Goal: Task Accomplishment & Management: Manage account settings

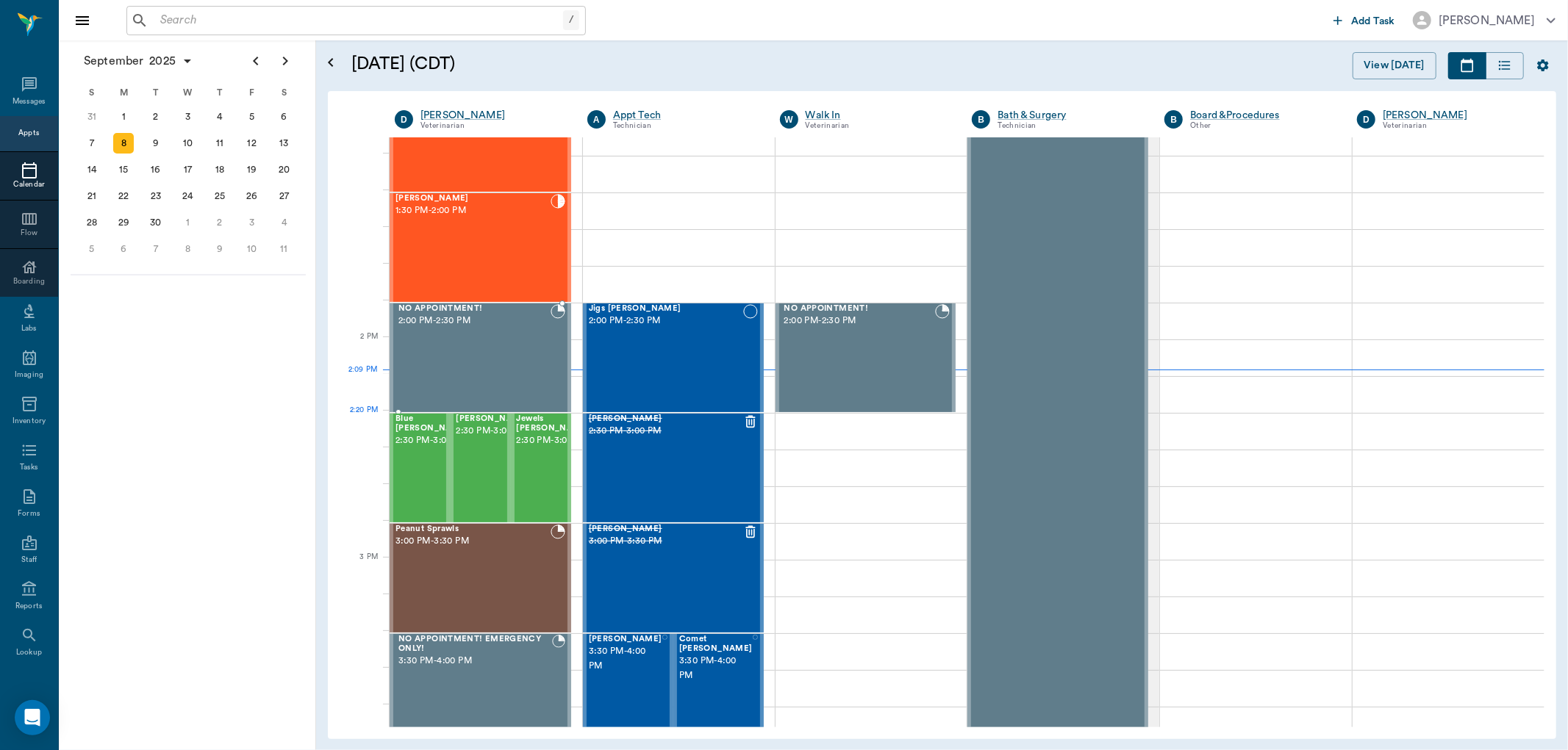
scroll to position [1128, 0]
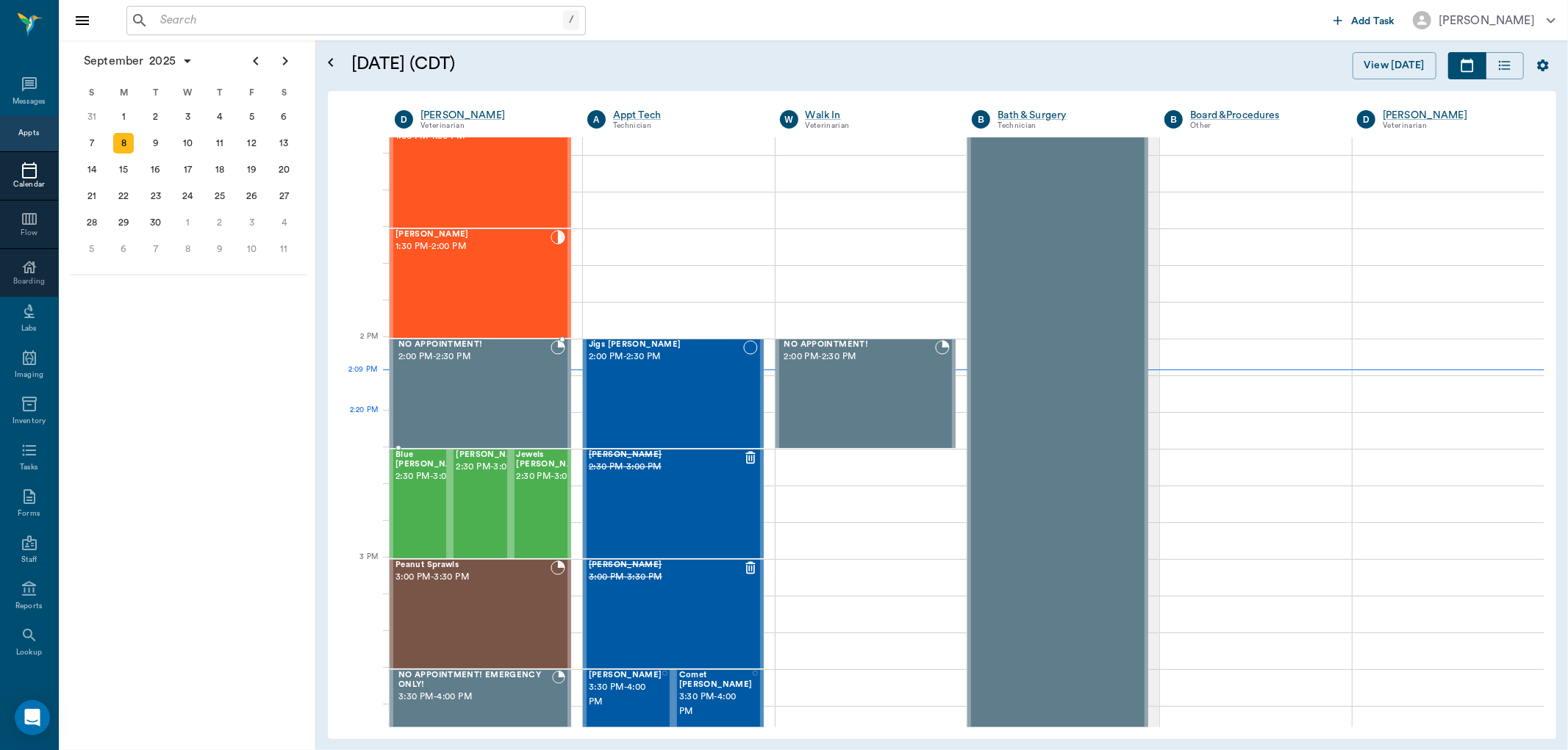
click at [548, 441] on div "Bovine Campbell 8:00 AM - 9:00 AM NO APPOINTMENT! EMERGENCY ONLY! 9:00 AM - 9:3…" at bounding box center [480, 338] width 181 height 2646
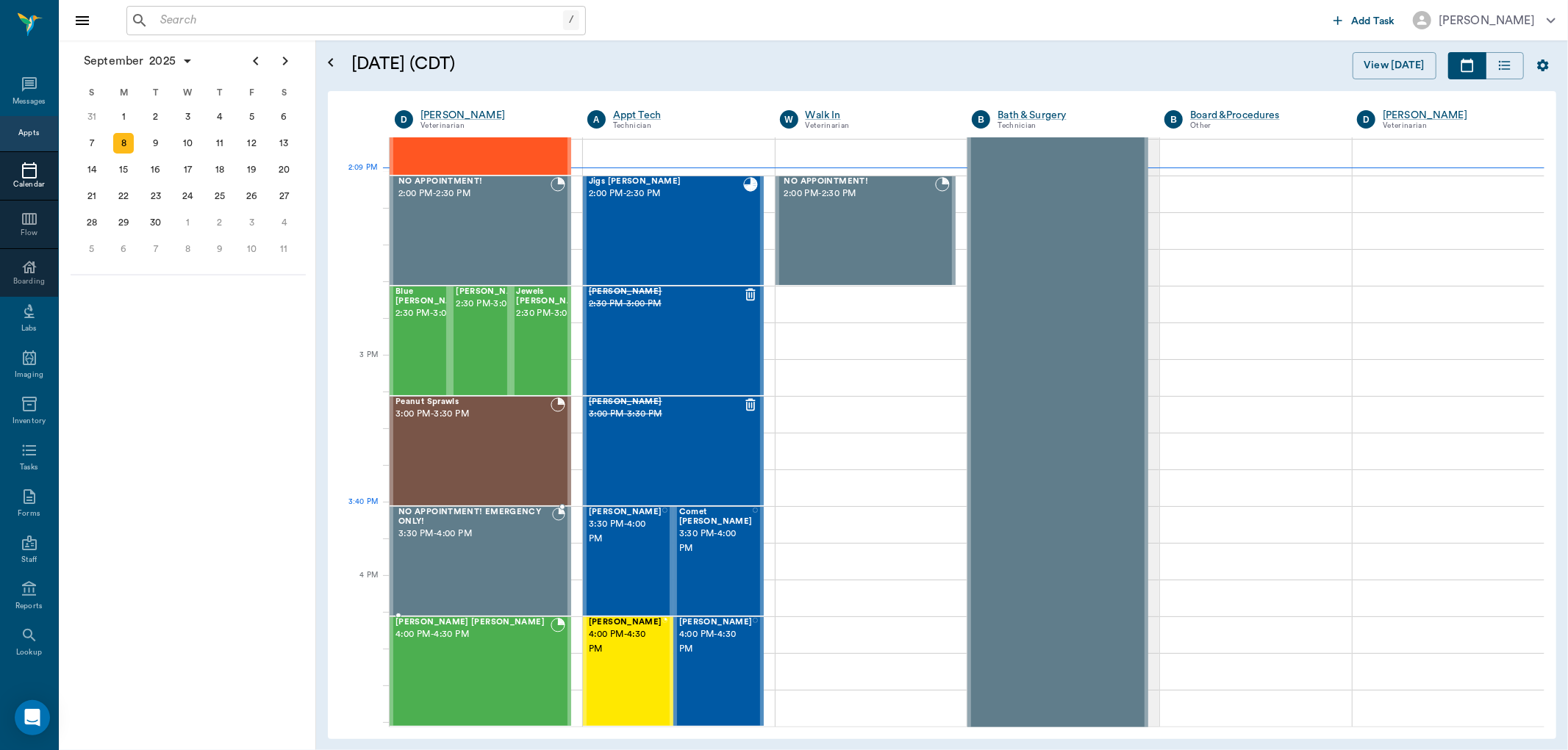
scroll to position [1372, 0]
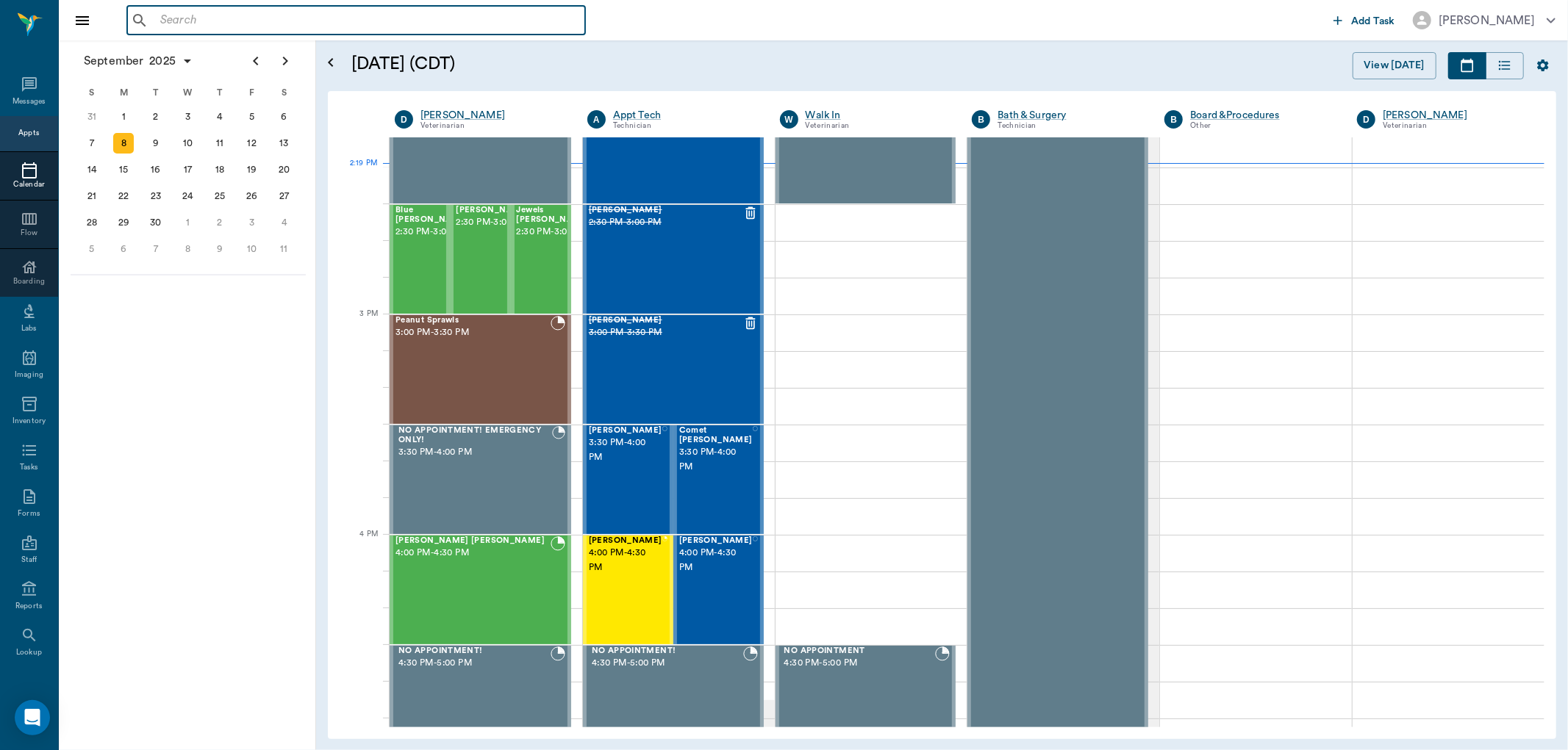
click at [210, 29] on input "text" at bounding box center [367, 21] width 425 height 21
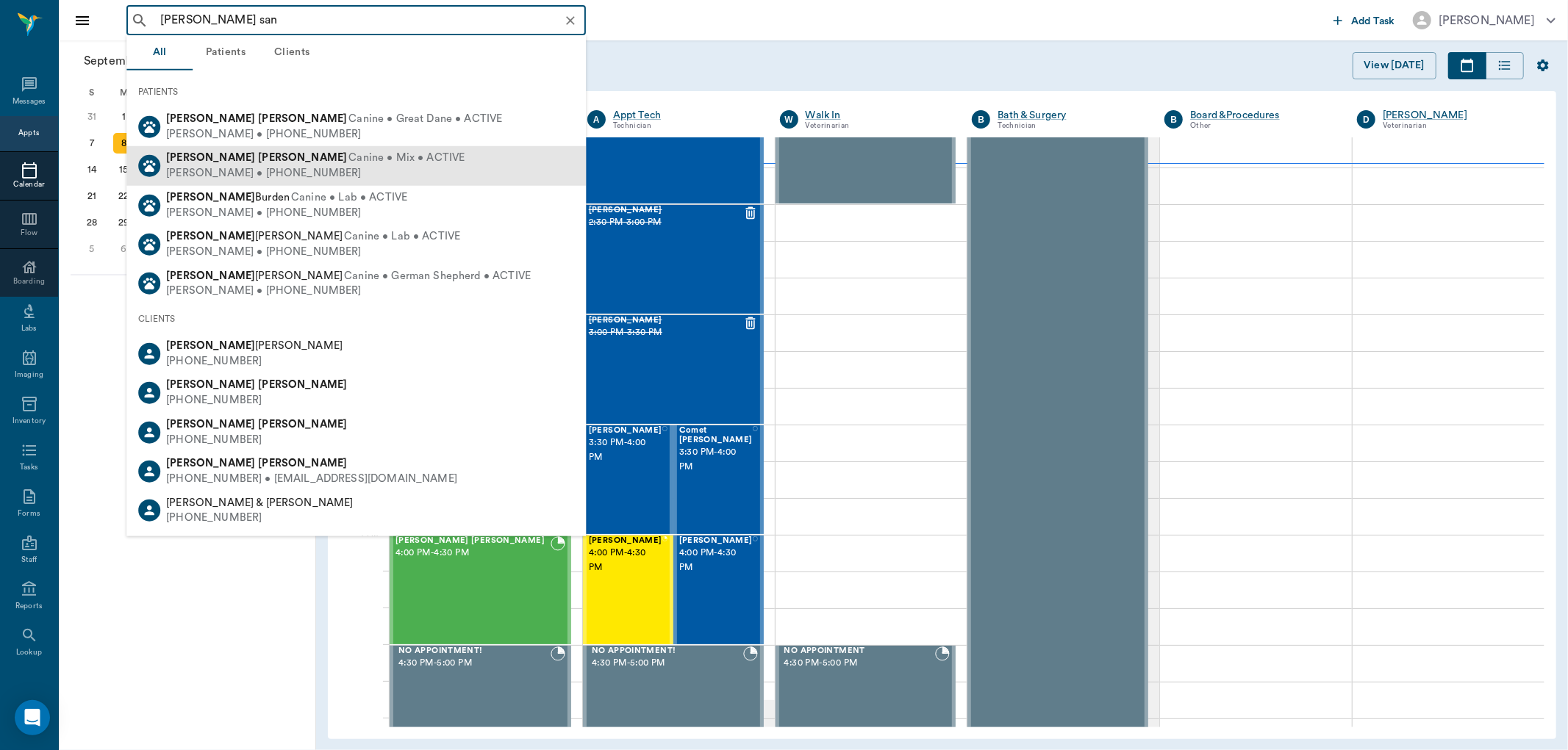
click at [320, 171] on div "Sandra Sandifer • (903) 733-1890" at bounding box center [315, 173] width 298 height 15
type input "millie san"
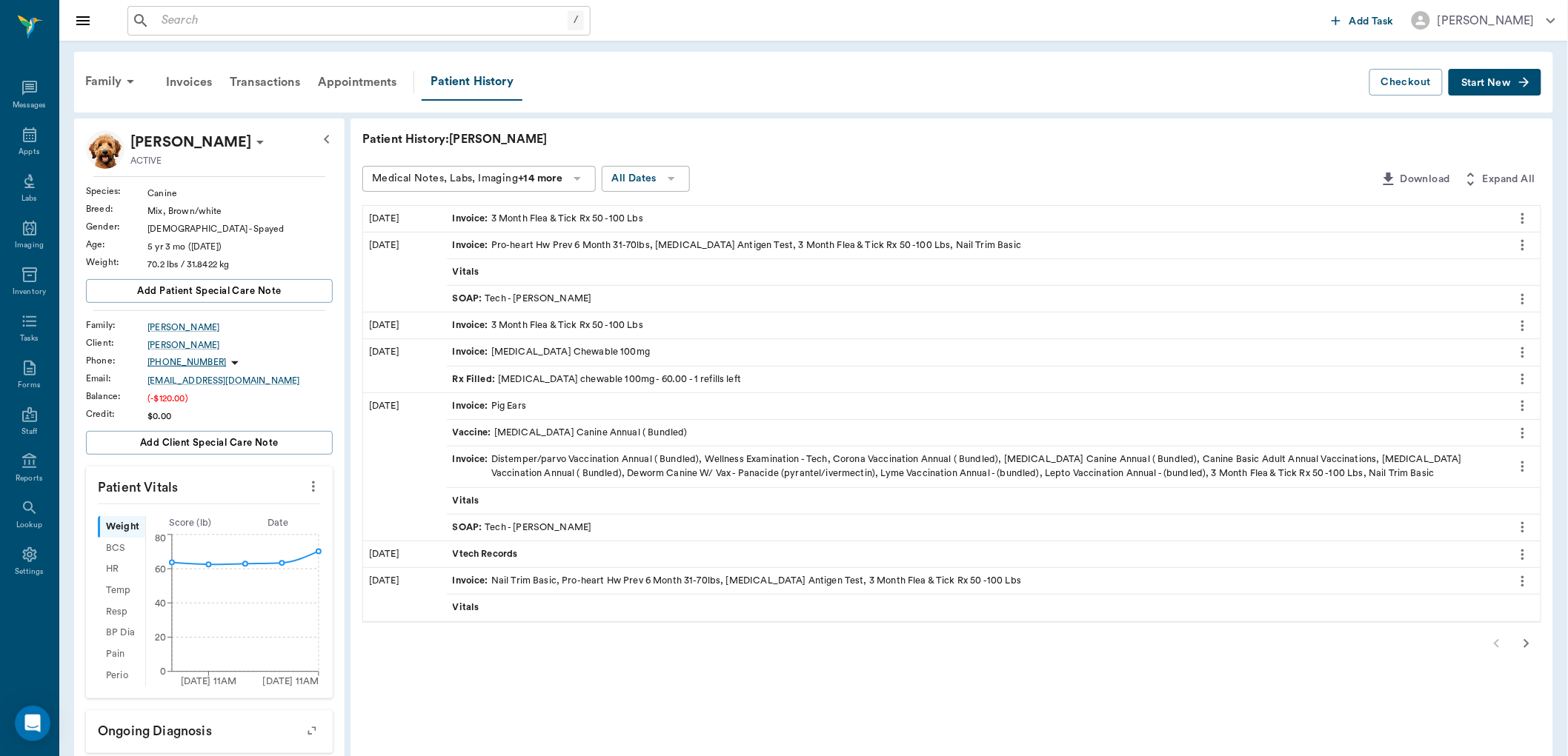
click at [504, 381] on div "Rx Filled : carprofen chewable 100mg - 60.00 - 1 refills left" at bounding box center [597, 380] width 289 height 14
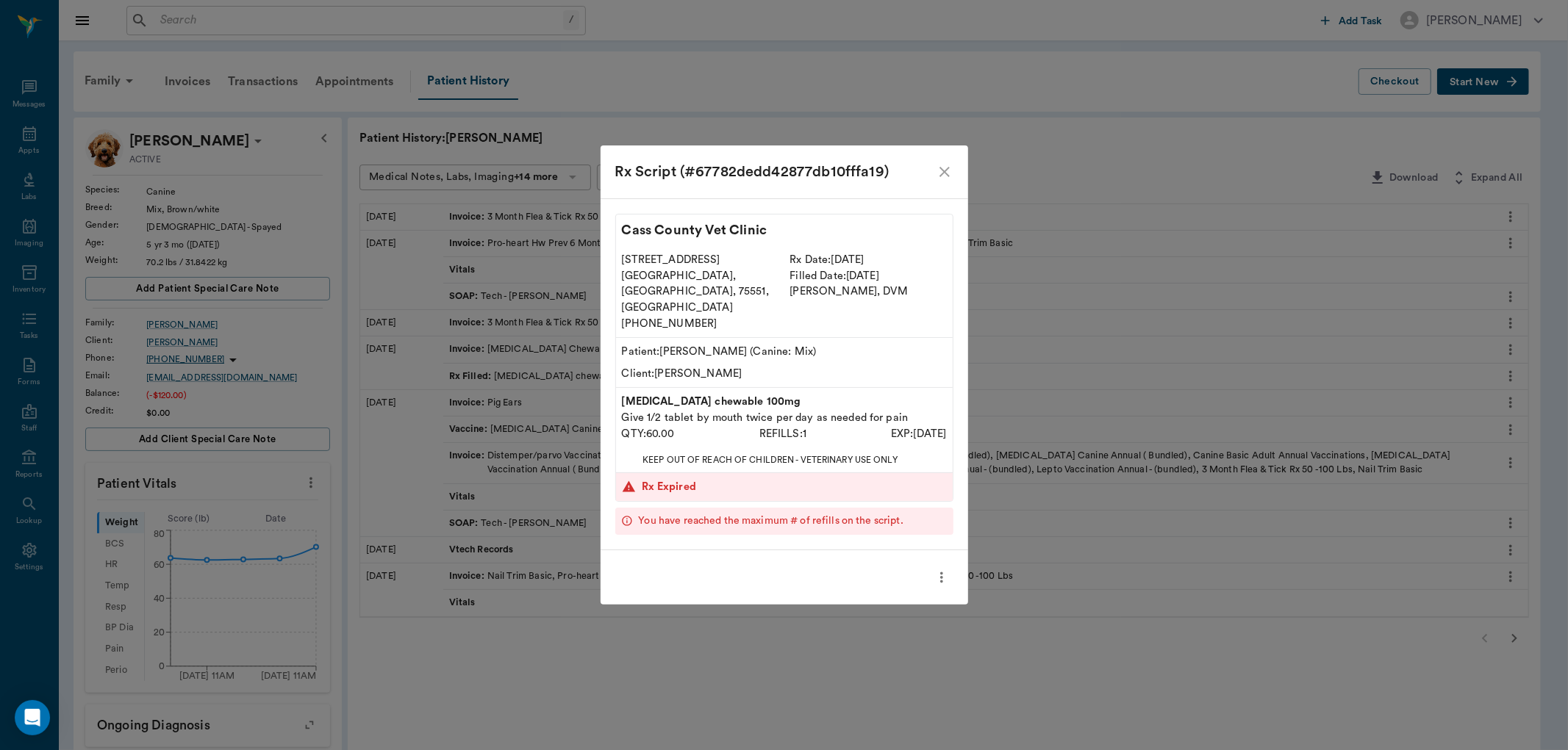
drag, startPoint x: 907, startPoint y: 69, endPoint x: 1069, endPoint y: 72, distance: 162.0
click at [908, 69] on div "Rx Script (#67782dedd42877db10fffa19) Cass County Vet Clinic 102 E. Pinecrest D…" at bounding box center [784, 375] width 1568 height 750
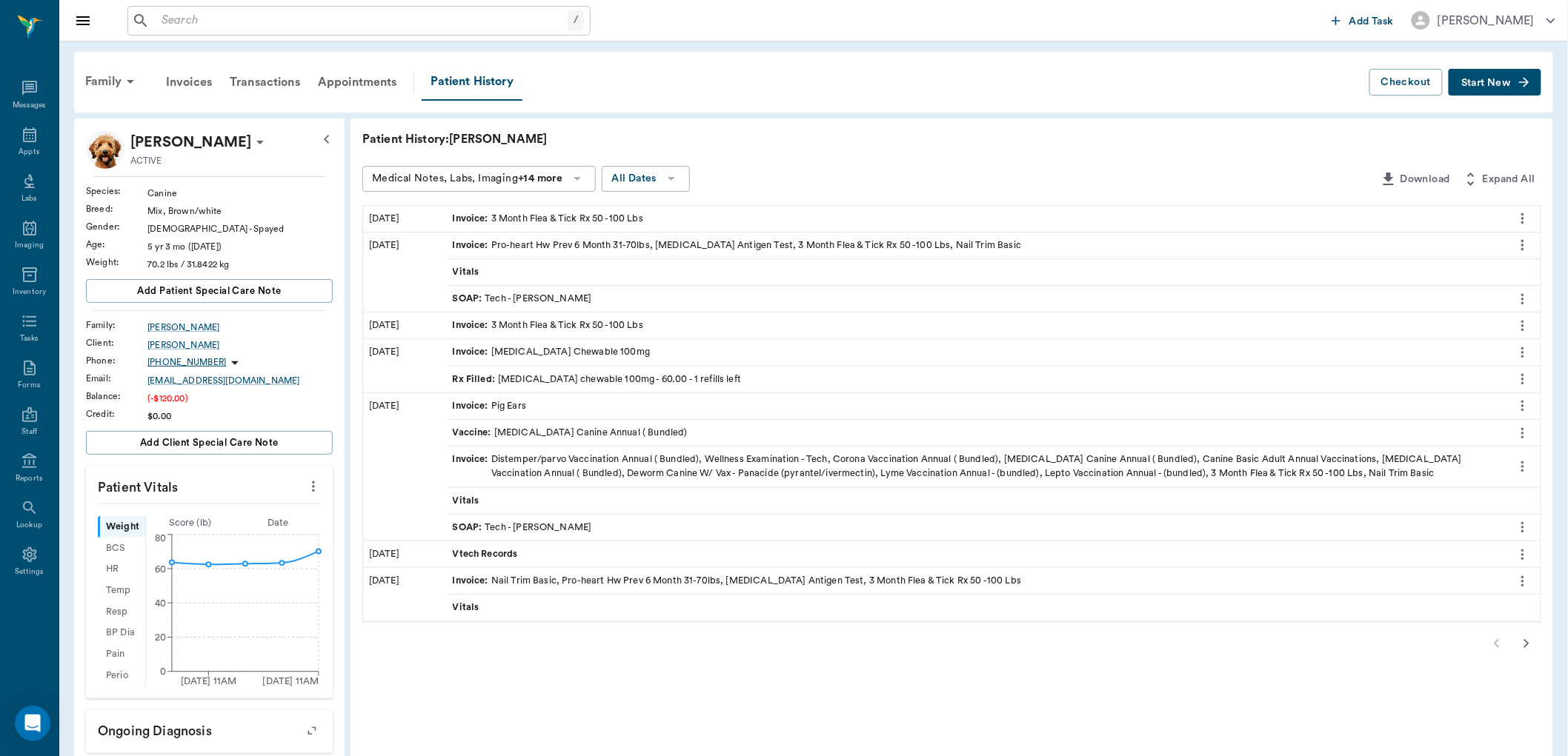
click at [1501, 76] on button "Start New" at bounding box center [1494, 83] width 93 height 27
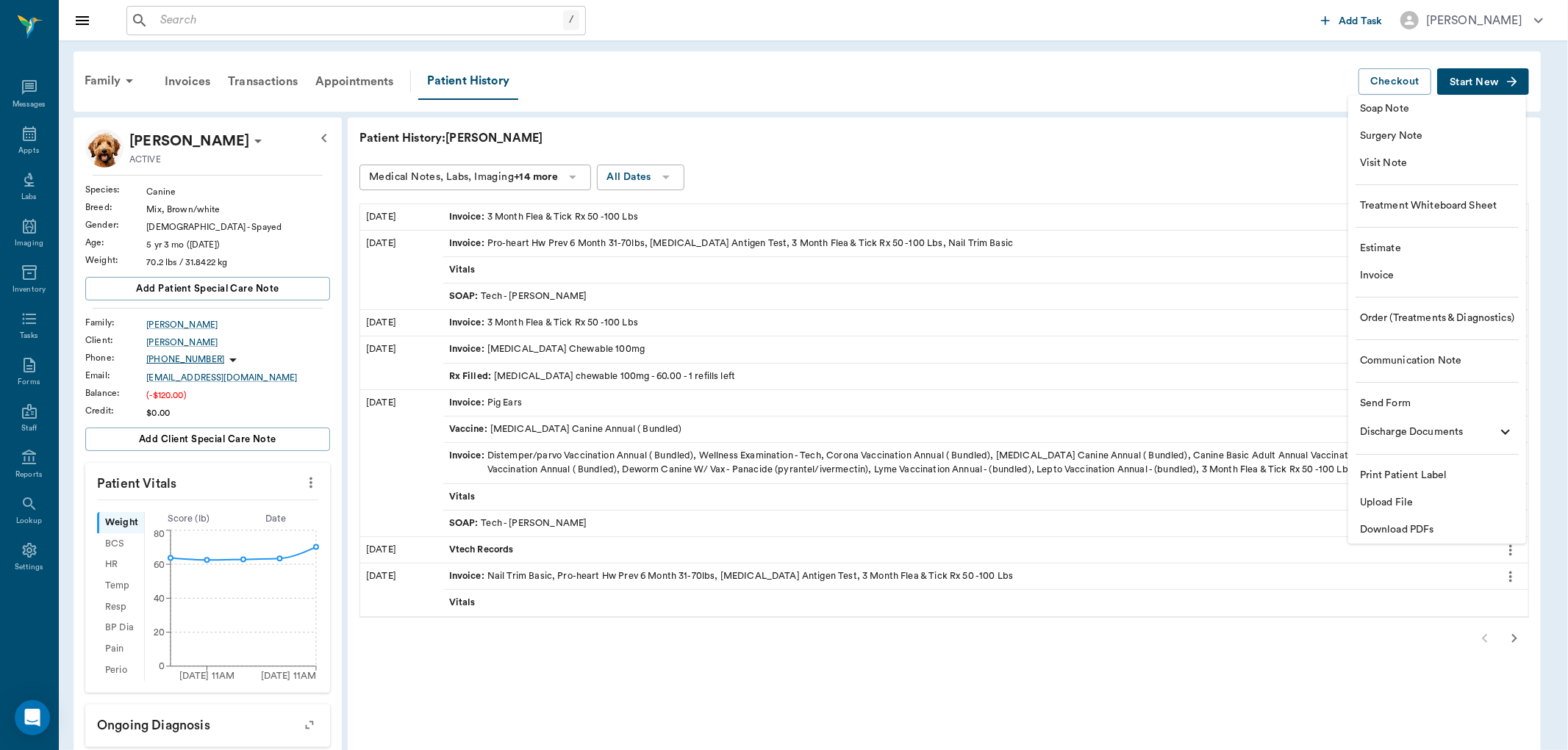
click at [1419, 159] on span "Visit Note" at bounding box center [1437, 163] width 154 height 15
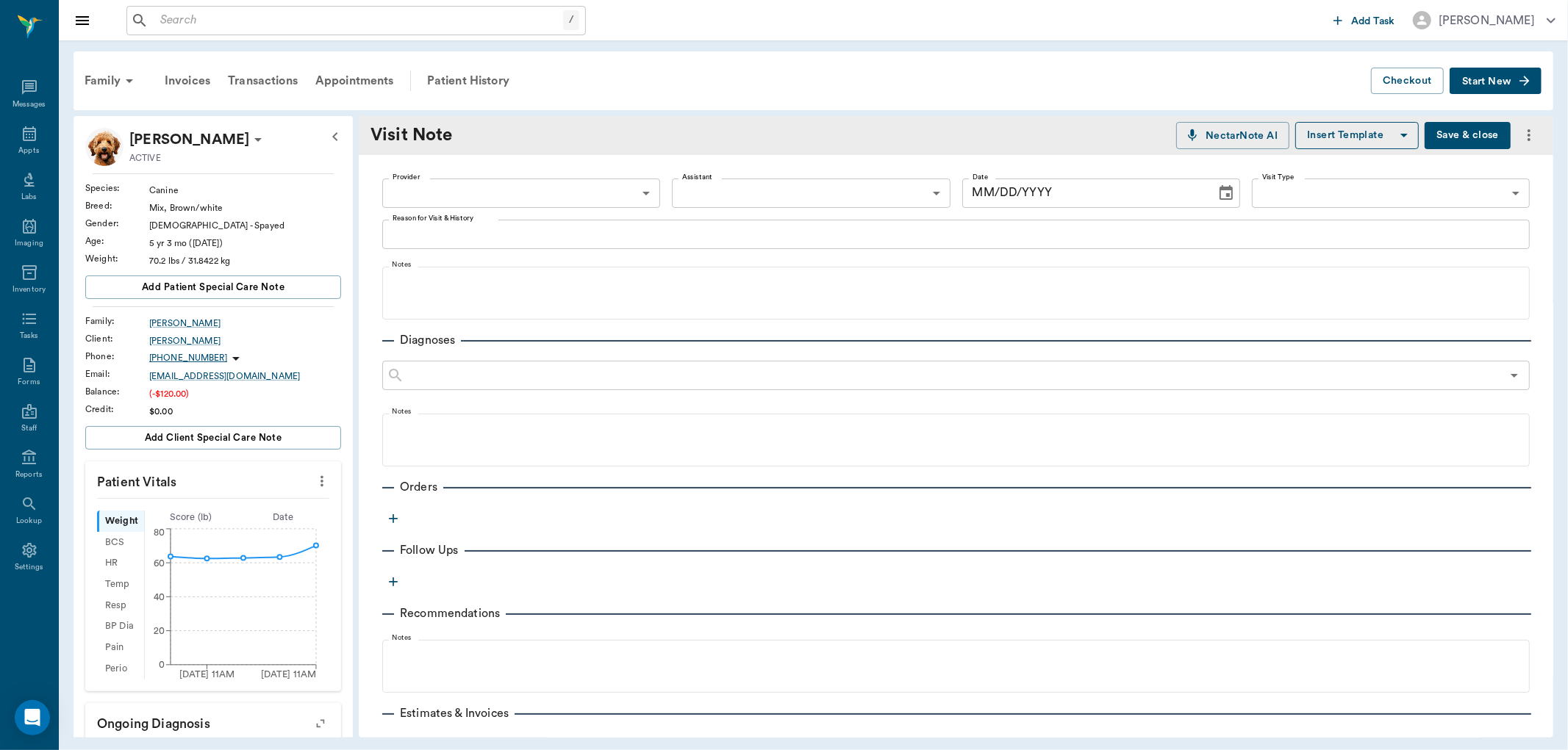
type input "[DATE]"
click at [505, 191] on body "/ ​ Add Task Dr. Bert Ellsworth Nectar Messages Appts Labs Imaging Inventory Ta…" at bounding box center [784, 375] width 1568 height 750
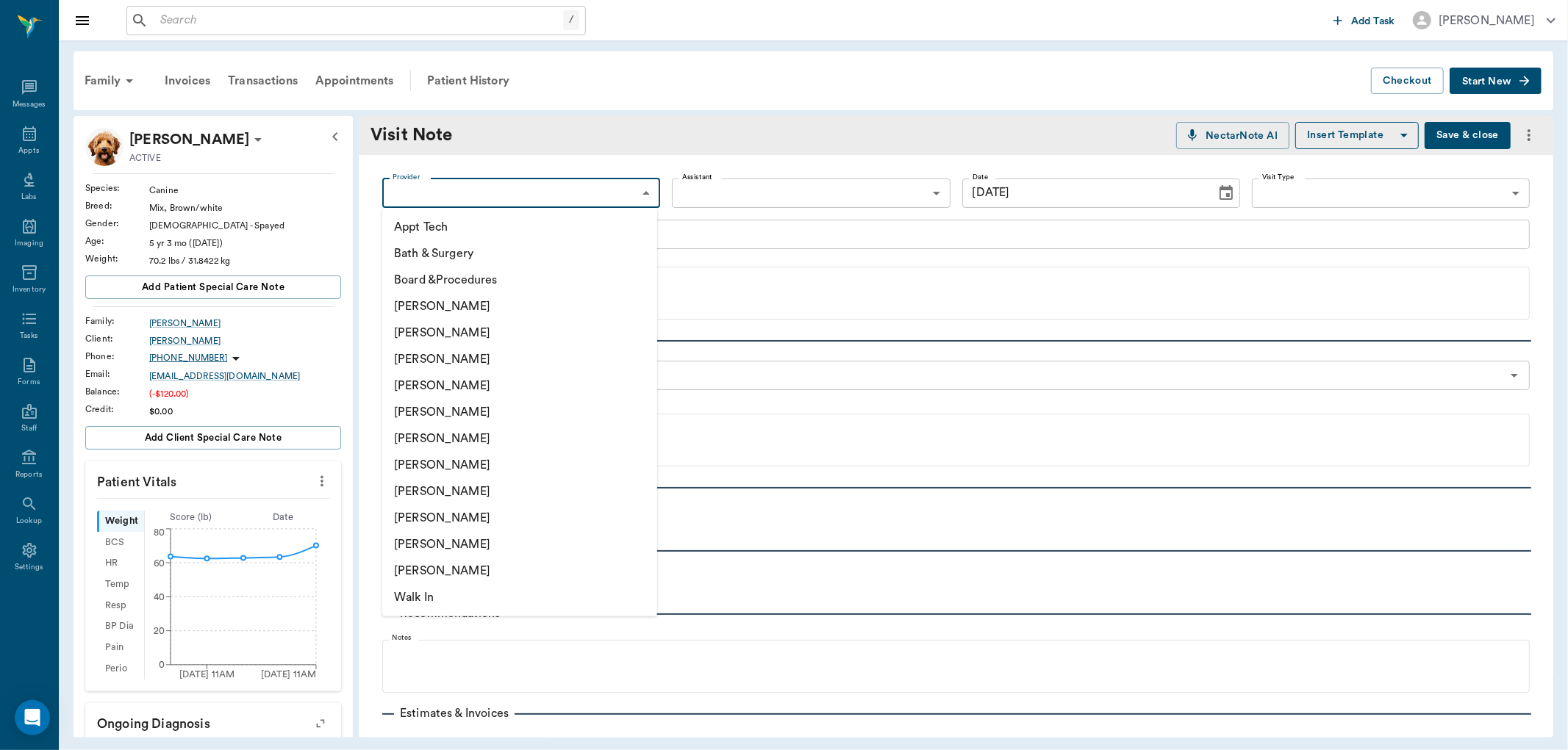
drag, startPoint x: 472, startPoint y: 380, endPoint x: 729, endPoint y: 193, distance: 317.8
click at [486, 372] on li "[PERSON_NAME]" at bounding box center [520, 386] width 275 height 27
type input "63ec2f075fda476ae8351a4d"
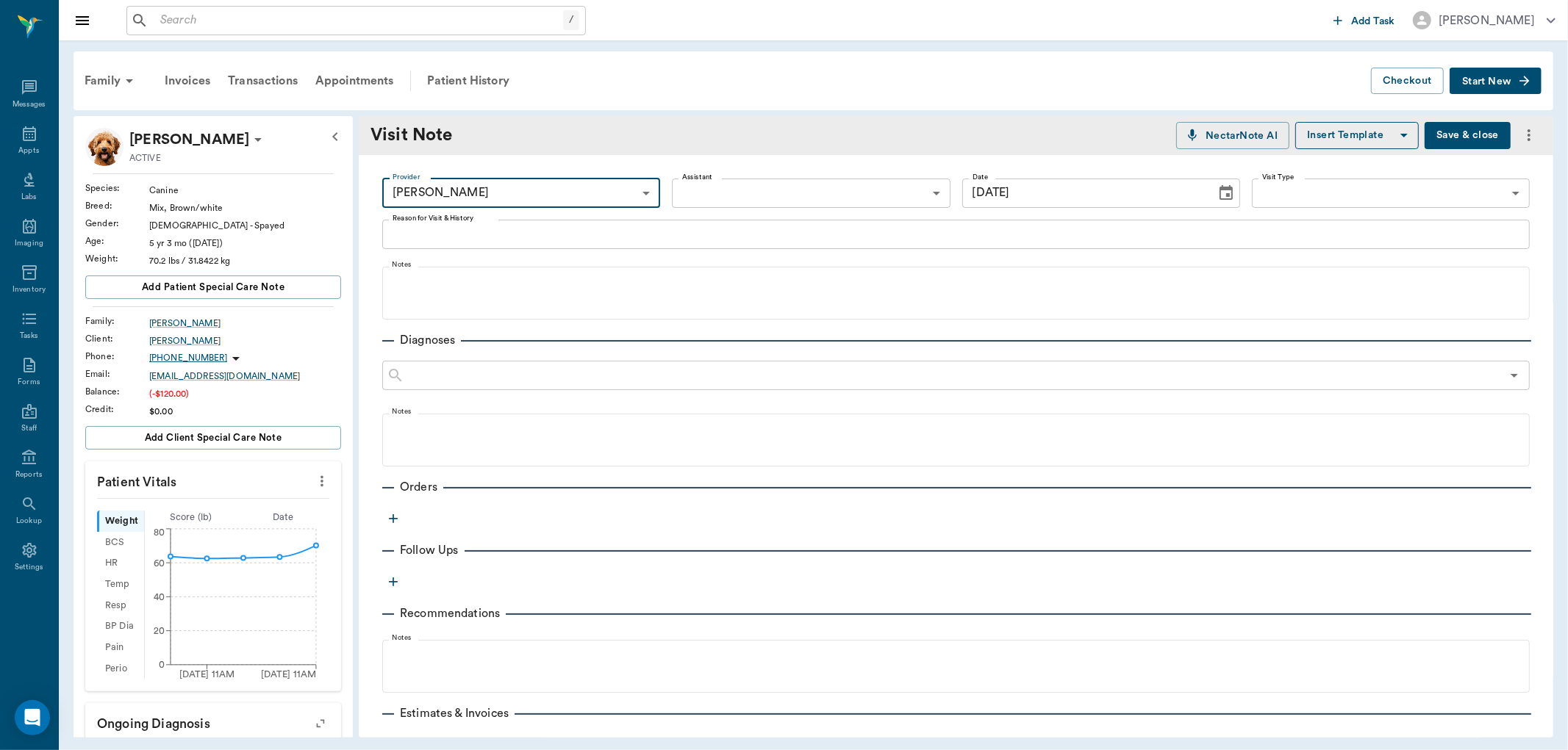
click at [738, 185] on body "/ ​ Add Task Dr. Bert Ellsworth Nectar Messages Appts Labs Imaging Inventory Ta…" at bounding box center [784, 375] width 1568 height 750
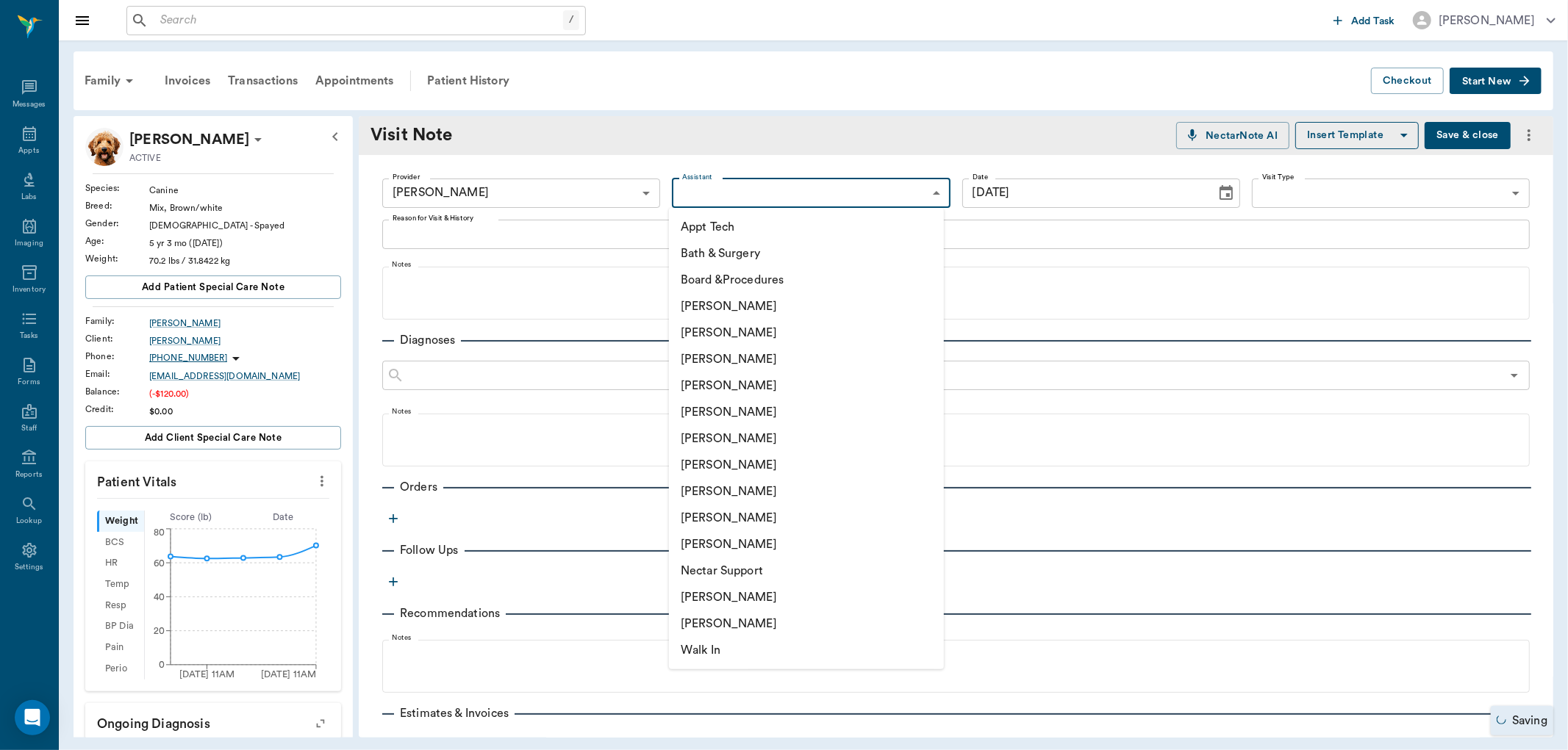
click at [705, 490] on li "Julie Dickerson" at bounding box center [806, 492] width 275 height 27
type input "63ec2e7e52e12b0ba117b124"
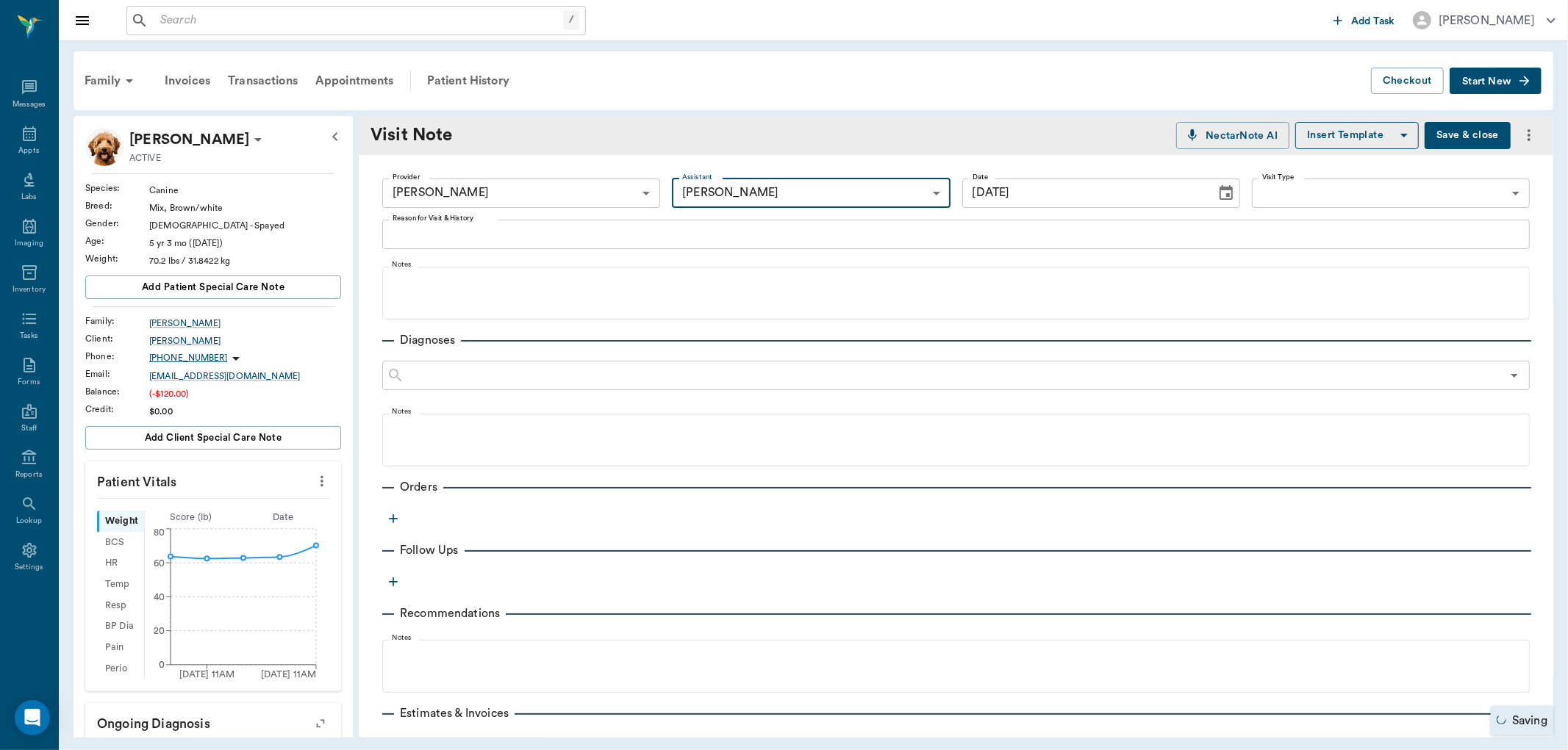
click at [453, 238] on textarea "Reason for Visit & History" at bounding box center [956, 234] width 1127 height 17
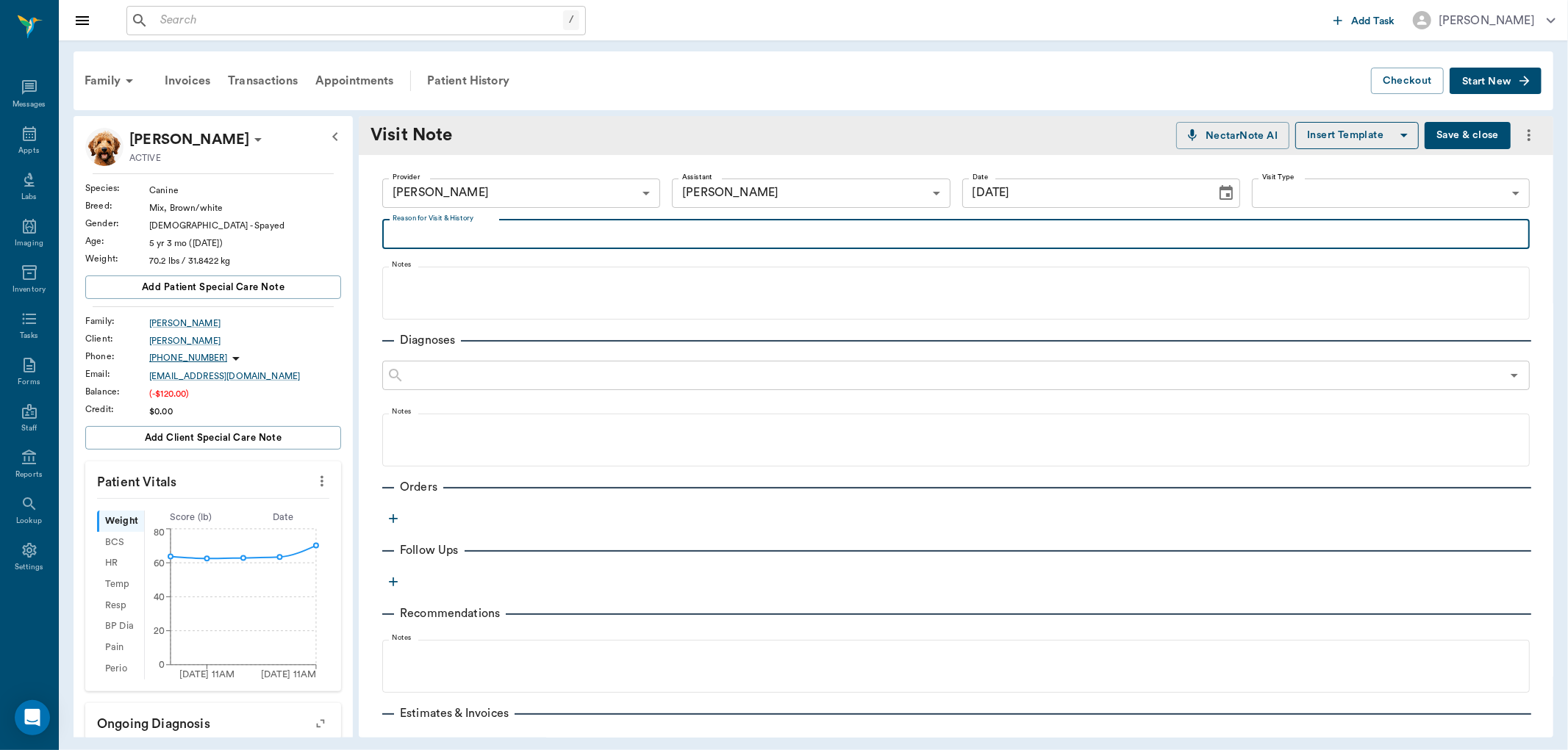
type textarea "f"
type textarea "refill carprofen 1oo chews. will need bloodwork before getting more"
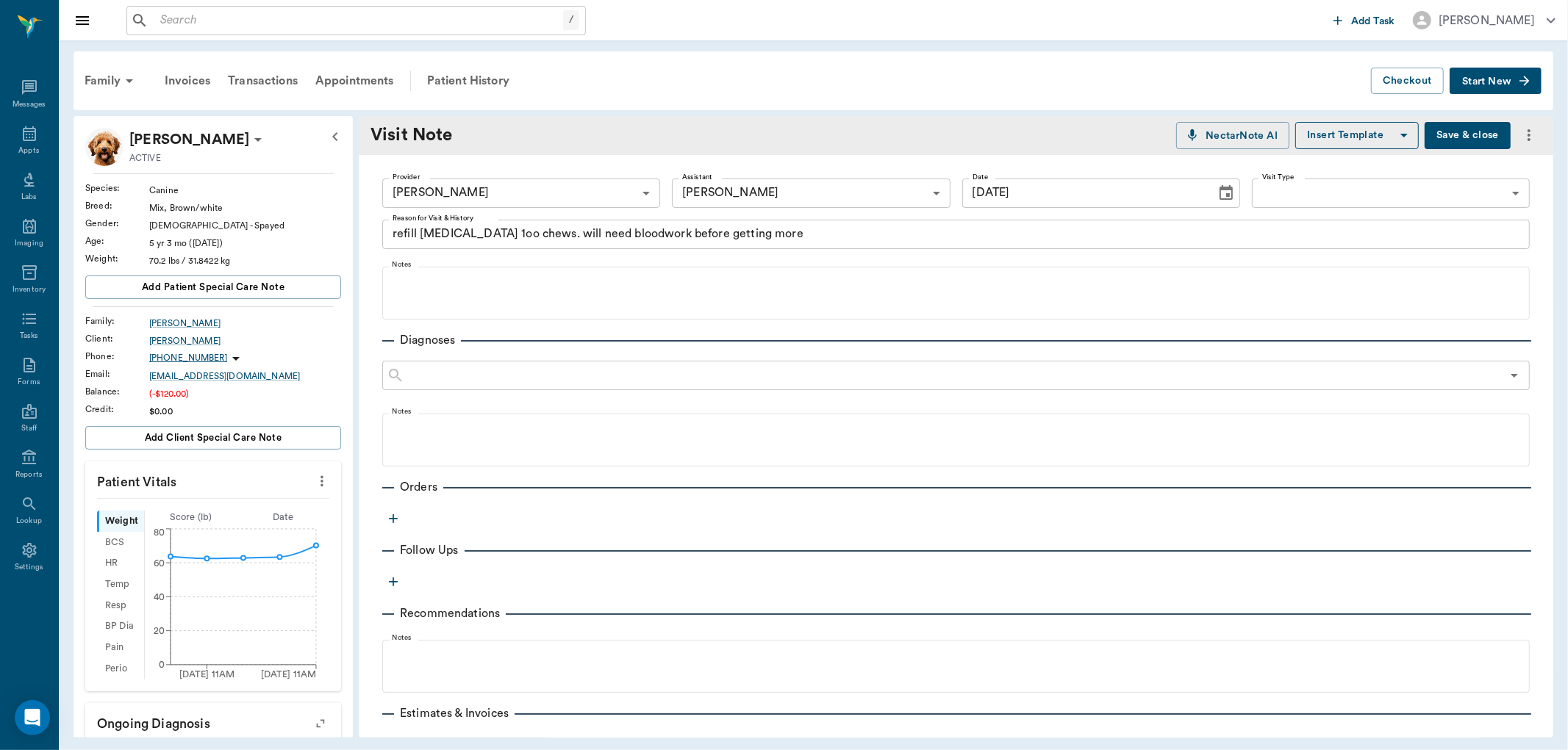
click at [398, 512] on icon "button" at bounding box center [393, 519] width 14 height 14
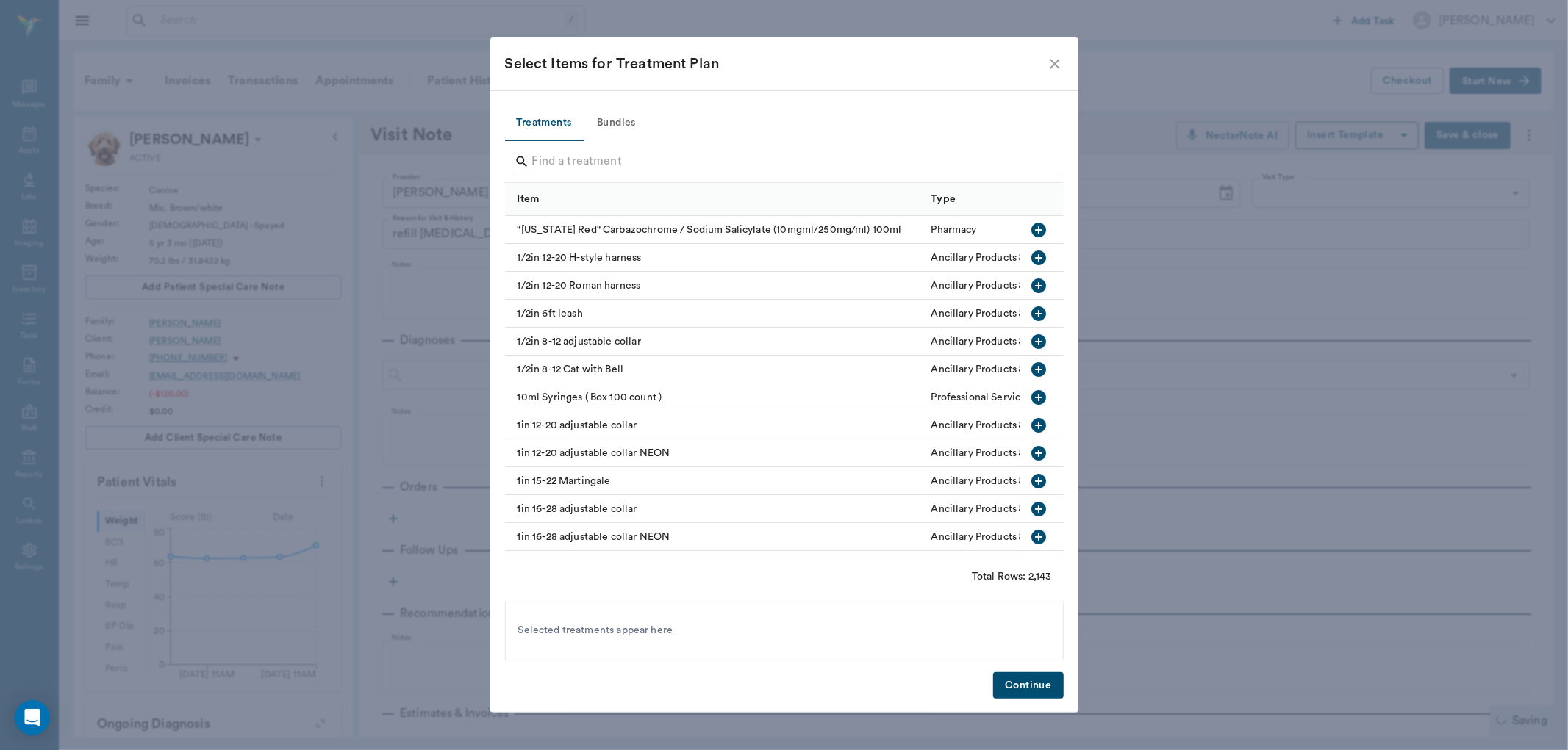
click at [555, 158] on input "Search" at bounding box center [785, 162] width 506 height 23
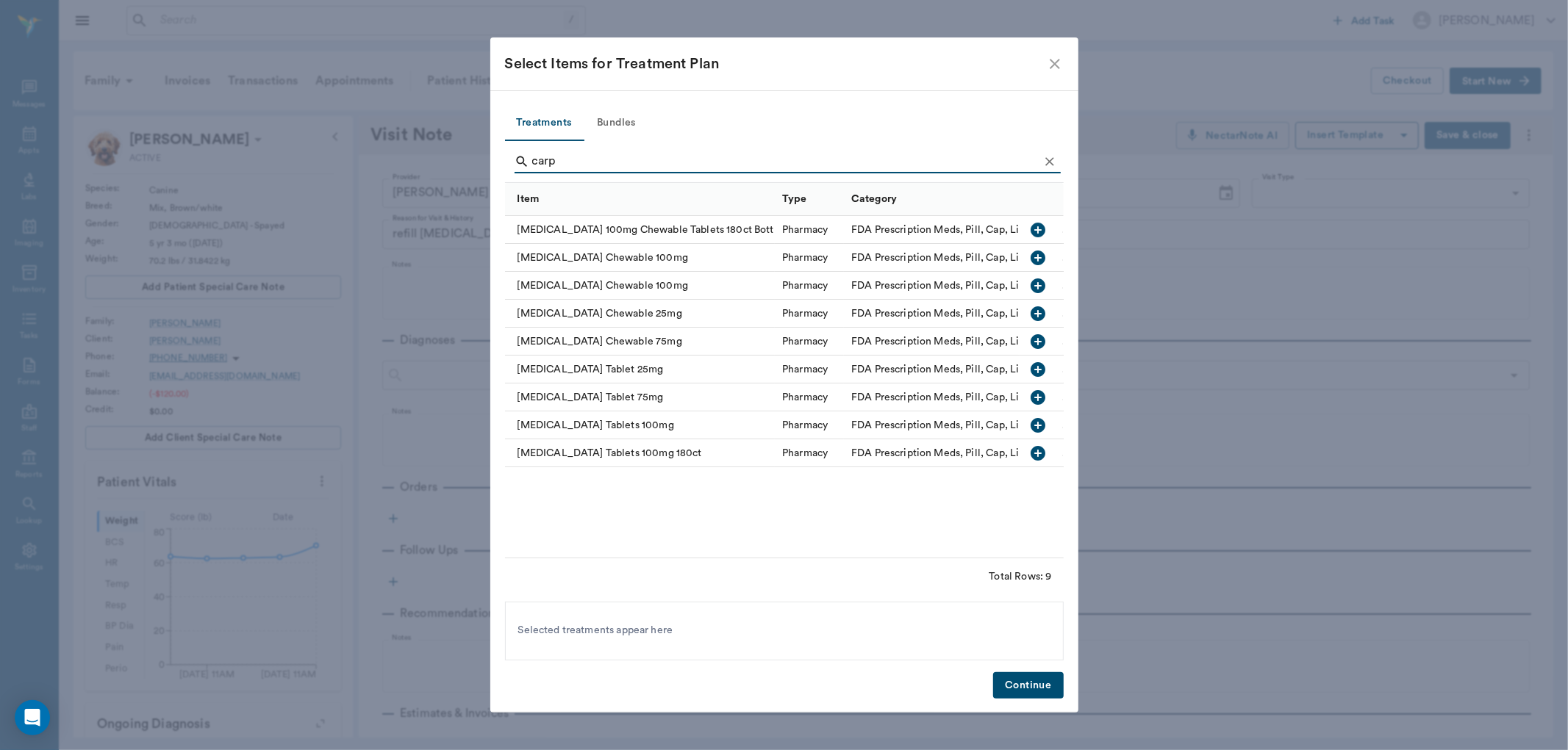
type input "carp"
click at [1038, 260] on icon "button" at bounding box center [1038, 258] width 18 height 18
click at [1032, 687] on button "Continue" at bounding box center [1028, 686] width 70 height 27
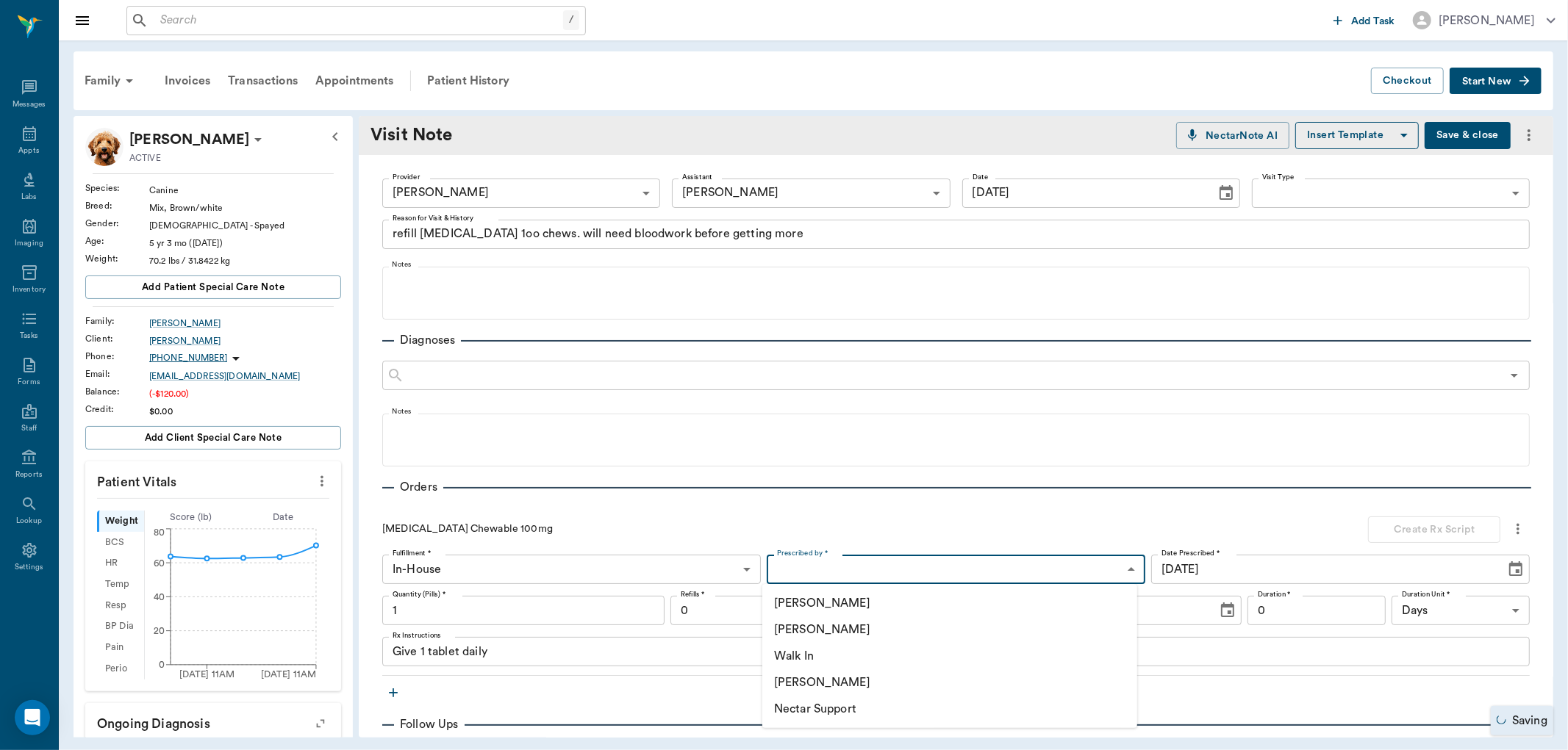
click at [833, 566] on body "/ ​ Add Task Dr. Bert Ellsworth Nectar Messages Appts Labs Imaging Inventory Ta…" at bounding box center [784, 375] width 1568 height 750
drag, startPoint x: 834, startPoint y: 623, endPoint x: 571, endPoint y: 638, distance: 263.4
click at [821, 626] on li "[PERSON_NAME]" at bounding box center [950, 630] width 375 height 27
type input "63ec2f075fda476ae8351a4d"
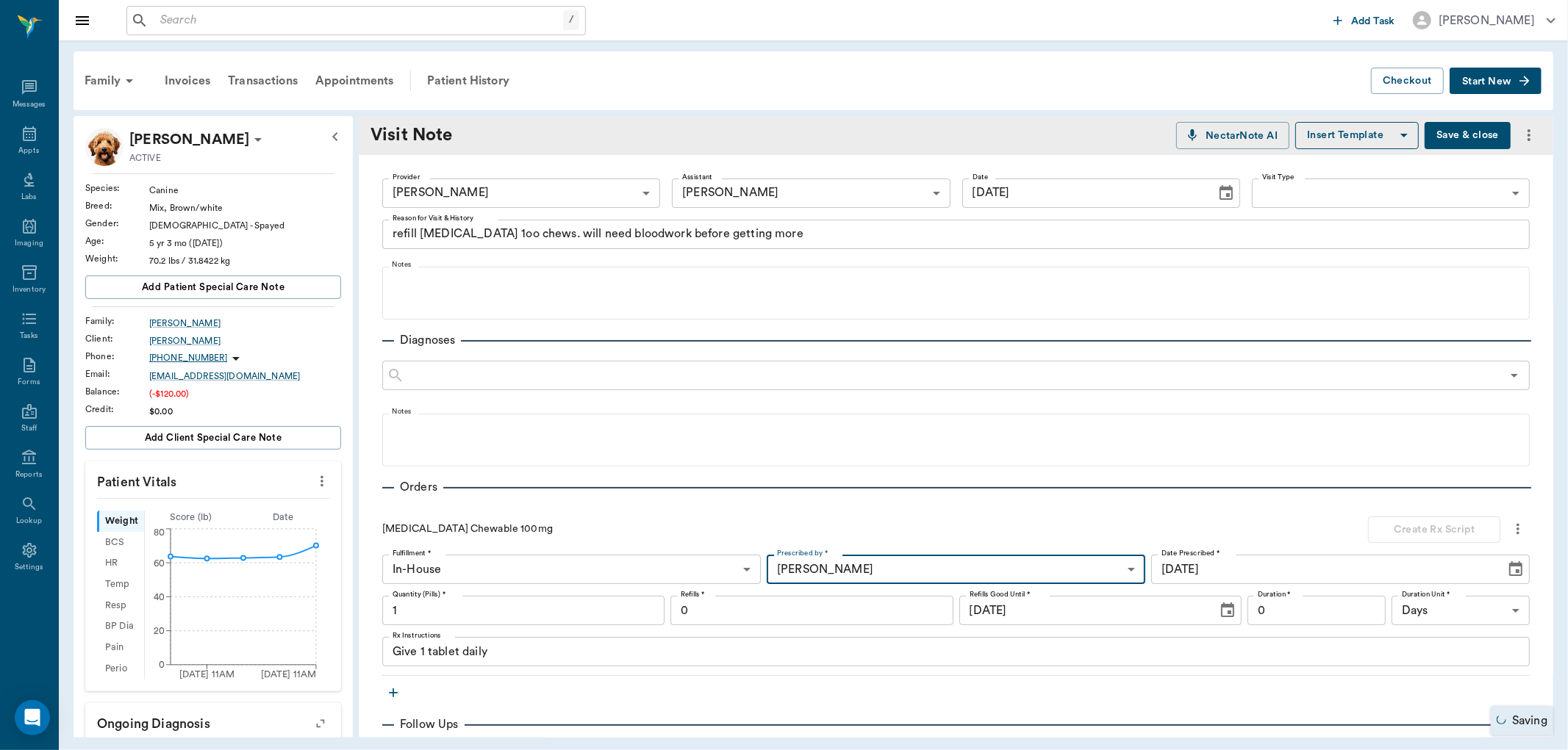
click at [546, 612] on input "1" at bounding box center [523, 611] width 282 height 29
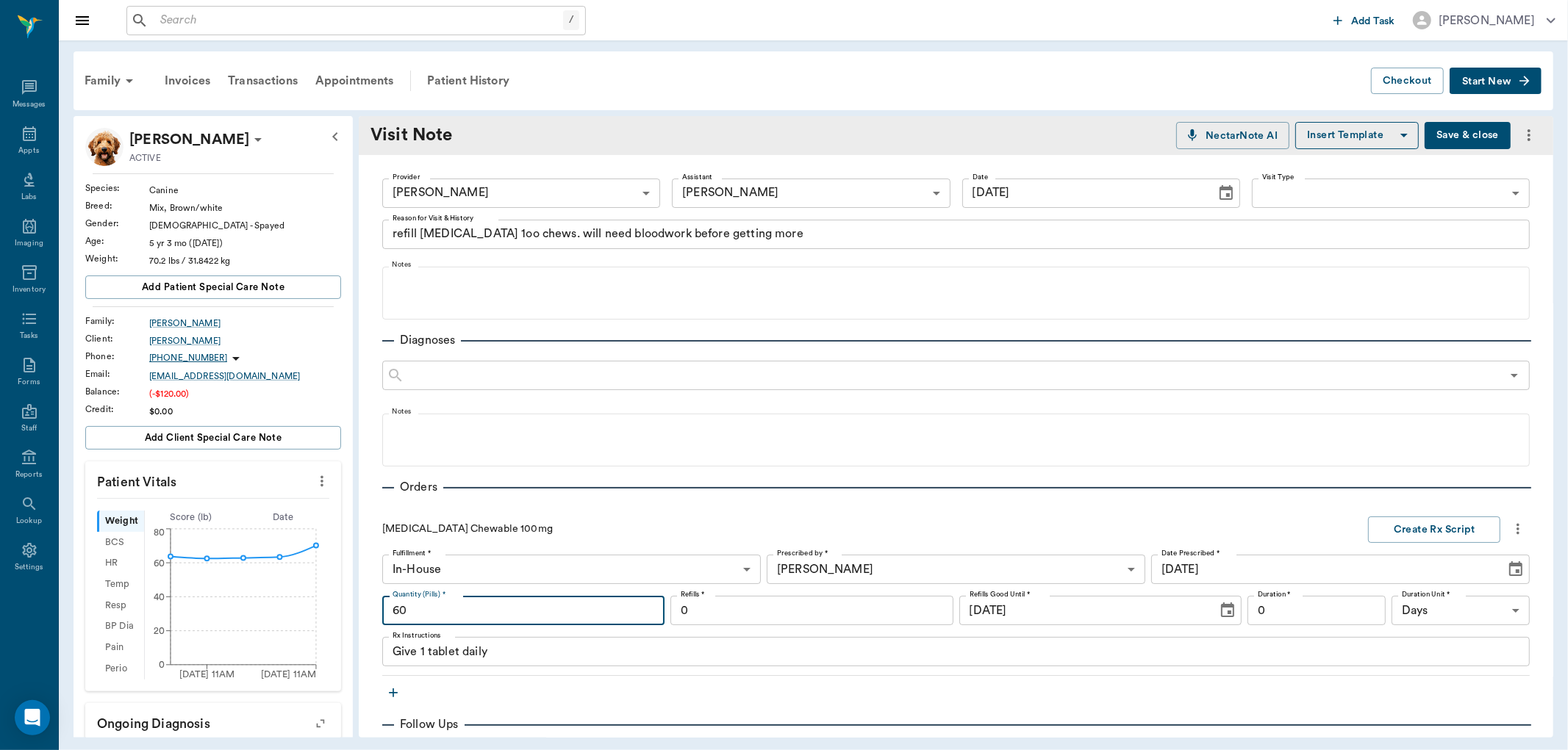
type input "60"
click at [1449, 133] on button "Save & close" at bounding box center [1467, 136] width 86 height 27
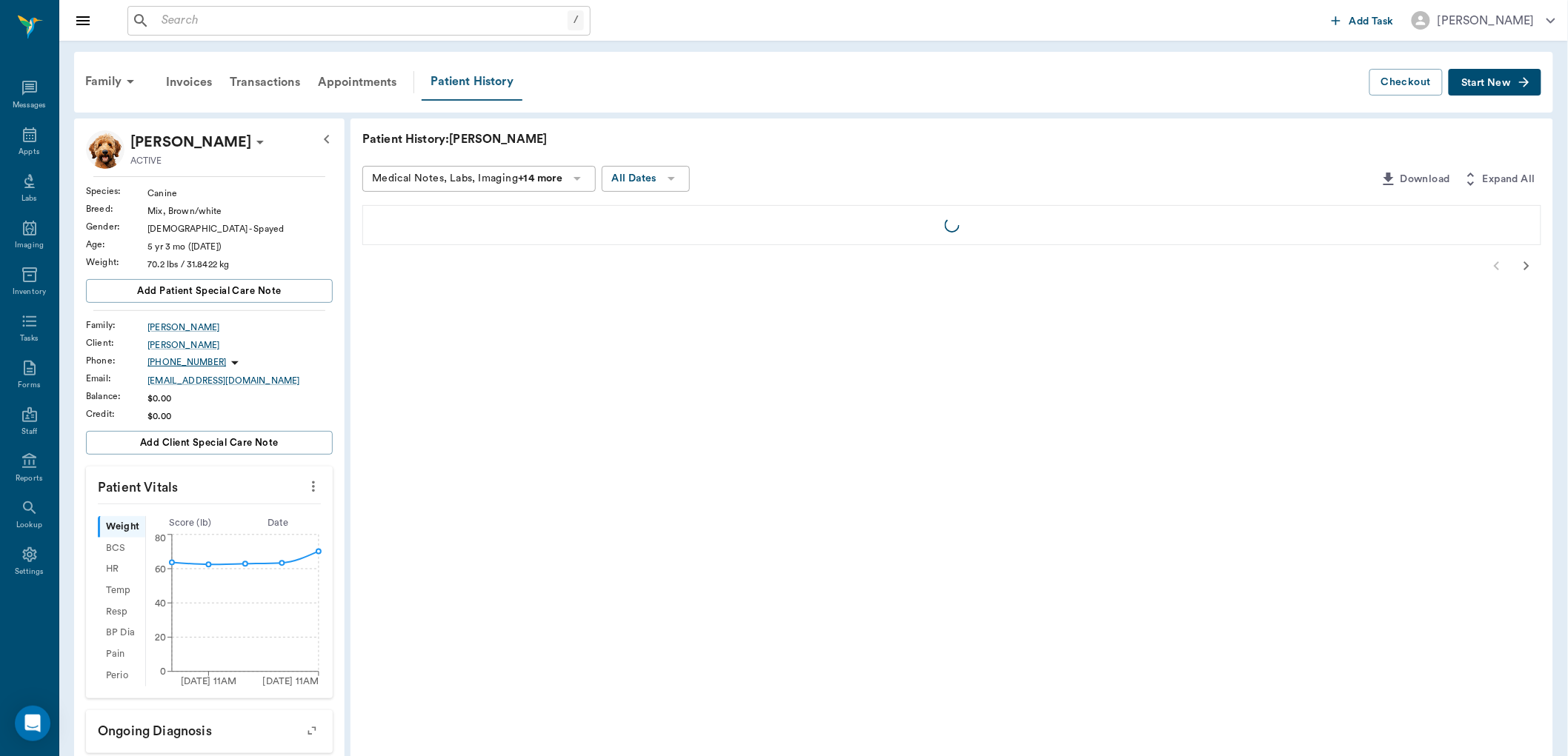
click at [498, 78] on div "Patient History" at bounding box center [472, 82] width 101 height 37
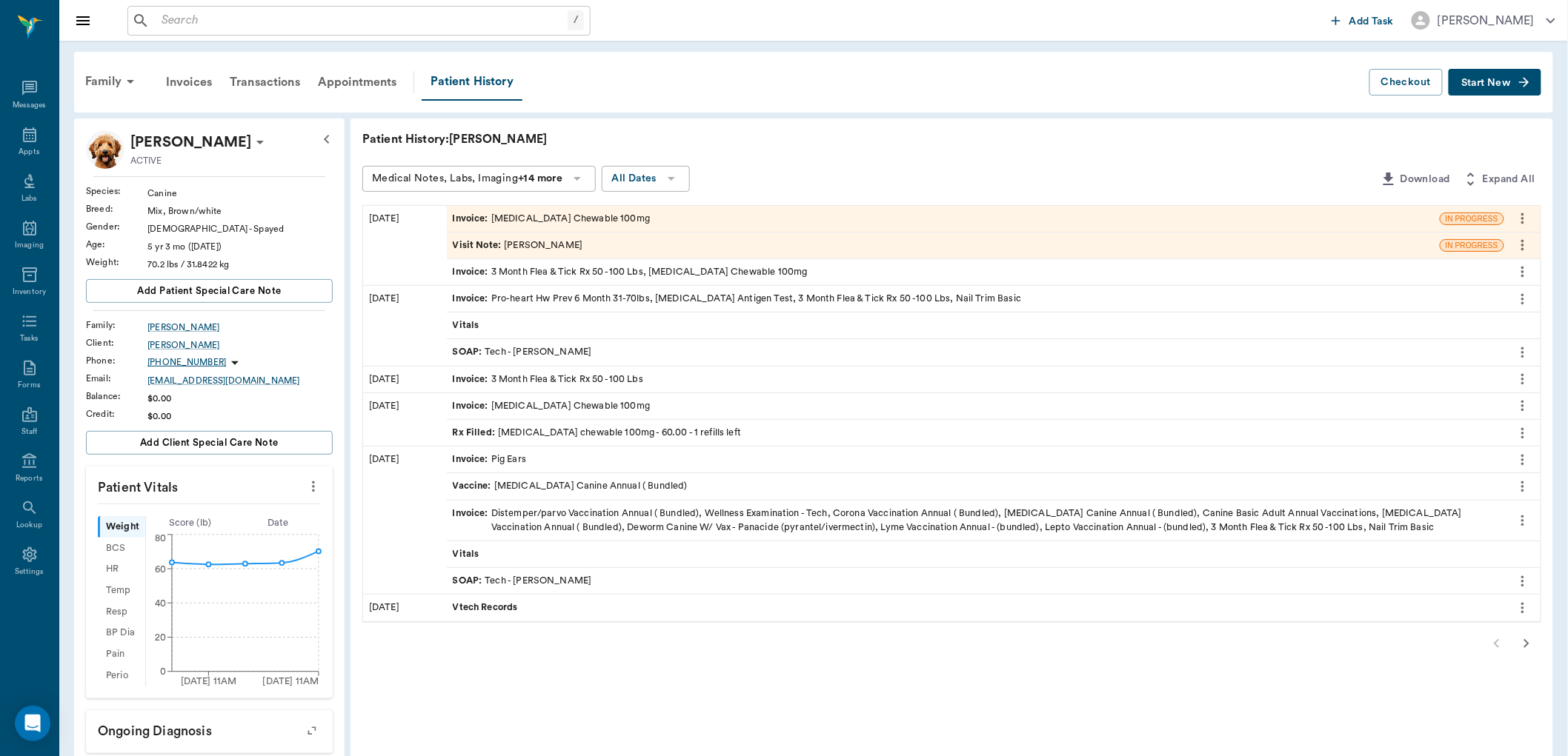
click at [505, 434] on div "Rx Filled : carprofen chewable 100mg - 60.00 - 1 refills left" at bounding box center [597, 433] width 289 height 14
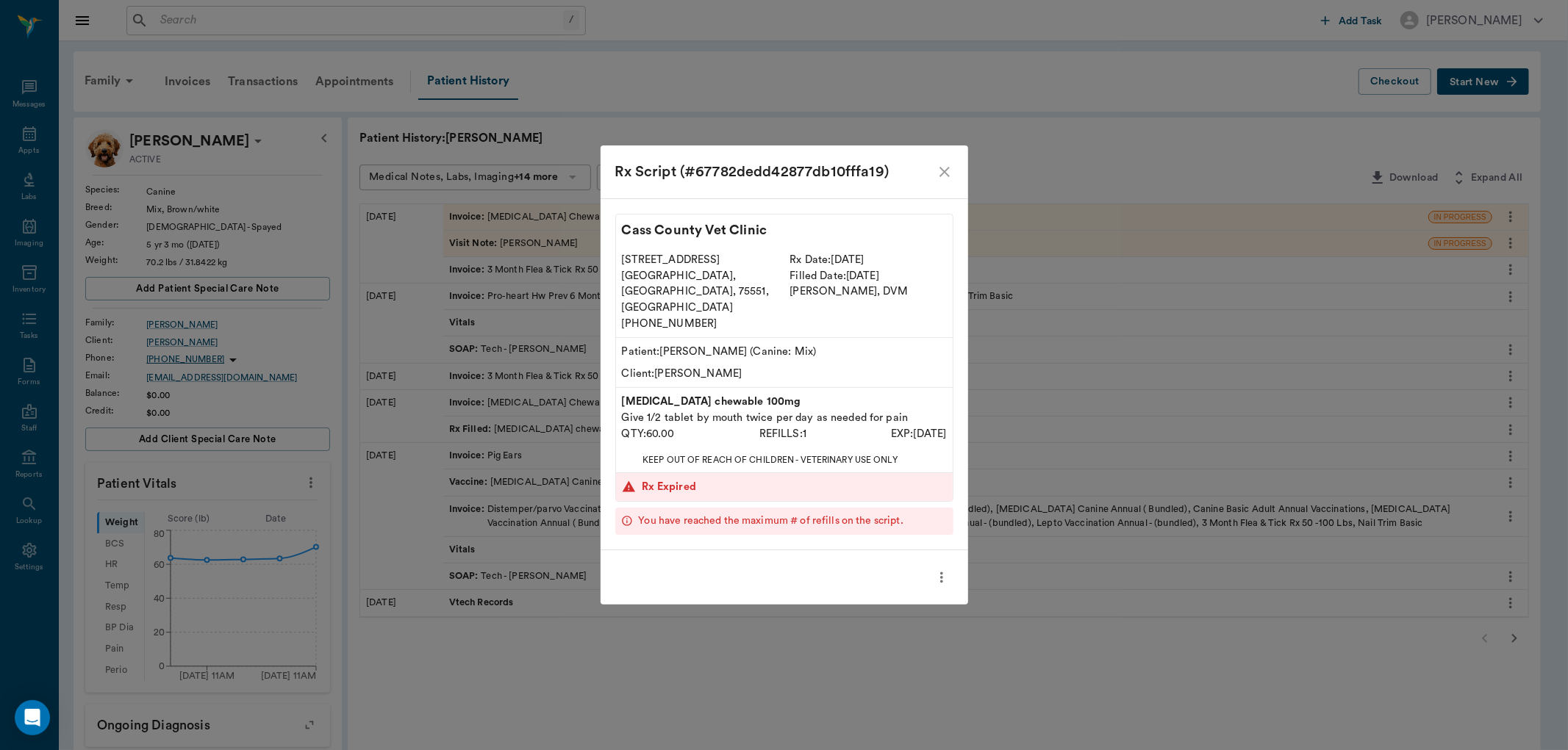
click at [944, 177] on icon "close" at bounding box center [945, 172] width 11 height 11
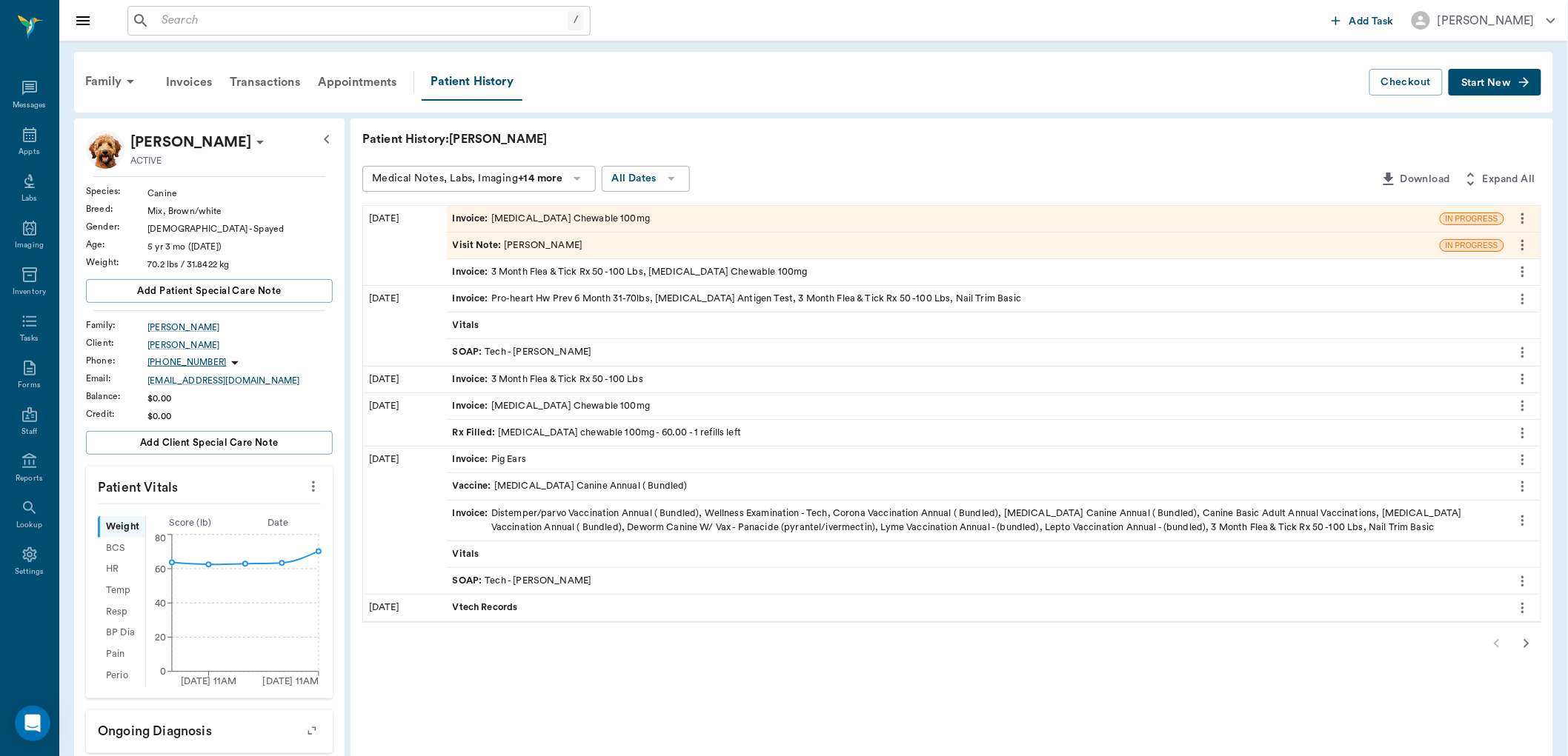
click at [530, 216] on div "Invoice : Carprofen Chewable 100mg" at bounding box center [552, 219] width 198 height 14
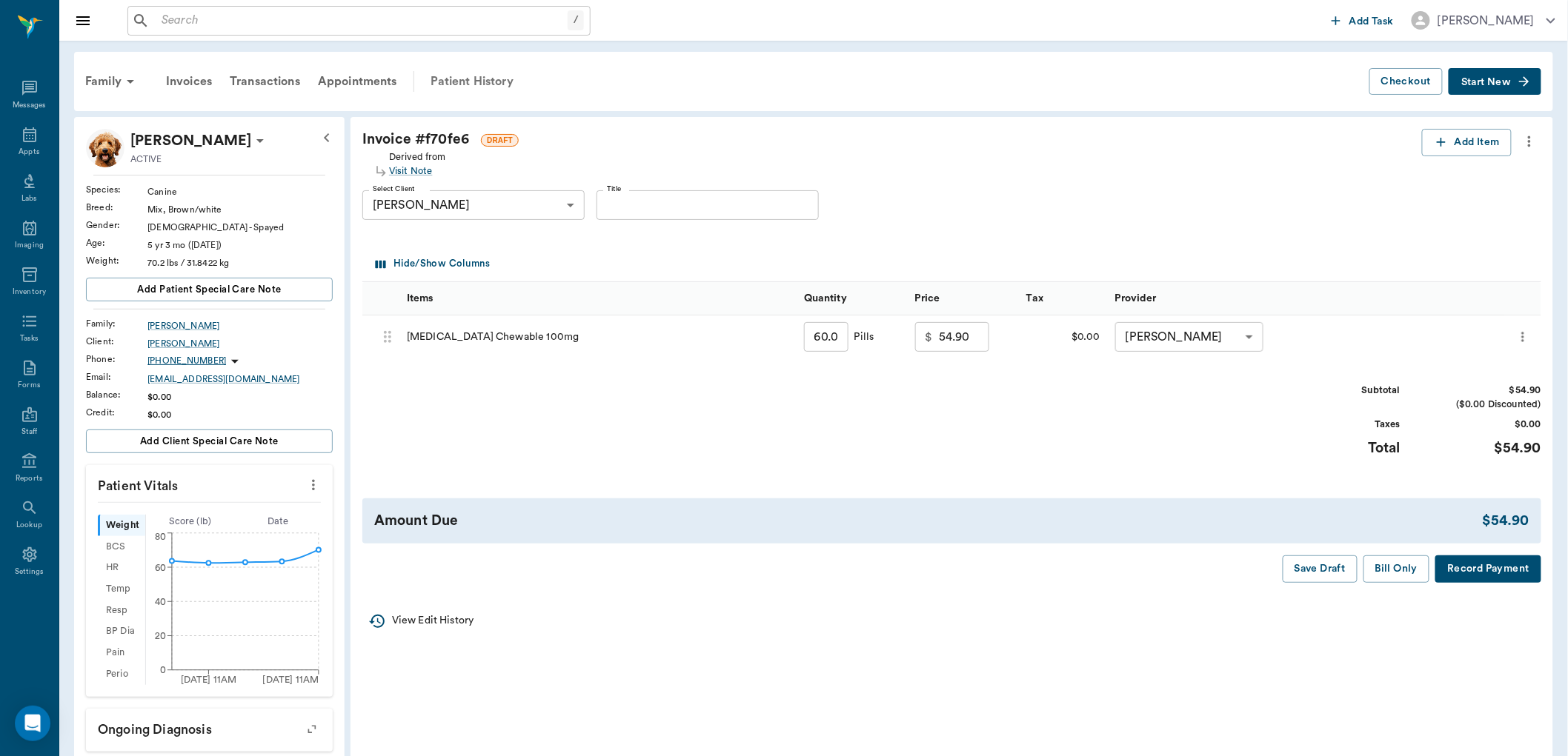
click at [468, 89] on div "Patient History" at bounding box center [472, 82] width 101 height 36
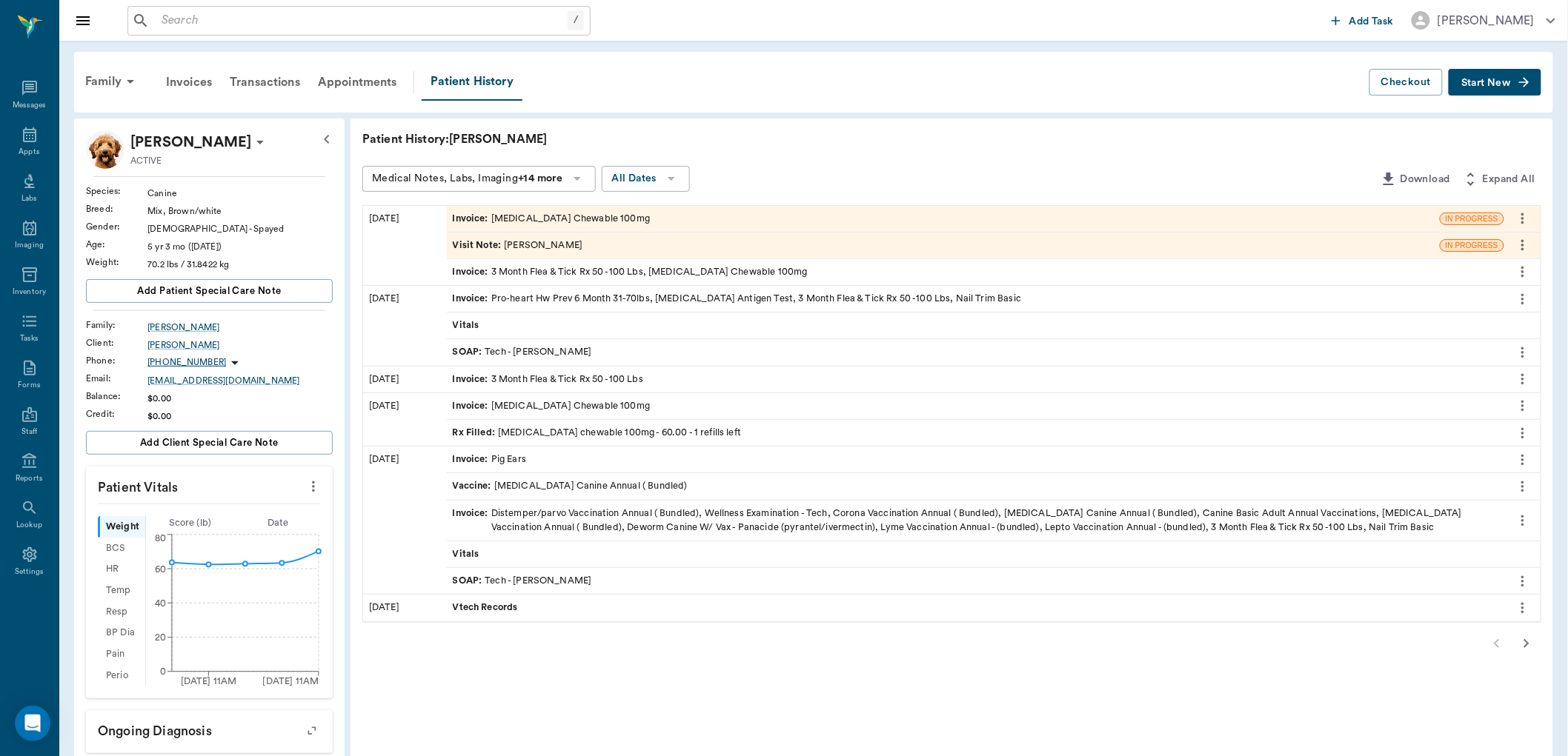
click at [480, 254] on div "Visit Note : Dr. Bert Ellsworth" at bounding box center [942, 245] width 993 height 26
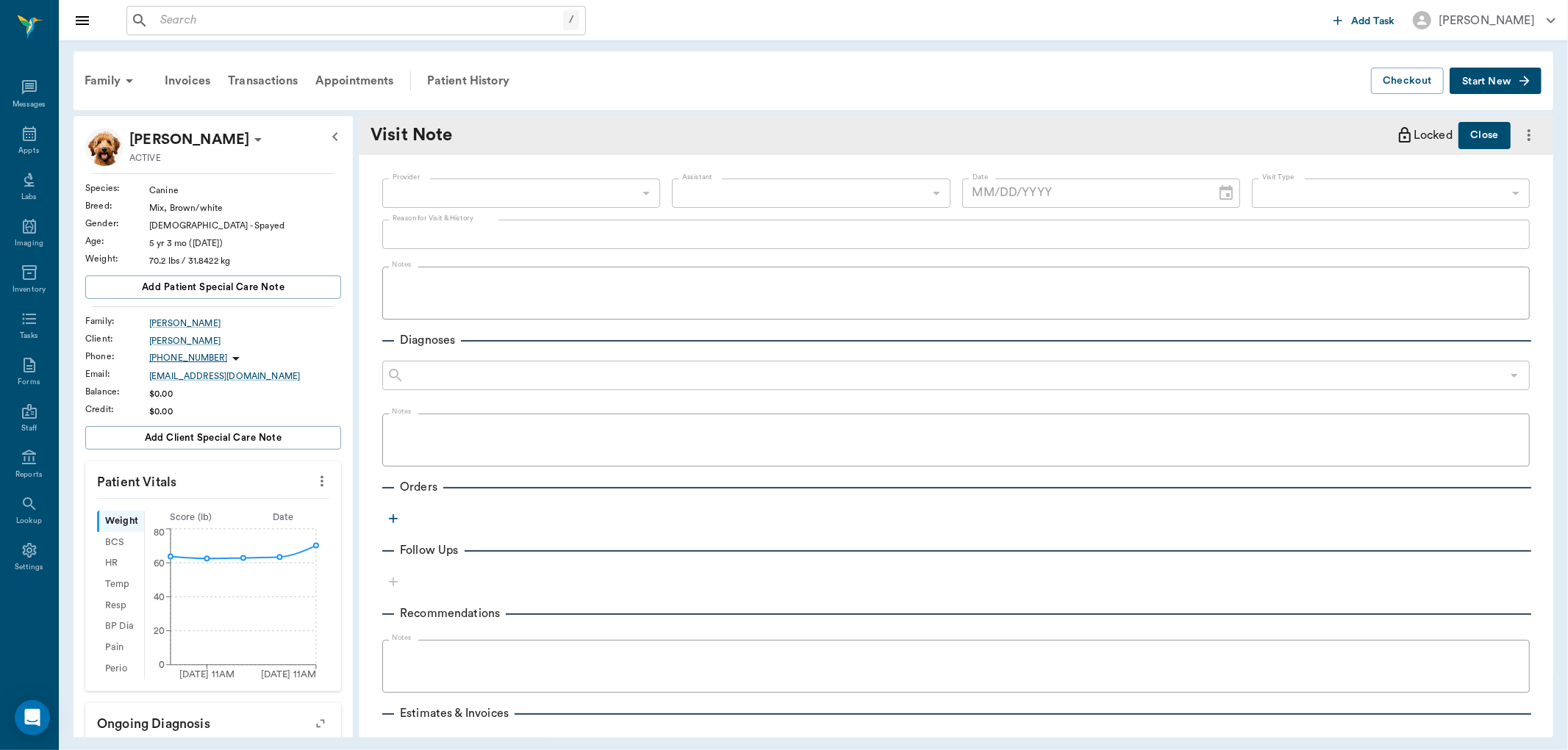
type input "63ec2f075fda476ae8351a4d"
type input "63ec2e7e52e12b0ba117b124"
type textarea "refill carprofen 1oo chews. will need bloodwork before getting more"
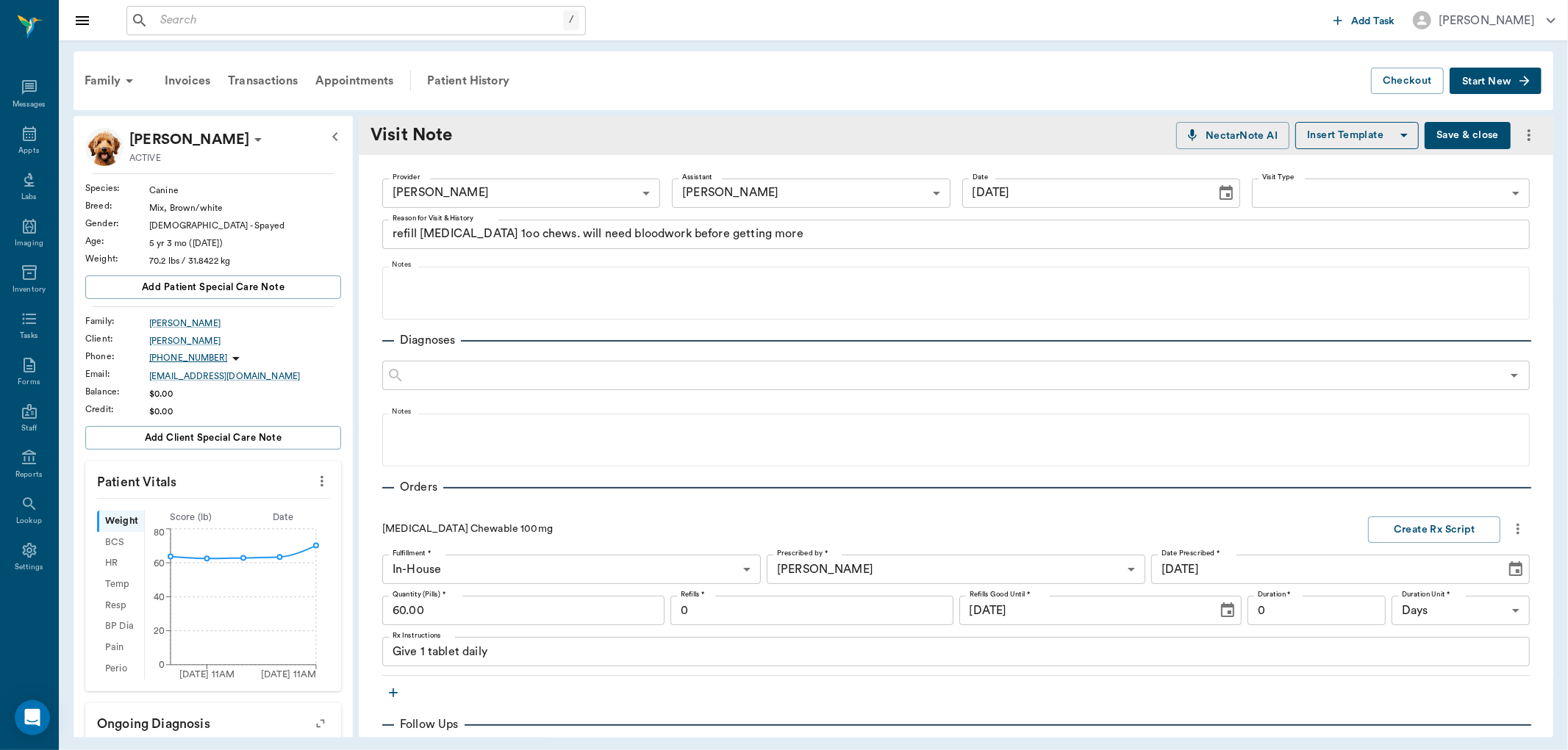
type input "[DATE]"
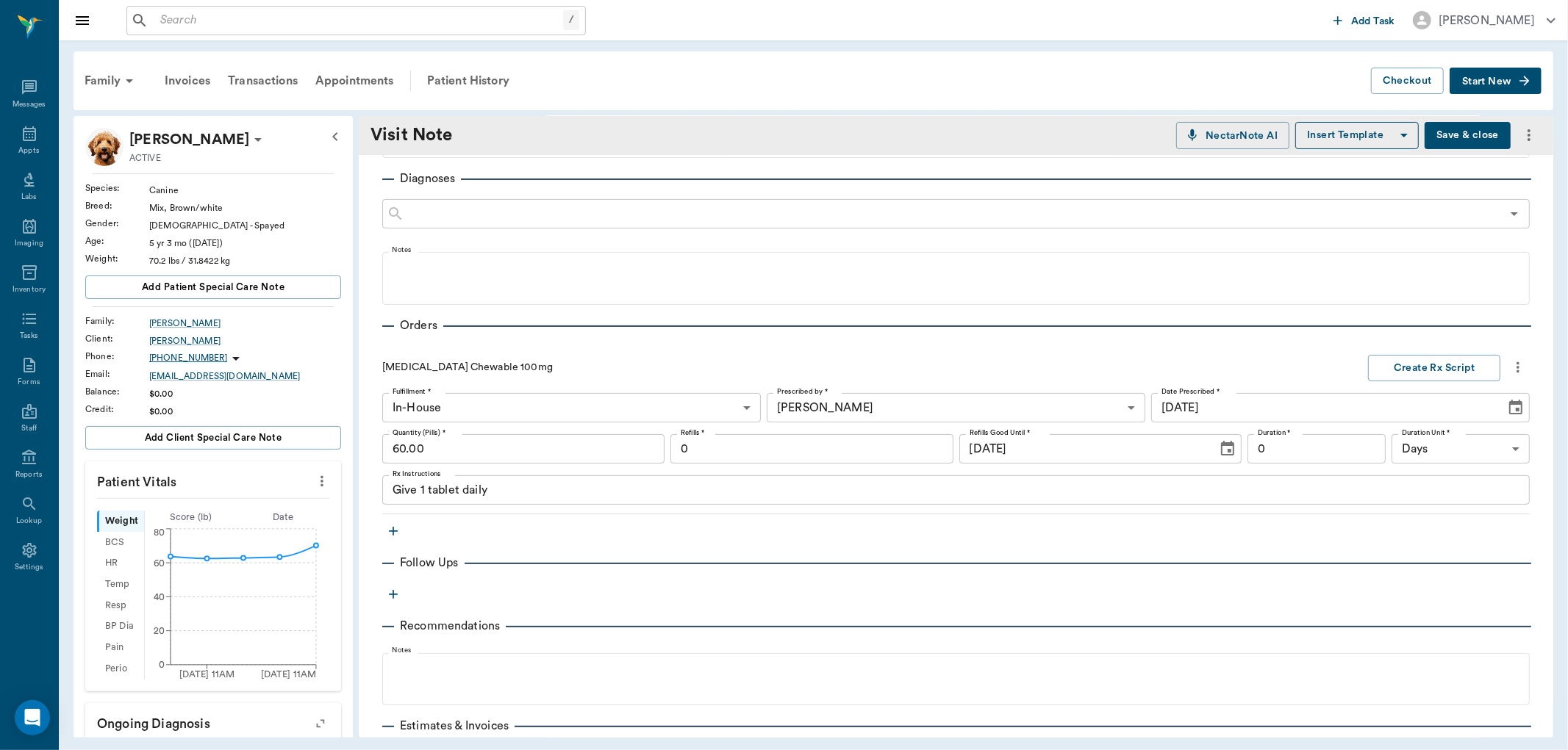
scroll to position [163, 0]
click at [423, 484] on textarea "Give 1 tablet daily" at bounding box center [956, 488] width 1127 height 17
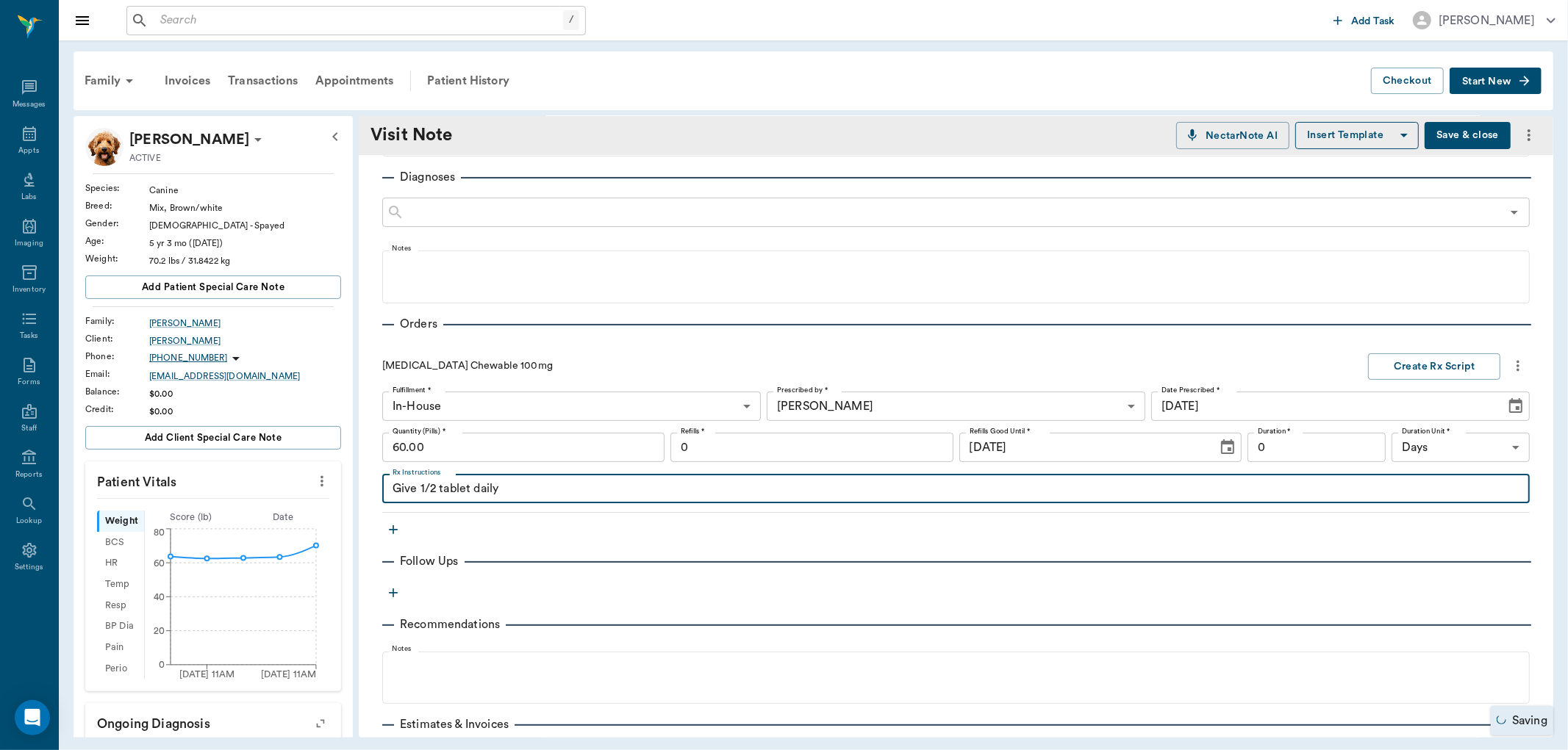
click at [533, 484] on textarea "Give 1/2 tablet daily" at bounding box center [956, 488] width 1127 height 17
type textarea "Give 1/2 tablet daily as needed for pain."
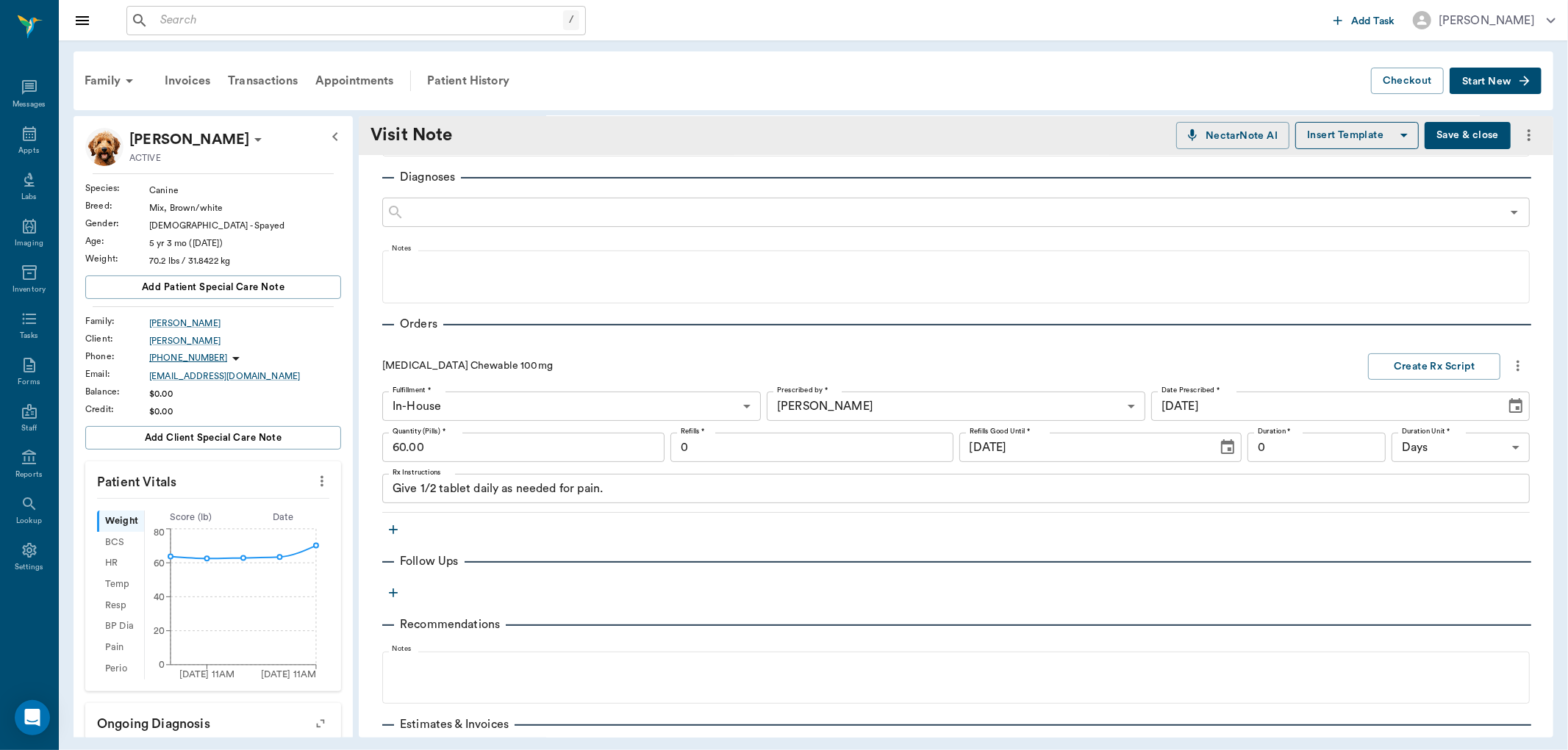
click at [1400, 351] on div "Carprofen Chewable 100mg Create Rx Script Fulfillment * In-House In-House Fulfi…" at bounding box center [955, 429] width 1147 height 169
click at [1408, 368] on button "Create Rx Script" at bounding box center [1434, 367] width 132 height 27
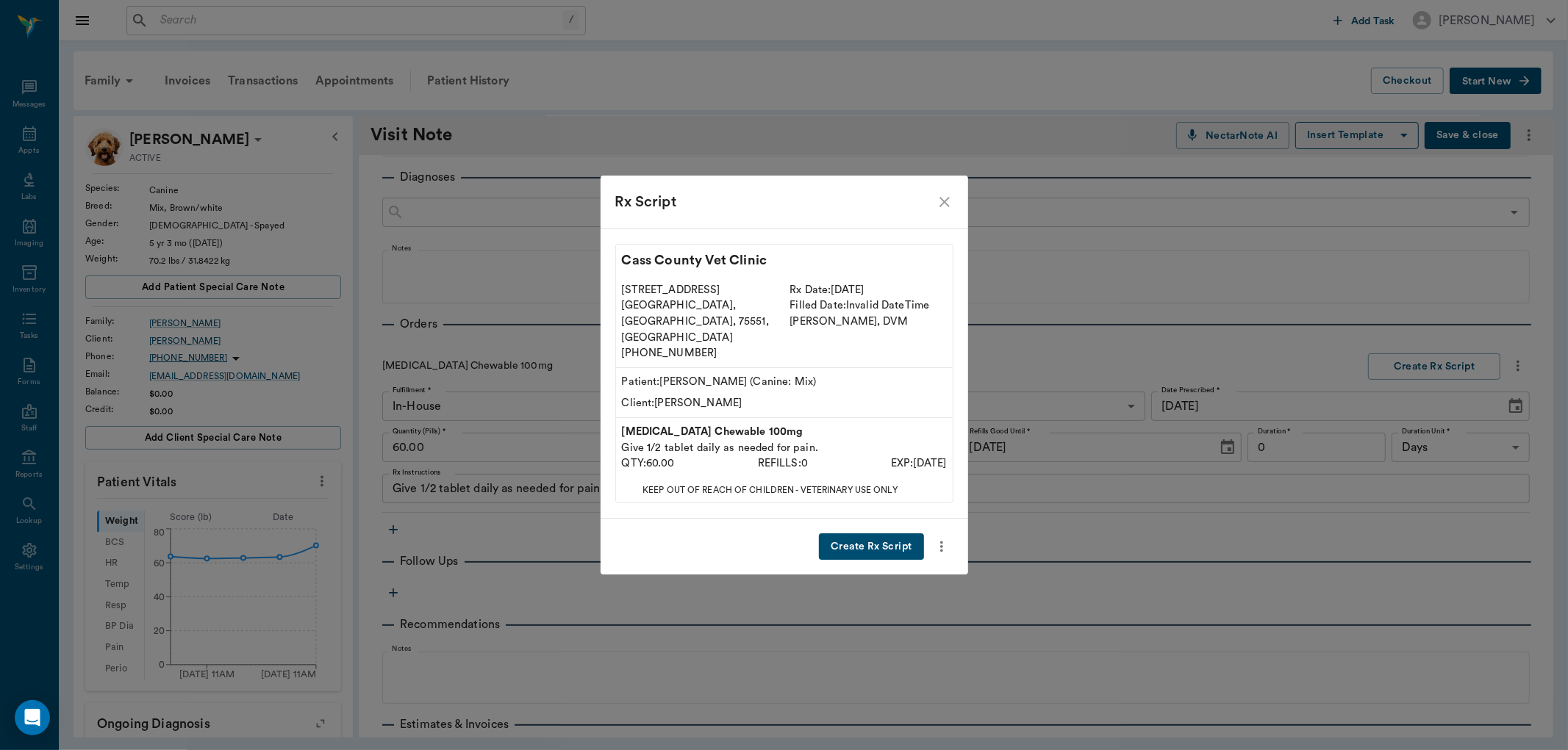
click at [860, 534] on button "Create Rx Script" at bounding box center [871, 547] width 104 height 27
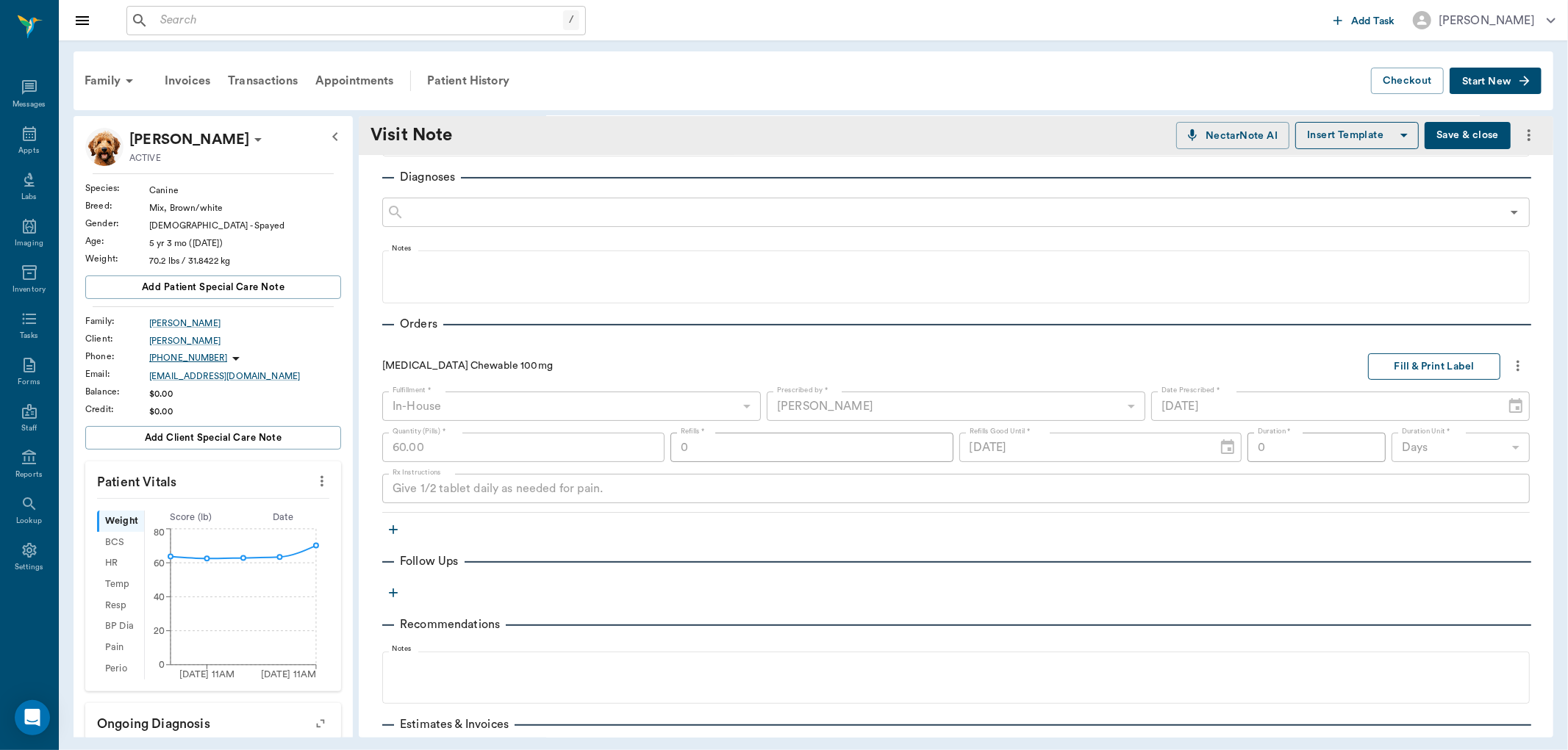
click at [1394, 366] on button "Fill & Print Label" at bounding box center [1434, 367] width 132 height 27
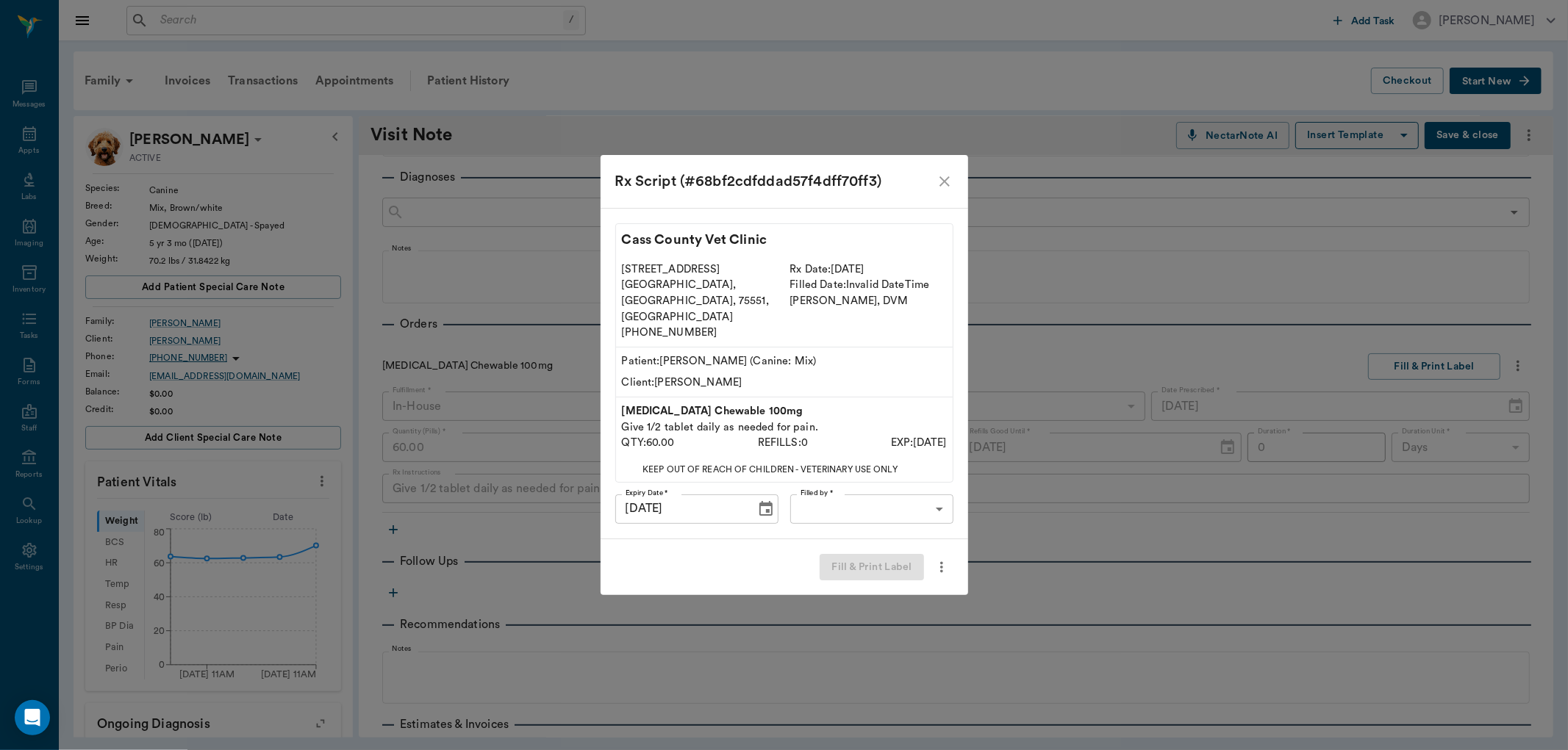
click at [827, 493] on body "/ ​ Add Task Dr. Bert Ellsworth Nectar Messages Appts Labs Imaging Inventory Ta…" at bounding box center [784, 375] width 1568 height 750
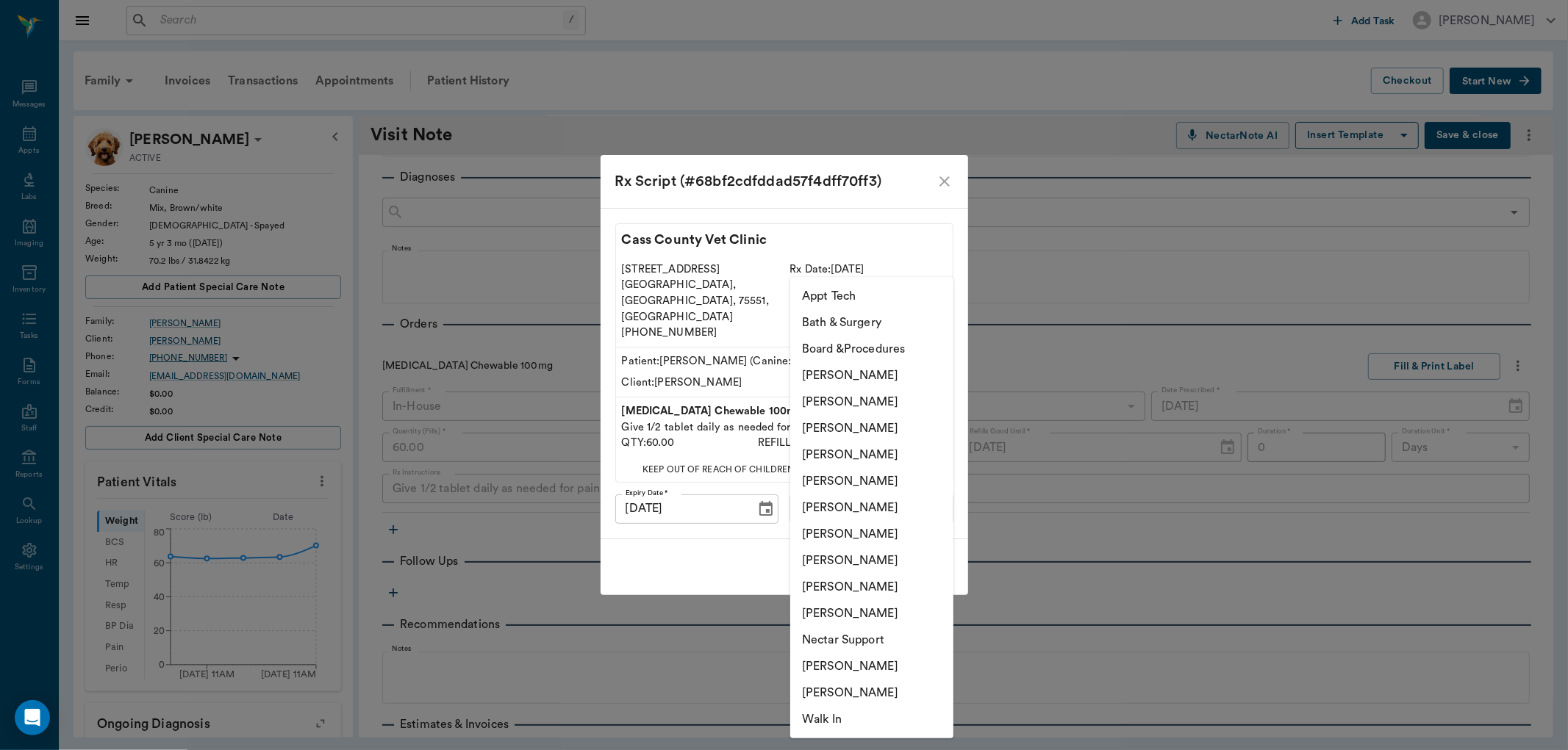
click at [829, 562] on li "Julie Dickerson" at bounding box center [872, 561] width 163 height 27
click at [856, 487] on body "/ ​ Add Task Dr. Bert Ellsworth Nectar Messages Appts Labs Imaging Inventory Ta…" at bounding box center [784, 375] width 1568 height 750
click at [838, 436] on li "Daniel Virnala" at bounding box center [872, 429] width 163 height 27
type input "642ef10e332a41444de2bad1"
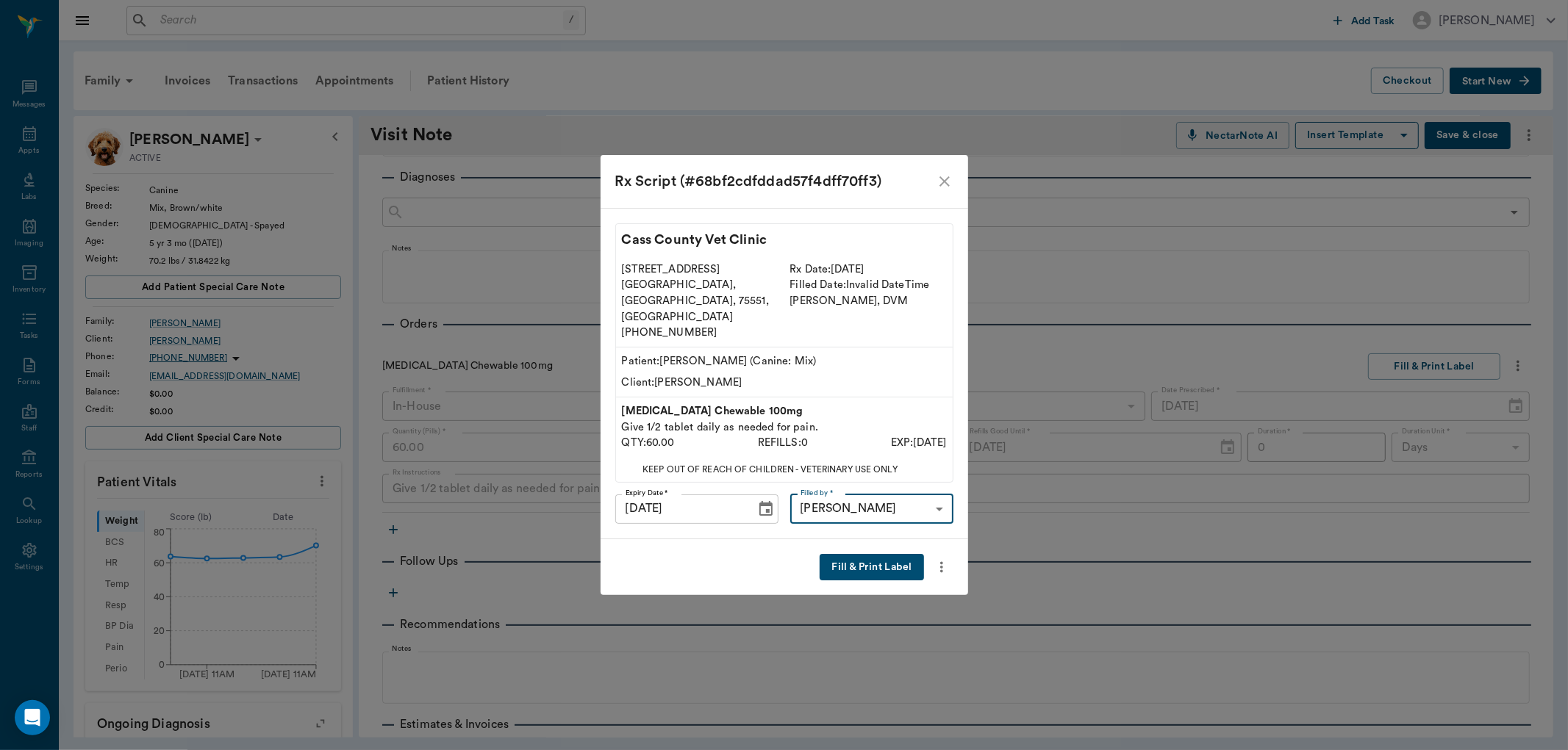
click at [873, 554] on button "Fill & Print Label" at bounding box center [872, 568] width 104 height 27
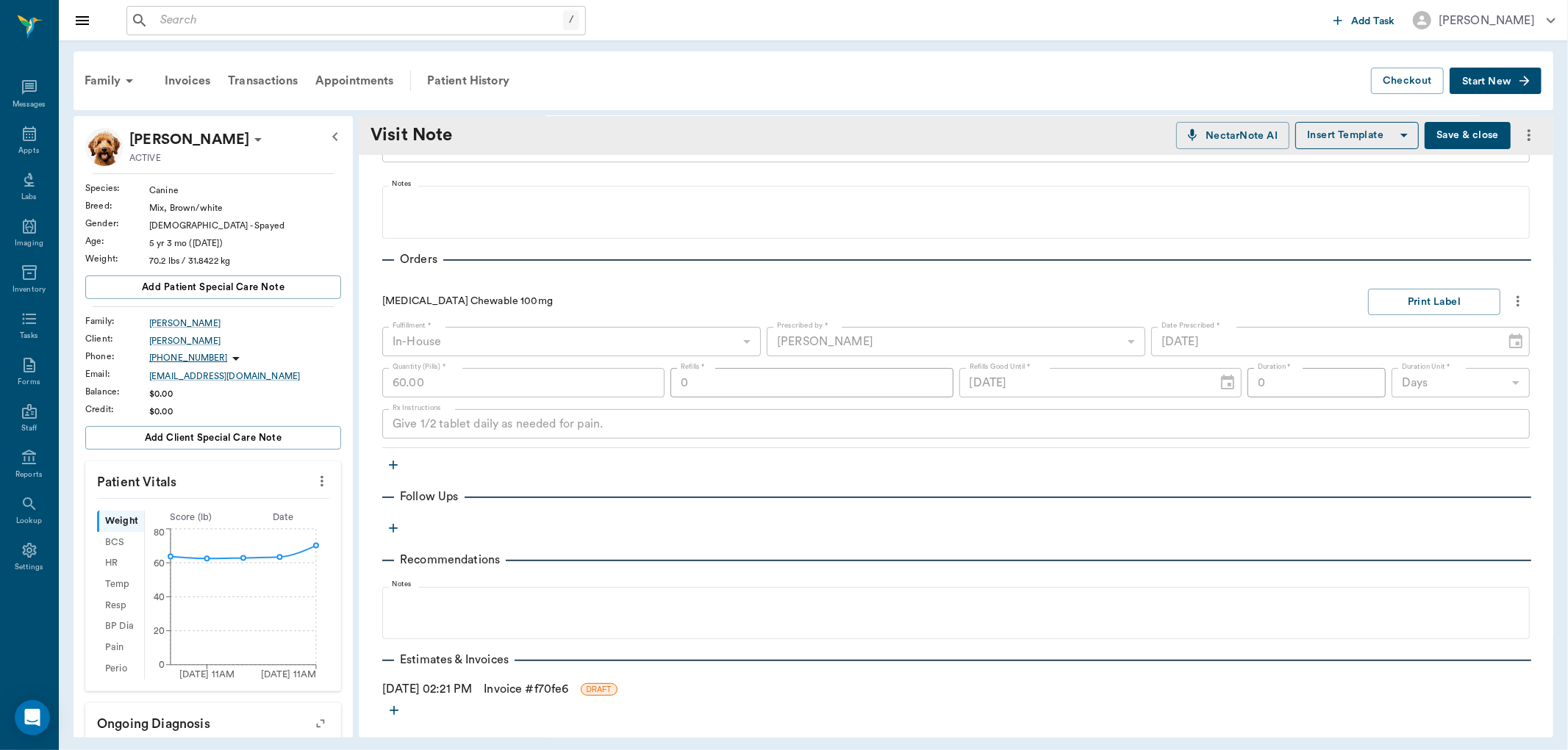
scroll to position [305, 0]
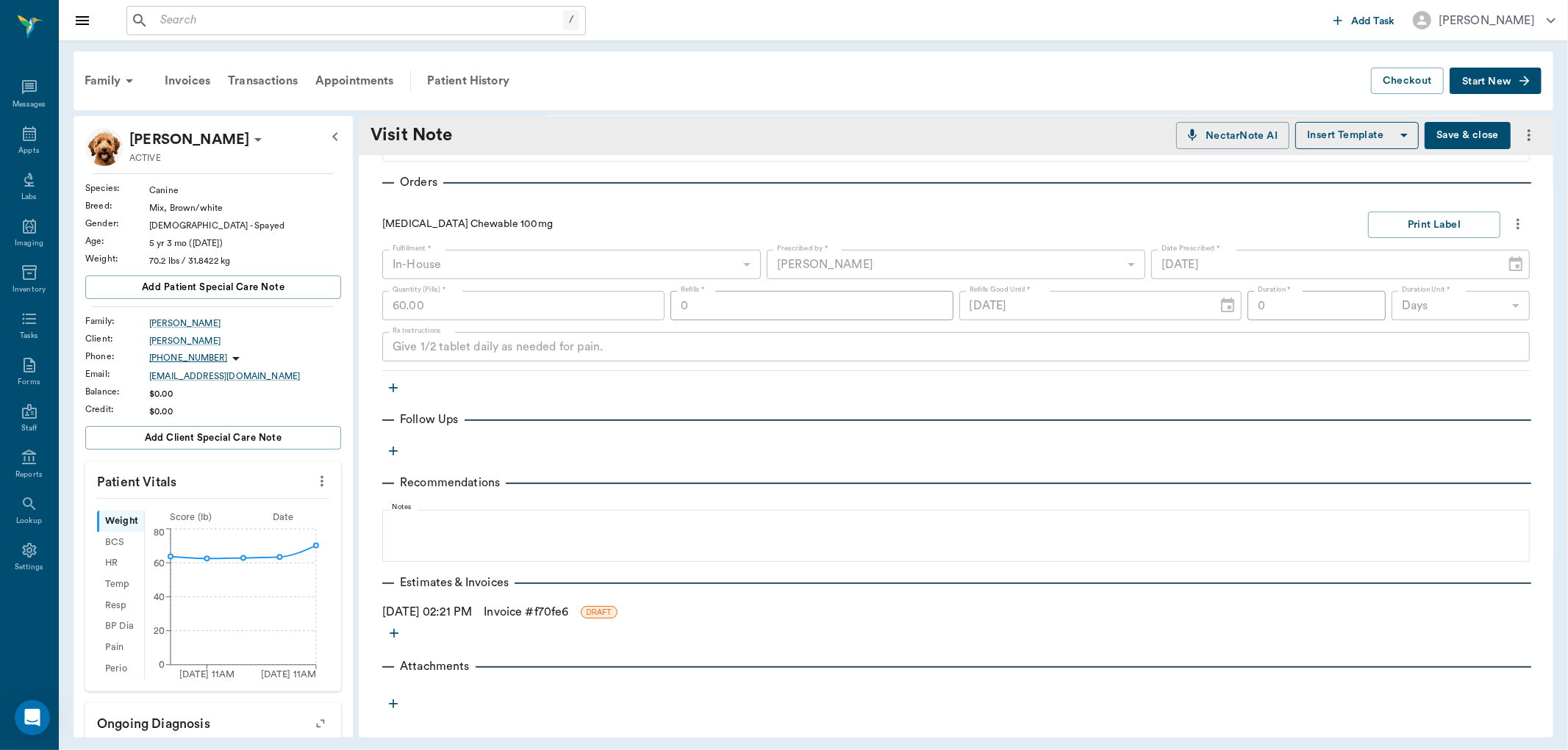
click at [568, 606] on link "Invoice # f70fe6" at bounding box center [526, 612] width 85 height 18
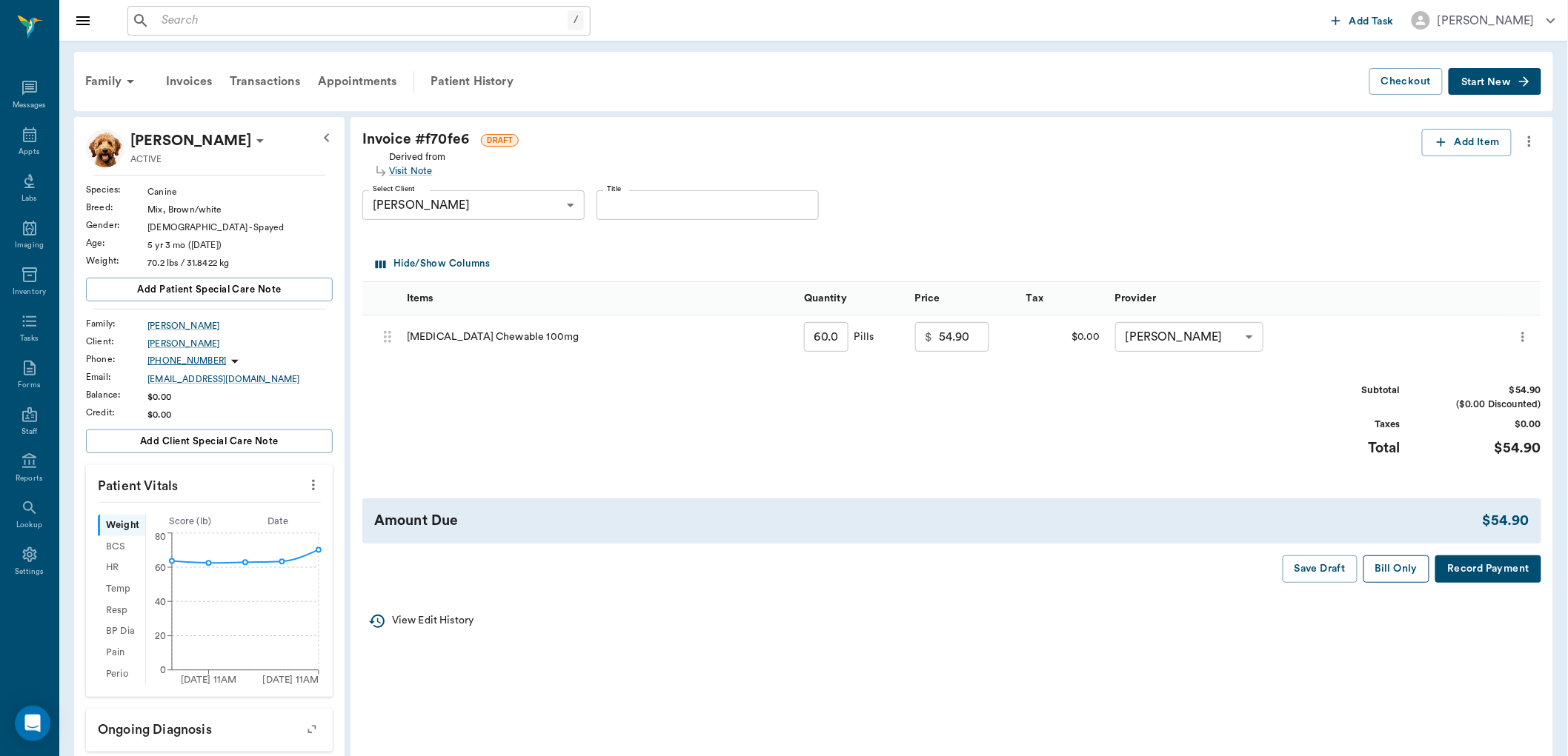
click at [1395, 568] on button "Bill Only" at bounding box center [1397, 569] width 67 height 27
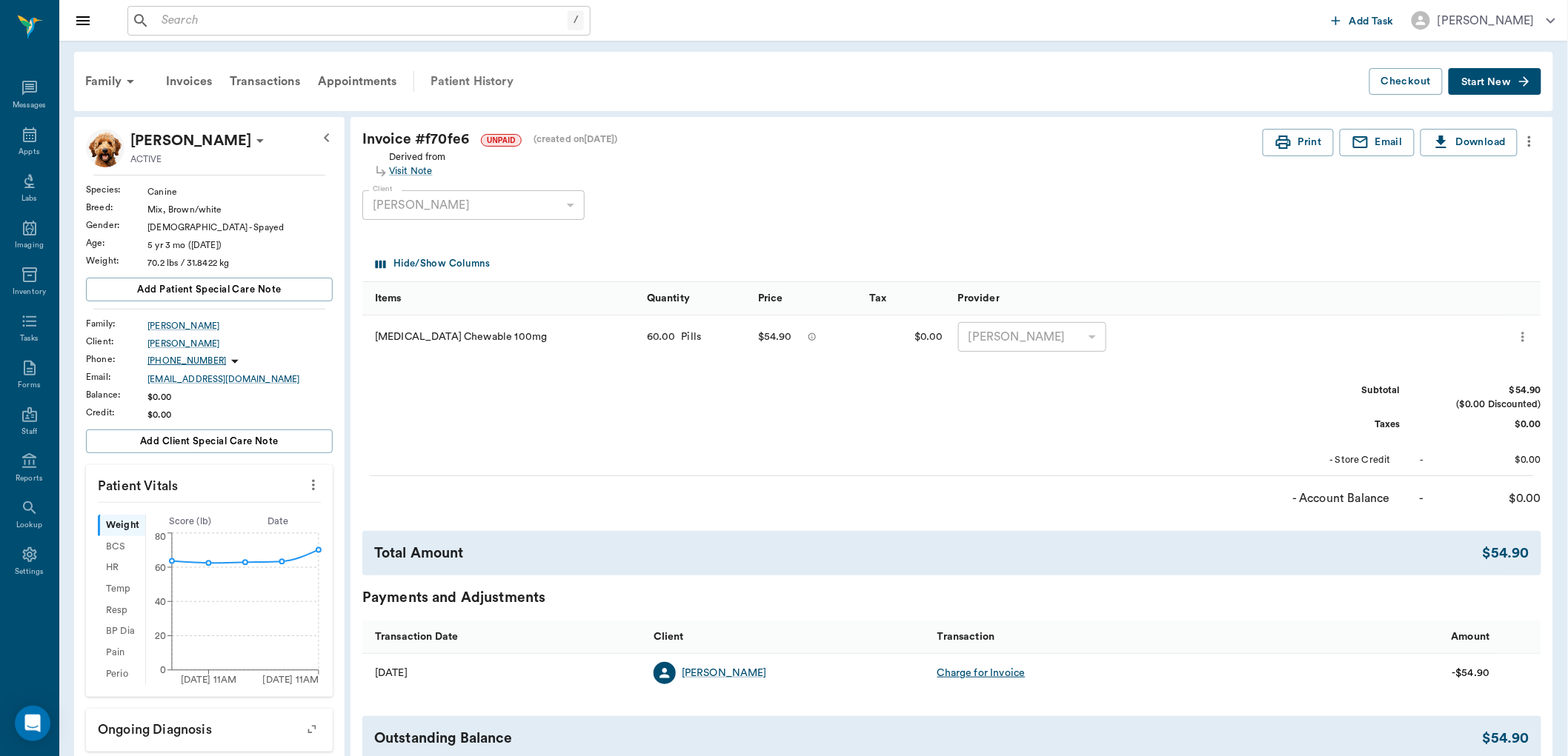
click at [500, 77] on div "Patient History" at bounding box center [472, 82] width 101 height 36
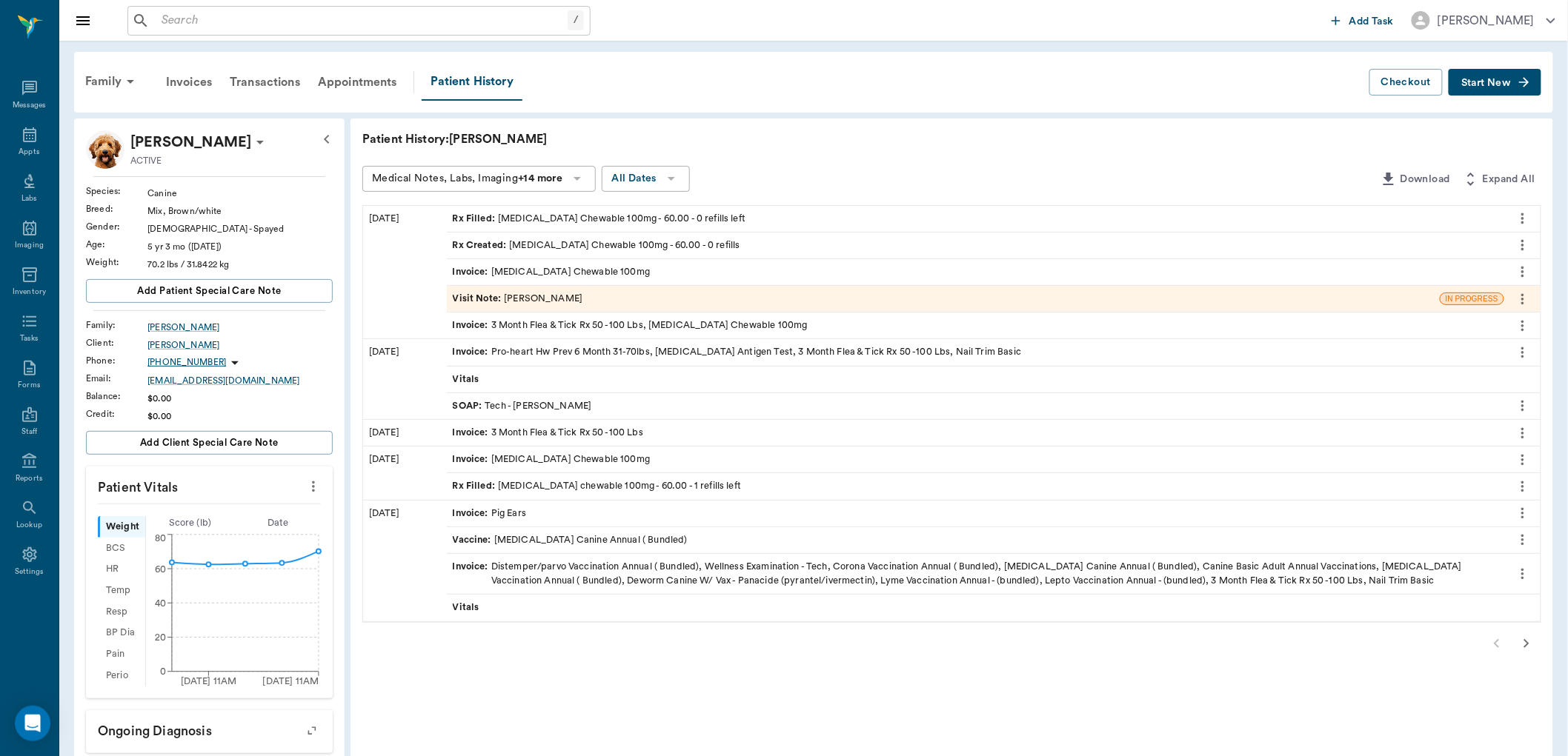
click at [464, 480] on span "Rx Filled :" at bounding box center [475, 487] width 46 height 14
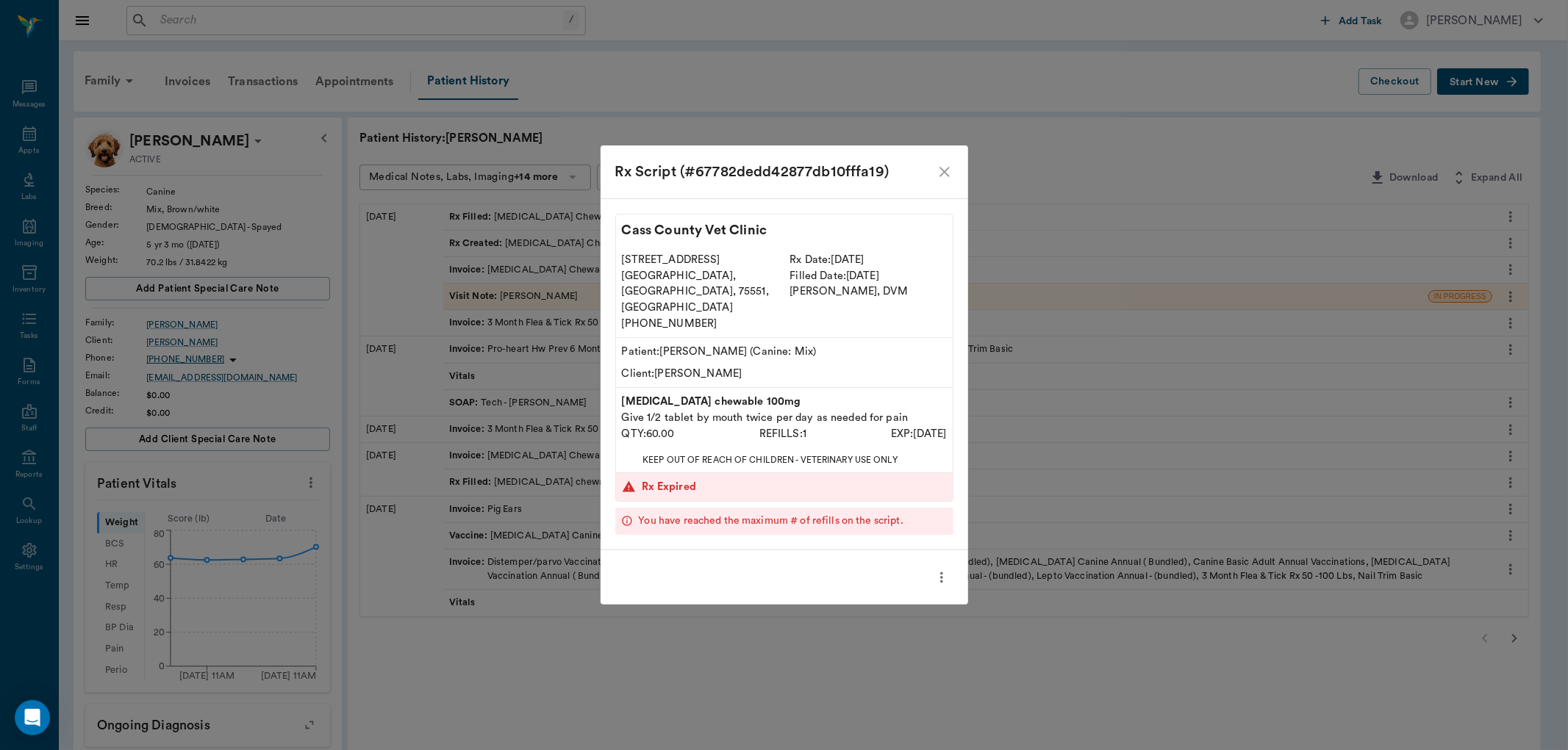
click at [938, 180] on icon "close" at bounding box center [945, 172] width 18 height 18
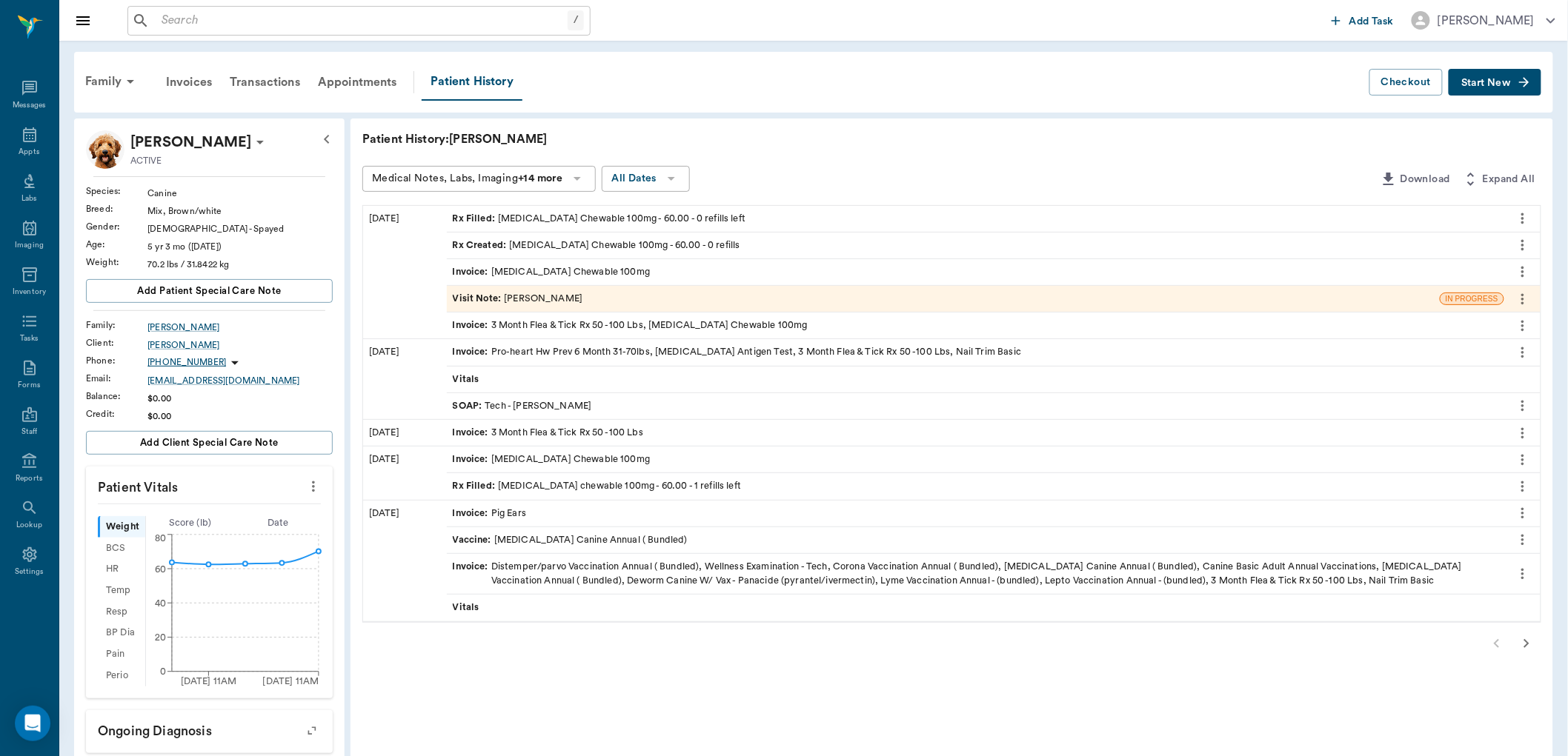
click at [1523, 641] on icon "button" at bounding box center [1527, 644] width 18 height 18
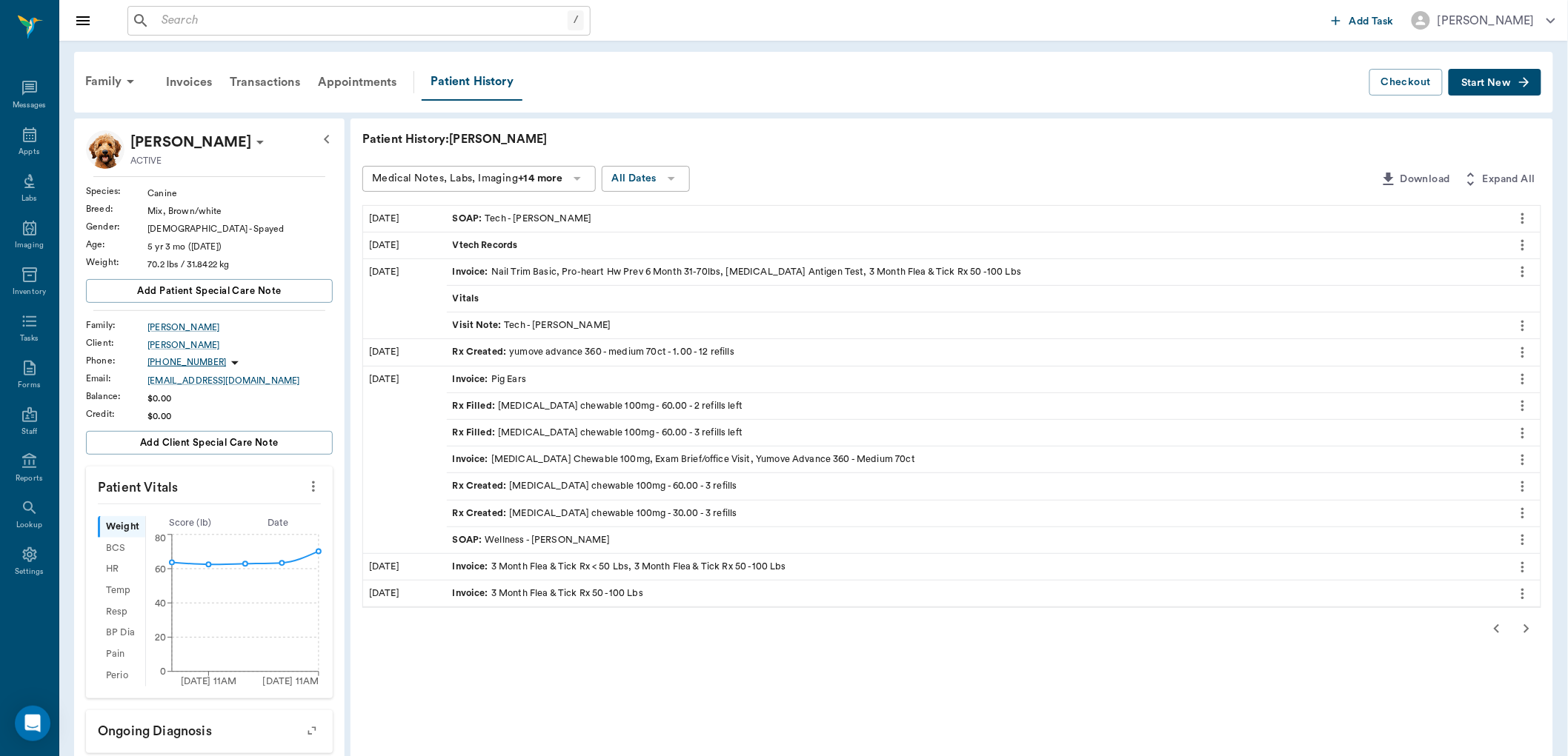
click at [512, 397] on div "Rx Filled : carprofen chewable 100mg - 60.00 - 2 refills left" at bounding box center [975, 406] width 1058 height 26
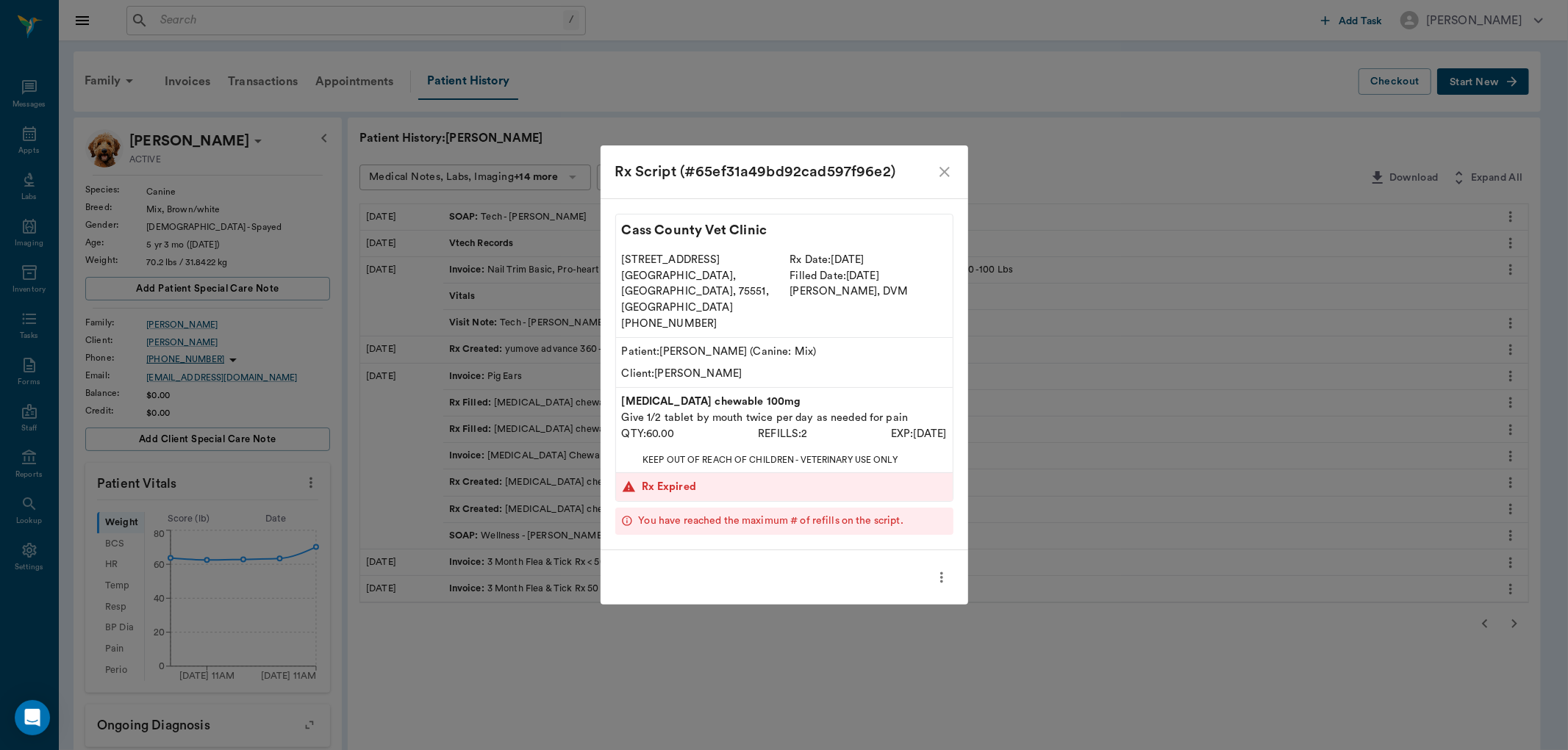
click at [944, 180] on icon "close" at bounding box center [945, 172] width 18 height 18
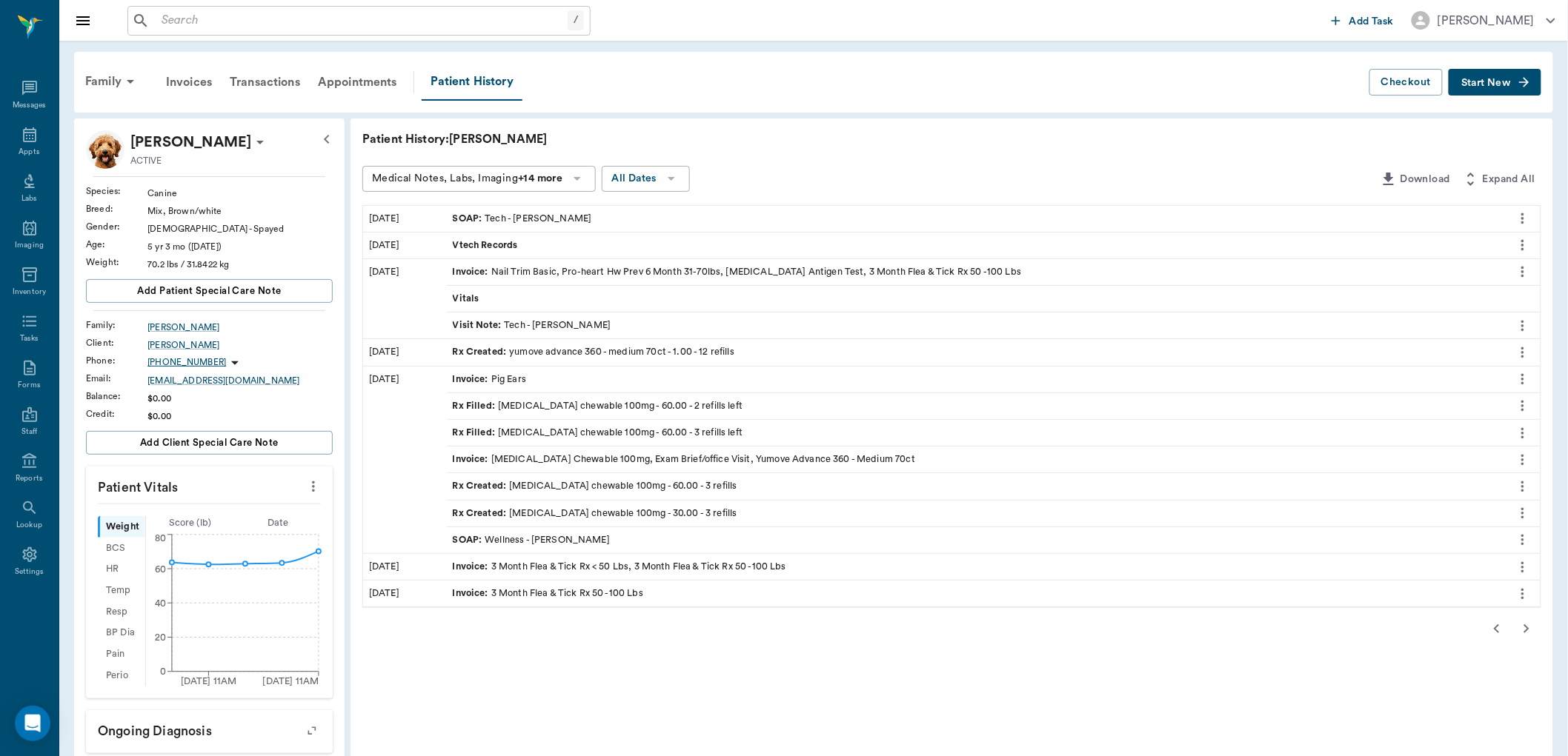
click at [1495, 630] on icon "button" at bounding box center [1496, 629] width 5 height 9
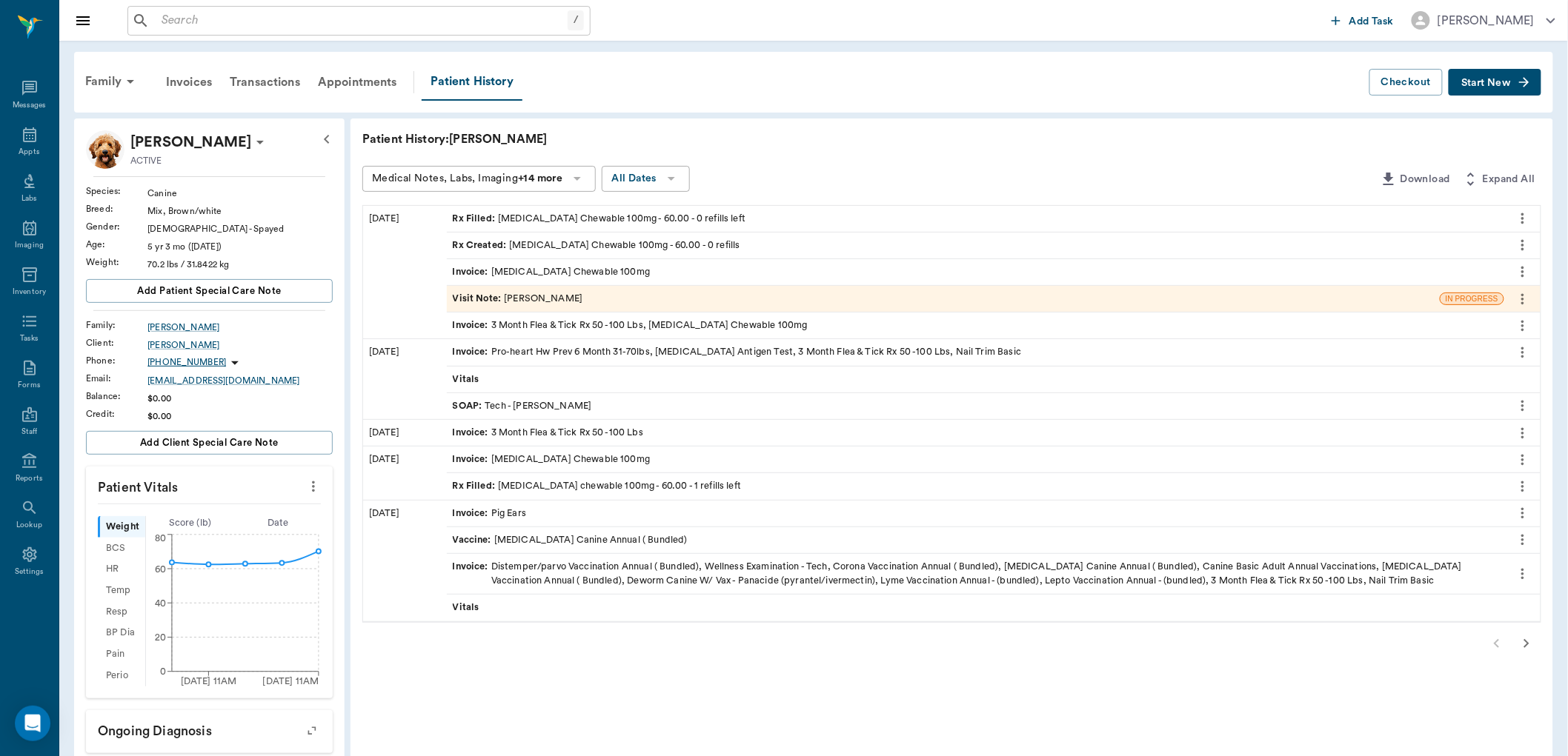
click at [499, 482] on div "Rx Filled : carprofen chewable 100mg - 60.00 - 1 refills left" at bounding box center [597, 487] width 289 height 14
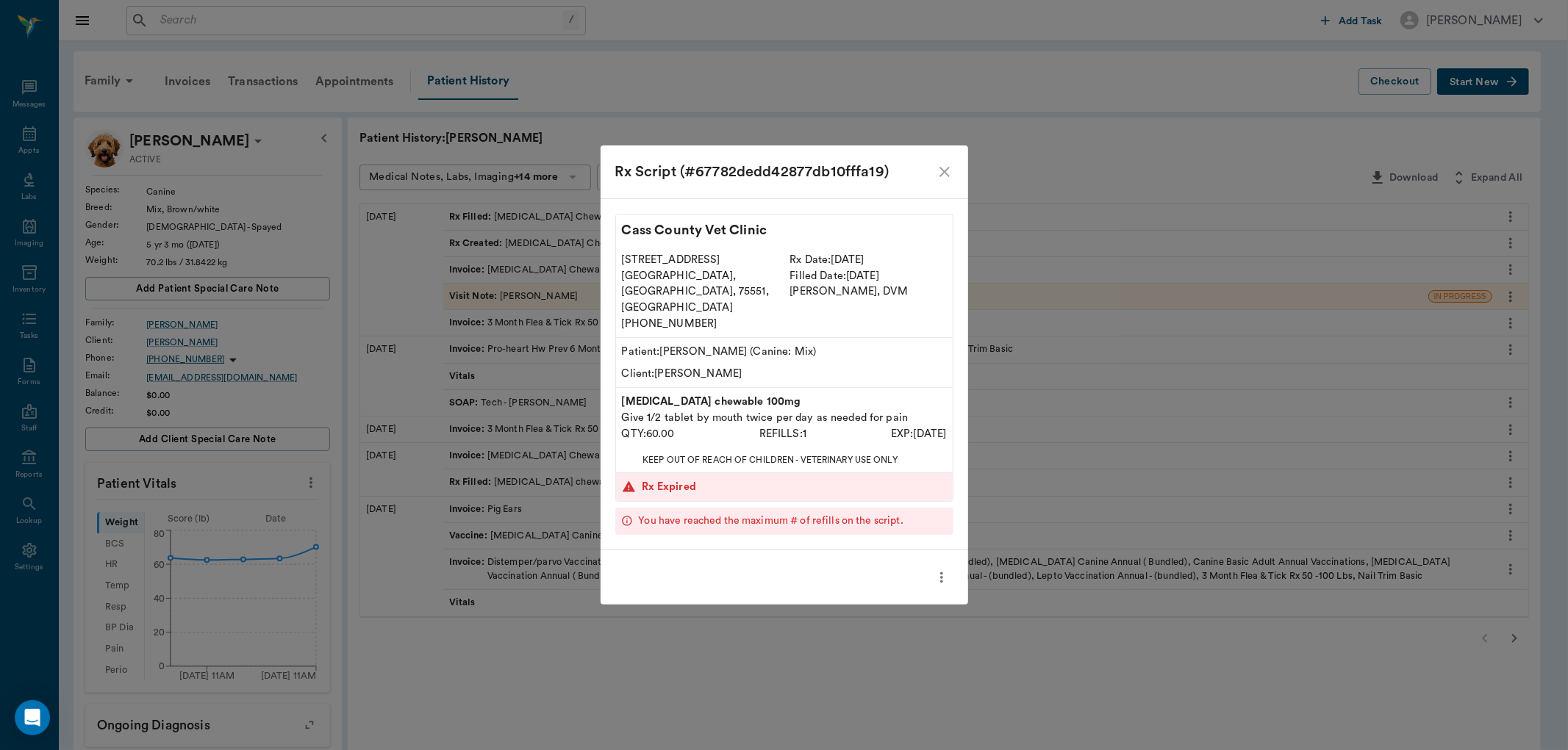
click at [938, 180] on icon "close" at bounding box center [945, 172] width 18 height 18
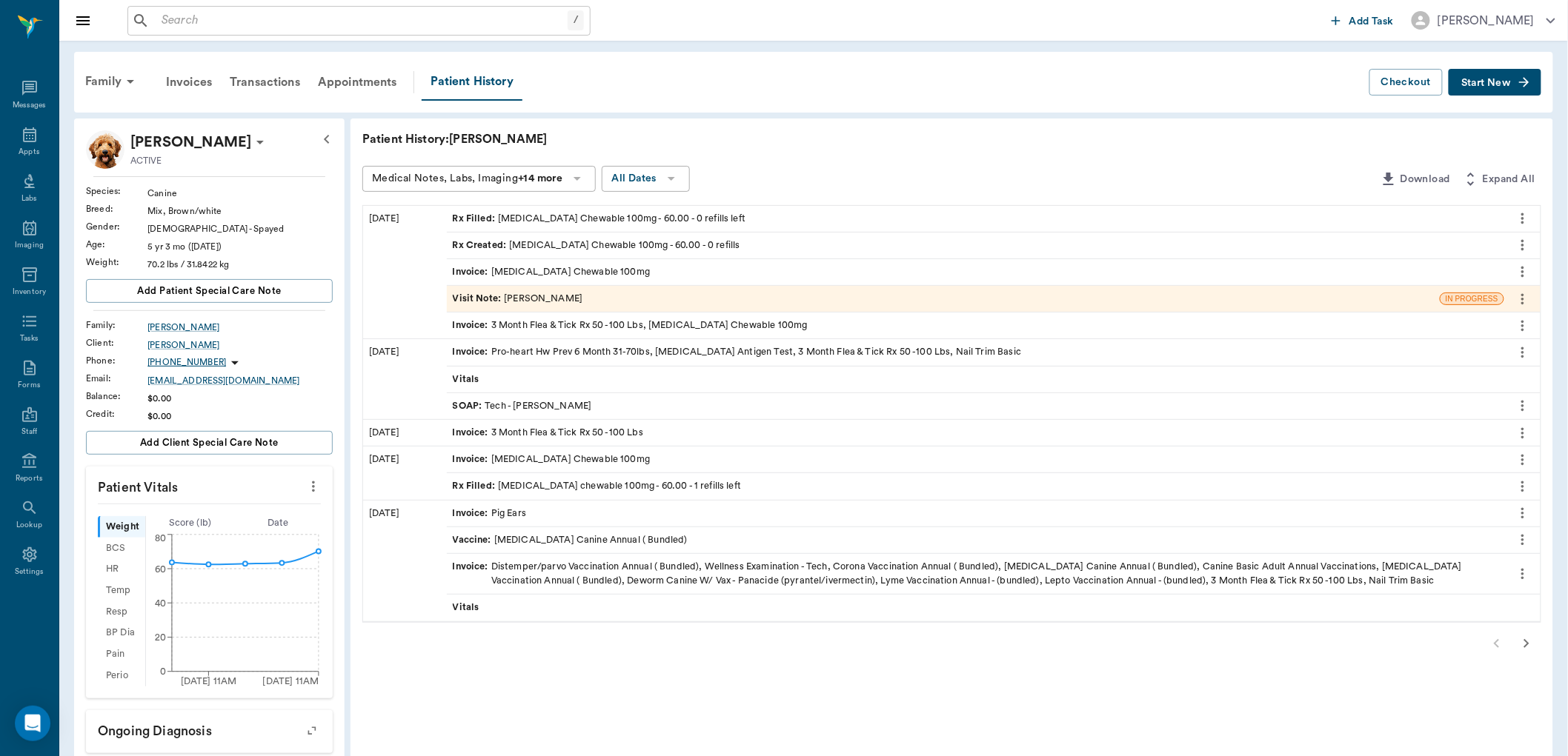
click at [1513, 235] on div at bounding box center [1522, 245] width 23 height 25
click at [1519, 245] on icon "more" at bounding box center [1522, 246] width 16 height 18
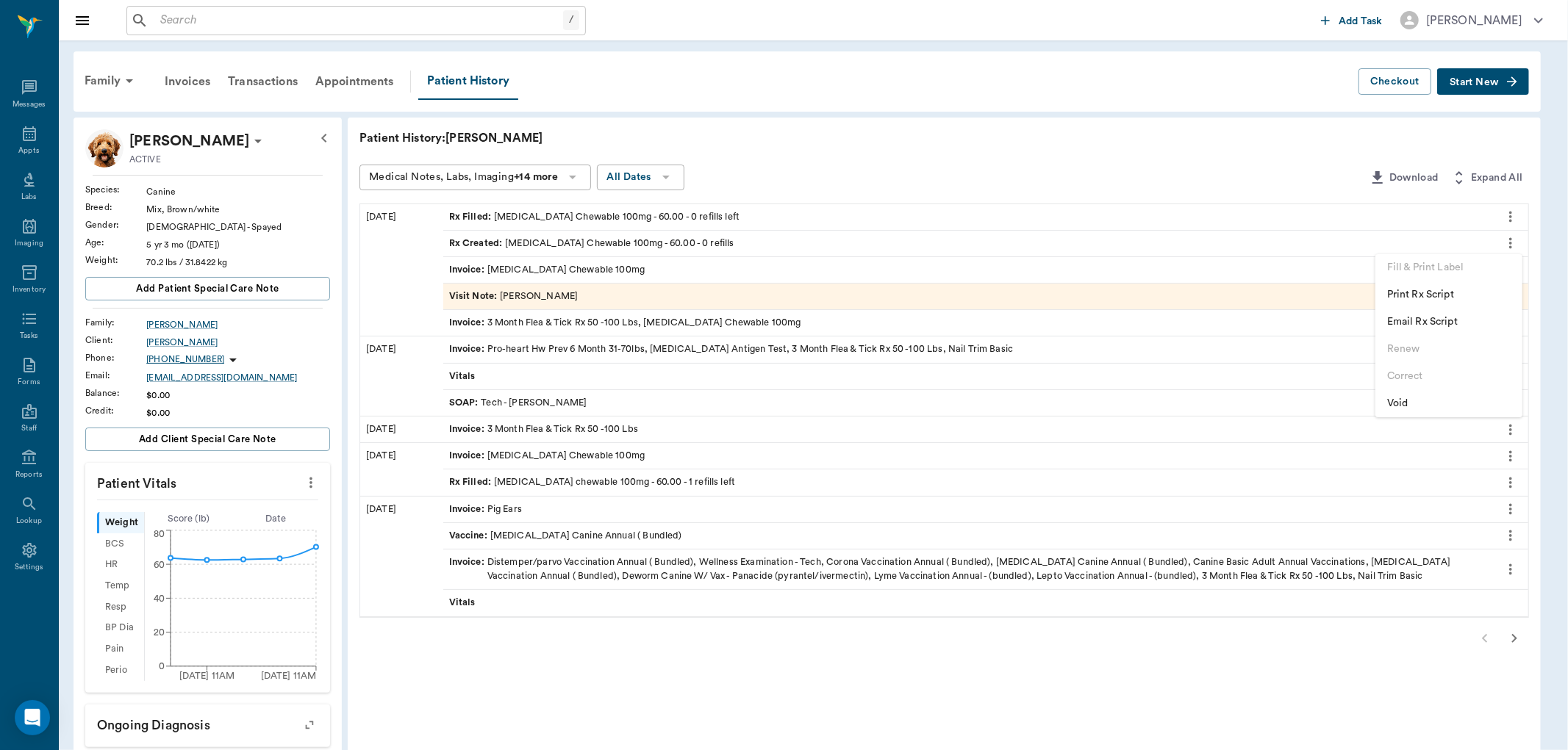
click at [1400, 402] on span "Void" at bounding box center [1448, 404] width 123 height 15
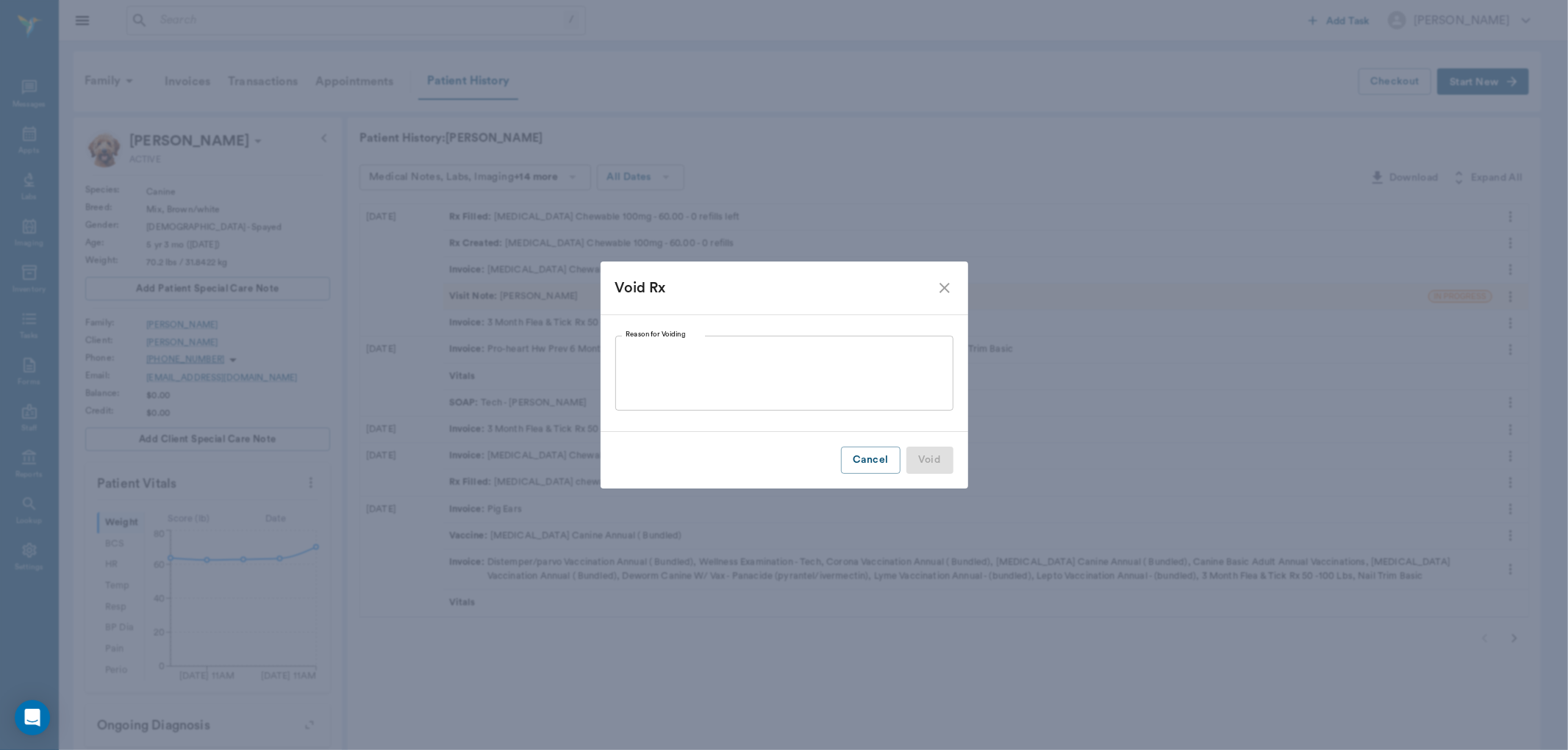
click at [753, 362] on textarea "Reason for Voiding" at bounding box center [784, 373] width 318 height 51
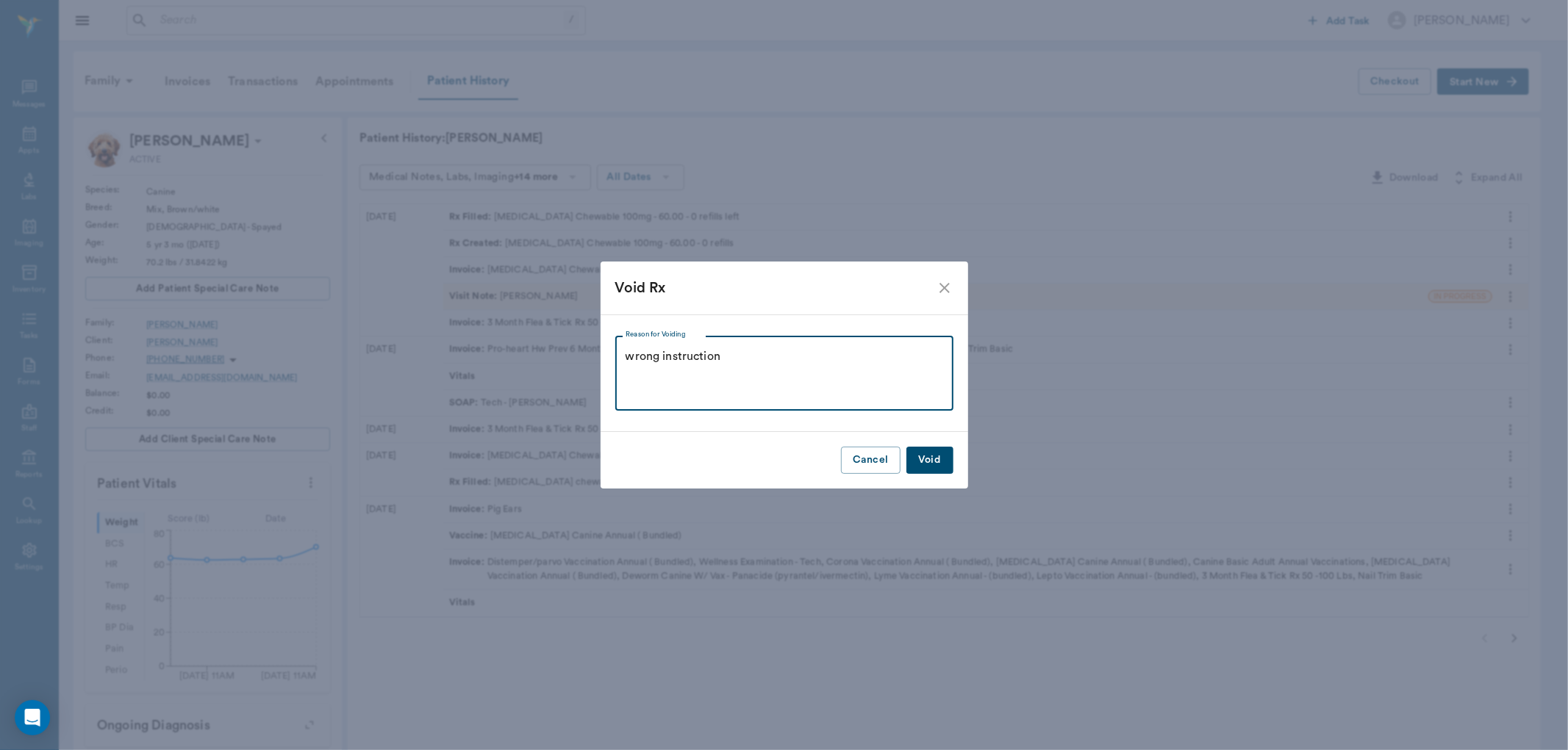
type textarea "wrong instruction"
click at [942, 462] on button "Void" at bounding box center [930, 460] width 47 height 27
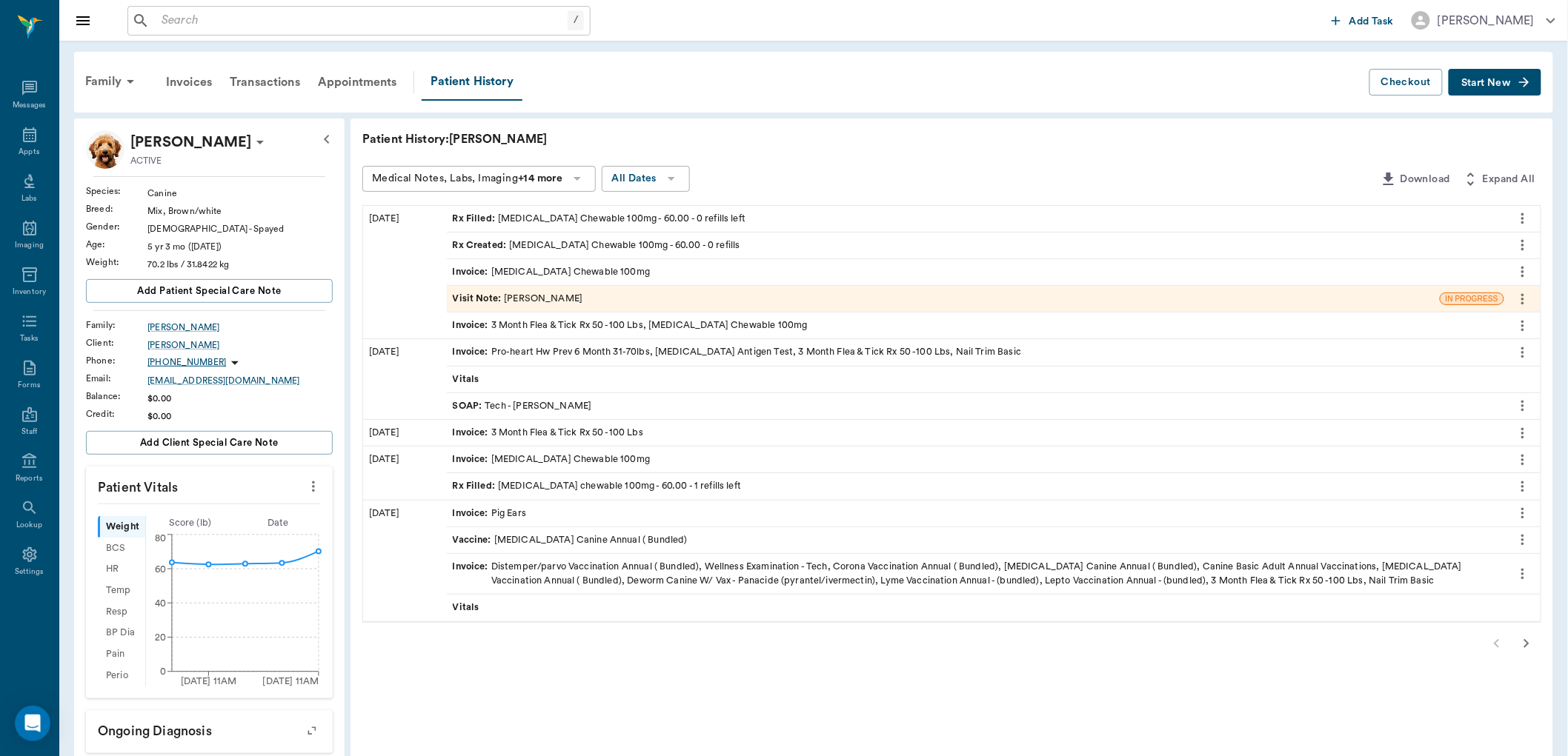
click at [1479, 83] on span "Start New" at bounding box center [1485, 83] width 50 height 0
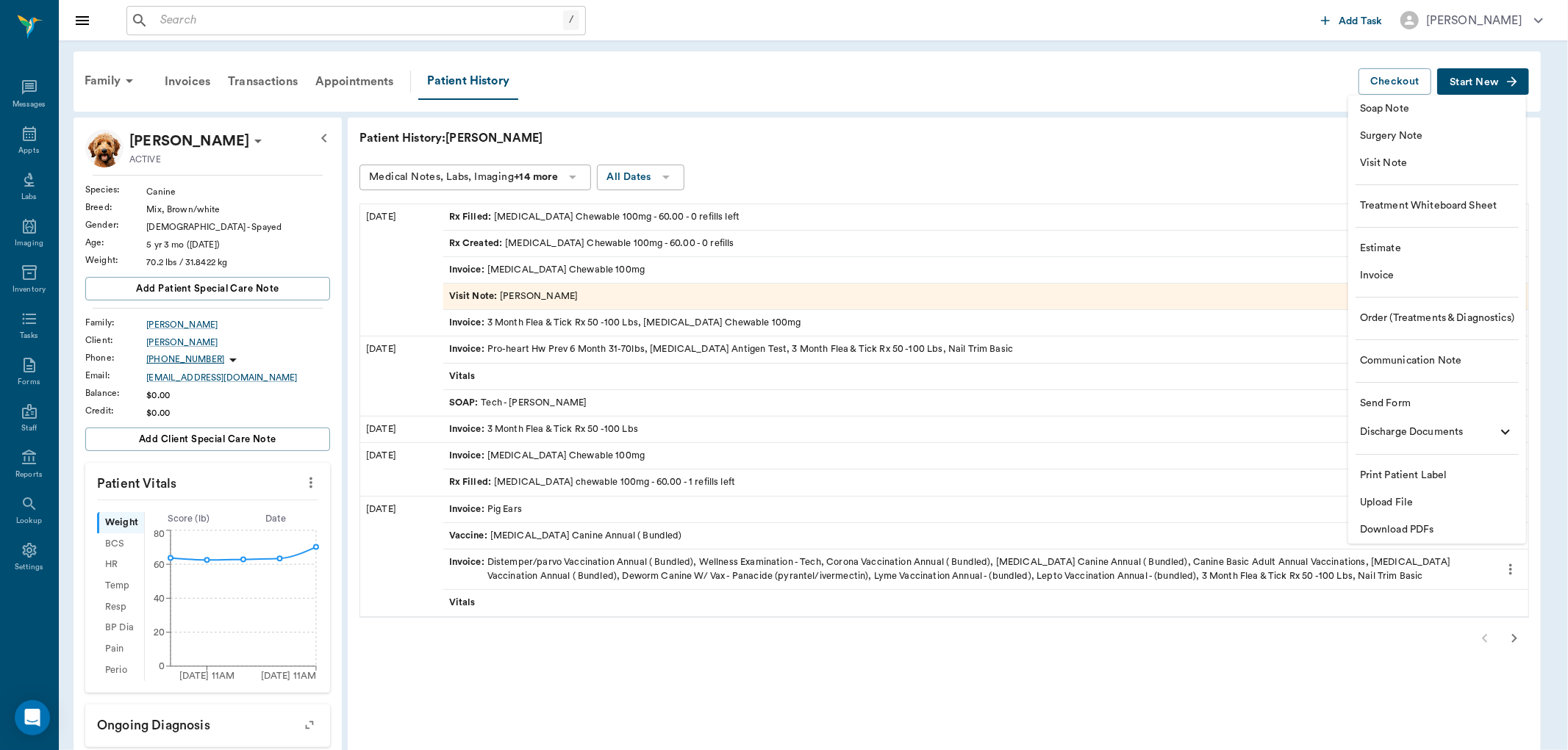
click at [1380, 165] on span "Visit Note" at bounding box center [1437, 163] width 154 height 15
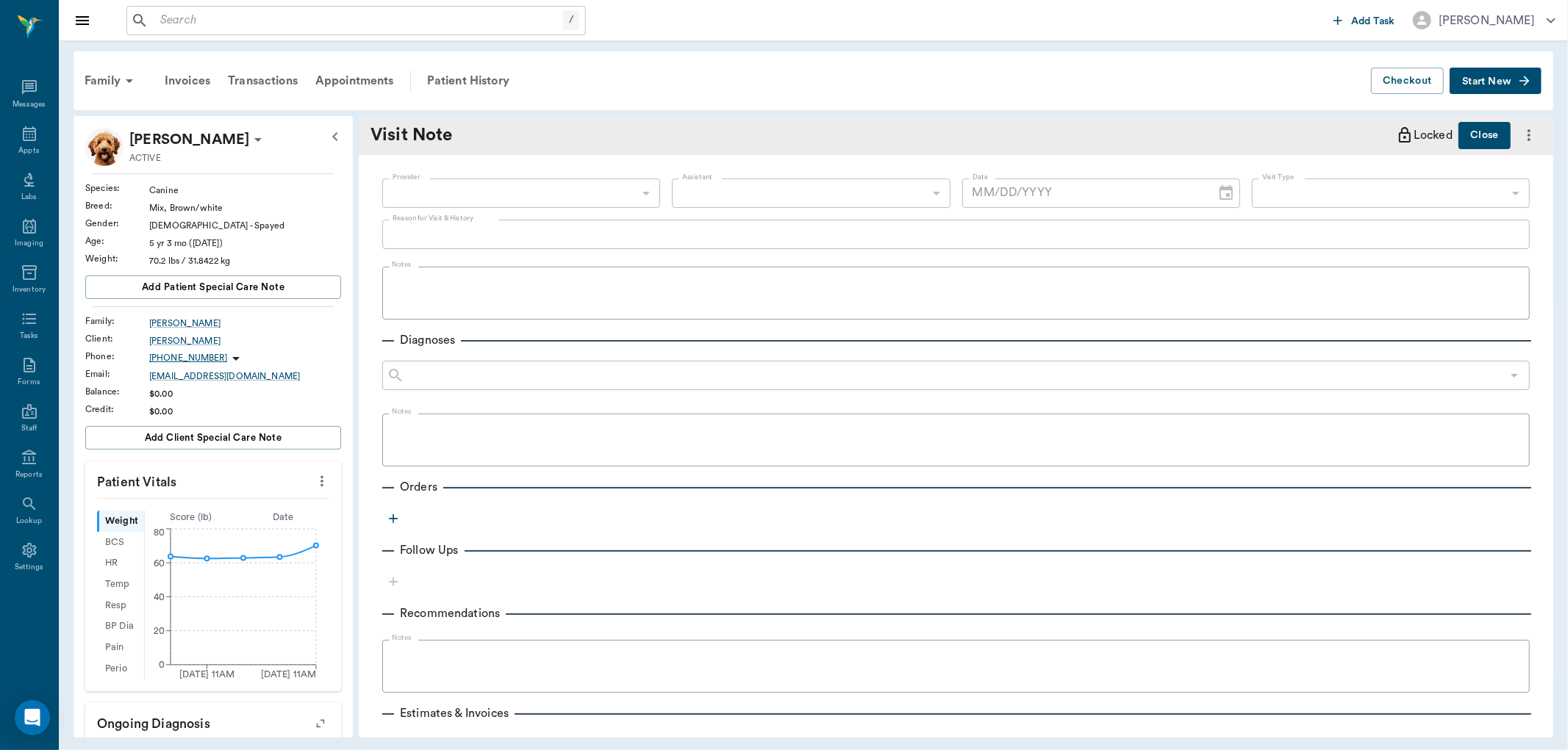
type input "[DATE]"
click at [388, 513] on icon "button" at bounding box center [393, 519] width 14 height 14
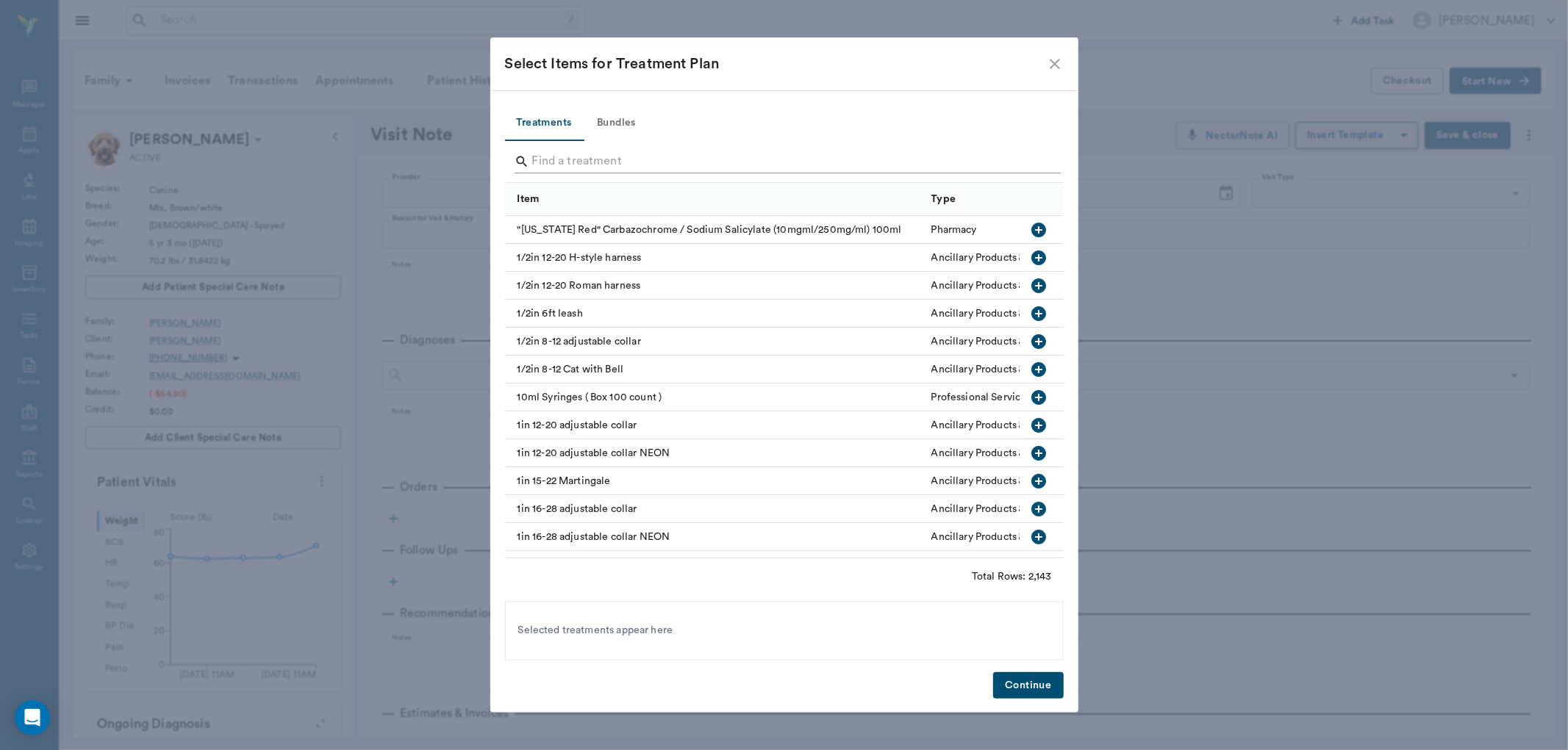
click at [554, 157] on input "Search" at bounding box center [785, 162] width 506 height 23
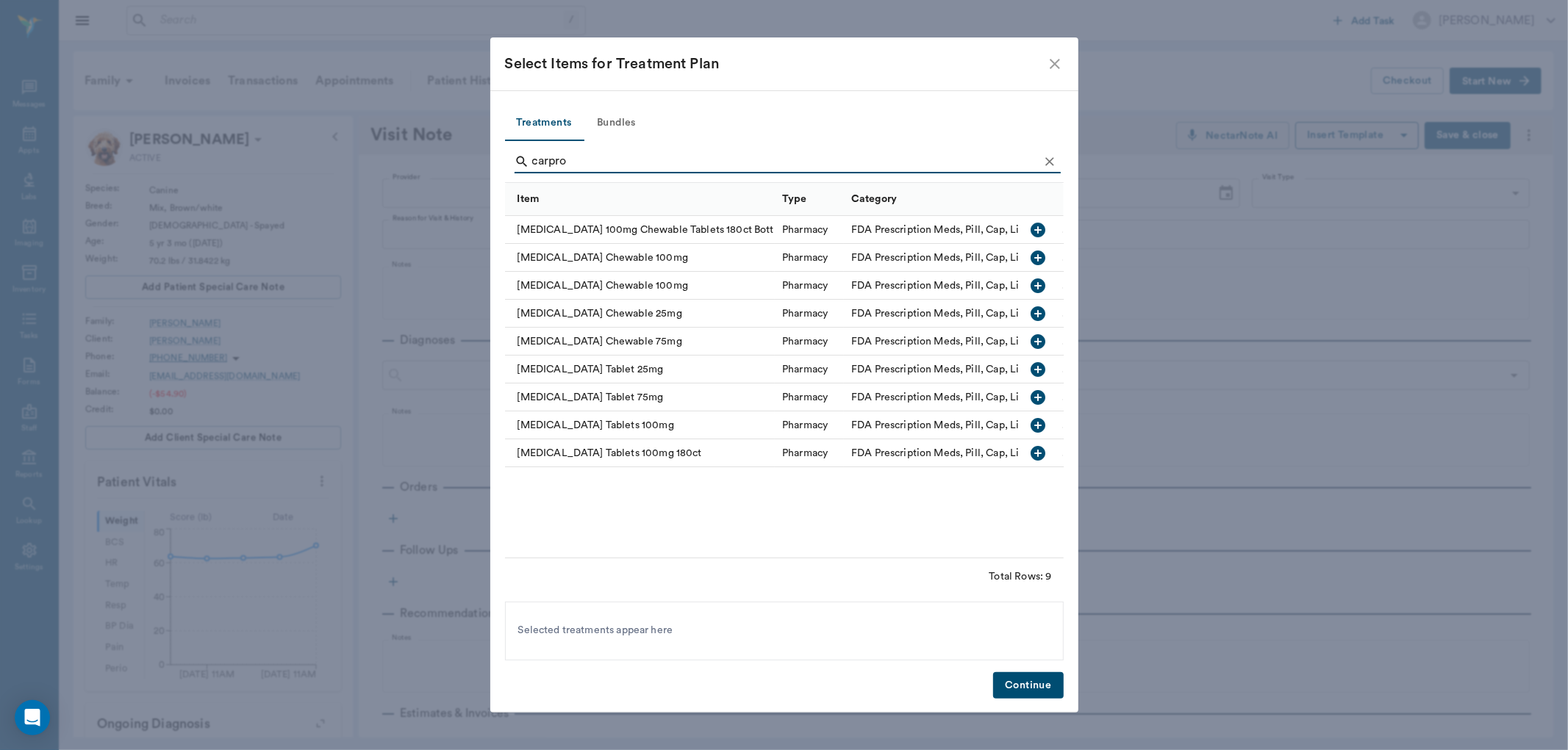
type input "carpro"
click at [1049, 164] on icon "Clear" at bounding box center [1049, 162] width 14 height 14
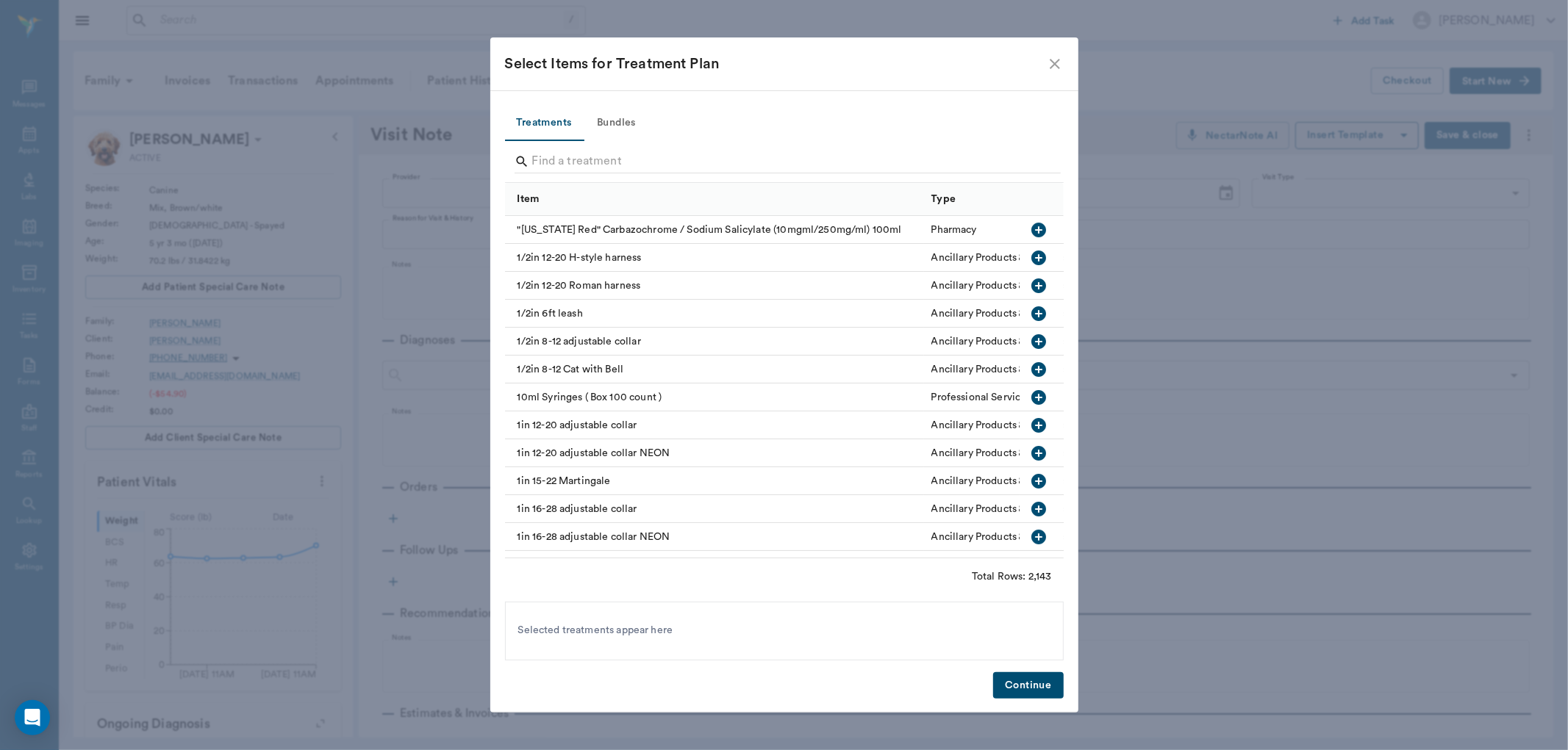
click at [1053, 62] on icon "close" at bounding box center [1055, 64] width 18 height 18
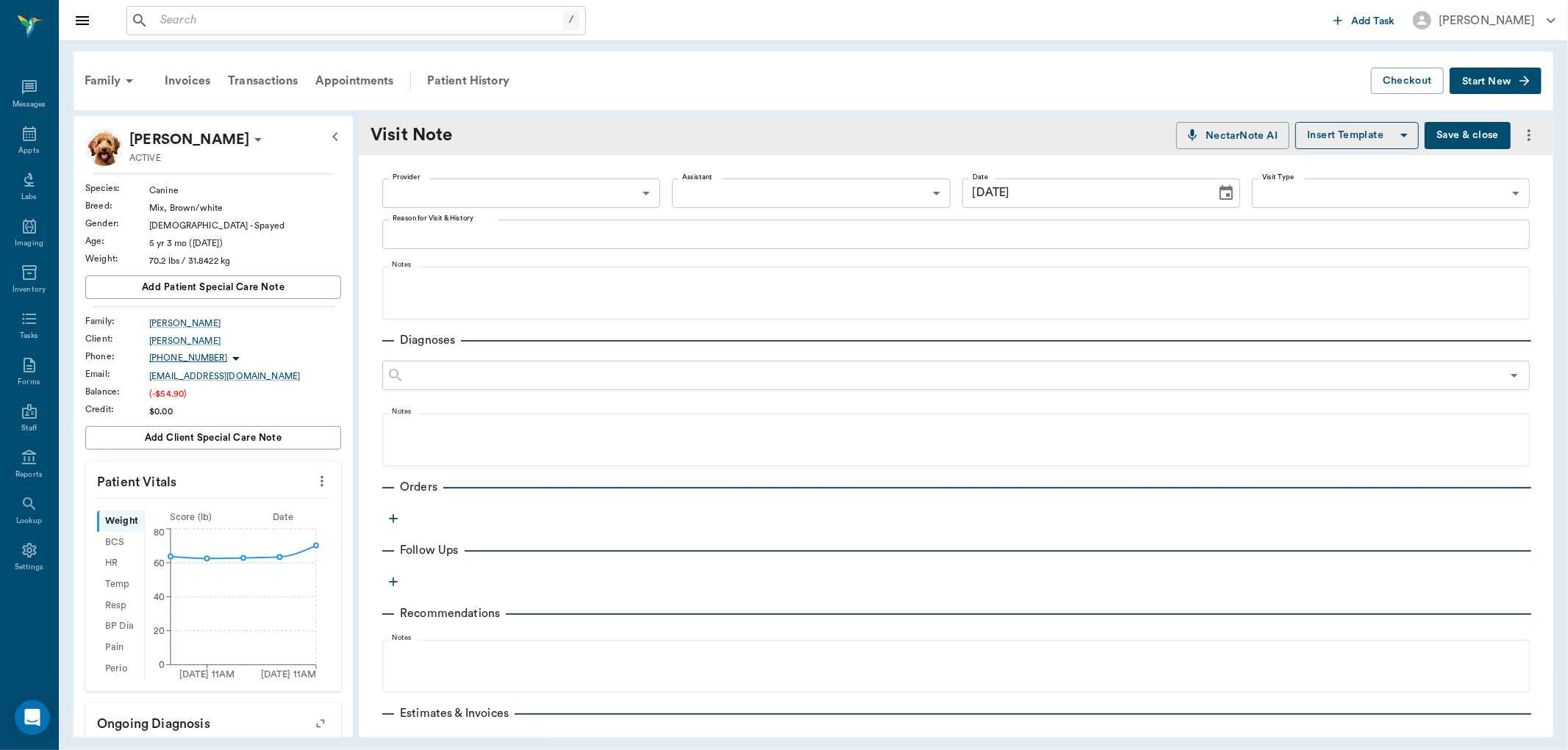
click at [1478, 81] on span "Start New" at bounding box center [1486, 81] width 49 height 0
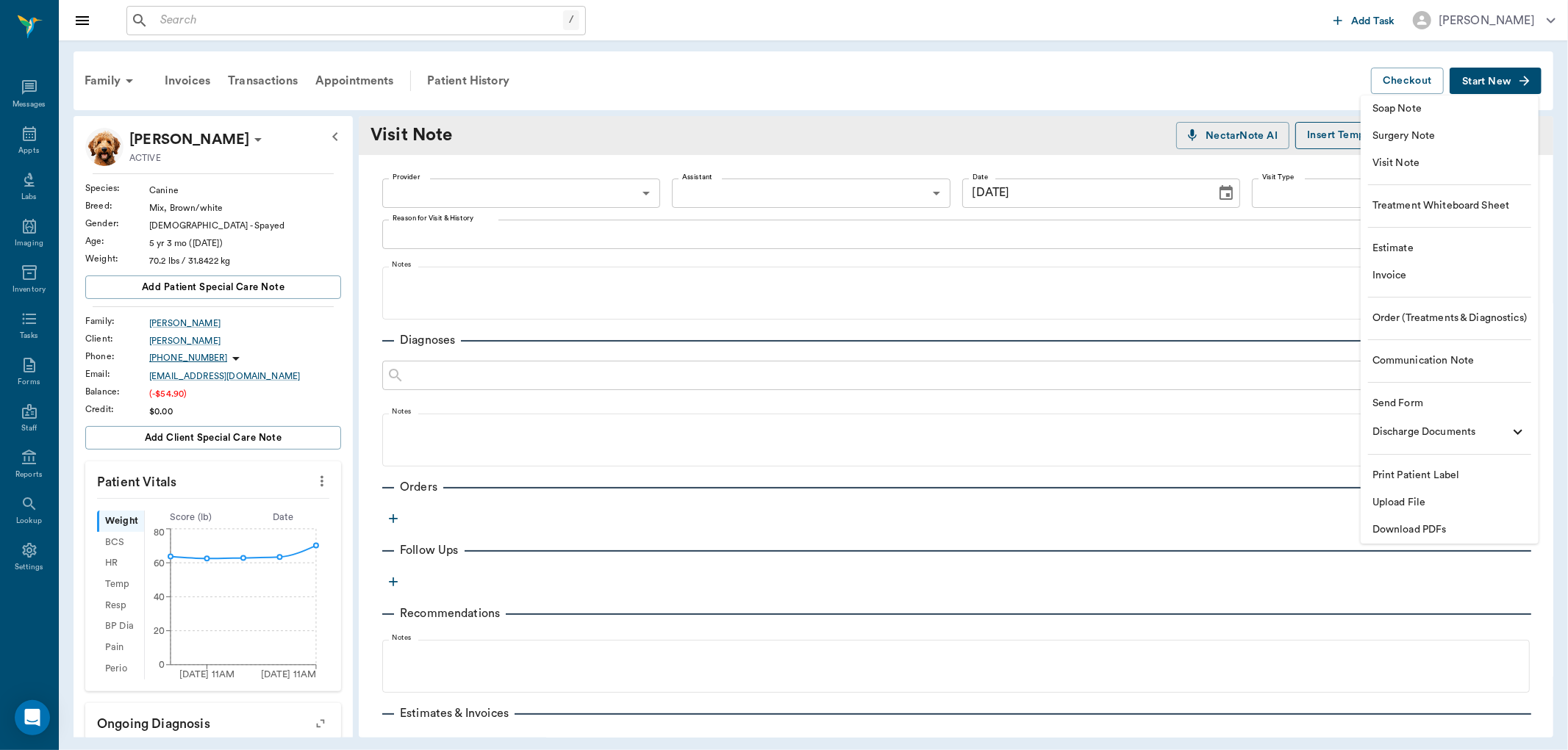
click at [973, 46] on div at bounding box center [784, 375] width 1568 height 750
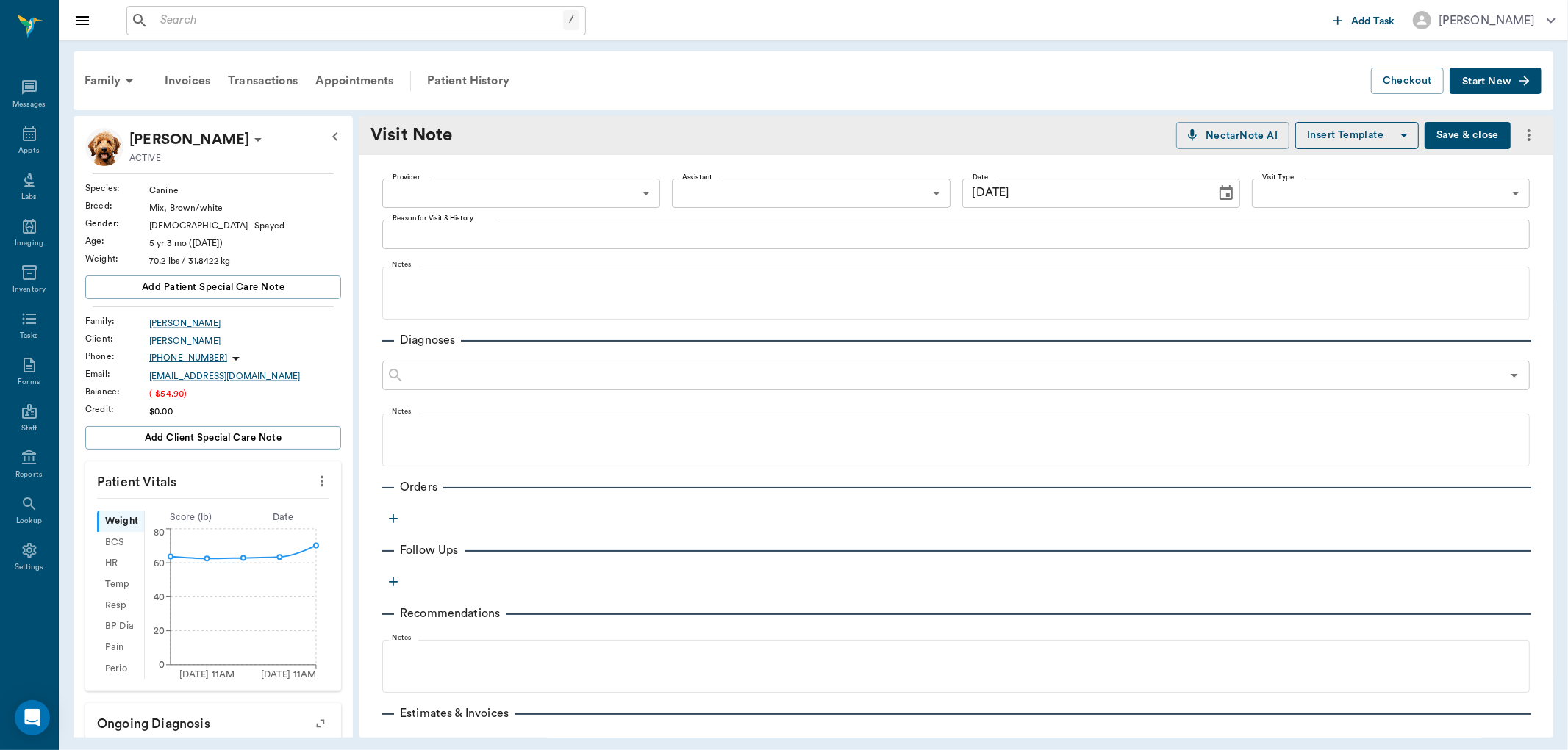
click at [393, 517] on icon "button" at bounding box center [393, 519] width 9 height 9
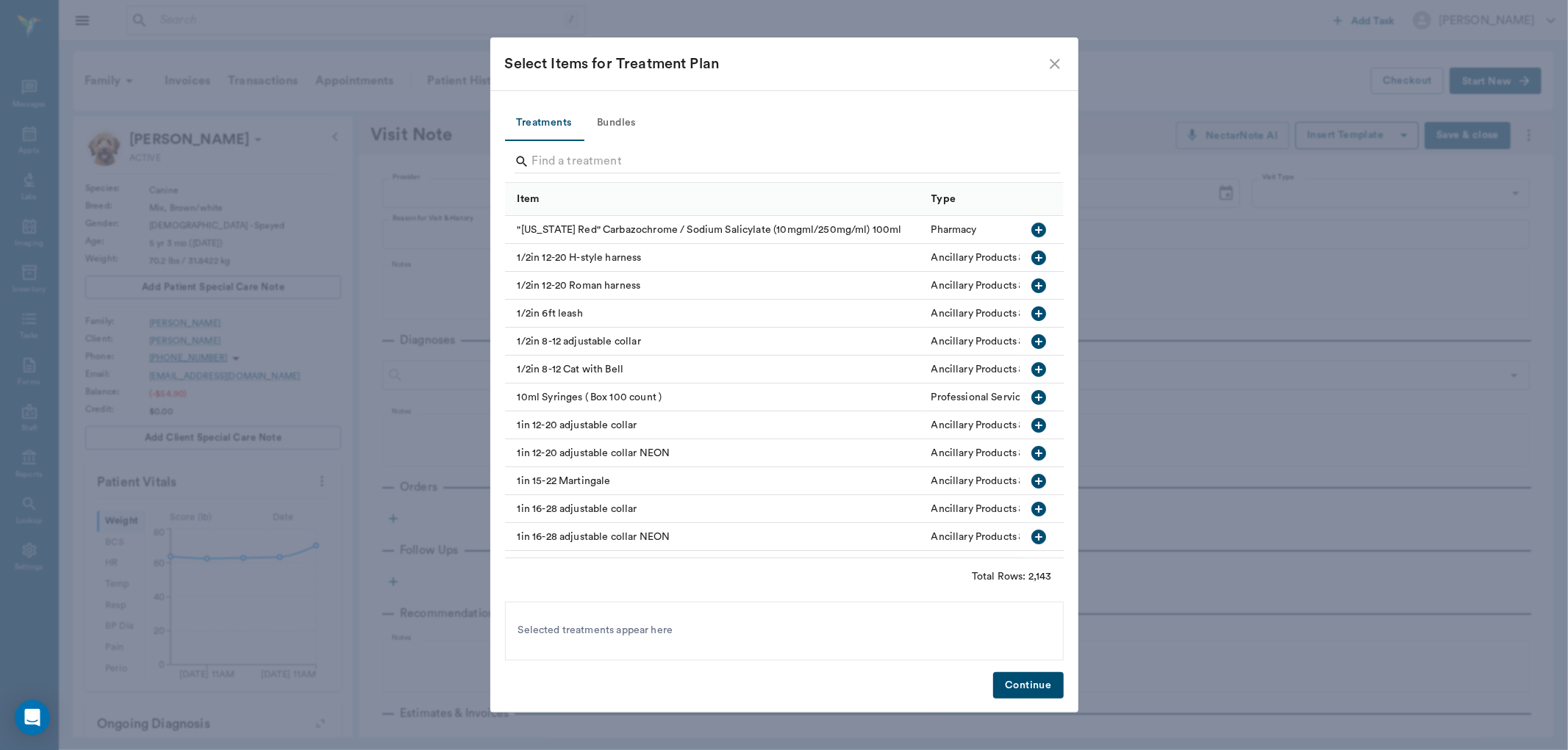
click at [1058, 67] on icon "close" at bounding box center [1055, 64] width 11 height 11
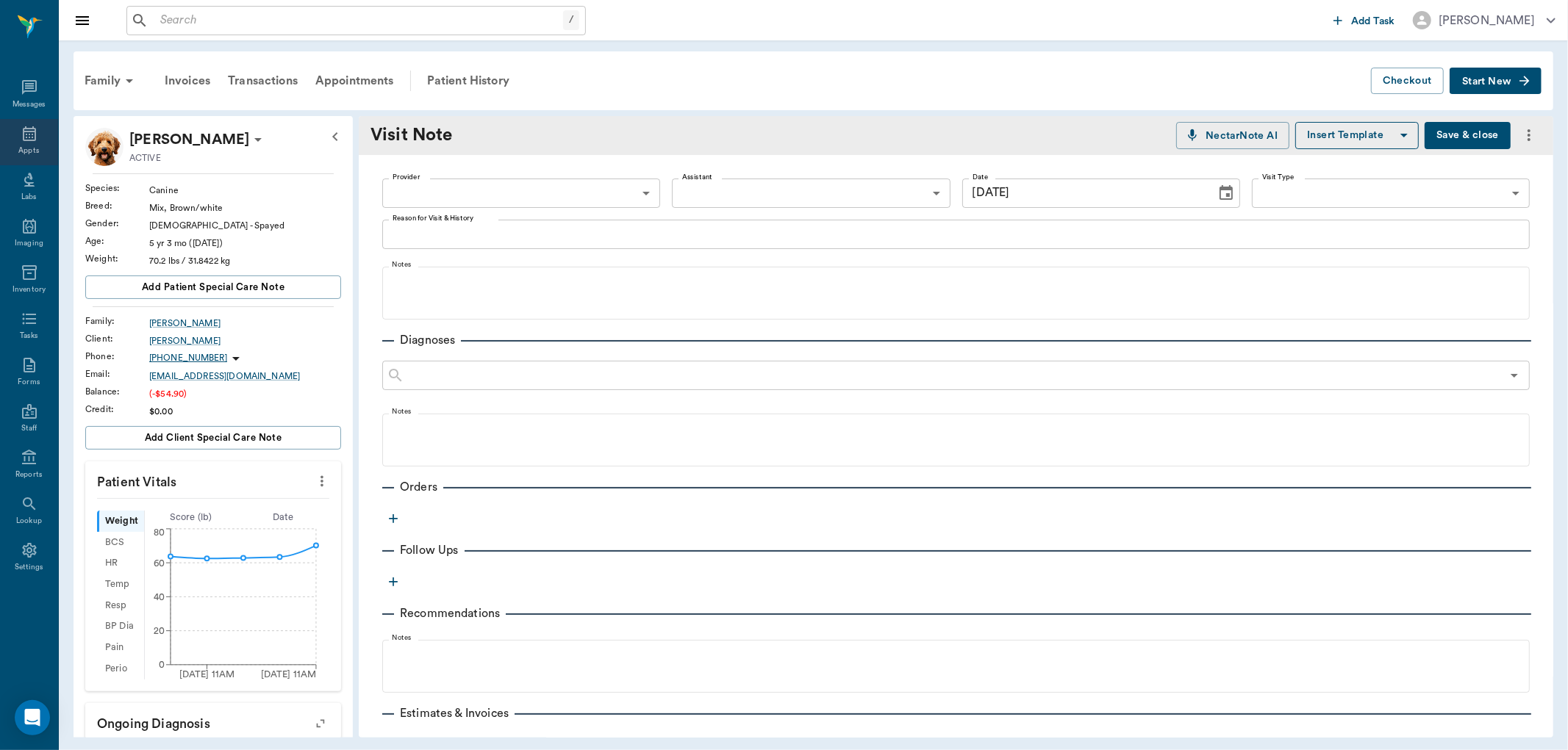
click at [28, 129] on icon at bounding box center [29, 134] width 13 height 14
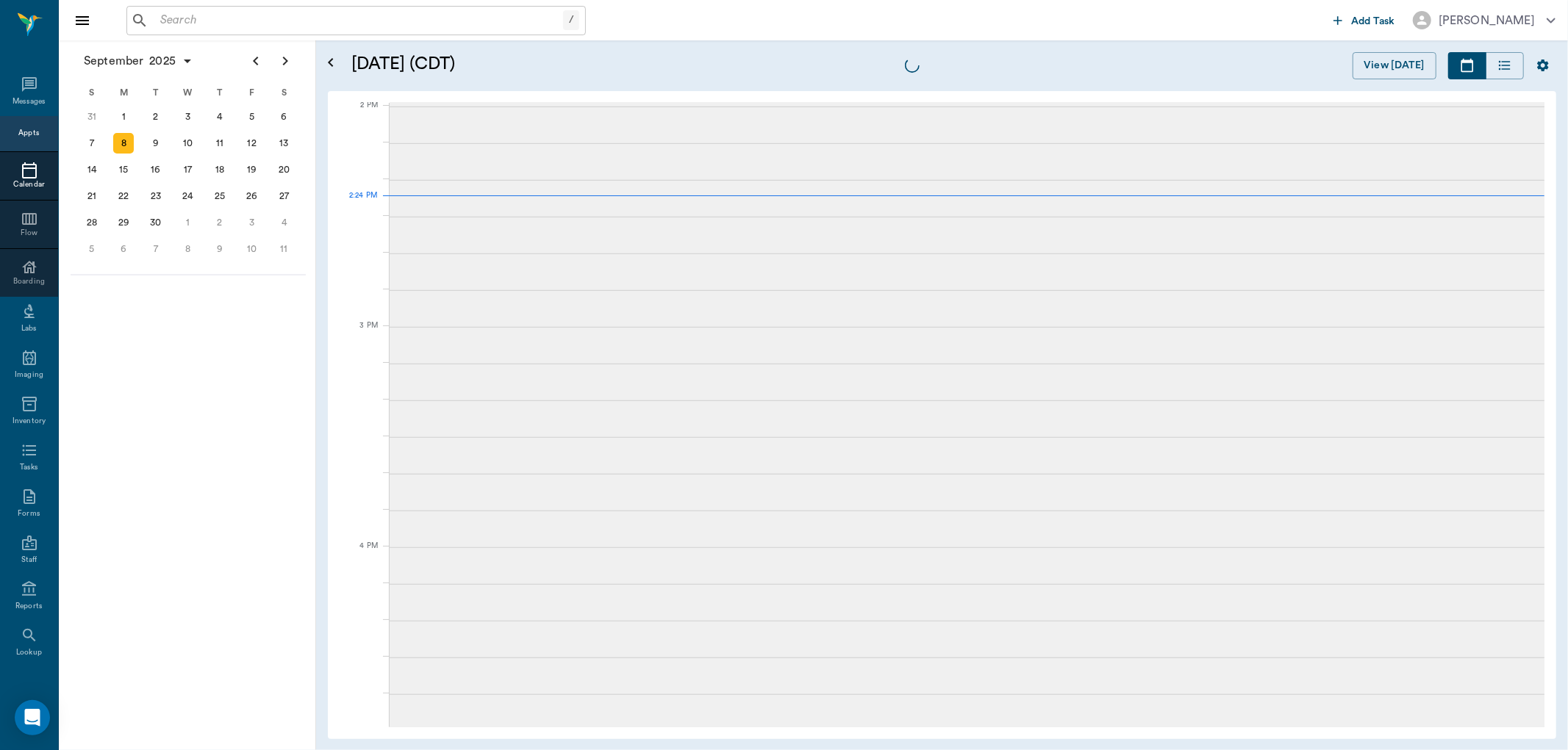
scroll to position [1323, 0]
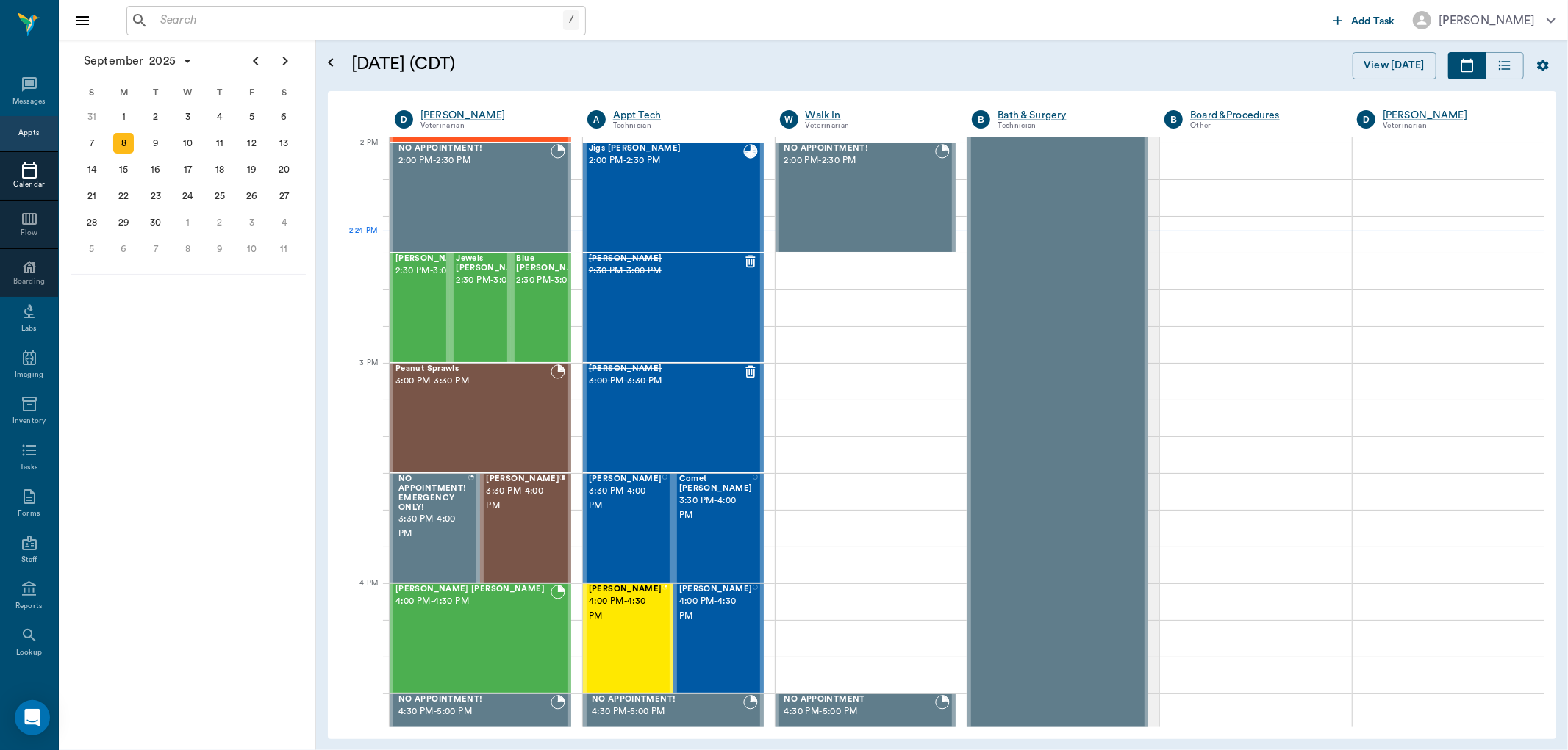
click at [252, 16] on input "text" at bounding box center [359, 21] width 409 height 21
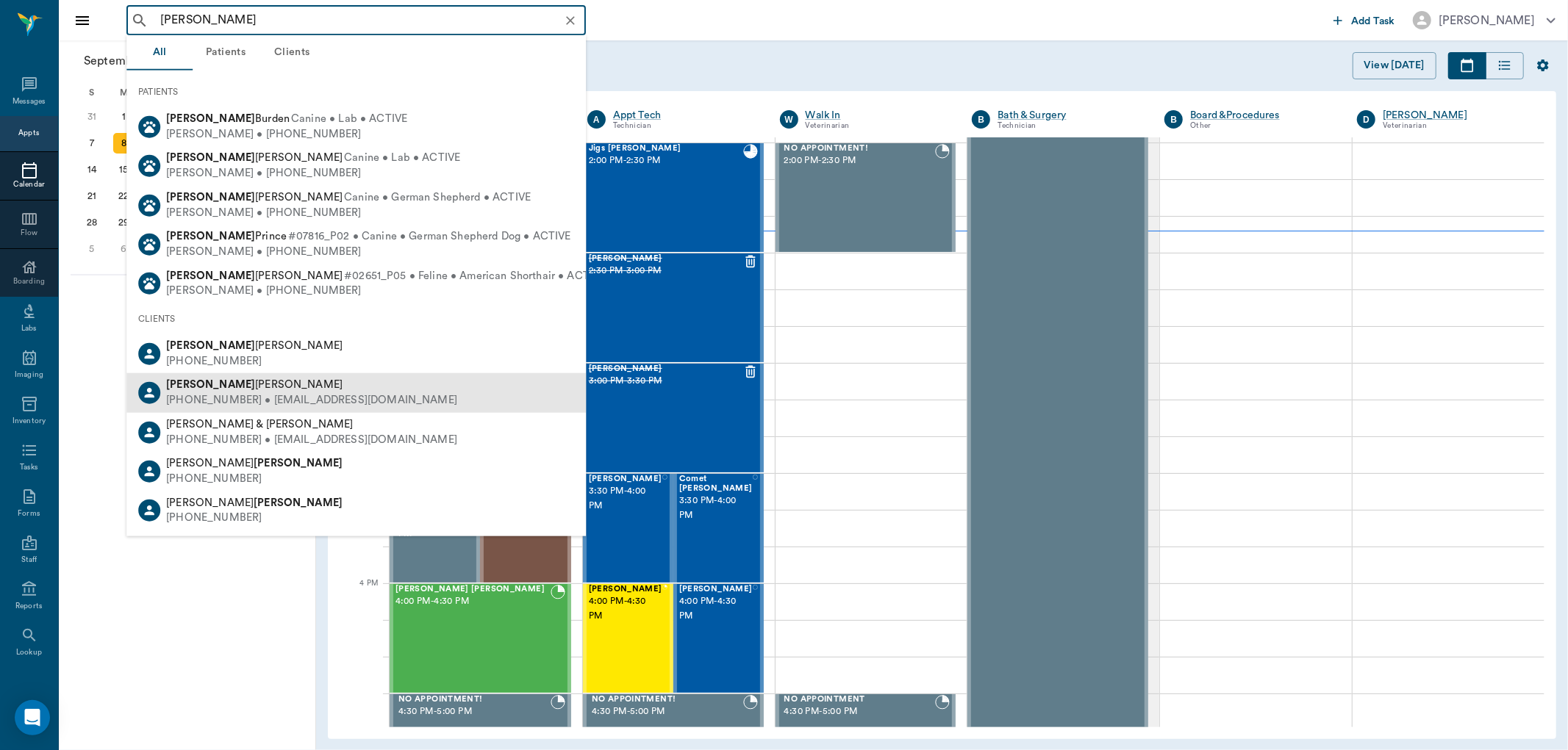
click at [212, 395] on div "(318) 453-3557 • MWILLSAND@gmail.com" at bounding box center [312, 400] width 291 height 15
type input "millie"
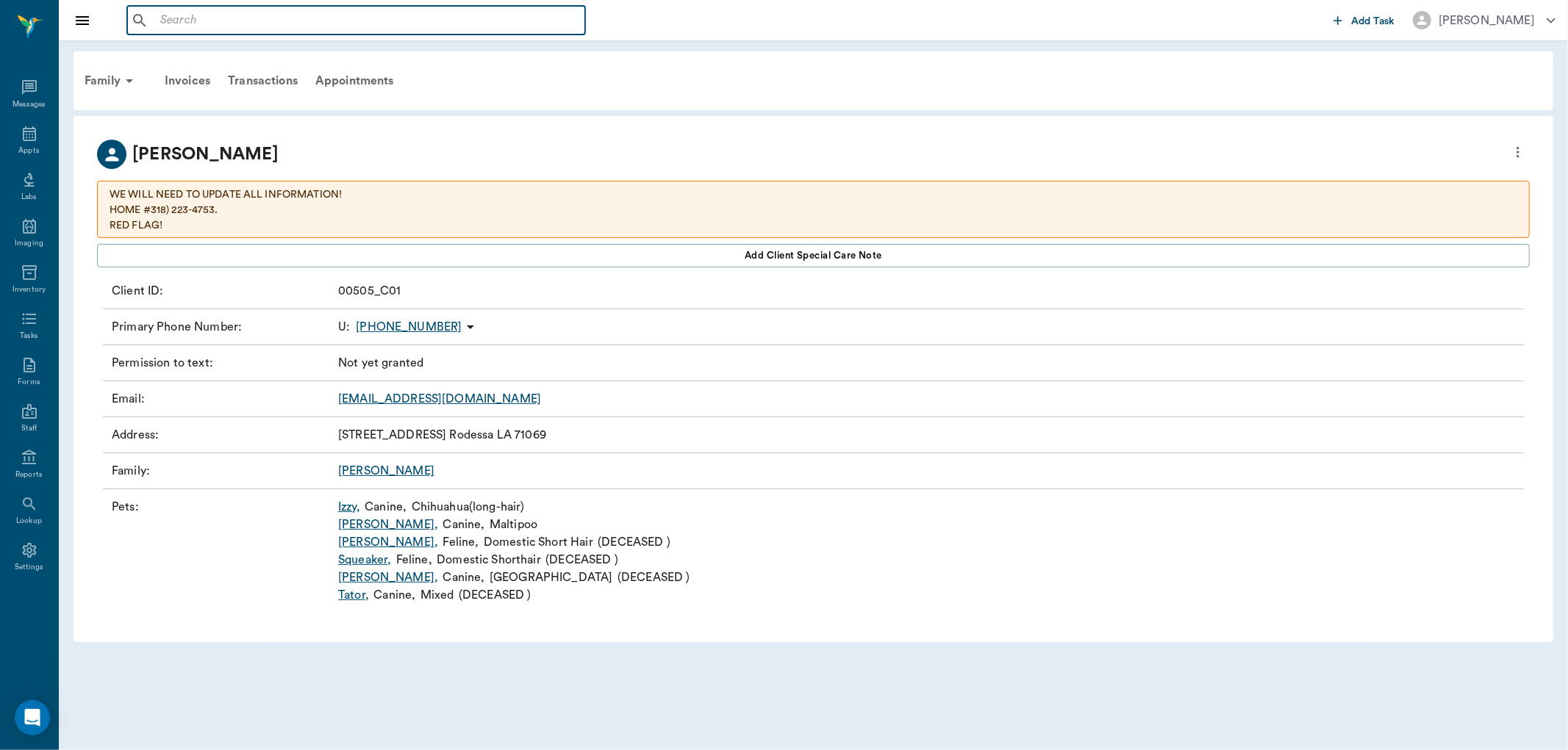
click at [211, 19] on input "text" at bounding box center [367, 21] width 425 height 21
type input ","
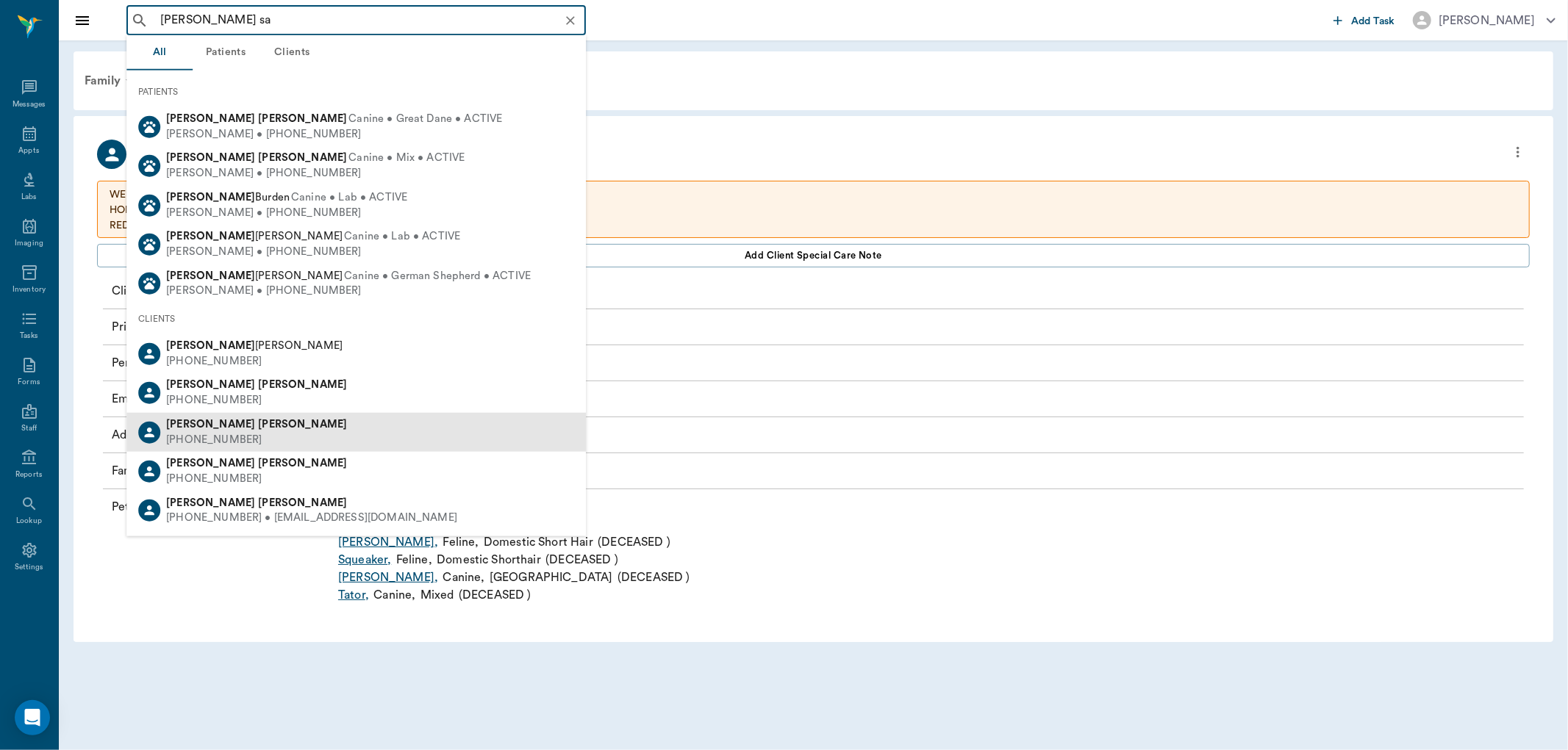
click at [247, 441] on div "Sara Sanders (270) 363-6899" at bounding box center [356, 433] width 459 height 39
type input "millie sa"
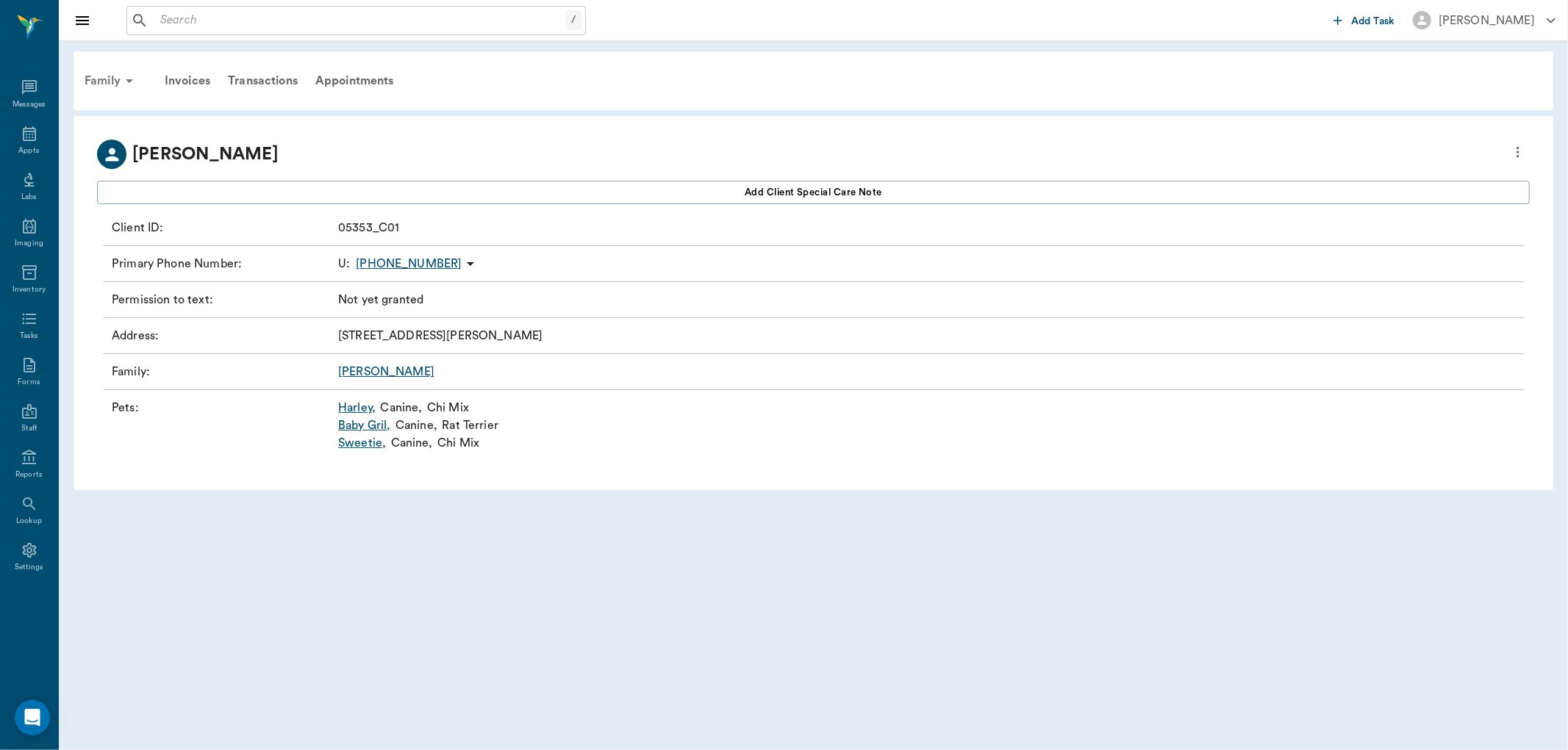
click at [121, 82] on icon at bounding box center [129, 81] width 18 height 18
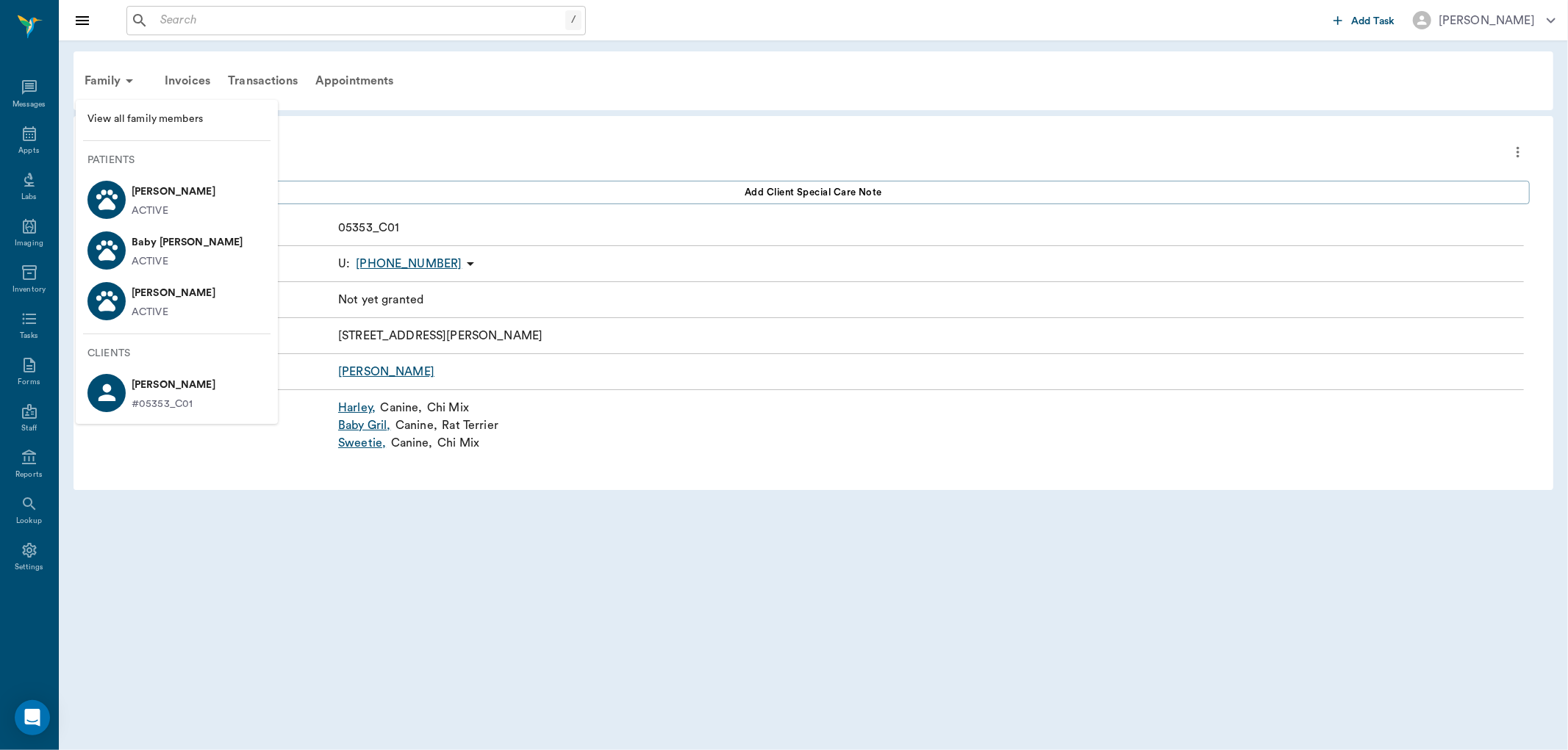
click at [196, 25] on div at bounding box center [784, 375] width 1568 height 750
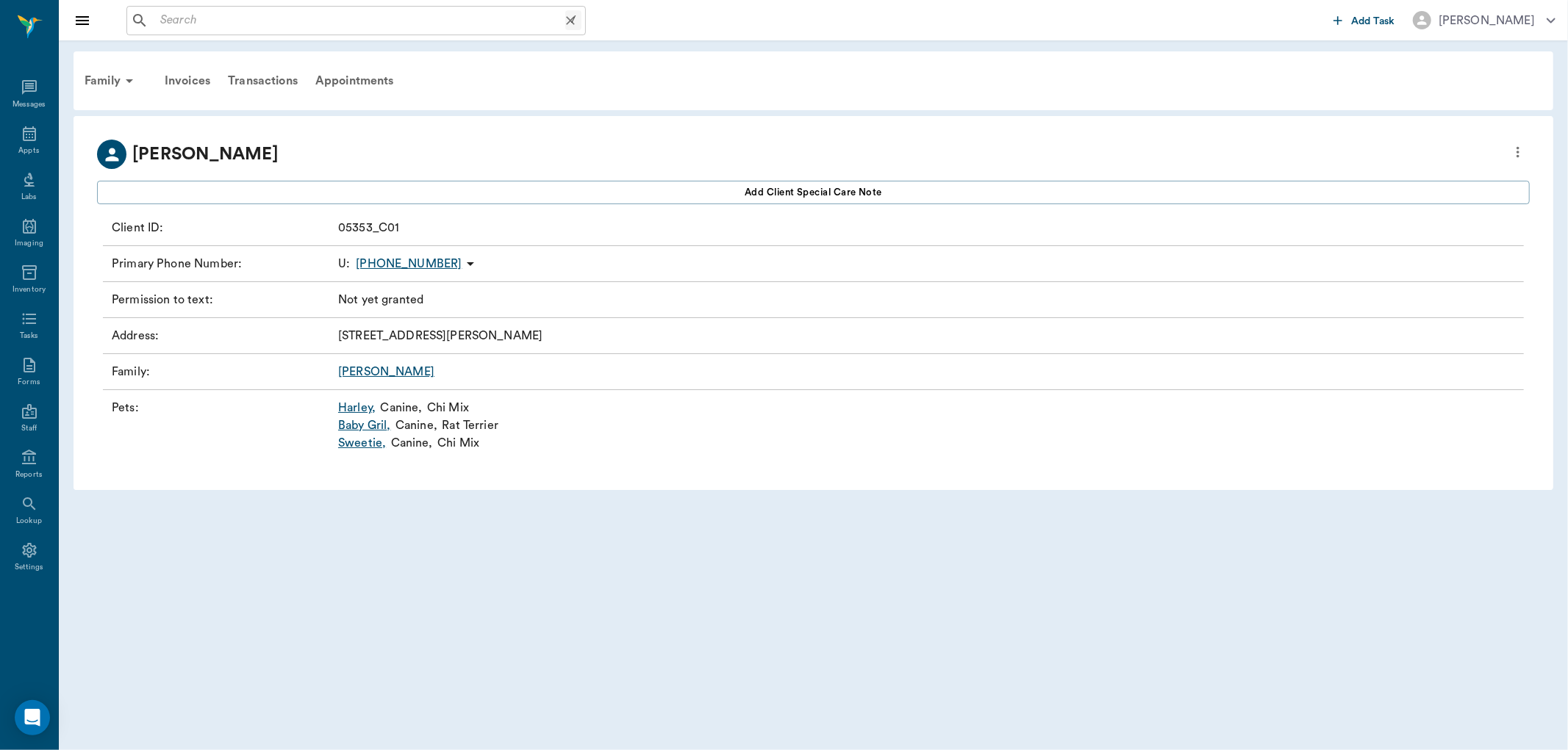
click at [197, 24] on input "text" at bounding box center [360, 21] width 411 height 21
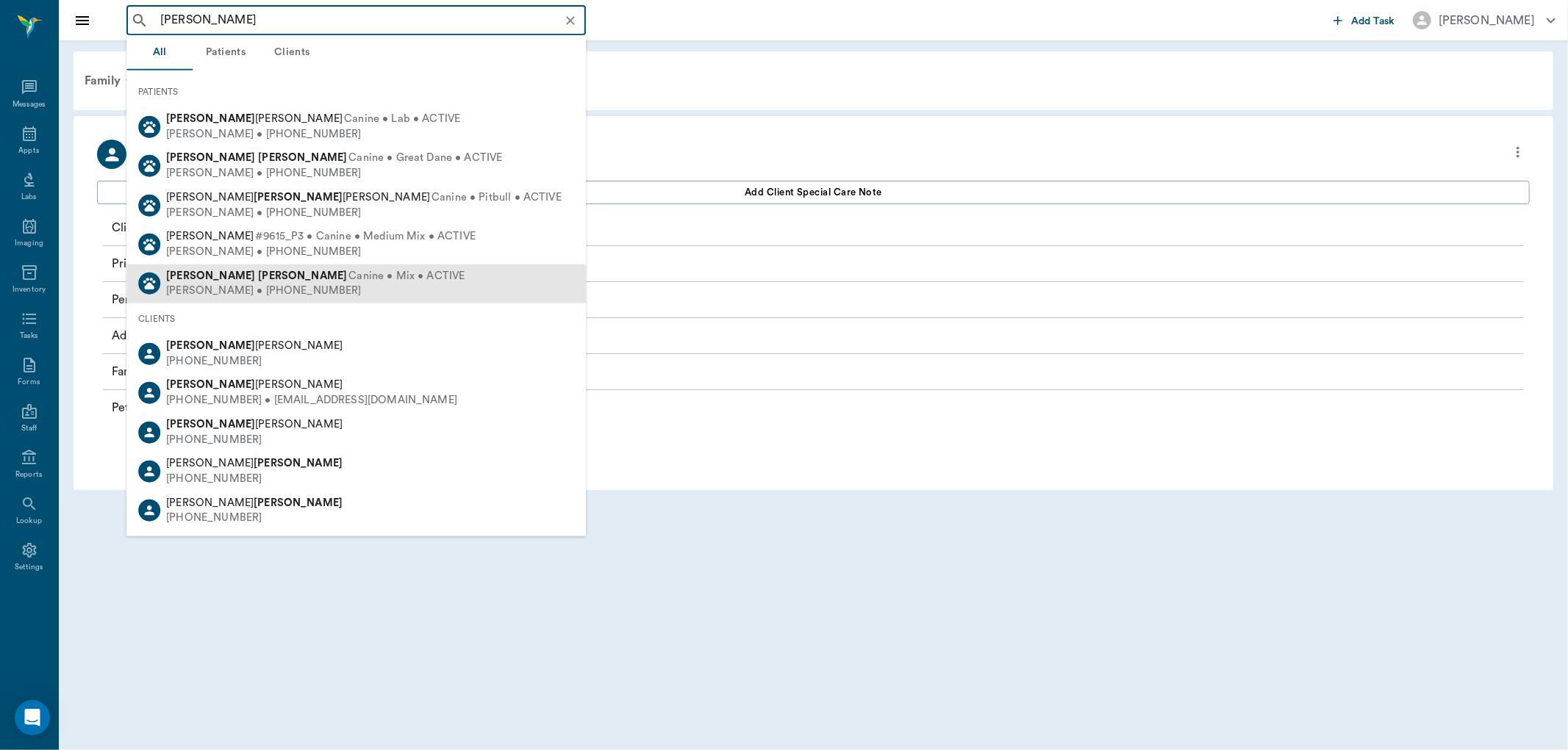
click at [251, 289] on div "Sandra Sandifer • (903) 733-1890" at bounding box center [315, 291] width 298 height 15
type input "milli sande"
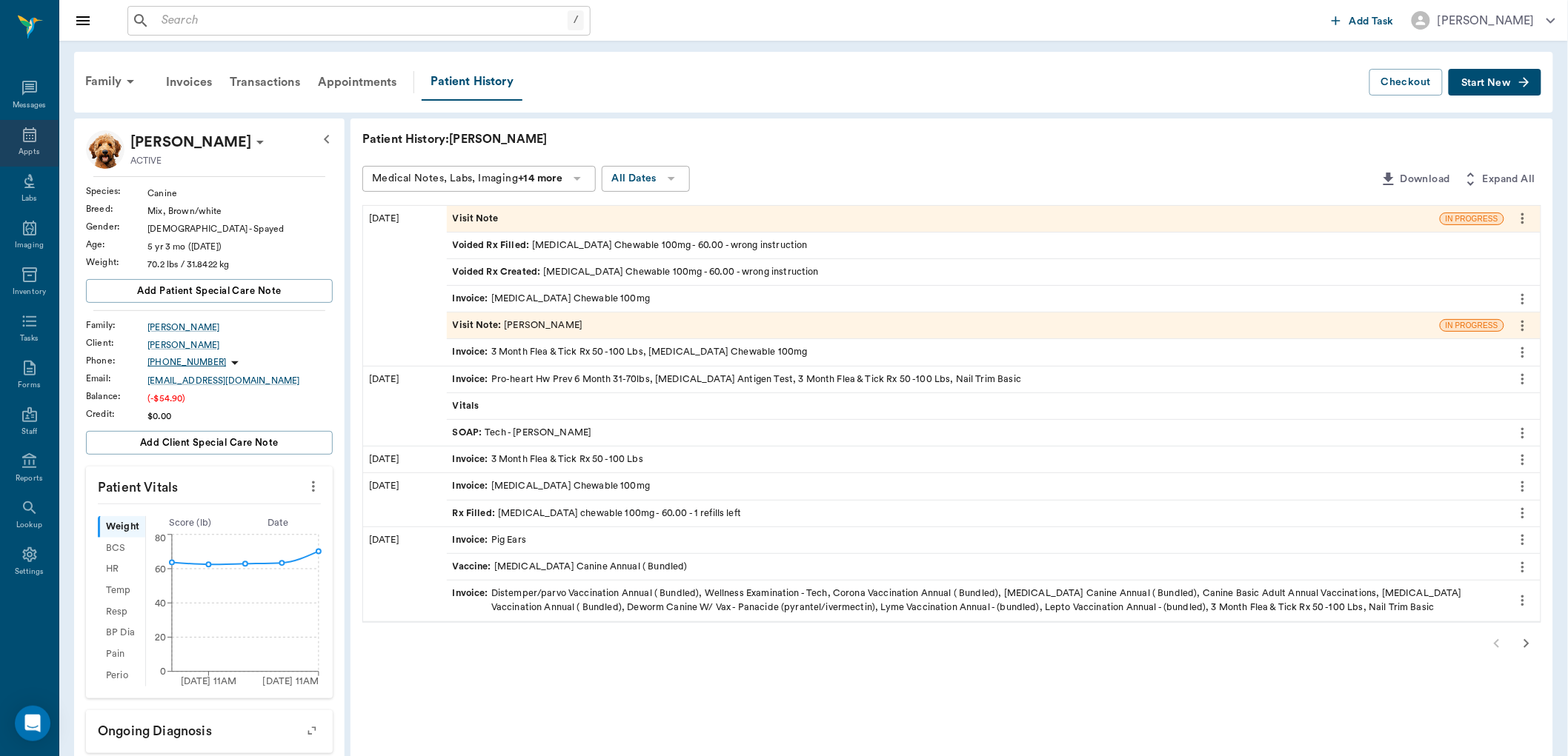
click at [28, 137] on icon at bounding box center [30, 135] width 18 height 18
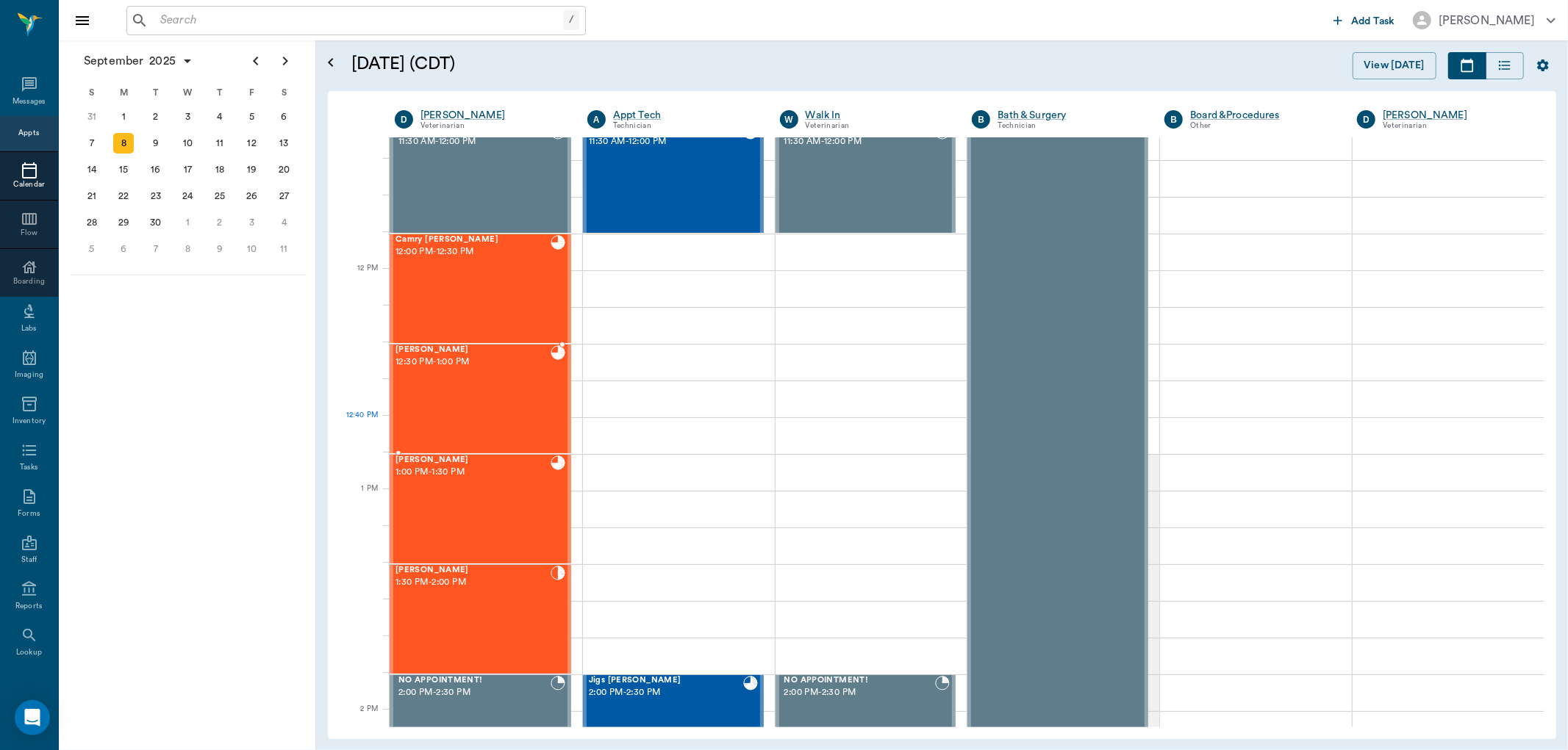
scroll to position [754, 0]
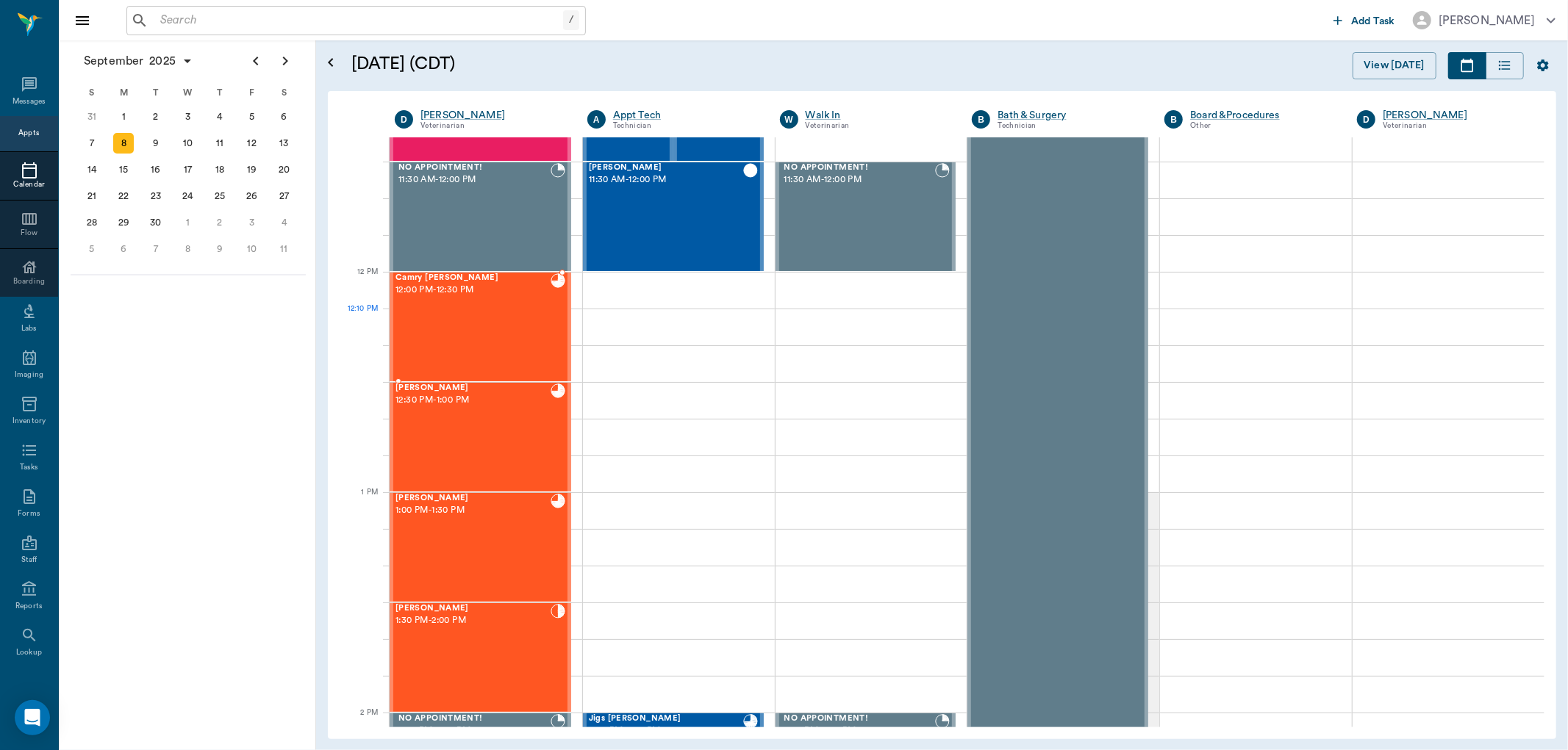
click at [480, 313] on div "Camry Spilker 12:00 PM - 12:30 PM" at bounding box center [473, 327] width 155 height 107
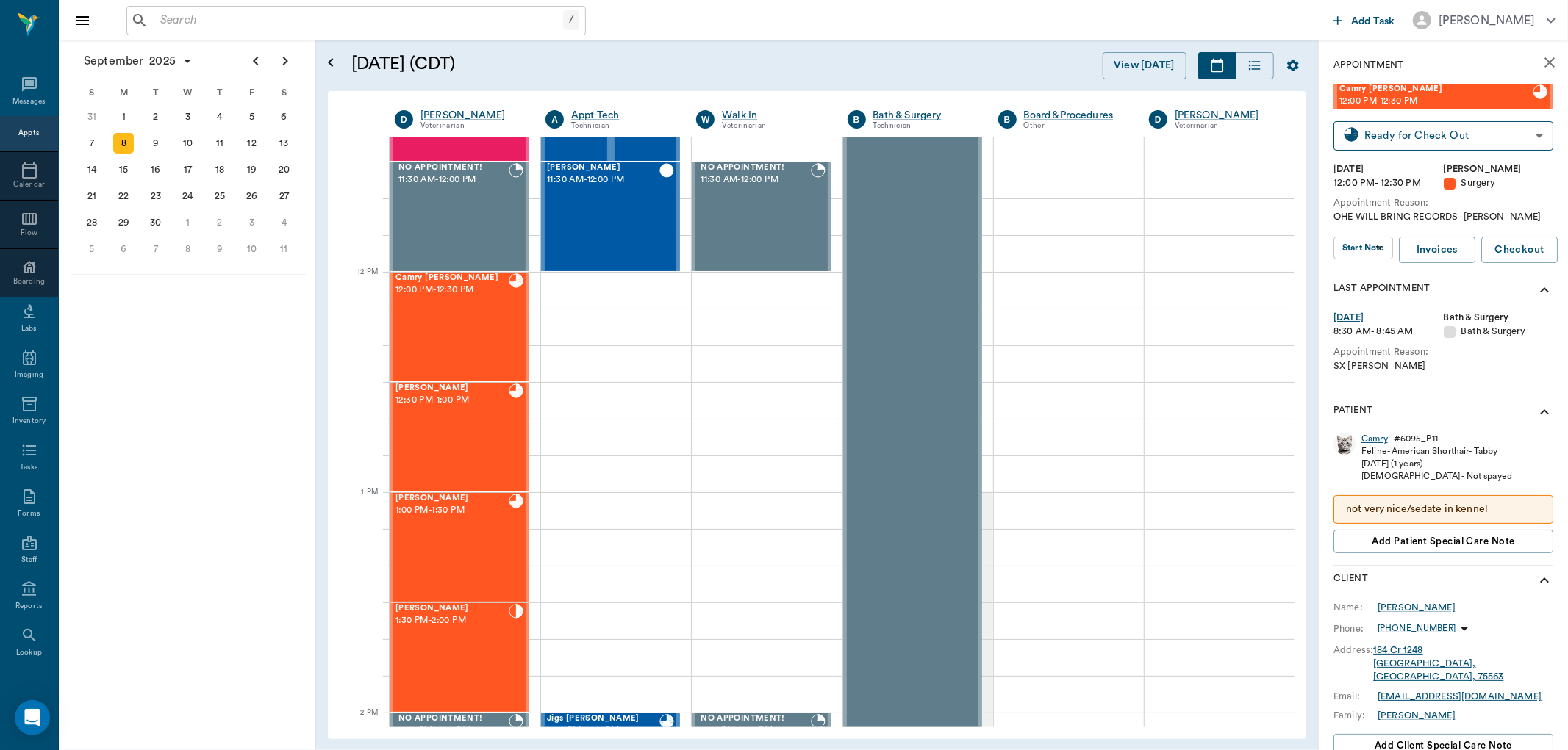
click at [1378, 435] on div "Camry" at bounding box center [1374, 439] width 27 height 12
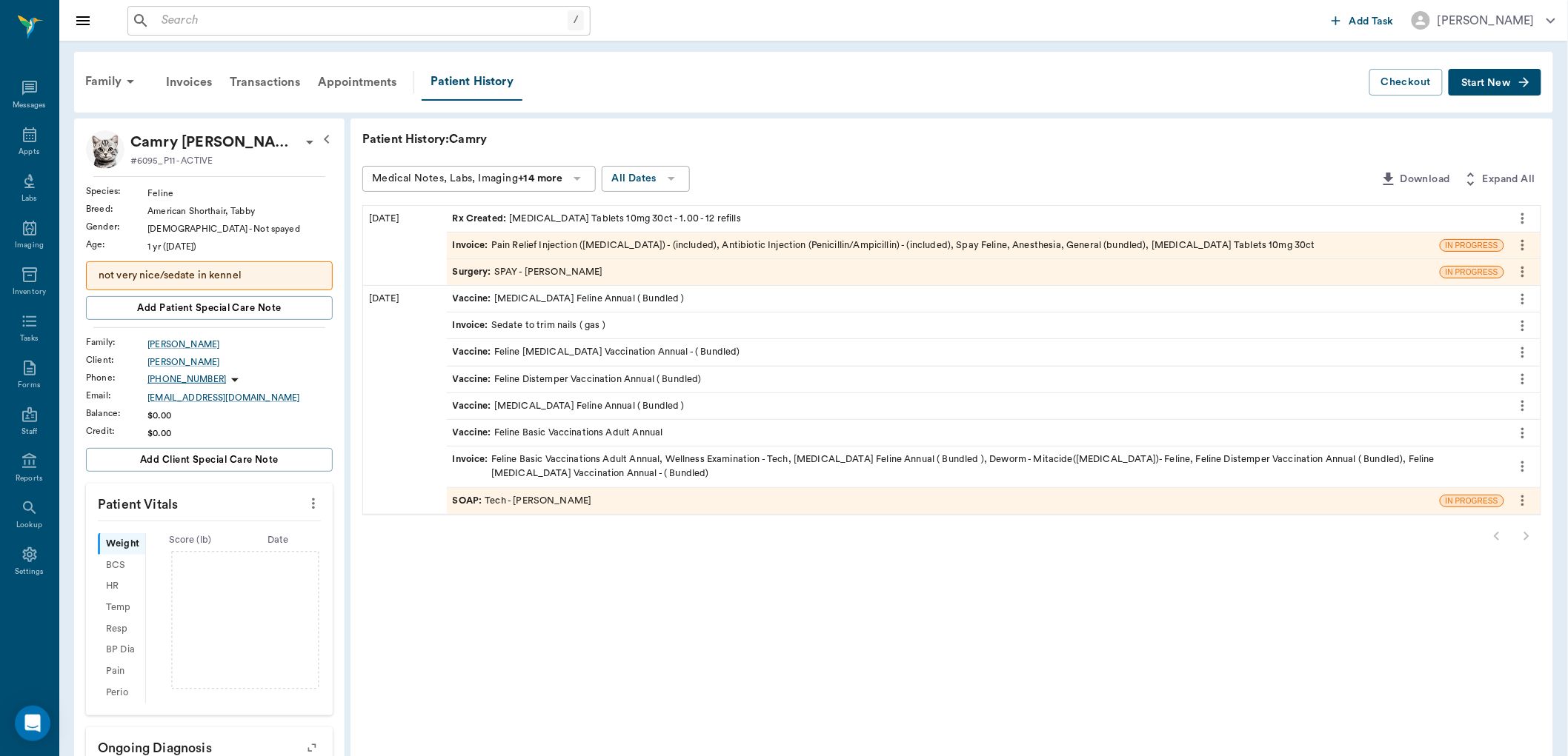
click at [544, 220] on div "Rx Created : Fluoxetine Tablets 10mg 30ct - 1.00 - 12 refills" at bounding box center [597, 219] width 288 height 14
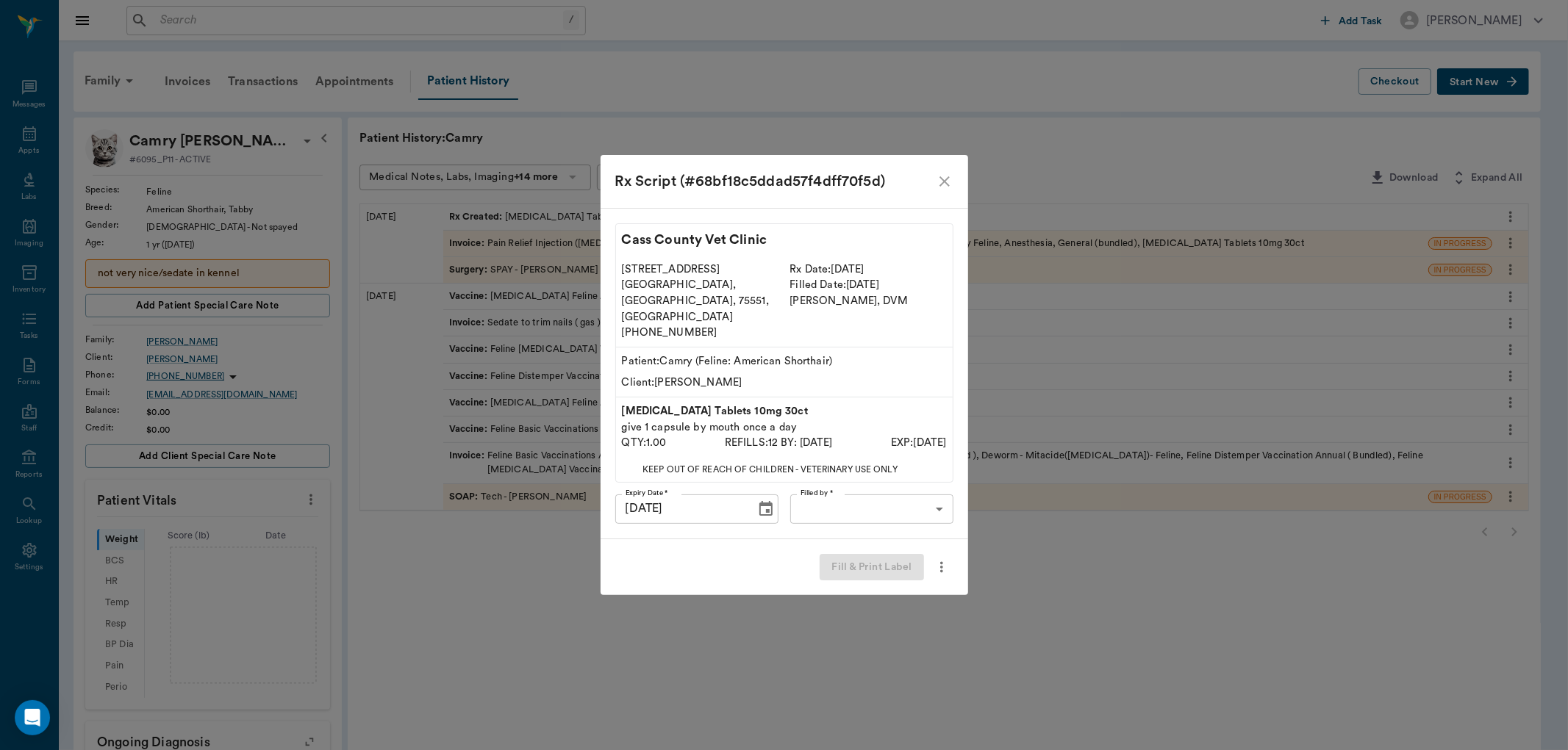
click at [862, 495] on body "/ ​ Add Task Dr. Bert Ellsworth Nectar Messages Appts Labs Imaging Inventory Ta…" at bounding box center [784, 557] width 1568 height 1114
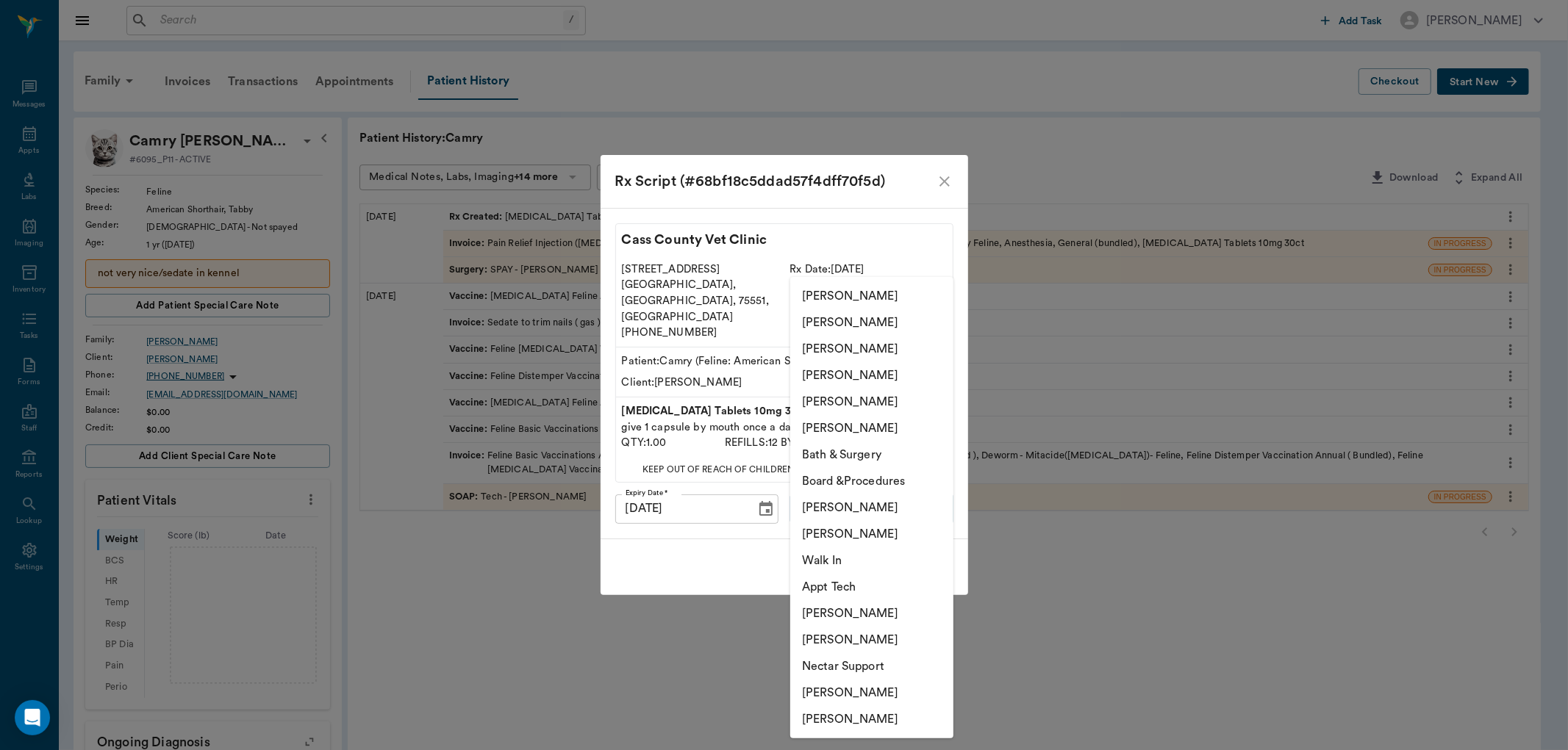
click at [843, 688] on li "Hunter Graves" at bounding box center [872, 693] width 163 height 27
type input "682b670d8bdc6f7f8feef3db"
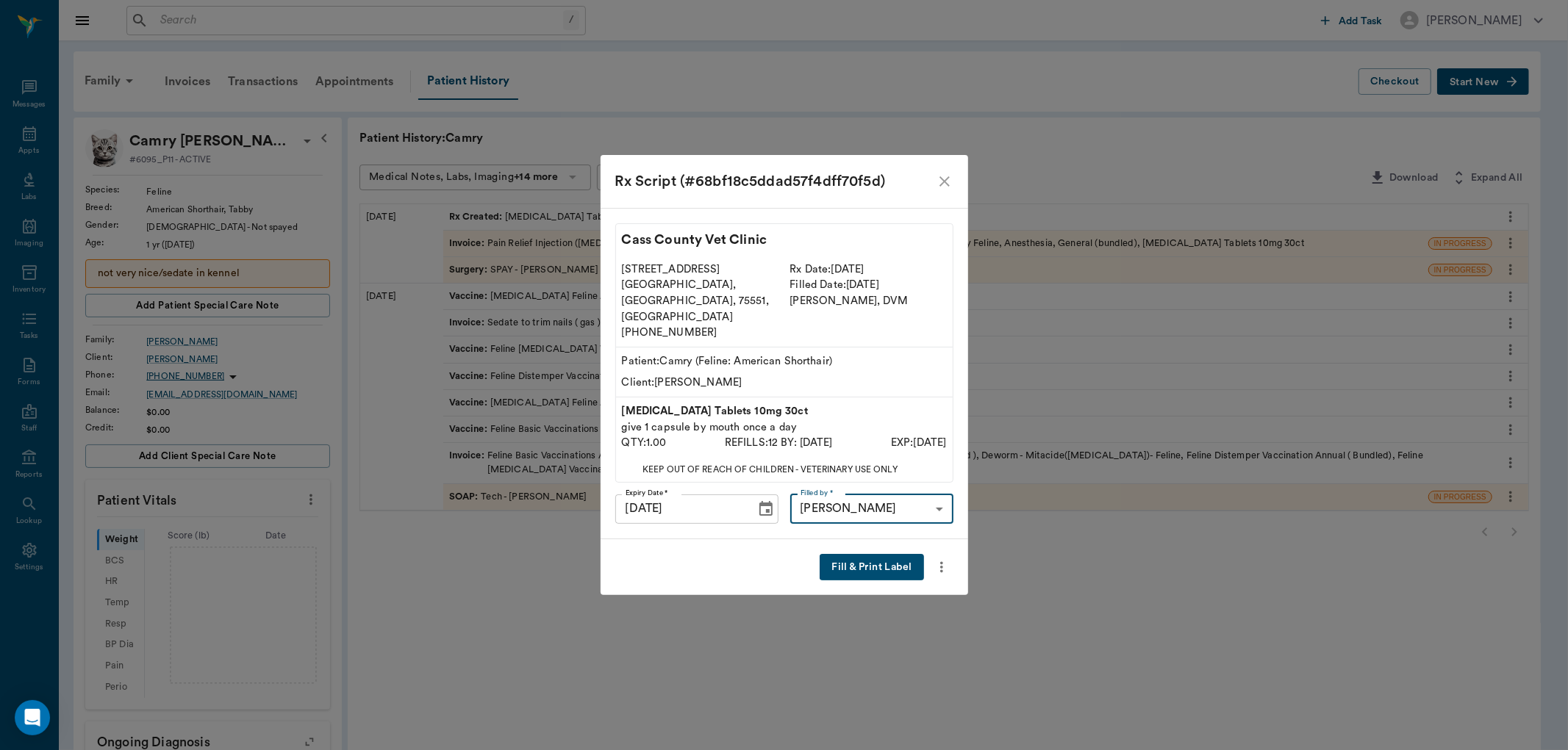
click at [880, 554] on button "Fill & Print Label" at bounding box center [872, 568] width 104 height 27
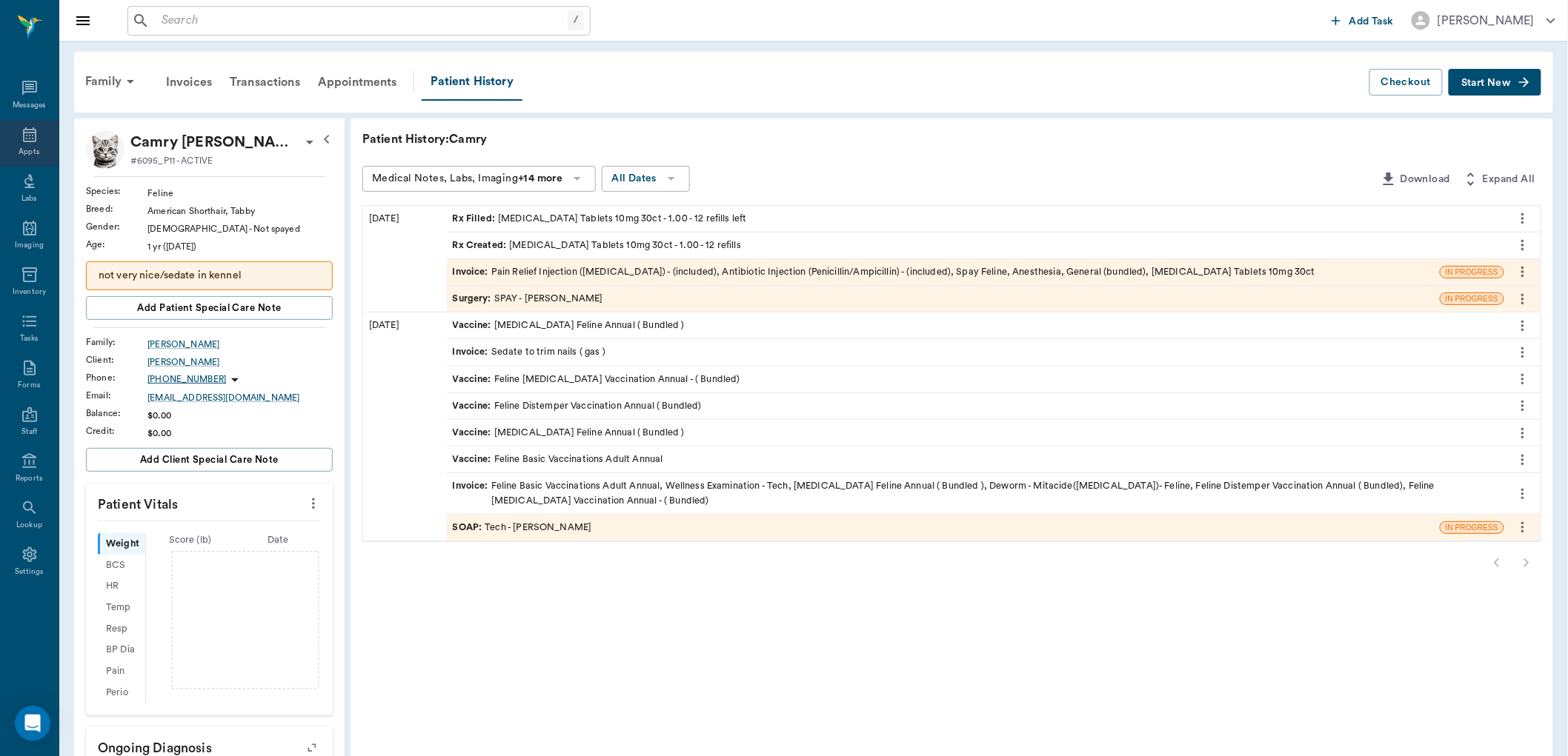
click at [24, 143] on icon at bounding box center [30, 135] width 18 height 18
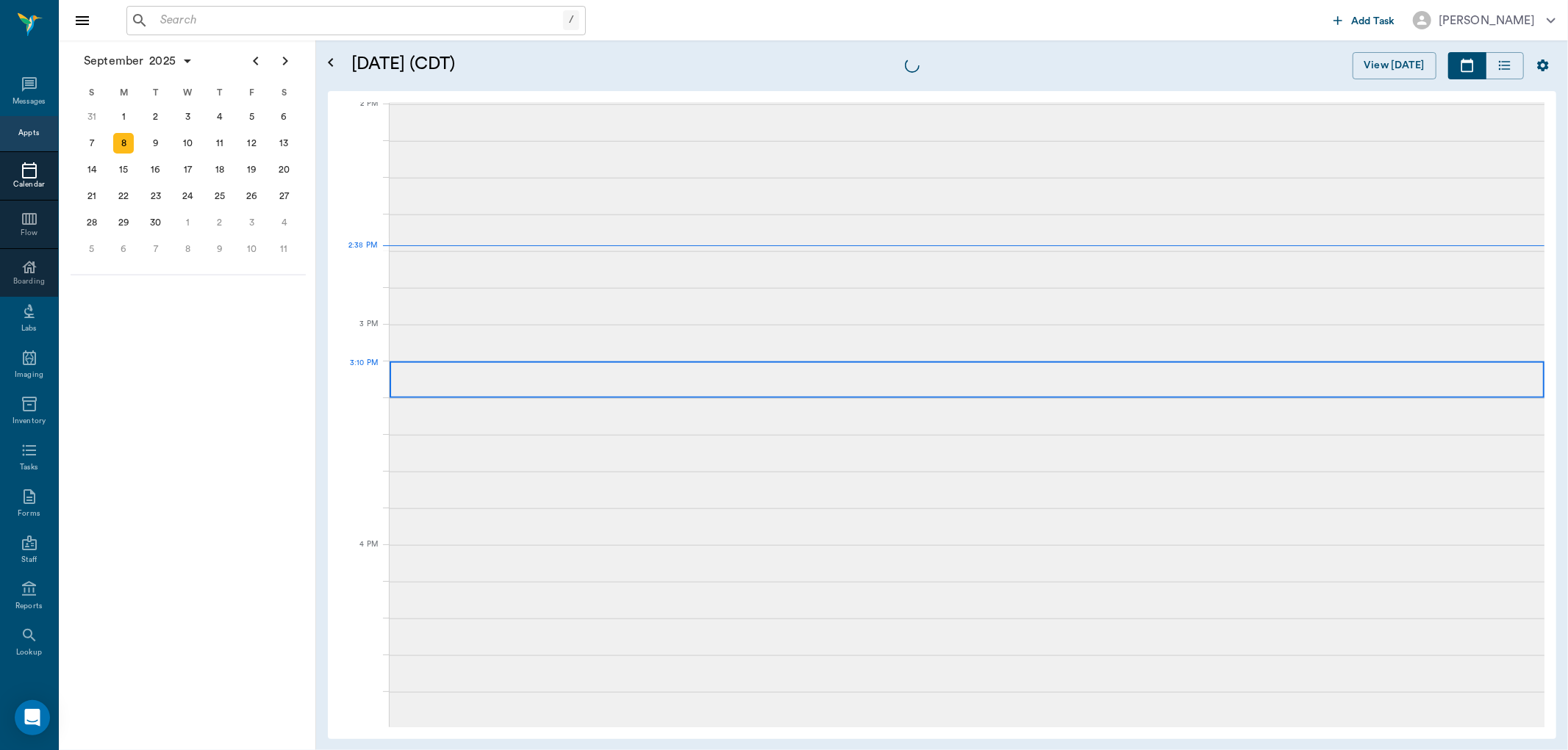
scroll to position [1326, 0]
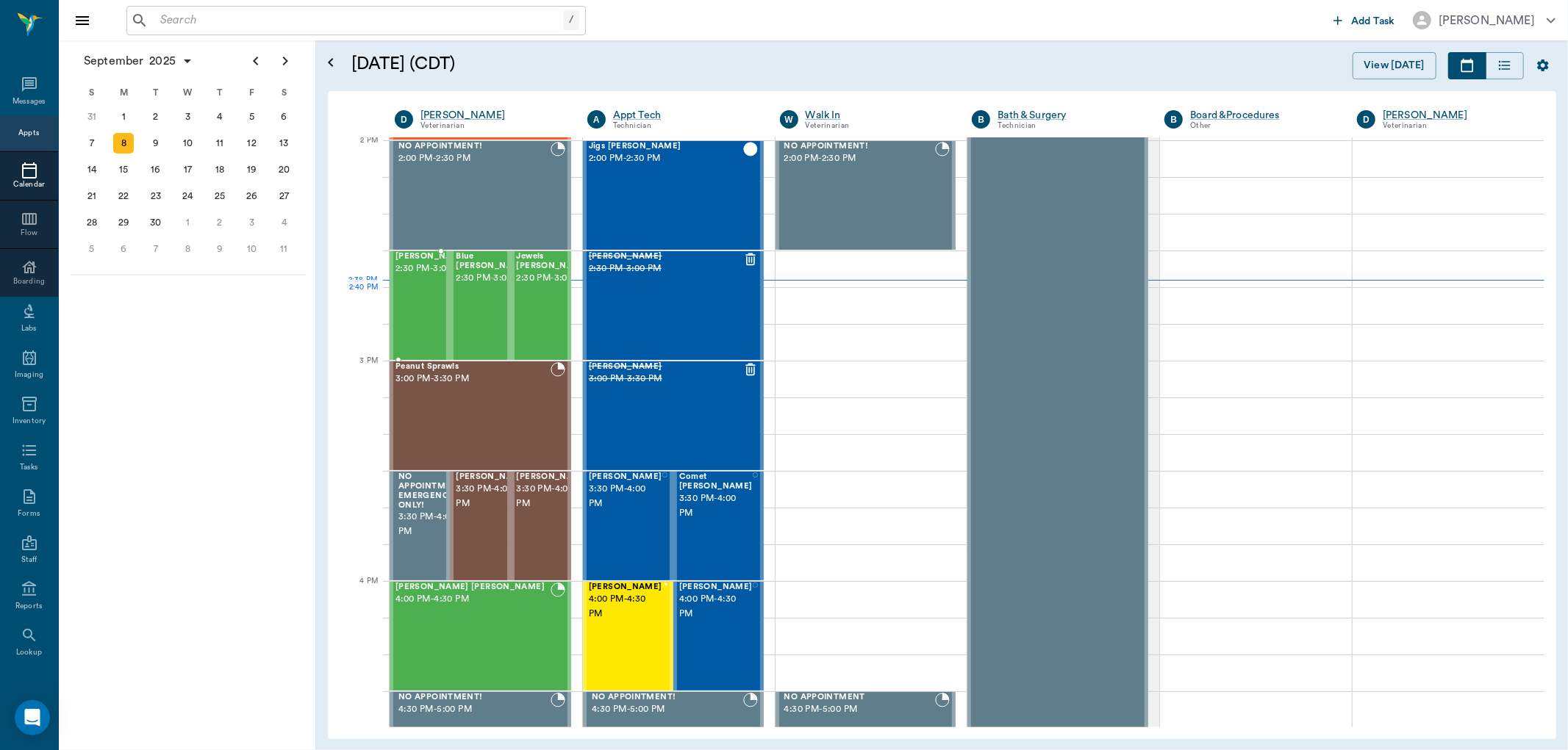
click at [415, 276] on span "2:30 PM - 3:00 PM" at bounding box center [432, 269] width 73 height 14
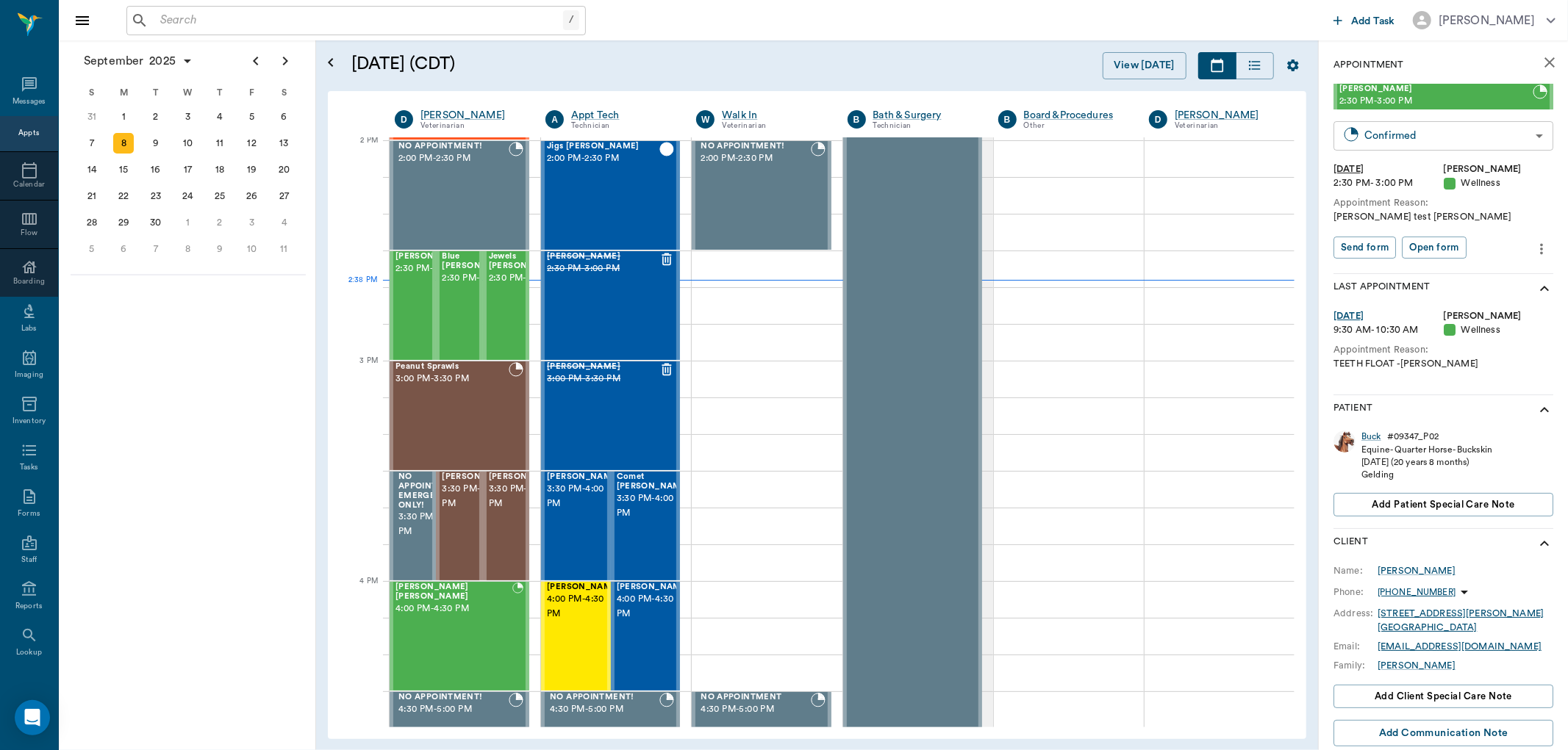
click at [1496, 145] on body "/ ​ Add Task Dr. Bert Ellsworth Nectar Messages Appts Calendar Flow Boarding La…" at bounding box center [784, 375] width 1568 height 750
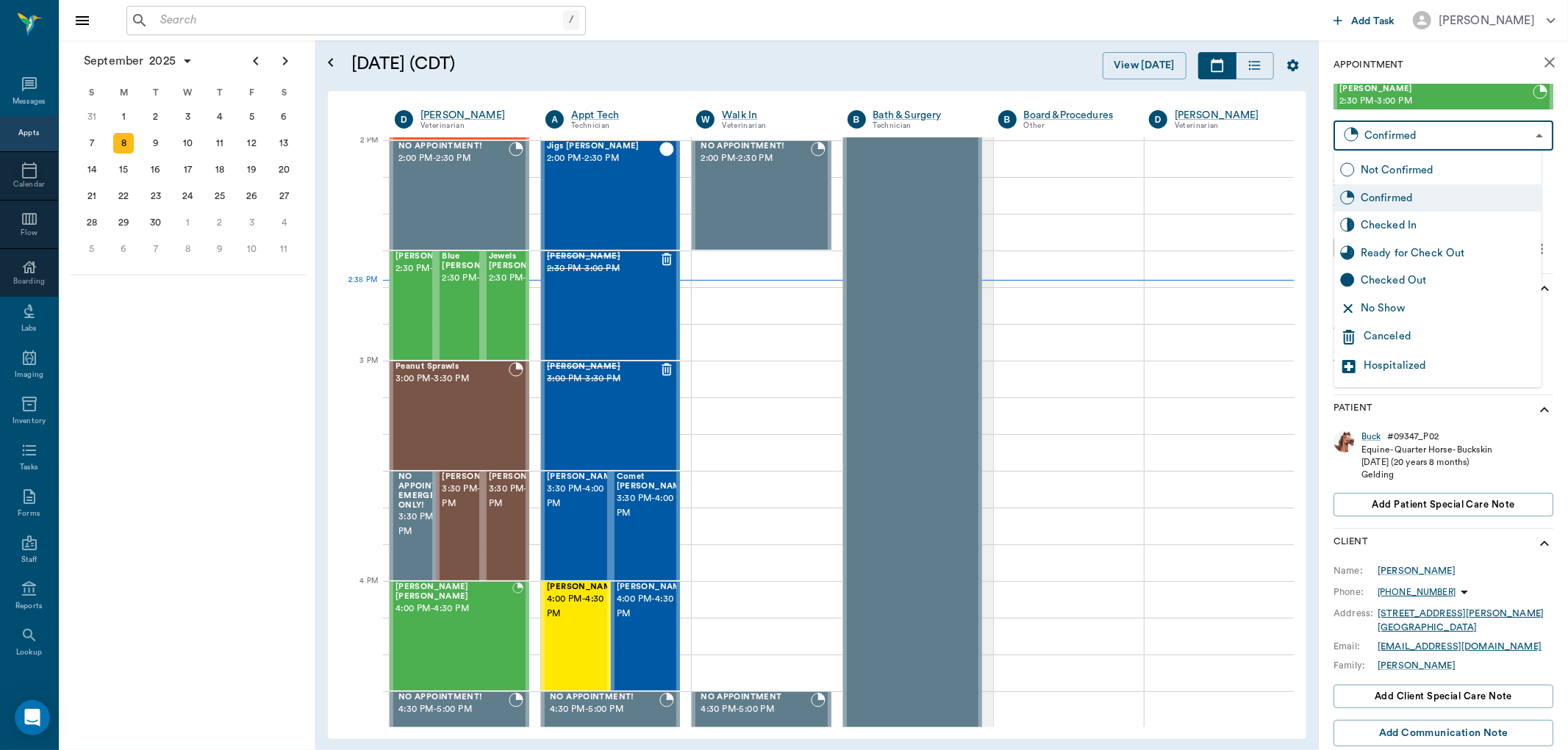
click at [1469, 222] on div "Checked In" at bounding box center [1448, 226] width 175 height 16
type input "CHECKED_IN"
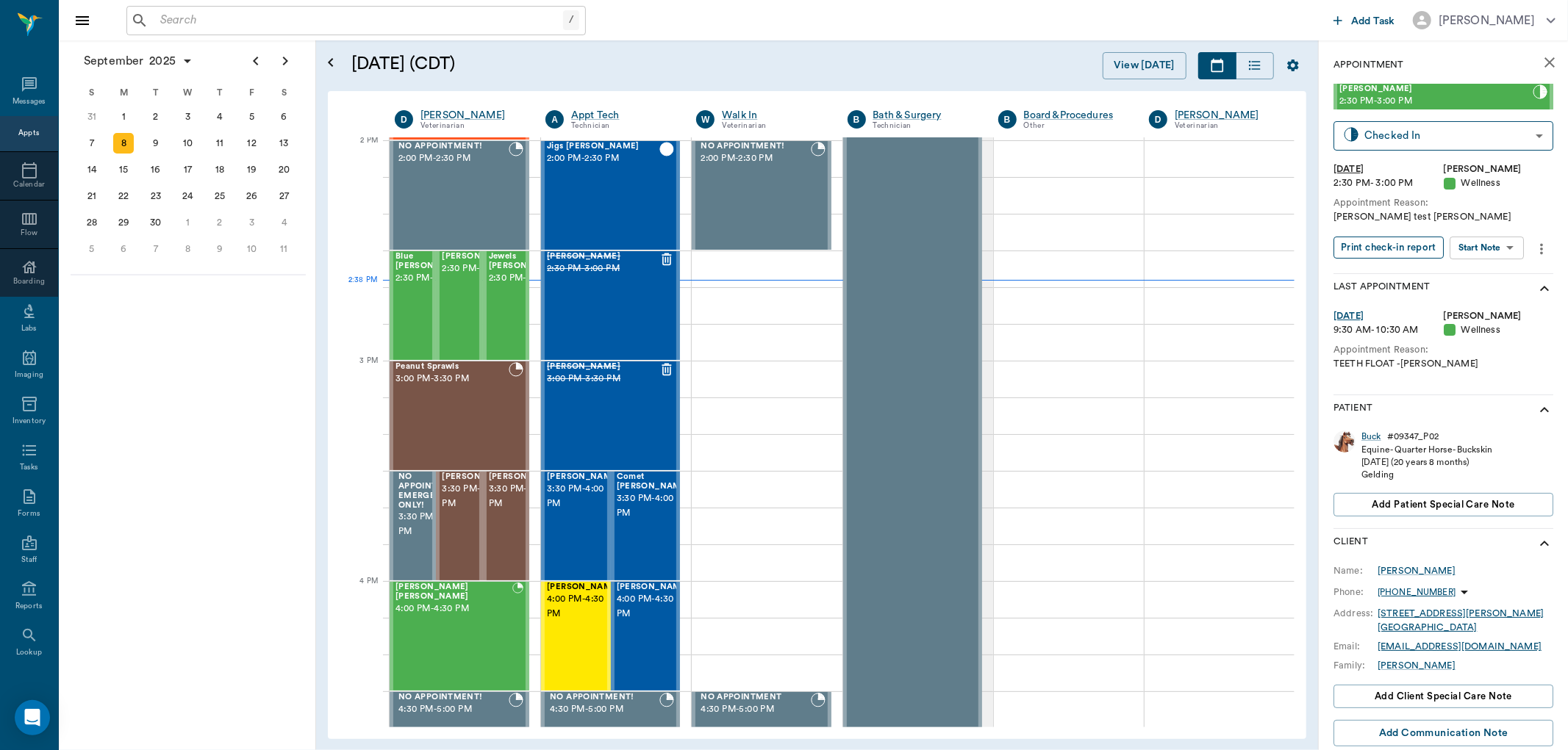
click at [1392, 244] on button "Print check-in report" at bounding box center [1388, 248] width 110 height 23
click at [296, 38] on div "/ ​ Add Task Dr. Bert Ellsworth" at bounding box center [813, 20] width 1509 height 40
click at [293, 24] on input "text" at bounding box center [367, 21] width 425 height 21
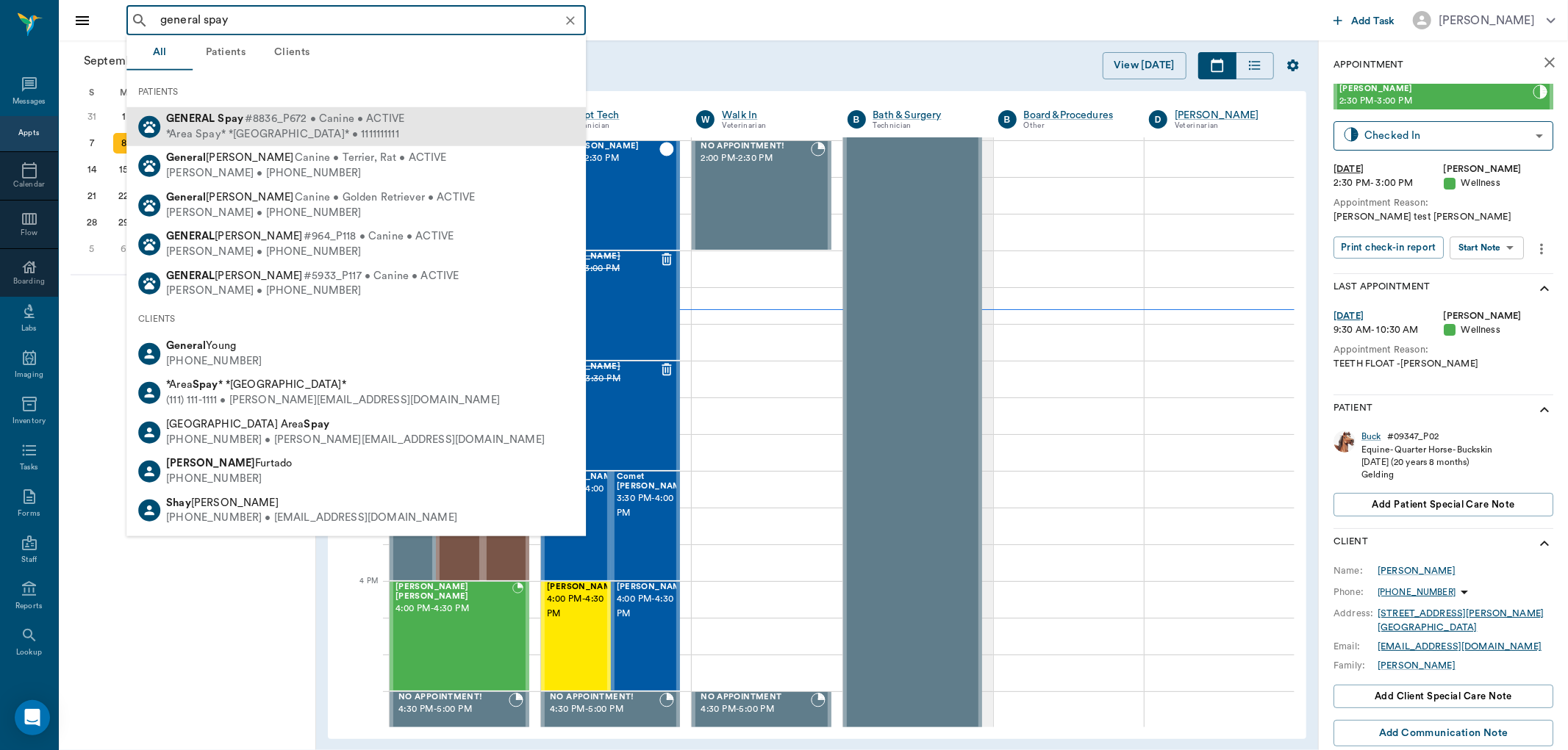
drag, startPoint x: 265, startPoint y: 119, endPoint x: 272, endPoint y: 102, distance: 18.4
click at [266, 116] on span "#8836_P672 • Canine • ACTIVE" at bounding box center [324, 119] width 160 height 15
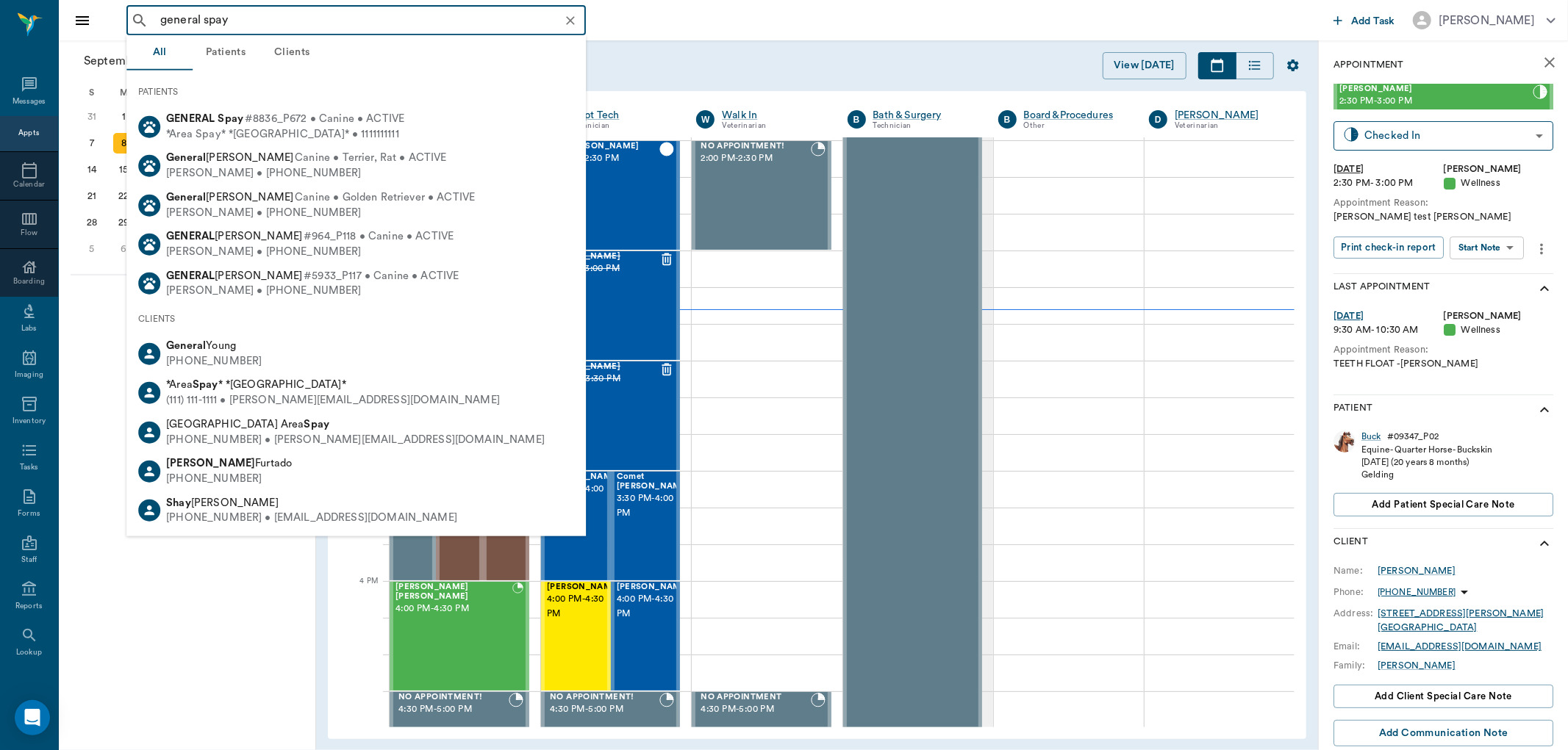
type input "general spay"
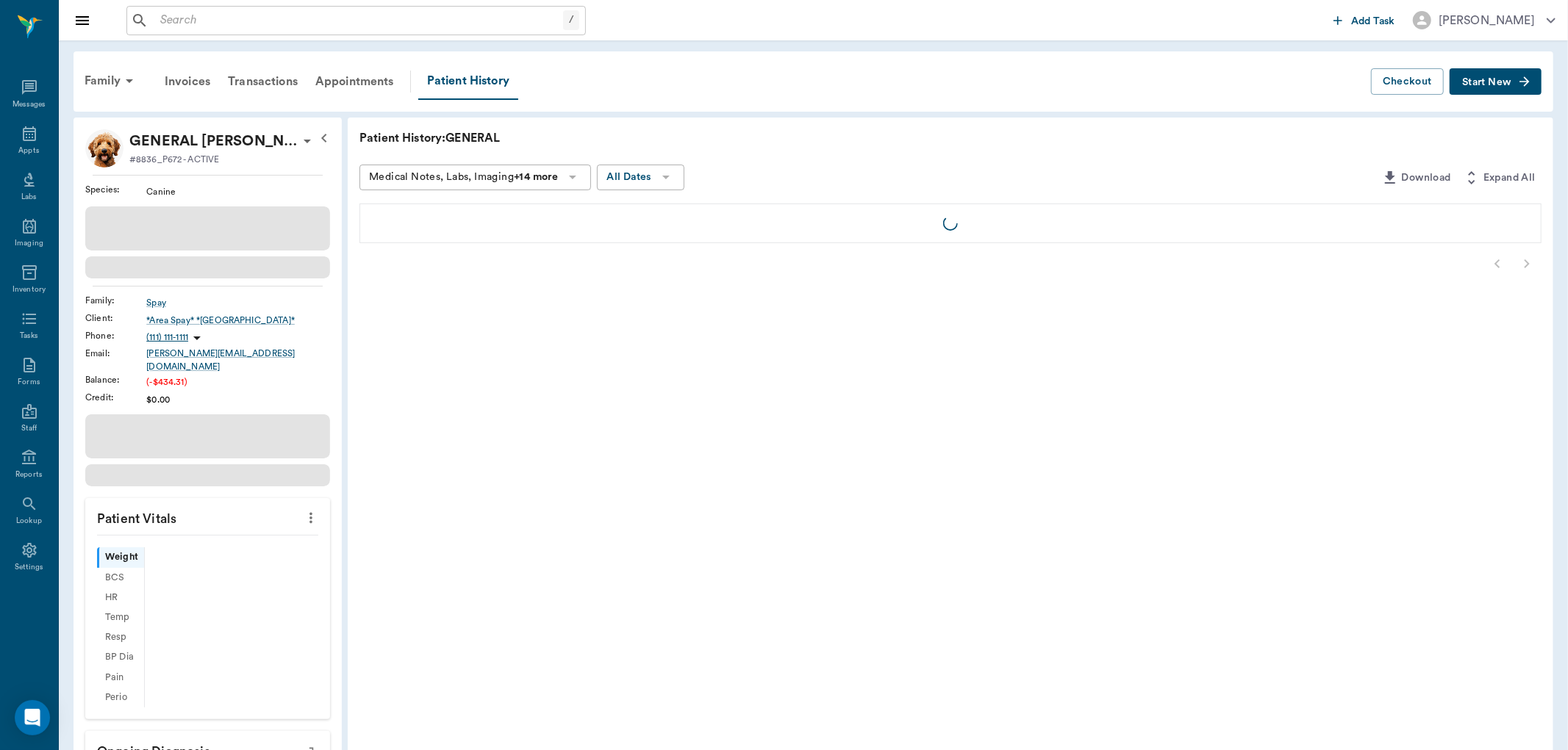
click at [1478, 82] on span "Start New" at bounding box center [1486, 82] width 49 height 0
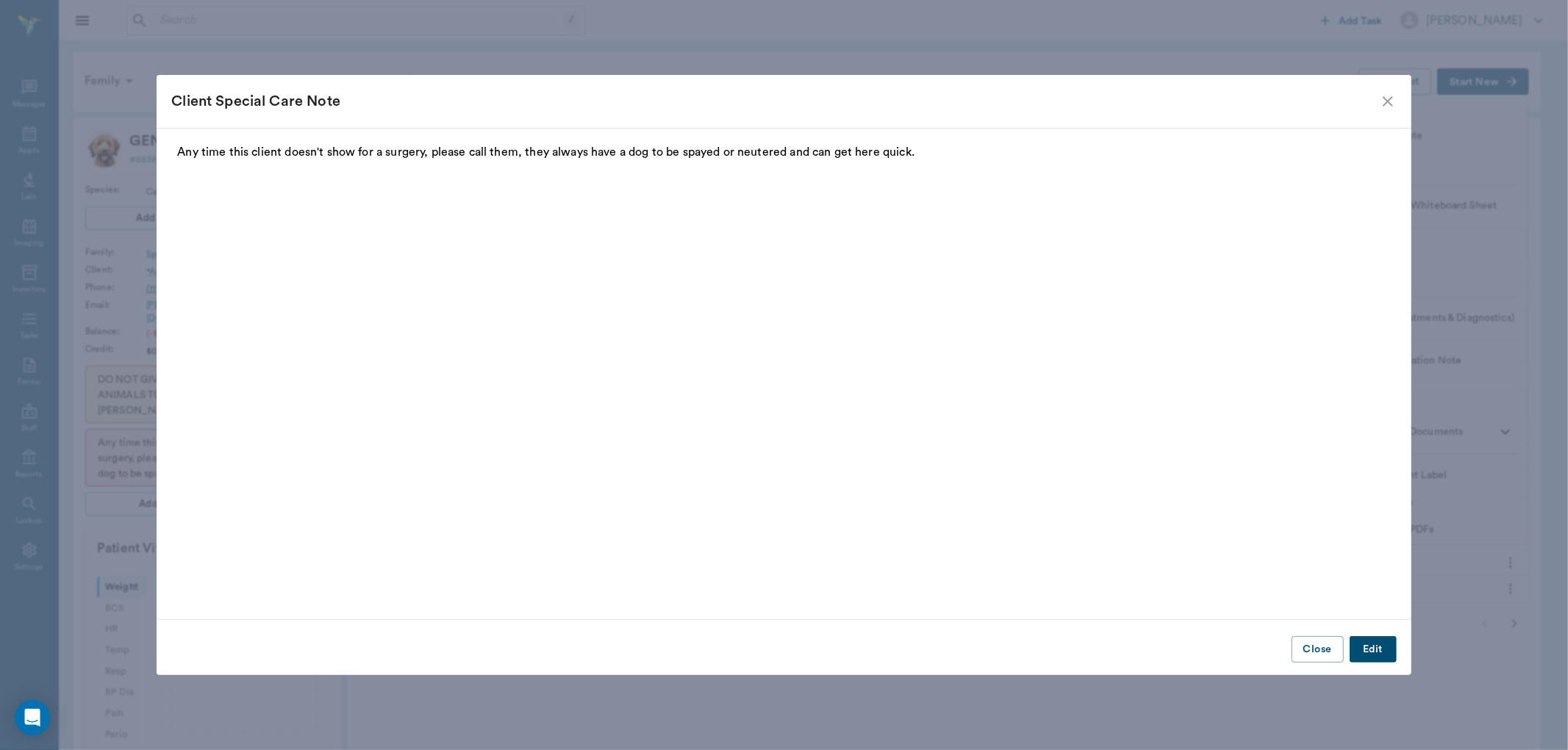
click at [1390, 99] on icon "close" at bounding box center [1388, 102] width 11 height 11
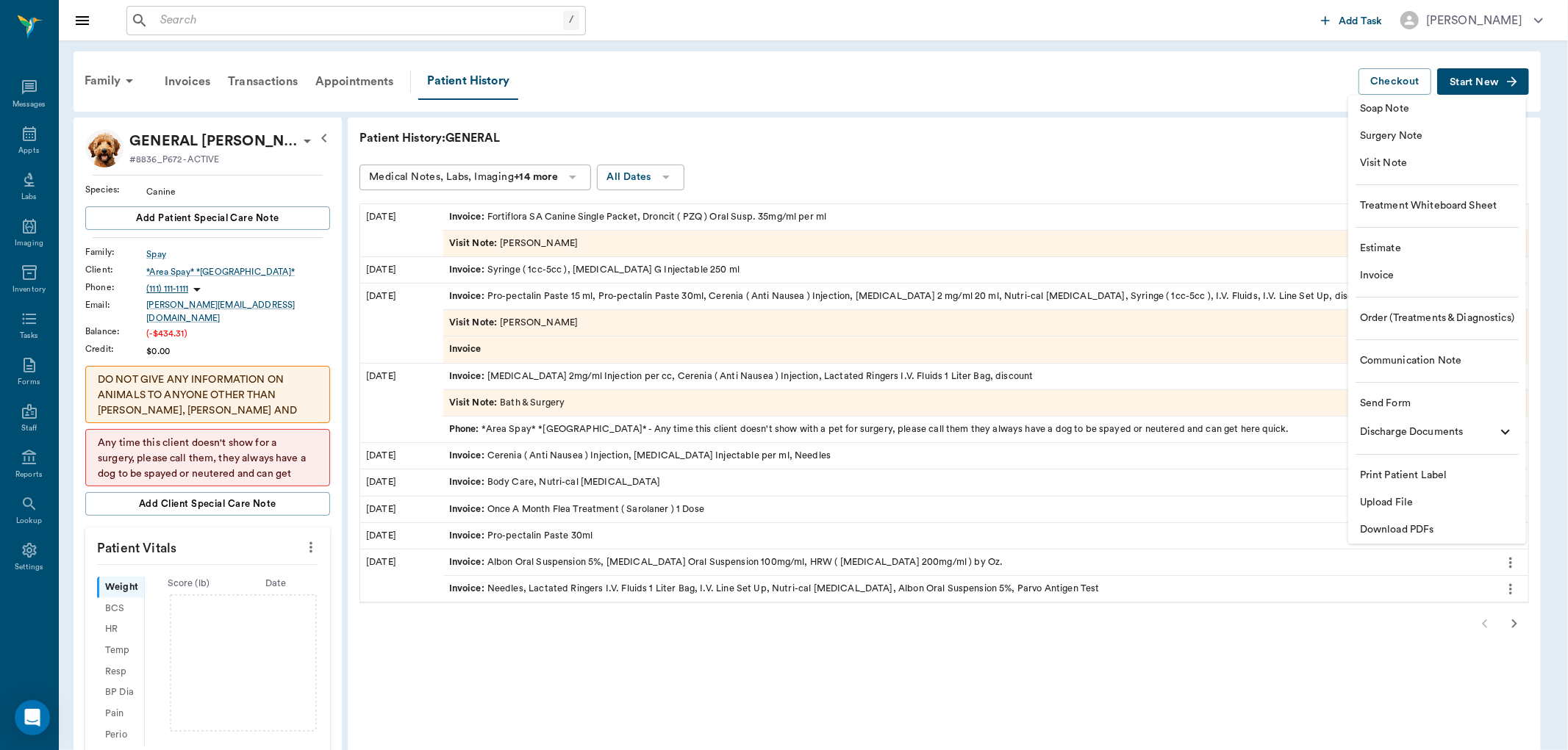
click at [1388, 162] on span "Visit Note" at bounding box center [1437, 163] width 154 height 15
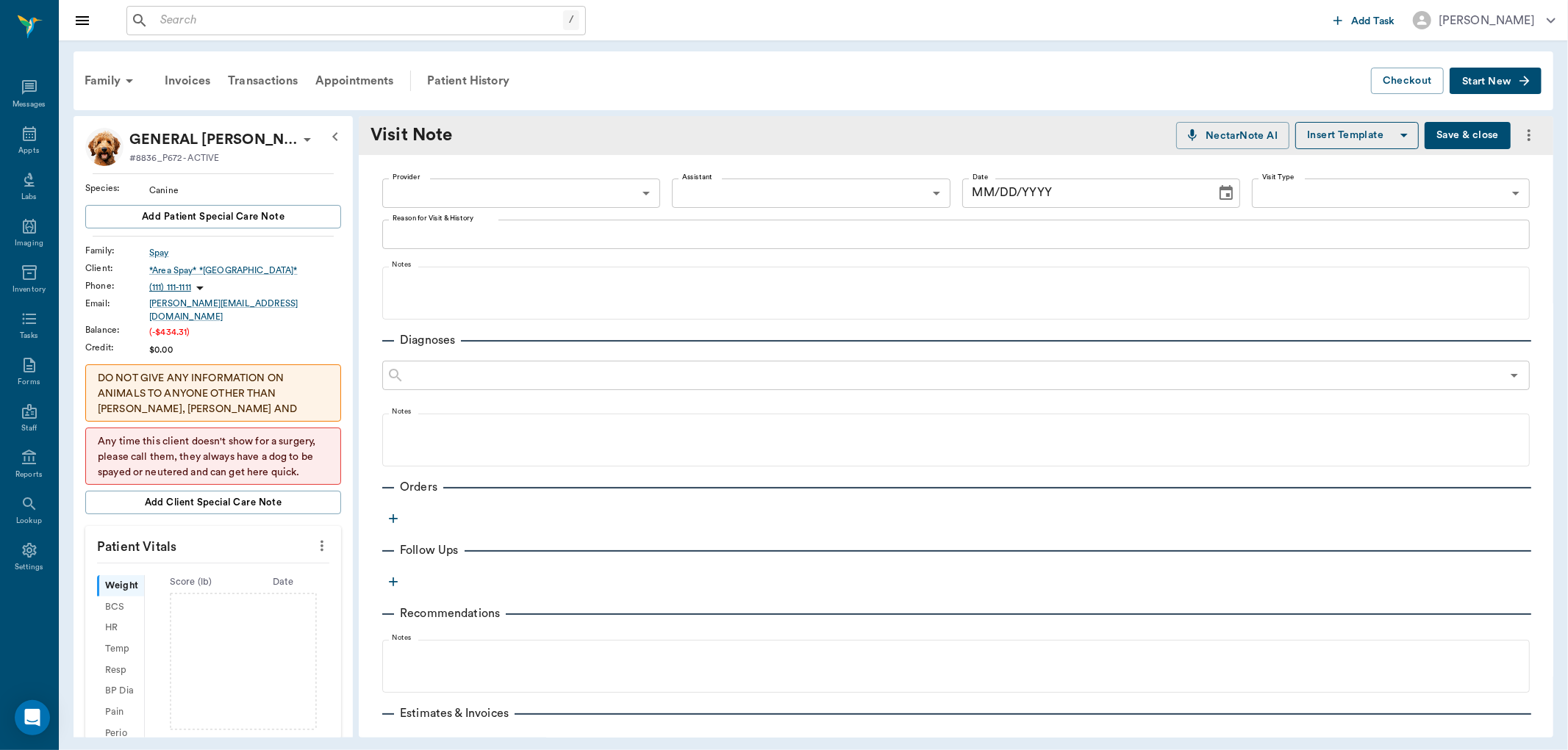
type input "[DATE]"
click at [512, 189] on body "/ ​ Add Task Dr. Bert Ellsworth Nectar Messages Appts Labs Imaging Inventory Ta…" at bounding box center [784, 375] width 1568 height 750
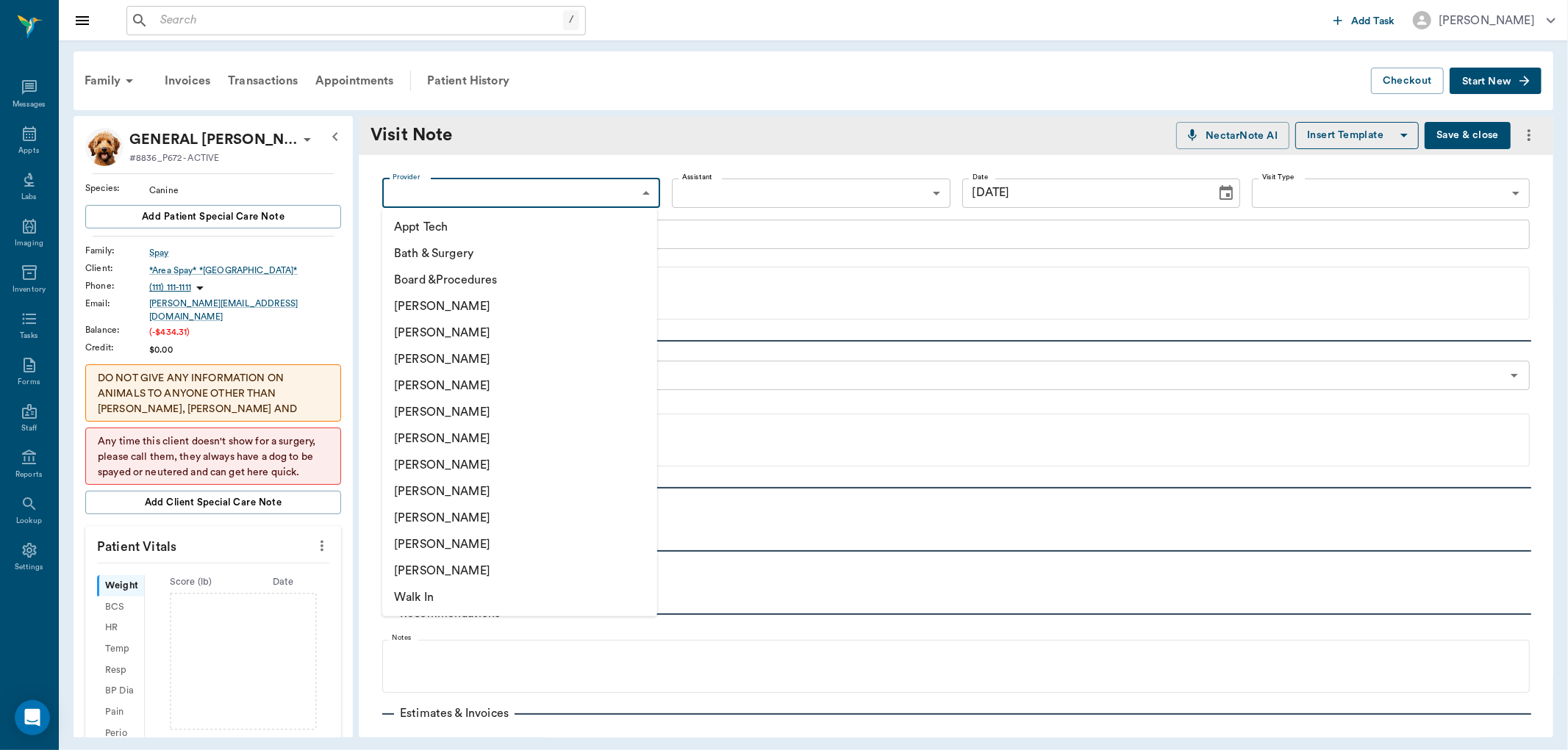
drag, startPoint x: 438, startPoint y: 383, endPoint x: 445, endPoint y: 375, distance: 10.6
click at [439, 384] on li "[PERSON_NAME]" at bounding box center [520, 386] width 275 height 27
type input "63ec2f075fda476ae8351a4d"
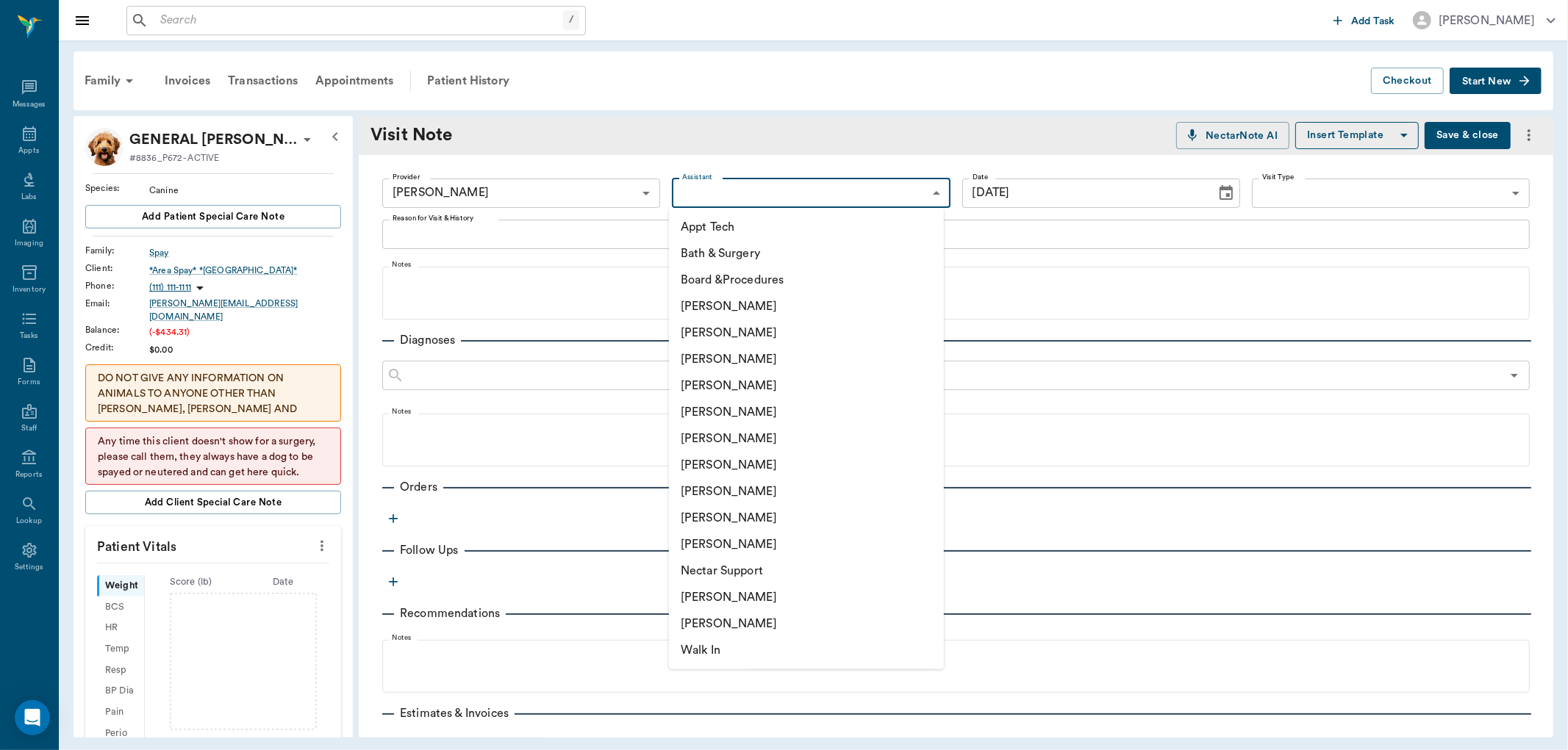
click at [701, 196] on body "/ ​ Add Task Dr. Bert Ellsworth Nectar Messages Appts Labs Imaging Inventory Ta…" at bounding box center [784, 375] width 1568 height 750
click at [700, 496] on li "Julie Dickerson" at bounding box center [806, 492] width 275 height 27
type input "63ec2e7e52e12b0ba117b124"
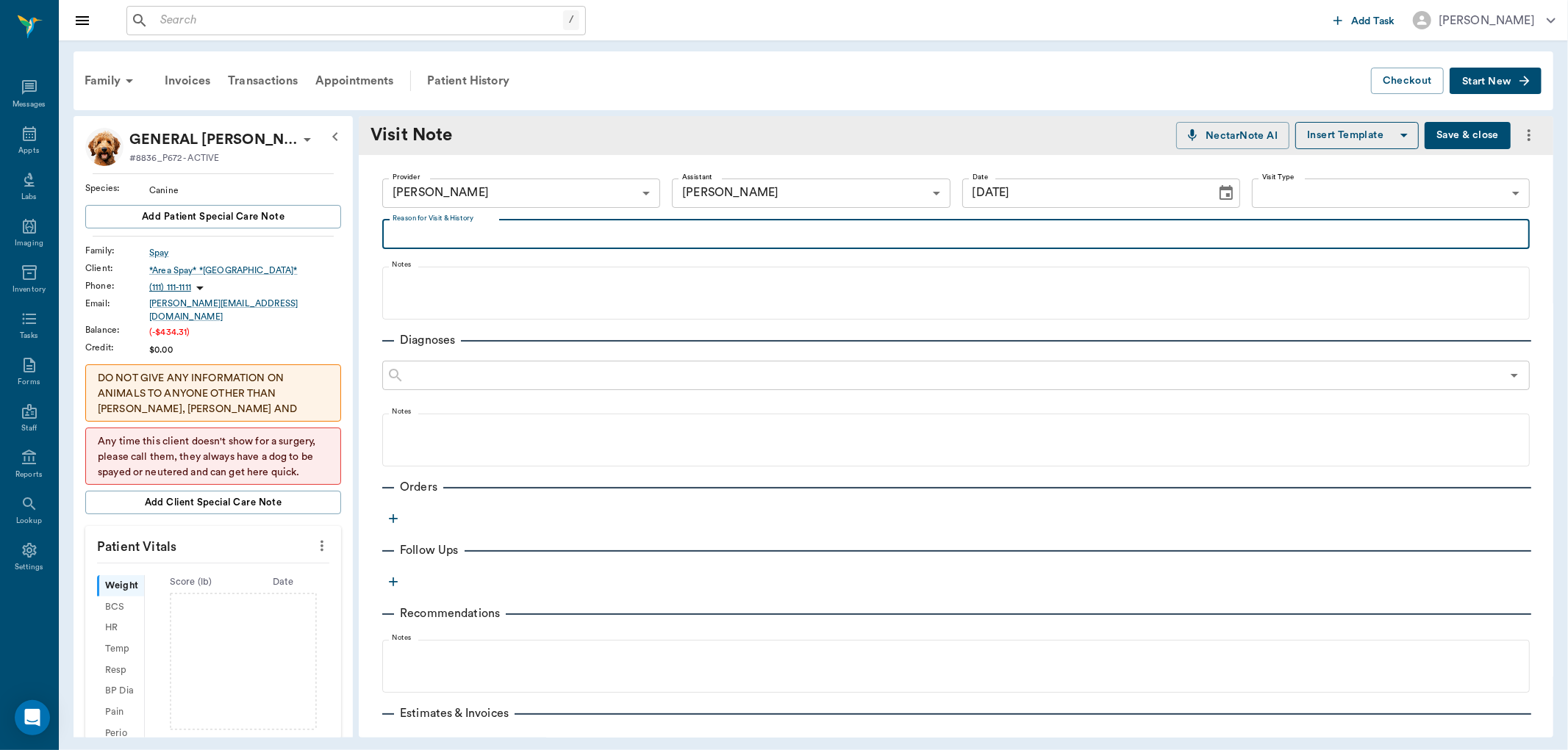
click at [409, 230] on textarea "Reason for Visit & History" at bounding box center [956, 234] width 1127 height 17
type textarea "picking up meds for puppies"
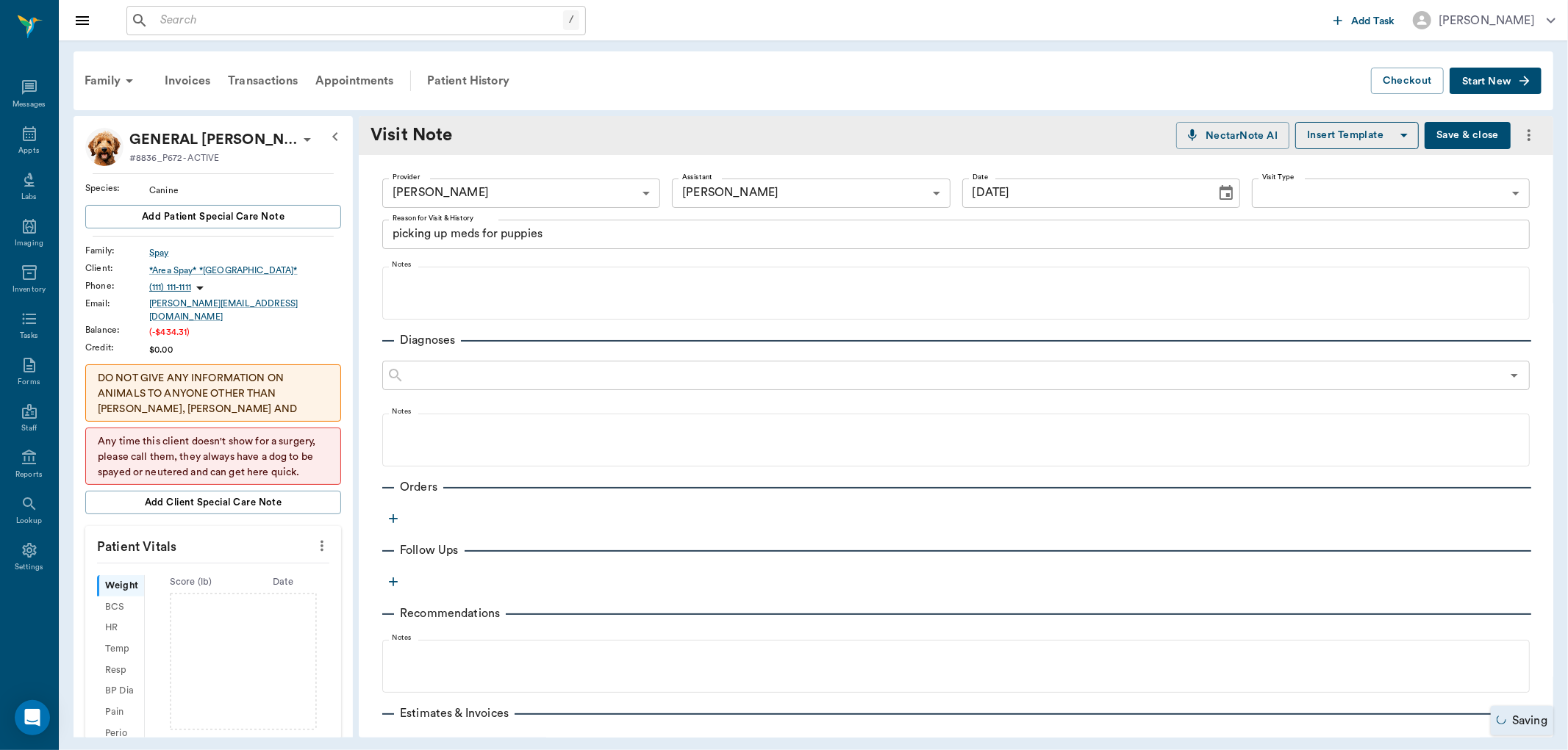
click at [396, 516] on icon "button" at bounding box center [393, 519] width 14 height 14
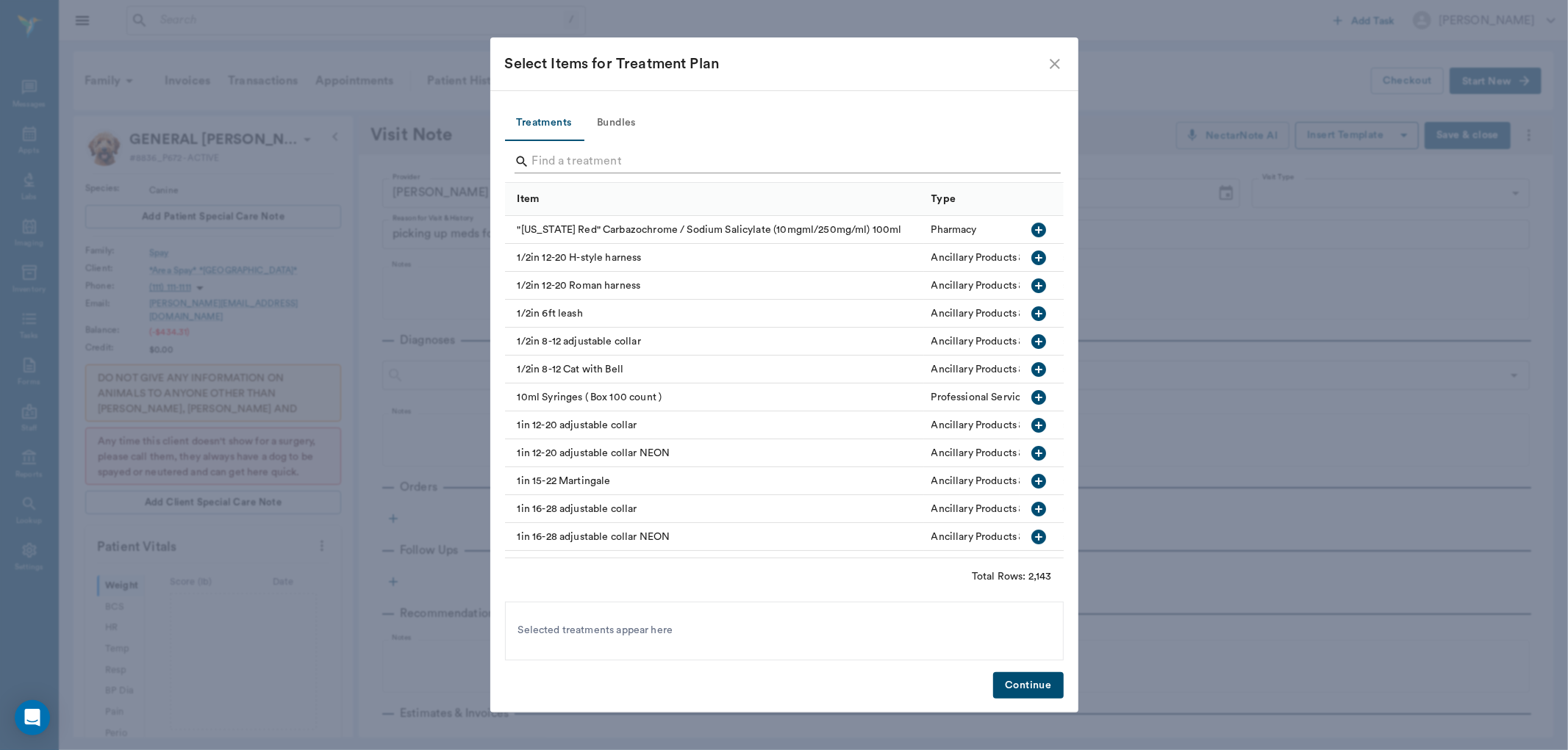
click at [534, 158] on input "Search" at bounding box center [785, 162] width 506 height 23
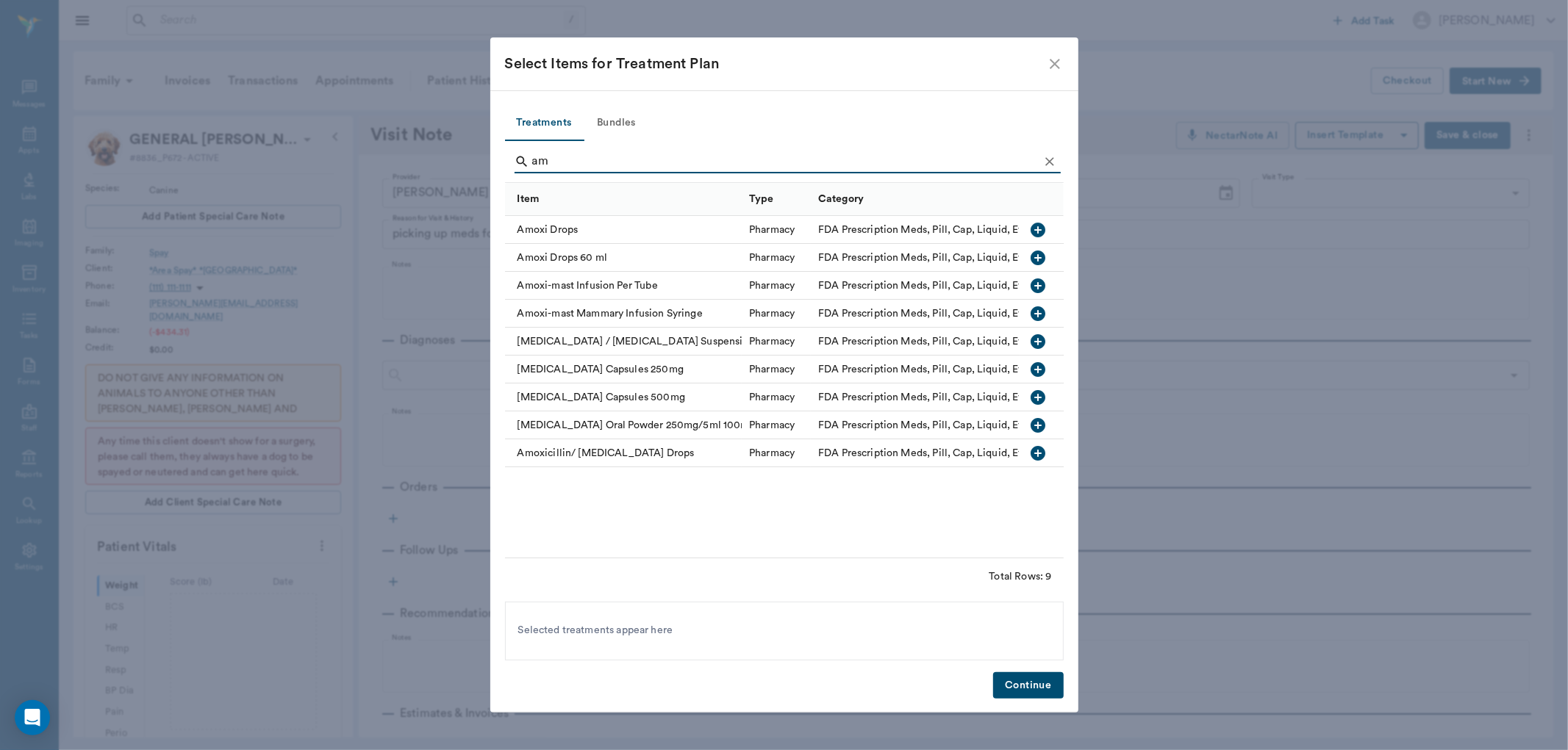
type input "a"
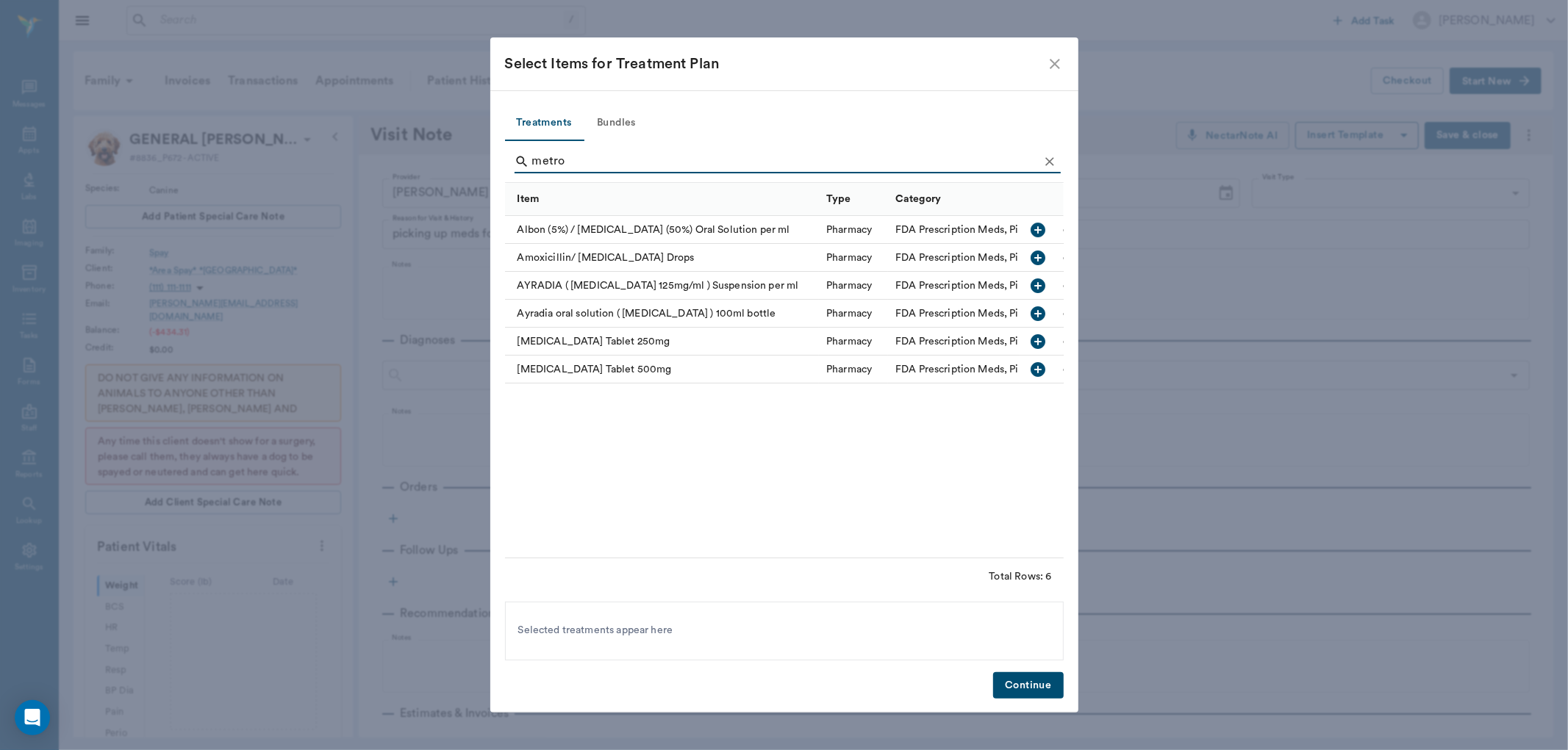
type input "metro"
click at [1042, 254] on icon "button" at bounding box center [1038, 258] width 14 height 14
click at [1035, 679] on button "Continue" at bounding box center [1028, 686] width 70 height 27
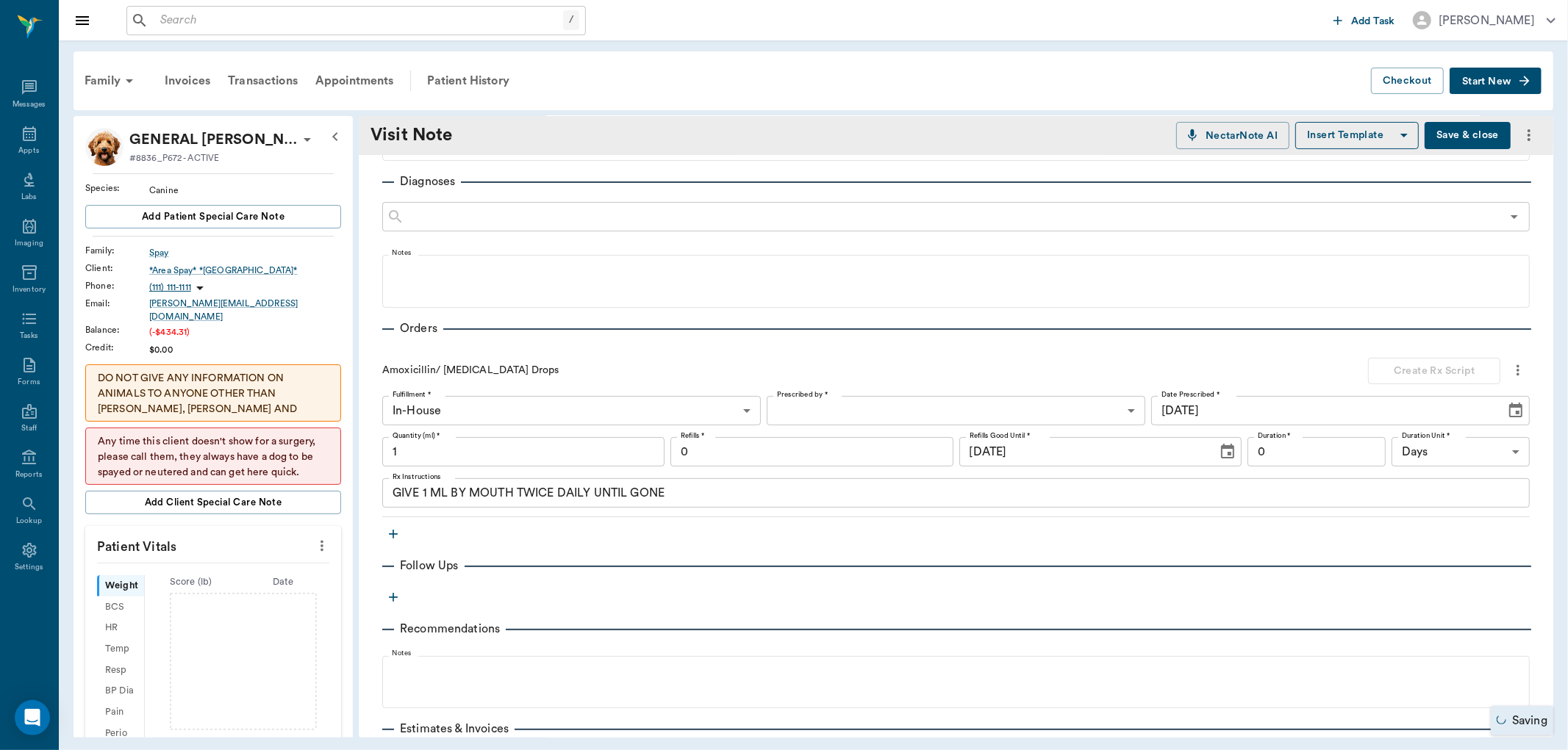
scroll to position [163, 0]
click at [816, 401] on body "/ ​ Add Task Dr. Bert Ellsworth Nectar Messages Appts Labs Imaging Inventory Ta…" at bounding box center [784, 375] width 1568 height 750
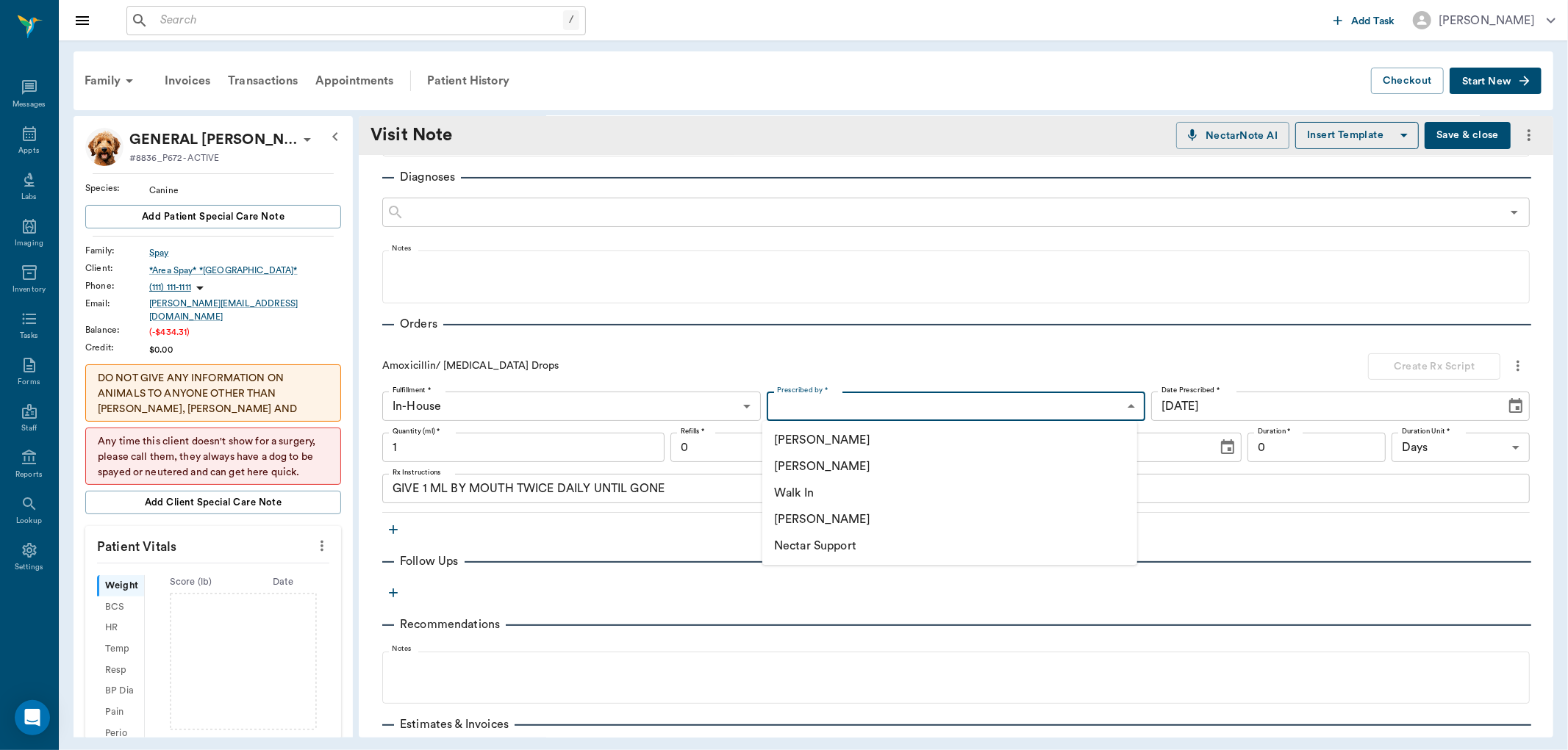
click at [839, 465] on li "[PERSON_NAME]" at bounding box center [950, 467] width 375 height 27
type input "63ec2f075fda476ae8351a4d"
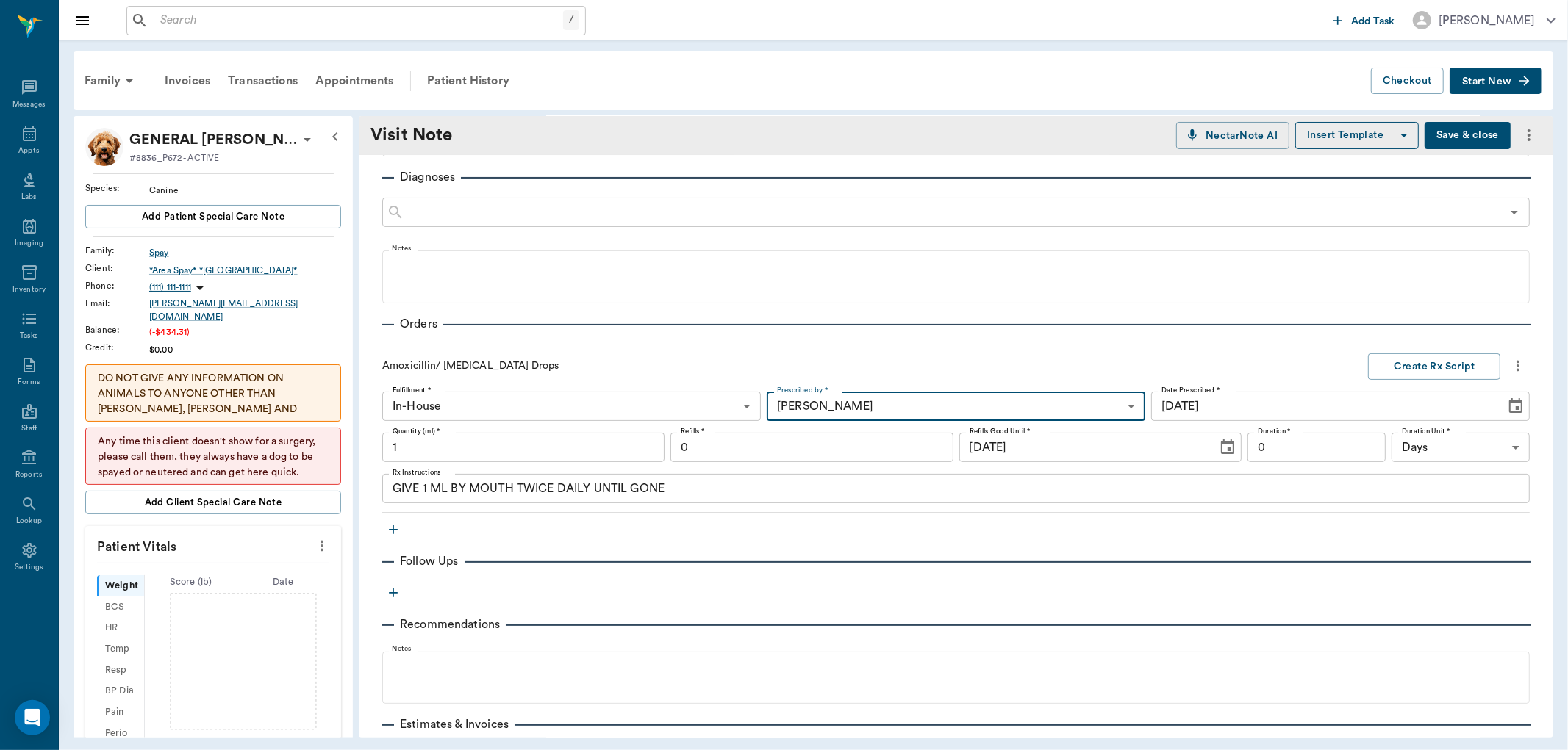
click at [428, 488] on textarea "GIVE 1 ML BY MOUTH TWICE DAILY UNTIL GONE" at bounding box center [956, 488] width 1127 height 17
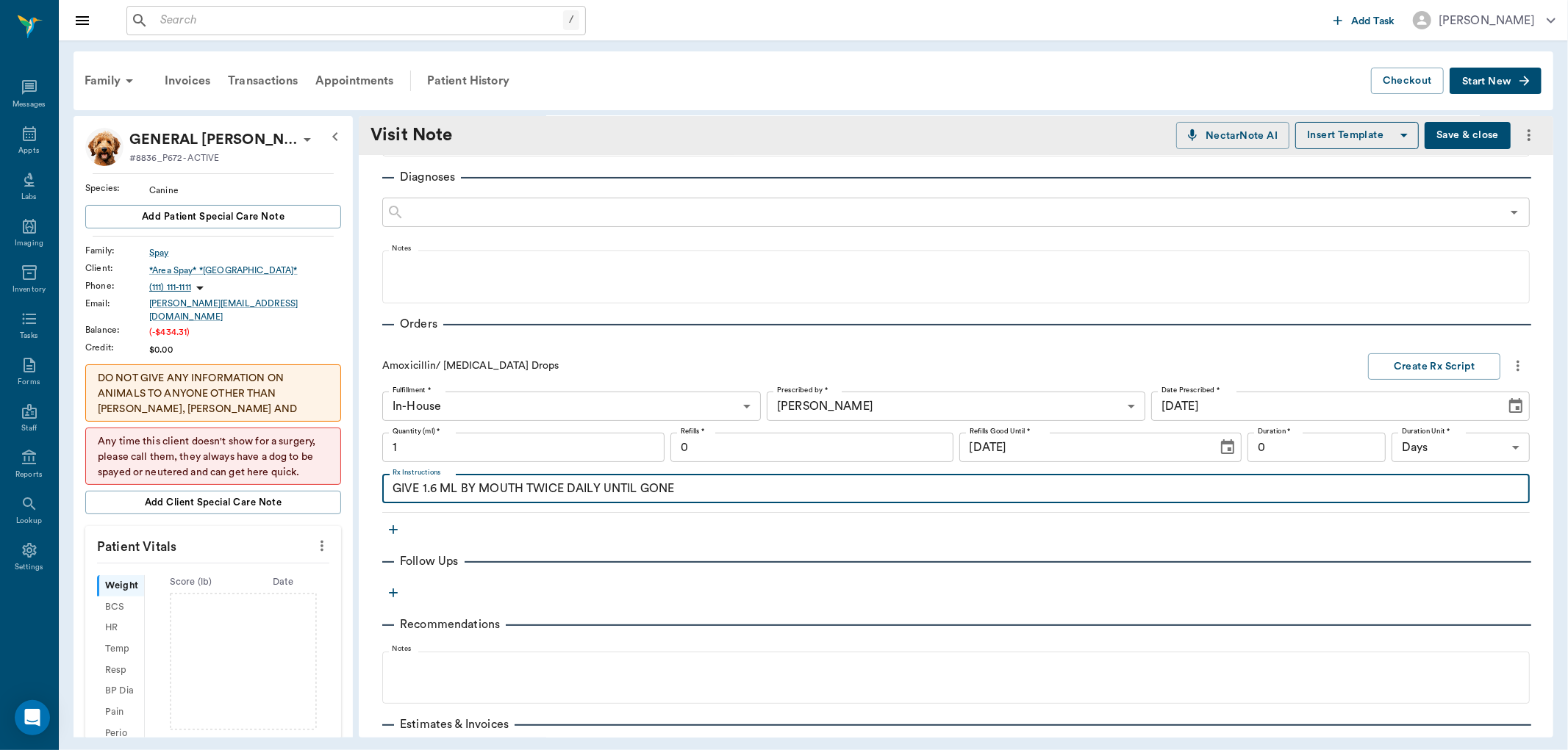
type textarea "GIVE 1.6 ML BY MOUTH TWICE DAILY UNTIL GONE"
click at [468, 443] on input "1" at bounding box center [523, 447] width 282 height 29
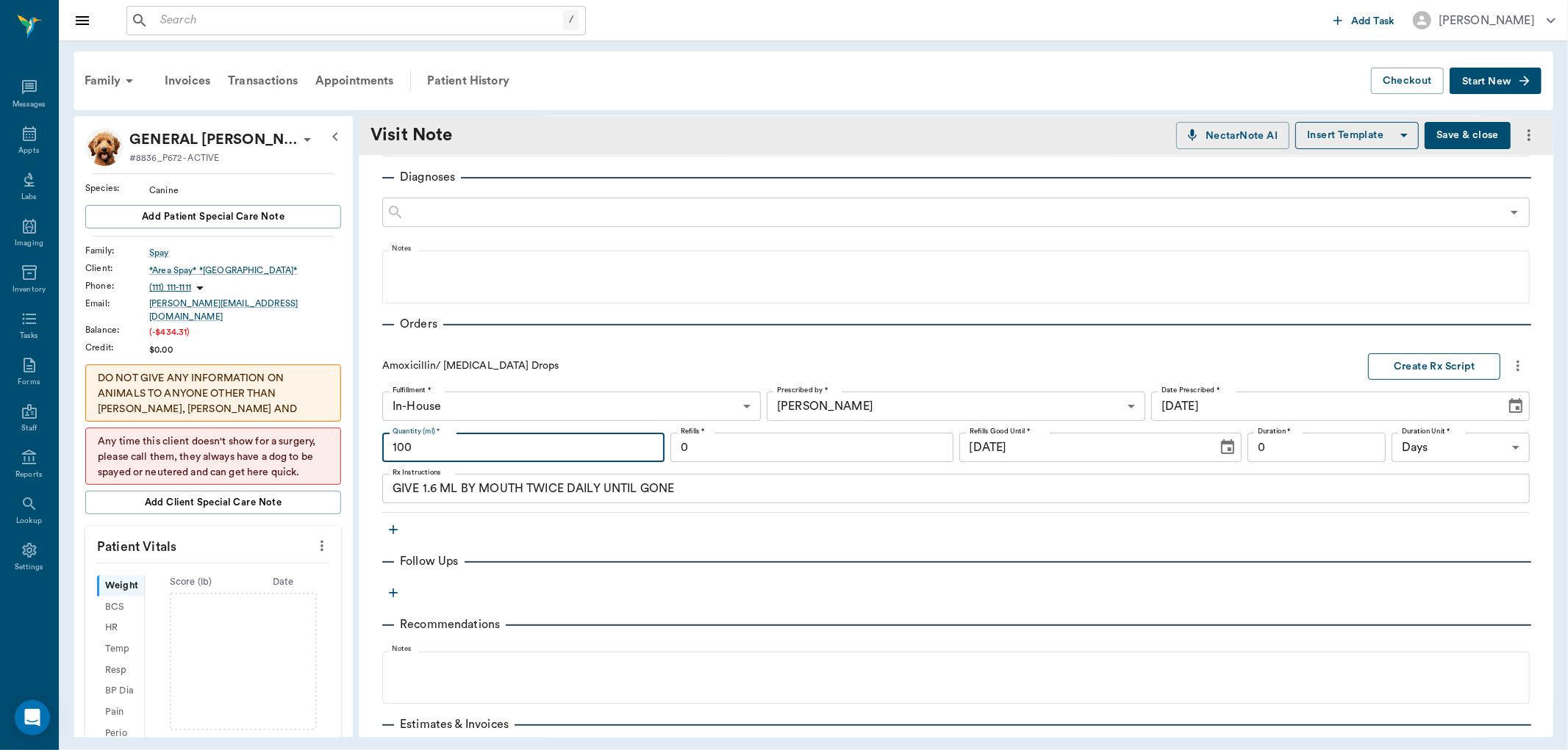
type input "100"
click at [1434, 361] on button "Create Rx Script" at bounding box center [1434, 367] width 132 height 27
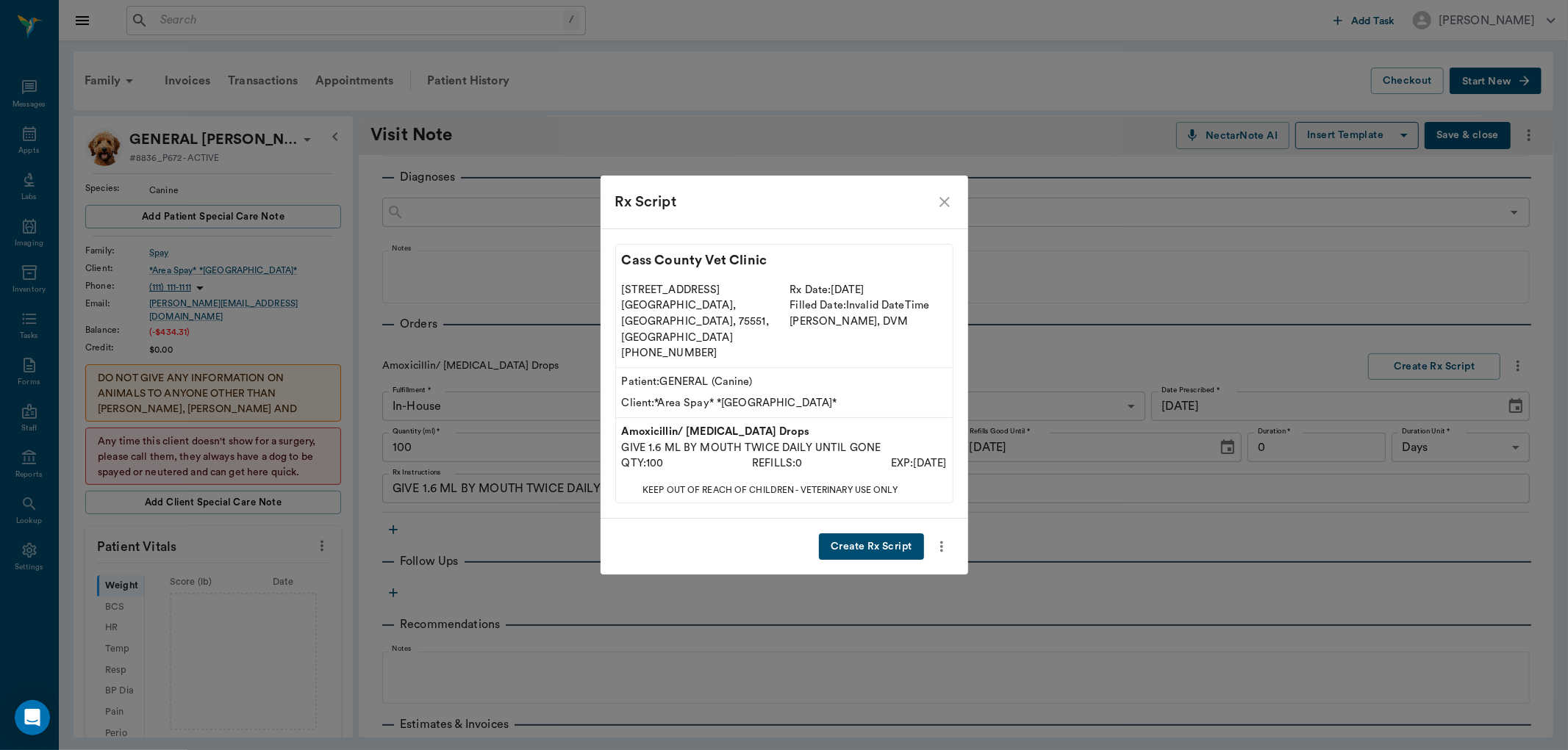
click at [936, 211] on icon "close" at bounding box center [945, 202] width 18 height 18
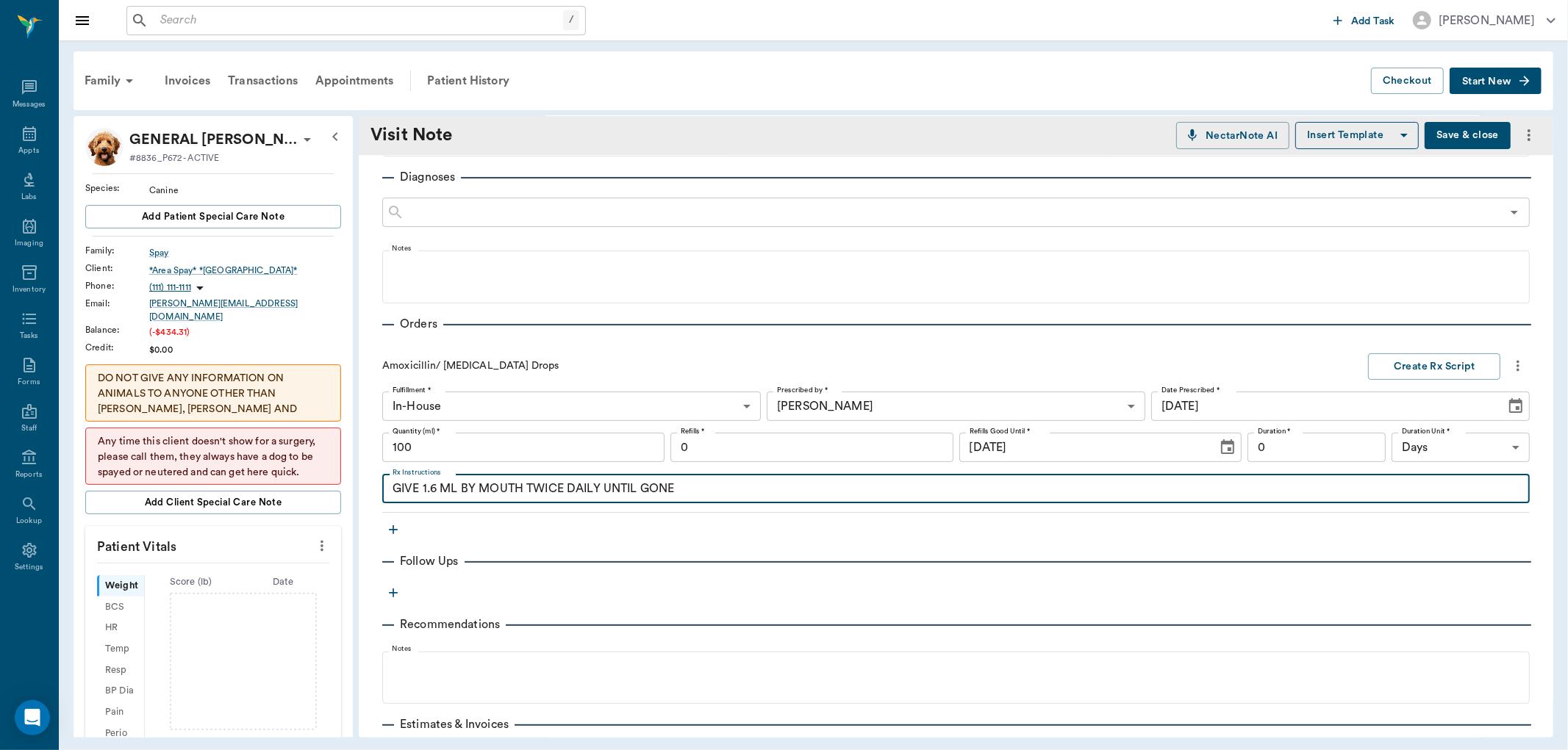
click at [436, 486] on textarea "GIVE 1.6 ML BY MOUTH TWICE DAILY UNTIL GONE" at bounding box center [956, 488] width 1127 height 17
type textarea "GIVE 1.4 ML BY MOUTH TWICE DAILY UNTIL GONE"
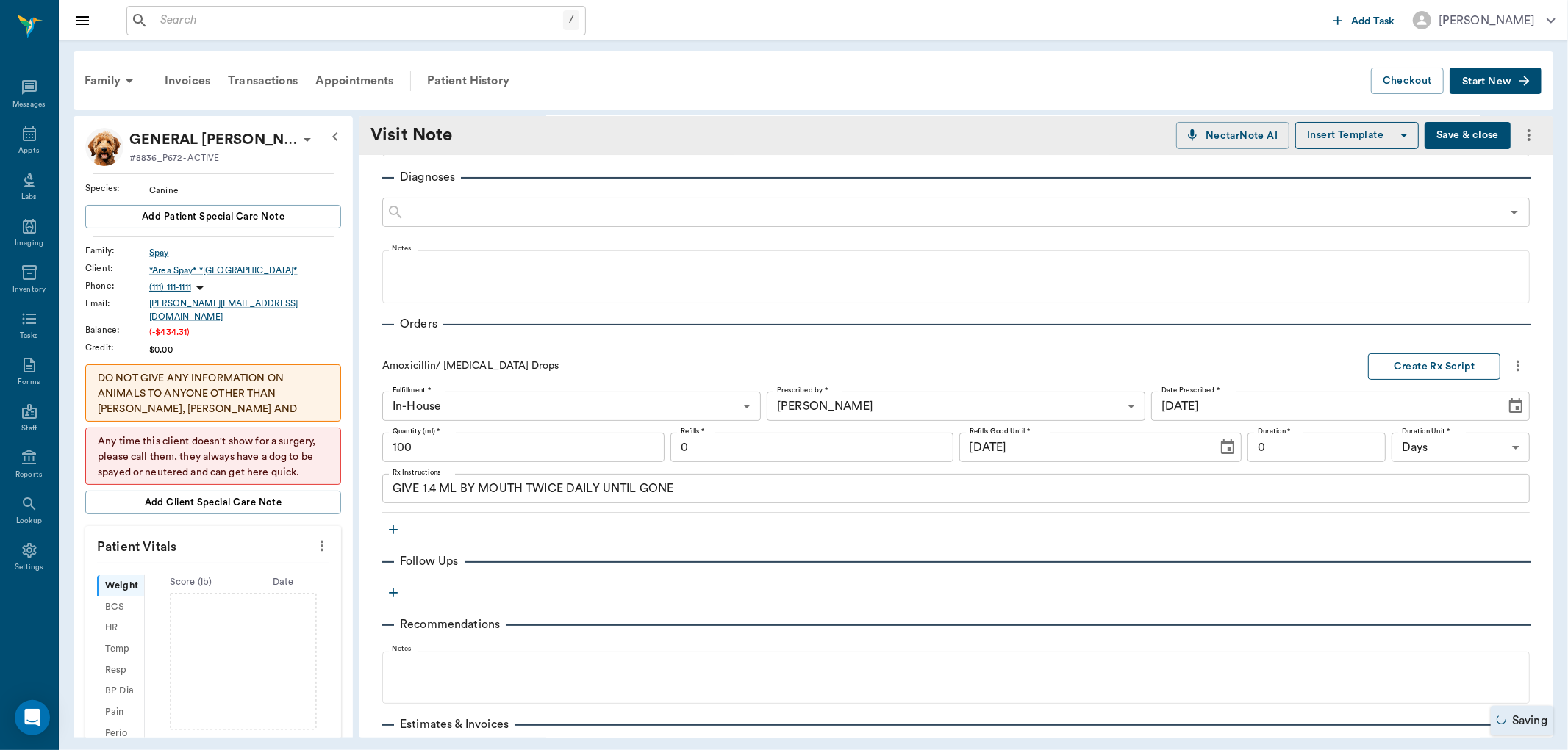
click at [1394, 362] on button "Create Rx Script" at bounding box center [1434, 367] width 132 height 27
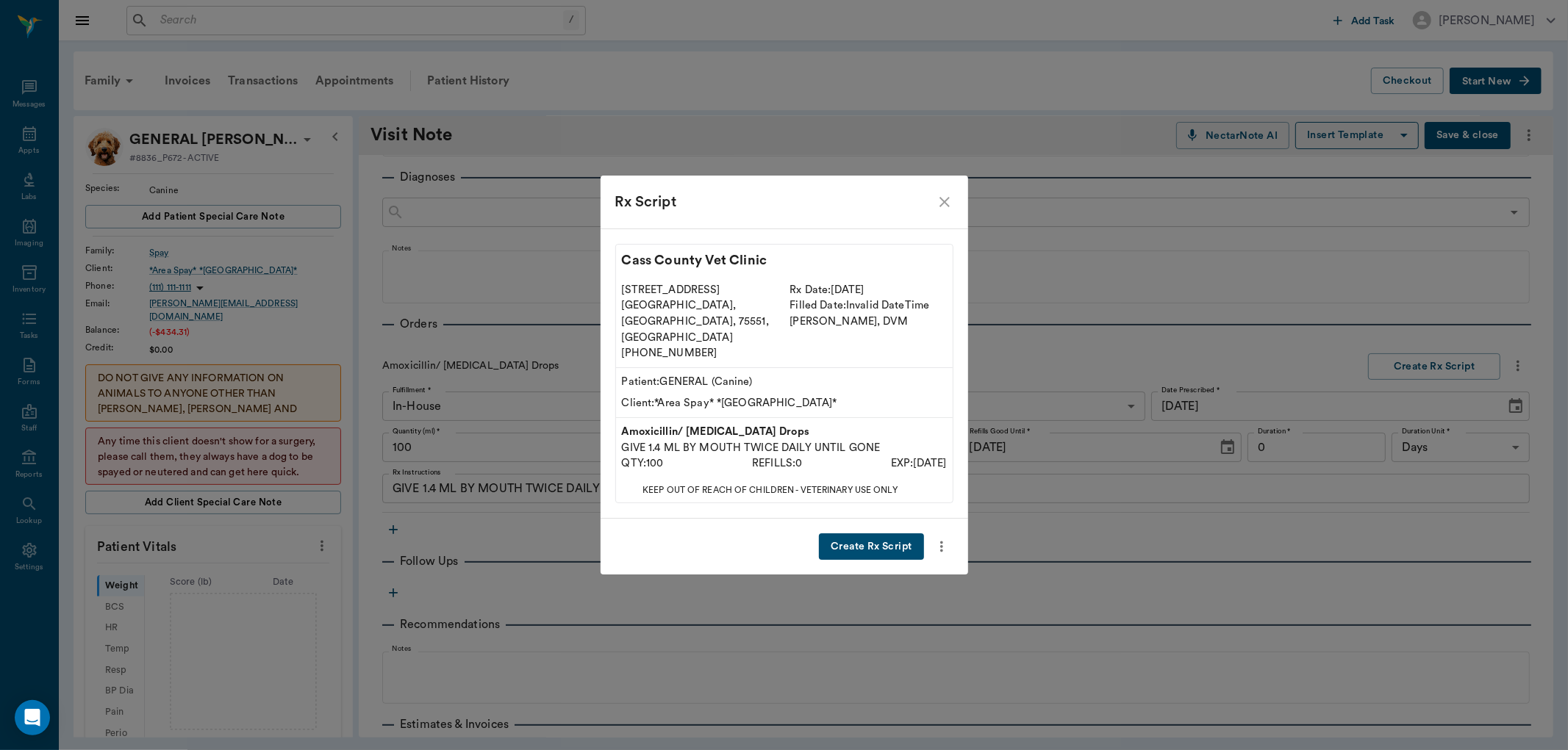
click at [914, 534] on button "Create Rx Script" at bounding box center [871, 547] width 104 height 27
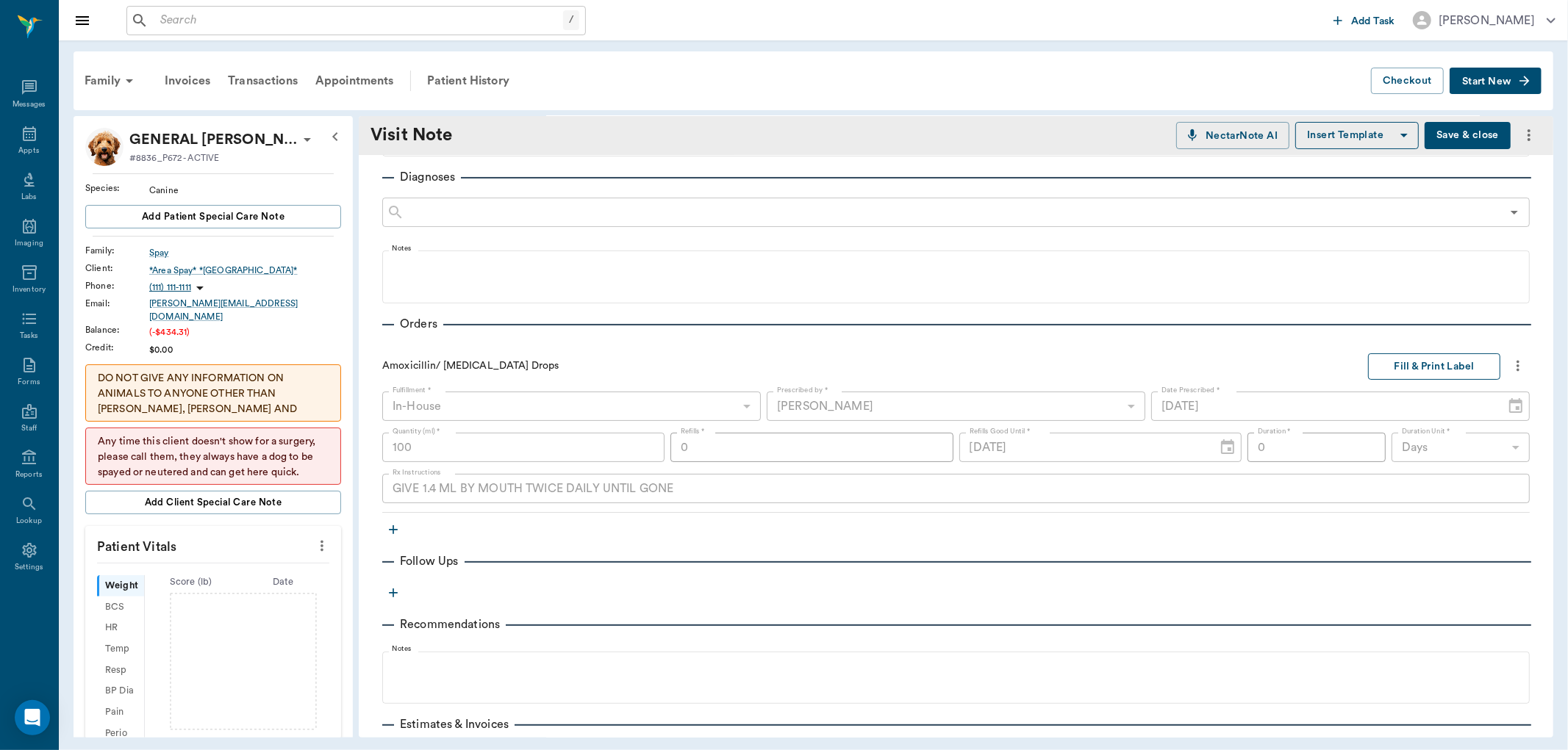
click at [1368, 379] on button "Fill & Print Label" at bounding box center [1434, 367] width 132 height 27
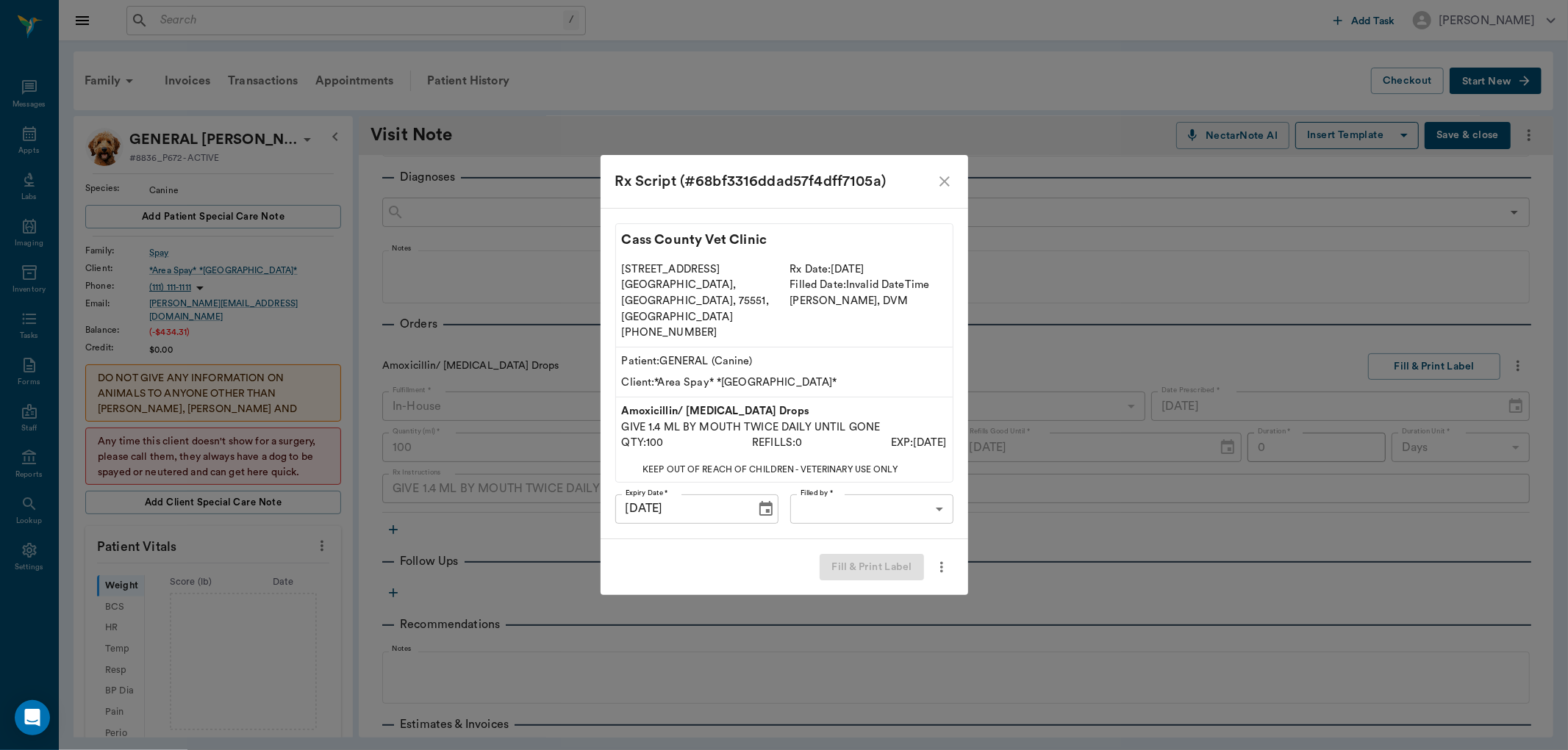
click at [860, 498] on body "/ ​ Add Task Dr. Bert Ellsworth Nectar Messages Appts Labs Imaging Inventory Ta…" at bounding box center [784, 375] width 1568 height 750
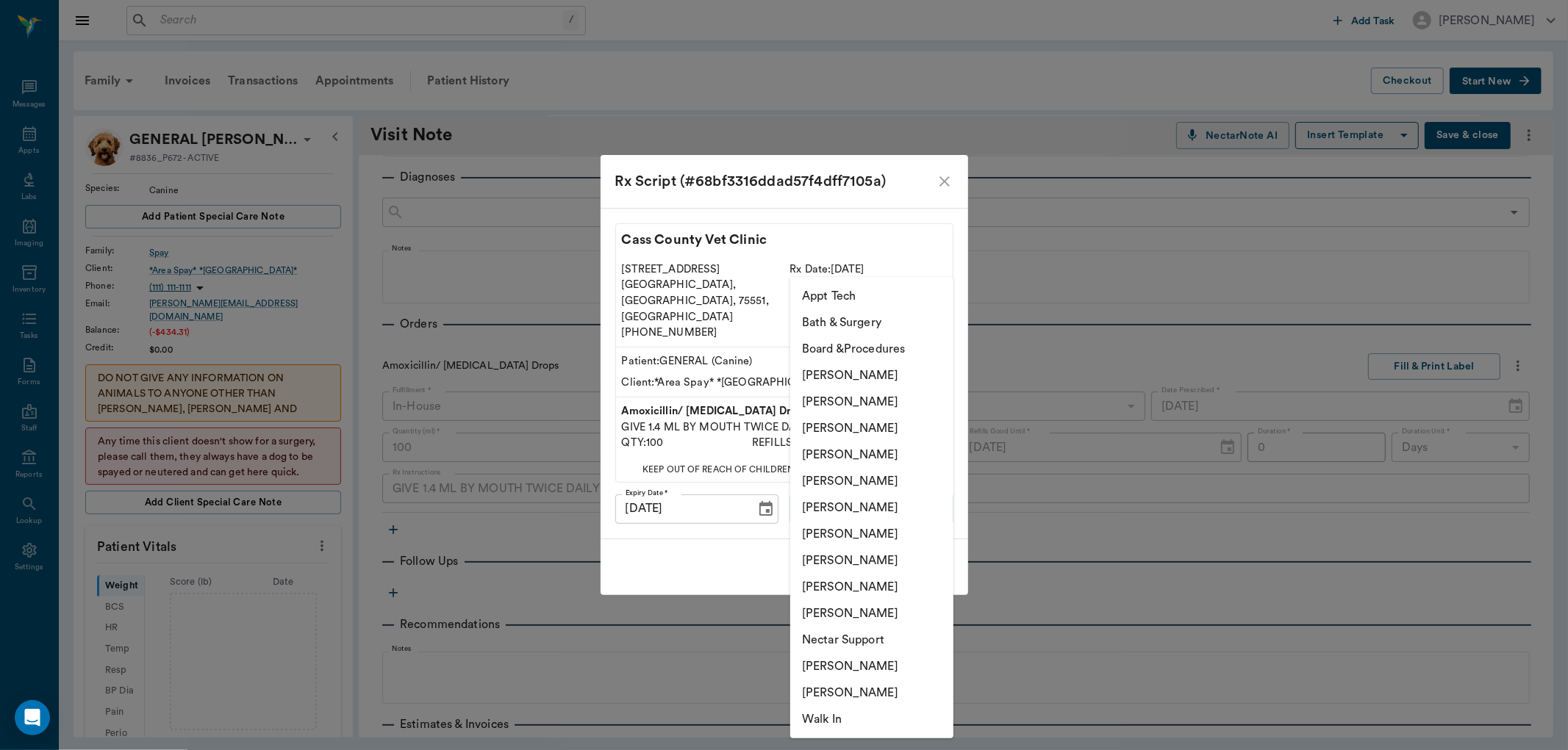
click at [820, 530] on li "Hunter Graves" at bounding box center [872, 535] width 163 height 27
type input "682b670d8bdc6f7f8feef3db"
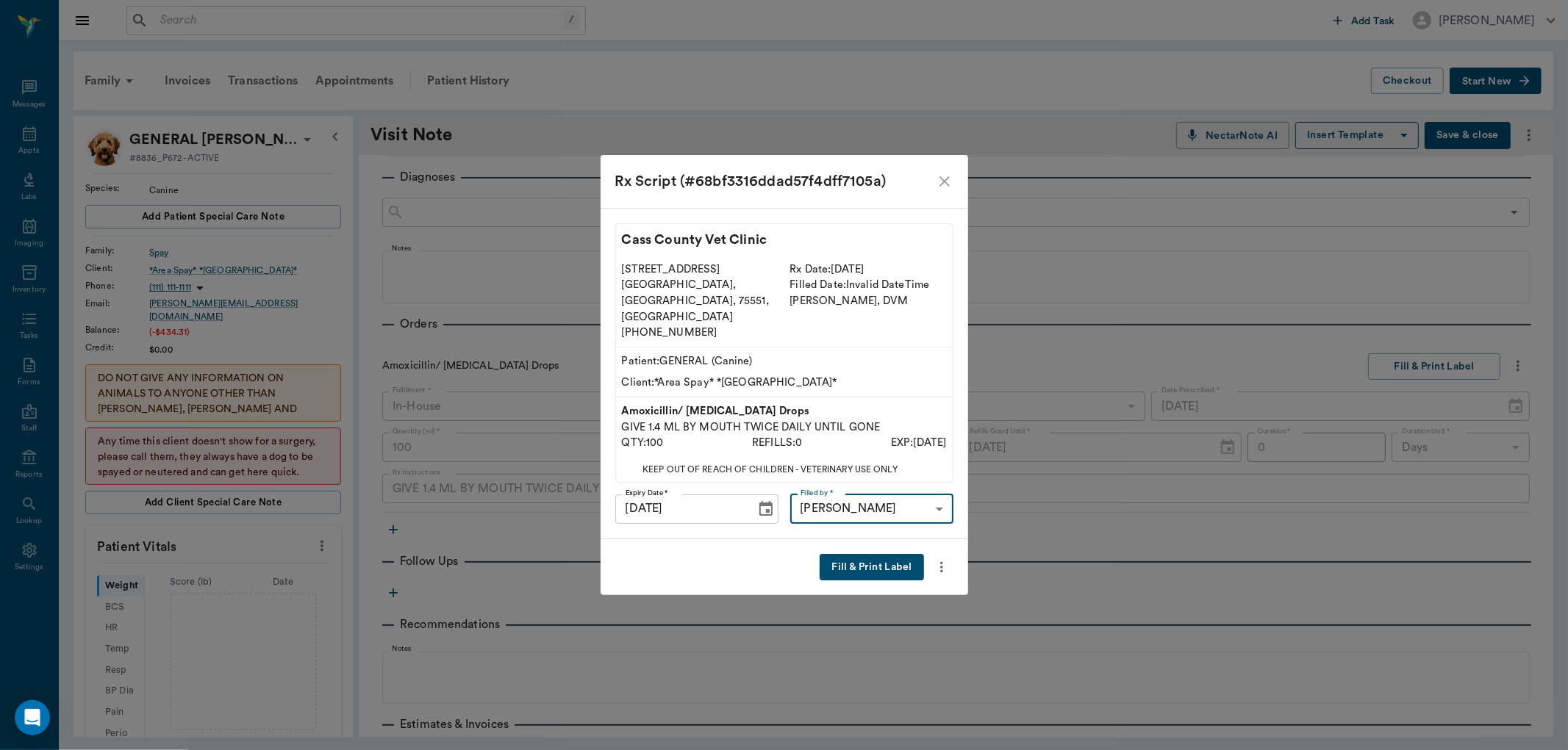
click at [843, 559] on button "Fill & Print Label" at bounding box center [872, 568] width 104 height 27
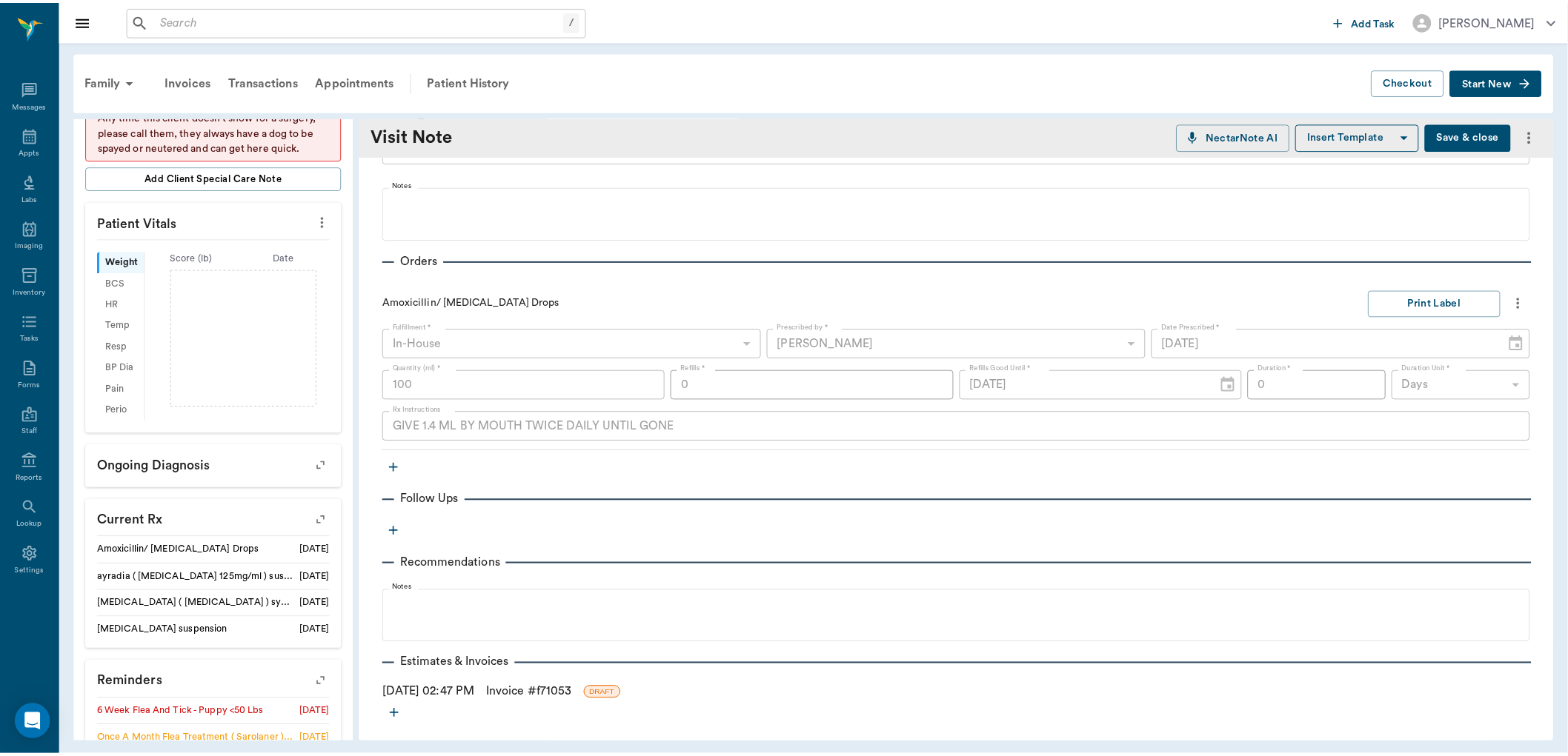
scroll to position [308, 0]
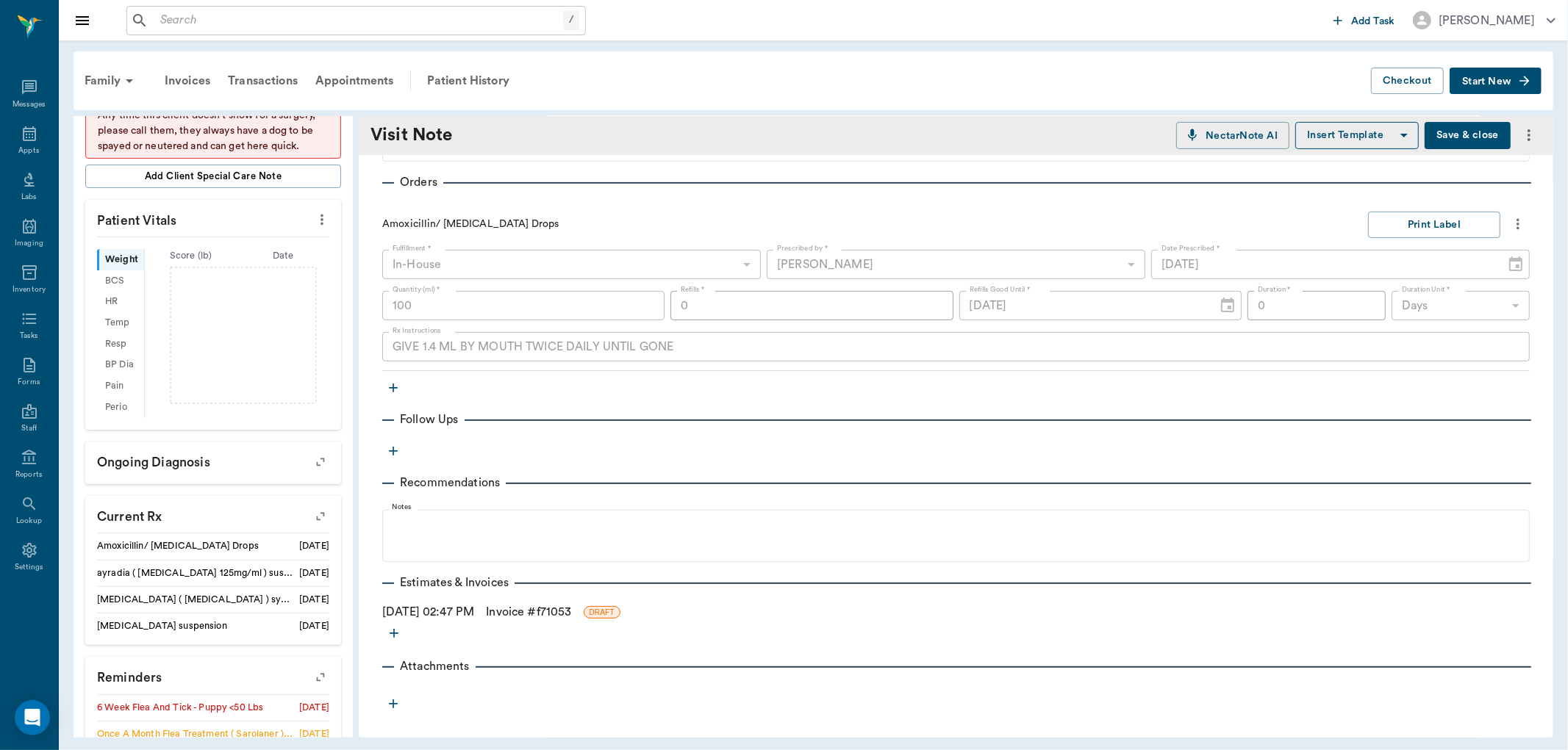
click at [533, 612] on link "Invoice # f71053" at bounding box center [528, 612] width 85 height 18
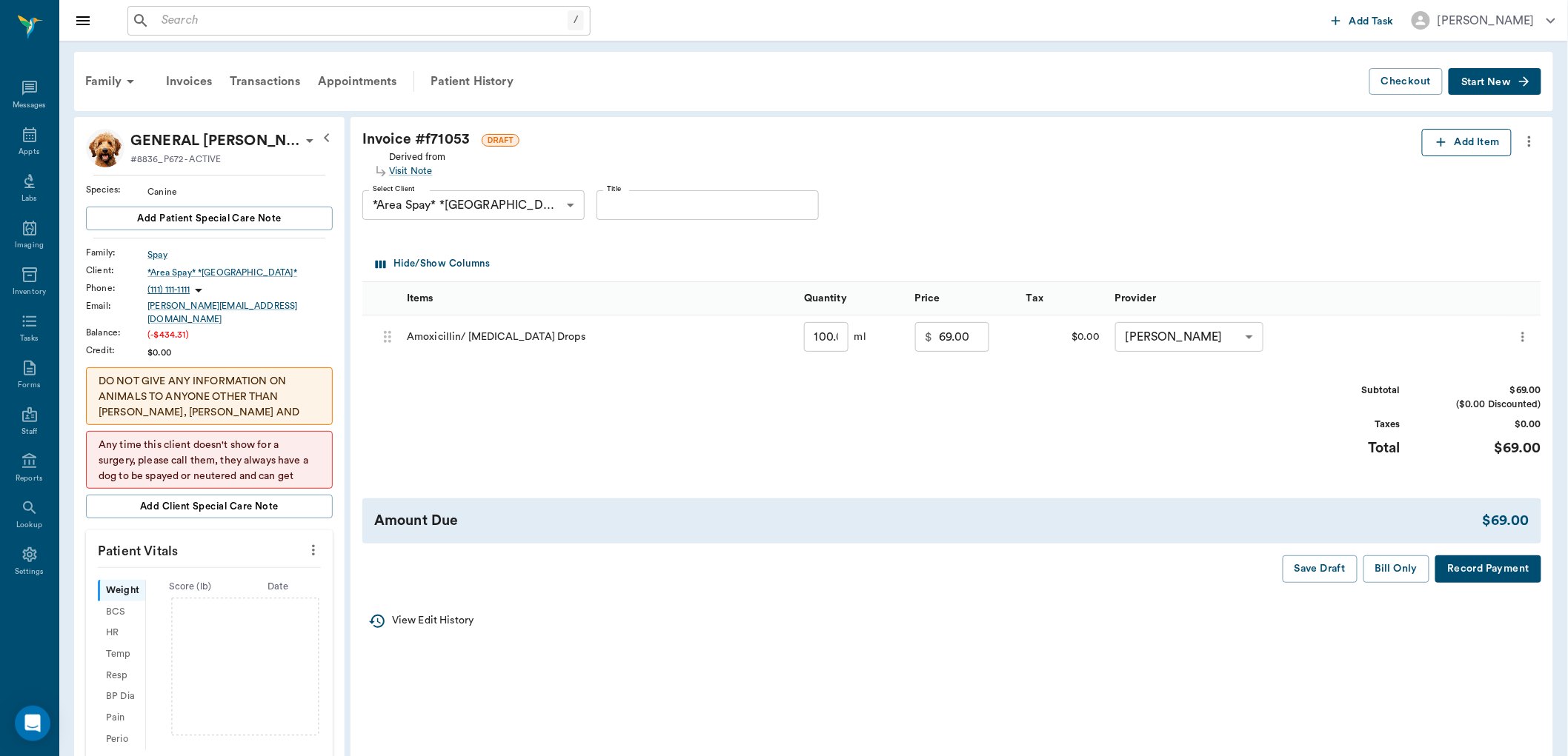
click at [1467, 137] on button "Add Item" at bounding box center [1467, 142] width 90 height 27
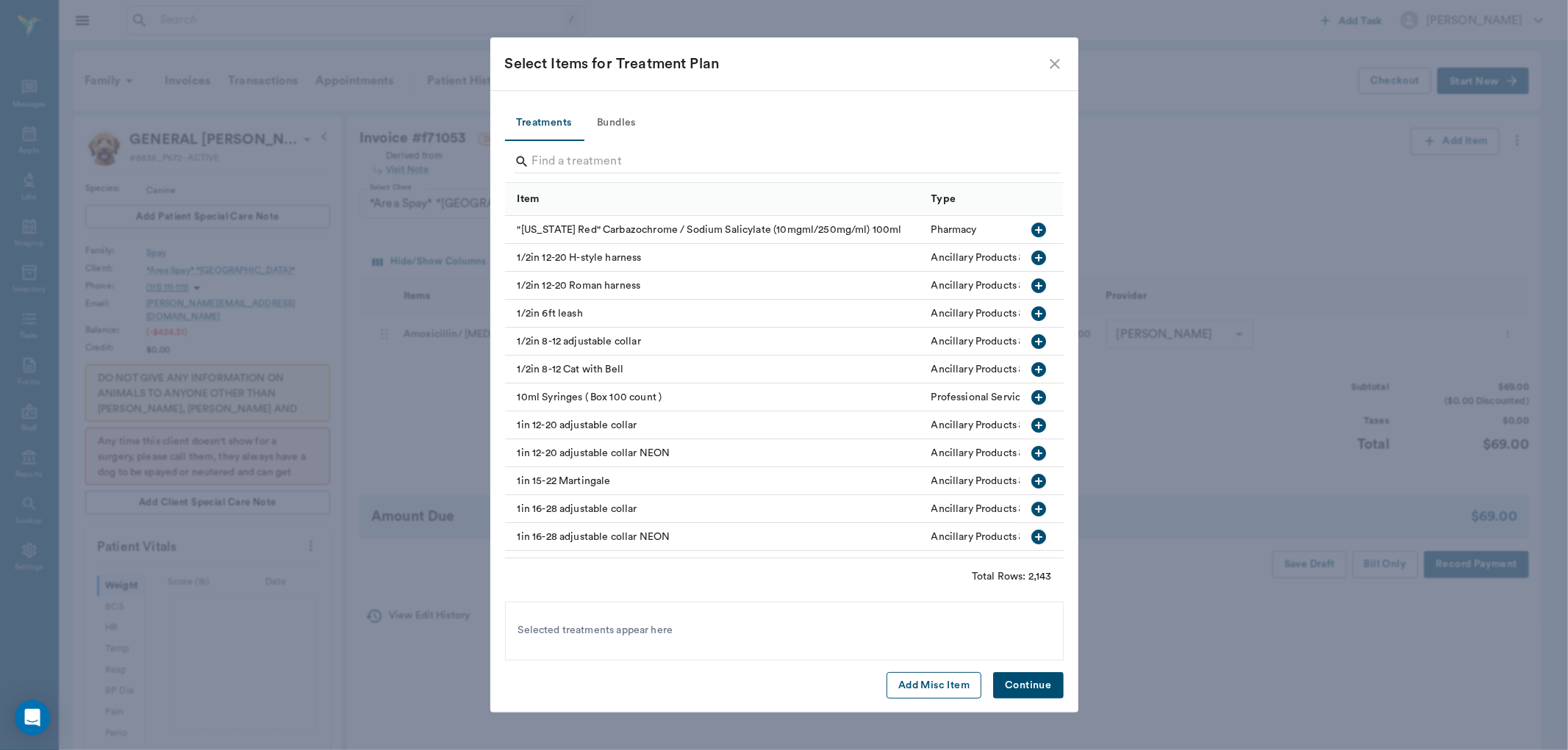
click at [921, 688] on button "Add Misc Item" at bounding box center [934, 686] width 95 height 27
click at [1017, 679] on button "Continue" at bounding box center [1028, 686] width 70 height 27
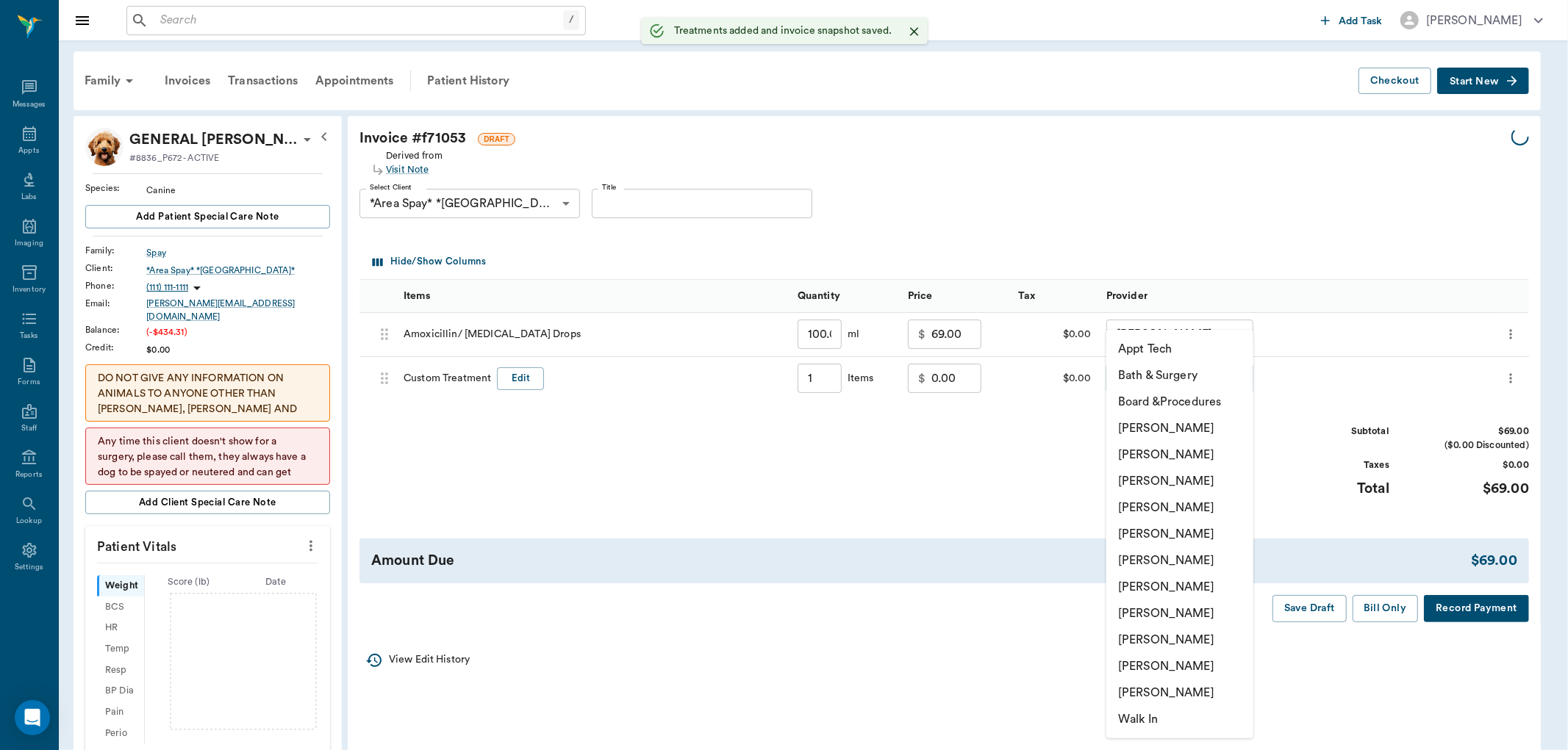
click at [1154, 387] on body "/ ​ Add Task Dr. Bert Ellsworth Nectar Messages Appts Labs Imaging Inventory Ta…" at bounding box center [784, 687] width 1568 height 1373
type input "1.00"
click at [1149, 509] on li "[PERSON_NAME]" at bounding box center [1180, 508] width 147 height 27
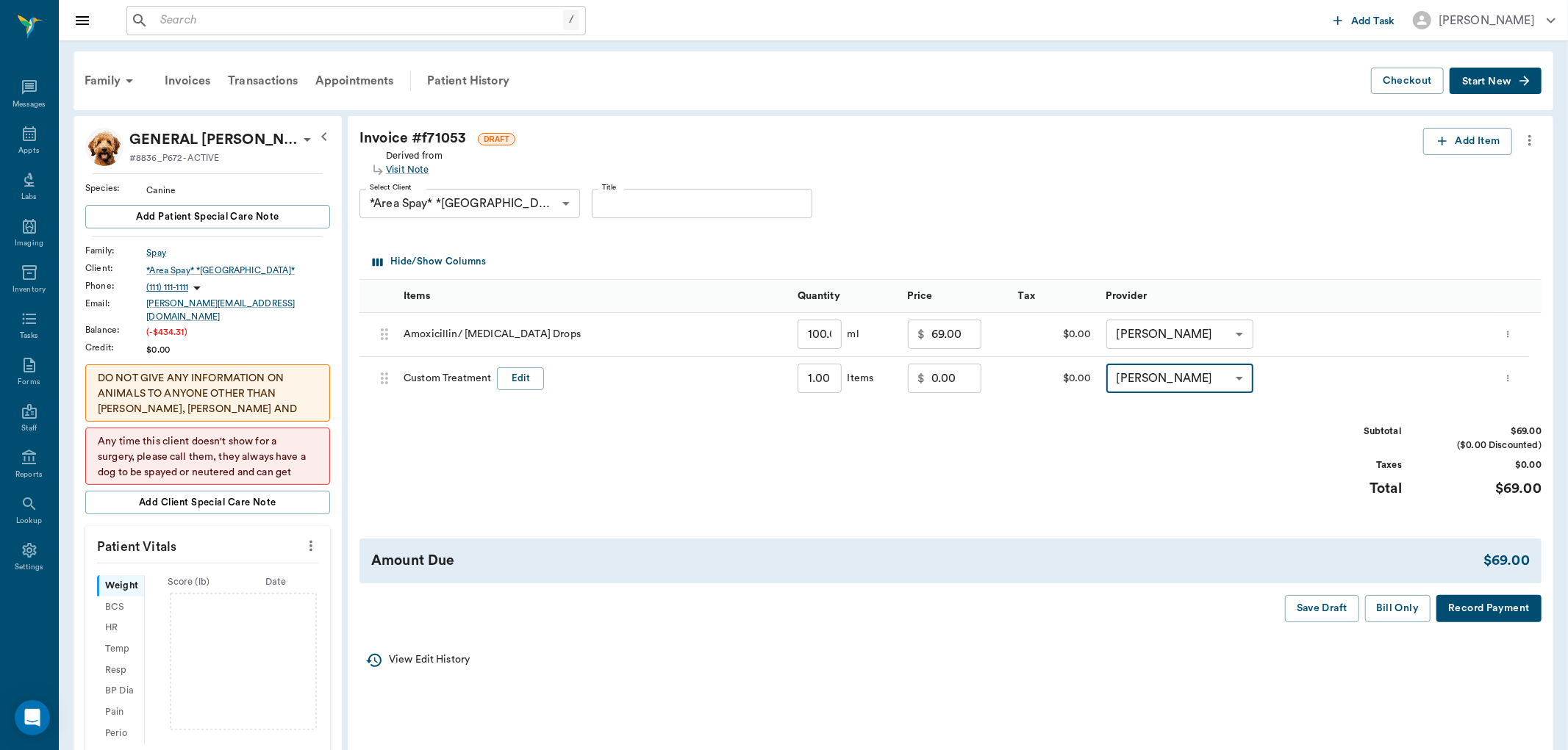
type input "none-63ec2f075fda476ae8351a4d"
click at [939, 383] on input "0.00" at bounding box center [956, 378] width 50 height 29
type input "-13.80"
click at [1380, 604] on button "Bill Only" at bounding box center [1386, 609] width 66 height 27
click at [535, 377] on button "Edit" at bounding box center [520, 379] width 47 height 23
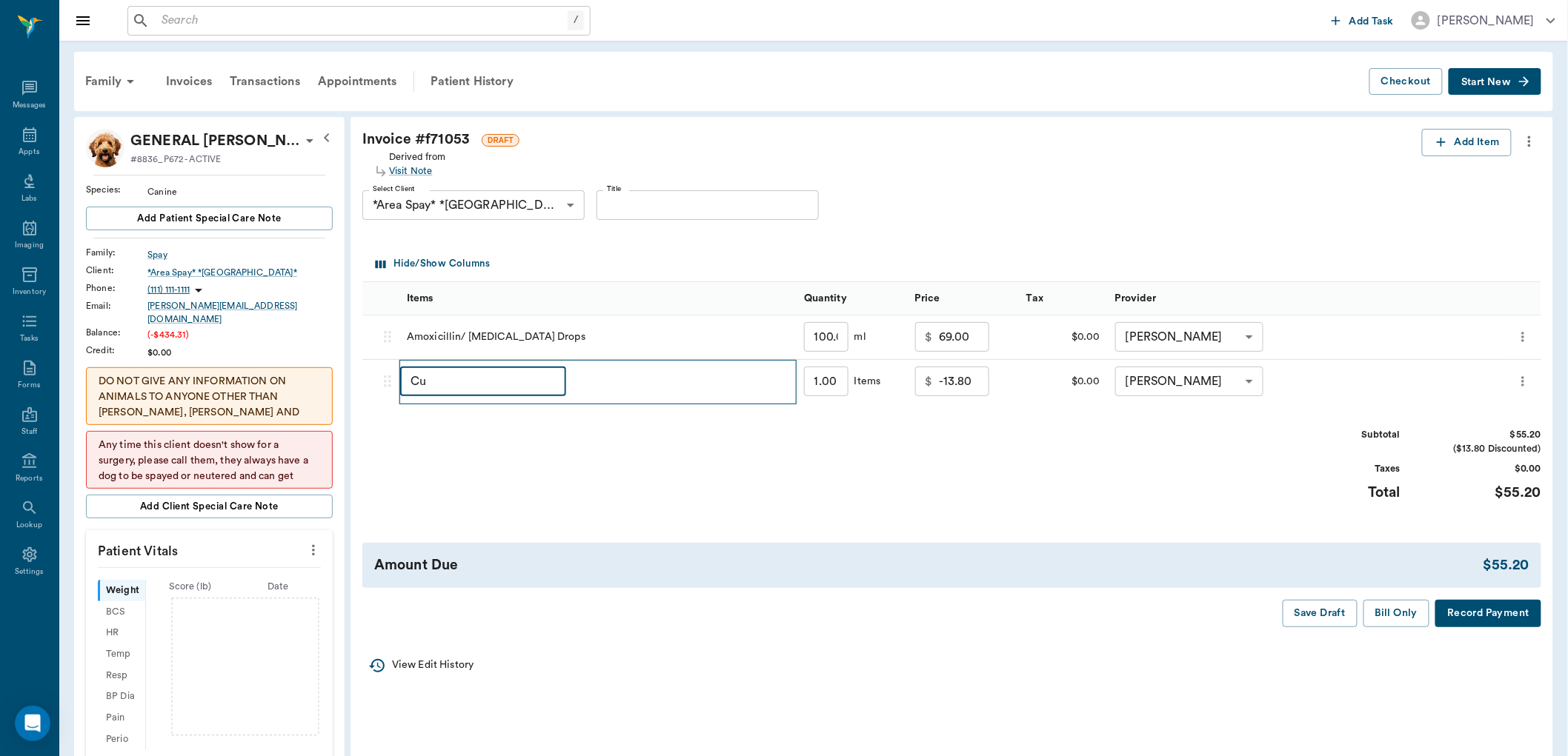
type input "C"
type input "discount"
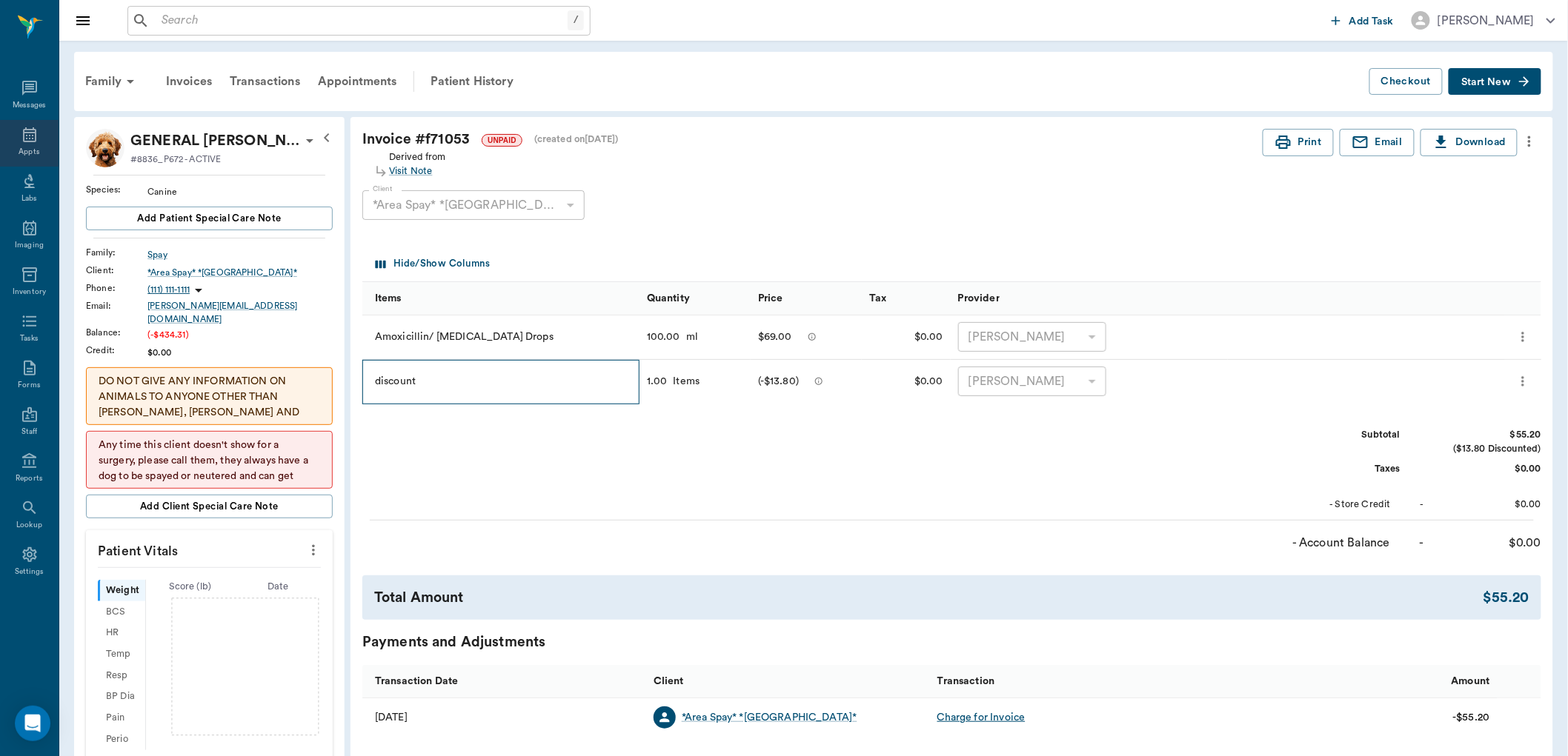
click at [32, 147] on div "Appts" at bounding box center [29, 152] width 21 height 11
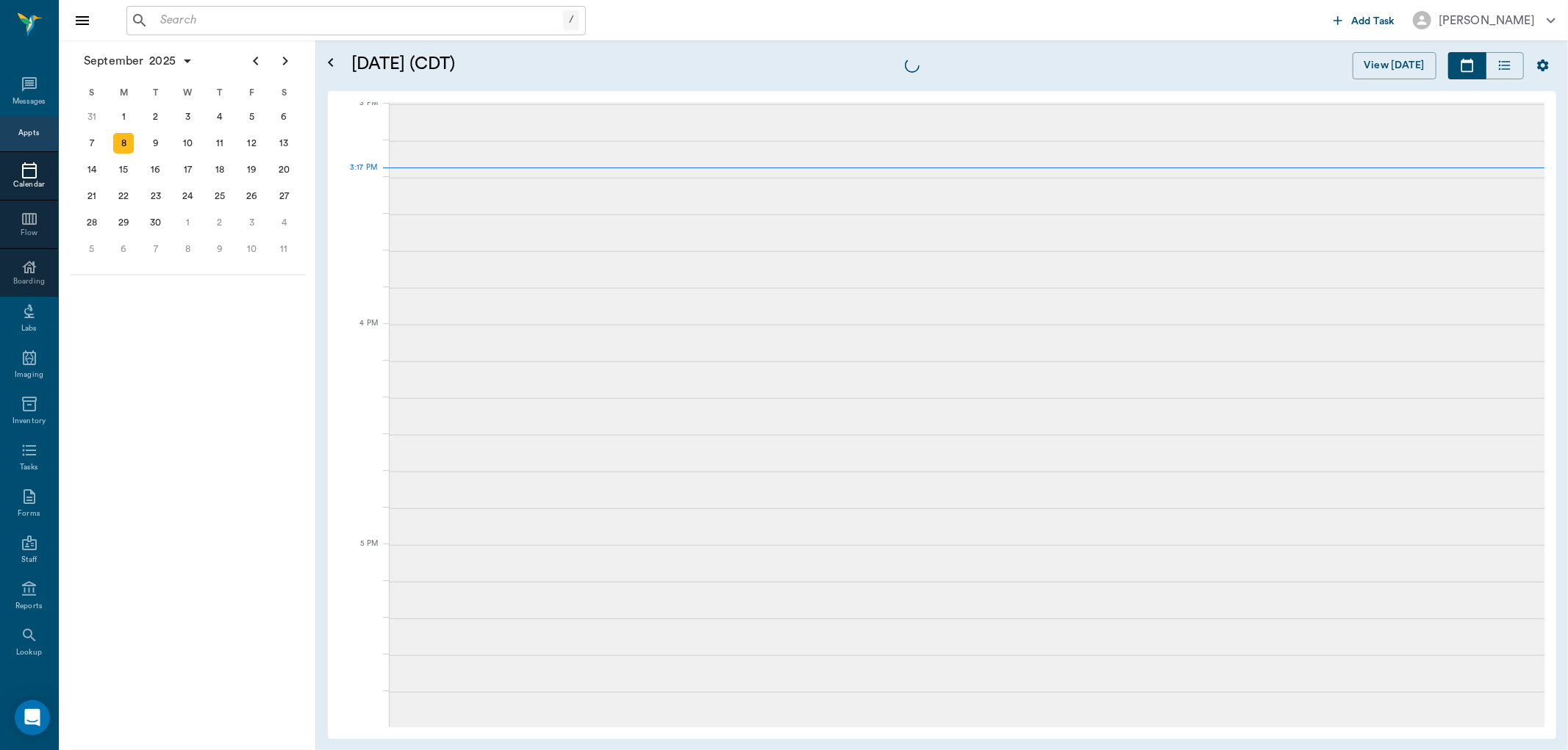
scroll to position [1547, 0]
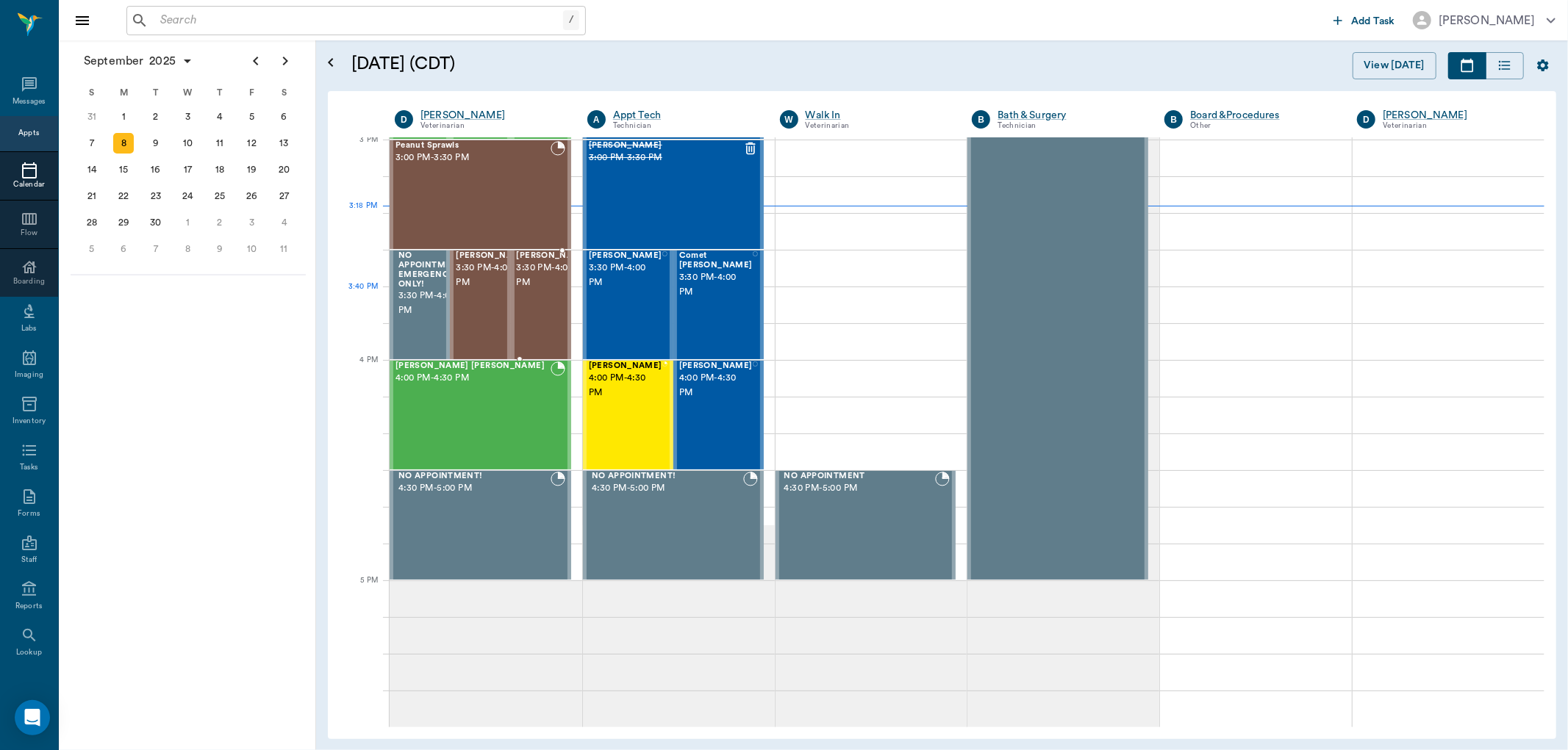
click at [548, 305] on div "Mitzi Corbit 3:30 PM - 4:00 PM" at bounding box center [554, 305] width 73 height 107
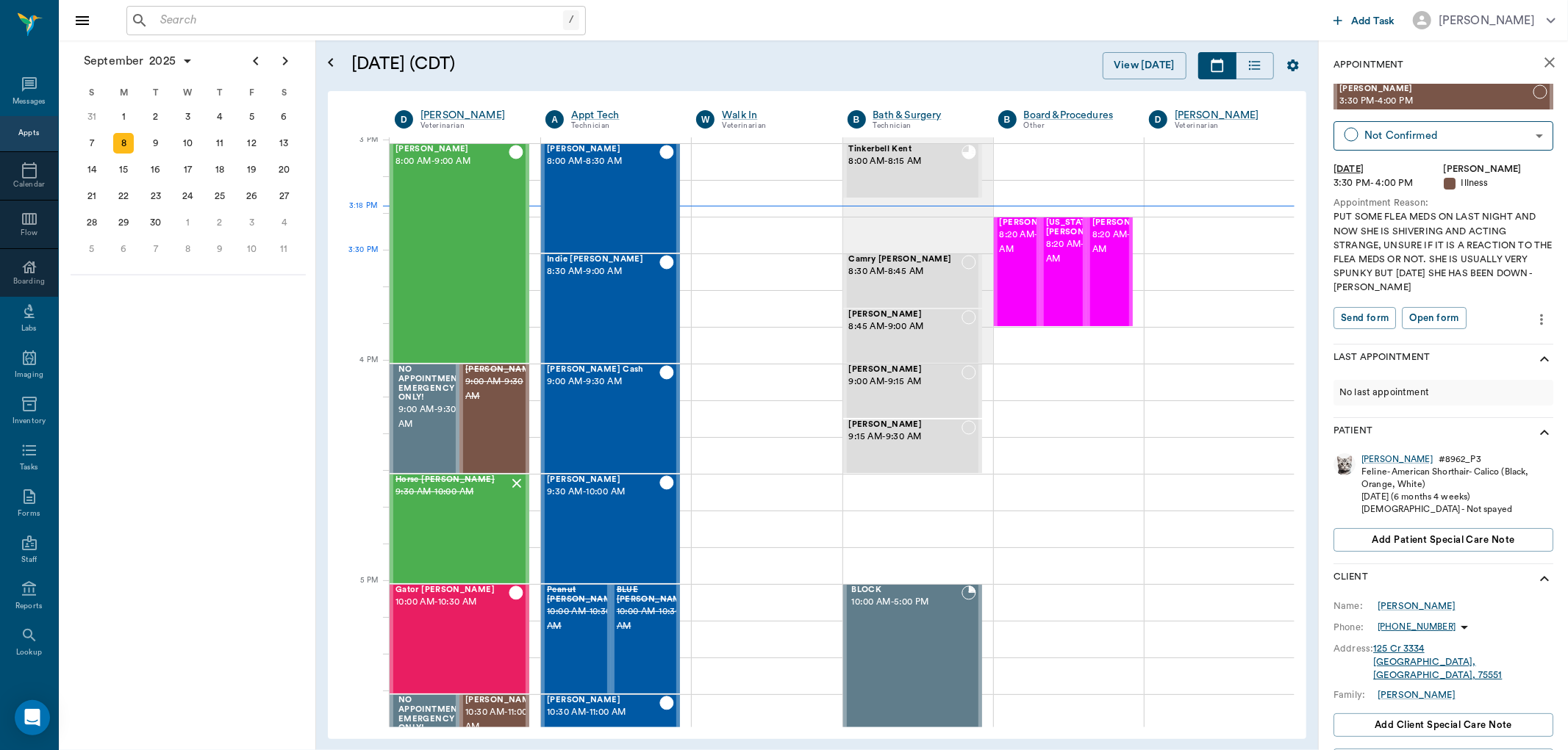
scroll to position [1547, 0]
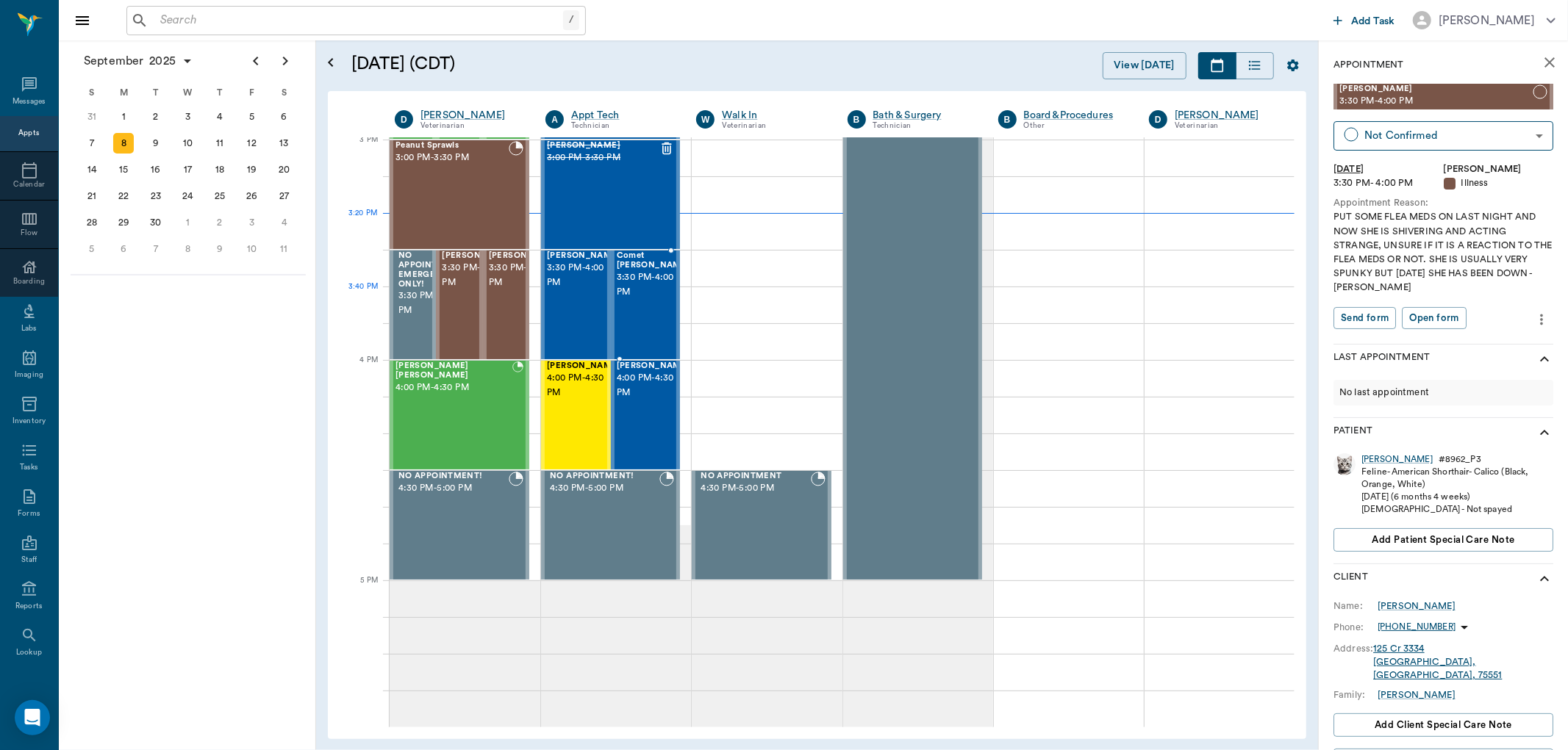
click at [643, 294] on span "3:30 PM - 4:00 PM" at bounding box center [654, 285] width 73 height 29
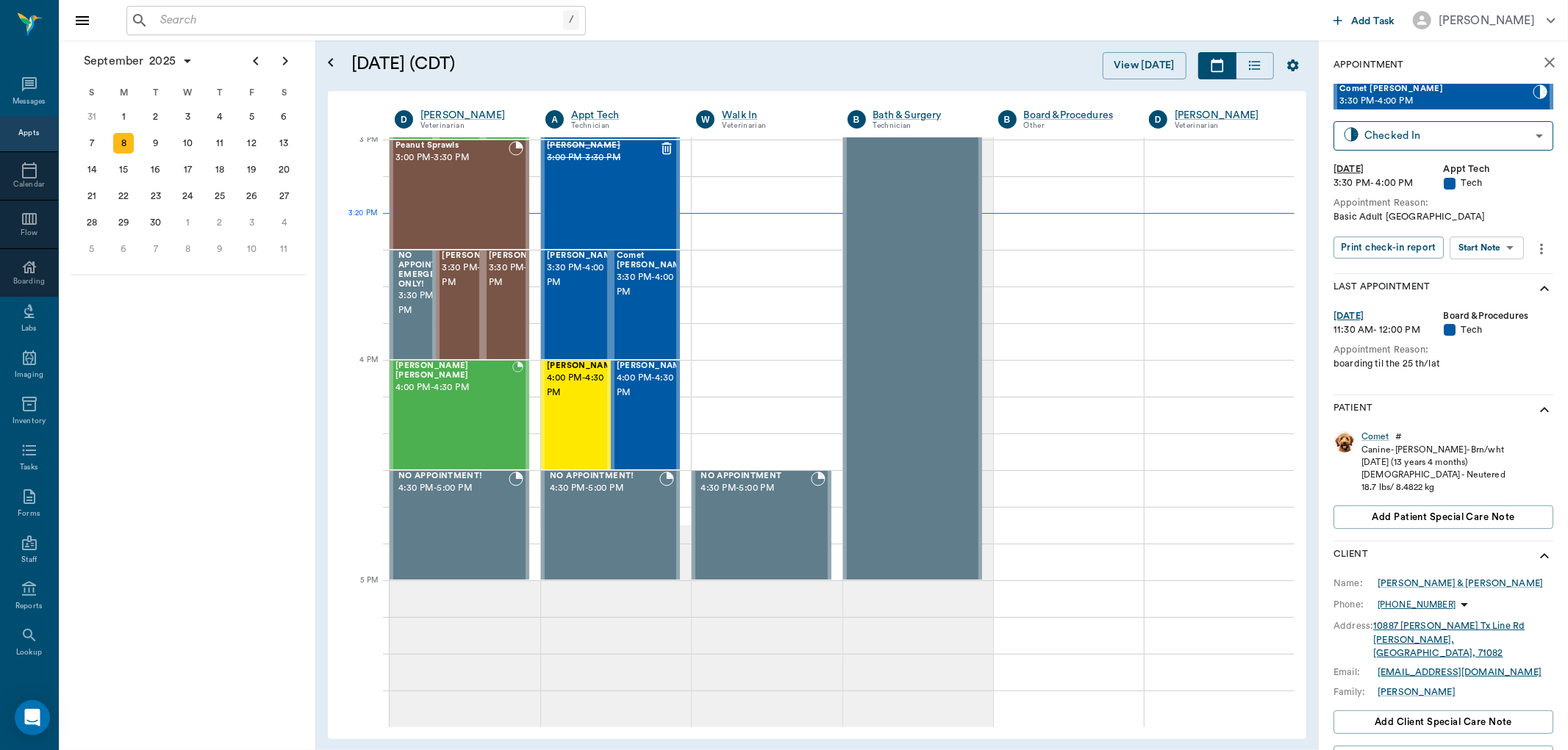
click at [1500, 247] on body "/ ​ Add Task Dr. Bert Ellsworth Nectar Messages Appts Calendar Flow Boarding La…" at bounding box center [784, 375] width 1568 height 750
click at [1494, 273] on button "Start SOAP" at bounding box center [1471, 277] width 50 height 17
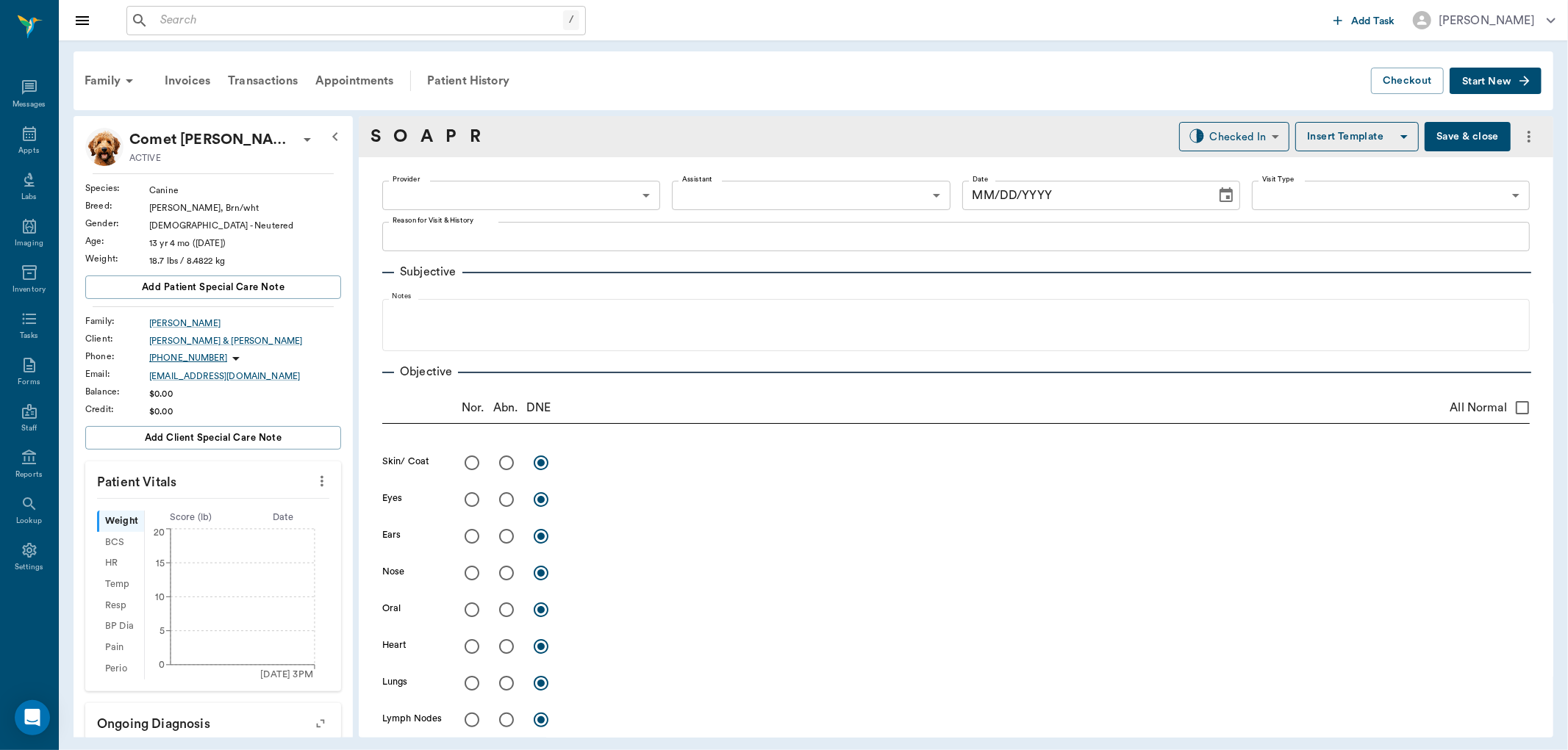
type input "63ec2f075fda476ae8351a4c"
type input "65d2be4f46e3a538d89b8c1a"
type textarea "Basic Adult Caryn"
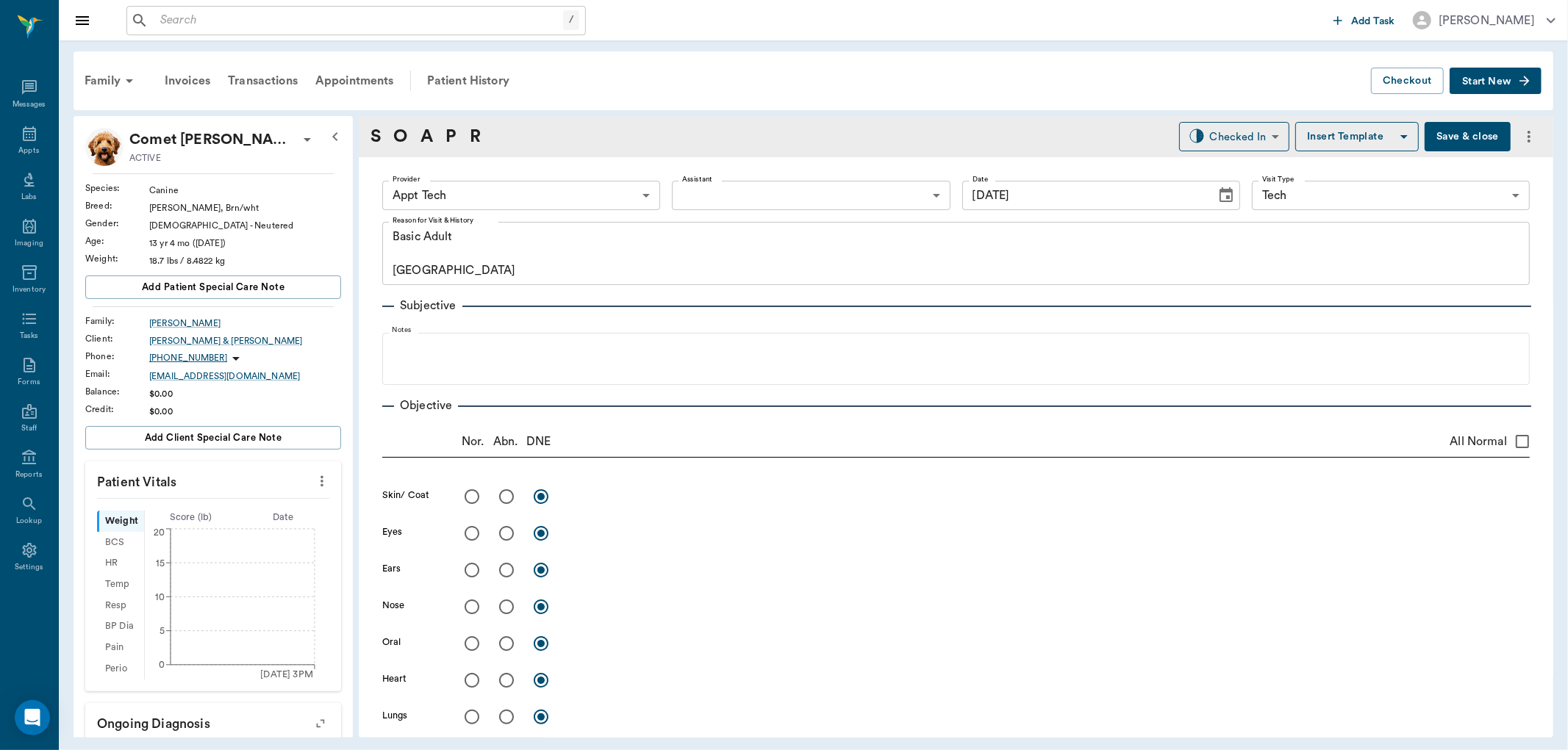
type input "[DATE]"
click at [313, 489] on icon "more" at bounding box center [321, 481] width 16 height 18
click at [304, 508] on span "Enter Vitals" at bounding box center [247, 506] width 123 height 15
click at [222, 534] on input "text" at bounding box center [212, 525] width 128 height 29
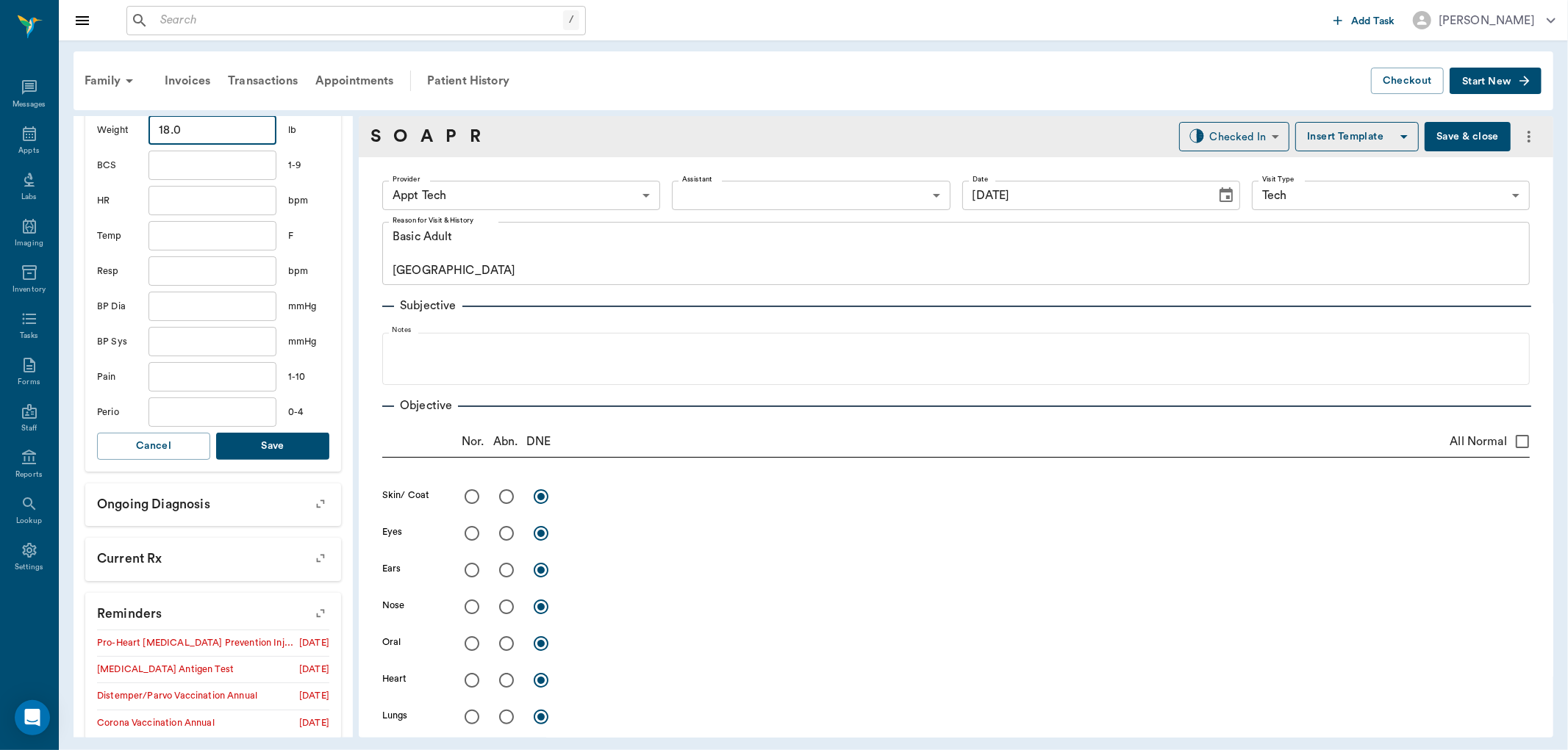
scroll to position [408, 0]
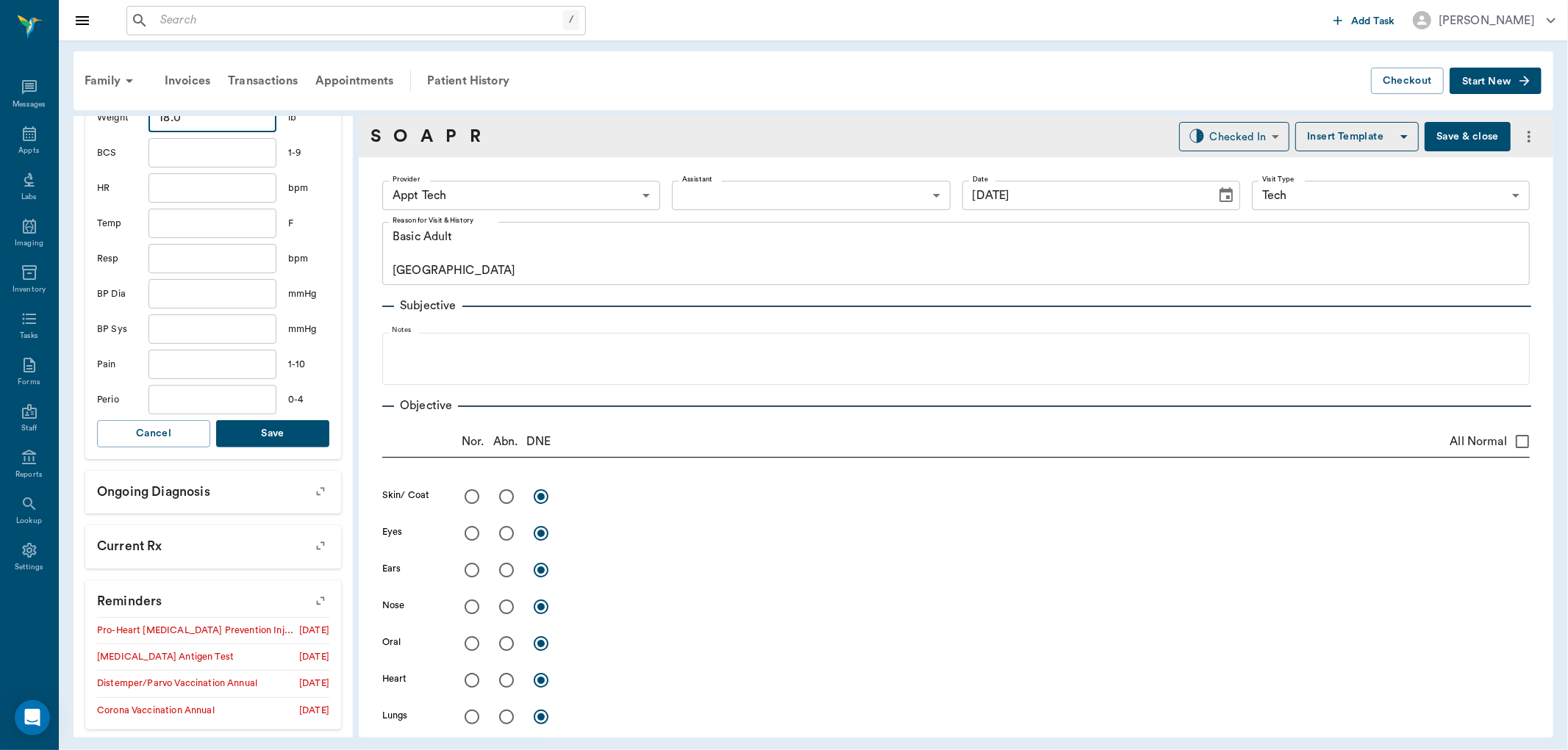
type input "18"
click at [271, 425] on button "Save" at bounding box center [272, 434] width 113 height 27
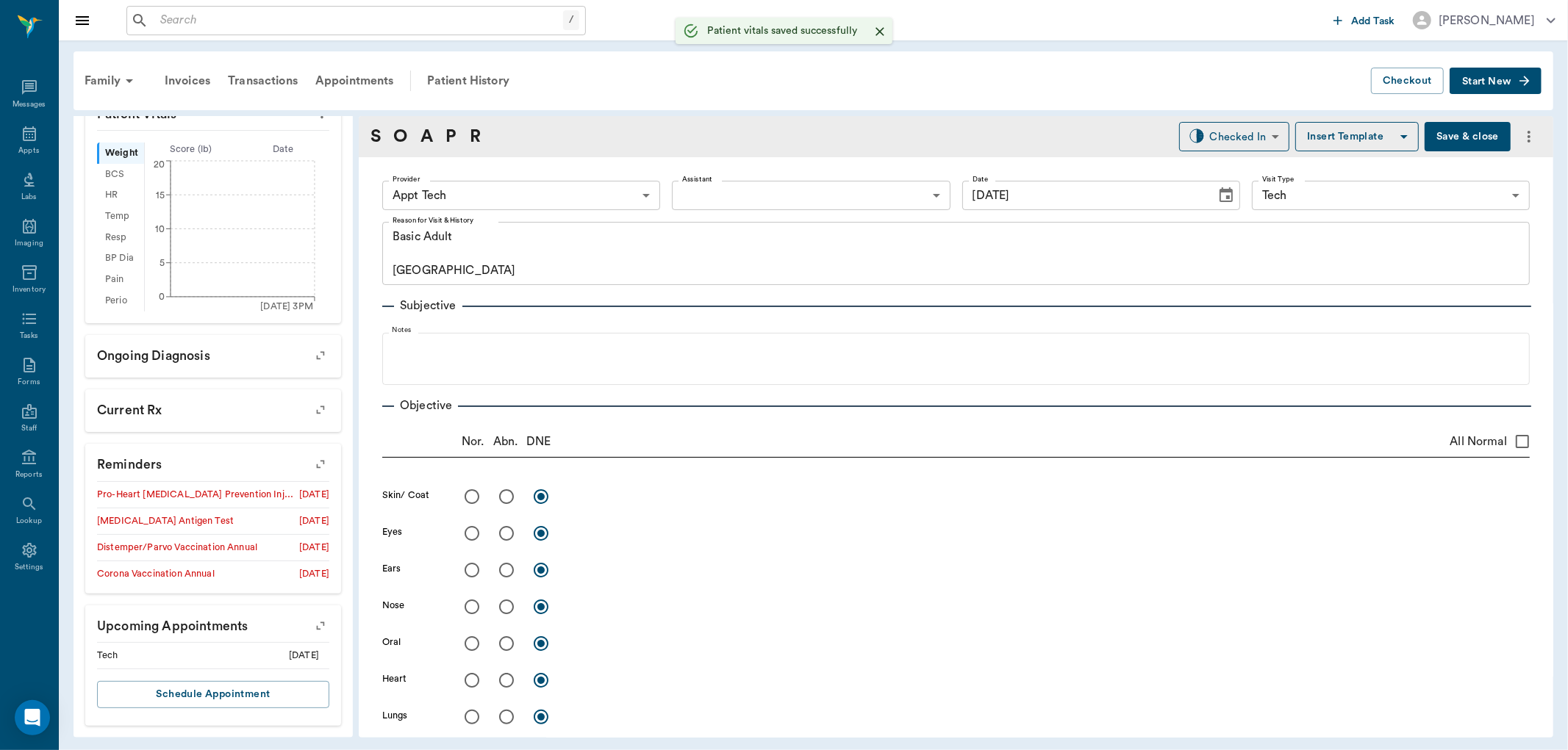
scroll to position [368, 0]
click at [494, 212] on div "Provider Appt Tech 63ec2f075fda476ae8351a4c Provider Assistant ​ Assistant Date…" at bounding box center [955, 195] width 1147 height 53
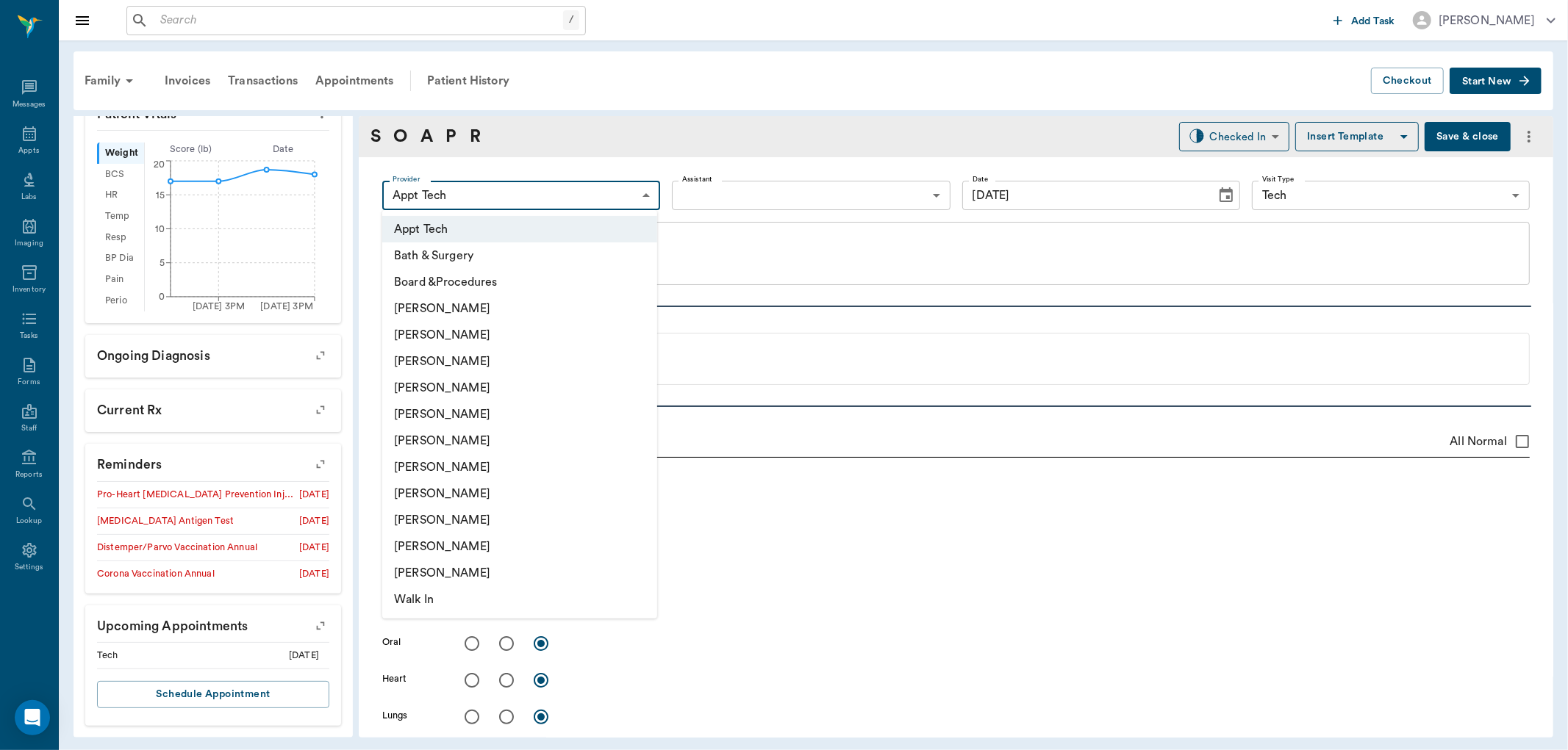
click at [494, 194] on body "/ ​ Add Task Dr. Bert Ellsworth Nectar Messages Appts Labs Imaging Inventory Ta…" at bounding box center [784, 375] width 1568 height 750
click at [521, 462] on li "Hunter Graves" at bounding box center [520, 468] width 275 height 27
type input "682b670d8bdc6f7f8feef3db"
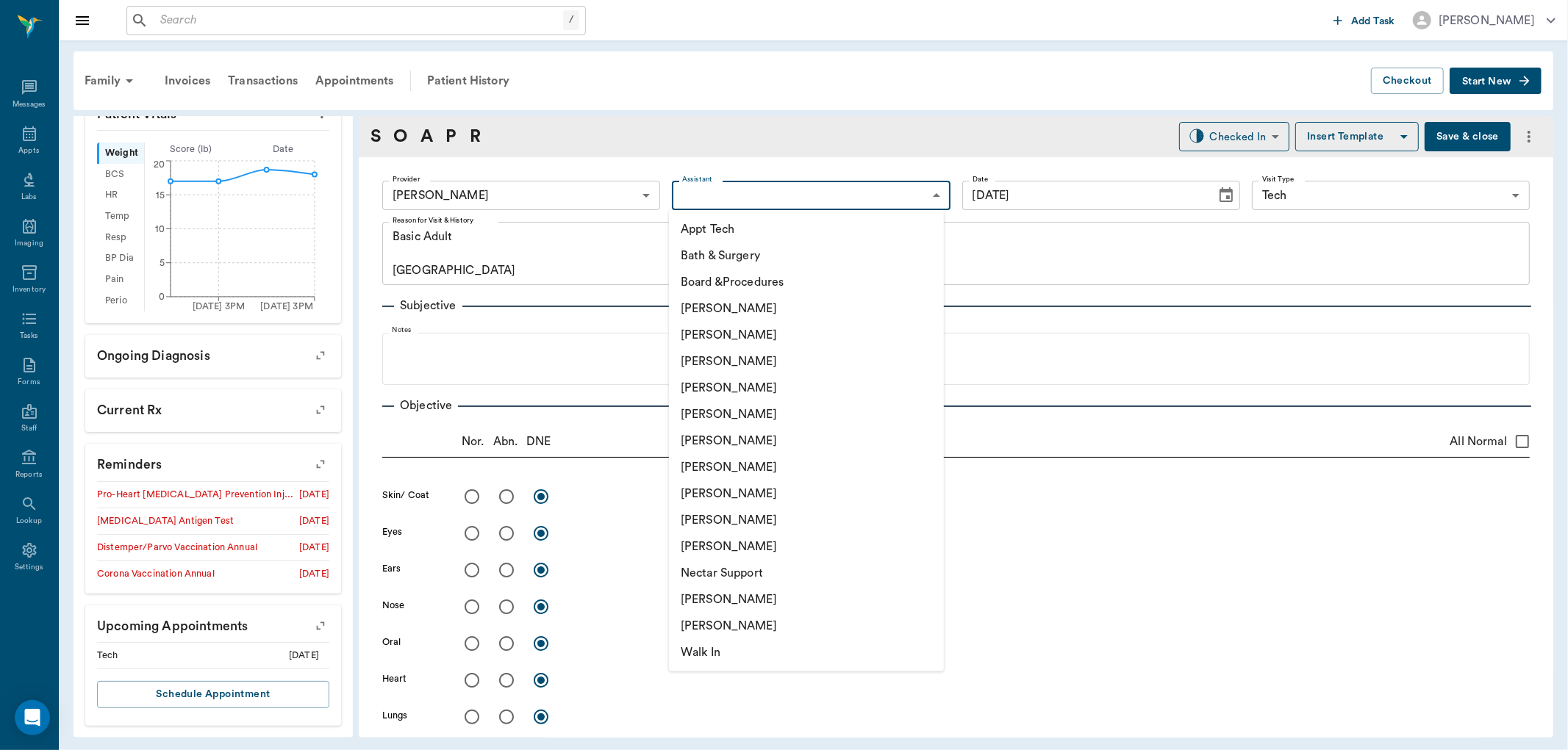
click at [701, 204] on body "/ ​ Add Task Dr. Bert Ellsworth Nectar Messages Appts Labs Imaging Inventory Ta…" at bounding box center [784, 375] width 1568 height 750
click at [707, 232] on li "Appt Tech" at bounding box center [806, 229] width 275 height 27
type input "63ec2f075fda476ae8351a4c"
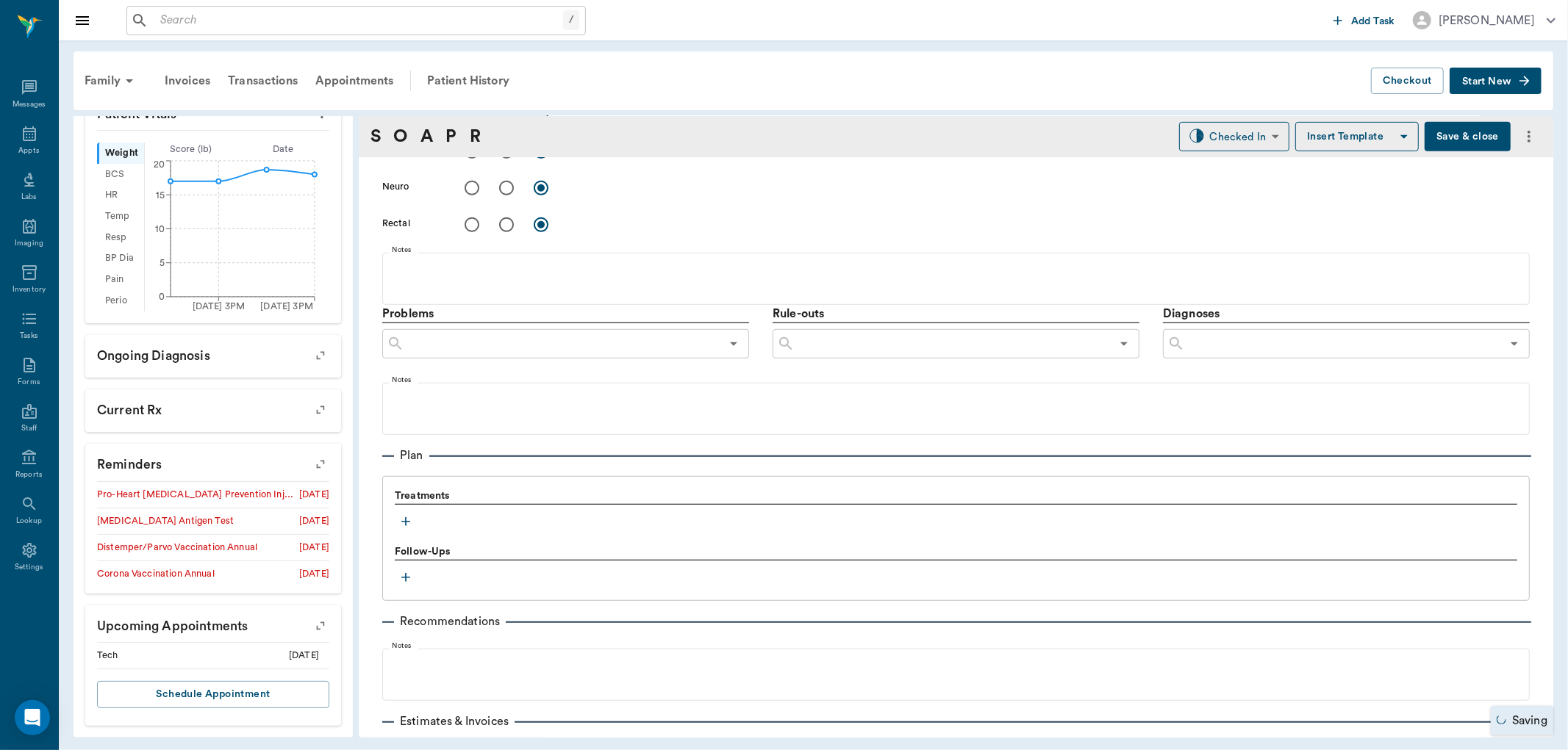
scroll to position [735, 0]
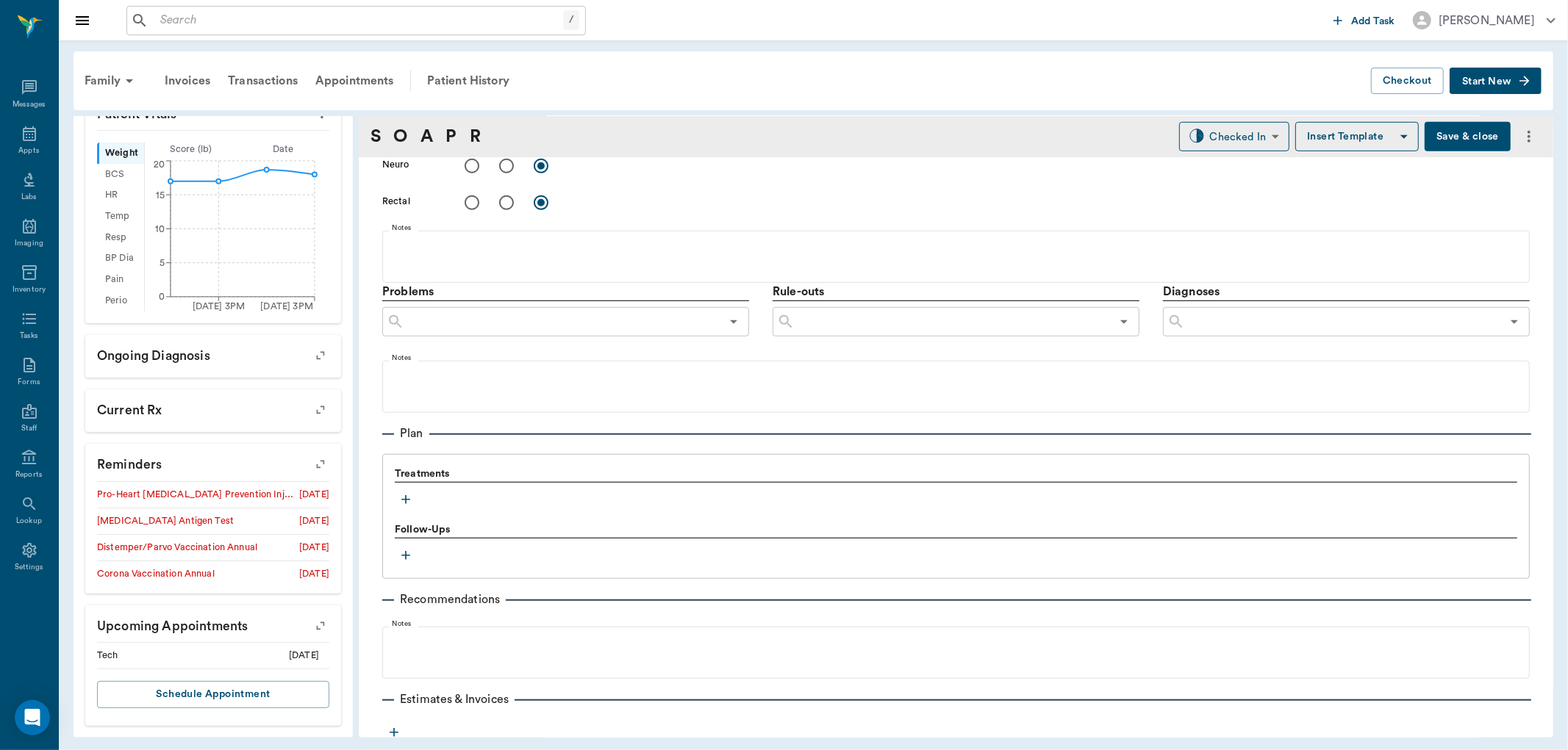
click at [398, 501] on icon "button" at bounding box center [405, 499] width 14 height 14
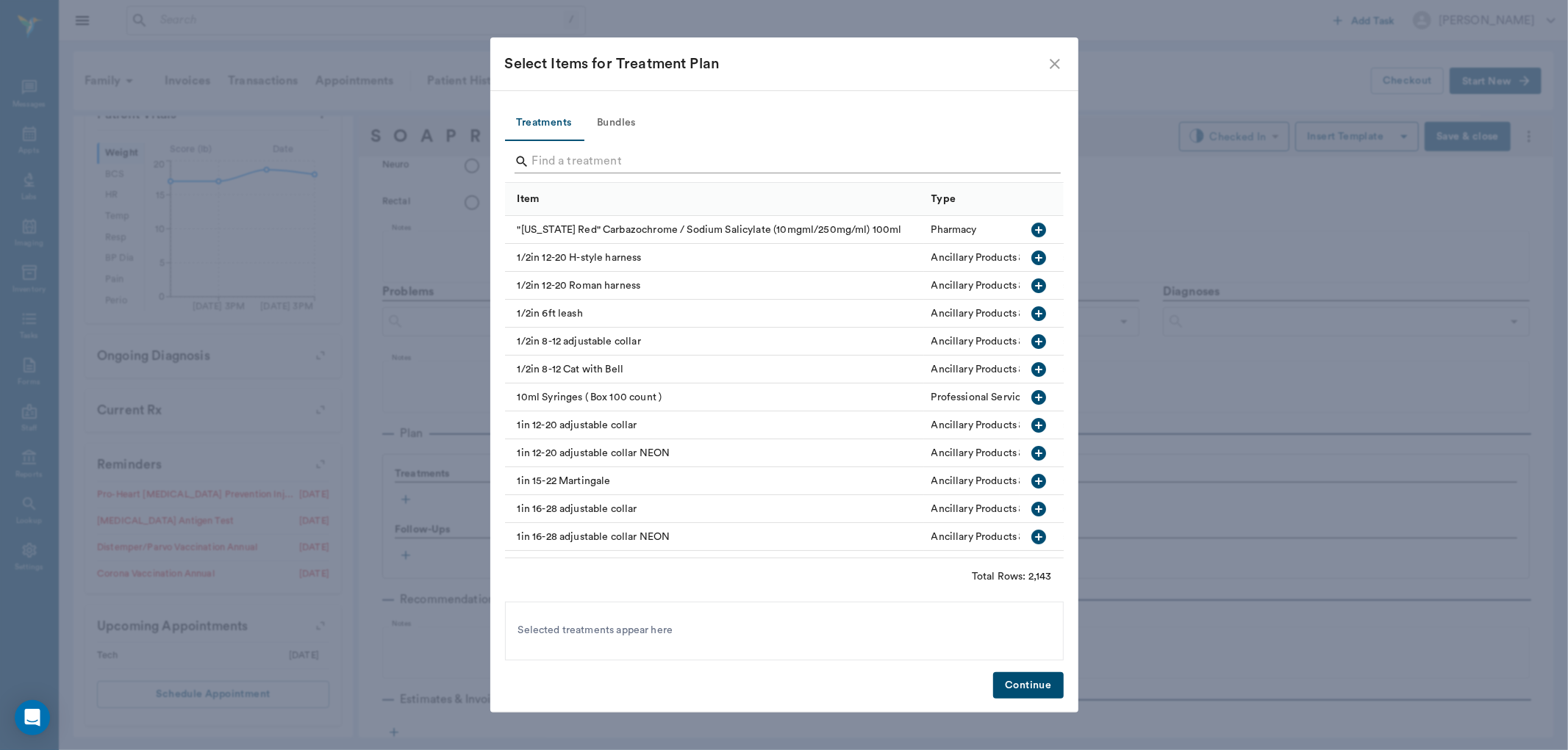
click at [535, 156] on input "Search" at bounding box center [785, 162] width 506 height 23
click at [619, 125] on button "Bundles" at bounding box center [617, 124] width 66 height 36
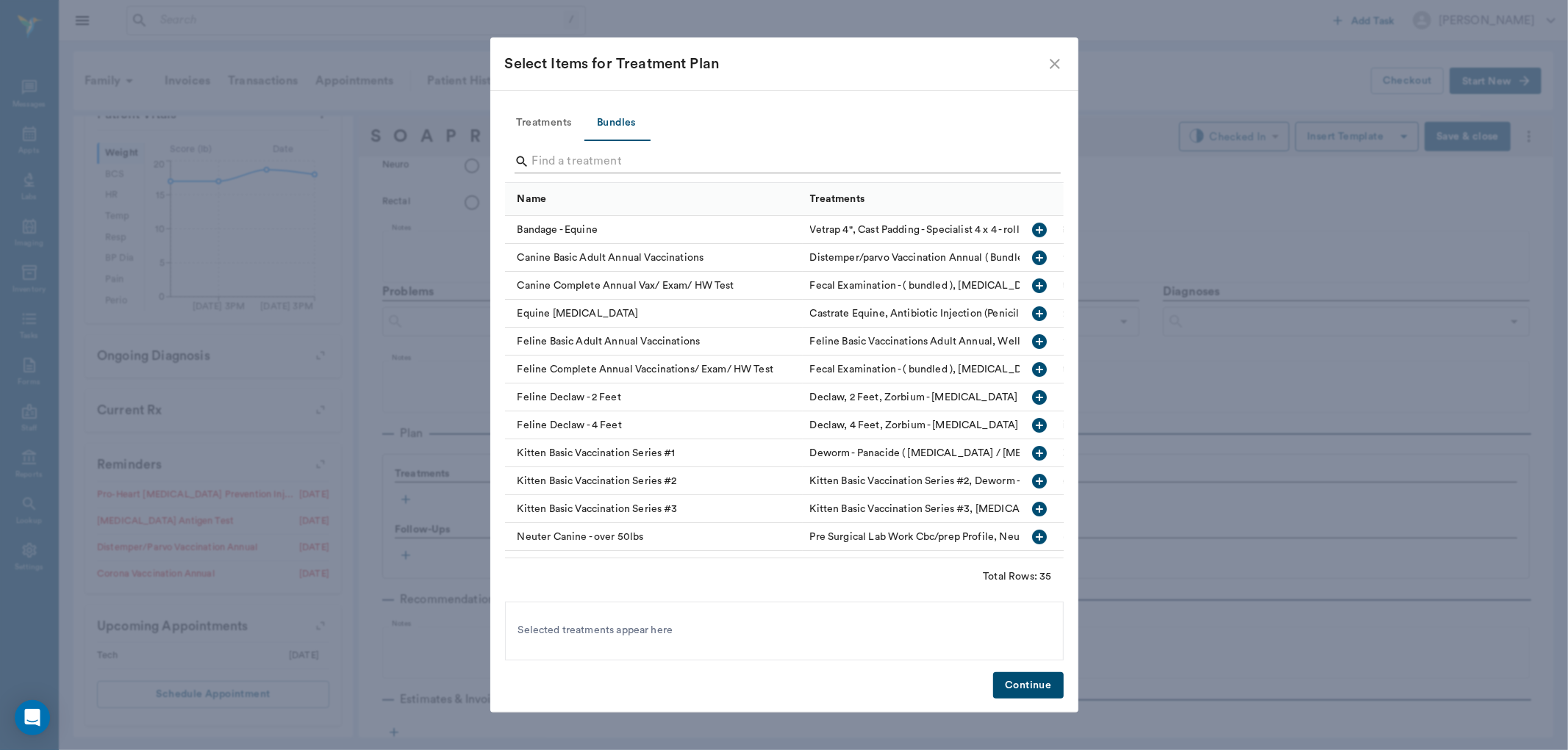
click at [632, 159] on input "Search" at bounding box center [785, 162] width 506 height 23
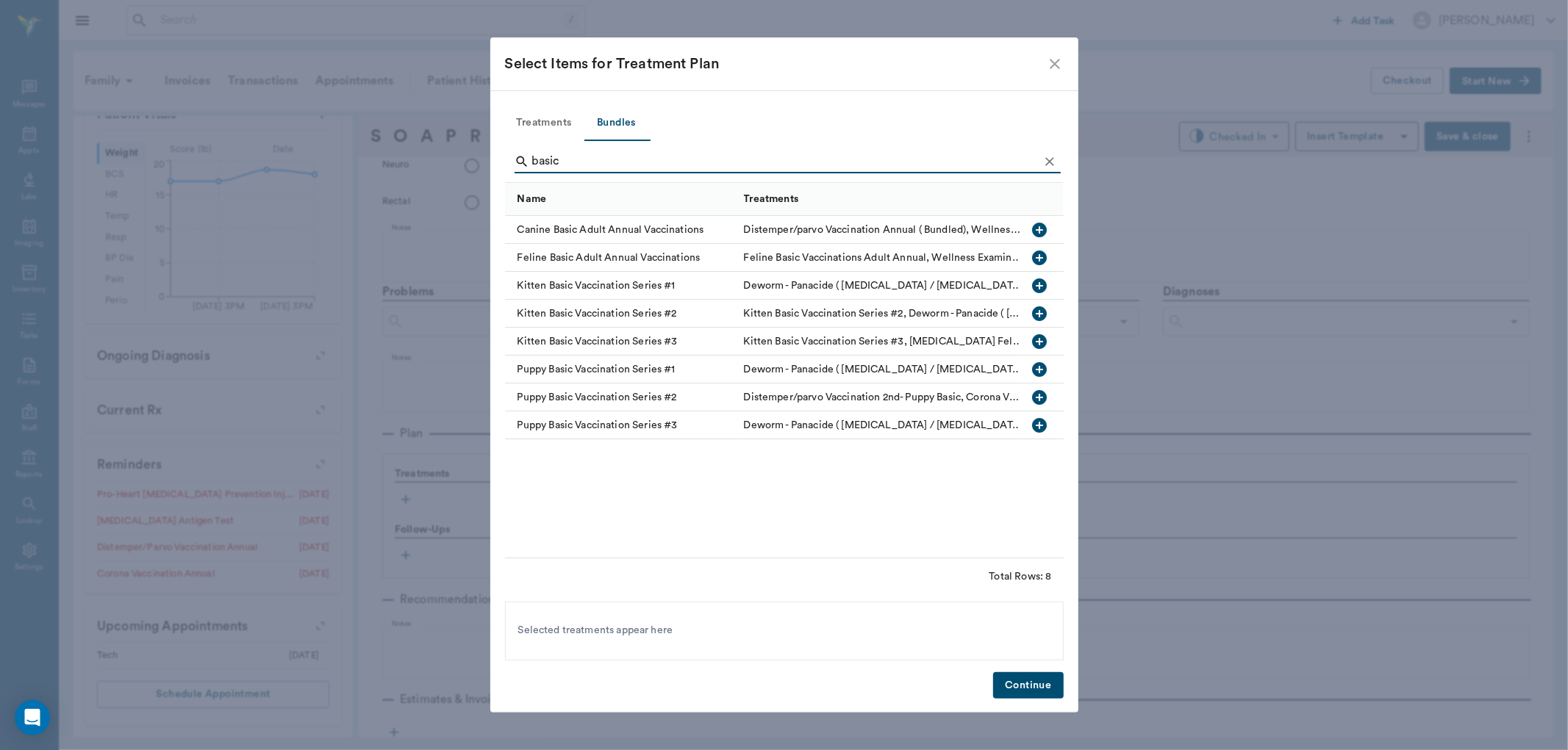
type input "basic"
click at [1037, 228] on icon "button" at bounding box center [1039, 229] width 14 height 14
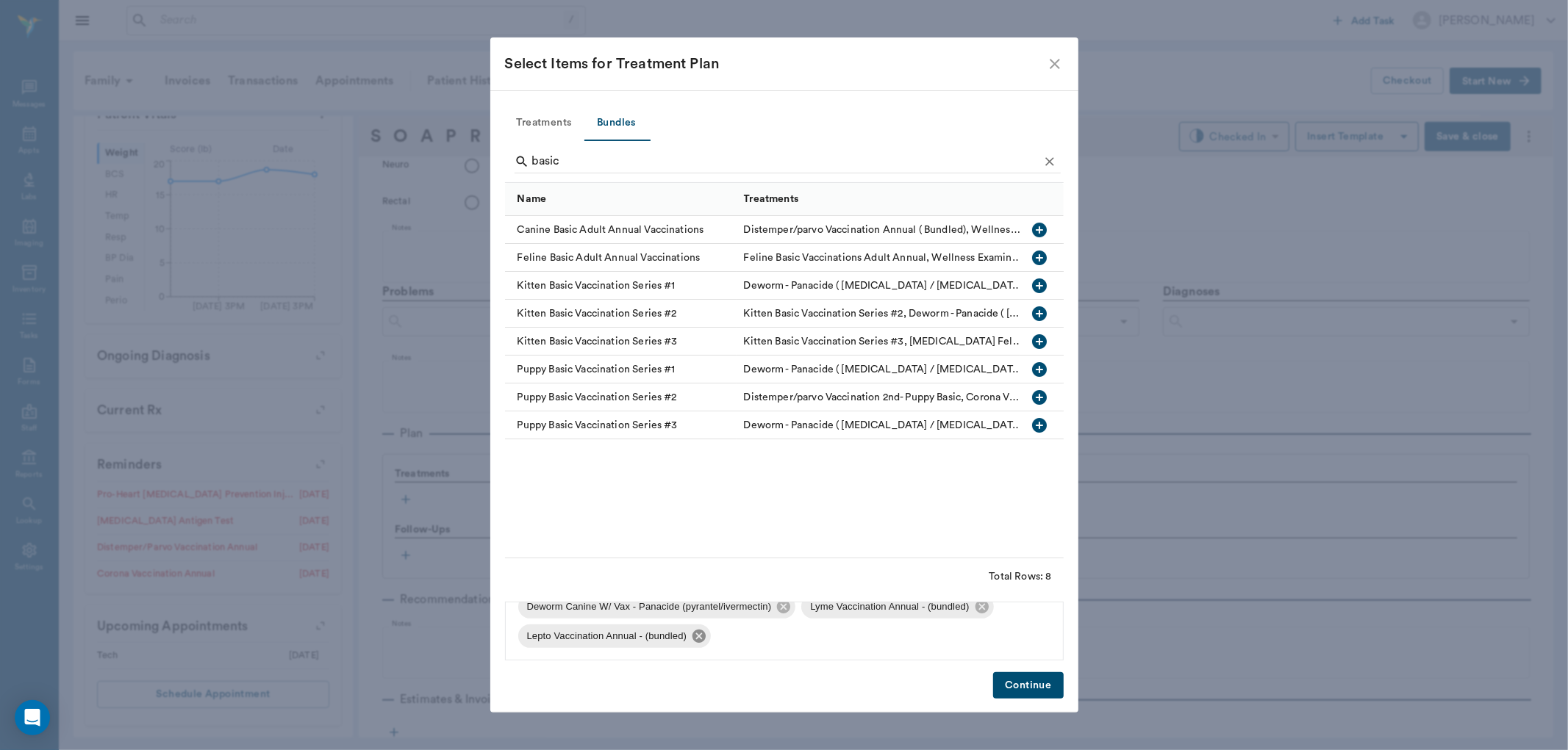
click at [693, 635] on icon at bounding box center [698, 636] width 13 height 13
click at [979, 633] on icon at bounding box center [980, 636] width 13 height 13
click at [1007, 677] on button "Continue" at bounding box center [1028, 686] width 70 height 27
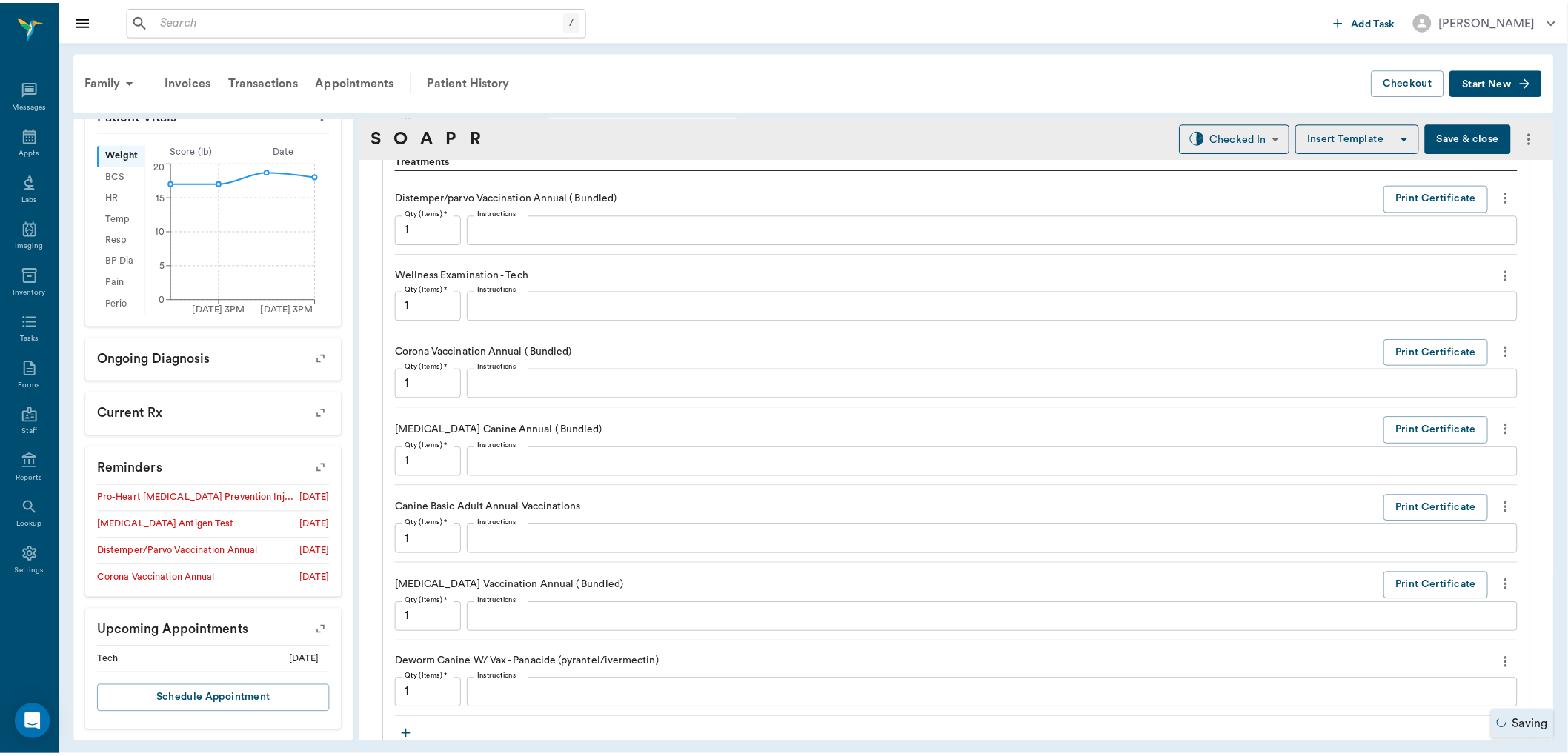
scroll to position [1234, 0]
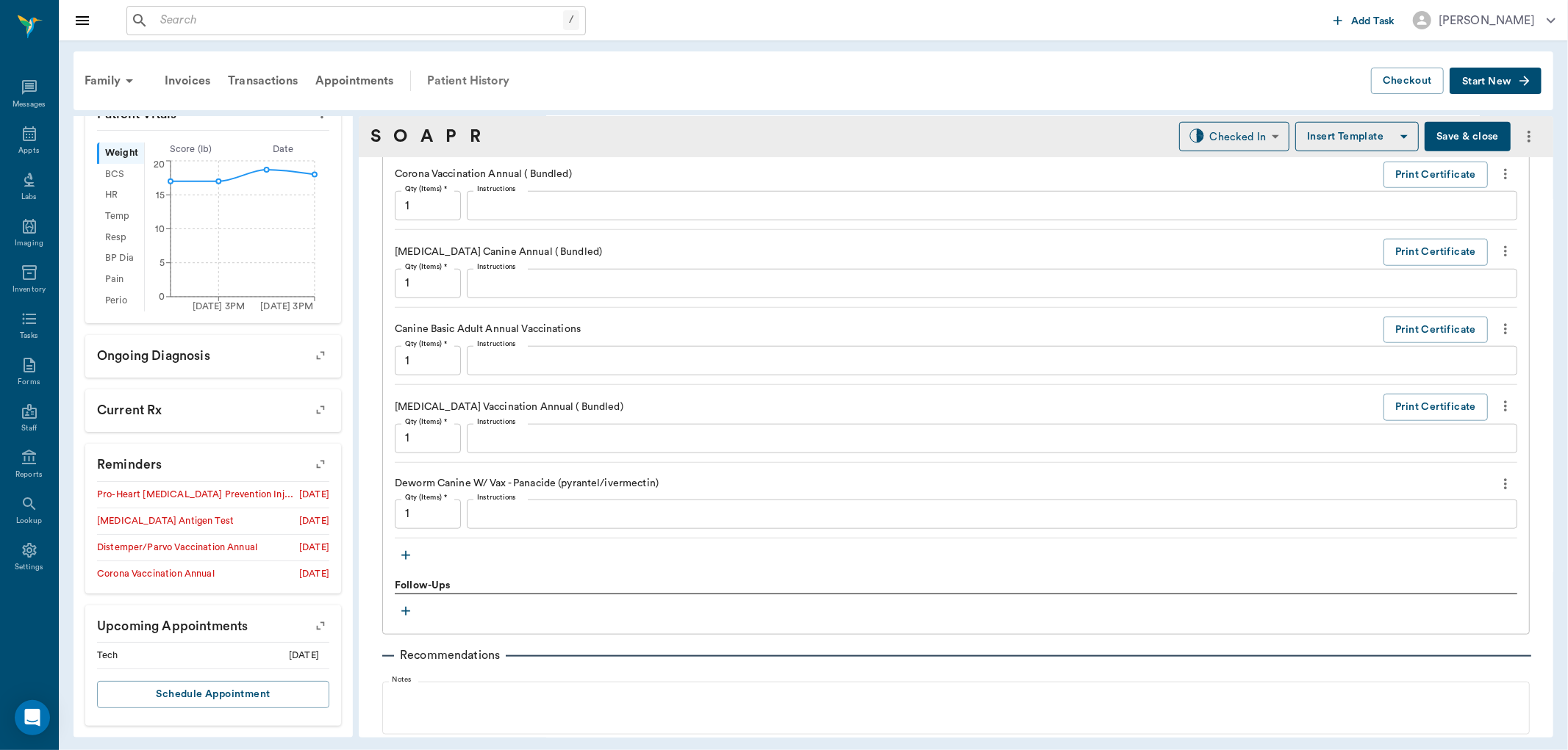
click at [496, 68] on div "Patient History" at bounding box center [468, 81] width 100 height 36
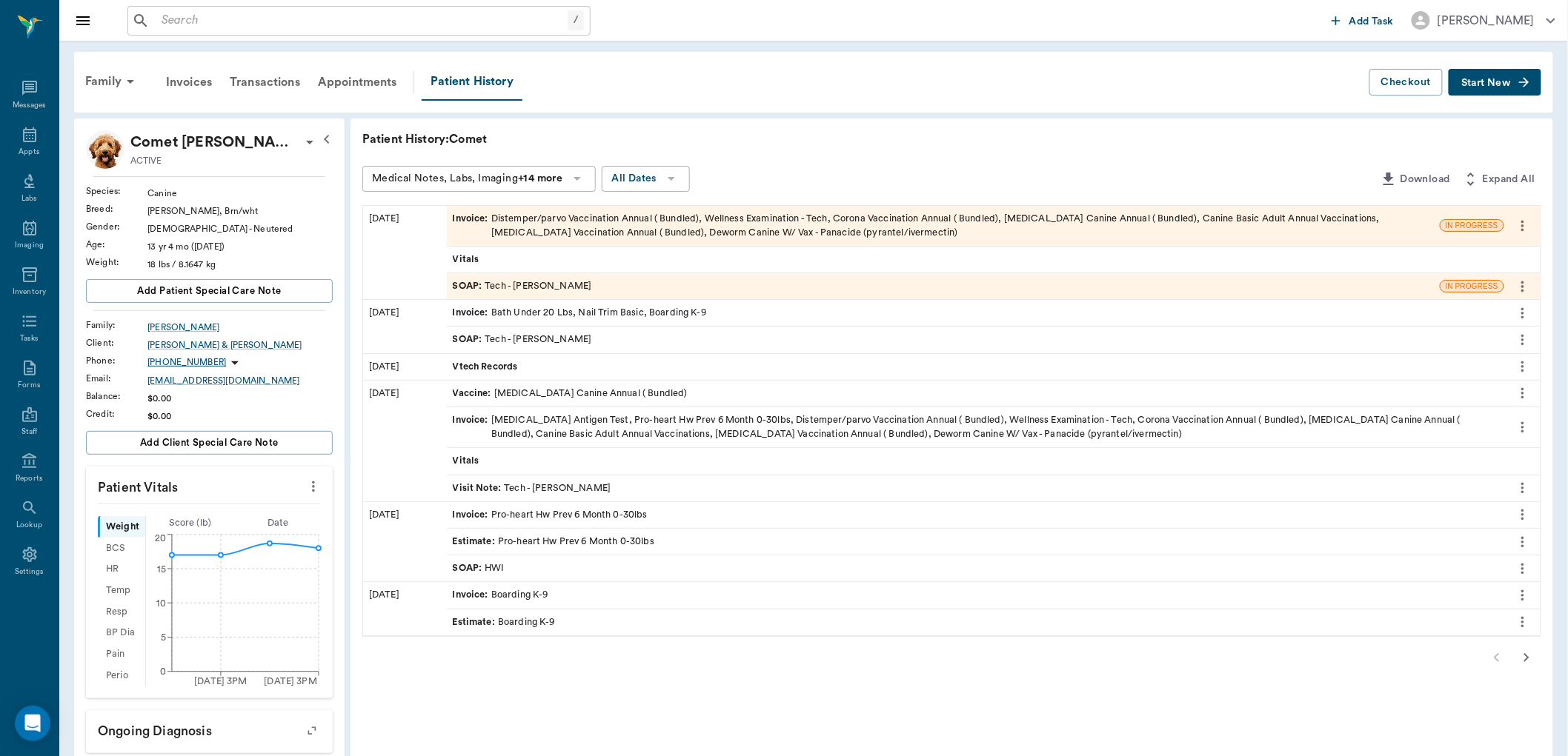
click at [715, 283] on div "SOAP : Tech - Hunter Graves" at bounding box center [942, 286] width 993 height 26
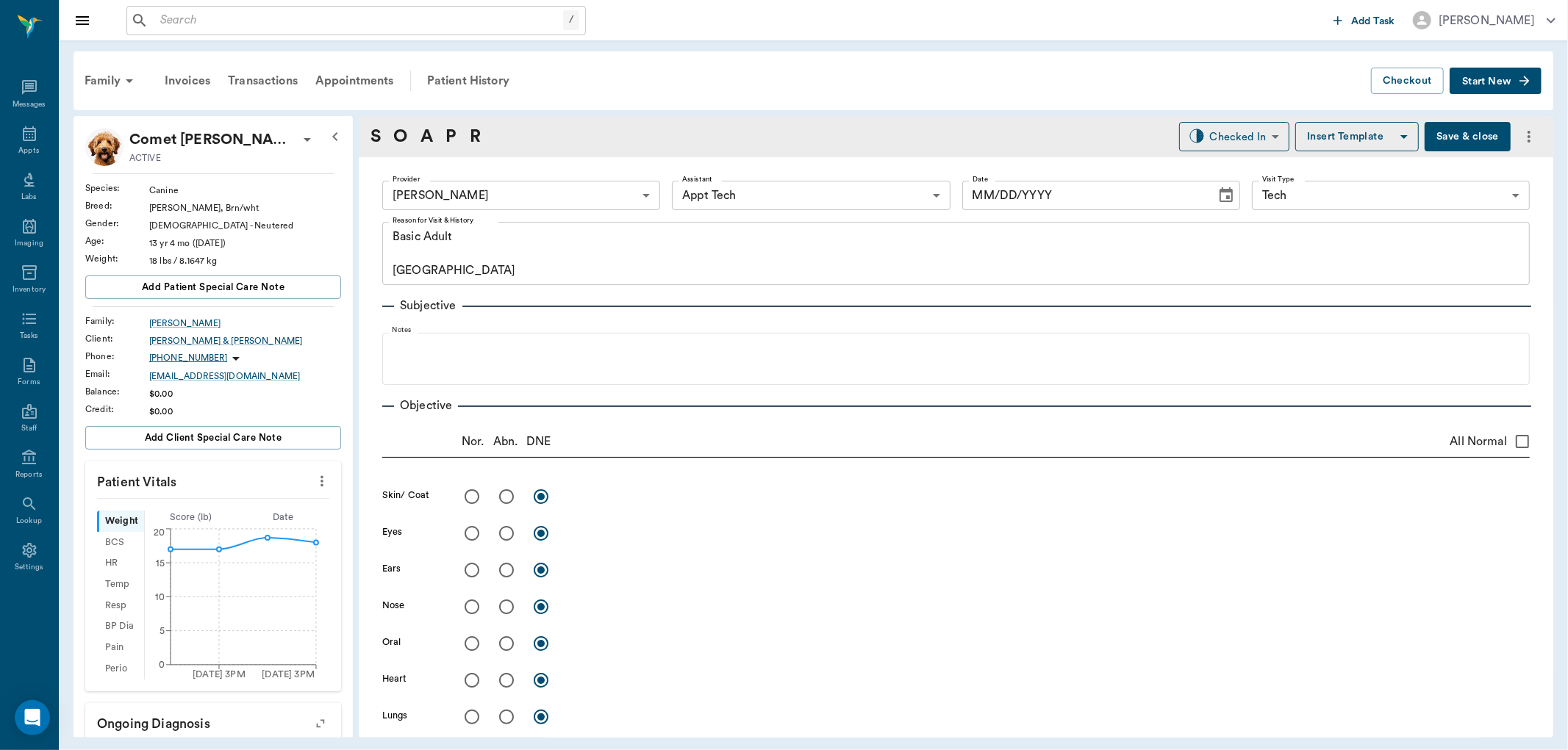
type input "682b670d8bdc6f7f8feef3db"
type input "63ec2f075fda476ae8351a4c"
type input "65d2be4f46e3a538d89b8c1a"
type textarea "Basic Adult Caryn"
type input "[DATE]"
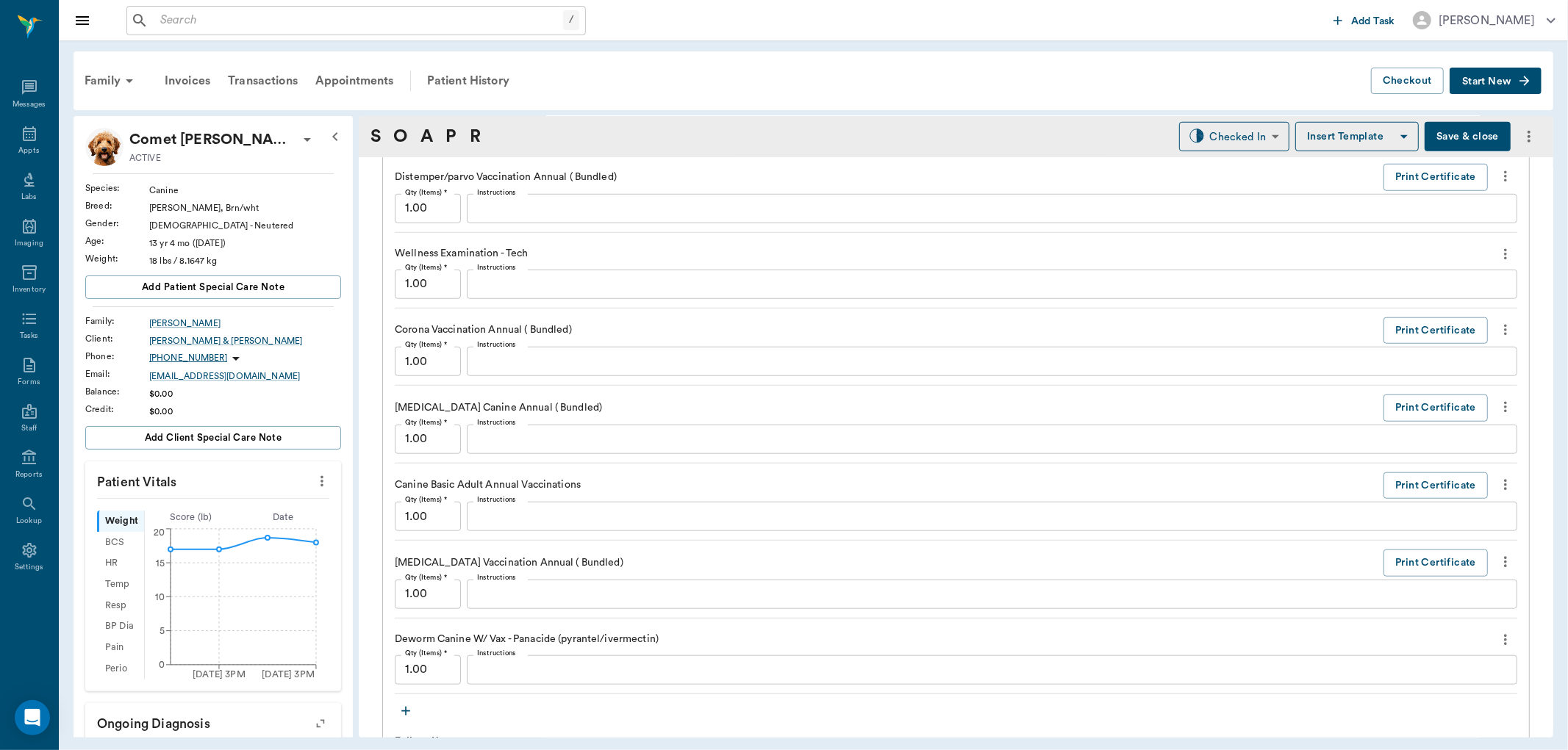
scroll to position [1224, 0]
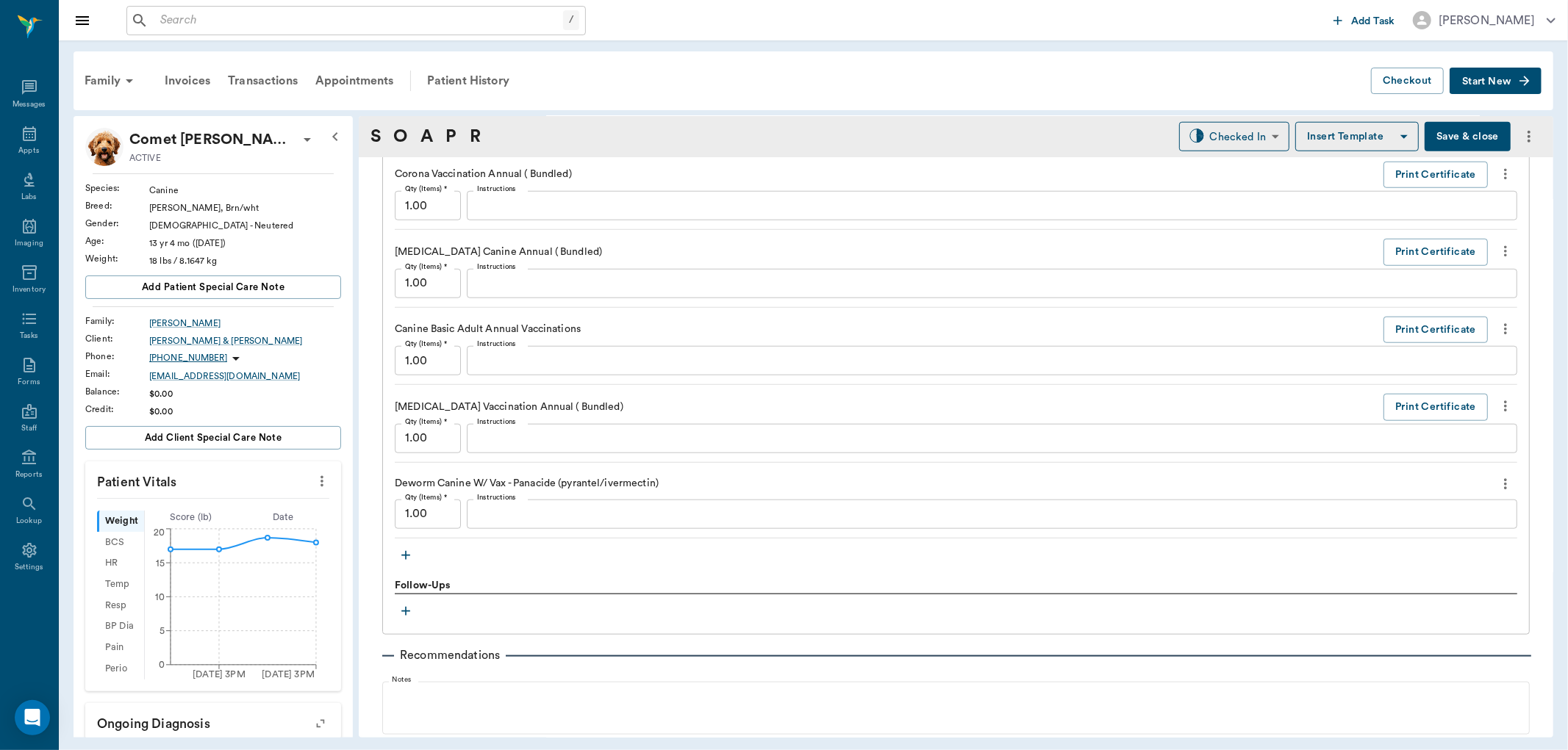
click at [408, 554] on icon "button" at bounding box center [405, 555] width 14 height 14
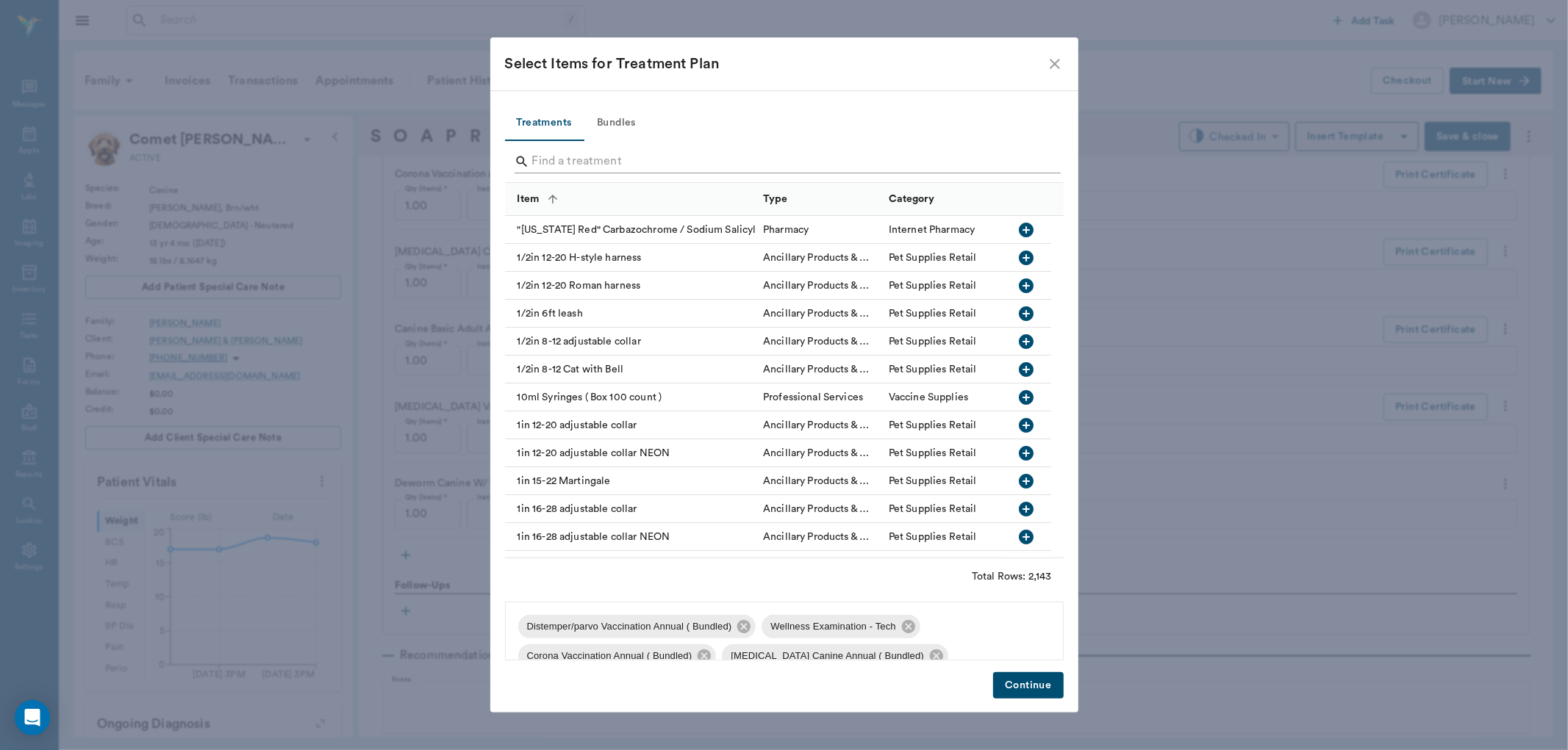
click at [613, 158] on input "Search" at bounding box center [785, 162] width 506 height 23
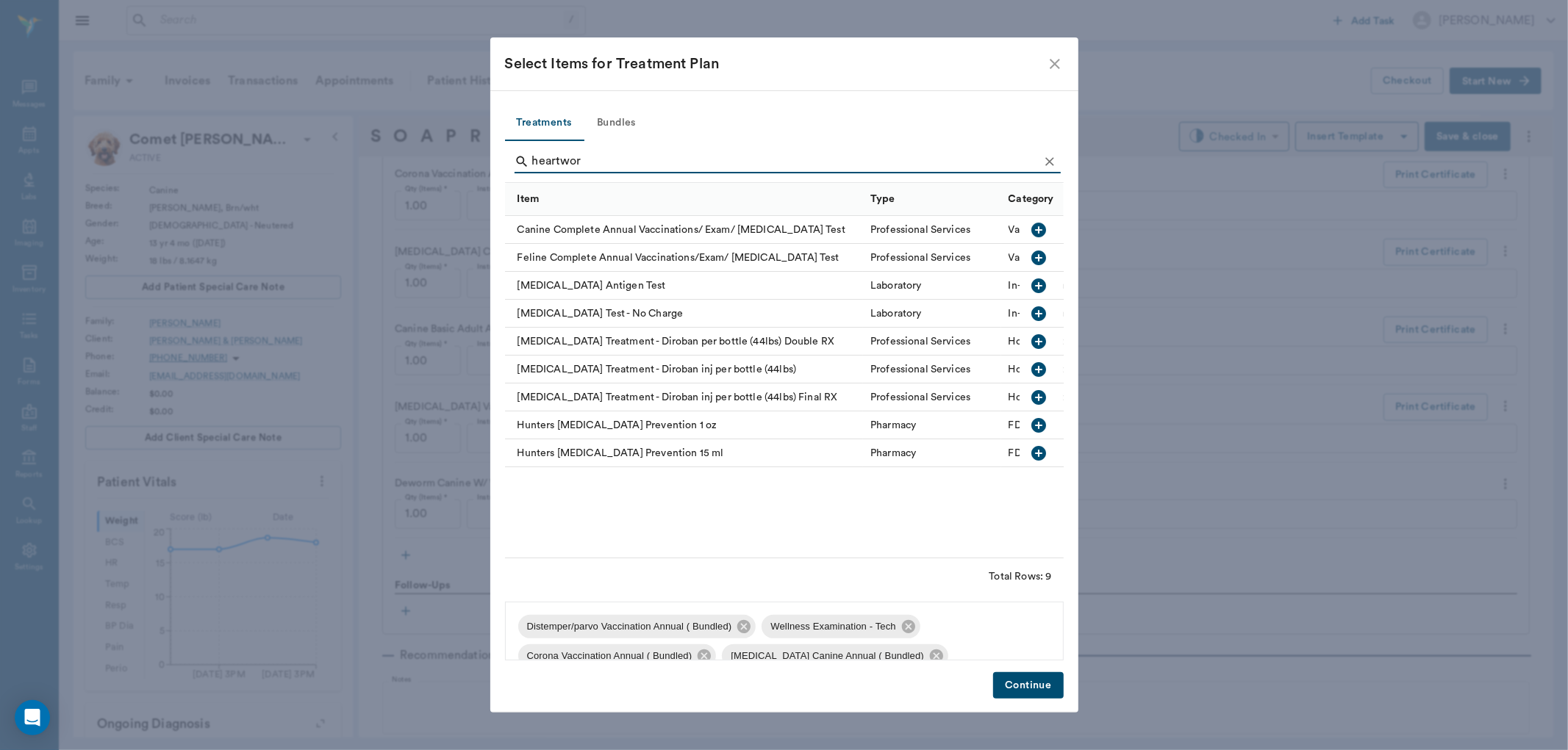
type input "heartwor"
click at [1037, 281] on icon "button" at bounding box center [1038, 286] width 14 height 14
click at [1045, 160] on icon "Clear" at bounding box center [1049, 162] width 14 height 14
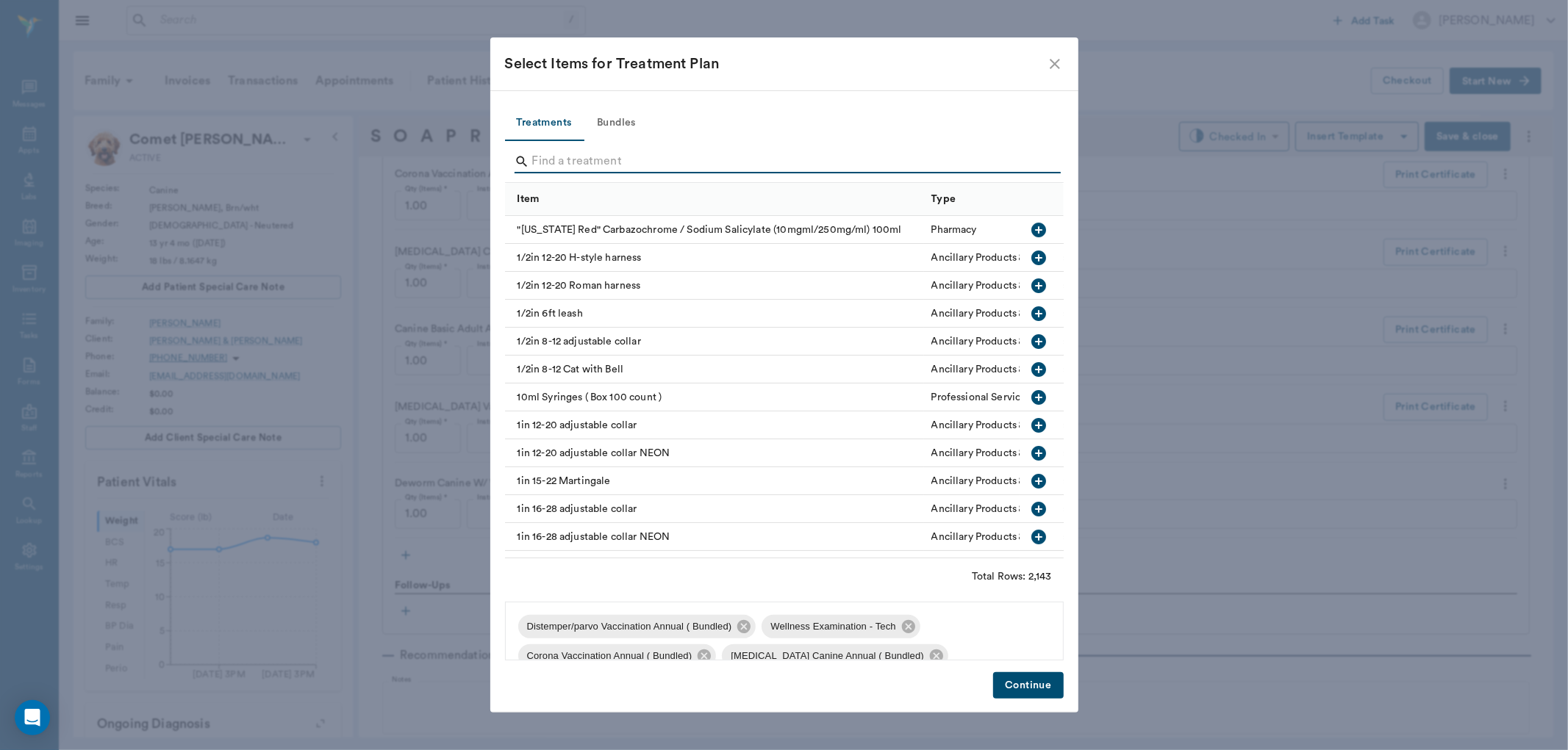
click at [1007, 165] on input "Search" at bounding box center [785, 162] width 506 height 23
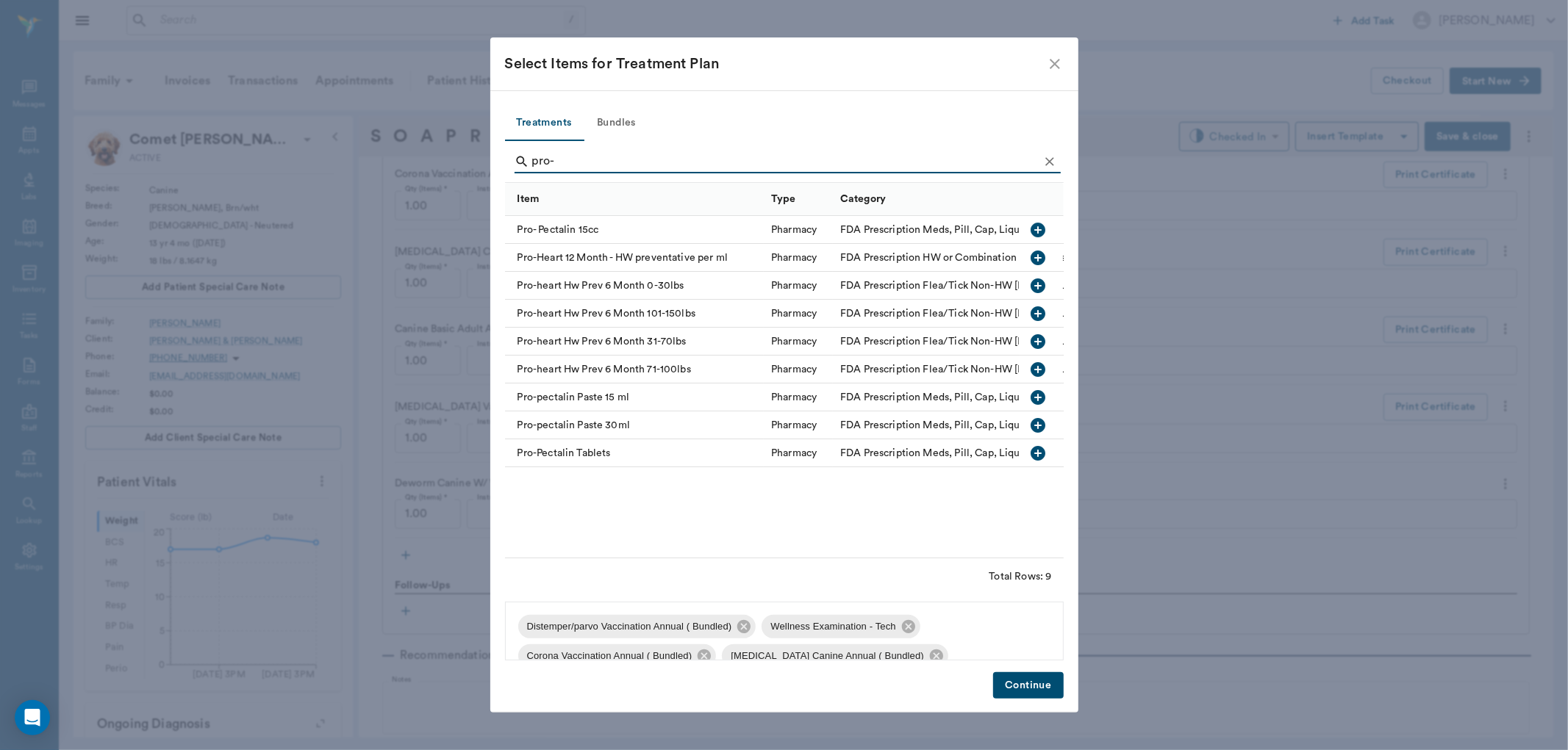
type input "pro-"
click at [1044, 288] on icon "button" at bounding box center [1038, 286] width 14 height 14
click at [1035, 682] on button "Continue" at bounding box center [1028, 686] width 70 height 27
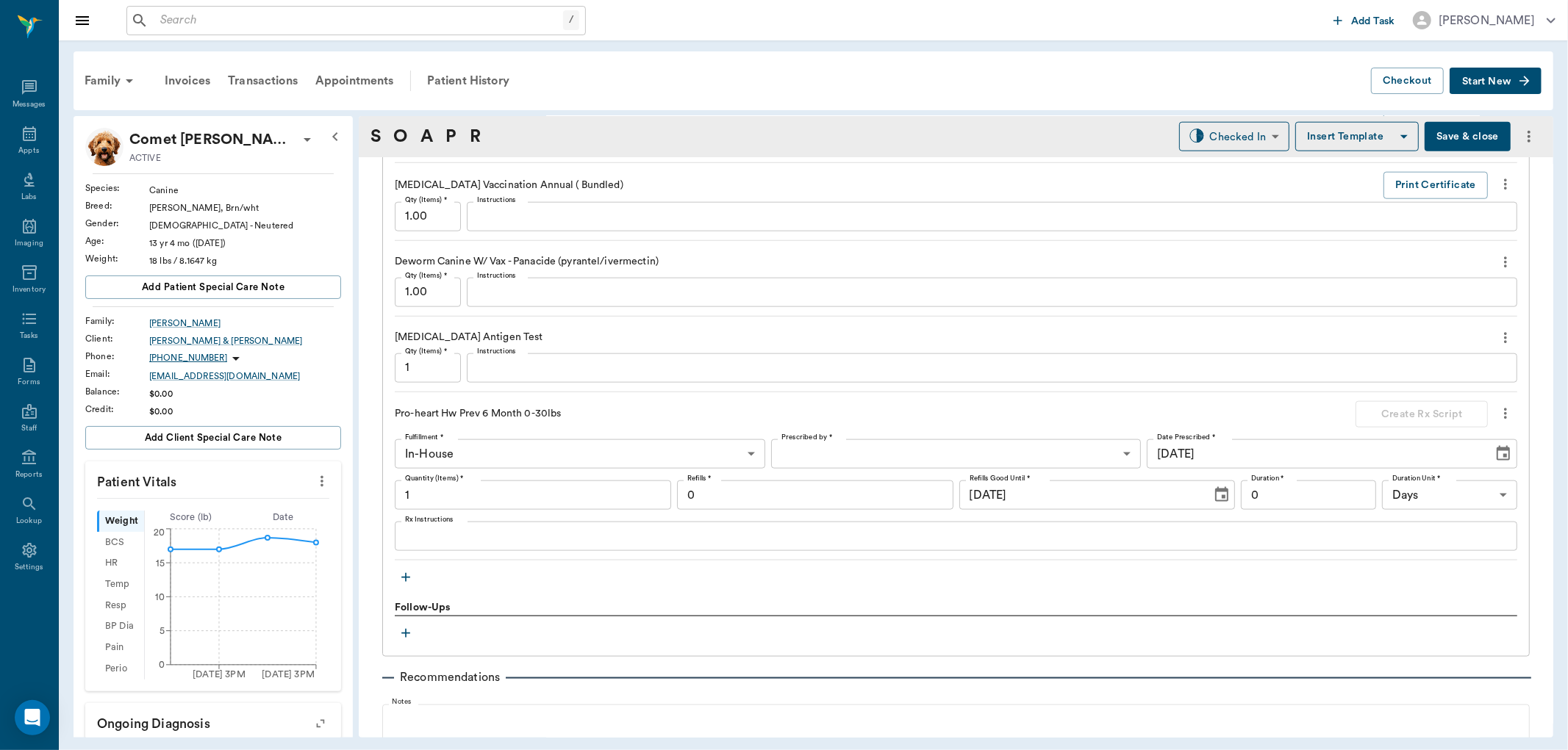
scroll to position [1470, 0]
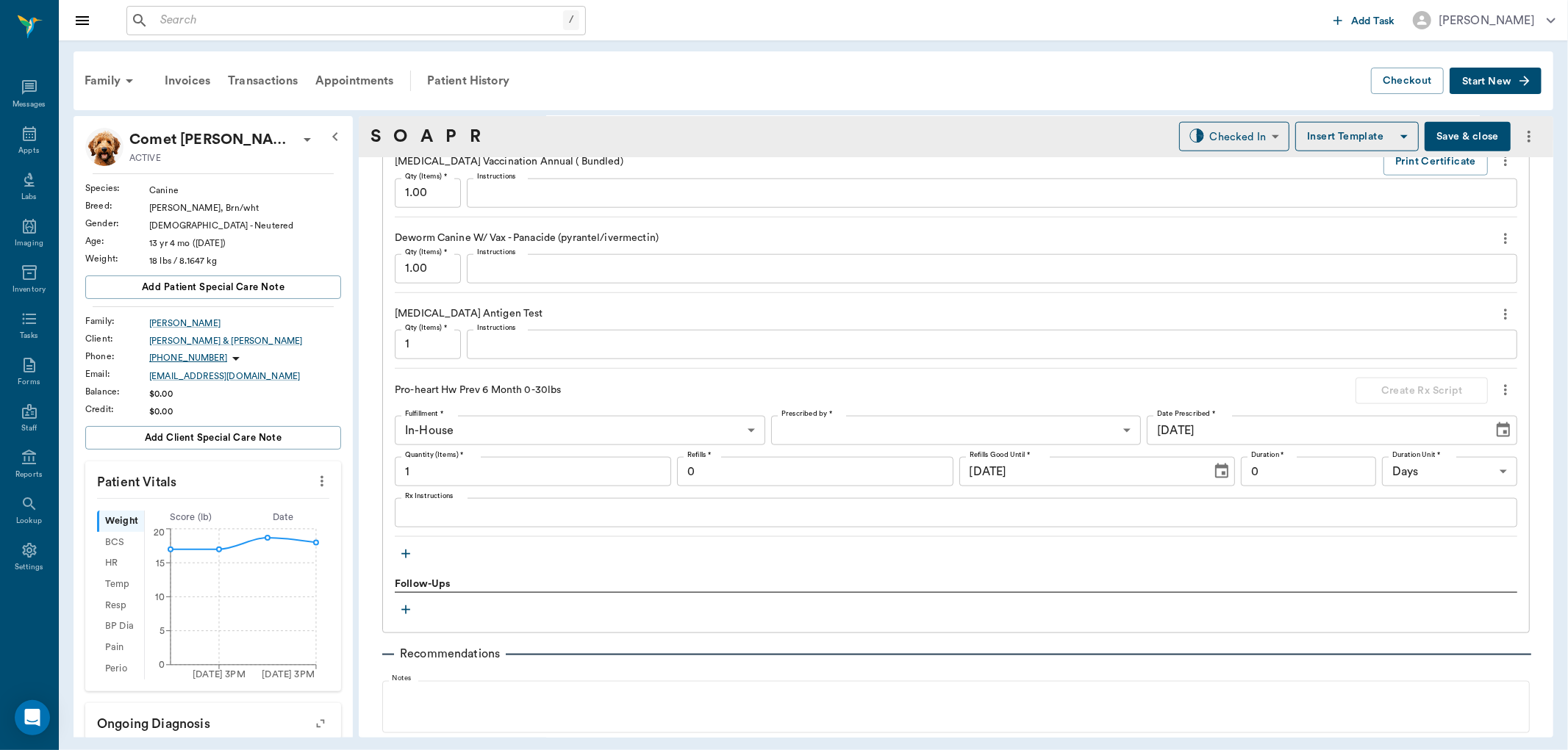
click at [619, 357] on div "x Instructions" at bounding box center [992, 345] width 1050 height 29
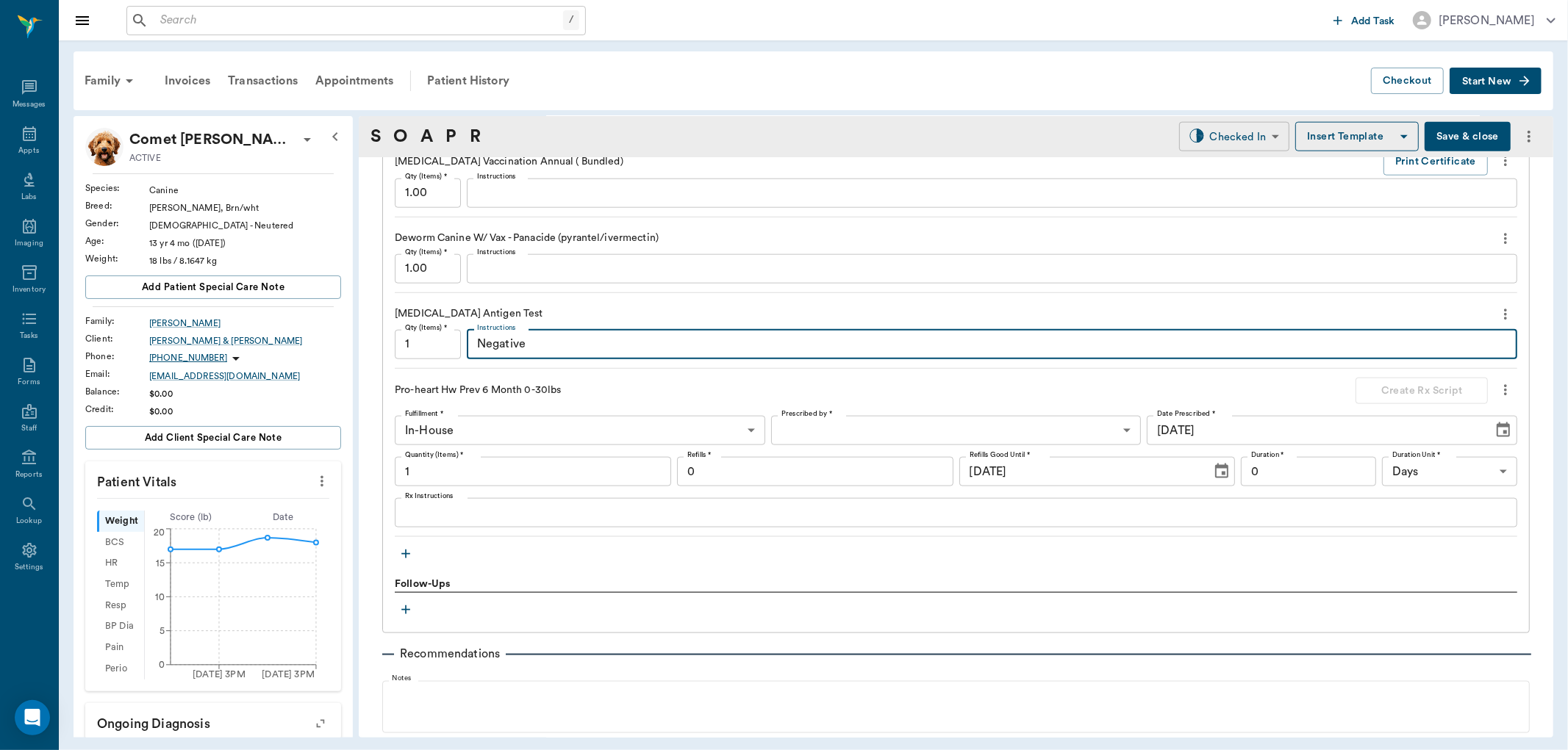
type textarea "Negative"
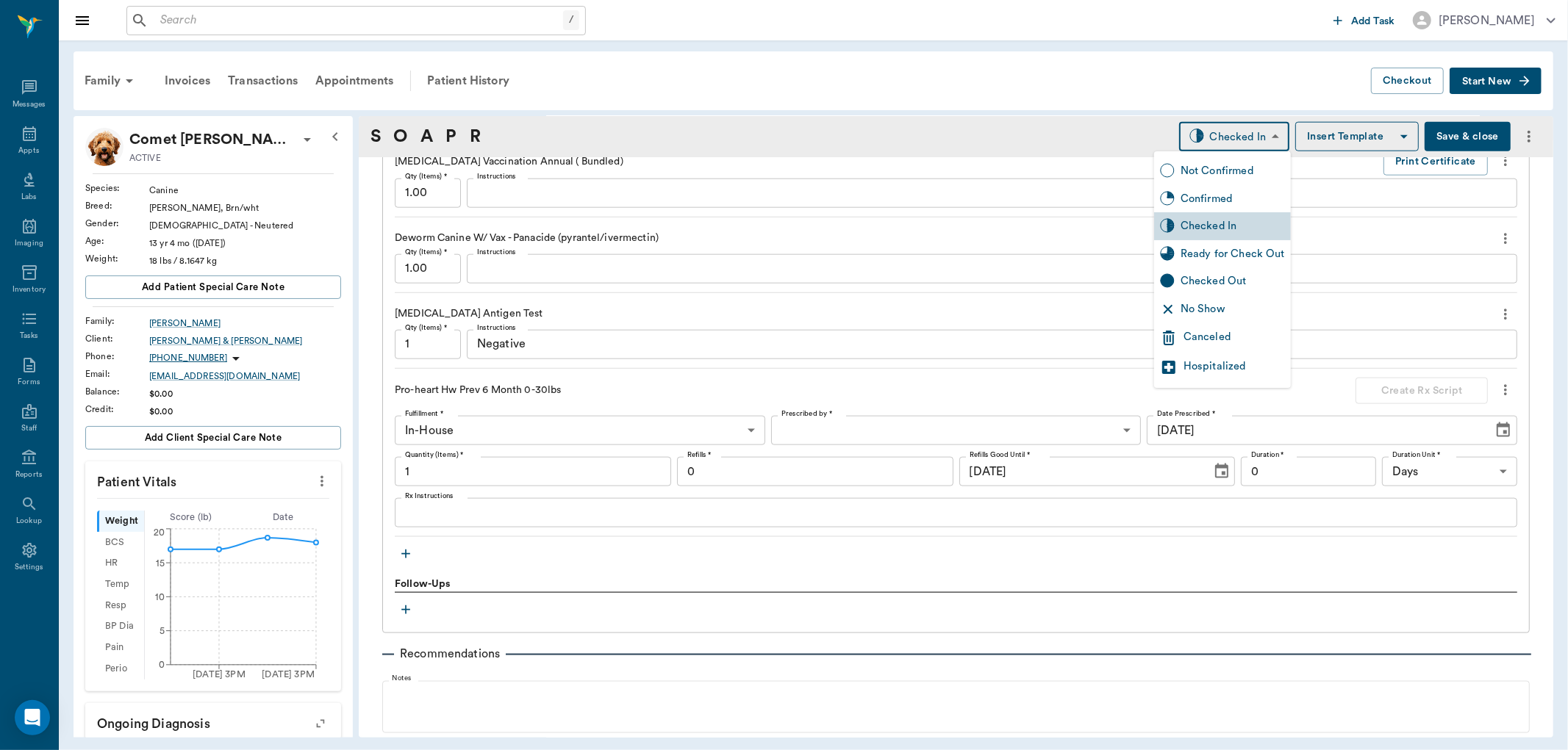
click at [1223, 138] on body "/ ​ Add Task Dr. Bert Ellsworth Nectar Messages Appts Labs Imaging Inventory Ta…" at bounding box center [784, 375] width 1568 height 750
click at [1239, 252] on div "Ready for Check Out" at bounding box center [1232, 254] width 104 height 16
type input "READY_TO_CHECKOUT"
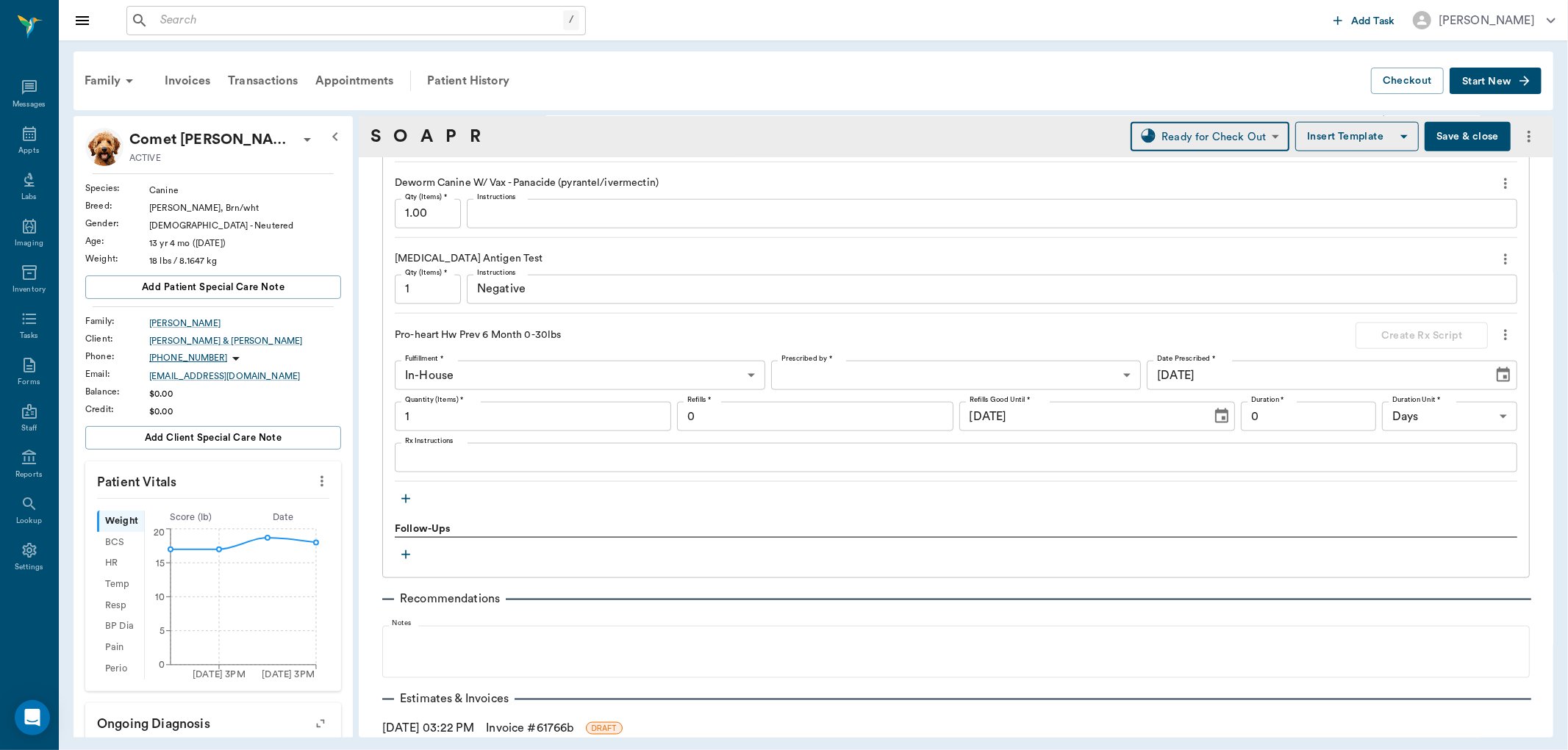
scroll to position [1552, 0]
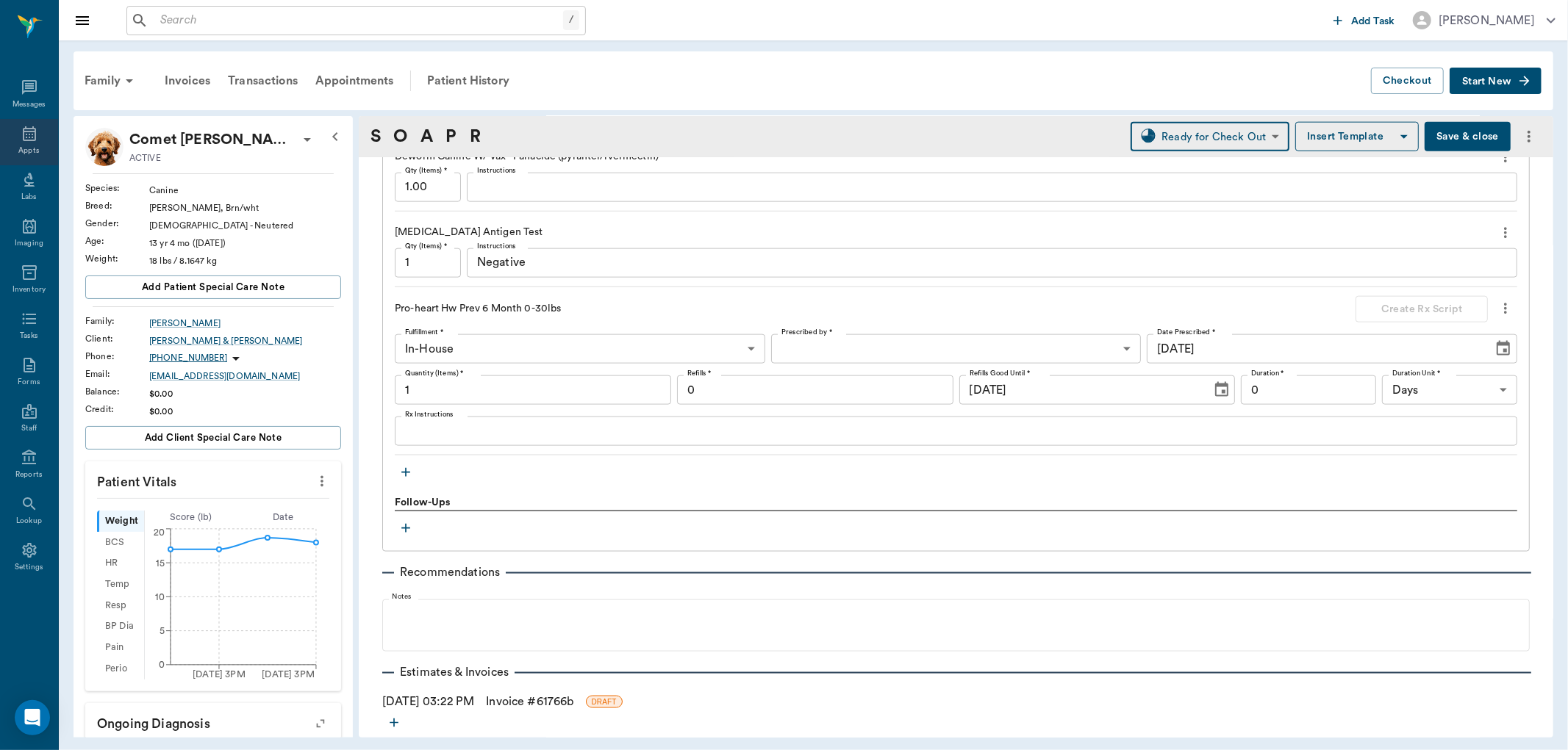
click at [36, 143] on div "Appts" at bounding box center [29, 142] width 58 height 46
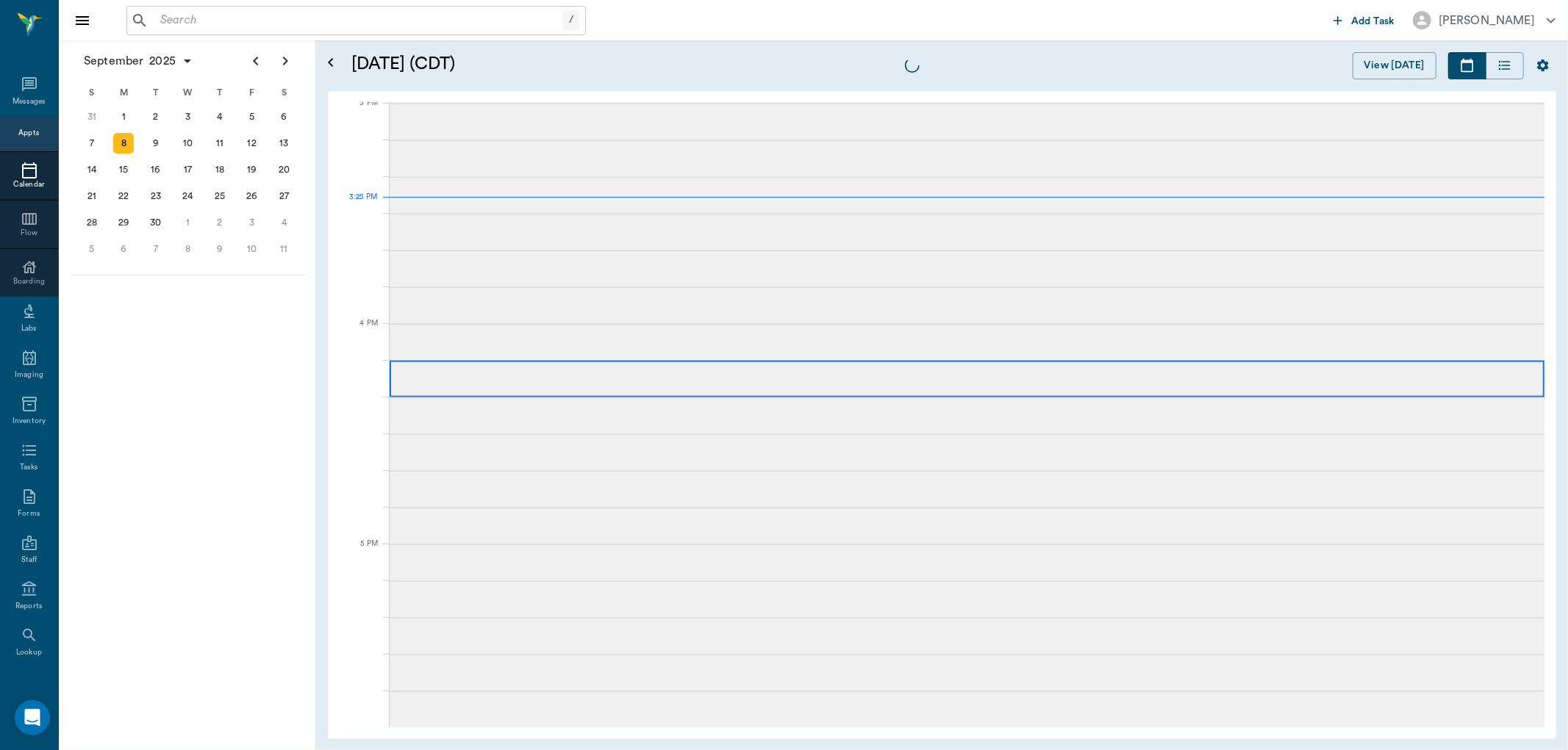
scroll to position [1547, 0]
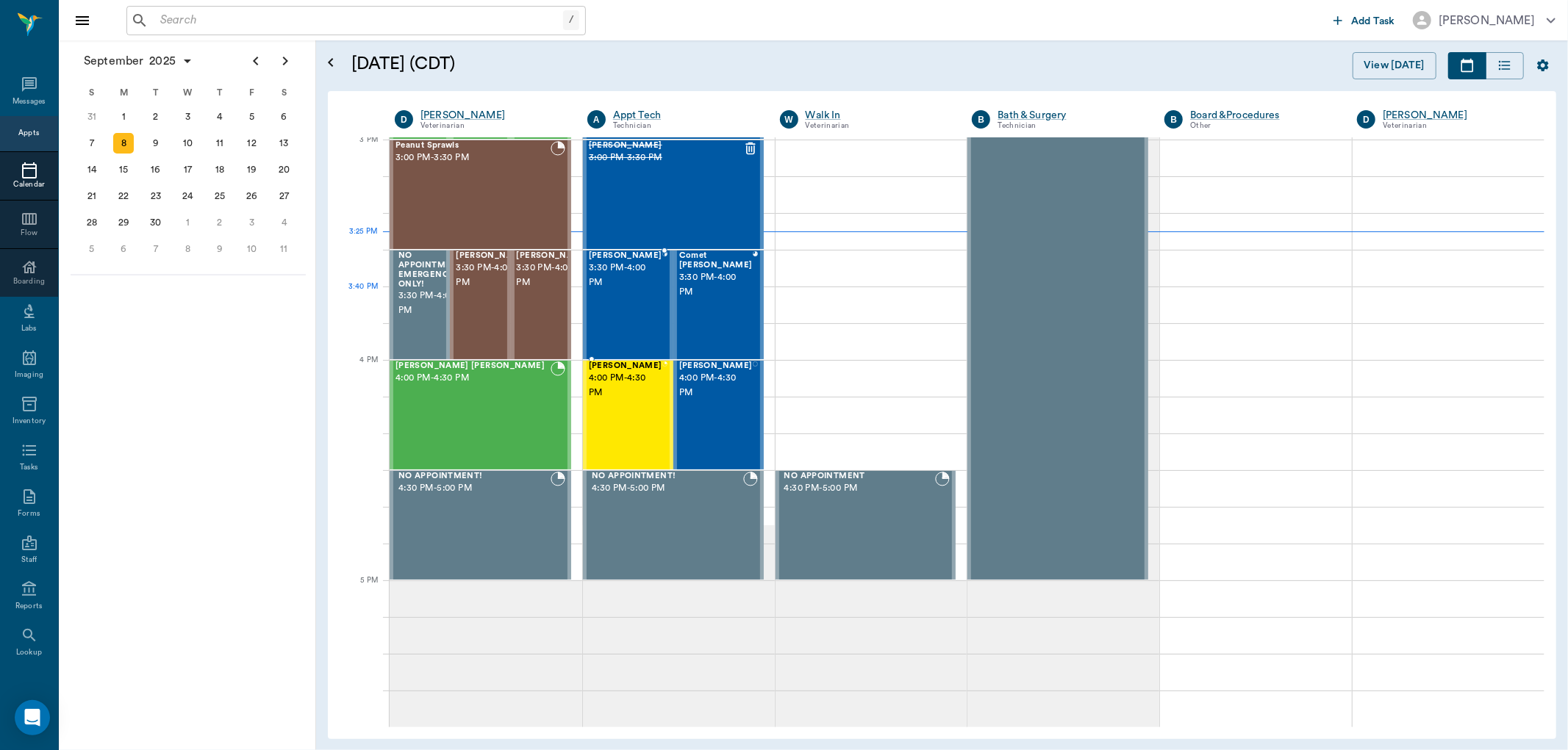
click at [636, 299] on div "Sparkie Marcel 3:30 PM - 4:00 PM" at bounding box center [625, 305] width 73 height 107
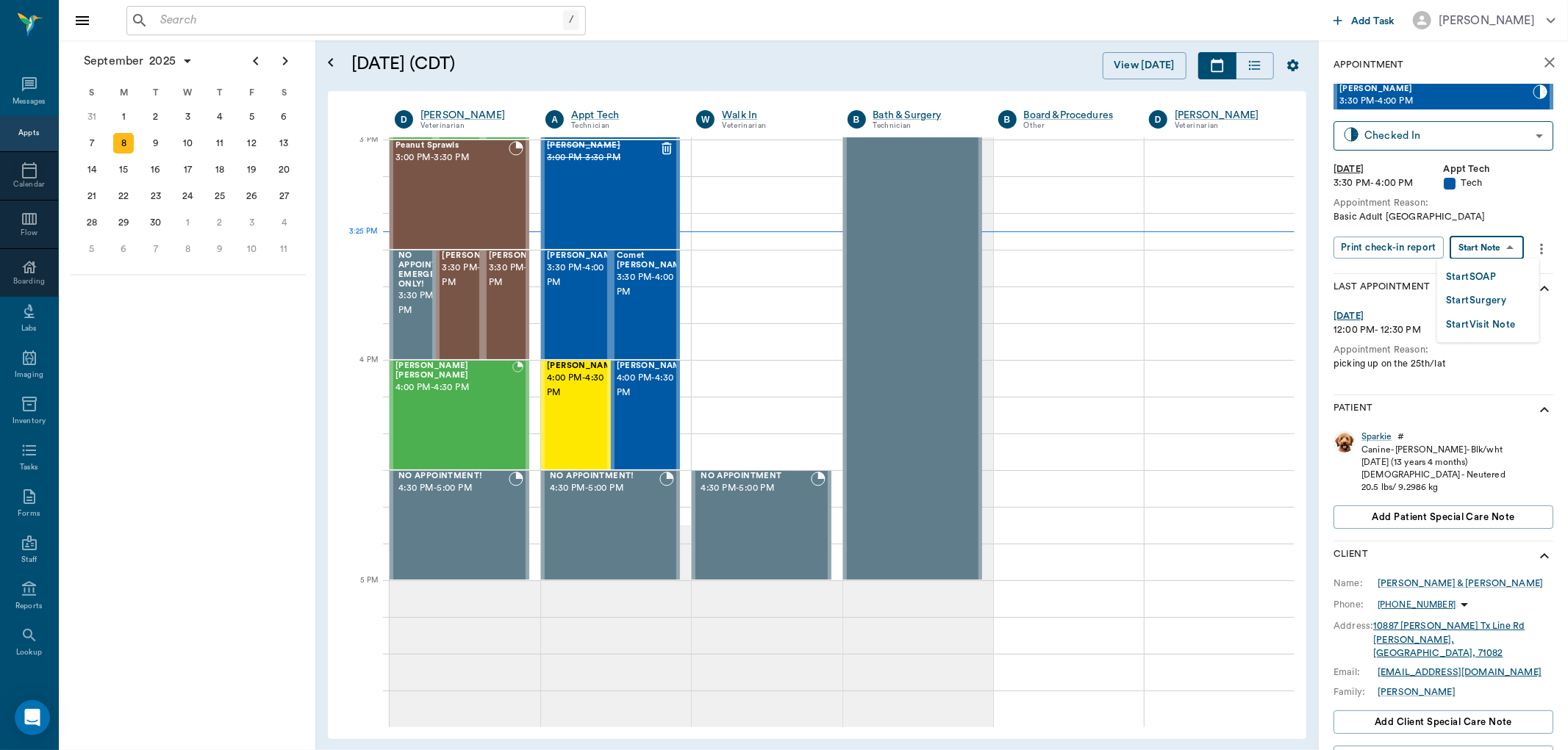
click at [1483, 252] on body "/ ​ Add Task Dr. Bert Ellsworth Nectar Messages Appts Calendar Flow Boarding La…" at bounding box center [784, 375] width 1568 height 750
click at [1480, 274] on button "Start SOAP" at bounding box center [1471, 277] width 50 height 17
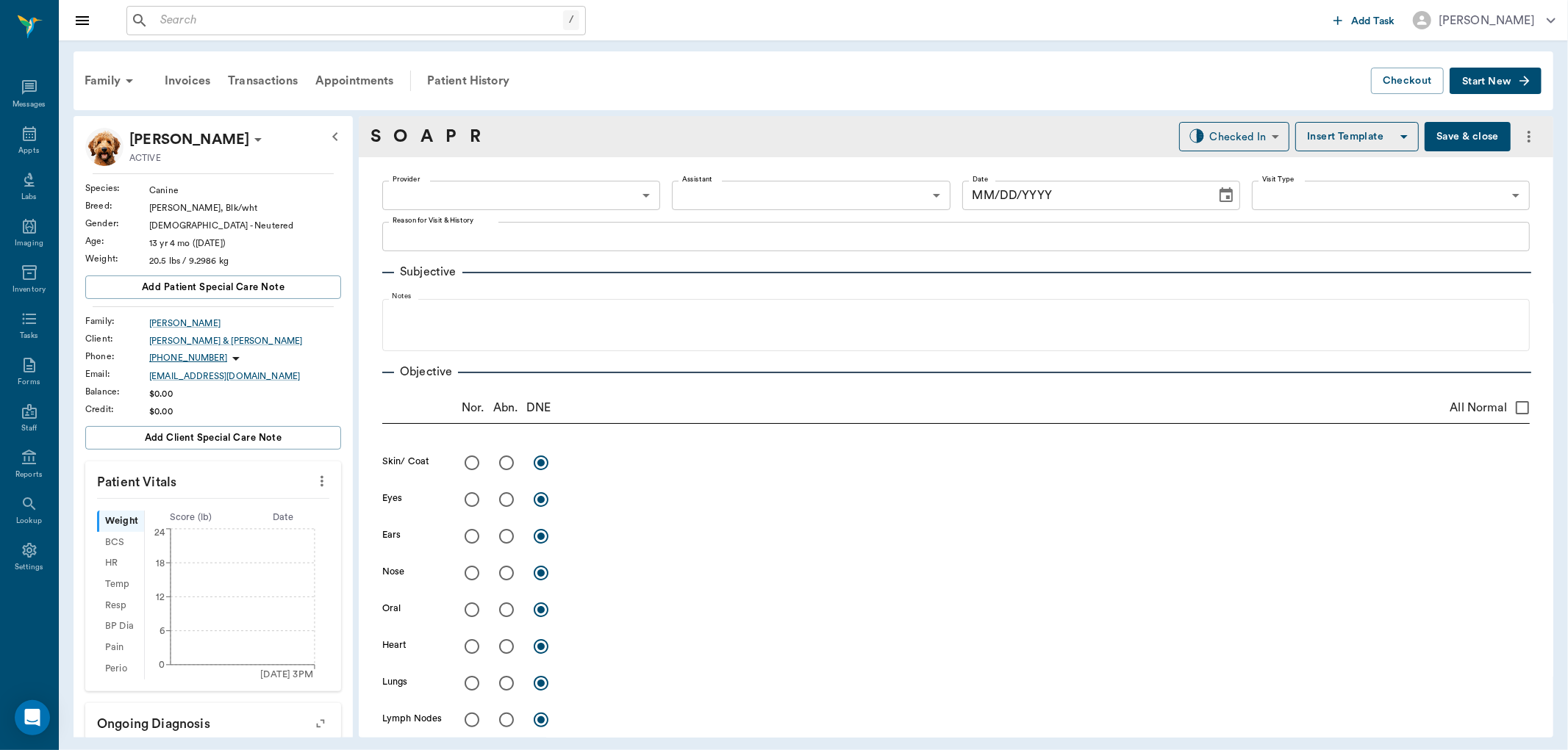
type input "63ec2f075fda476ae8351a4c"
type input "65d2be4f46e3a538d89b8c1a"
type textarea "Basic Adult Caryn"
type input "[DATE]"
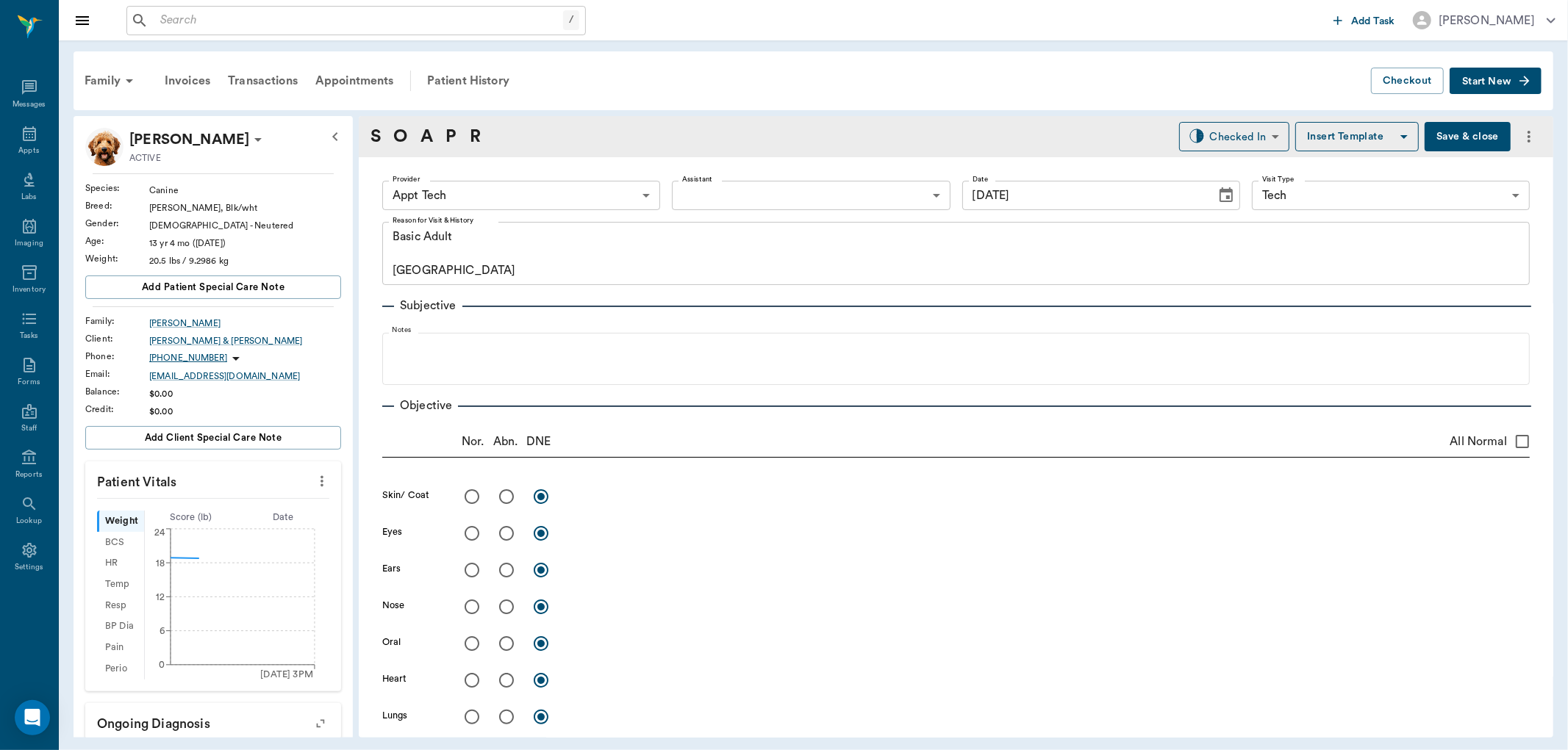
click at [313, 479] on icon "more" at bounding box center [321, 481] width 16 height 18
click at [290, 521] on li "Enlarge" at bounding box center [247, 534] width 147 height 27
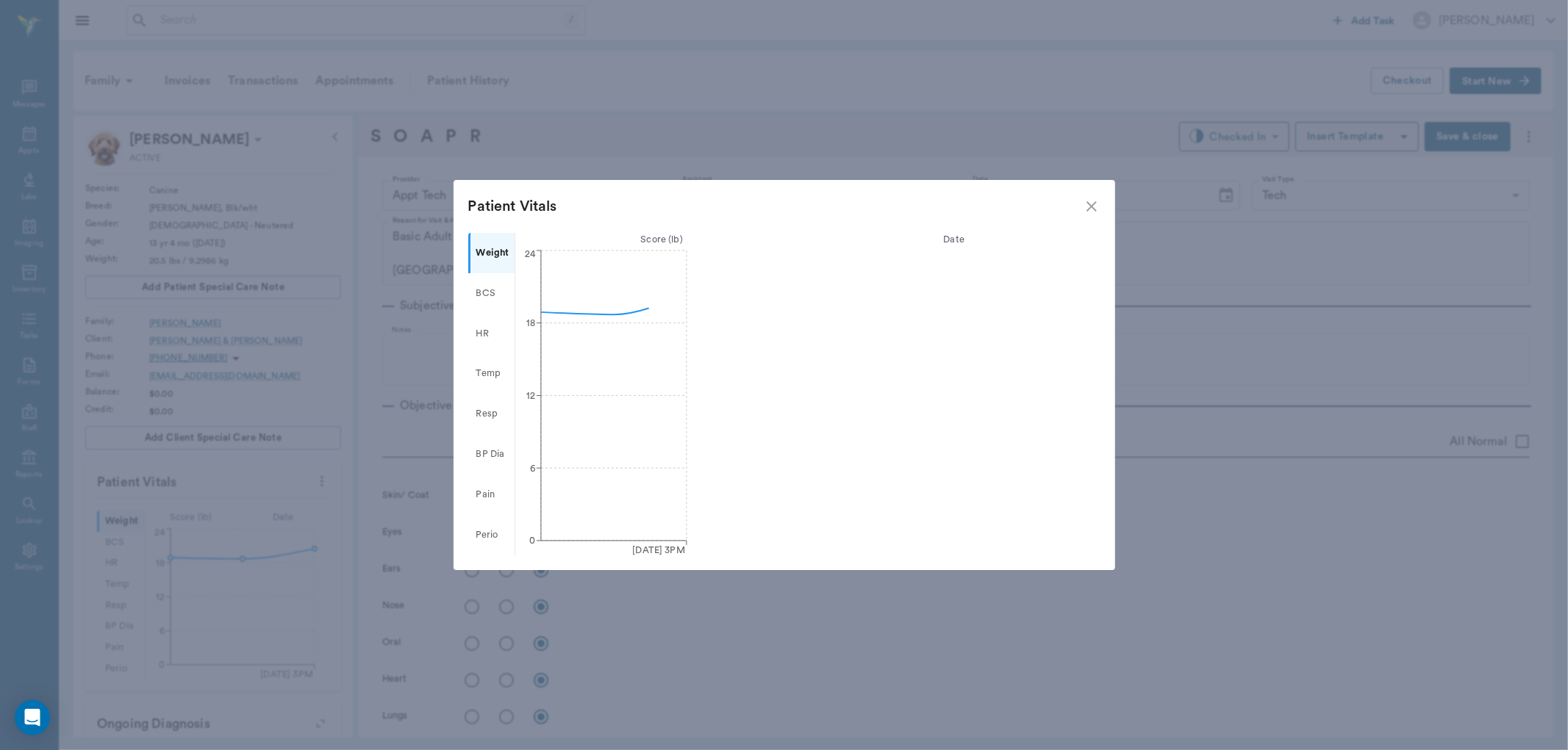
click at [1090, 208] on icon "close" at bounding box center [1092, 207] width 11 height 11
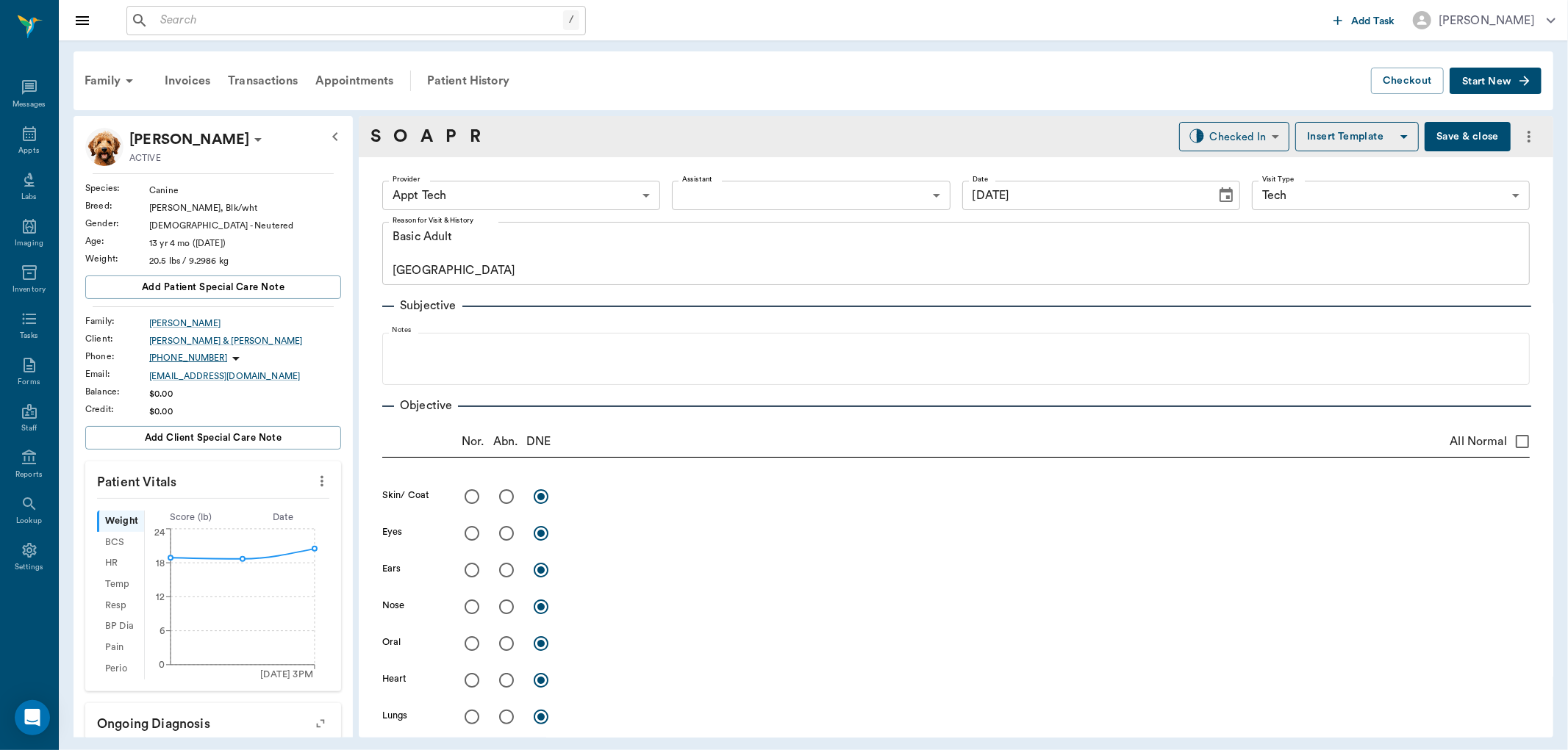
drag, startPoint x: 300, startPoint y: 475, endPoint x: 296, endPoint y: 482, distance: 8.1
click at [310, 476] on button "more" at bounding box center [321, 481] width 23 height 25
click at [285, 496] on li "Enter Vitals" at bounding box center [247, 506] width 147 height 27
click at [238, 519] on input "text" at bounding box center [212, 525] width 128 height 29
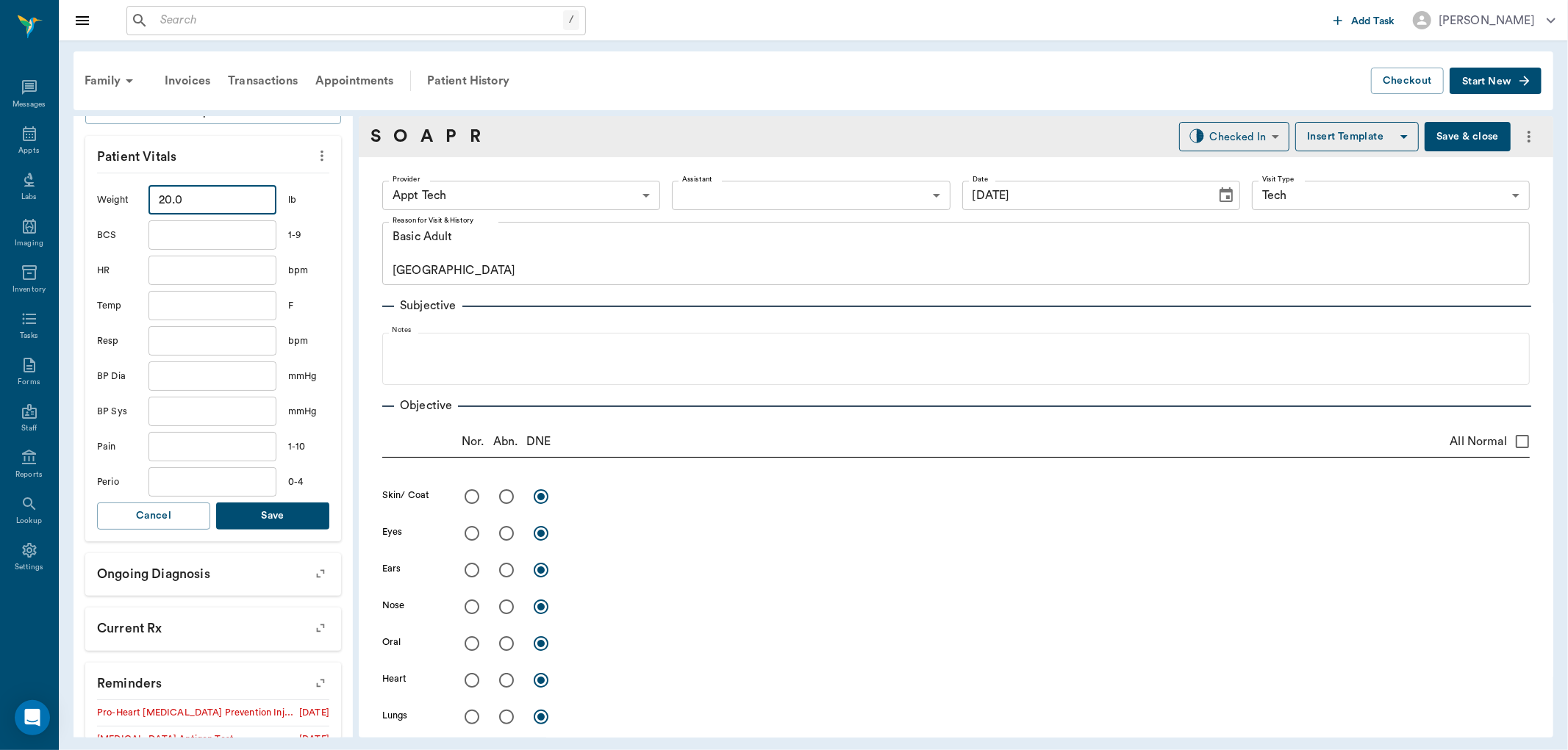
scroll to position [326, 0]
type input "20"
click at [280, 512] on button "Save" at bounding box center [272, 515] width 113 height 27
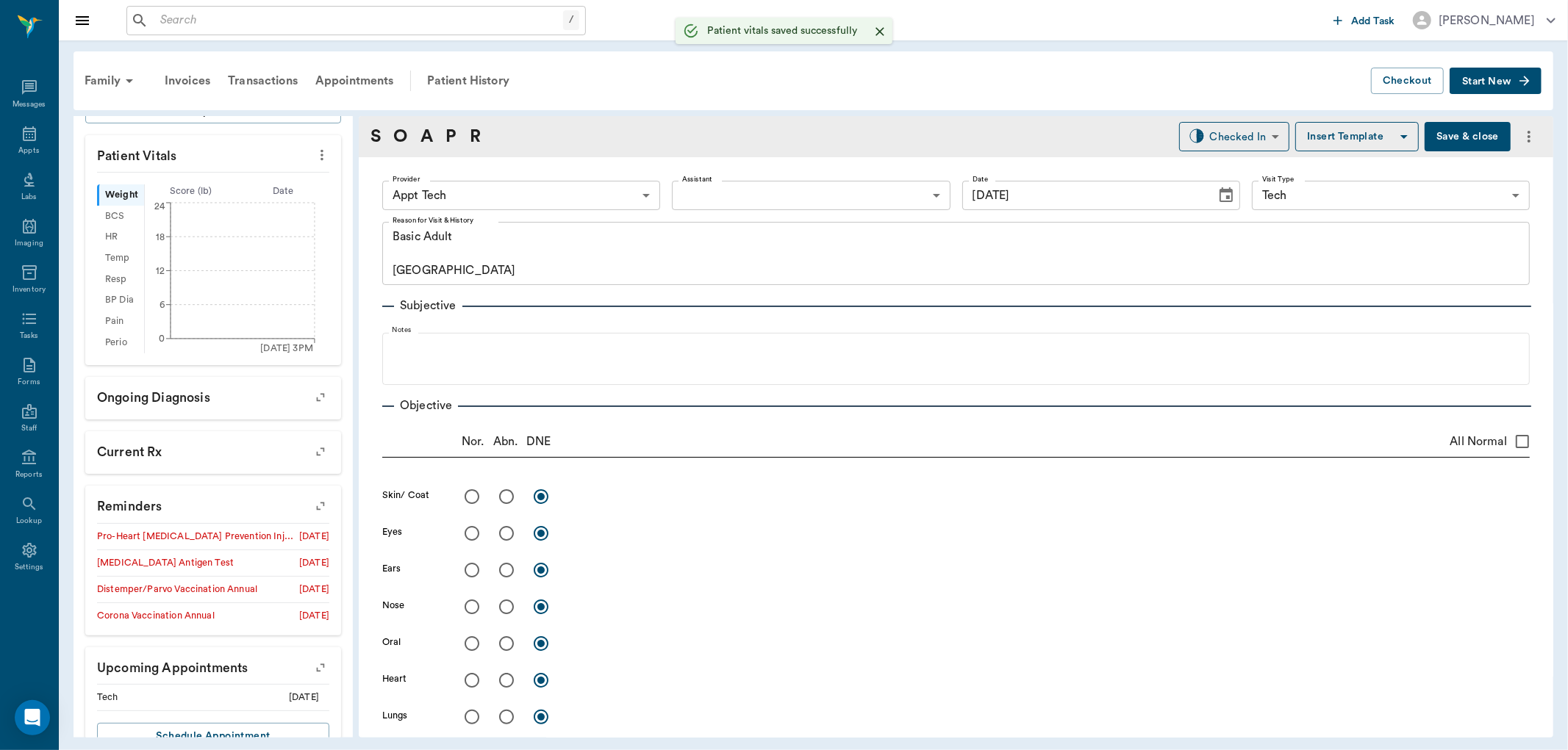
click at [437, 179] on div "Provider Appt Tech 63ec2f075fda476ae8351a4c Provider Assistant ​ Assistant Date…" at bounding box center [955, 195] width 1147 height 53
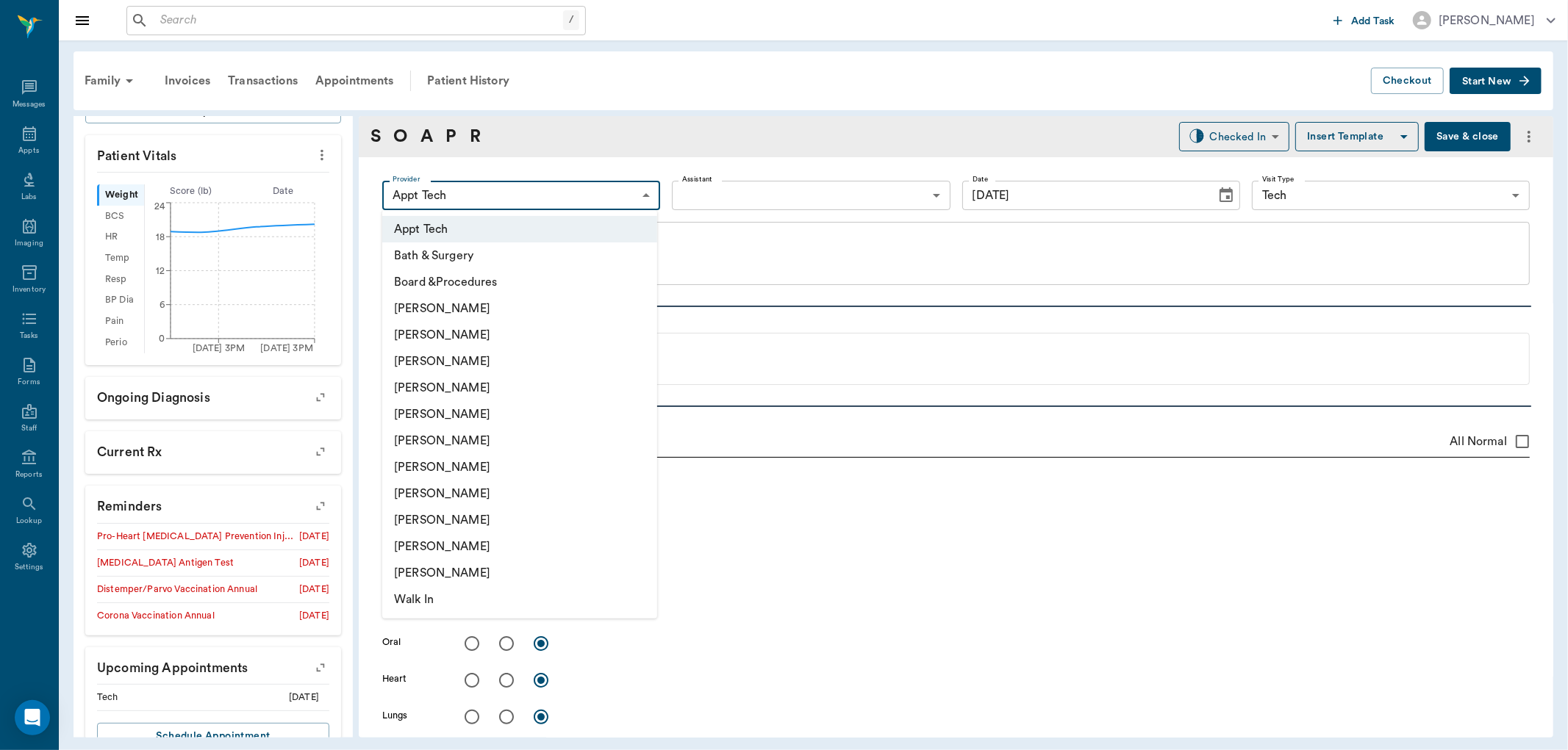
click at [488, 200] on body "/ ​ Add Task Dr. Bert Ellsworth Nectar Messages Appts Labs Imaging Inventory Ta…" at bounding box center [784, 375] width 1568 height 750
click at [503, 457] on li "Hunter Graves" at bounding box center [520, 468] width 275 height 27
type input "682b670d8bdc6f7f8feef3db"
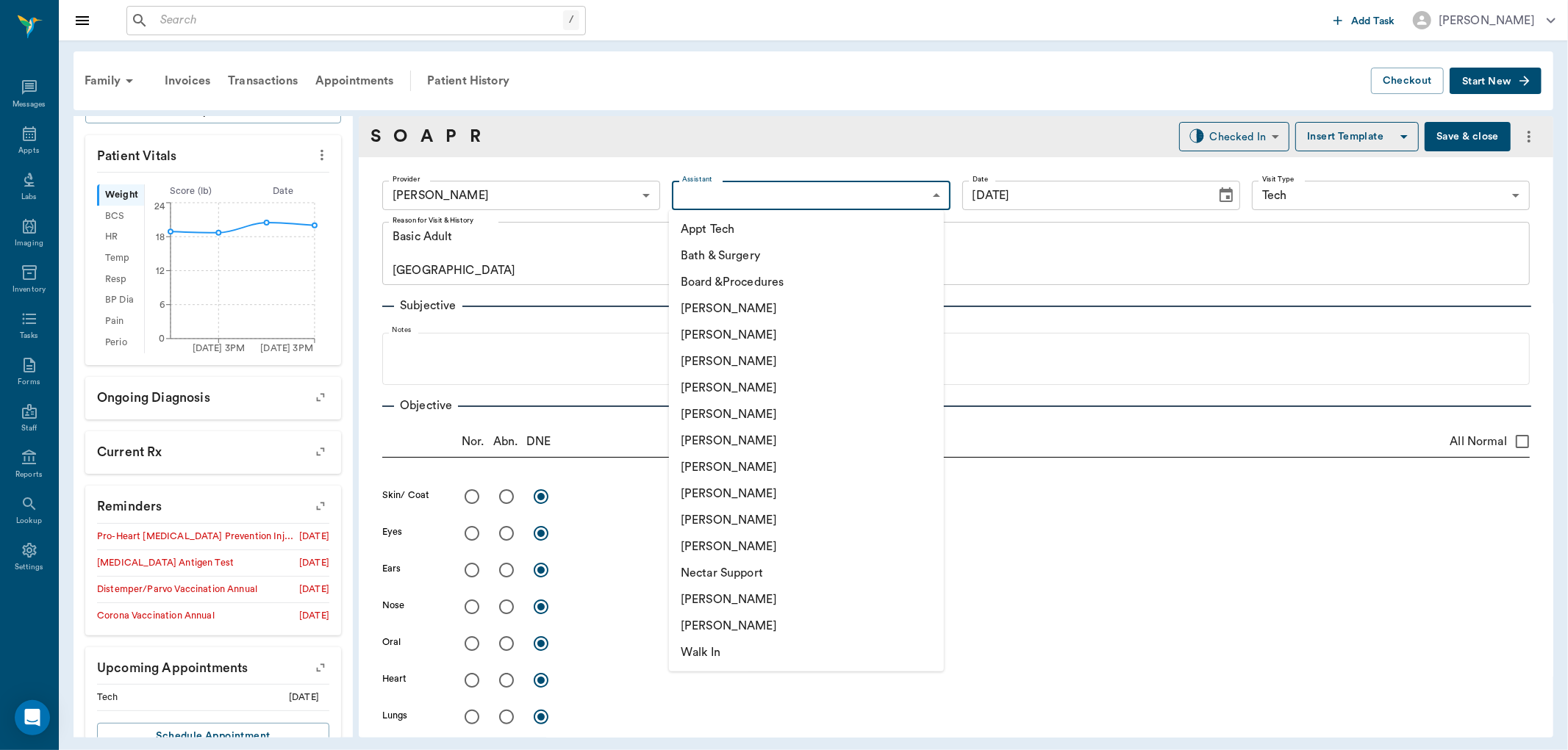
drag, startPoint x: 721, startPoint y: 186, endPoint x: 721, endPoint y: 218, distance: 32.0
click at [721, 188] on body "/ ​ Add Task Dr. Bert Ellsworth Nectar Messages Appts Labs Imaging Inventory Ta…" at bounding box center [784, 375] width 1568 height 750
click at [721, 221] on li "Appt Tech" at bounding box center [806, 229] width 275 height 27
type input "63ec2f075fda476ae8351a4c"
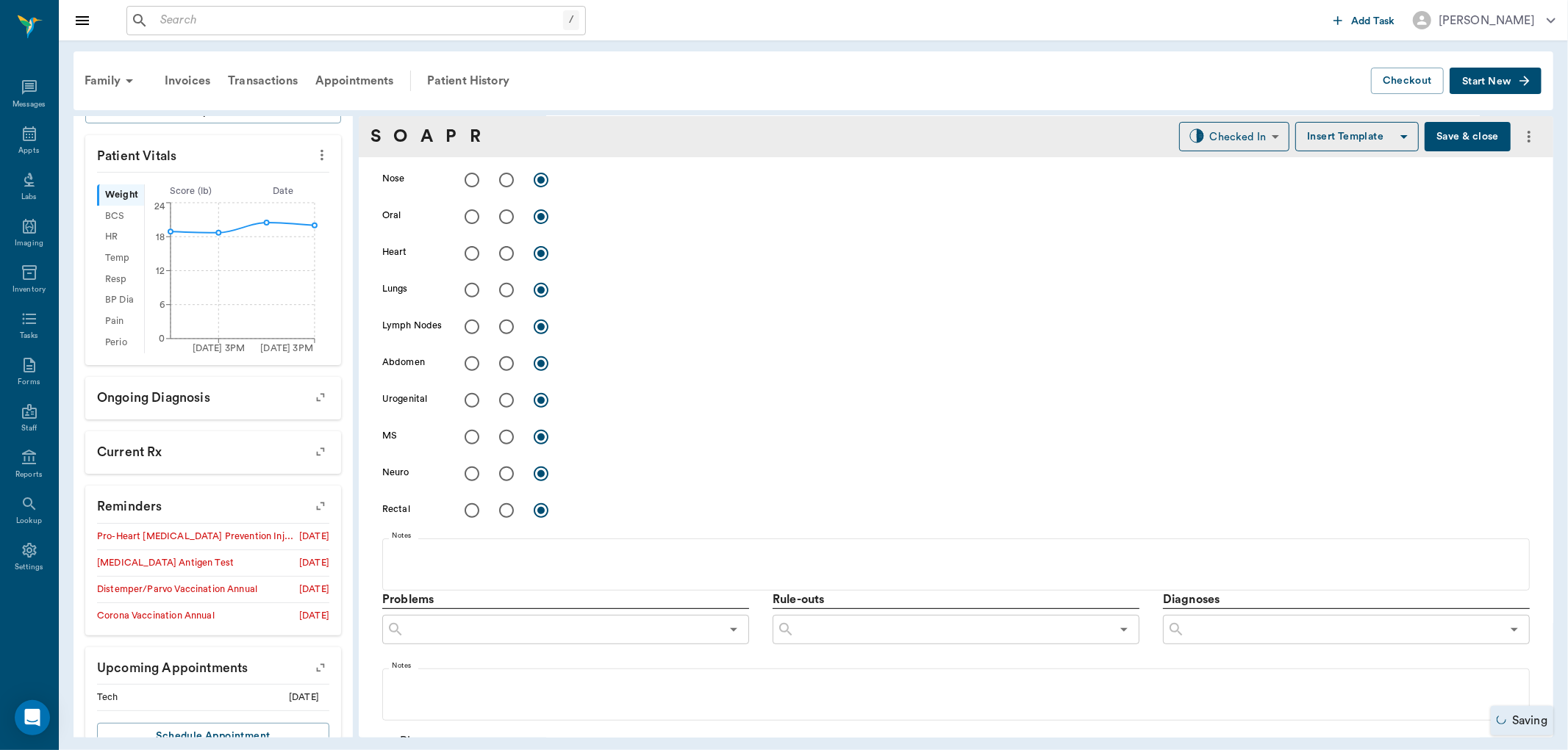
scroll to position [811, 0]
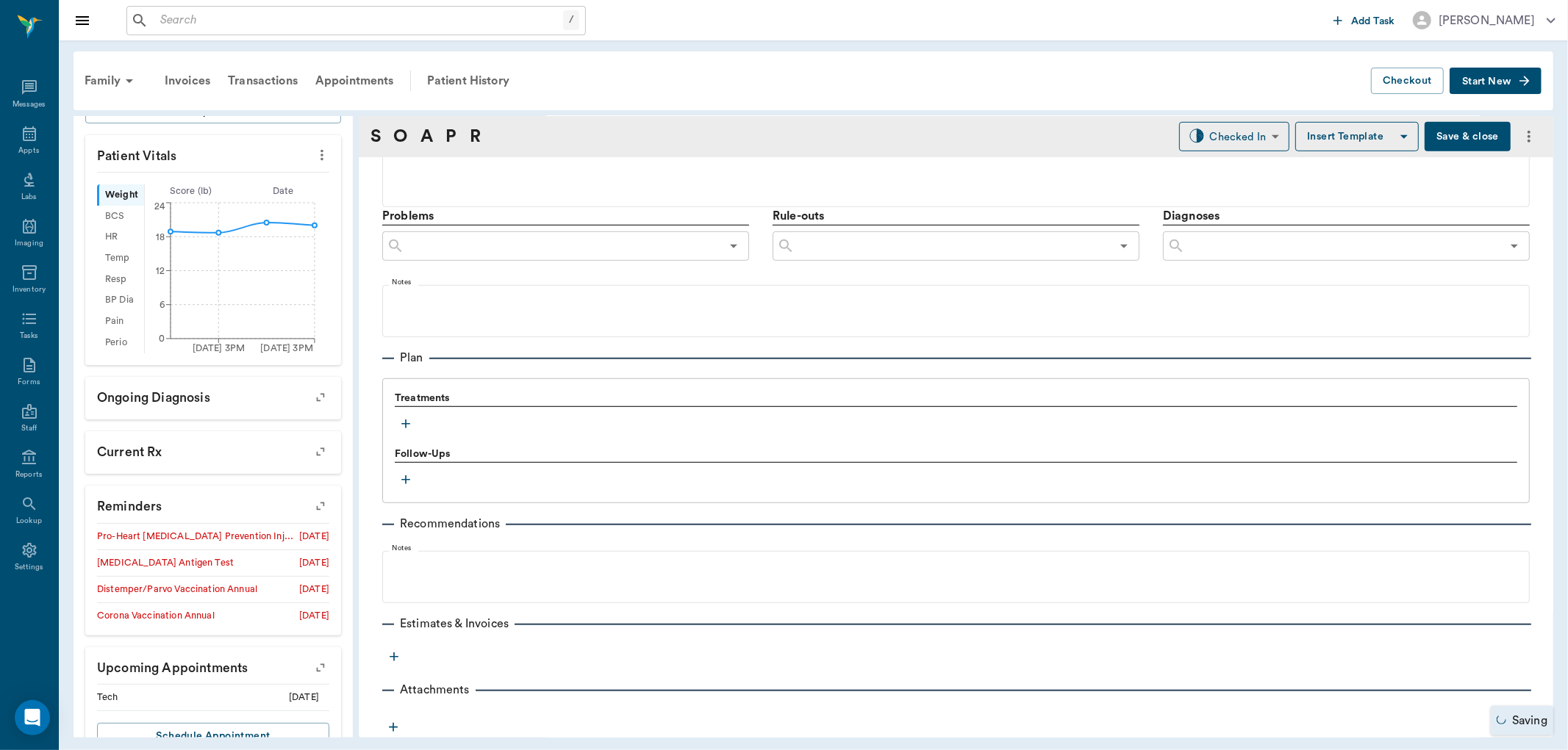
click at [409, 423] on icon "button" at bounding box center [405, 424] width 9 height 9
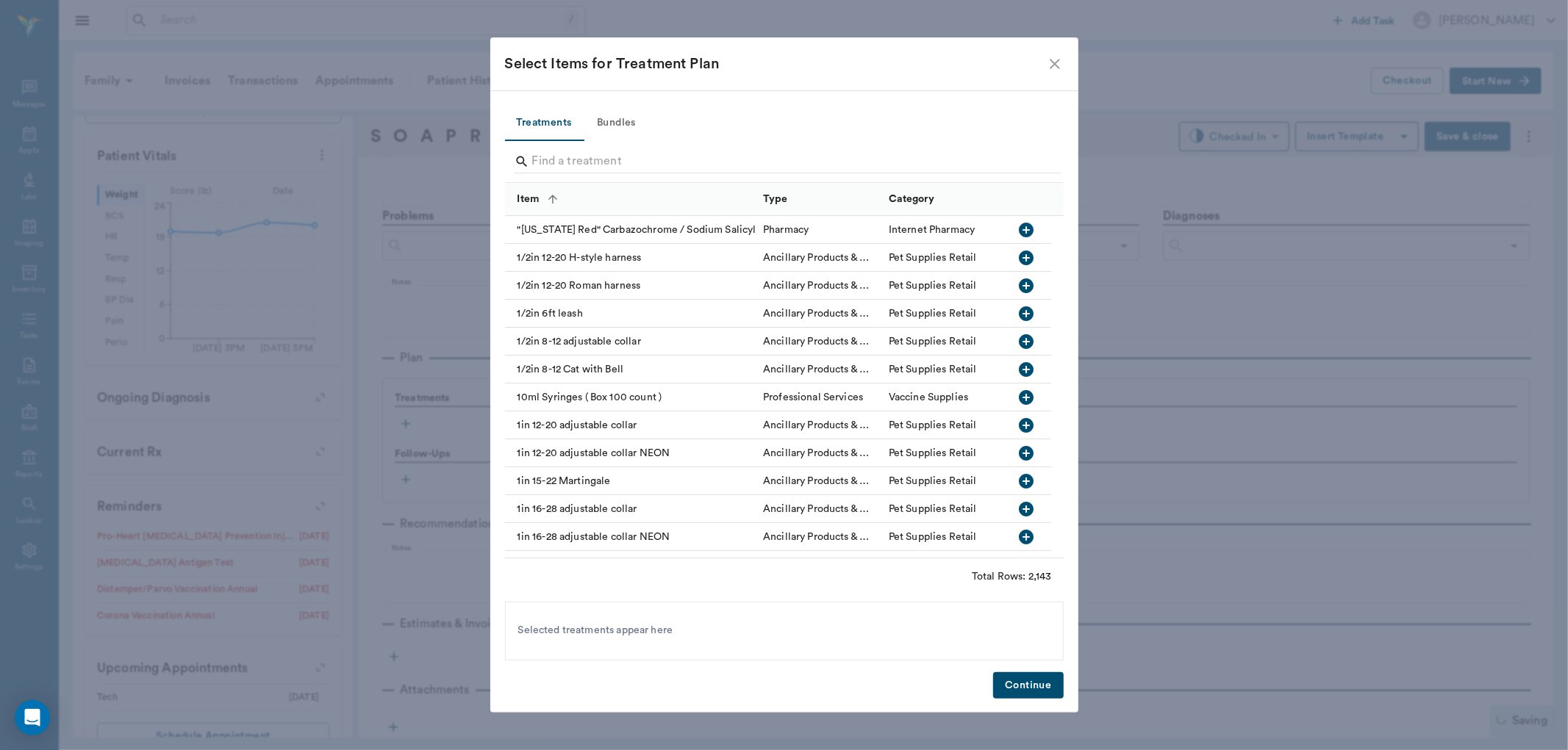
click at [603, 120] on button "Bundles" at bounding box center [617, 124] width 66 height 36
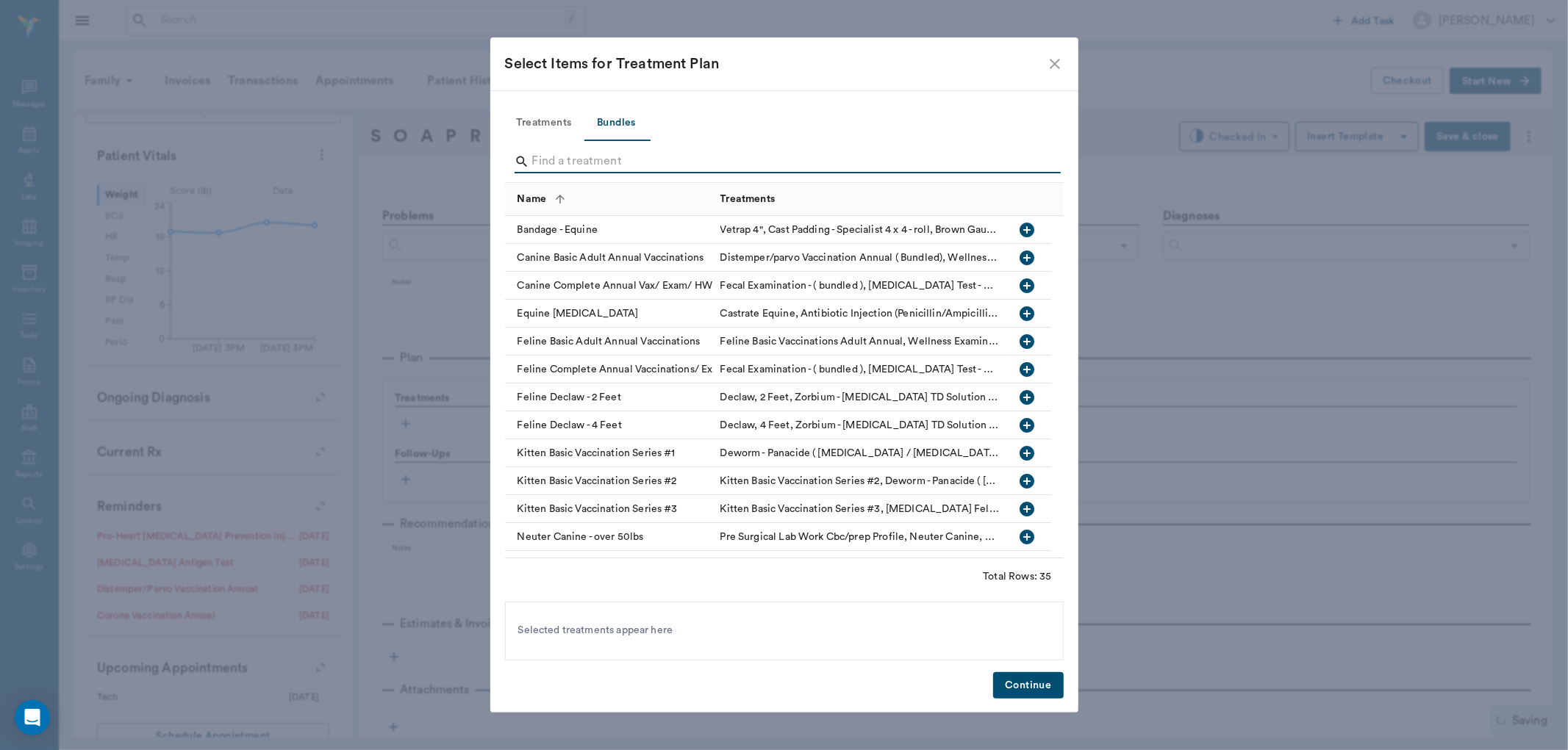
click at [613, 156] on input "Search" at bounding box center [785, 162] width 506 height 23
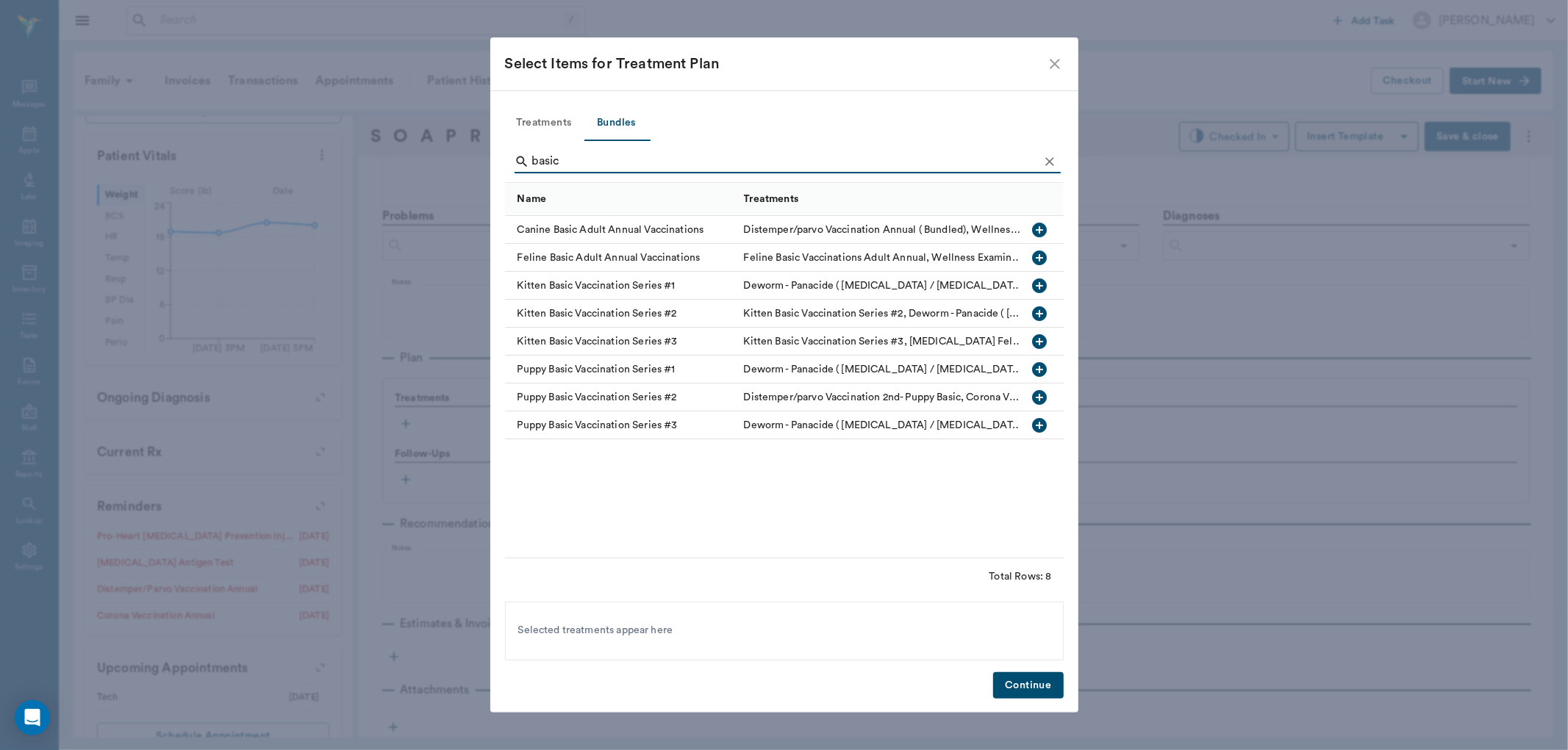
type input "basic"
click at [1045, 229] on icon "button" at bounding box center [1039, 229] width 14 height 14
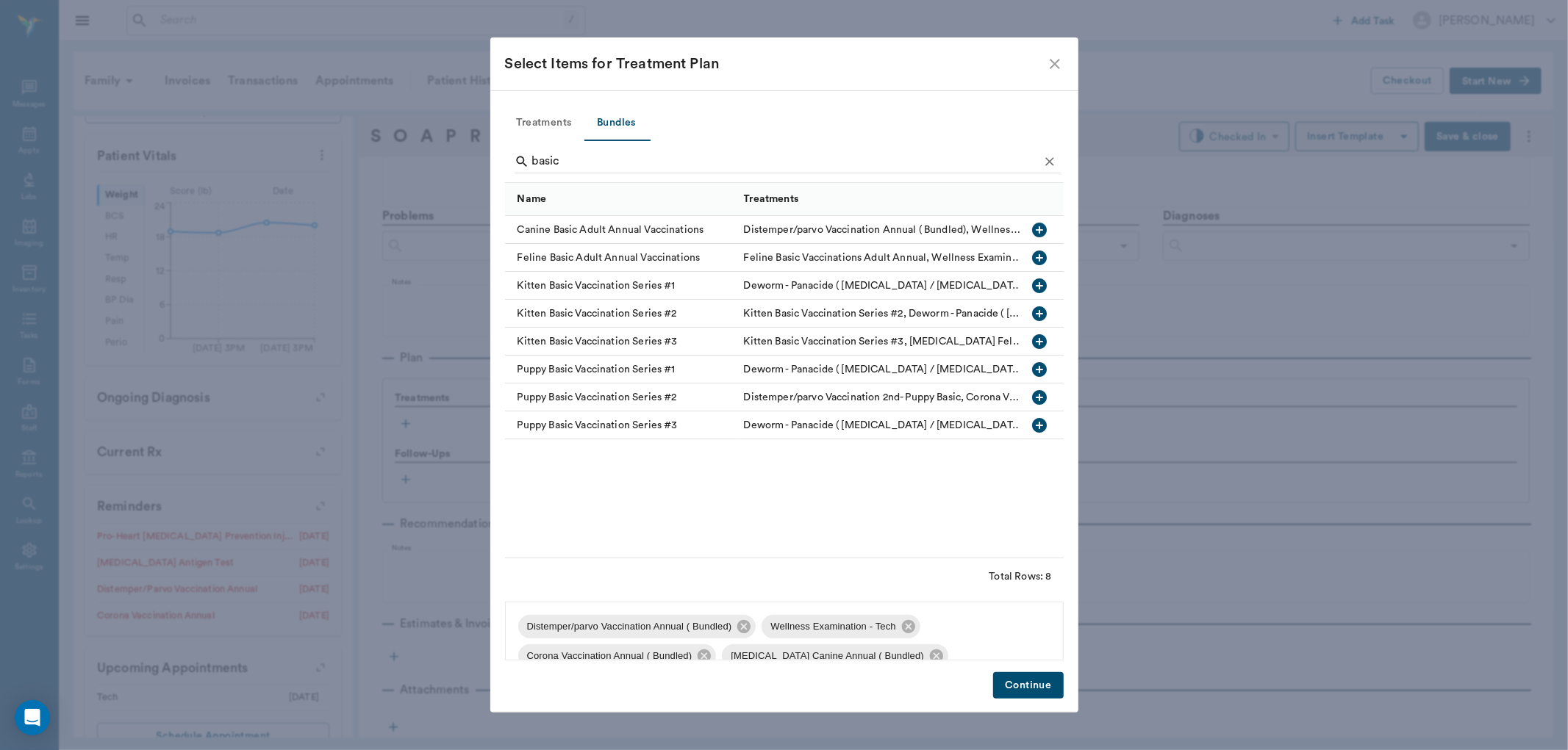
scroll to position [108, 0]
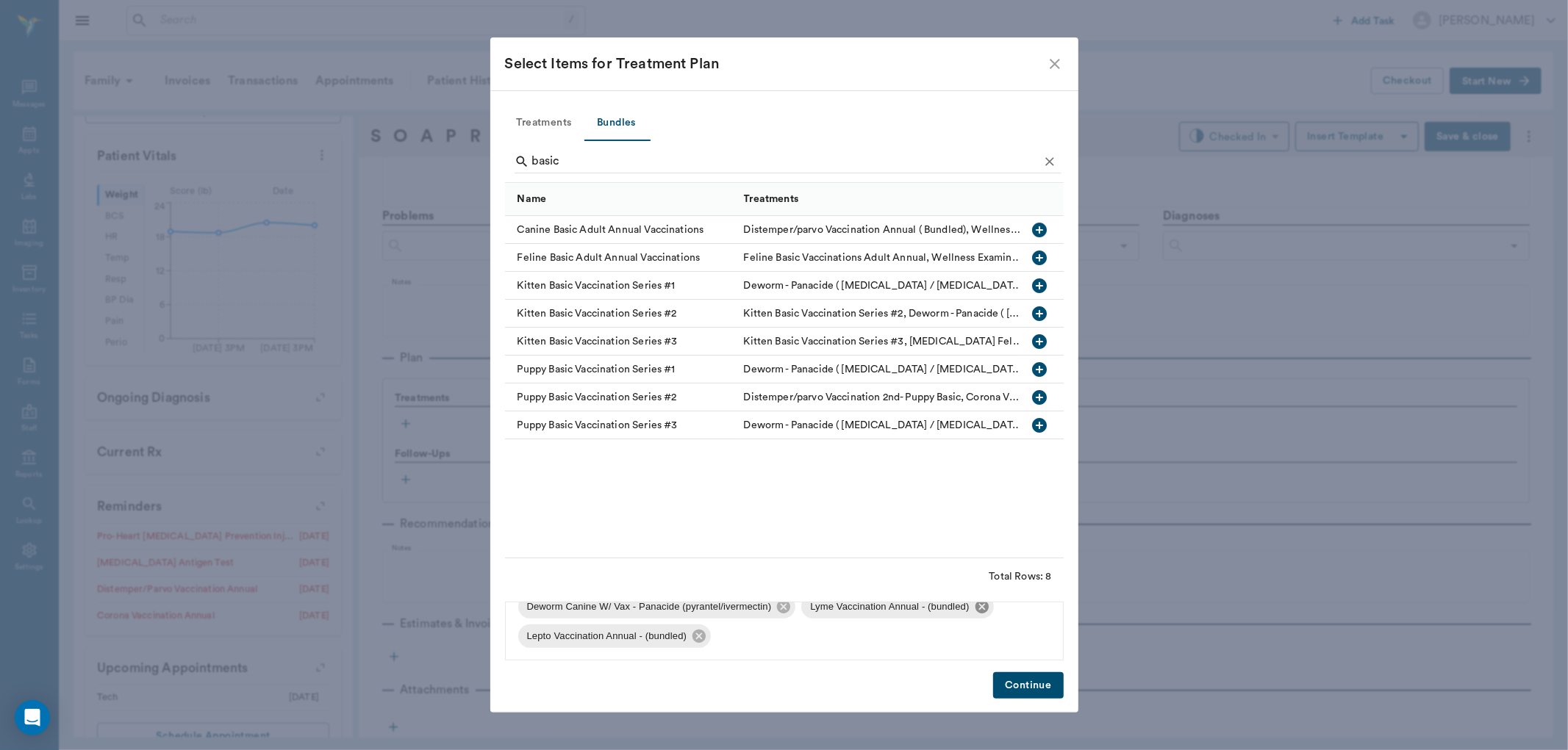
click at [976, 606] on icon at bounding box center [980, 606] width 13 height 13
click at [974, 639] on div "Lepto Vaccination Annual - (bundled)" at bounding box center [897, 637] width 193 height 23
click at [983, 638] on icon at bounding box center [982, 636] width 13 height 13
click at [1048, 158] on icon "Clear" at bounding box center [1049, 162] width 14 height 14
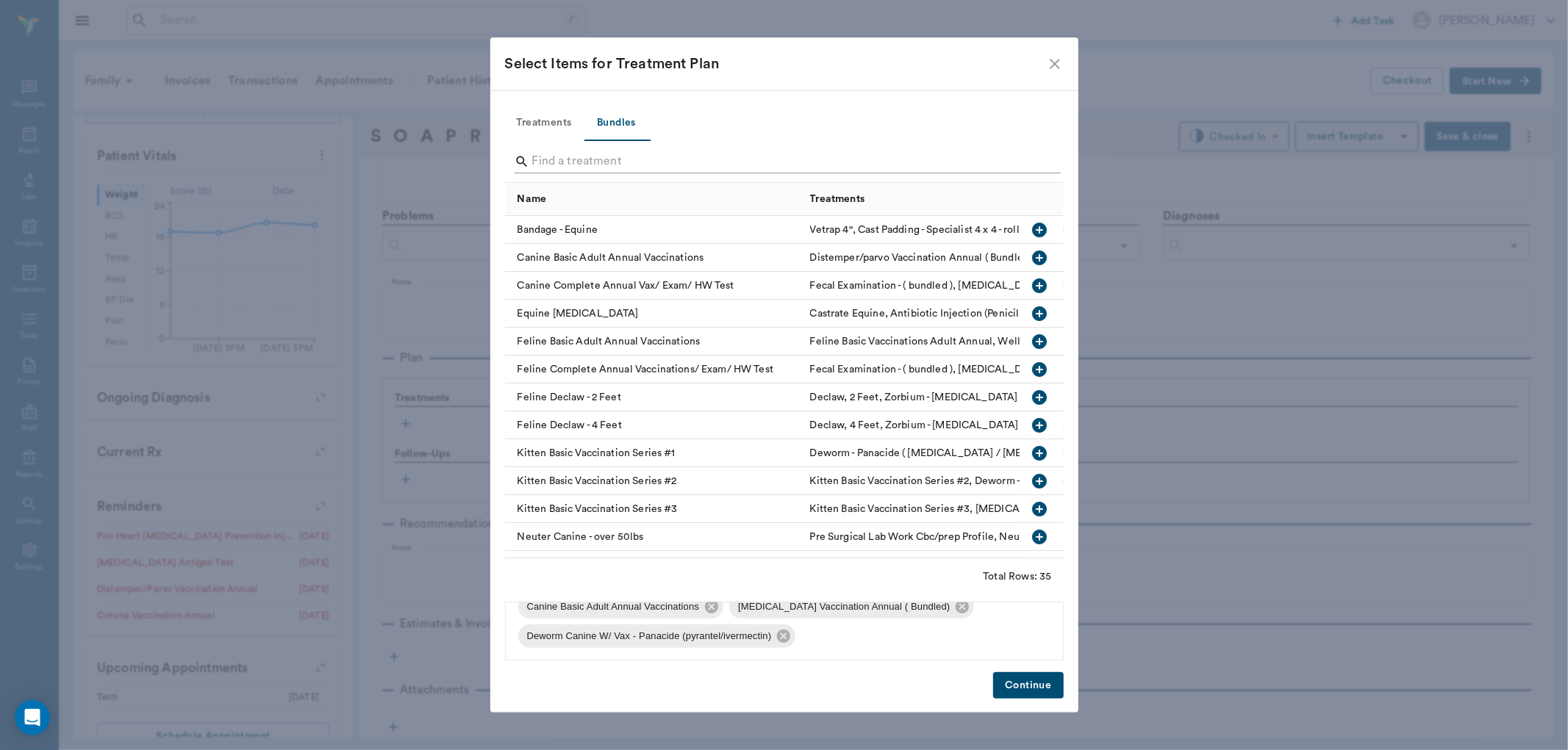
click at [1033, 162] on input "Search" at bounding box center [785, 162] width 506 height 23
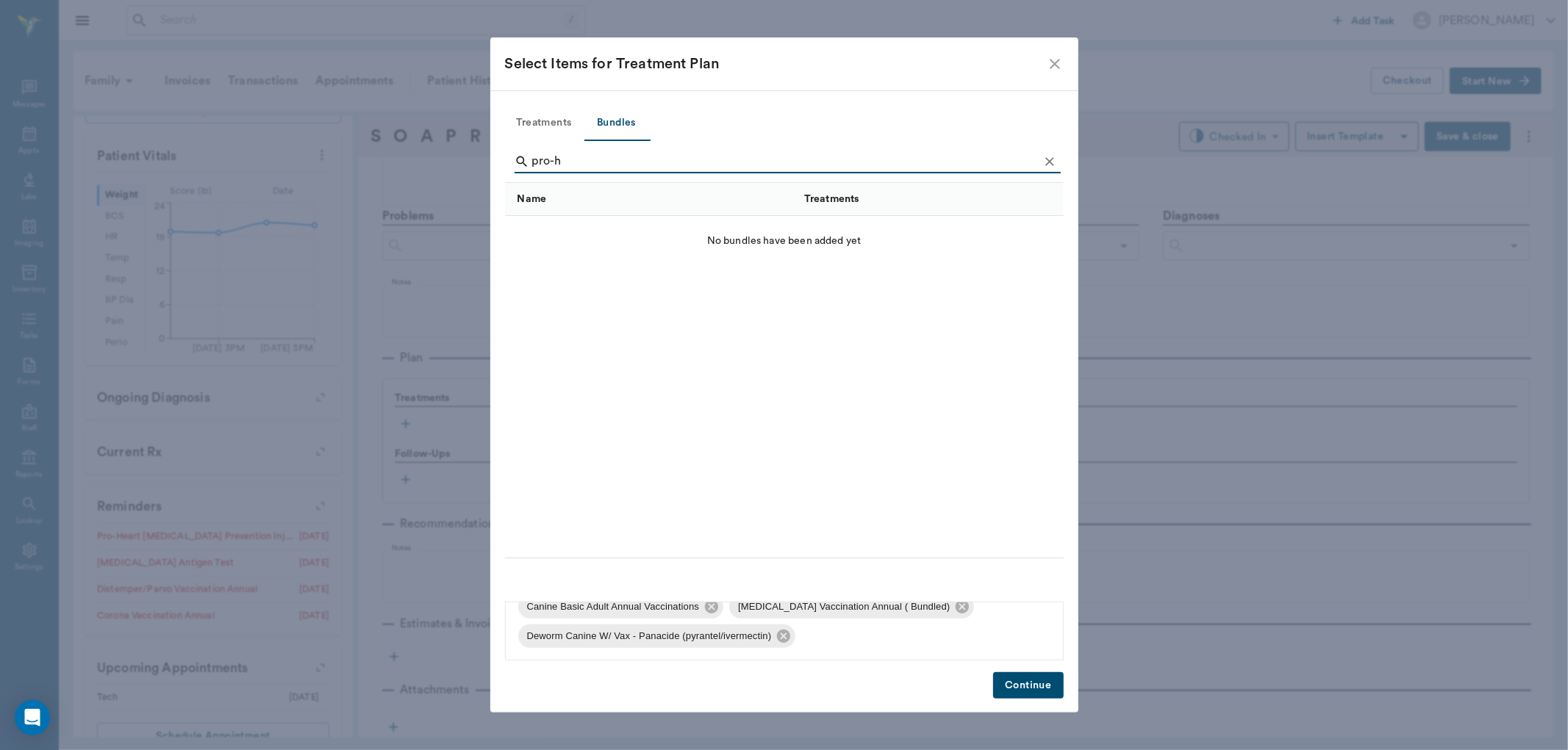
type input "pro-h"
click at [528, 118] on button "Treatments" at bounding box center [544, 124] width 79 height 36
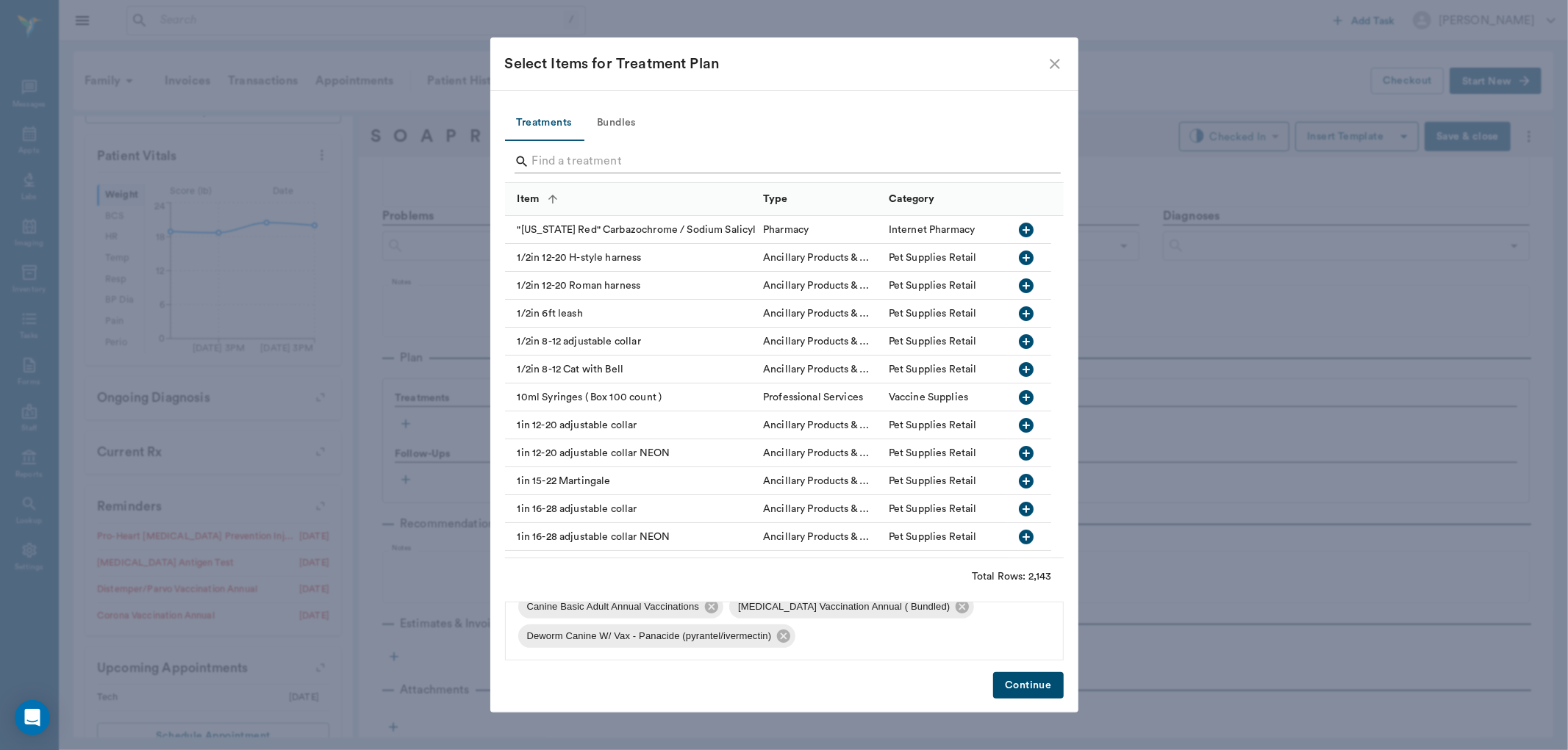
click at [555, 160] on input "Search" at bounding box center [785, 162] width 506 height 23
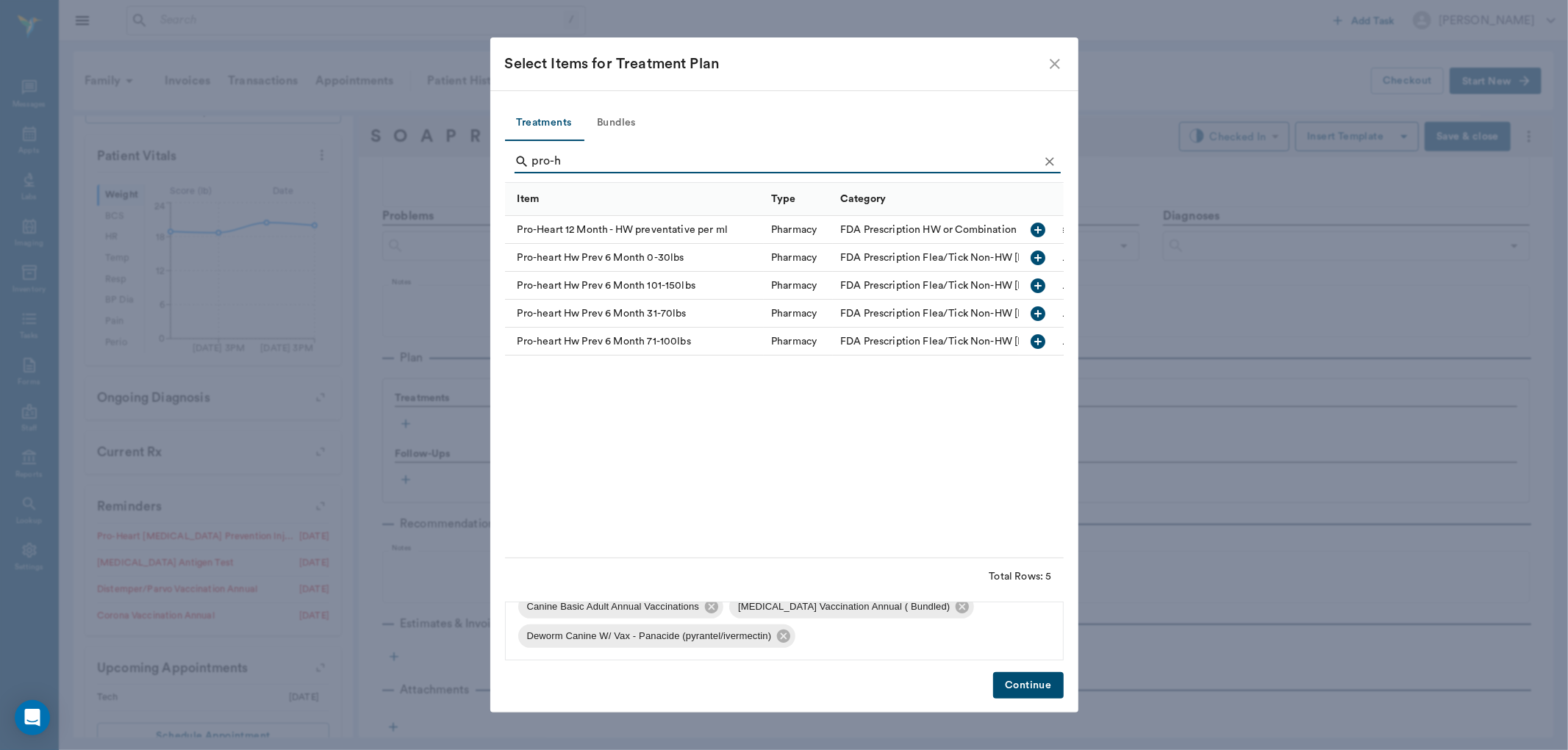
type input "pro-h"
click at [1039, 259] on icon "button" at bounding box center [1038, 258] width 14 height 14
click at [1040, 164] on button "Clear" at bounding box center [1049, 162] width 22 height 22
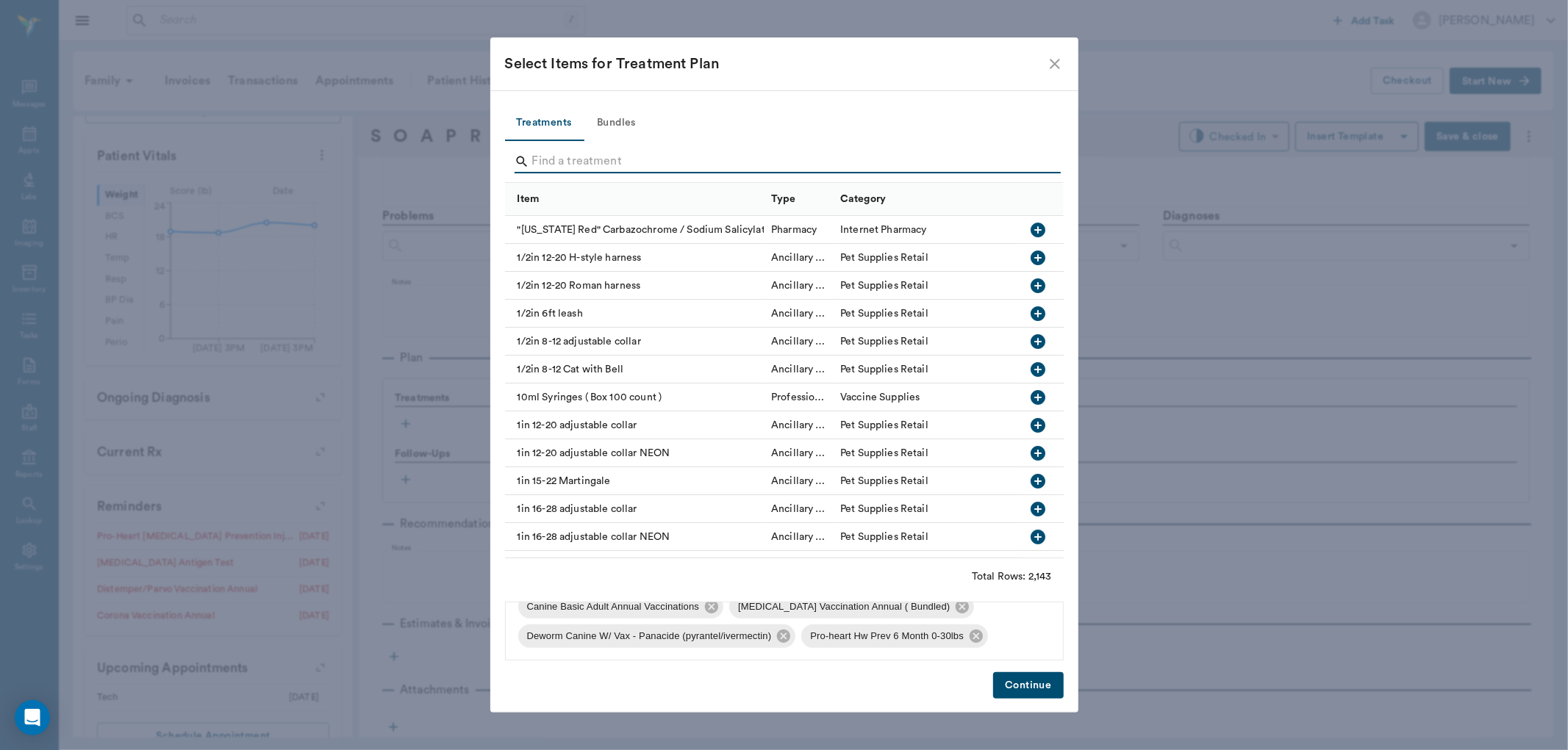
click at [1022, 163] on input "Search" at bounding box center [785, 162] width 506 height 23
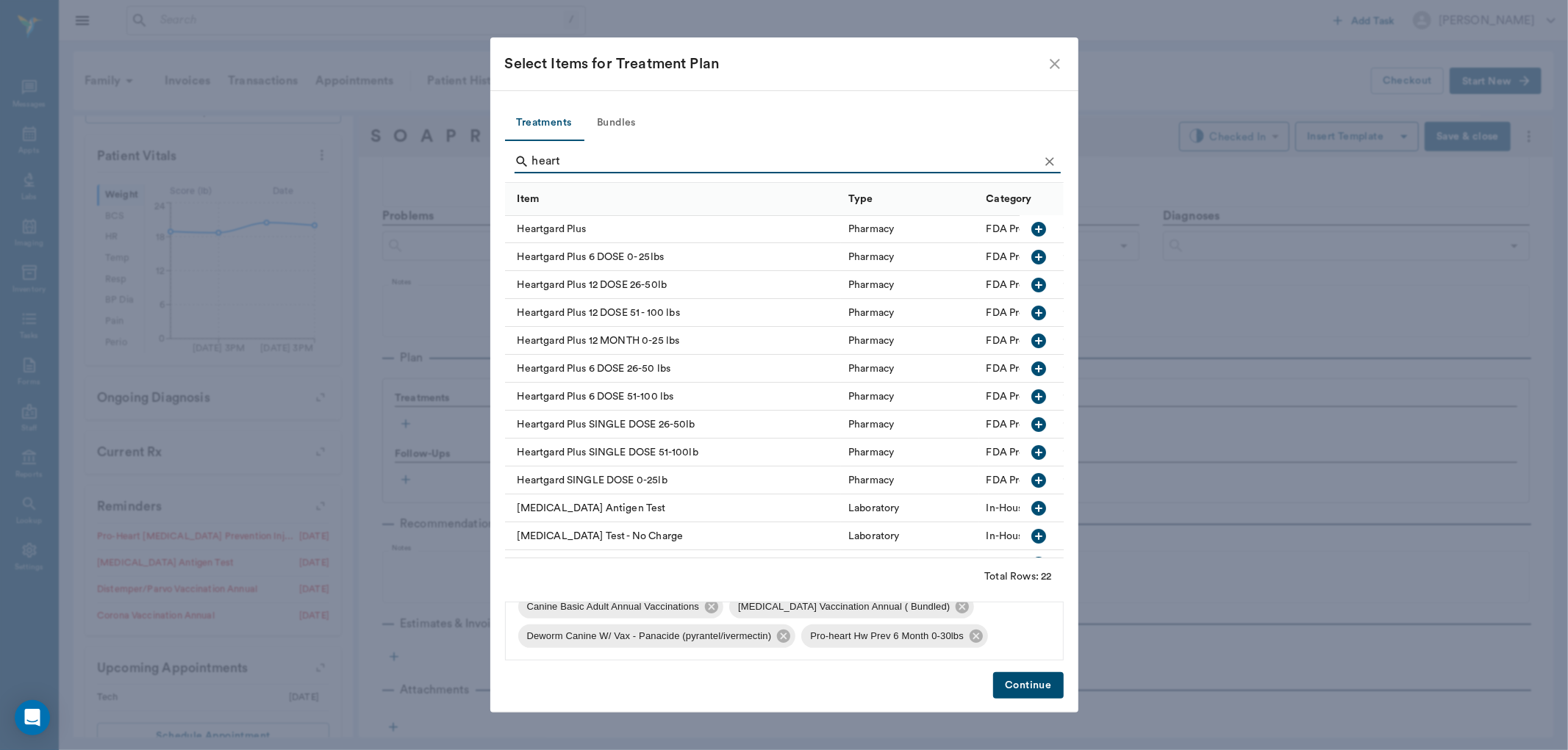
scroll to position [163, 0]
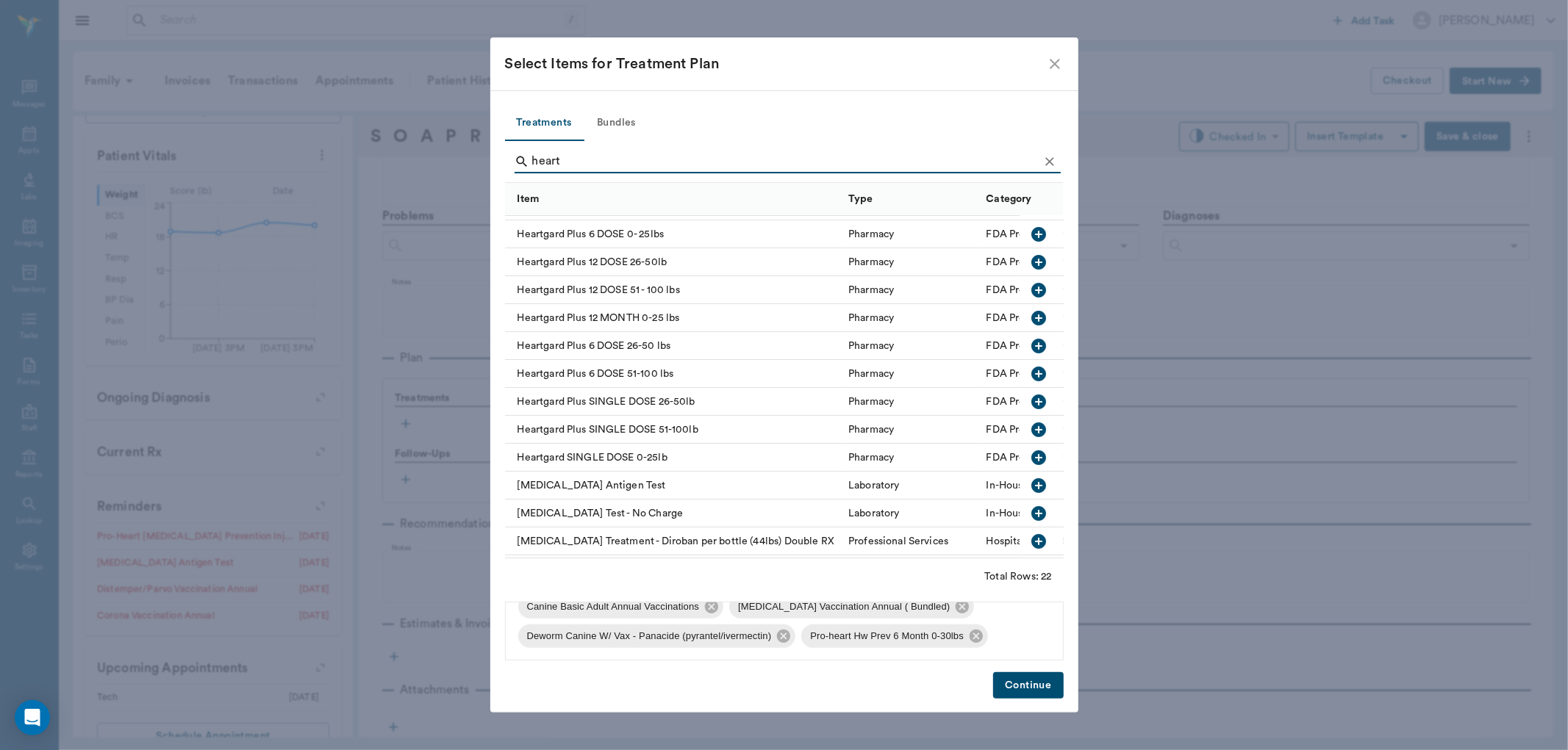
type input "heart"
click at [1031, 488] on icon "button" at bounding box center [1038, 486] width 14 height 14
click at [1046, 676] on button "Continue" at bounding box center [1028, 686] width 70 height 27
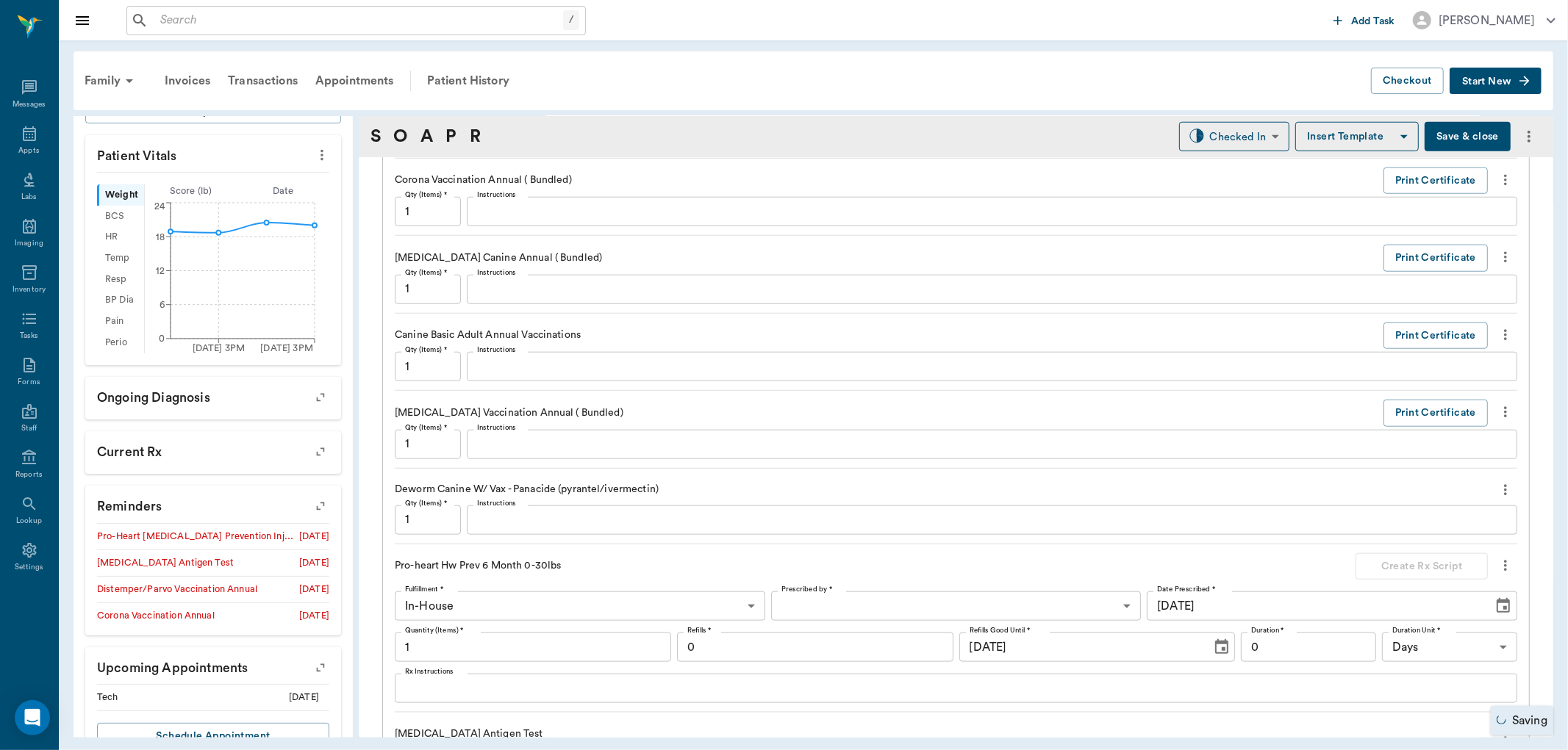
scroll to position [1382, 0]
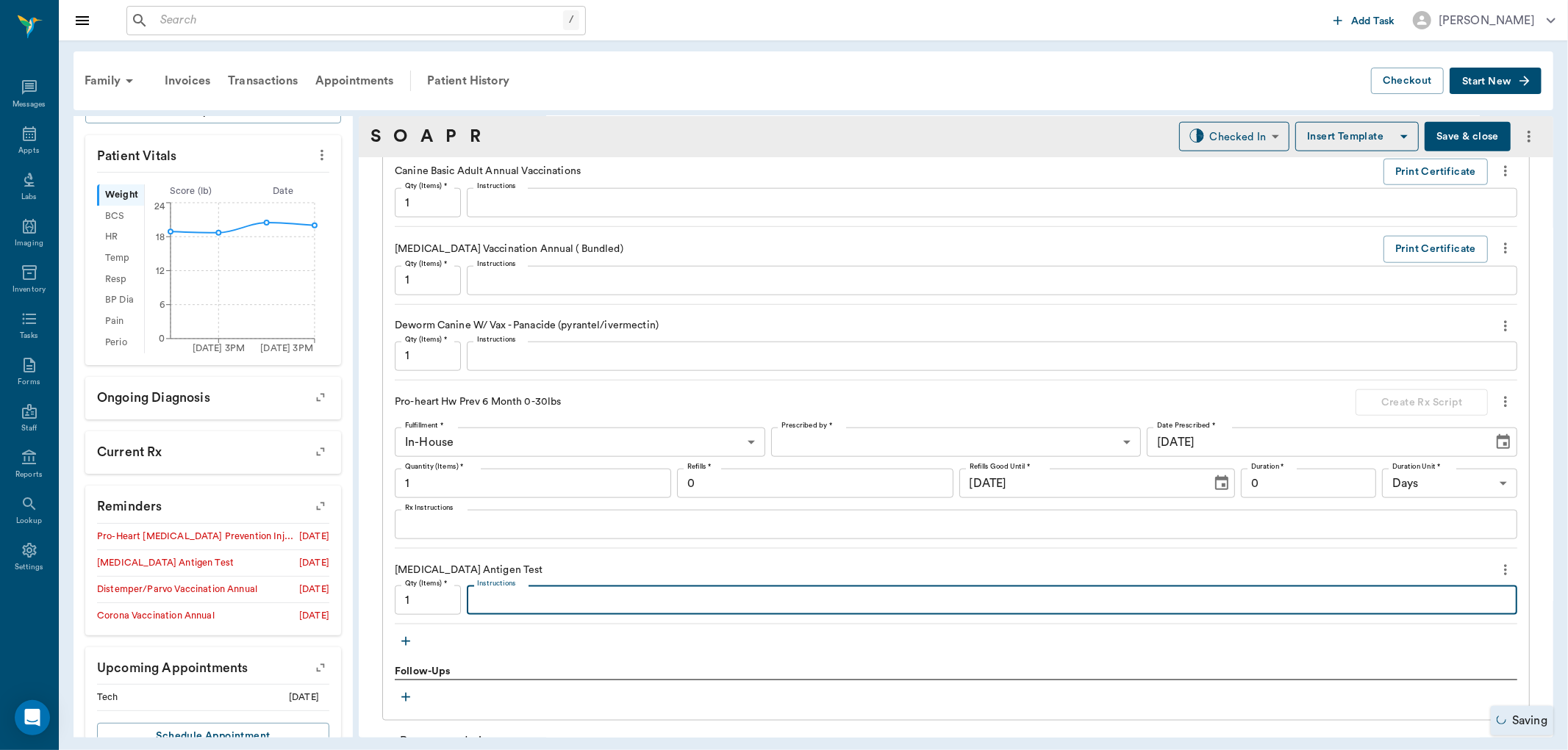
click at [546, 605] on textarea "Instructions" at bounding box center [991, 600] width 1030 height 17
type textarea "Negative"
click at [1172, 129] on body "/ ​ Add Task Dr. Bert Ellsworth Nectar Messages Appts Labs Imaging Inventory Ta…" at bounding box center [784, 375] width 1568 height 750
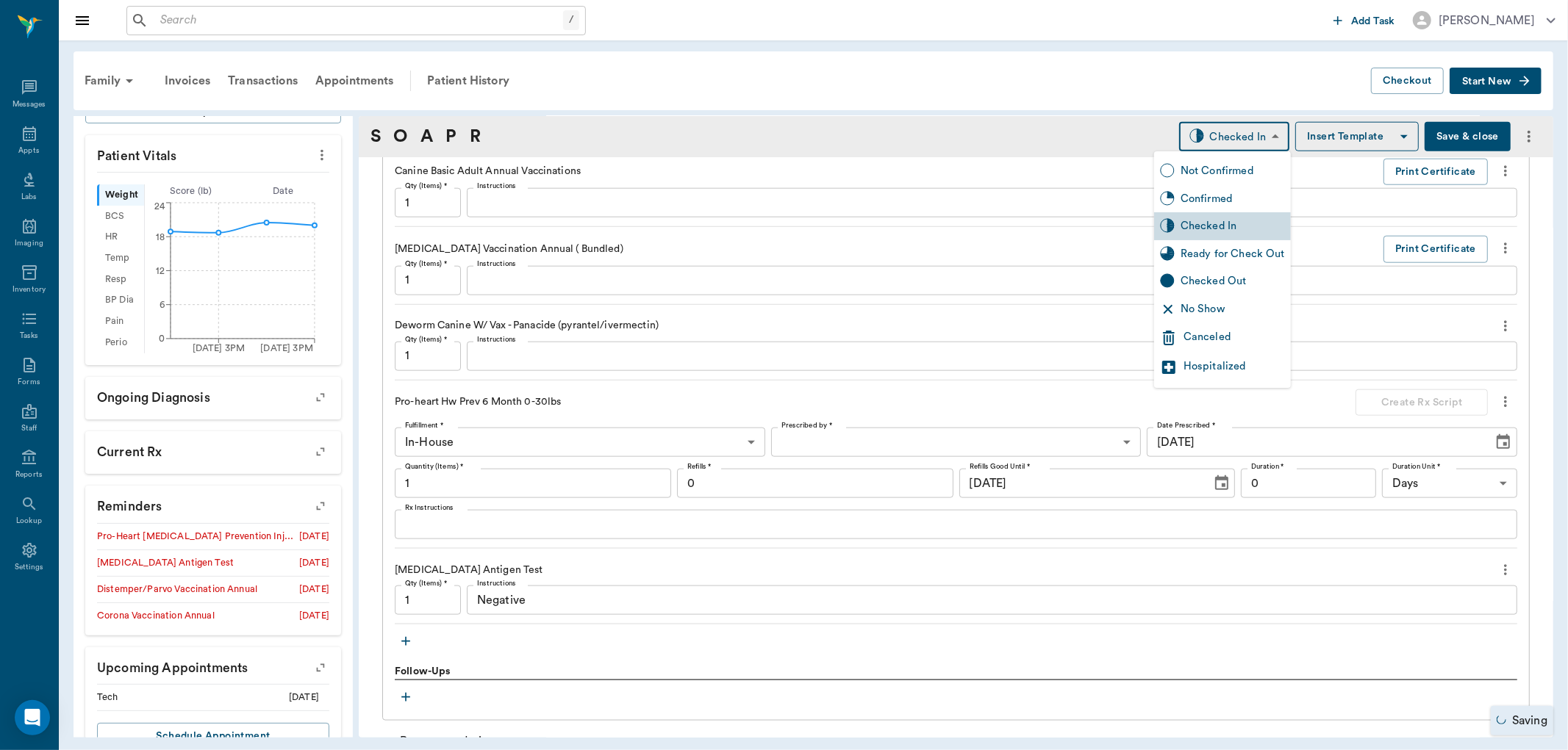
click at [1208, 252] on div "Ready for Check Out" at bounding box center [1232, 254] width 104 height 16
type input "READY_TO_CHECKOUT"
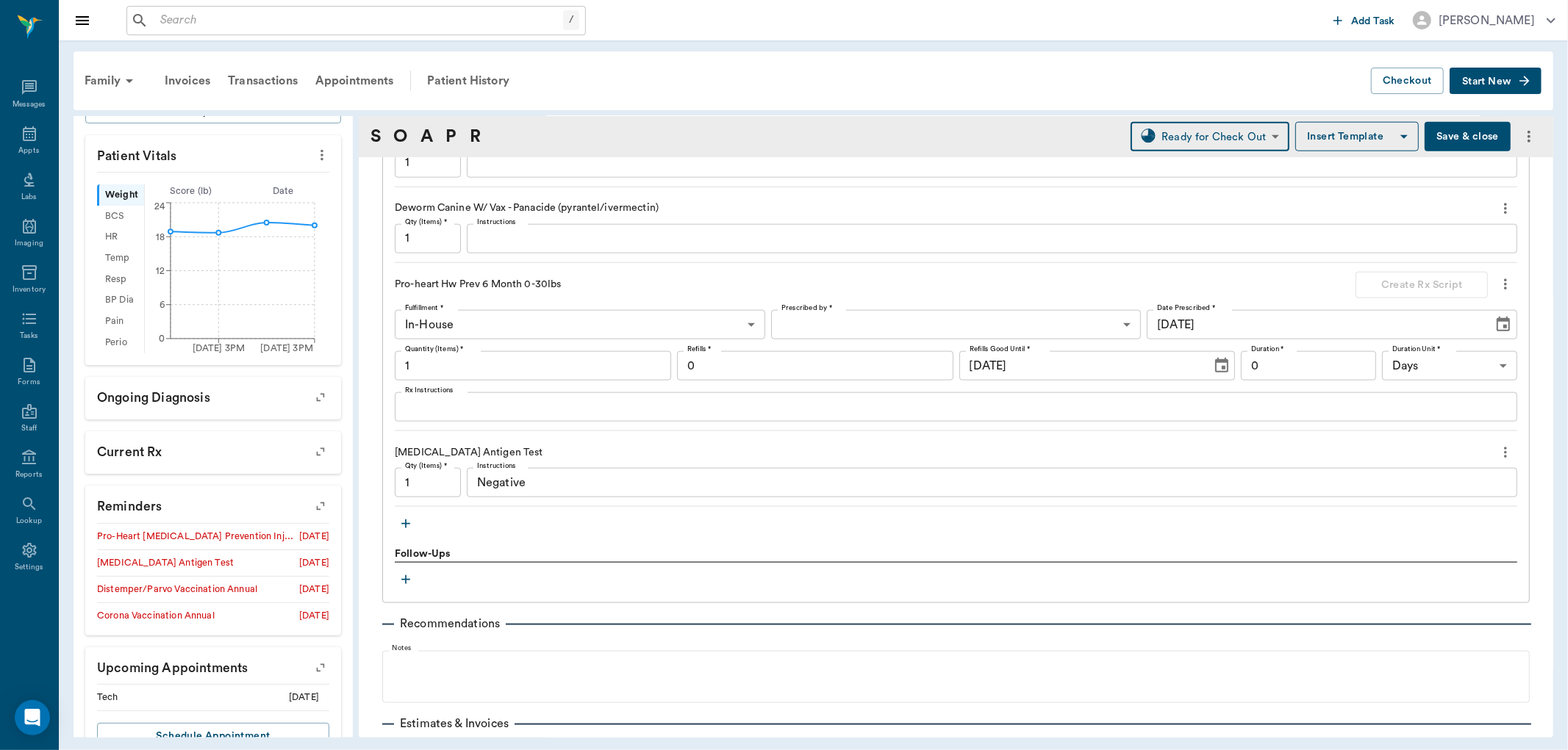
scroll to position [1619, 0]
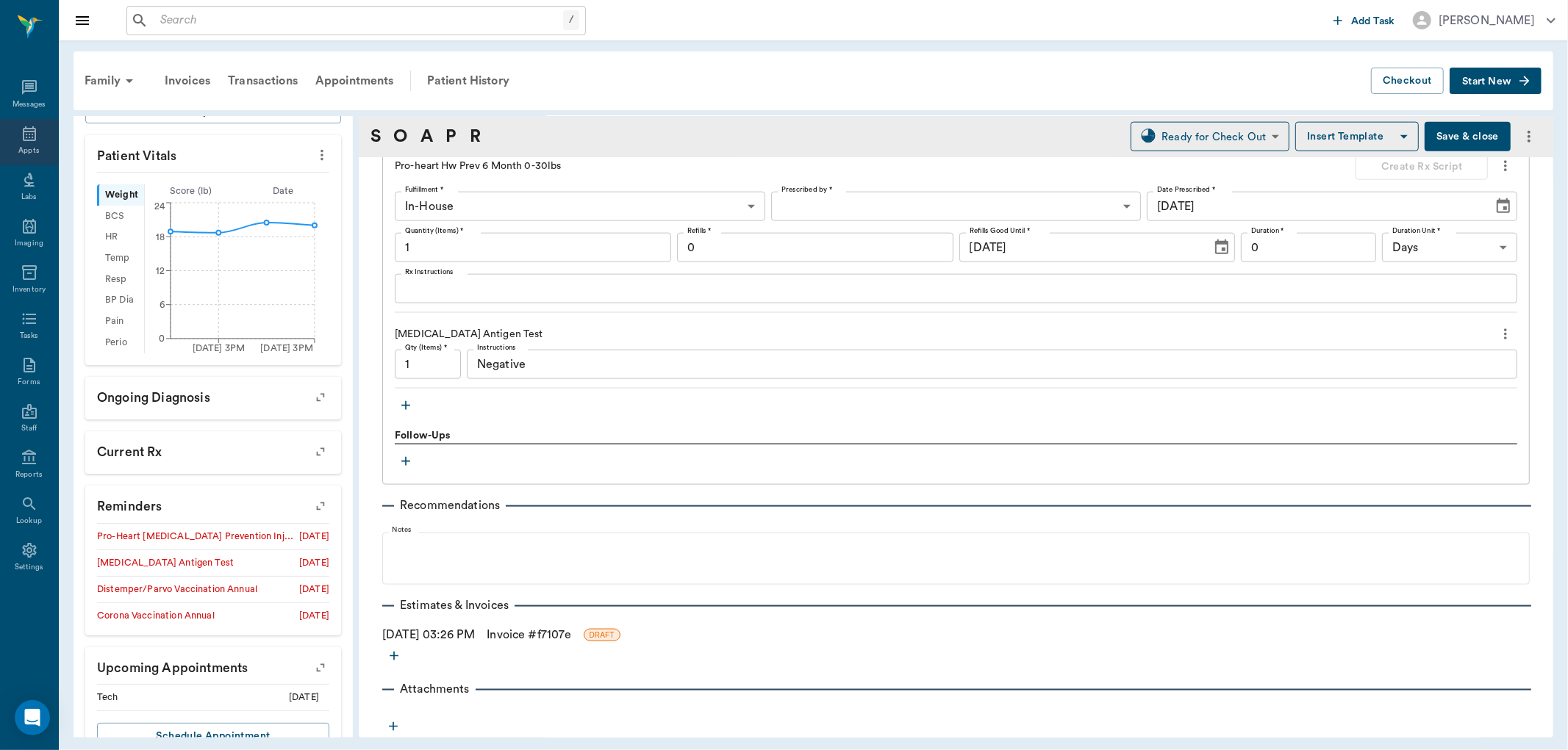
click at [43, 151] on div "Appts" at bounding box center [29, 142] width 58 height 46
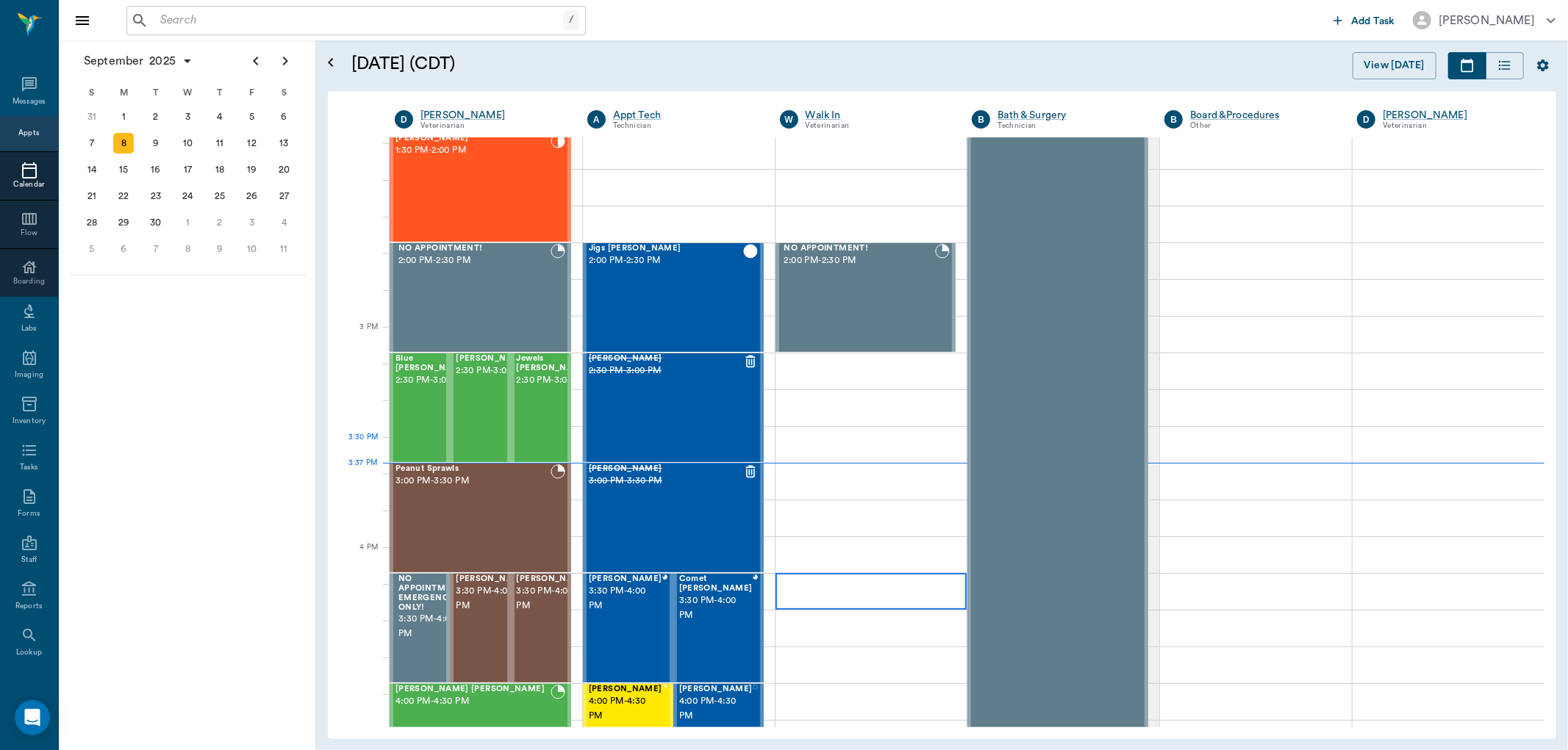
scroll to position [1382, 0]
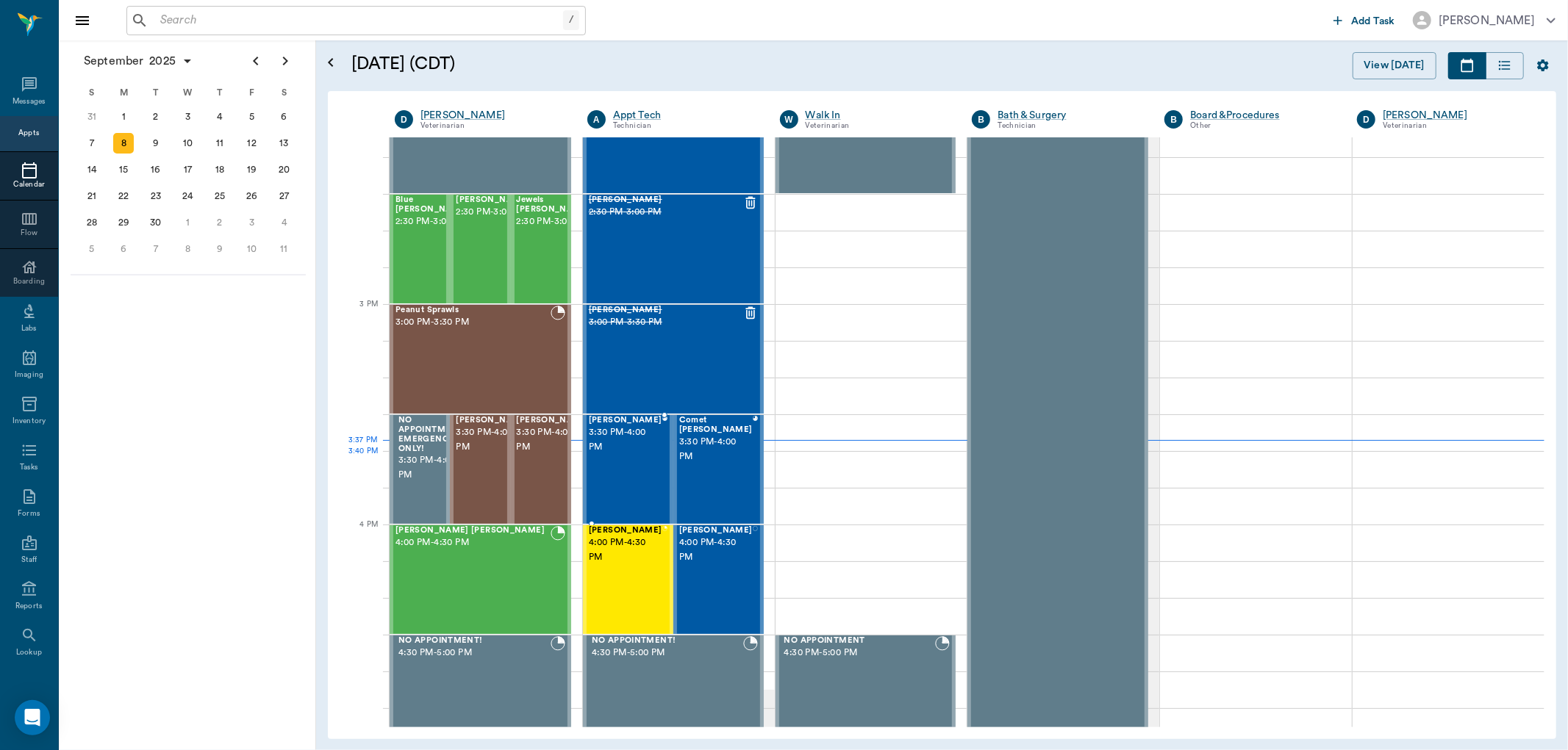
click at [626, 462] on div "Sparkie Marcel 3:30 PM - 4:00 PM" at bounding box center [625, 470] width 73 height 107
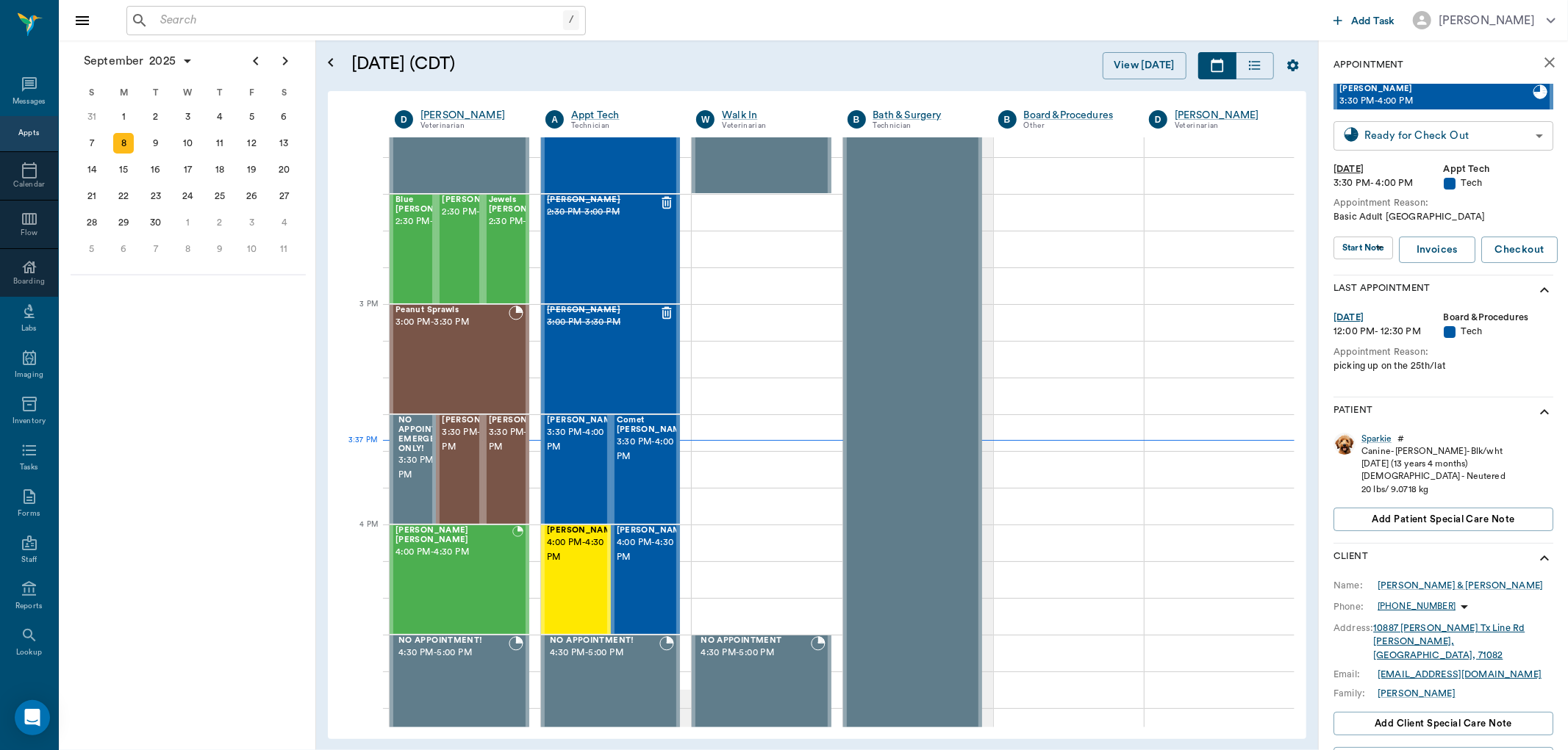
click at [1453, 131] on body "/ ​ Add Task Dr. Bert Ellsworth Nectar Messages Appts Calendar Flow Boarding La…" at bounding box center [784, 375] width 1568 height 750
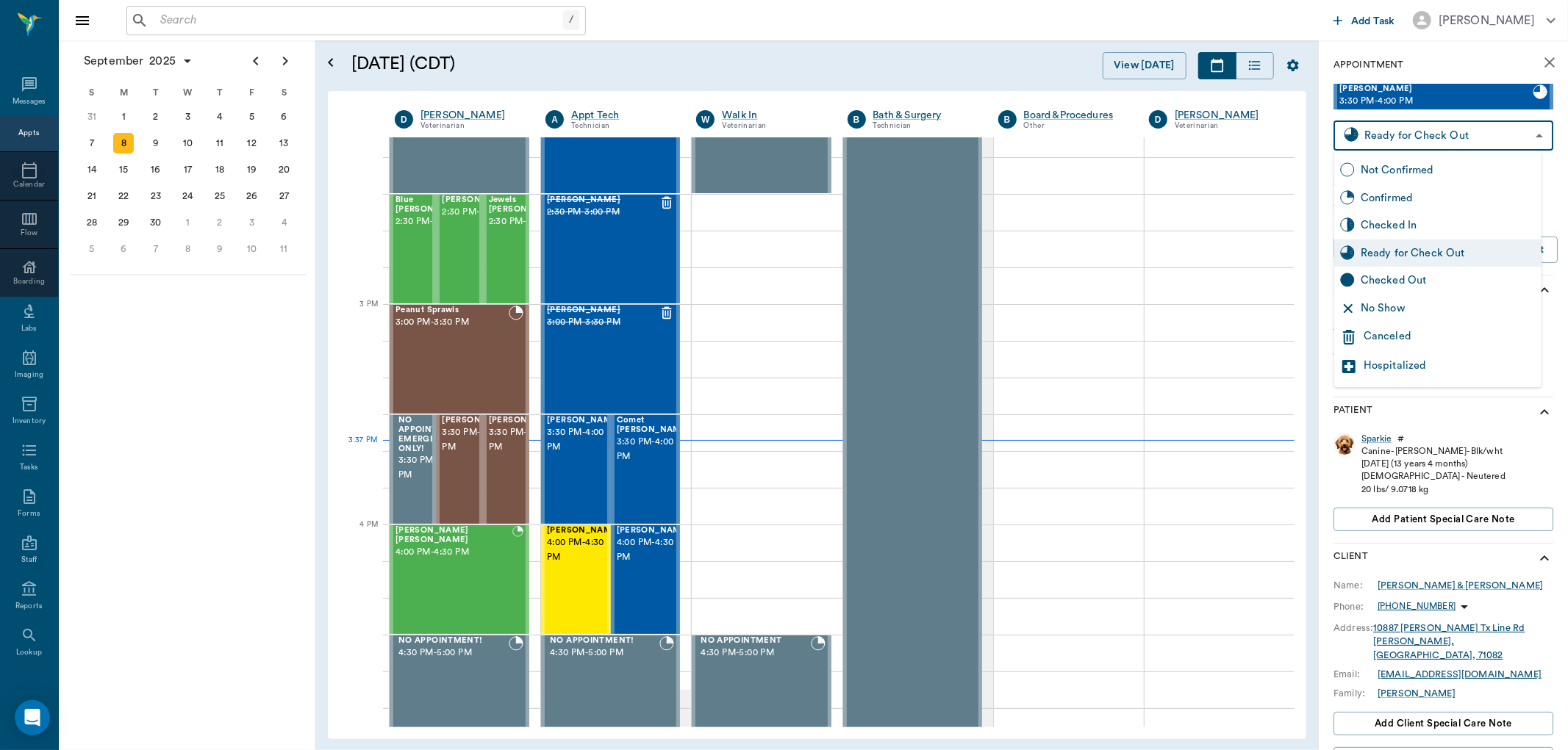
click at [1553, 179] on div at bounding box center [784, 375] width 1568 height 750
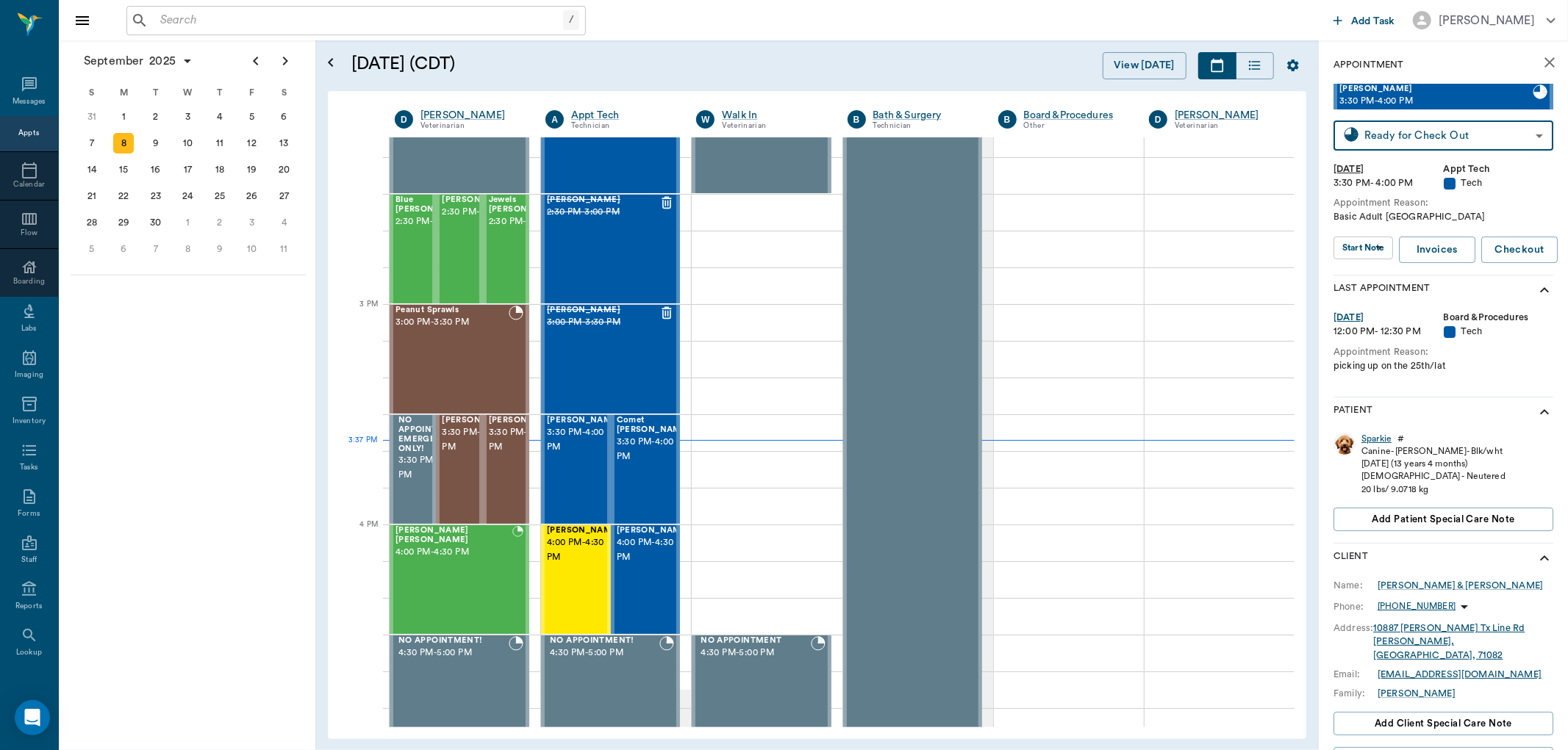
click at [1387, 435] on div "Sparkie" at bounding box center [1376, 439] width 30 height 12
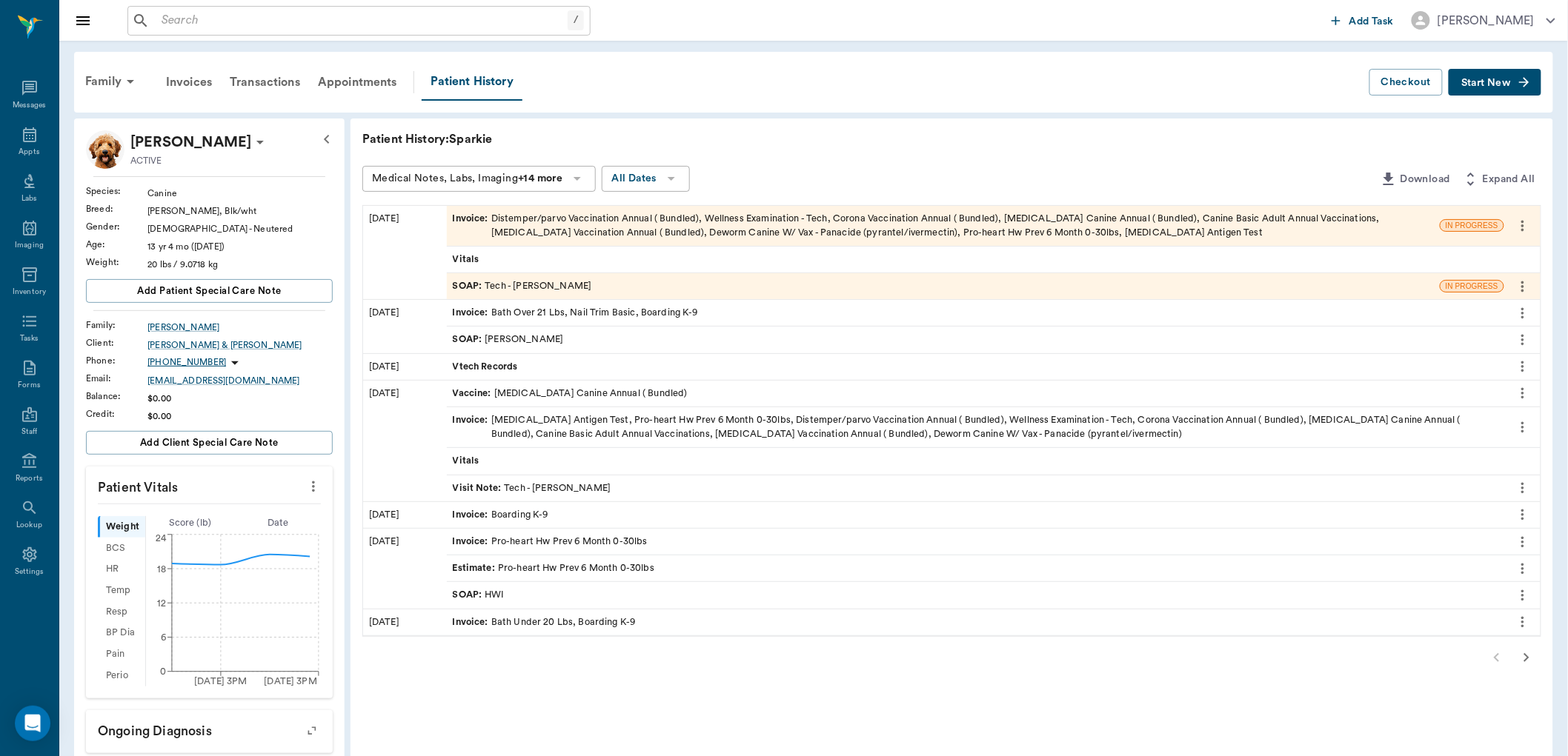
click at [602, 282] on div "SOAP : Tech - Hunter Graves" at bounding box center [942, 286] width 993 height 26
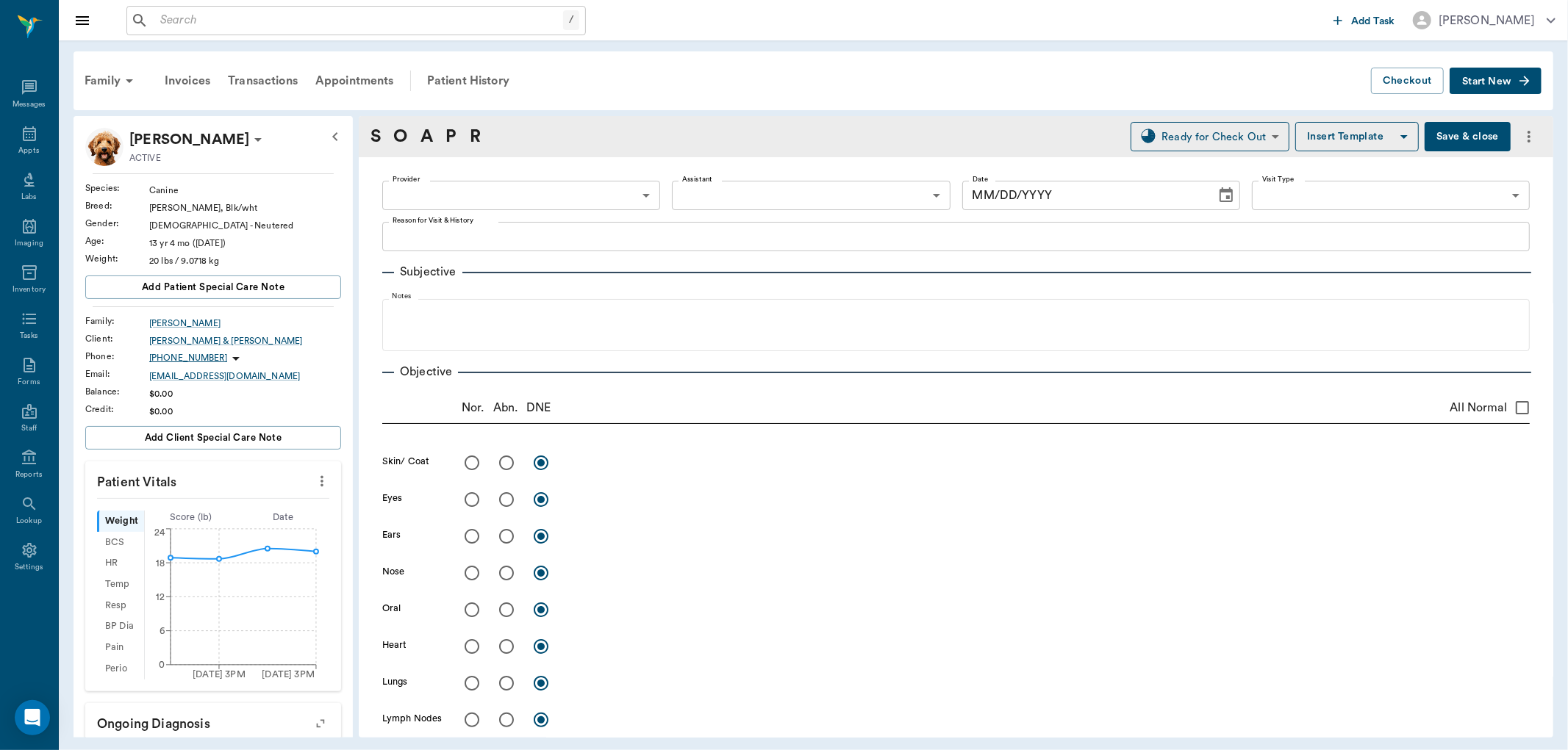
type input "682b670d8bdc6f7f8feef3db"
type input "63ec2f075fda476ae8351a4c"
type input "65d2be4f46e3a538d89b8c1a"
type textarea "Basic Adult Caryn"
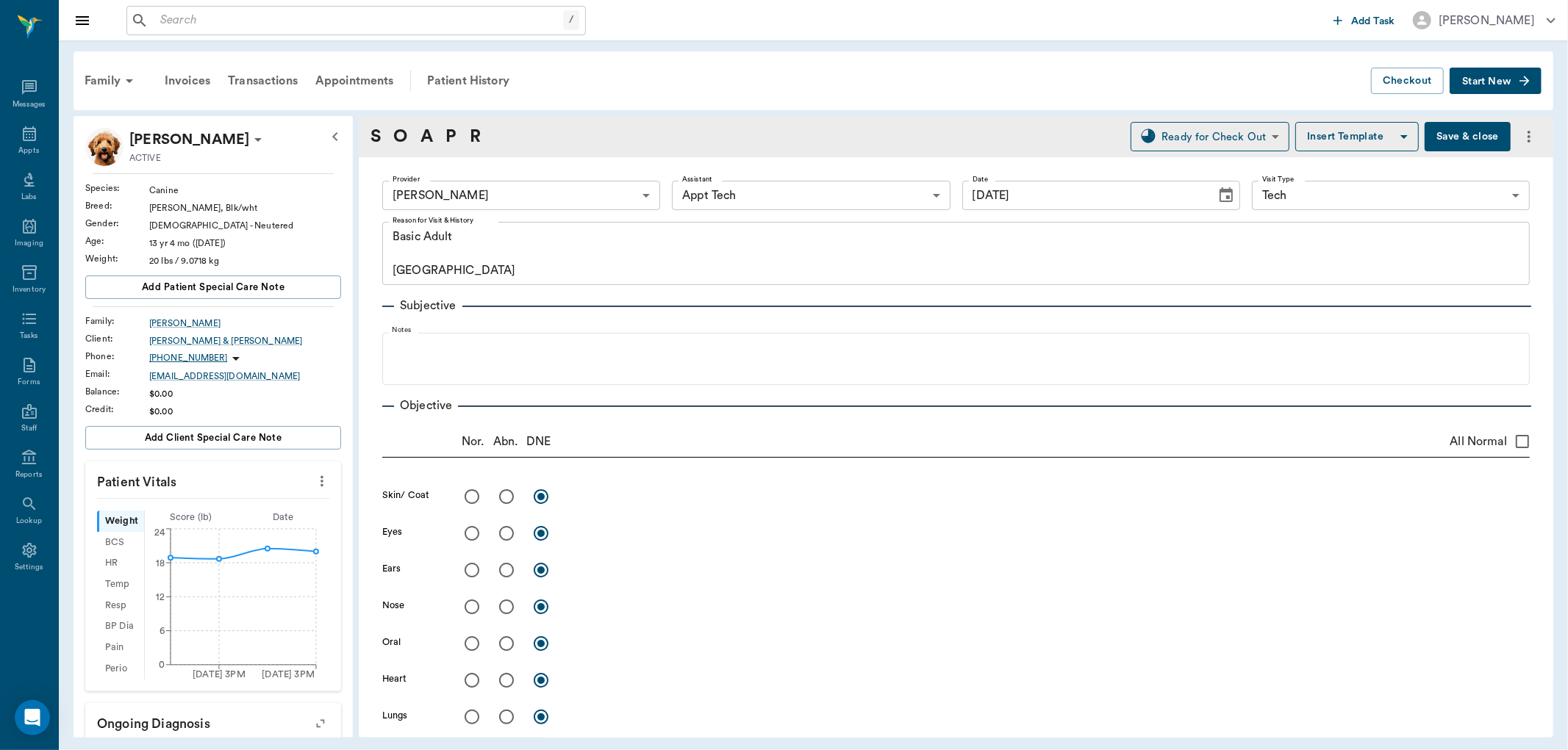
type input "[DATE]"
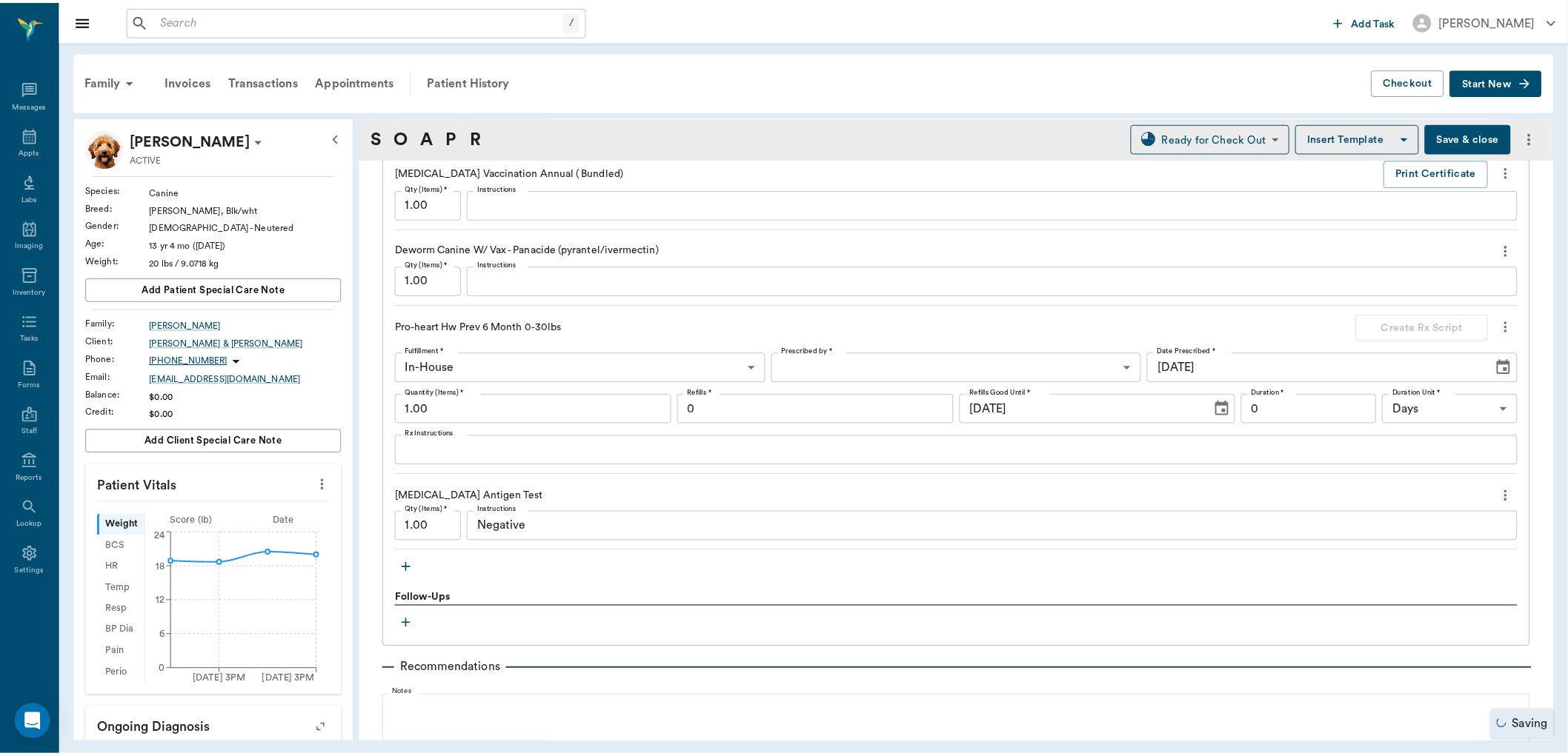
scroll to position [1632, 0]
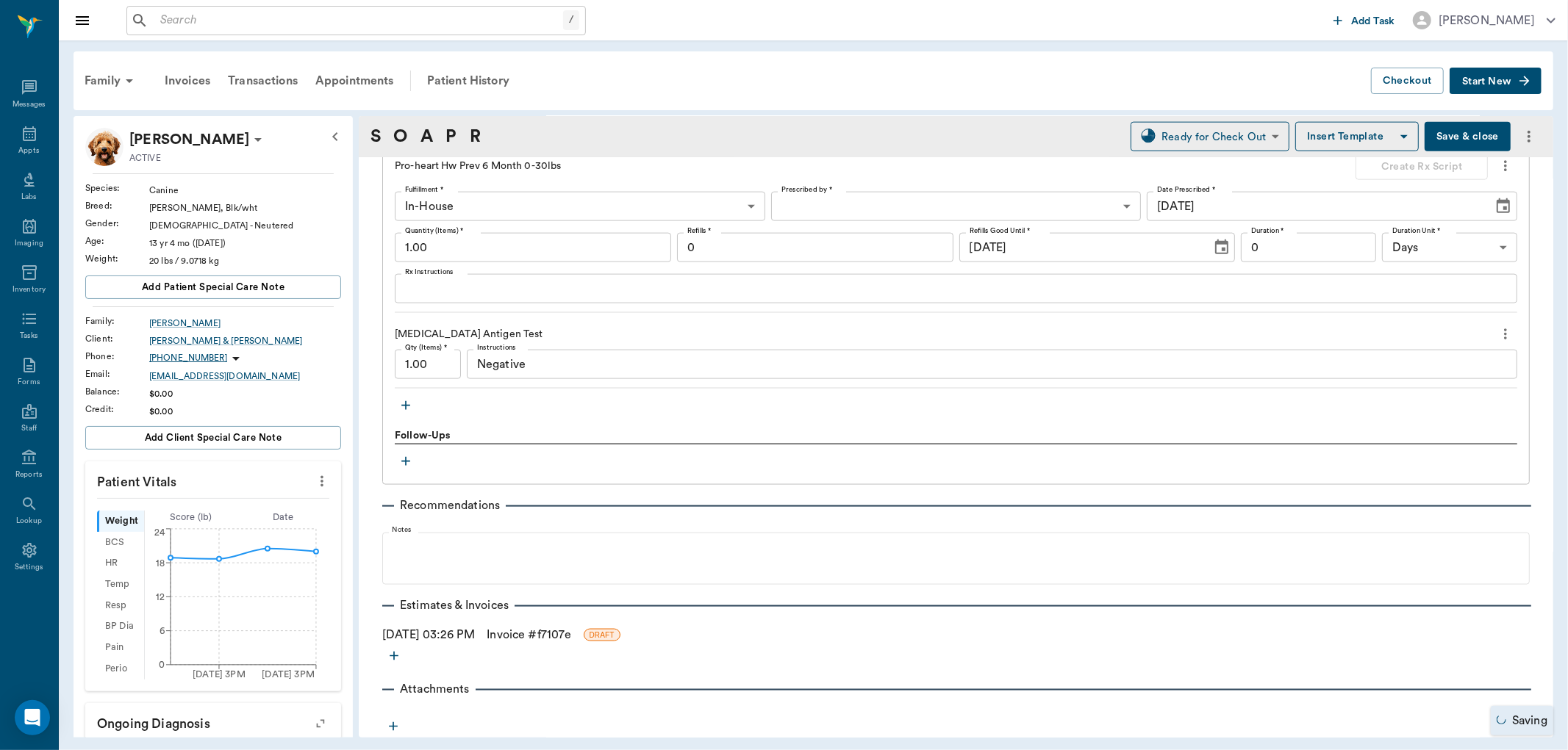
click at [538, 633] on link "Invoice # f7107e" at bounding box center [529, 635] width 85 height 18
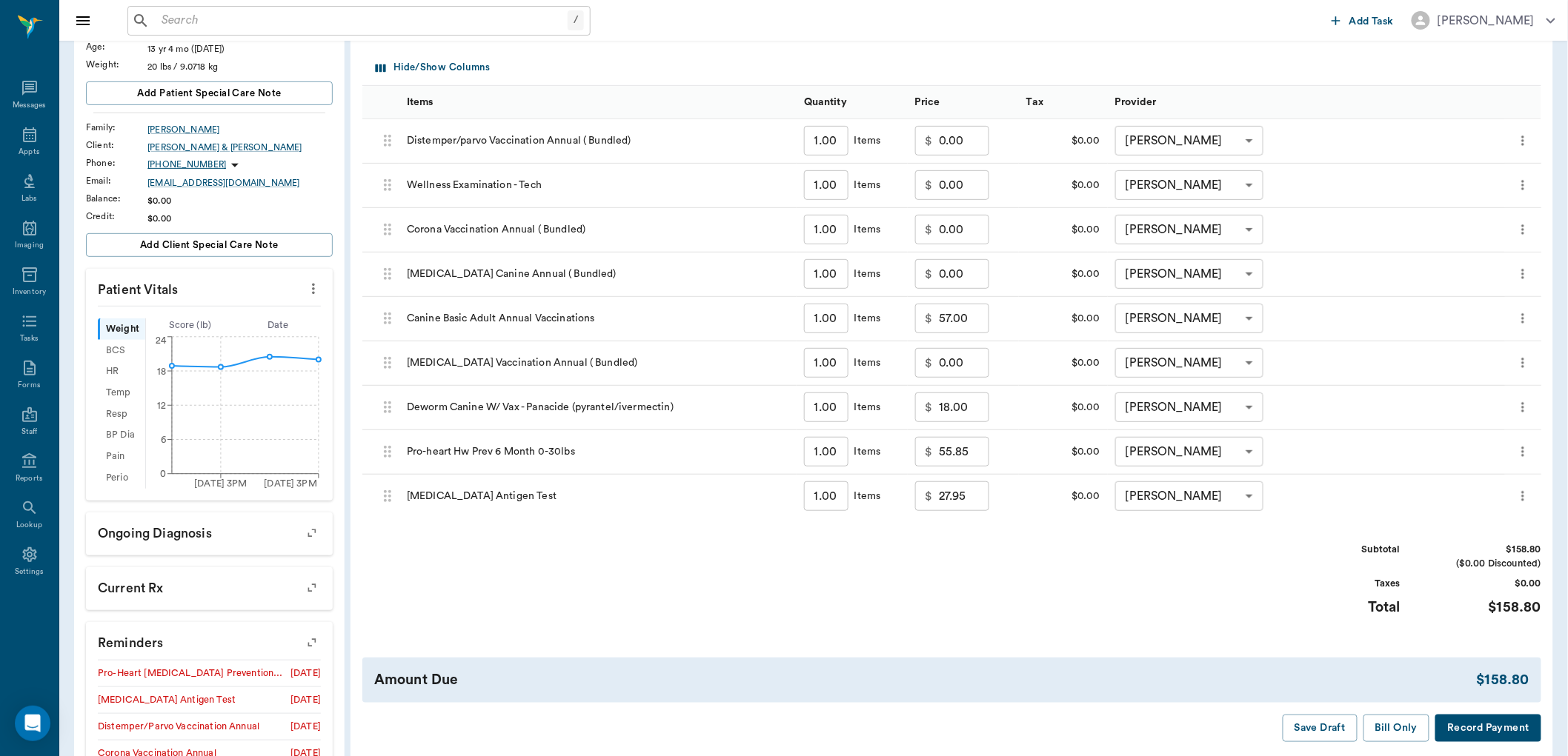
scroll to position [247, 0]
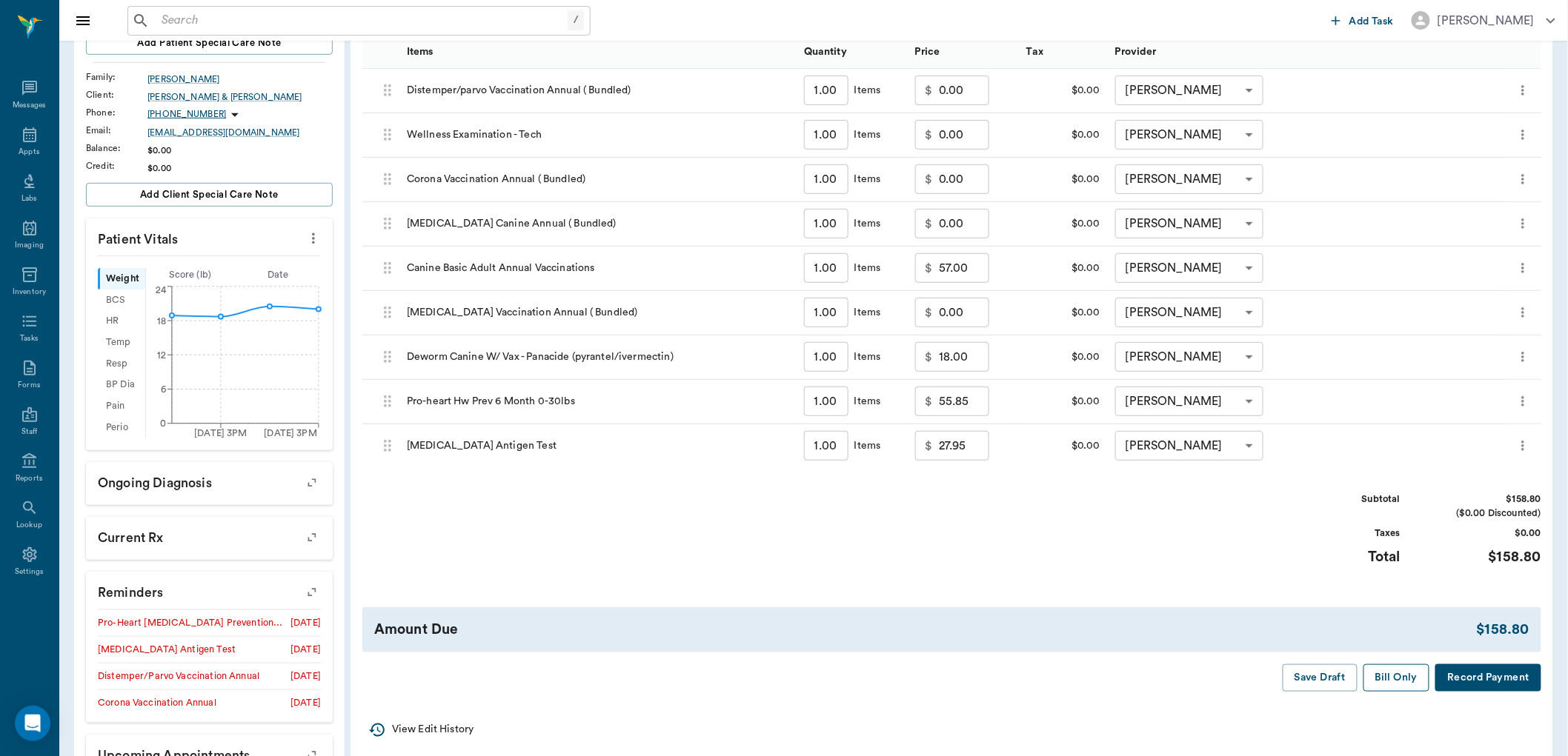
click at [1383, 680] on button "Bill Only" at bounding box center [1397, 678] width 67 height 27
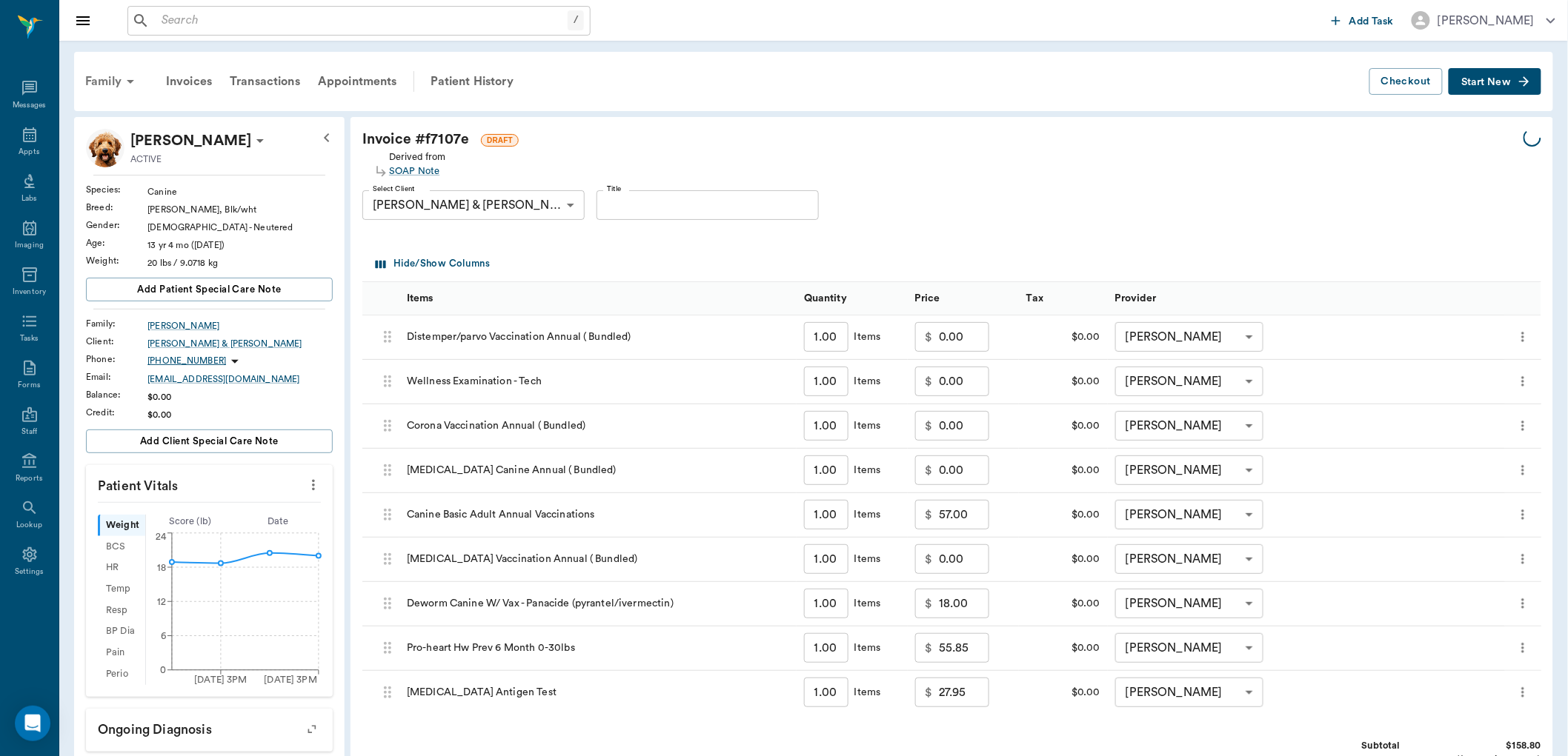
click at [128, 76] on icon at bounding box center [131, 82] width 18 height 18
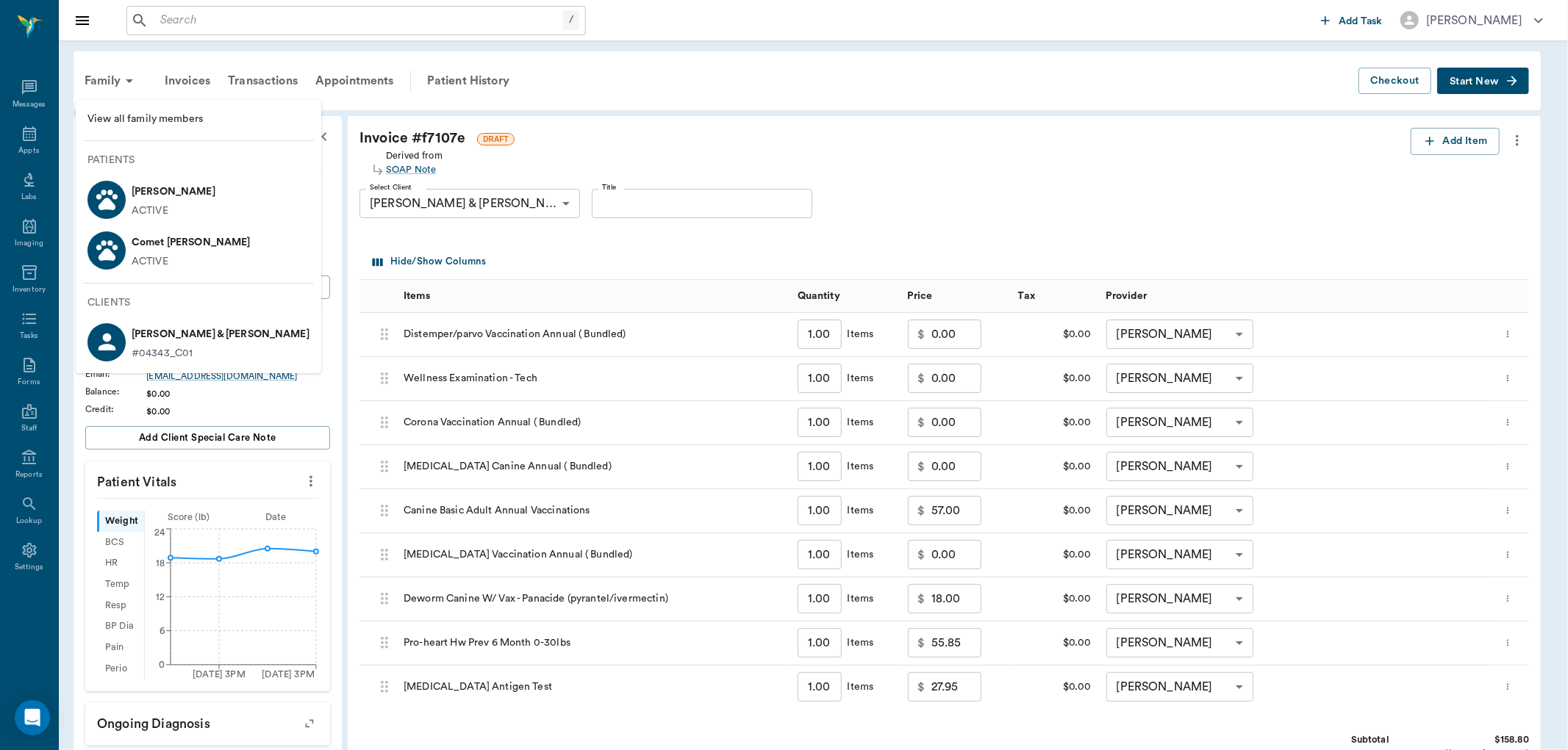
click at [198, 246] on p "Comet Marcel" at bounding box center [190, 242] width 119 height 23
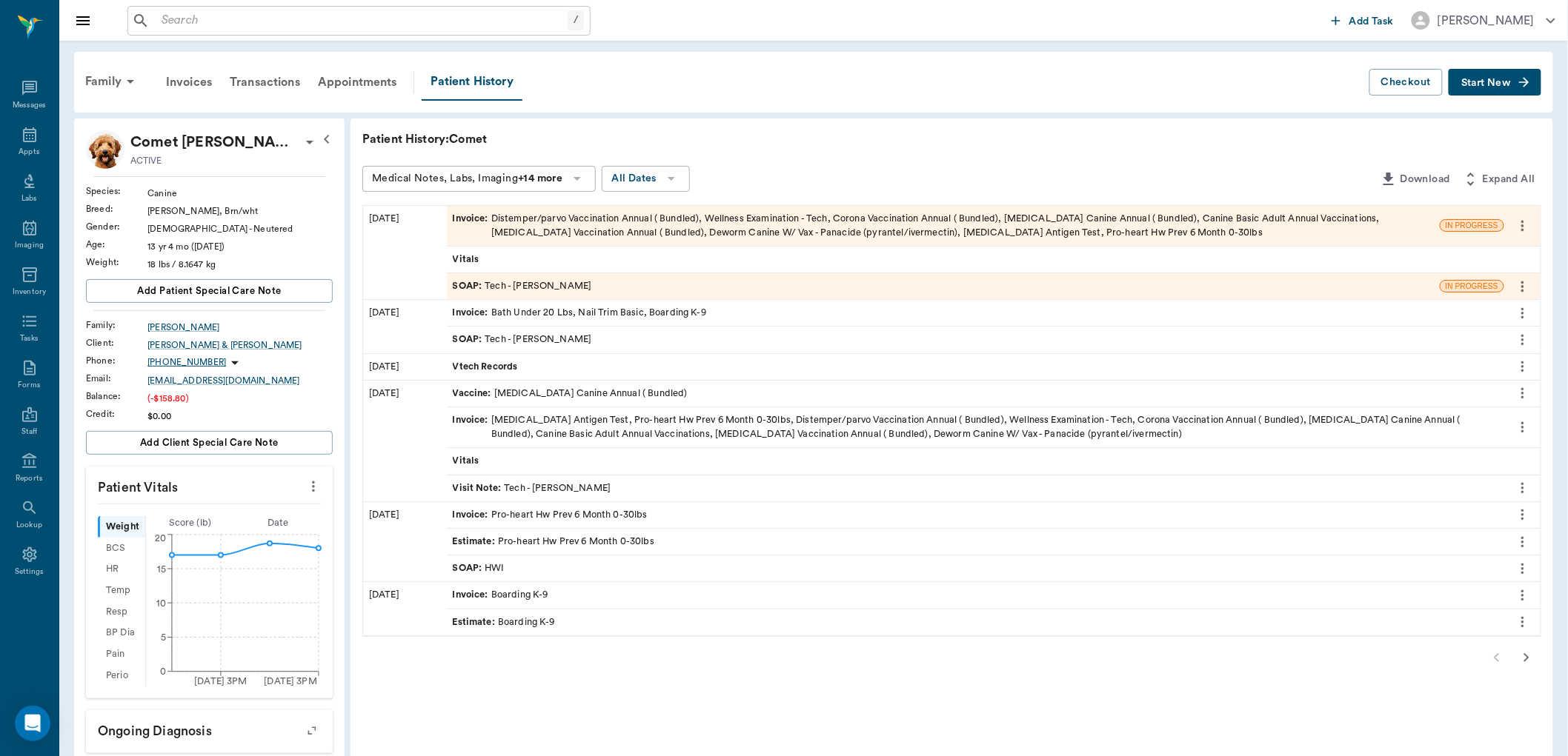
click at [643, 231] on div "Invoice : Distemper/parvo Vaccination Annual ( Bundled), Wellness Examination -…" at bounding box center [943, 225] width 981 height 28
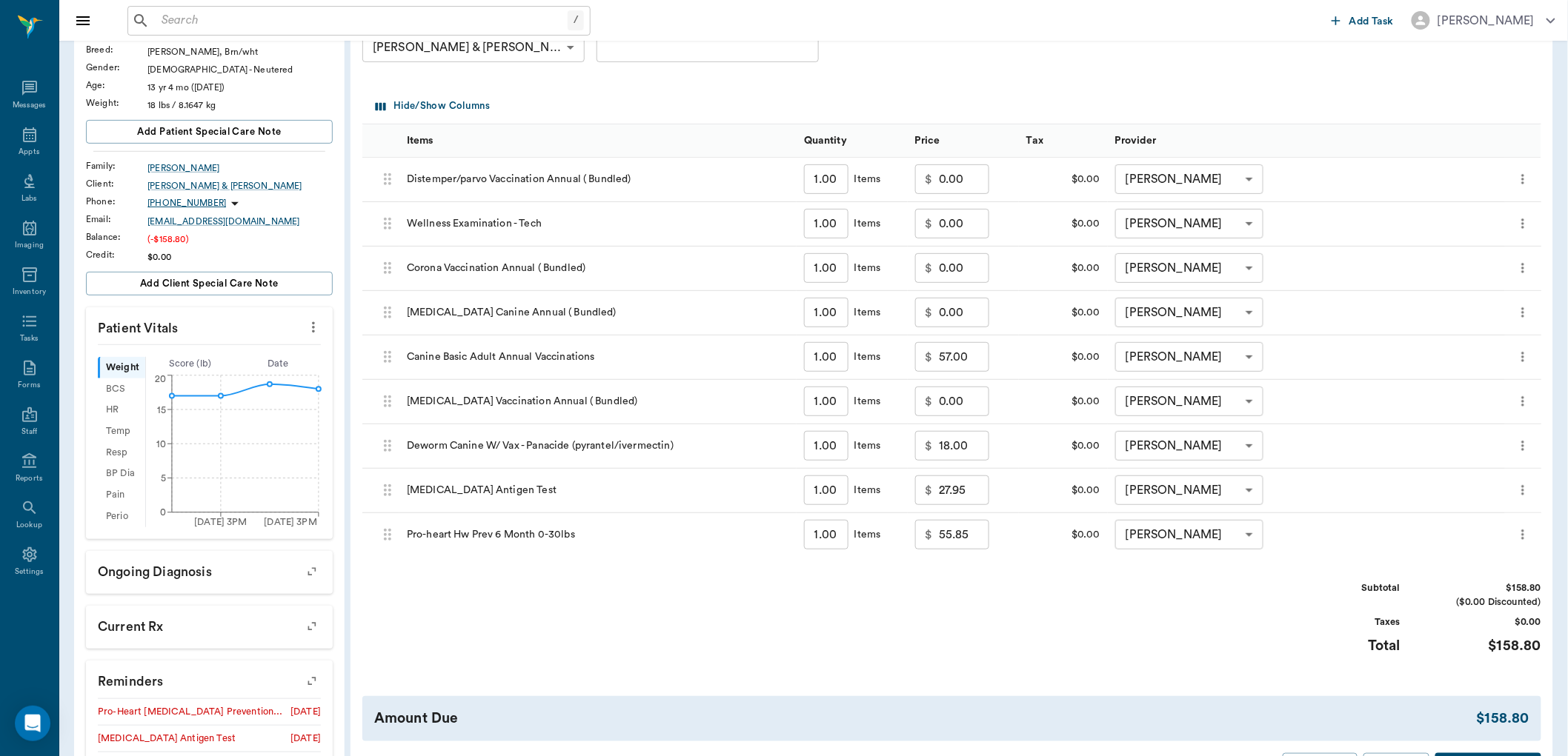
scroll to position [328, 0]
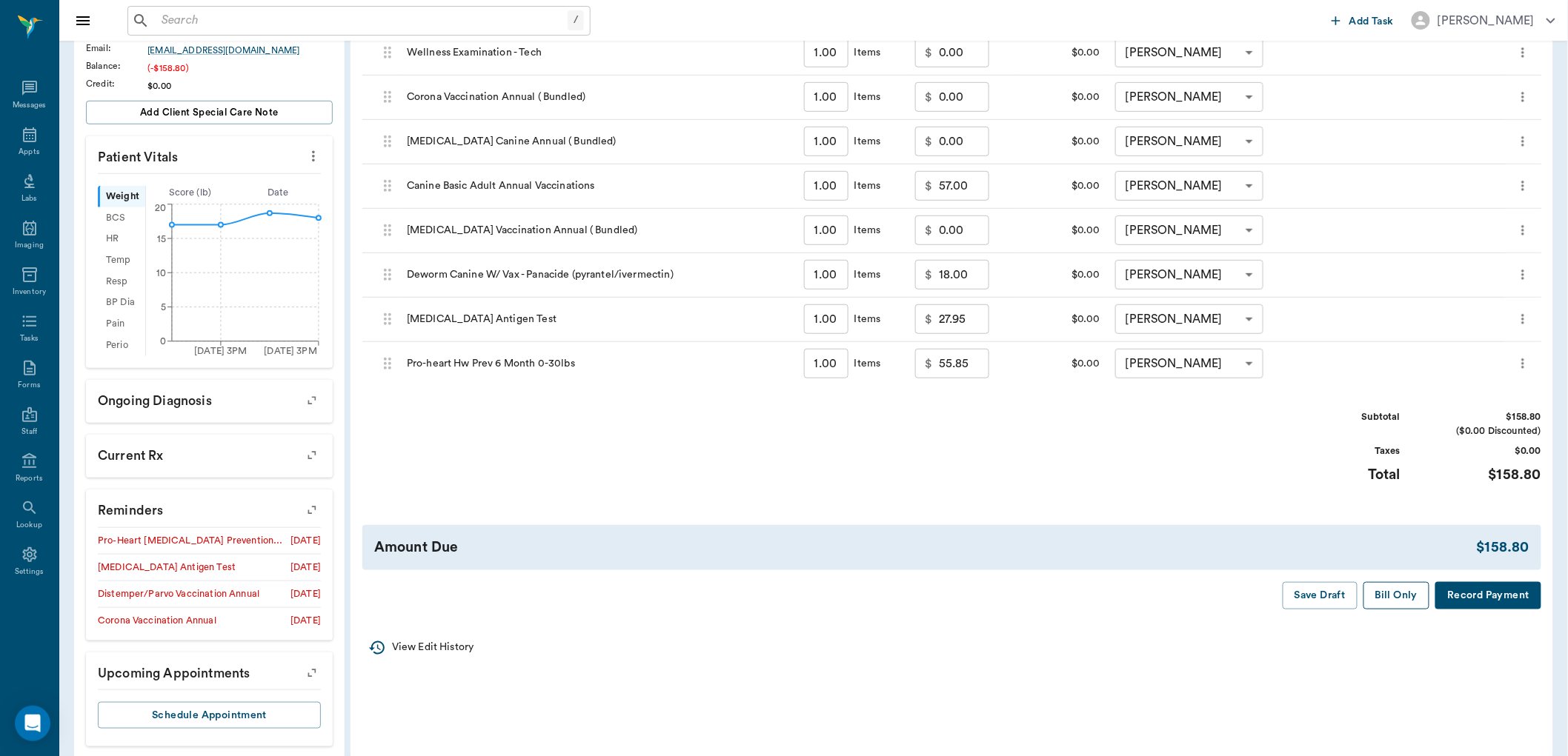
click at [1381, 597] on button "Bill Only" at bounding box center [1397, 596] width 67 height 27
click at [23, 143] on icon at bounding box center [30, 135] width 18 height 18
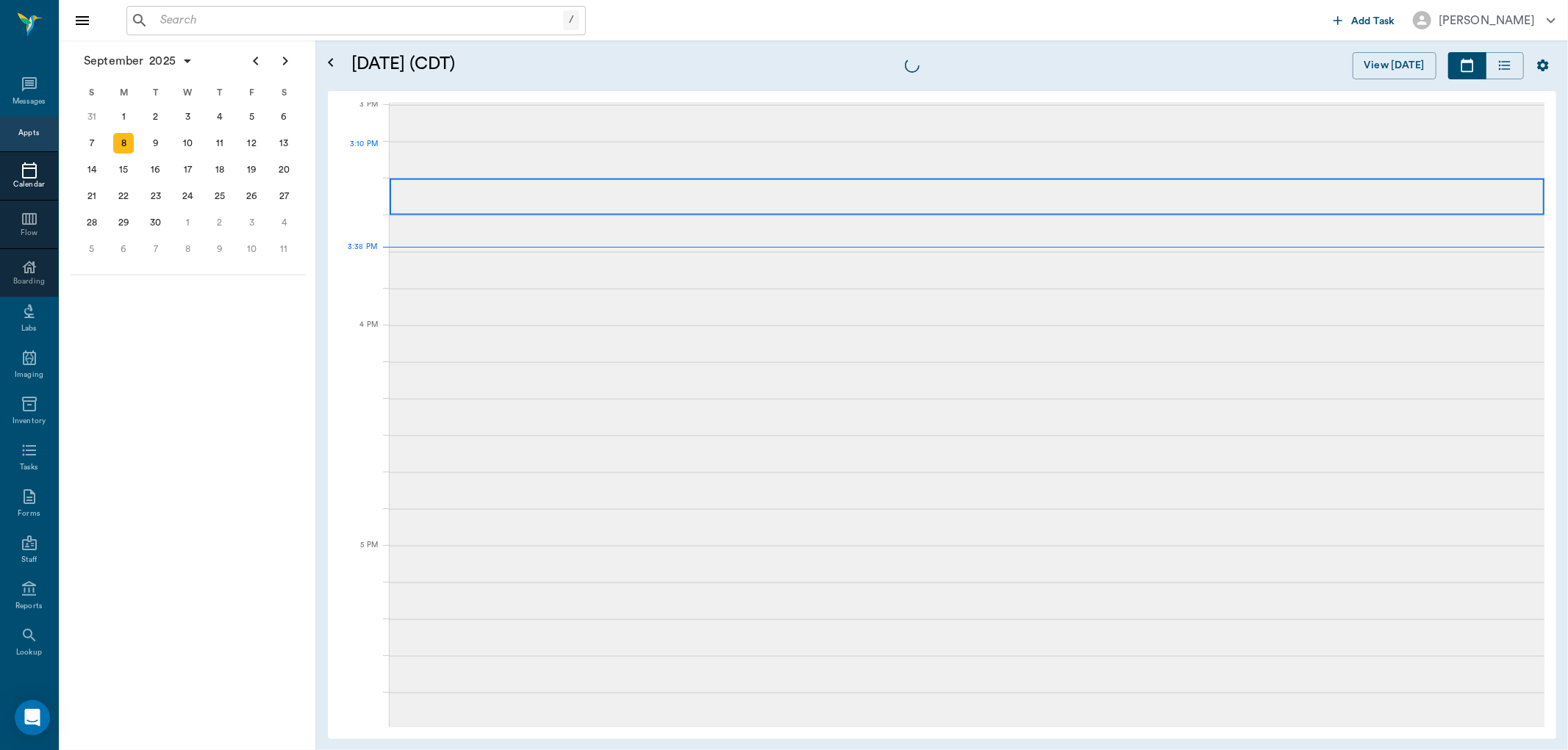
scroll to position [1544, 0]
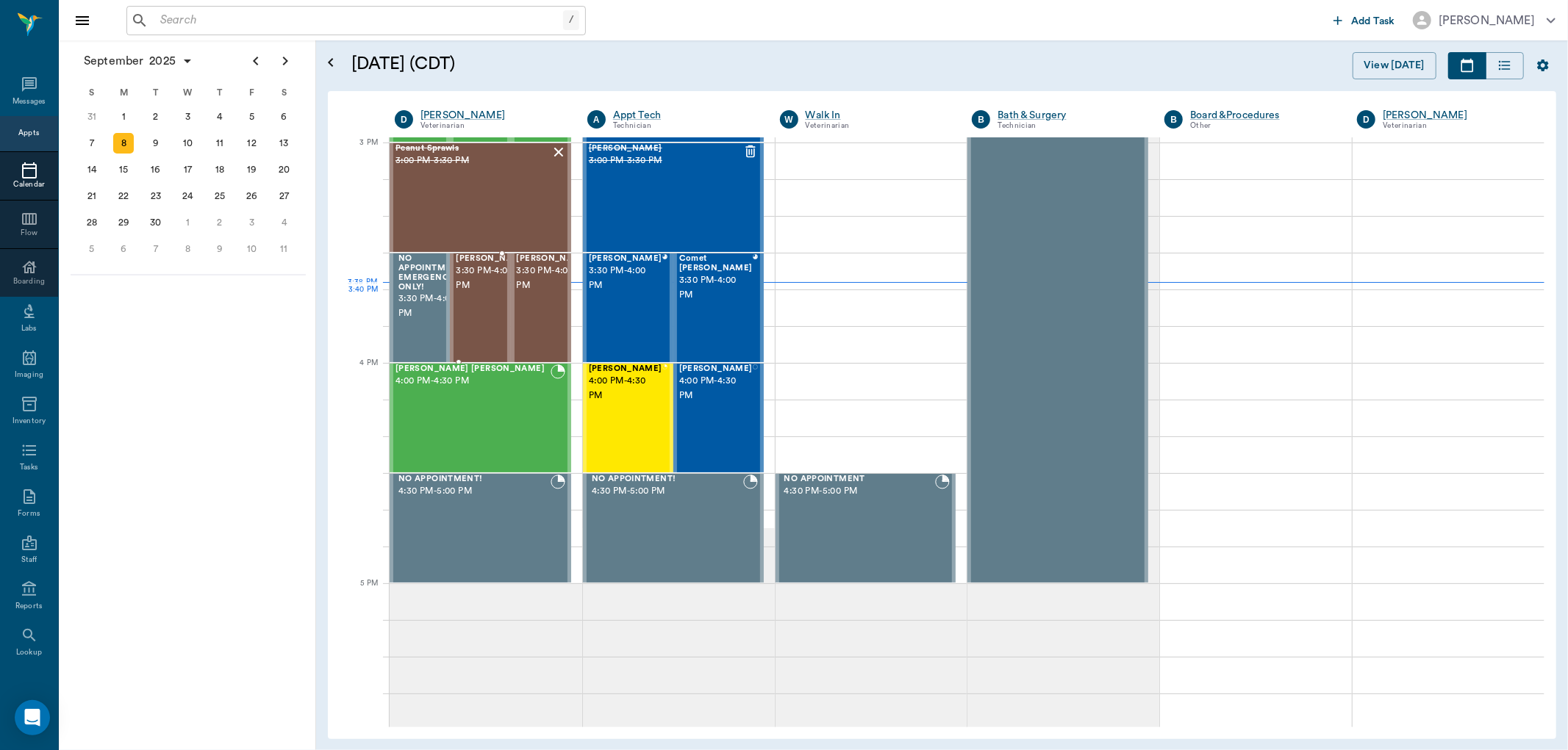
click at [492, 291] on span "3:30 PM - 4:00 PM" at bounding box center [492, 278] width 73 height 29
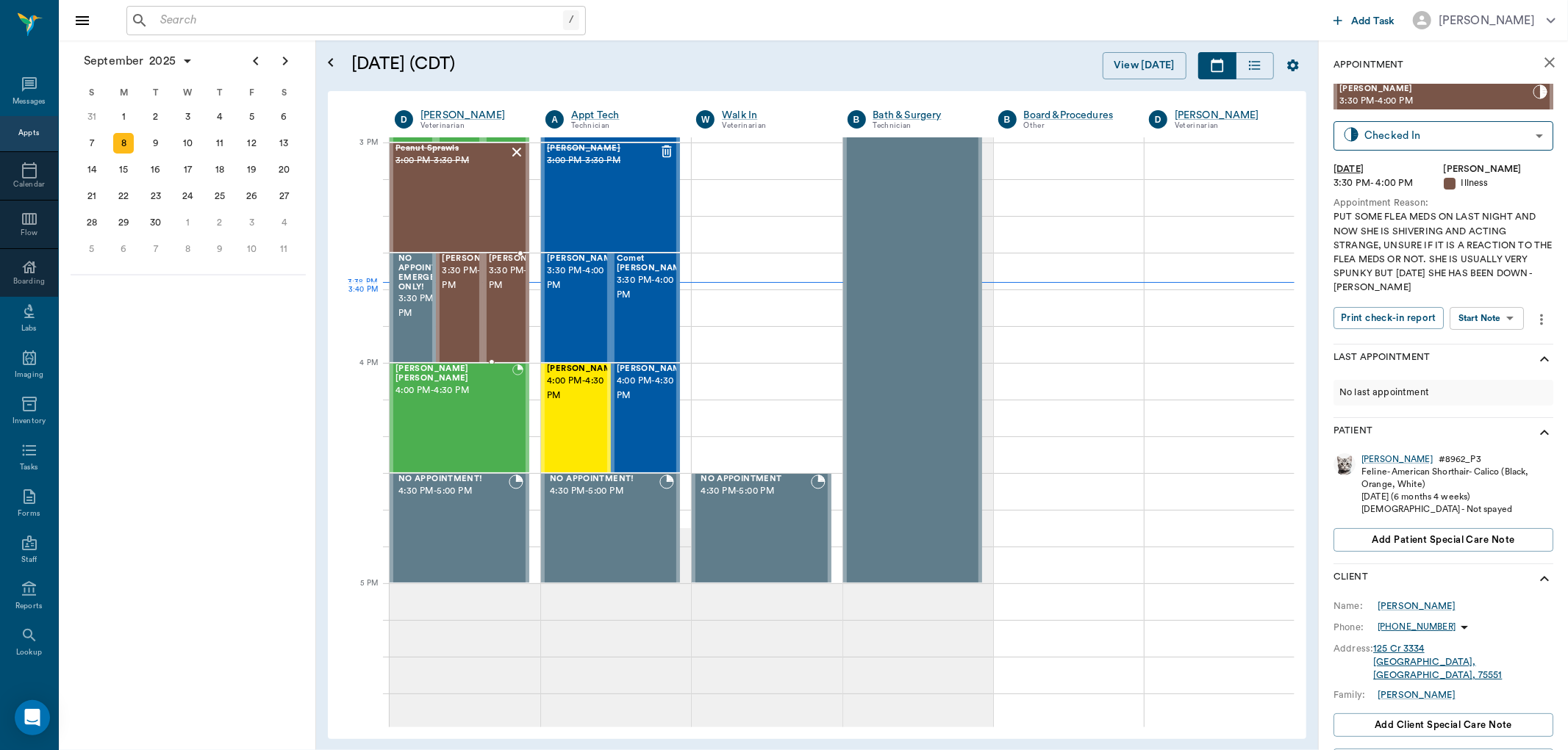
click at [498, 293] on span "3:30 PM - 4:00 PM" at bounding box center [525, 278] width 73 height 29
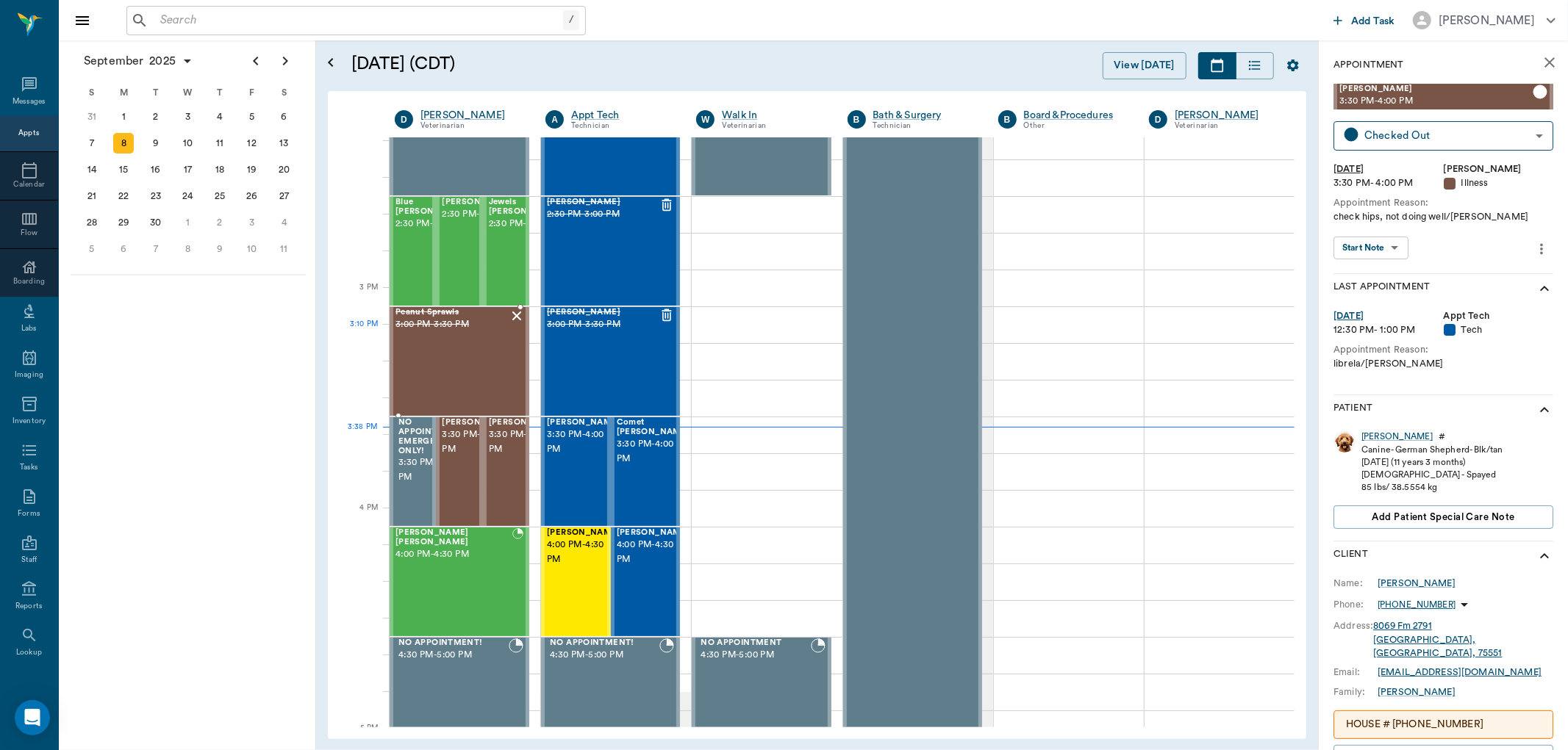
scroll to position [1544, 0]
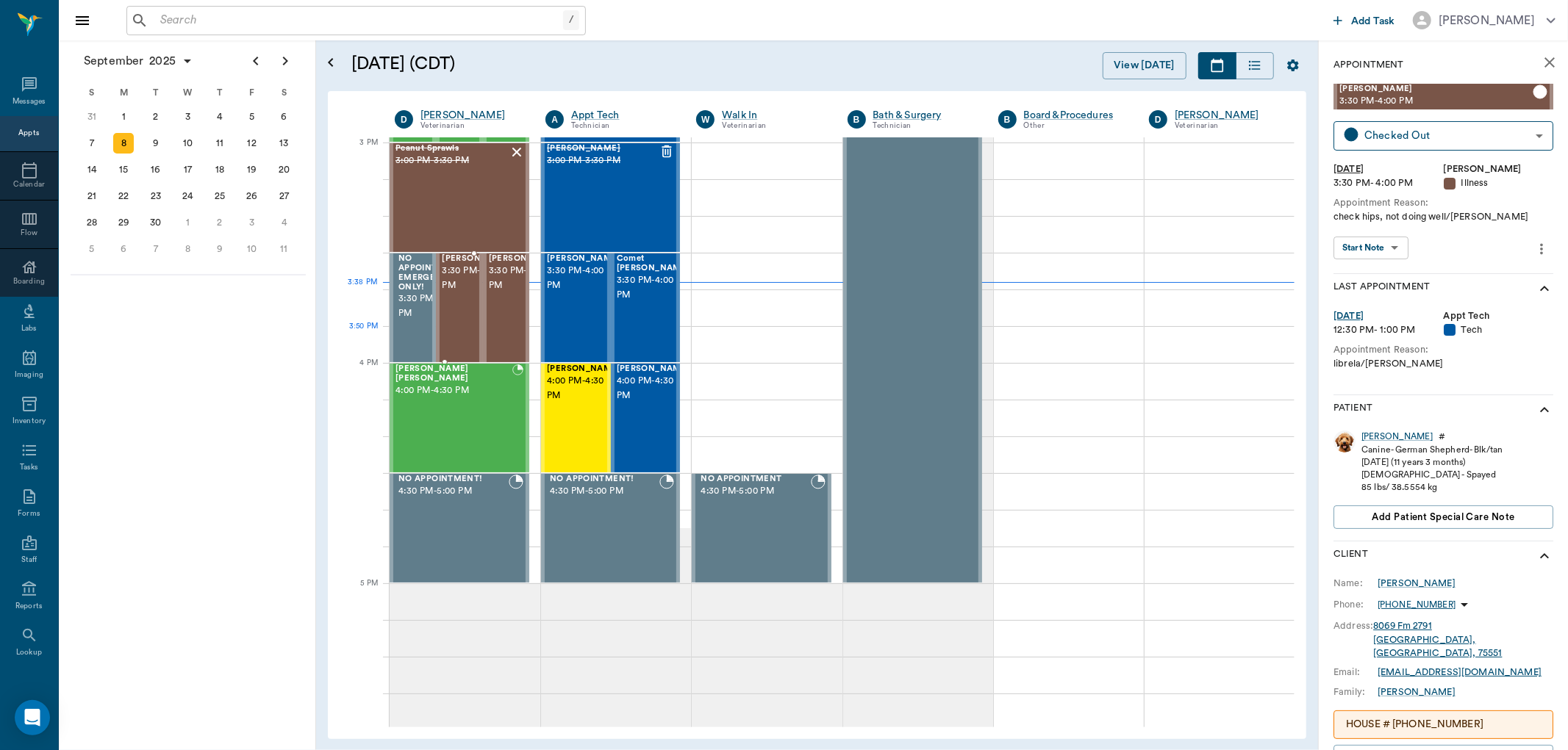
click at [463, 293] on span "3:30 PM - 4:00 PM" at bounding box center [479, 278] width 73 height 29
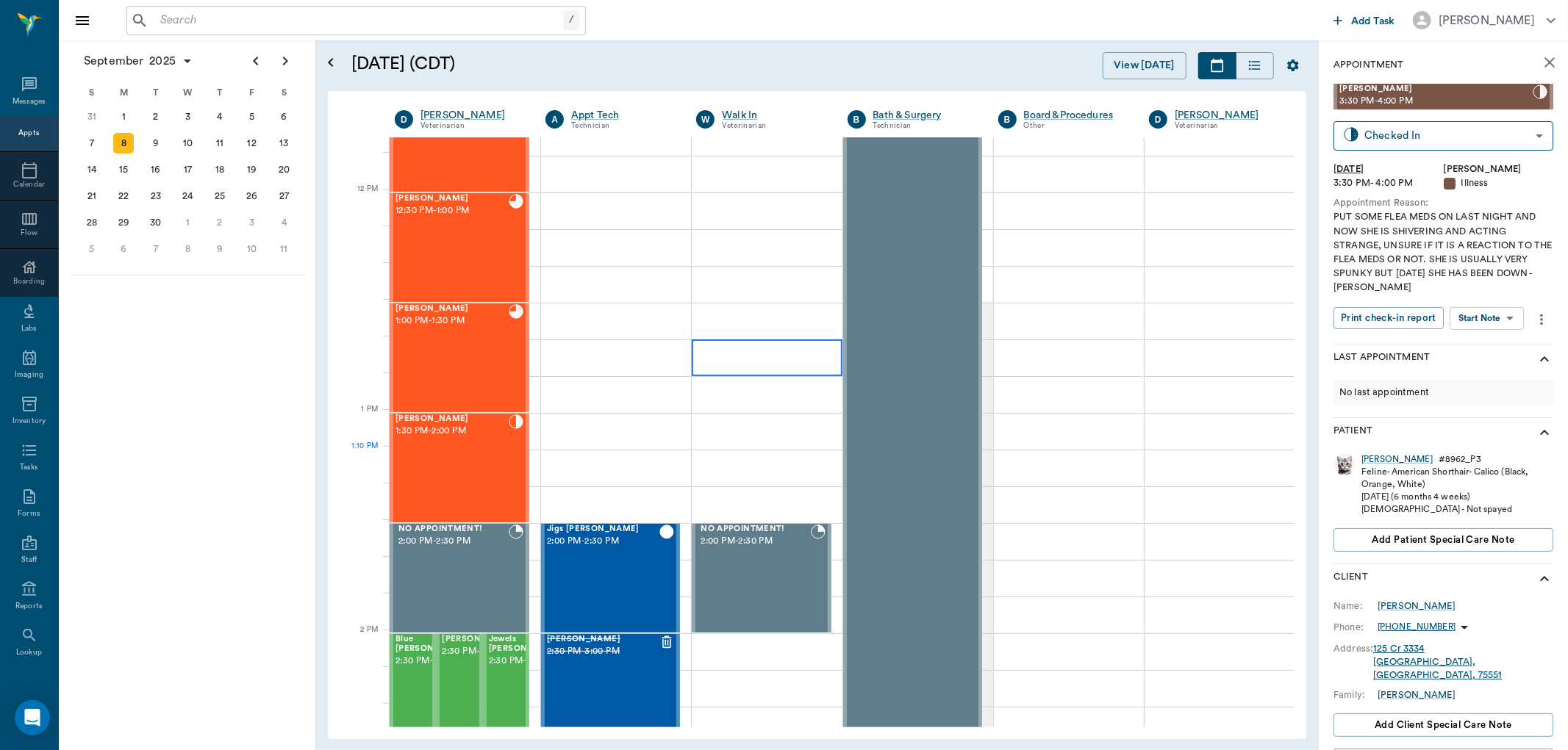
scroll to position [809, 0]
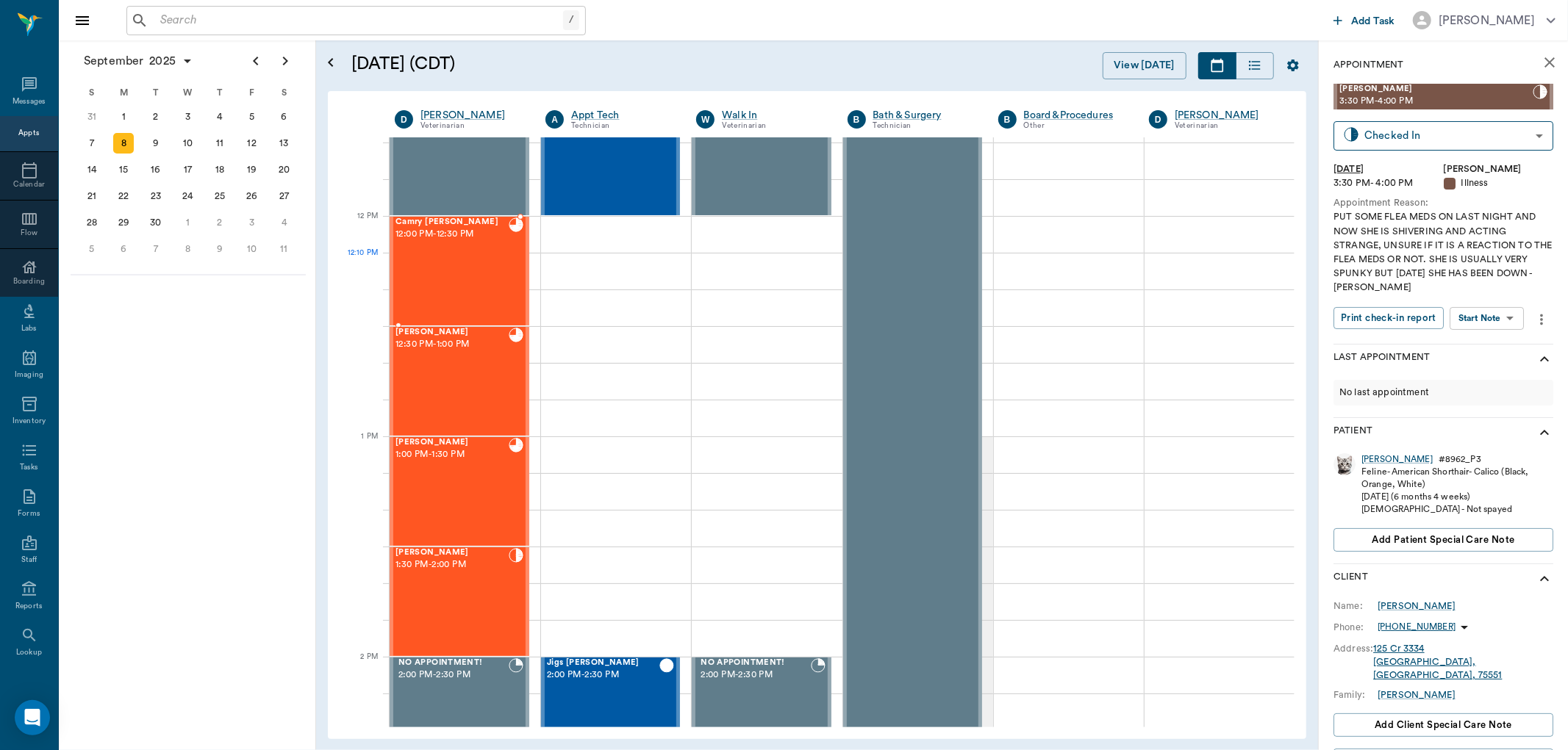
click at [443, 263] on div "Camry Spilker 12:00 PM - 12:30 PM" at bounding box center [452, 271] width 113 height 107
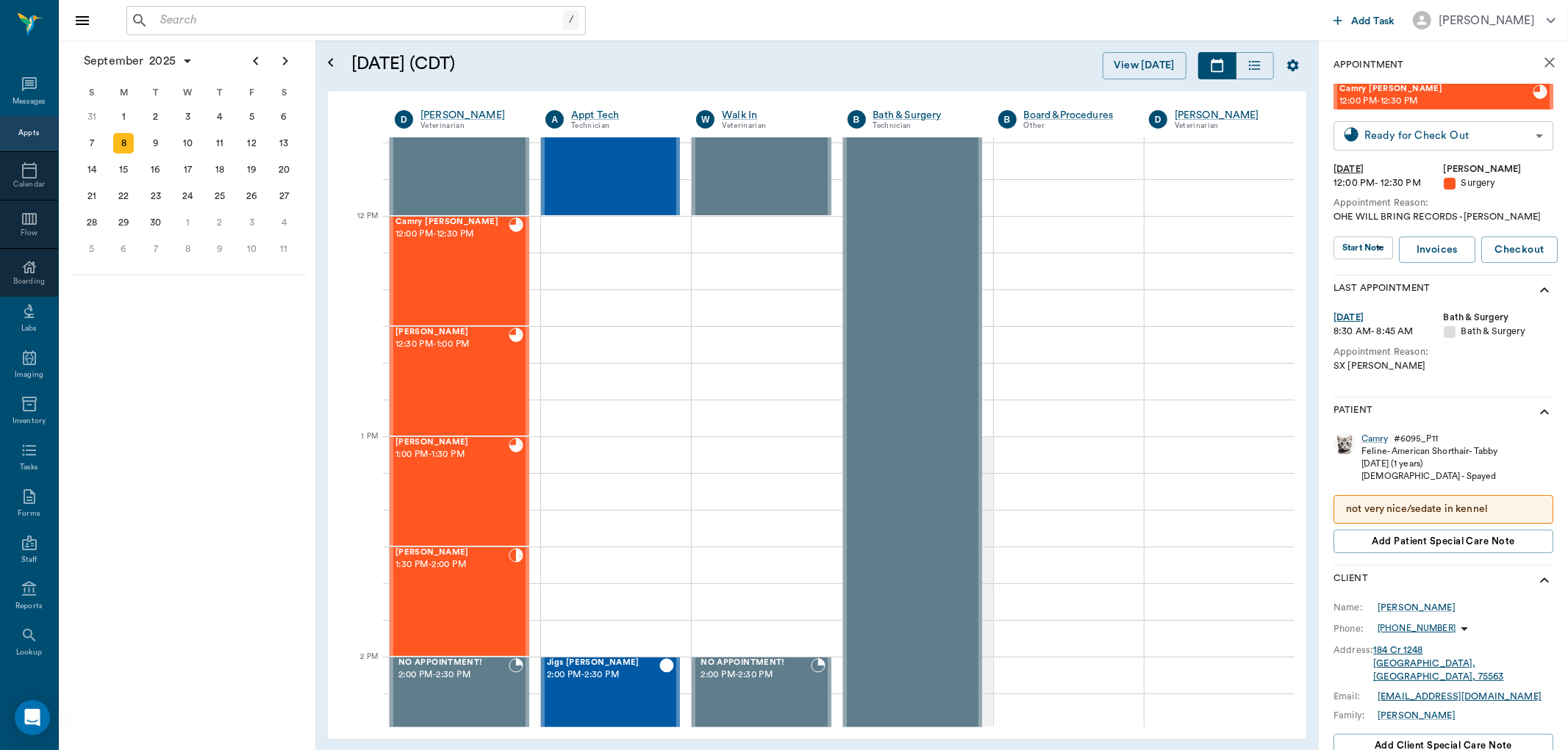
click at [1431, 147] on body "/ ​ Add Task Dr. Bert Ellsworth Nectar Messages Appts Calendar Flow Boarding La…" at bounding box center [784, 375] width 1568 height 750
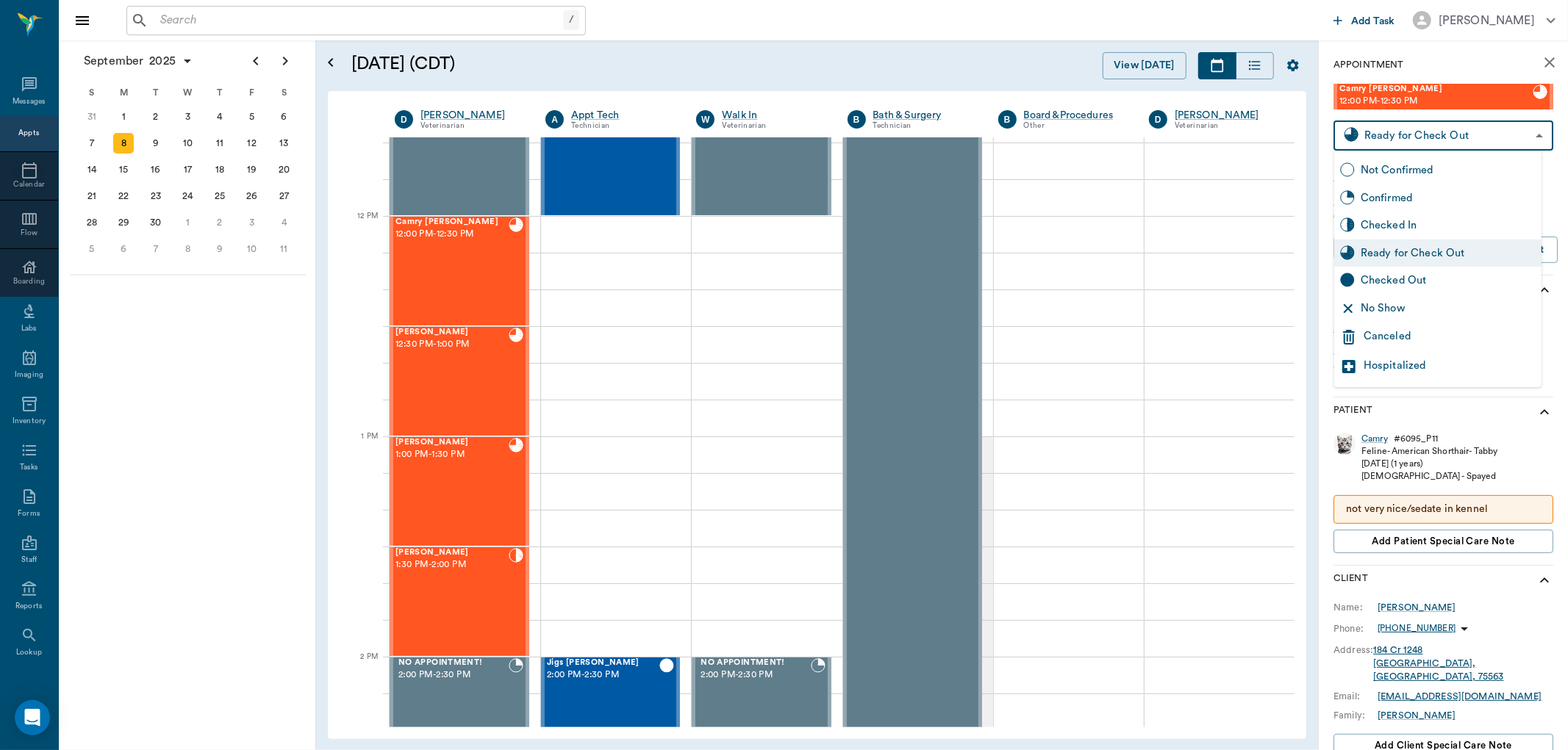
click at [1429, 278] on div "Checked Out" at bounding box center [1448, 280] width 175 height 16
type input "CHECKED_OUT"
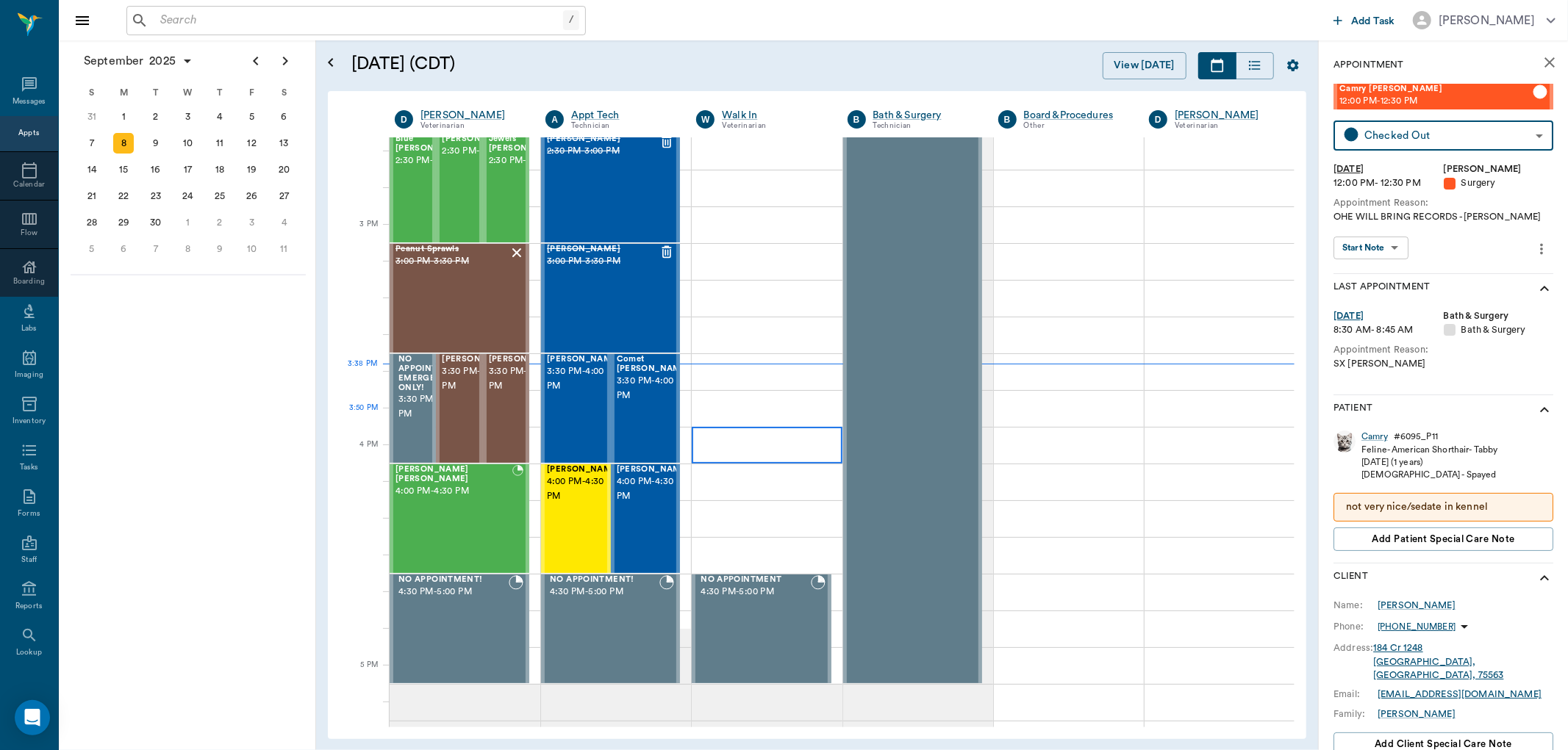
scroll to position [1462, 0]
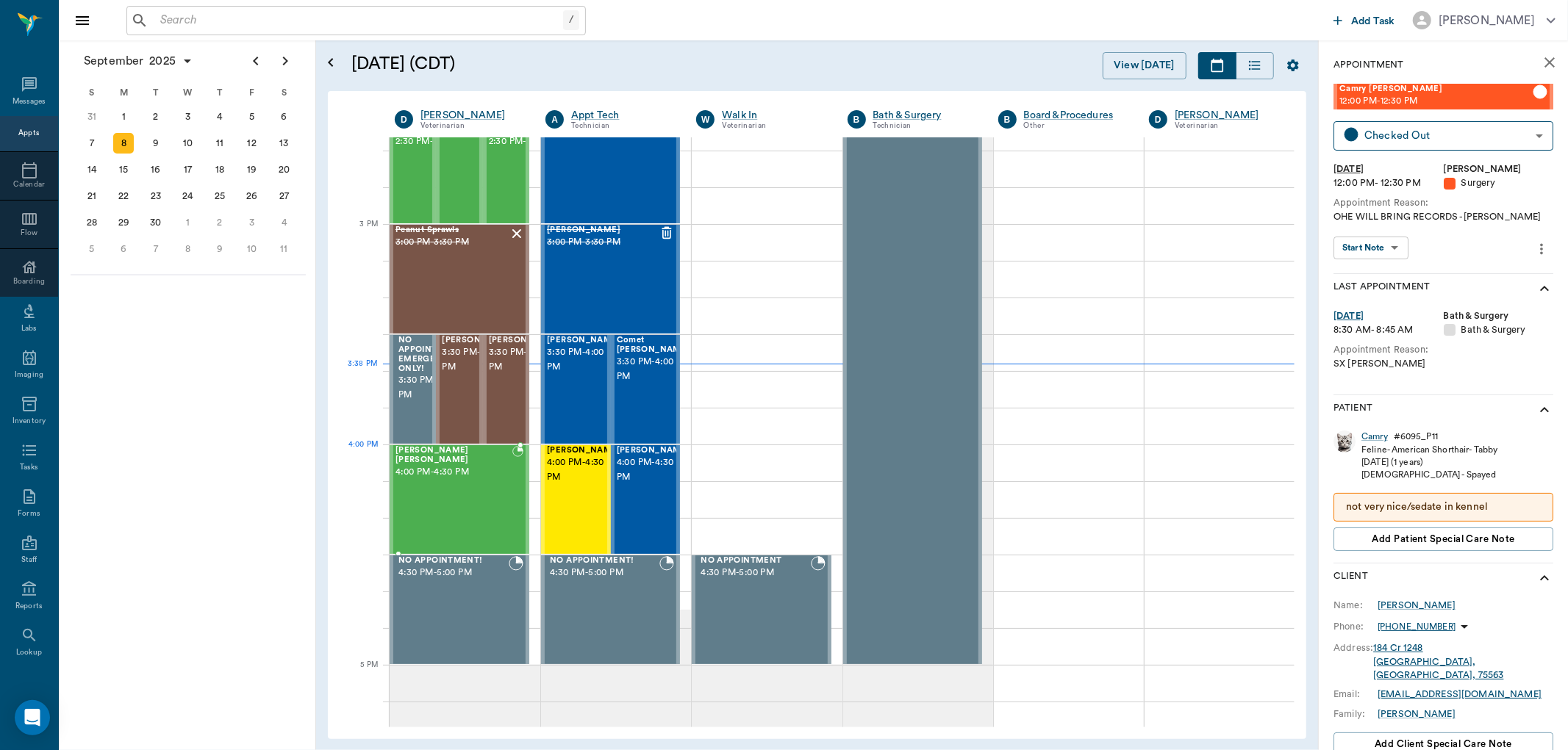
click at [454, 471] on div "Marley Barentine 4:00 PM - 4:30 PM" at bounding box center [454, 500] width 117 height 107
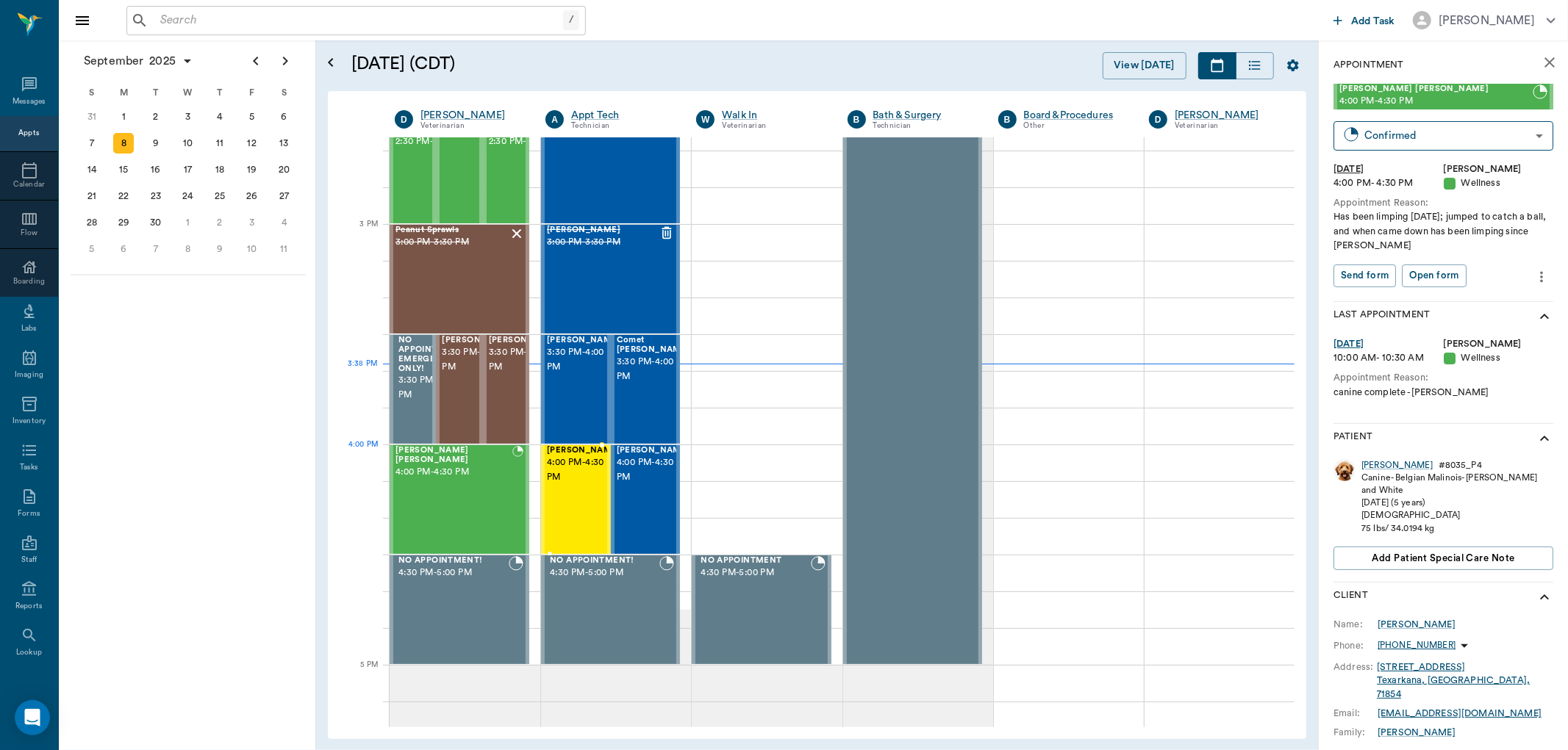
drag, startPoint x: 567, startPoint y: 471, endPoint x: 576, endPoint y: 468, distance: 9.5
click at [567, 471] on span "4:00 PM - 4:30 PM" at bounding box center [583, 470] width 73 height 29
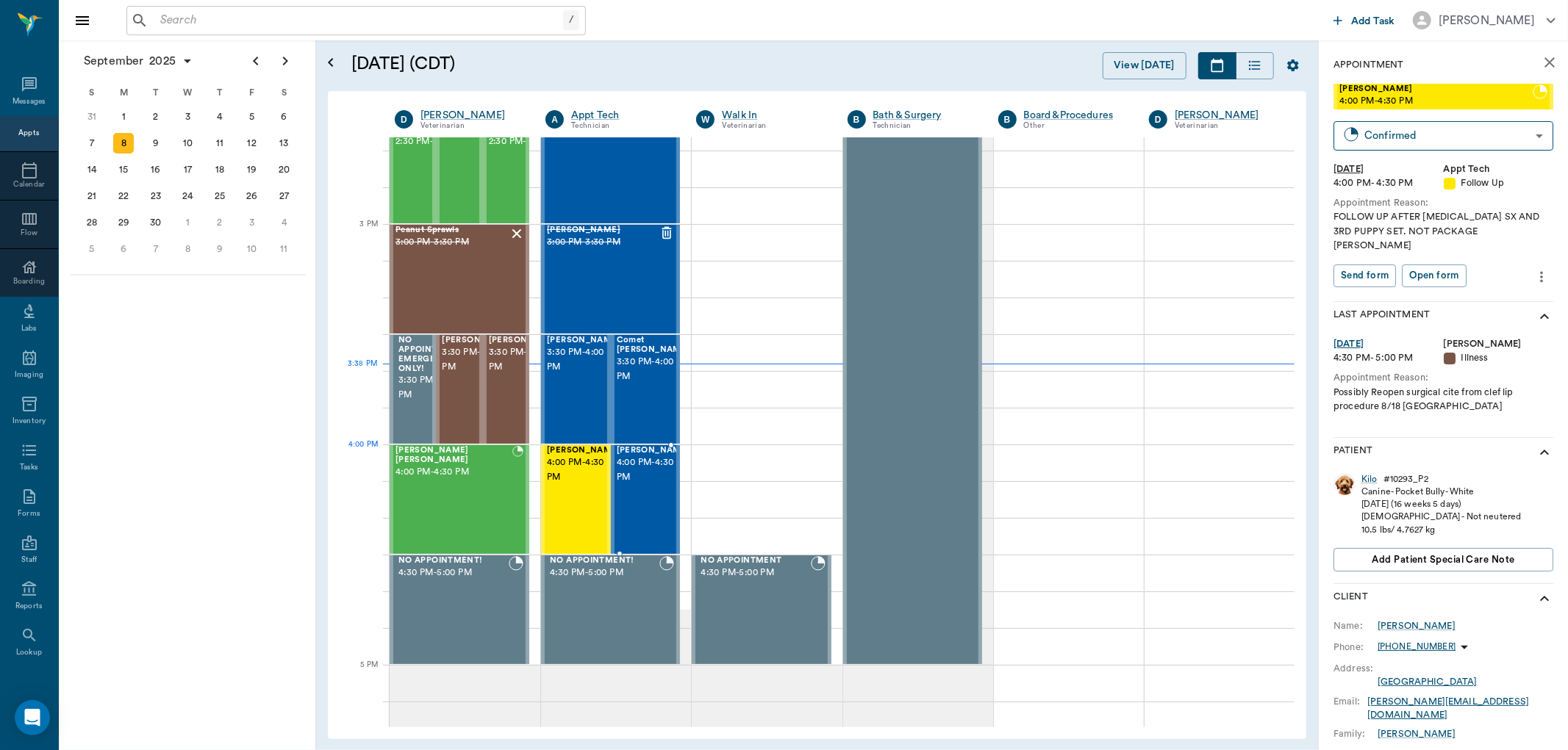
click at [633, 468] on span "4:00 PM - 4:30 PM" at bounding box center [654, 470] width 73 height 29
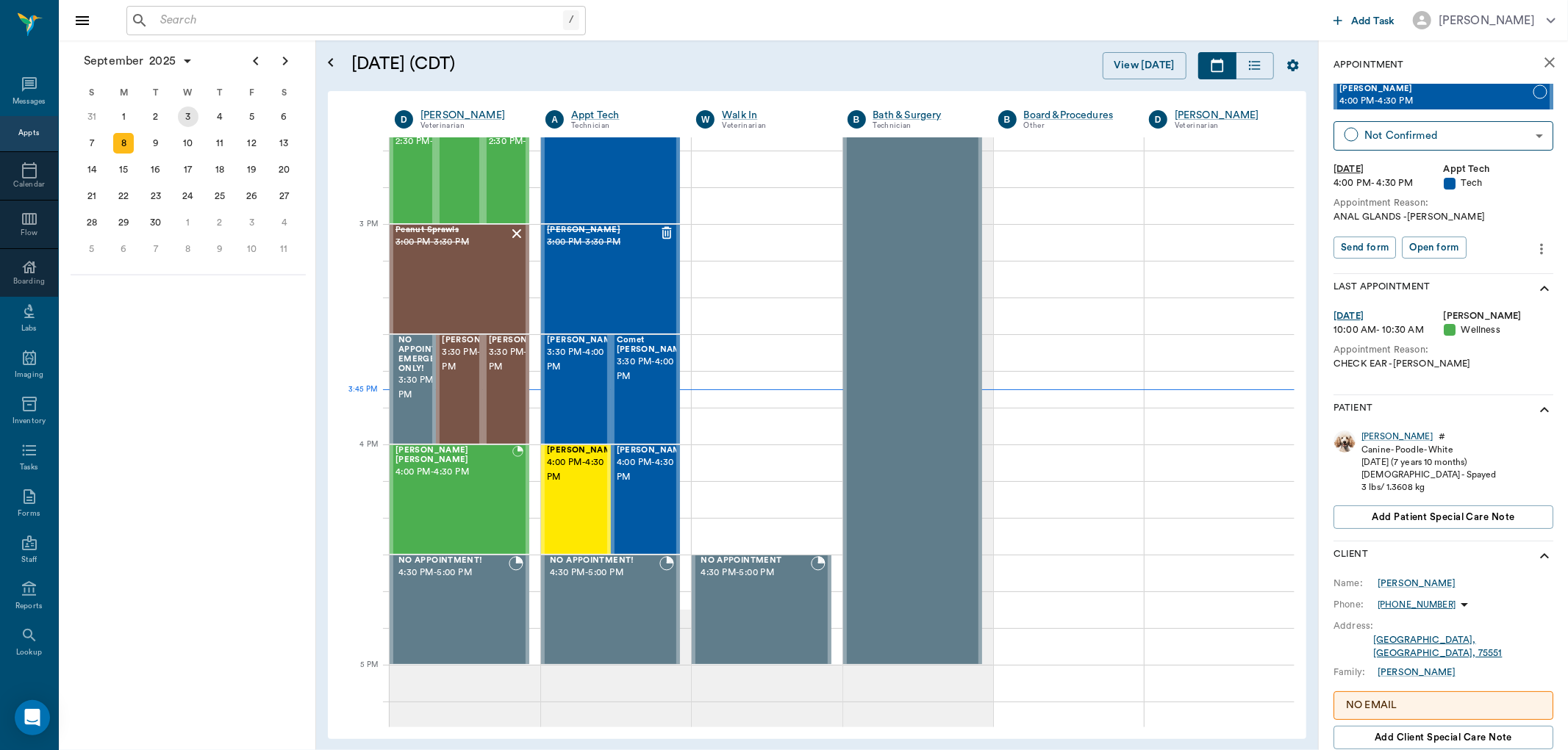
click at [188, 114] on div "3" at bounding box center [188, 116] width 21 height 21
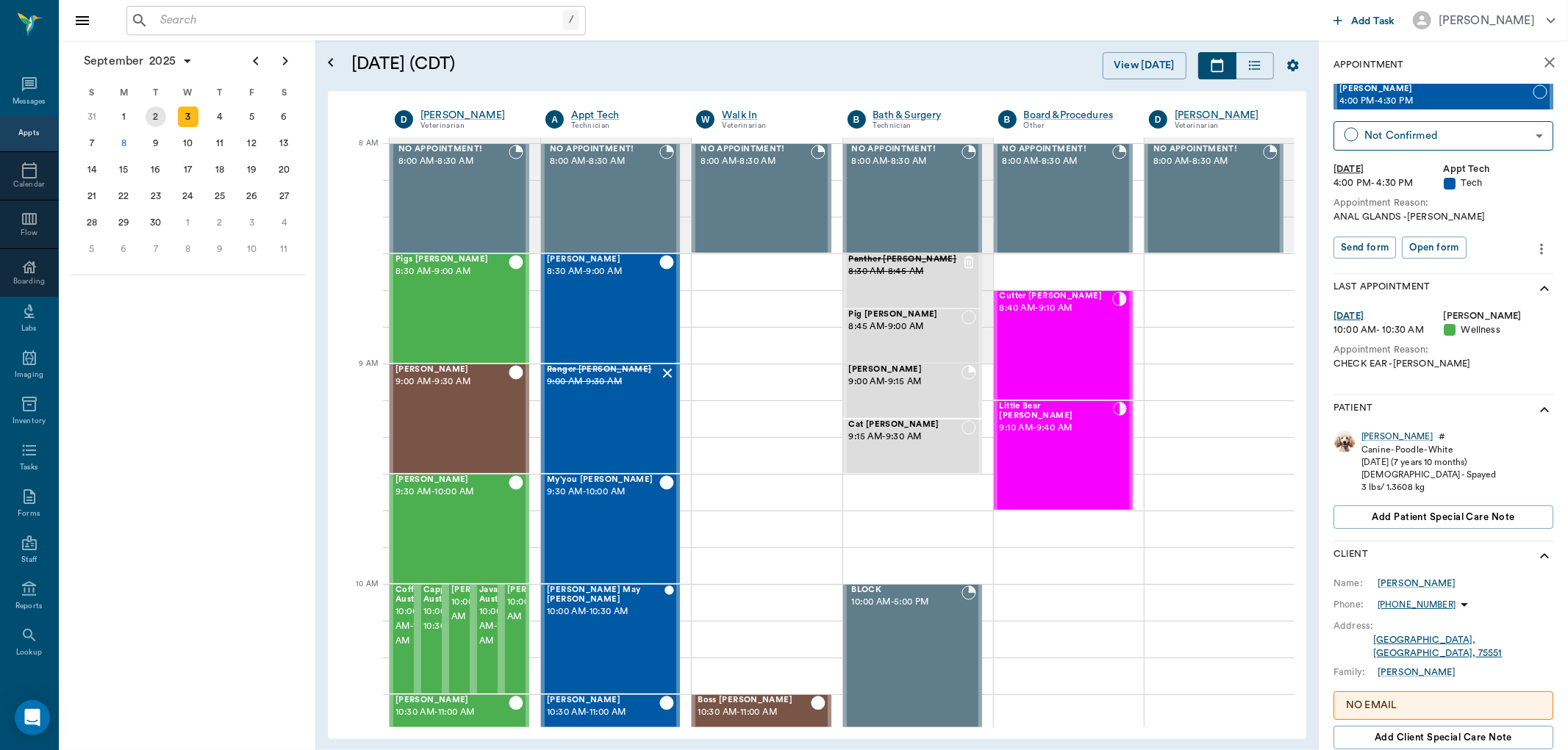
click at [158, 118] on div "2" at bounding box center [155, 116] width 21 height 21
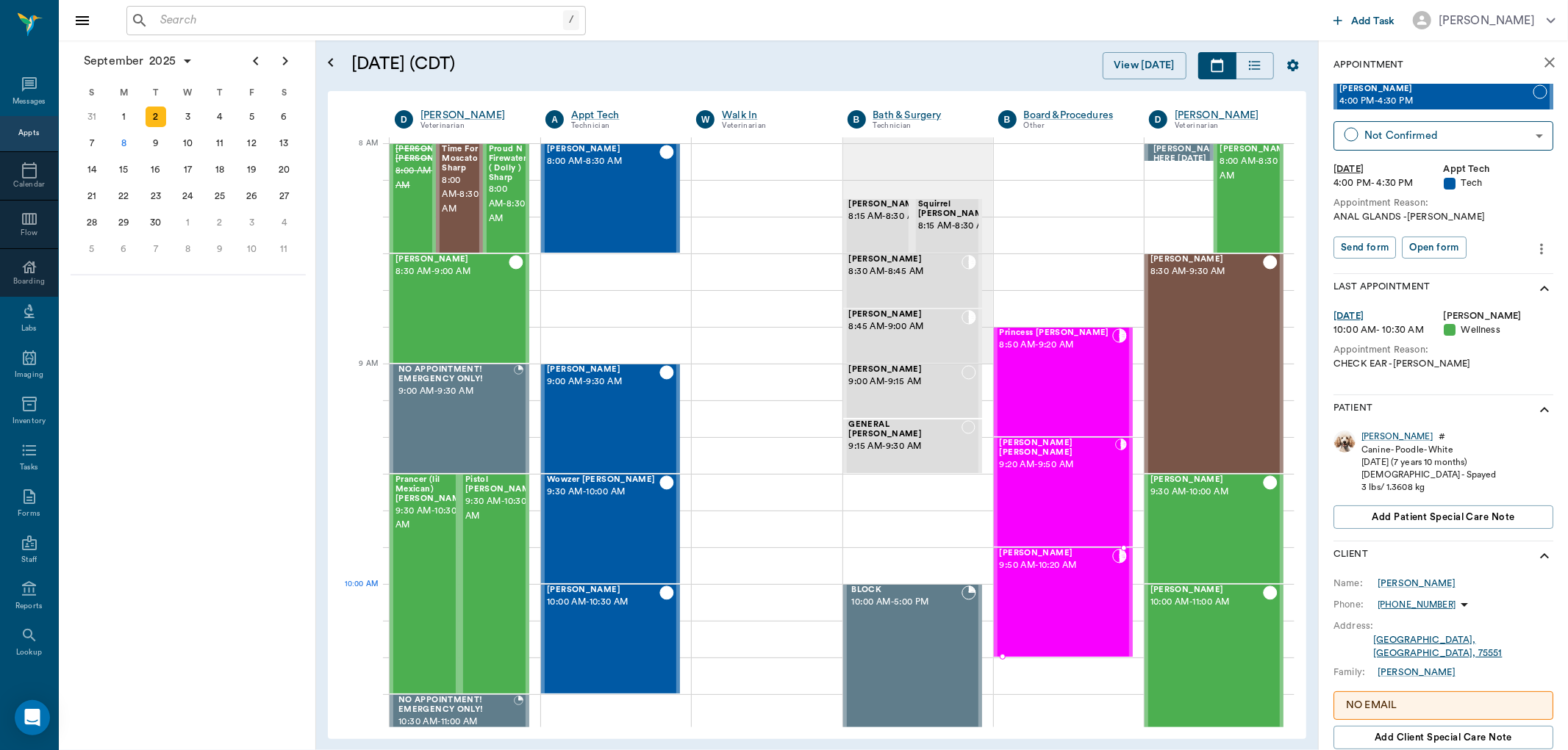
click at [1074, 588] on div "J.P. O'brien 9:50 AM - 10:20 AM" at bounding box center [1055, 603] width 113 height 107
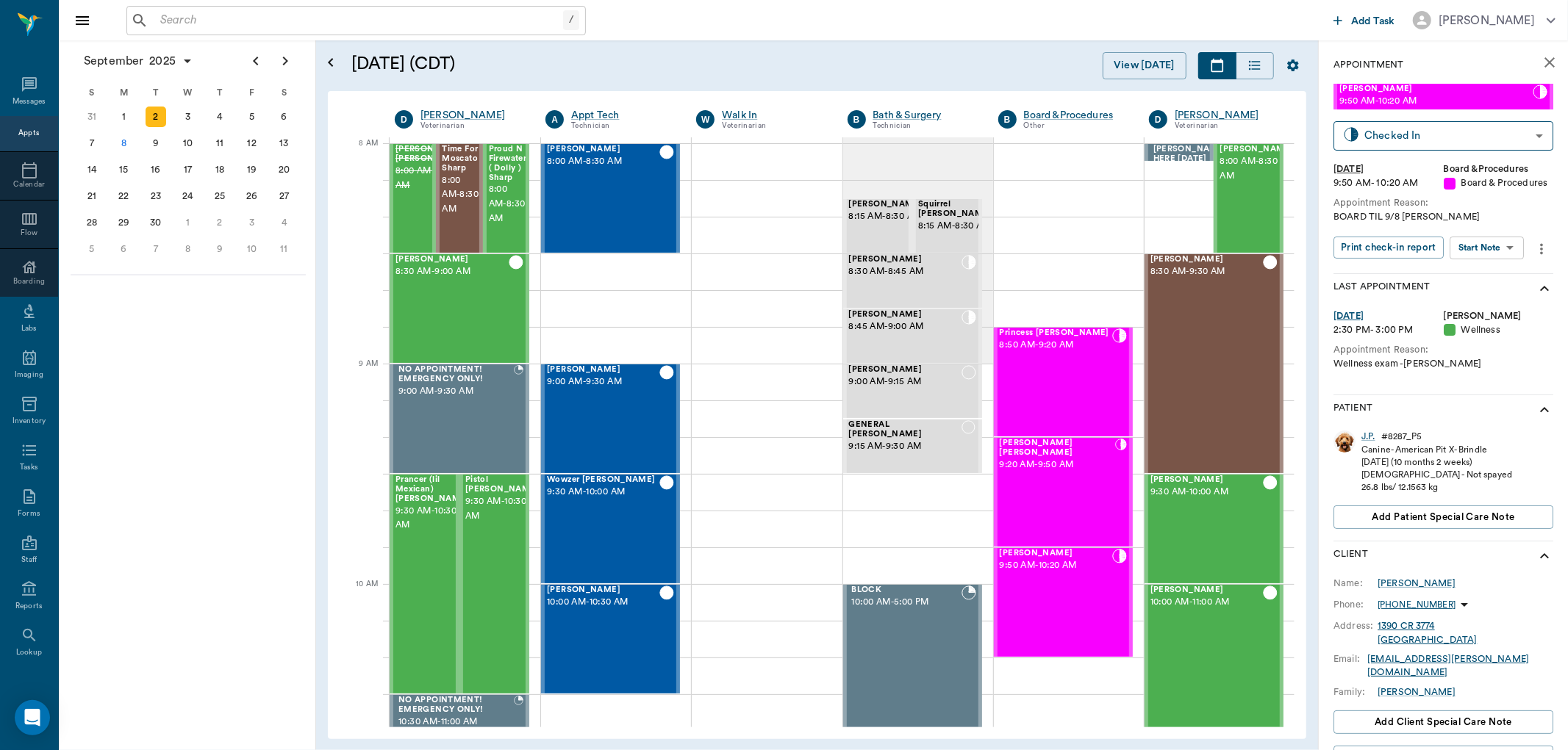
click at [19, 133] on div "Appts" at bounding box center [29, 133] width 21 height 11
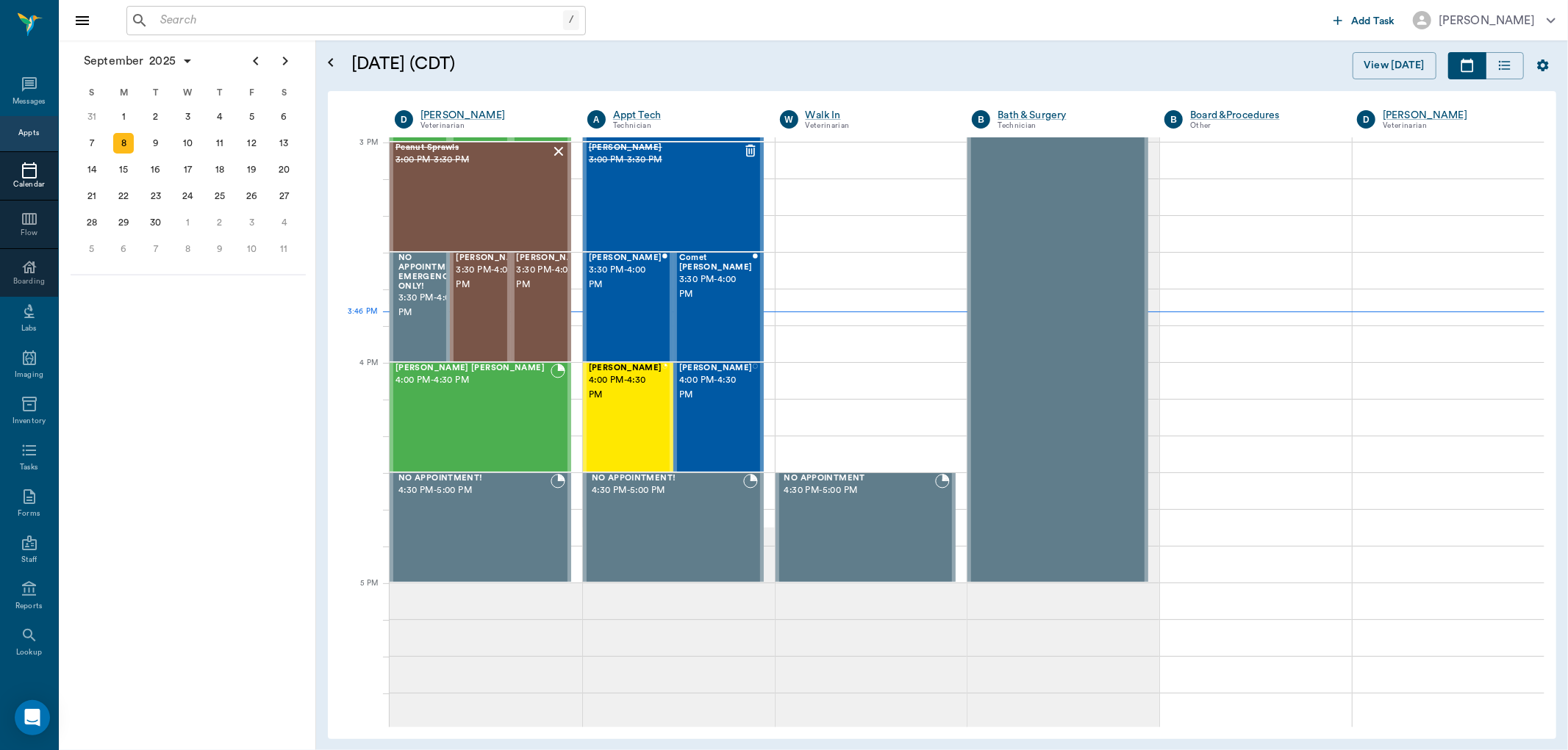
scroll to position [1544, 0]
click at [188, 192] on div "24" at bounding box center [188, 196] width 21 height 21
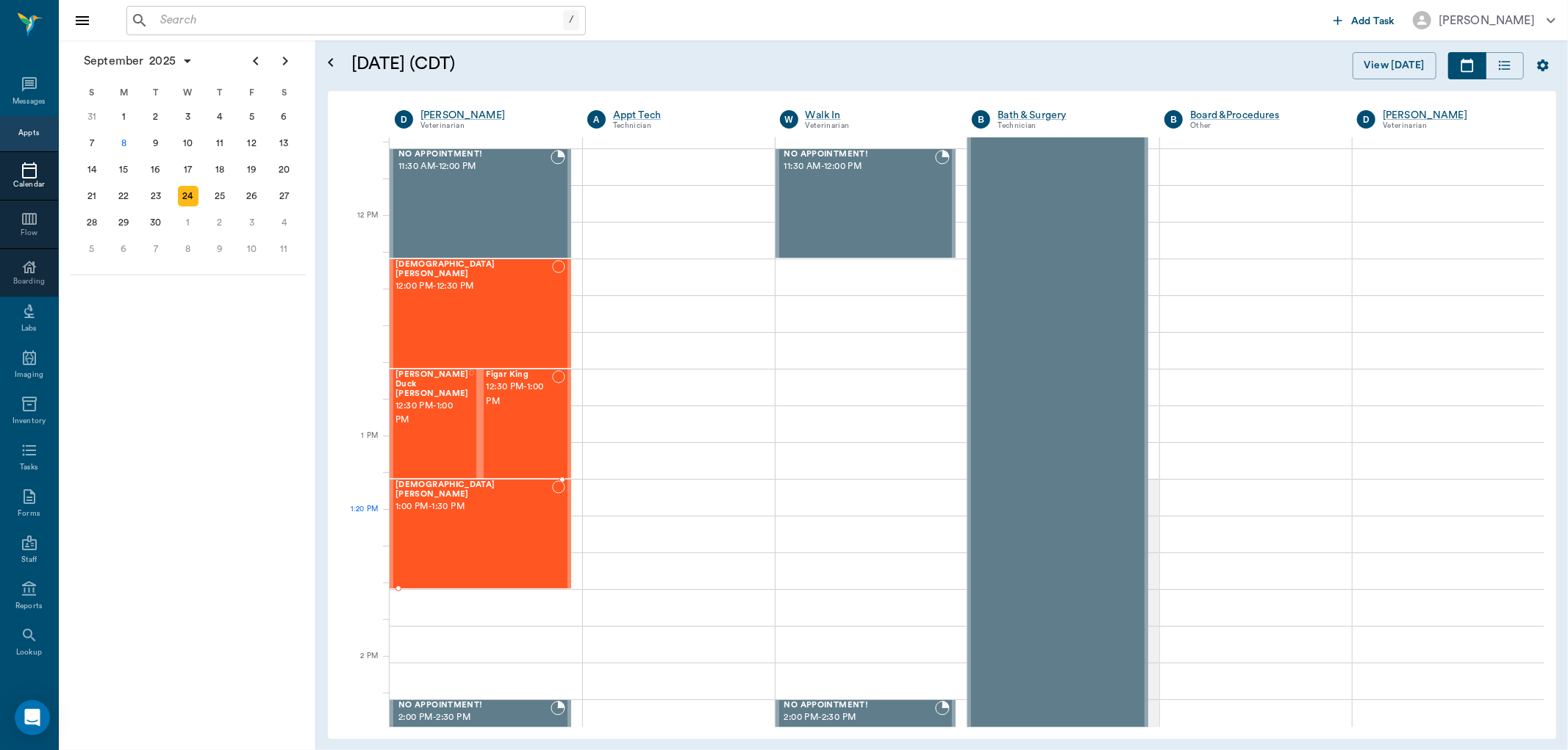
scroll to position [816, 0]
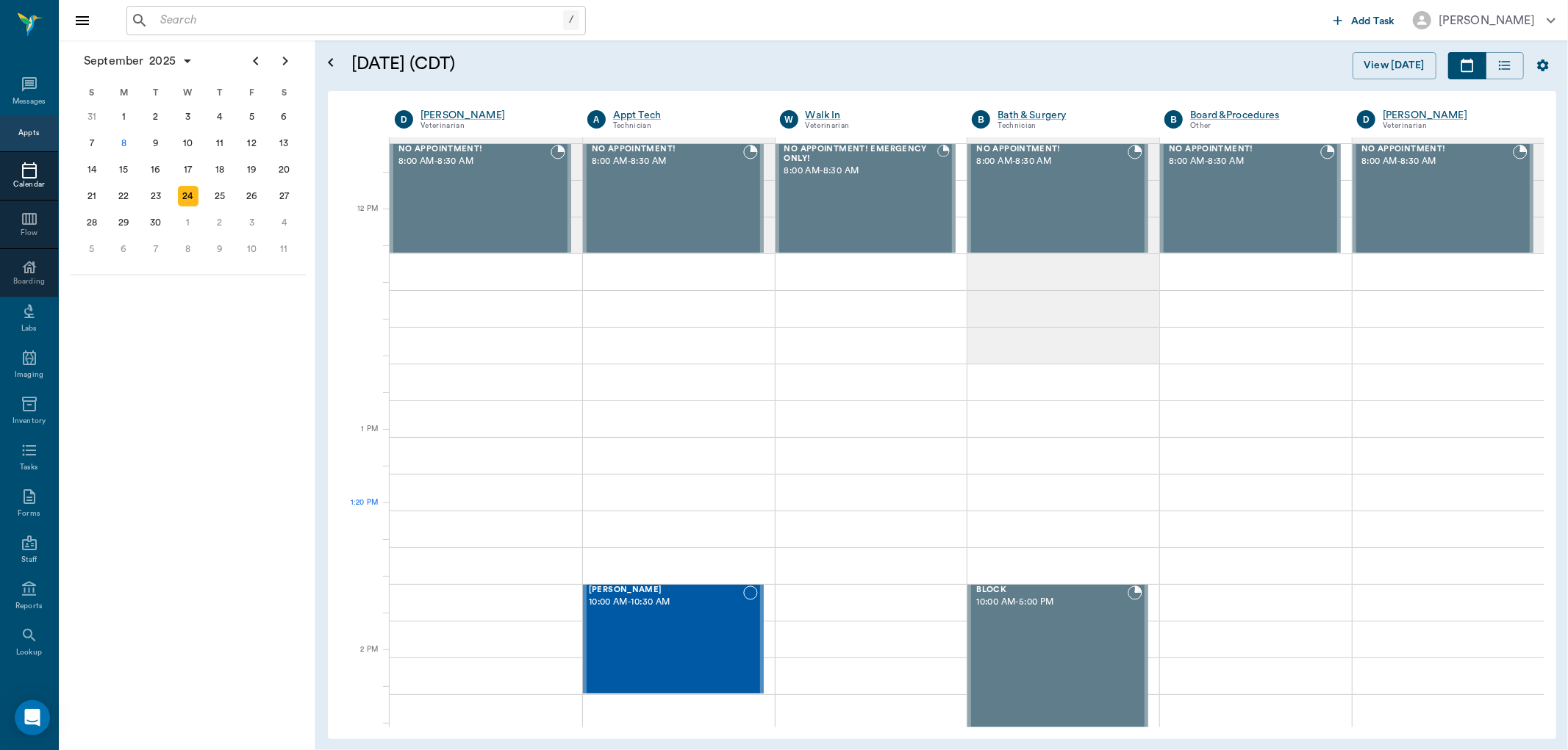
scroll to position [816, 0]
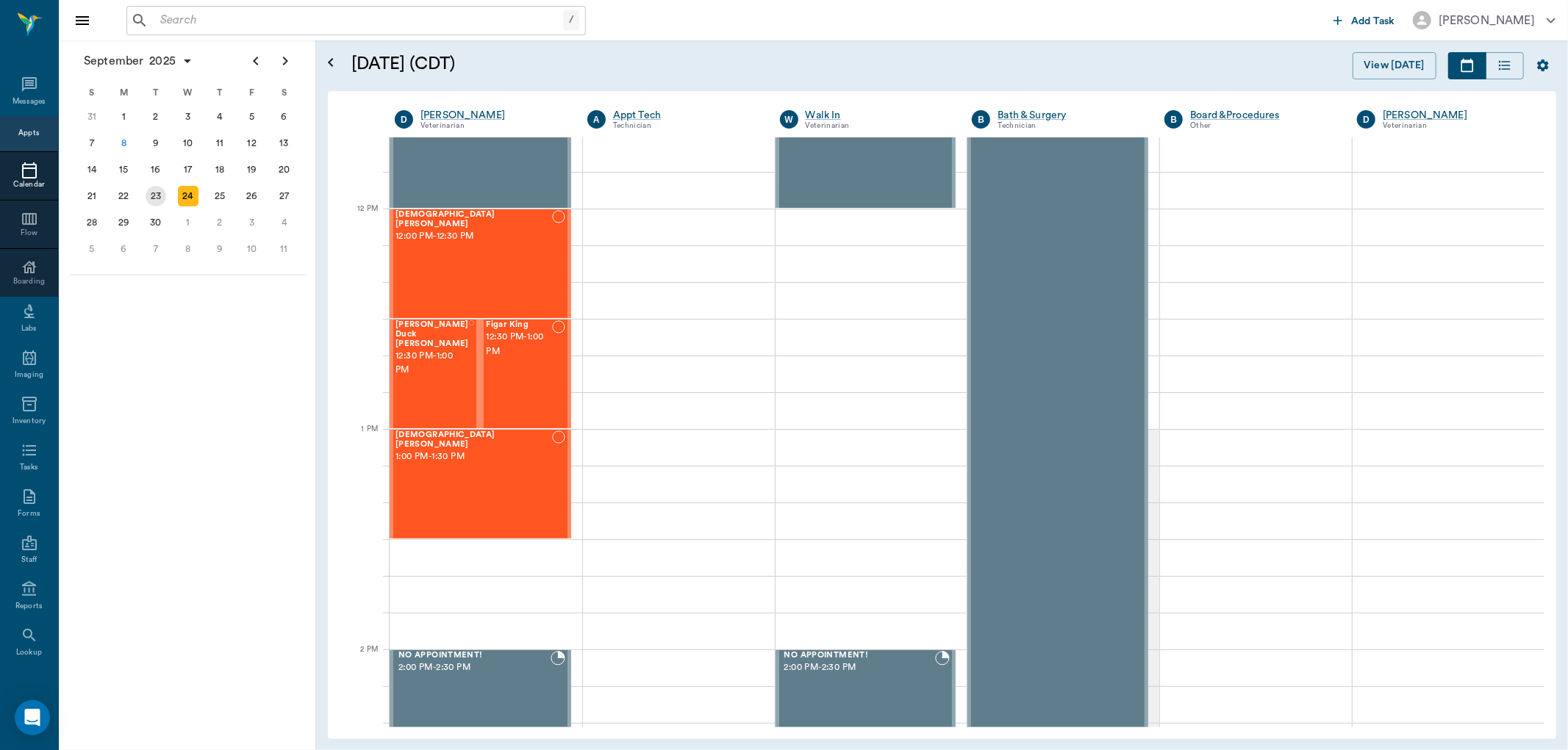
click at [154, 189] on div "23" at bounding box center [155, 196] width 21 height 21
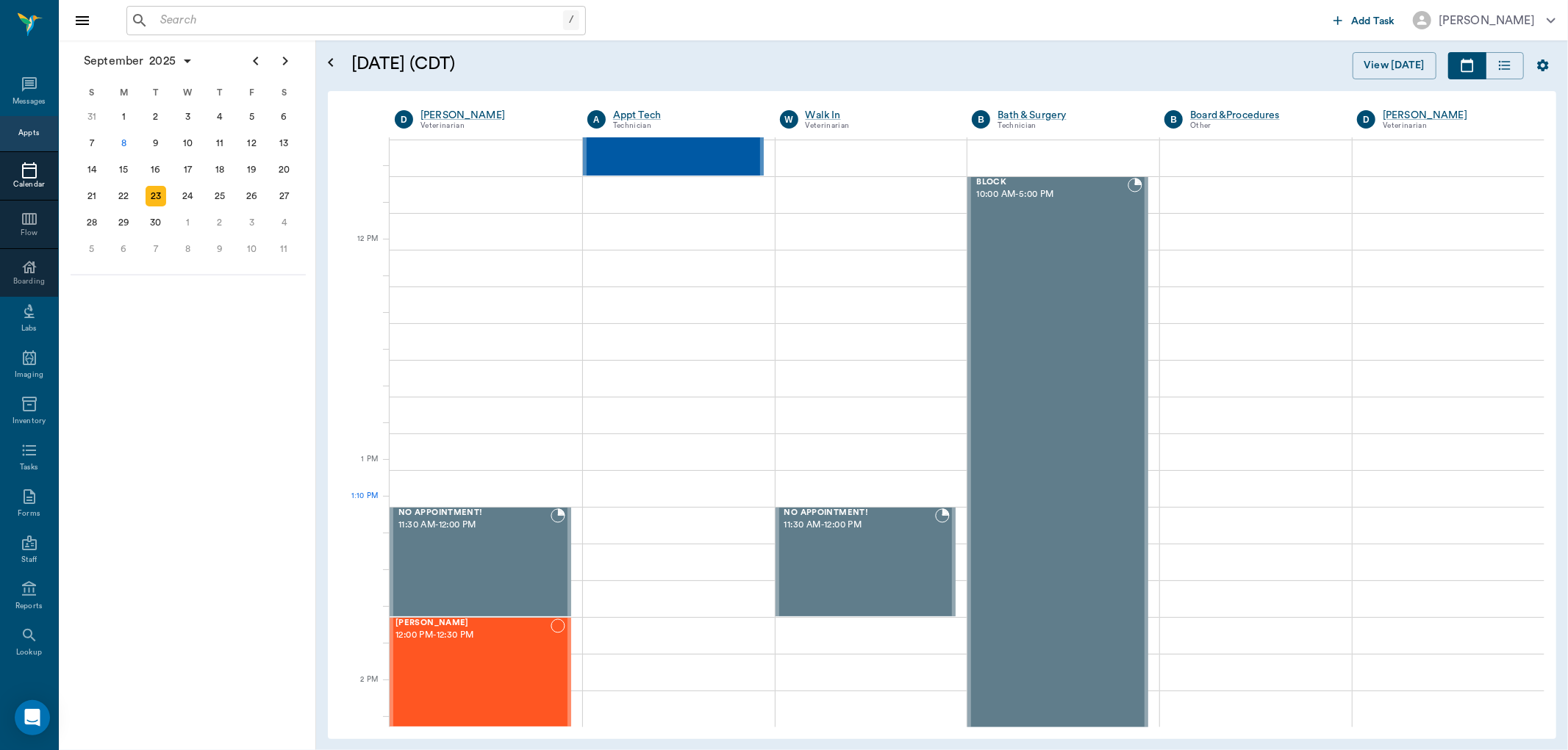
scroll to position [816, 0]
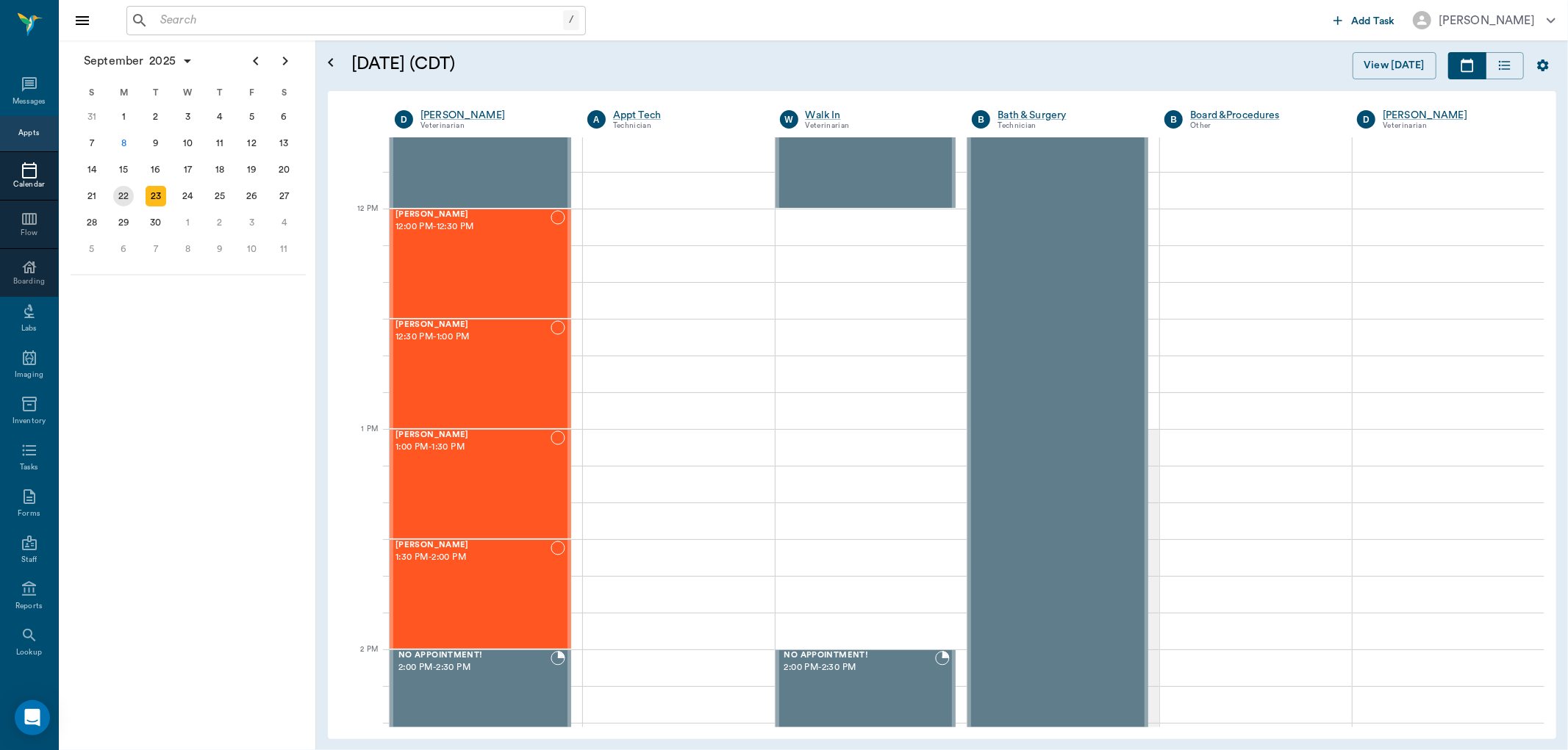
click at [126, 186] on div "22" at bounding box center [123, 196] width 21 height 21
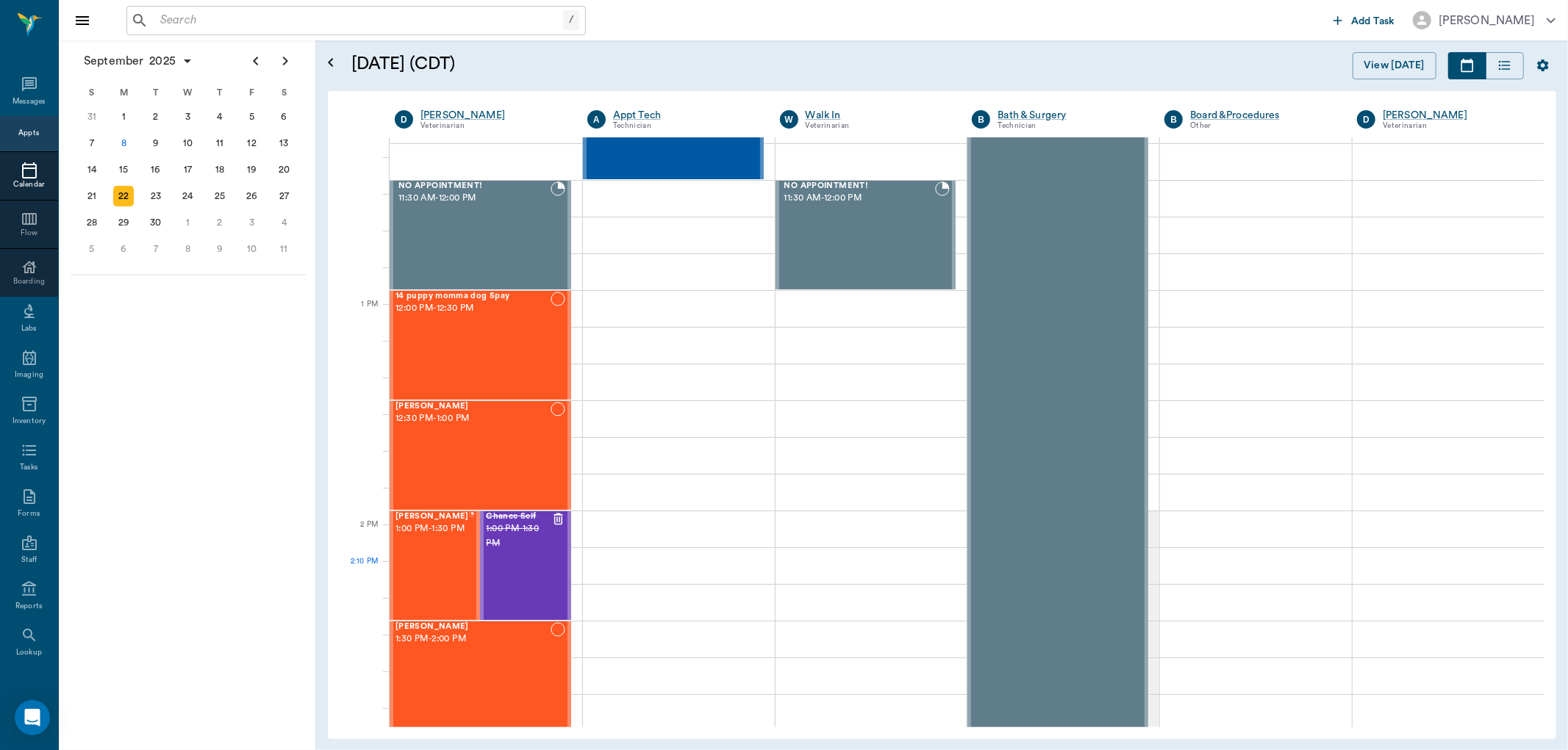
scroll to position [979, 0]
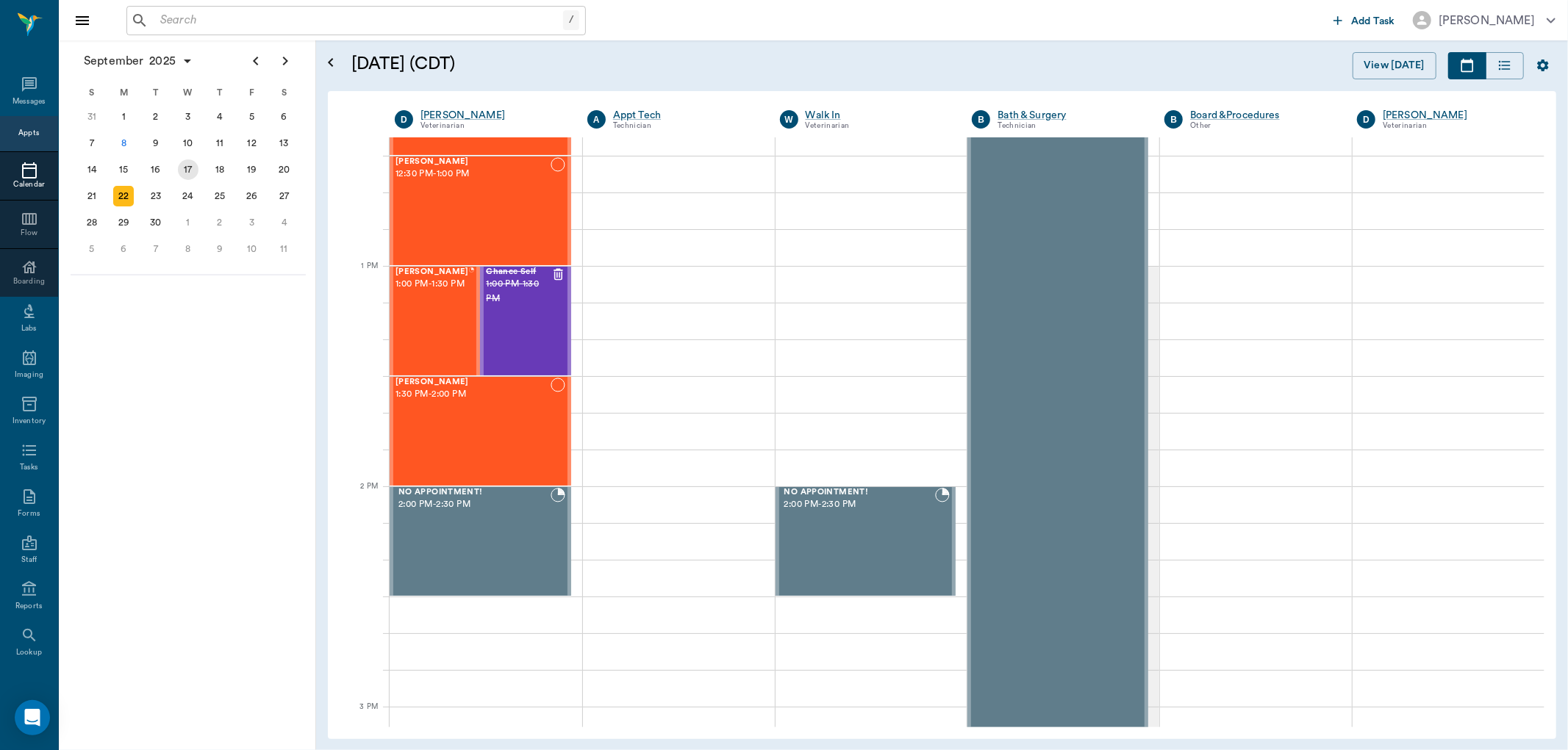
click at [187, 164] on div "17" at bounding box center [188, 170] width 21 height 21
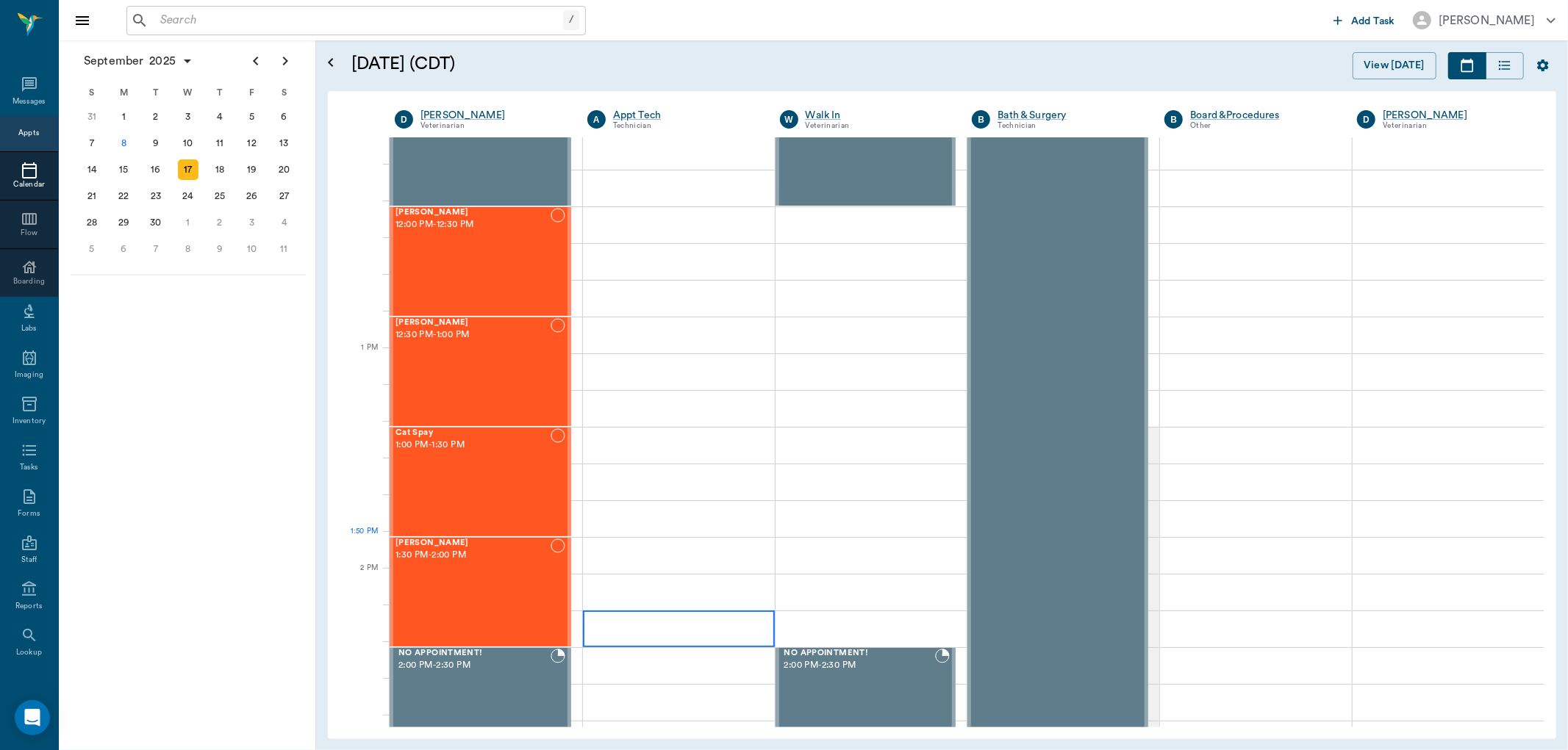
scroll to position [898, 0]
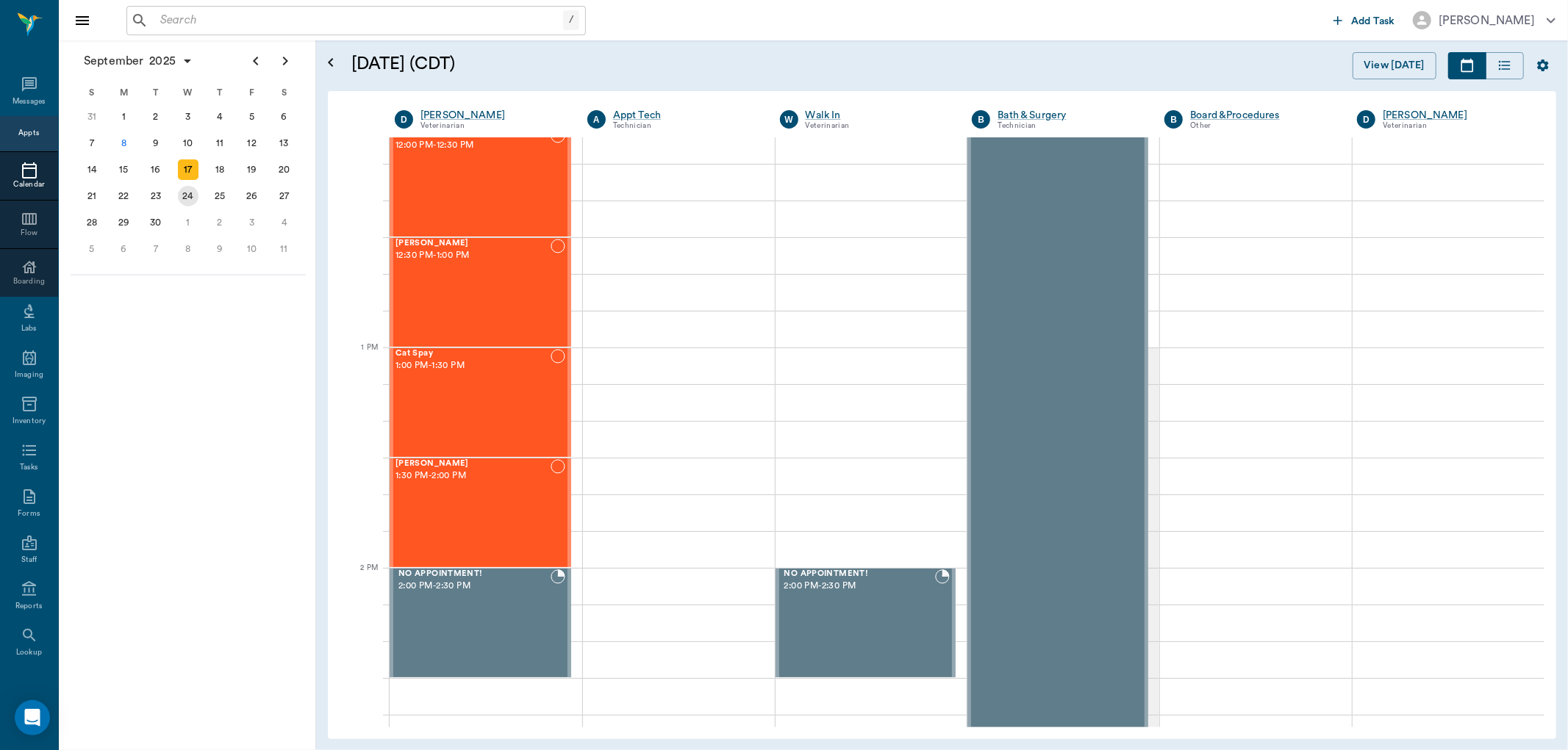
click at [192, 196] on div "24" at bounding box center [188, 196] width 21 height 21
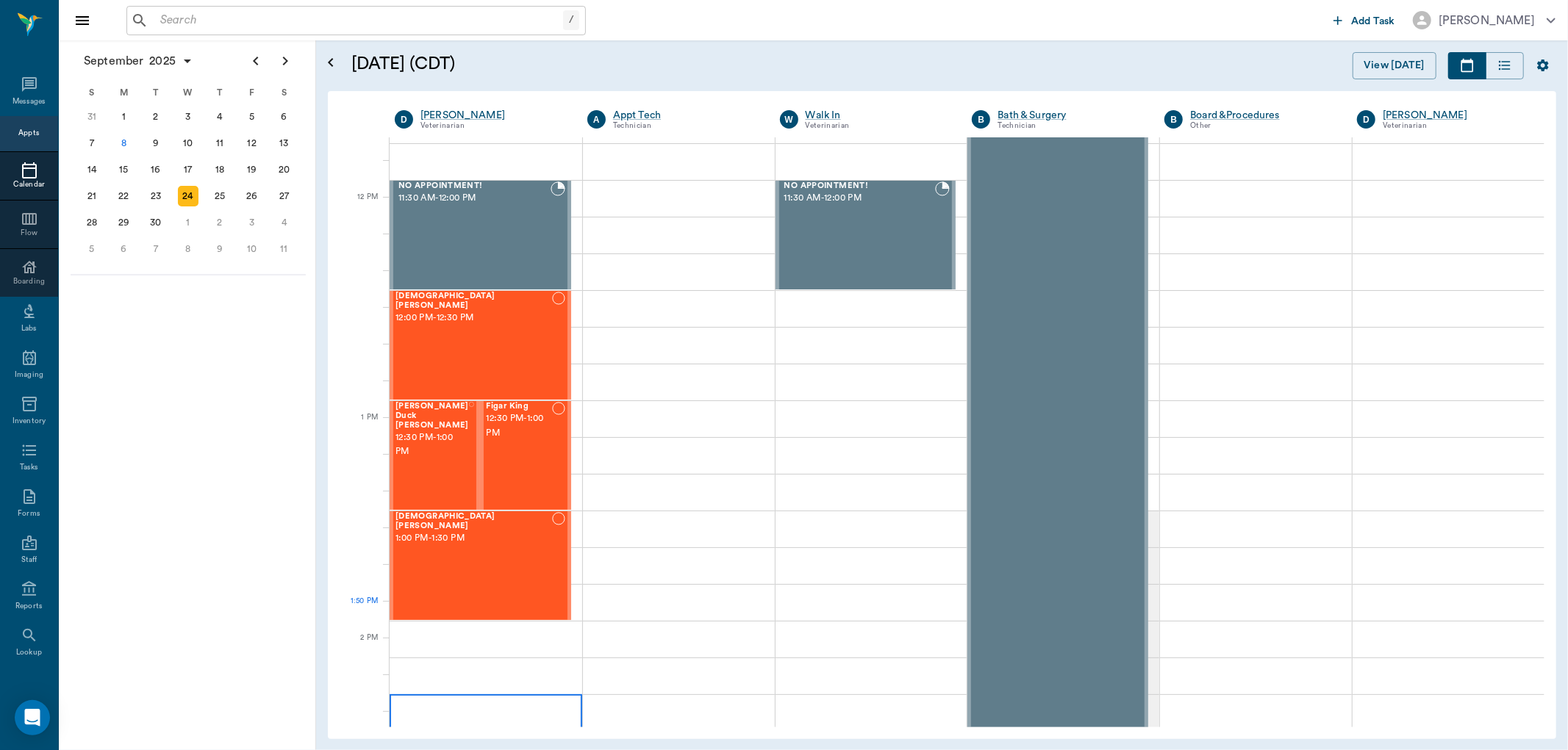
scroll to position [898, 0]
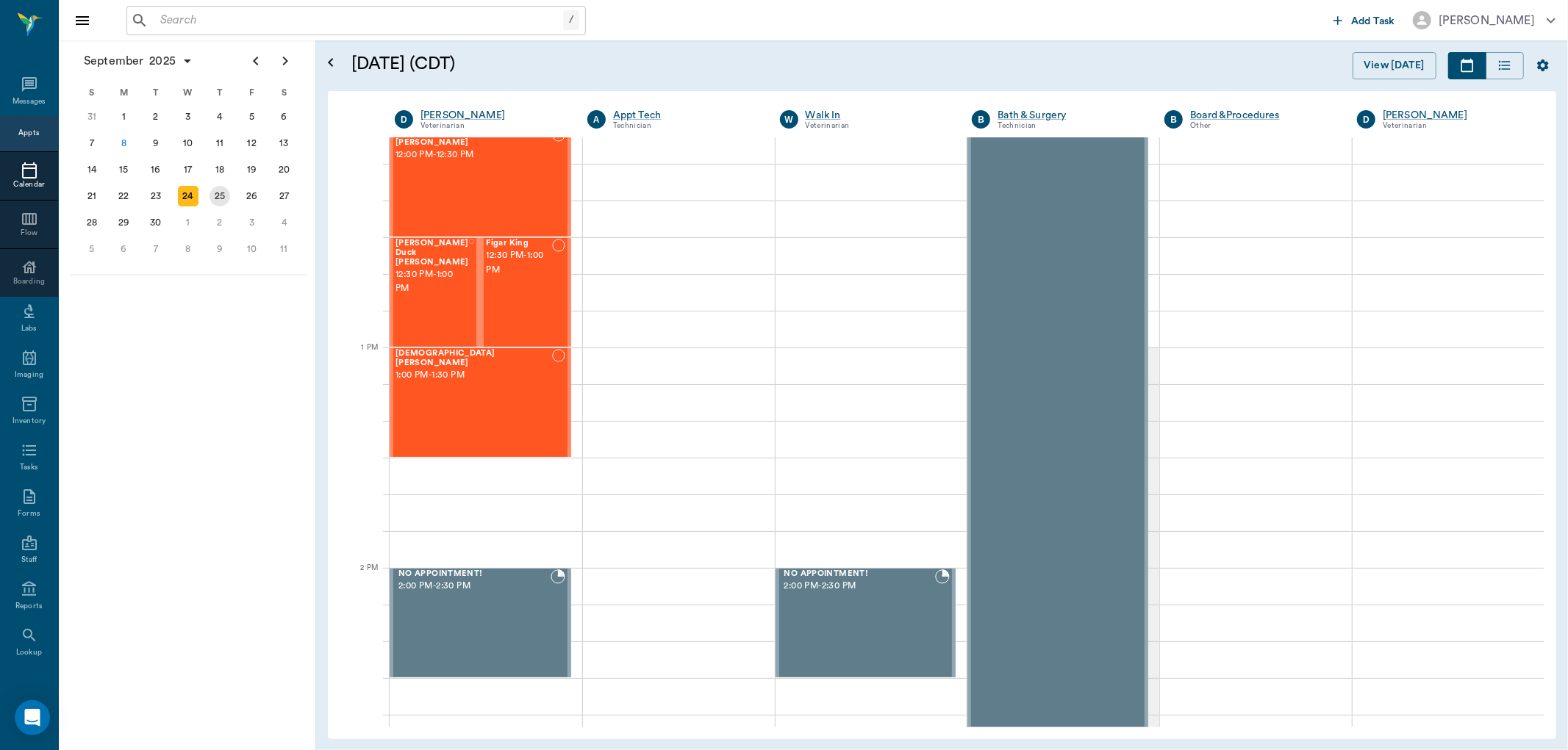
click at [216, 189] on div "25" at bounding box center [220, 196] width 21 height 21
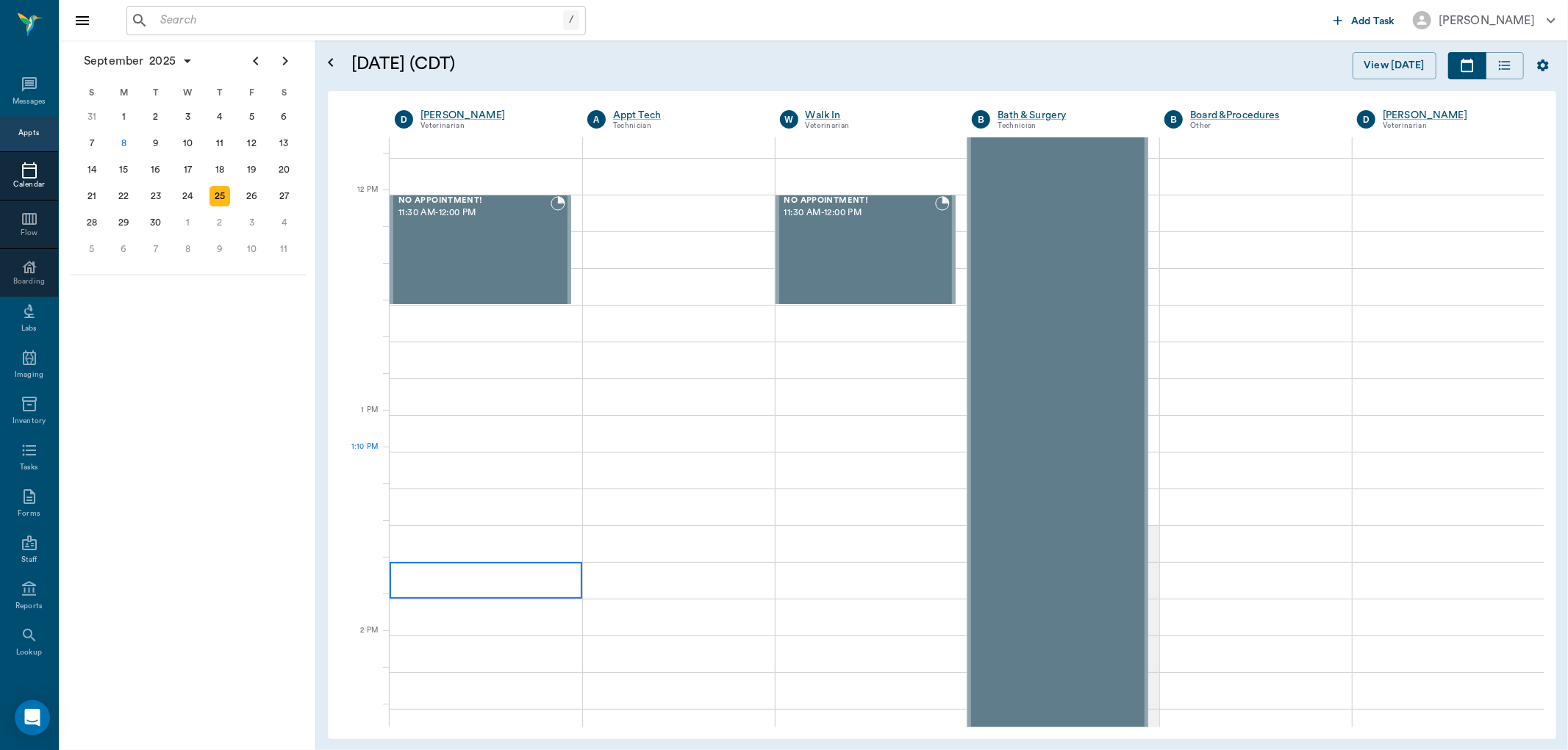
scroll to position [653, 0]
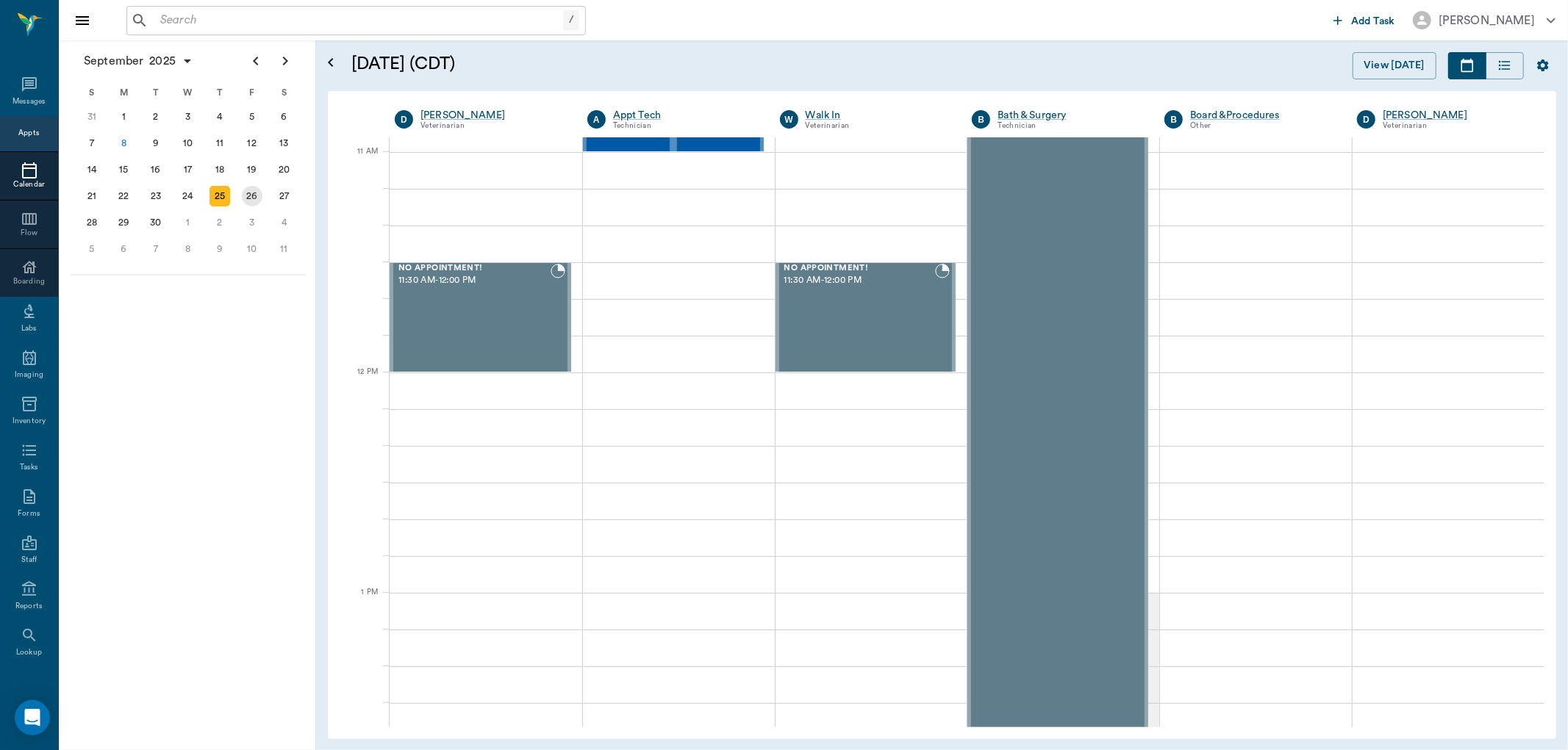
click at [255, 192] on div "26" at bounding box center [252, 196] width 21 height 21
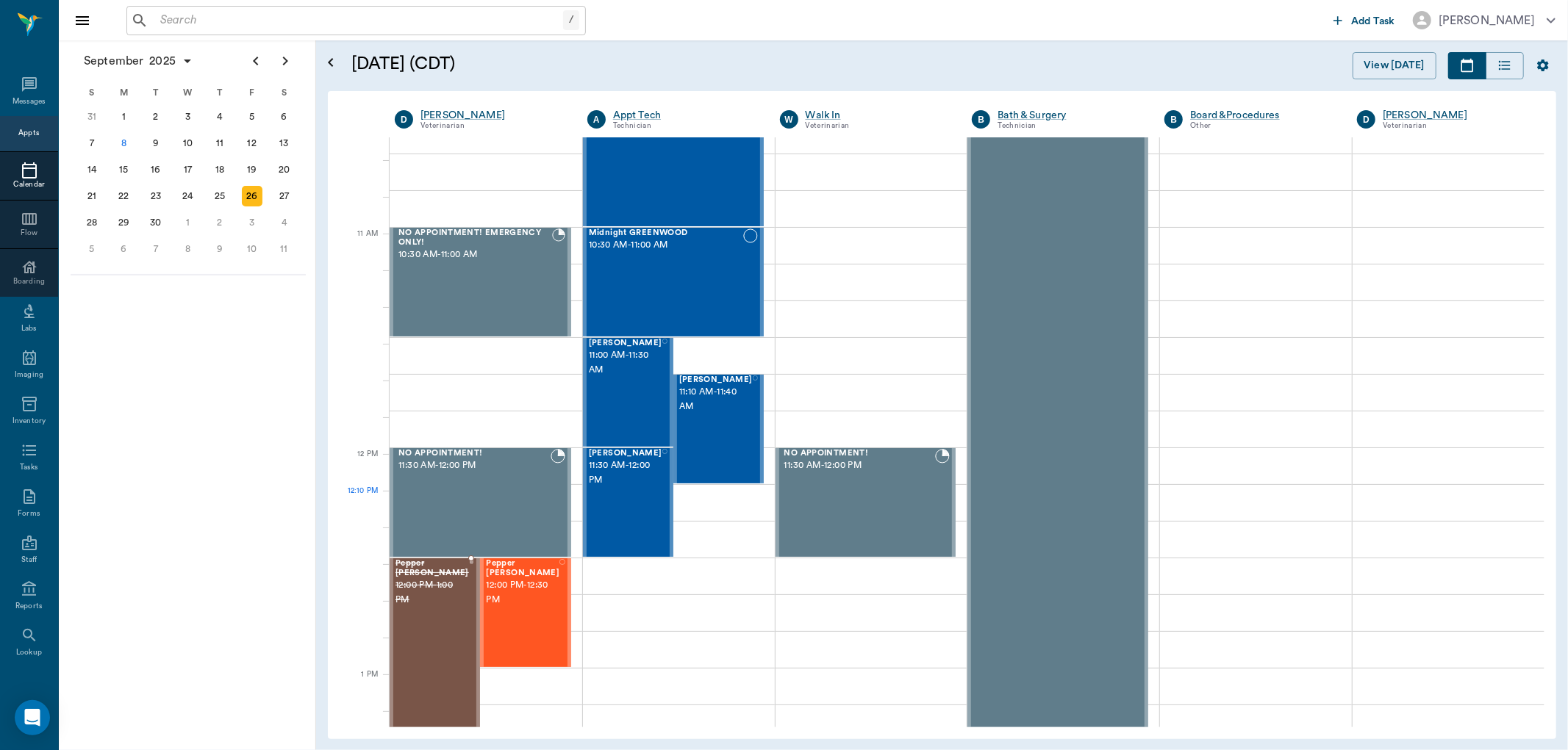
scroll to position [571, 0]
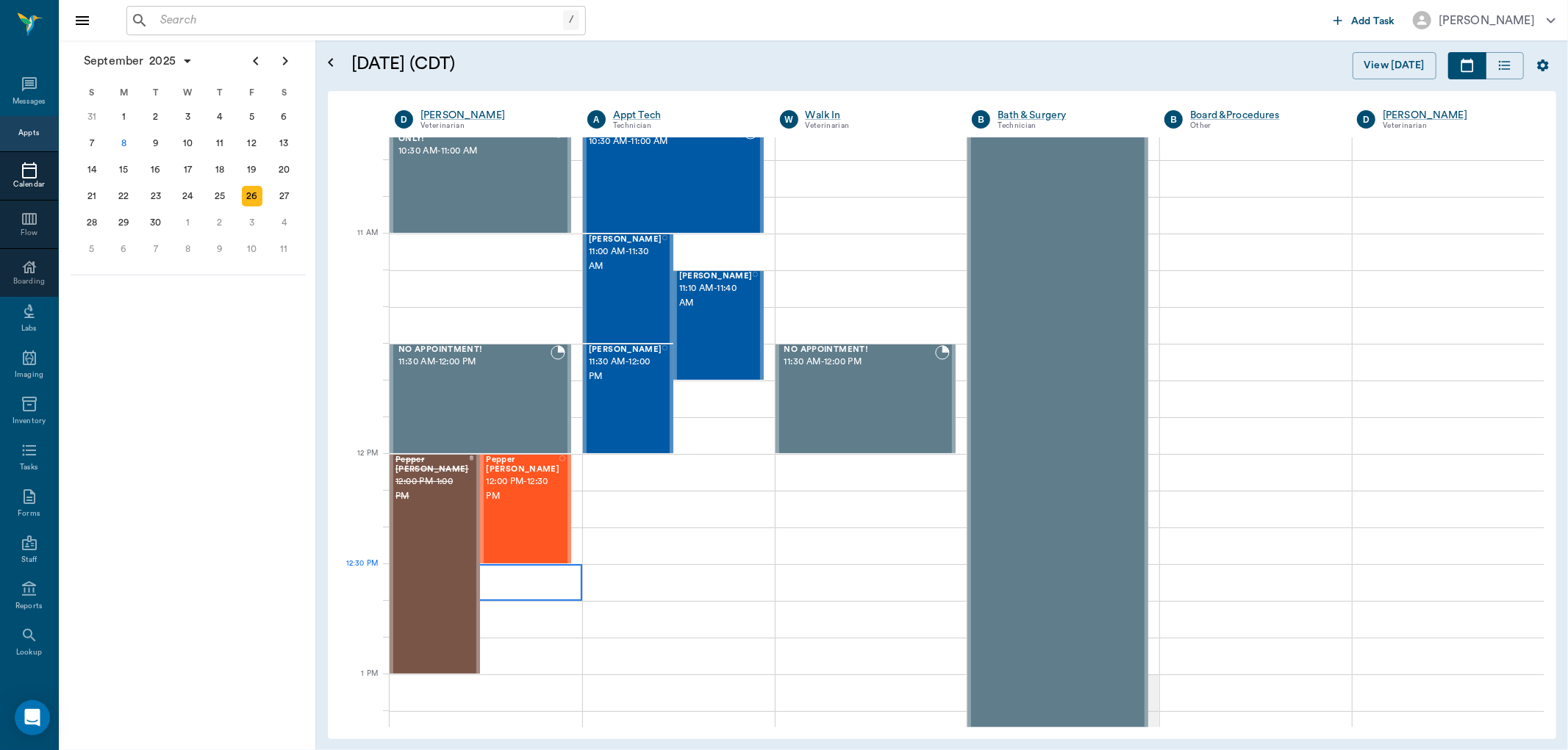
click at [487, 571] on div at bounding box center [486, 582] width 193 height 37
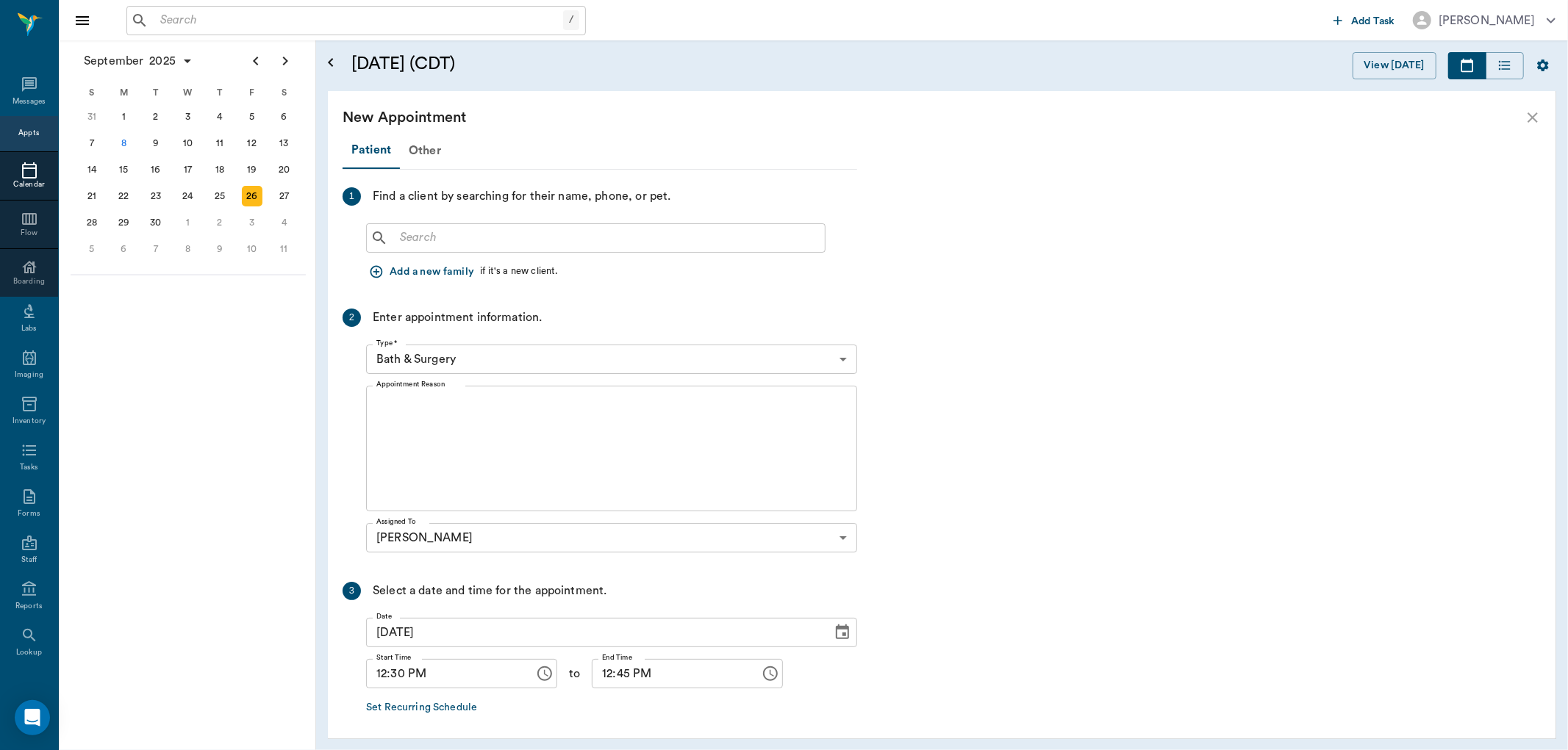
click at [398, 236] on input "text" at bounding box center [606, 238] width 425 height 21
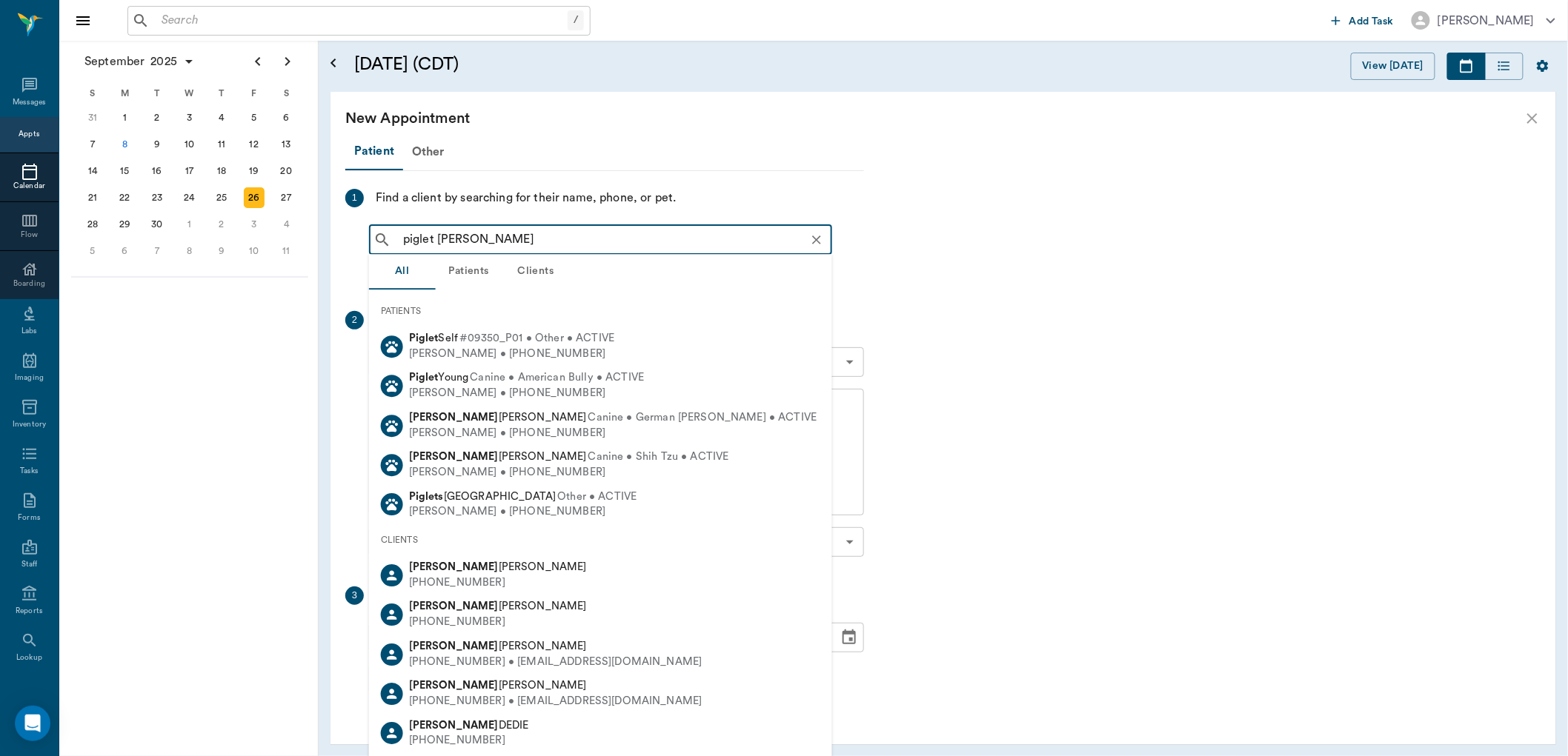
type input "piglet taylor"
click at [1532, 120] on div "New Appointment" at bounding box center [949, 118] width 1238 height 53
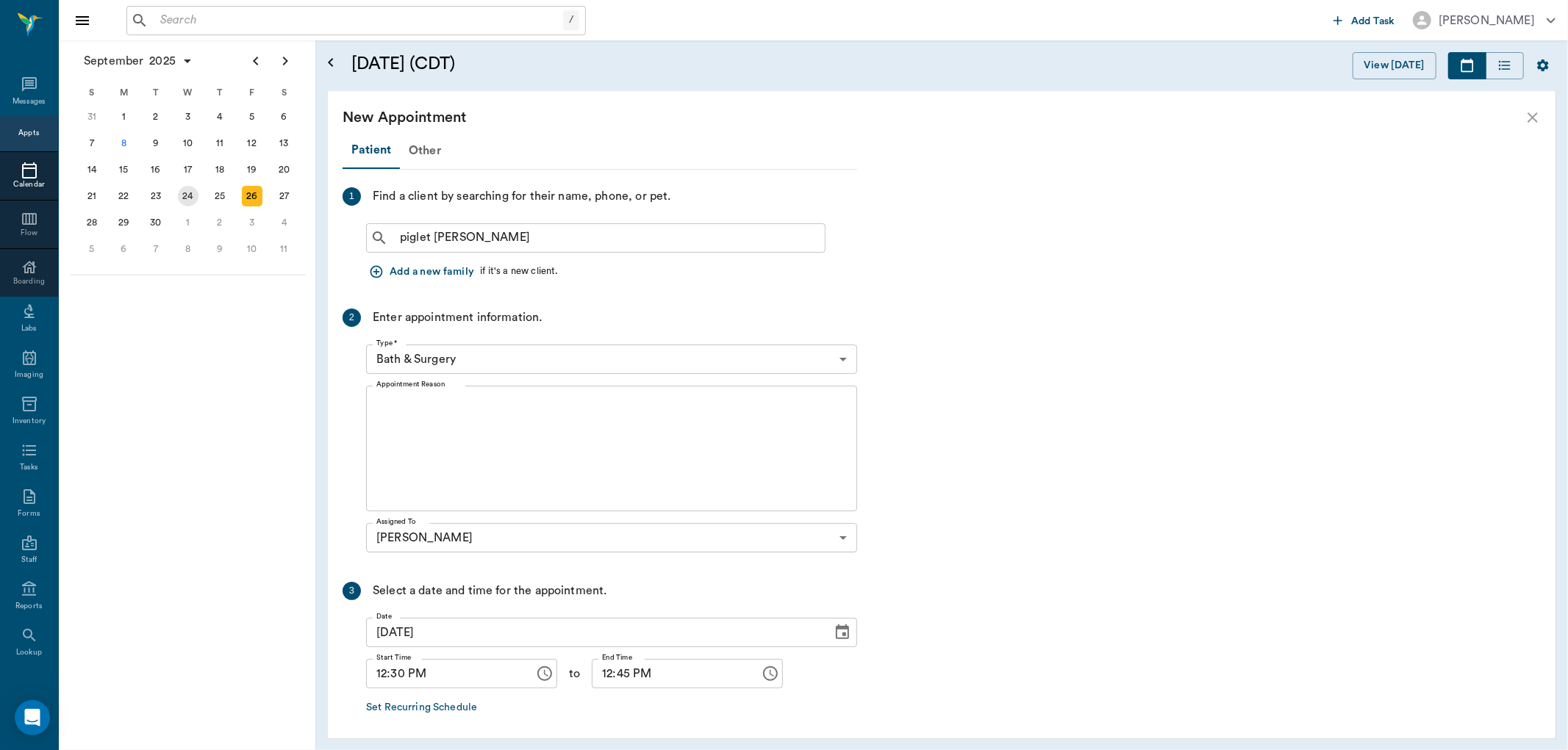
click at [193, 196] on div "24" at bounding box center [188, 196] width 21 height 21
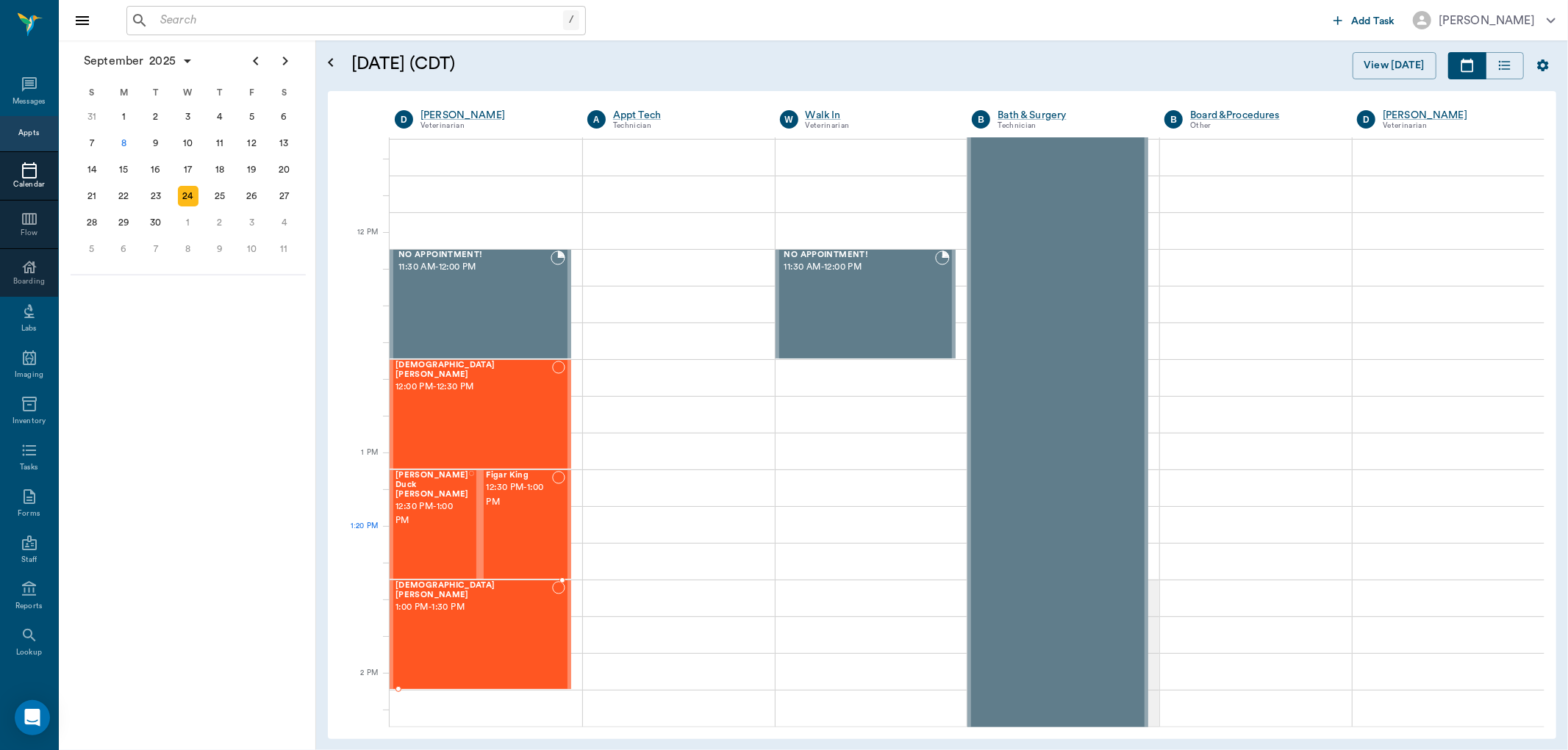
scroll to position [816, 0]
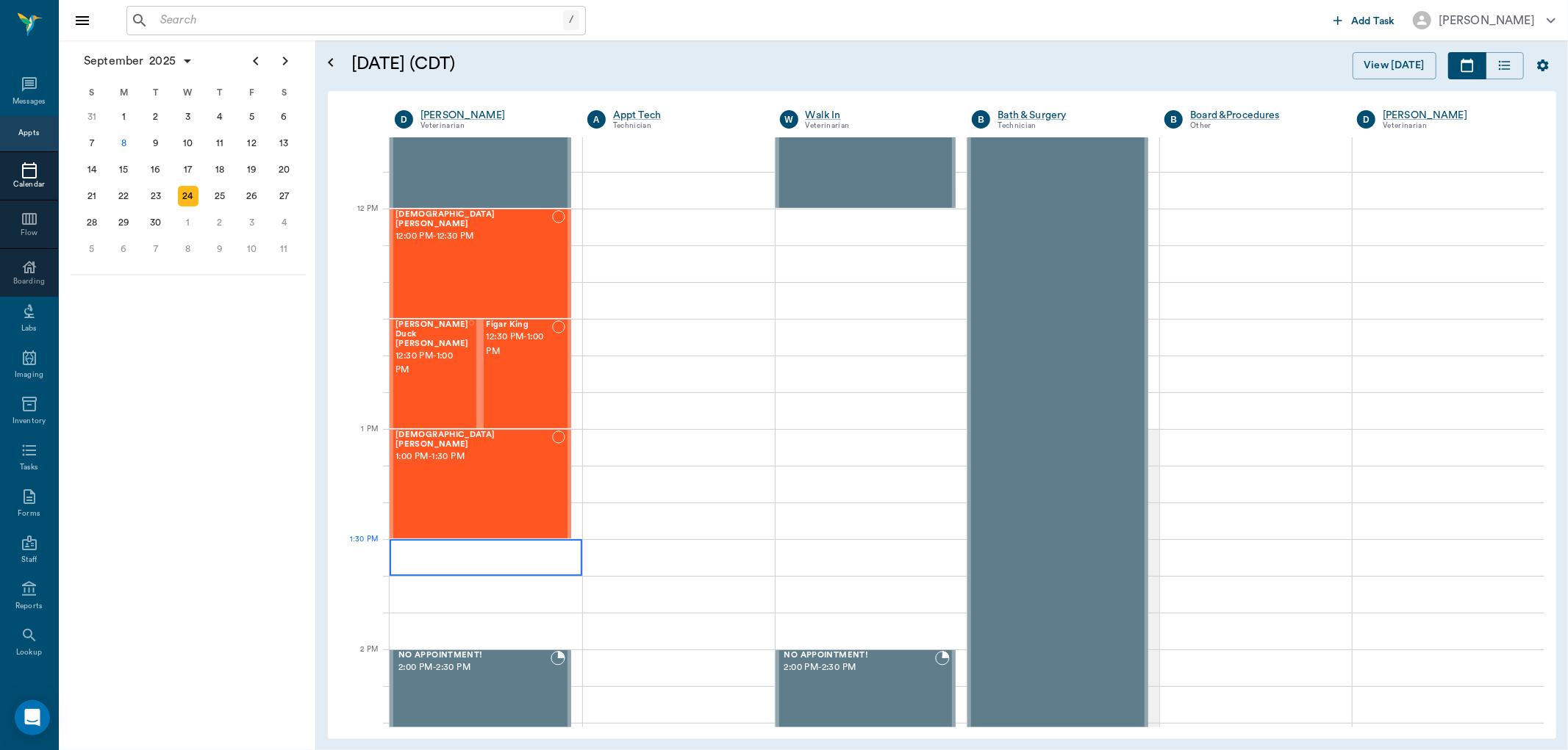
click at [397, 546] on div at bounding box center [486, 557] width 193 height 37
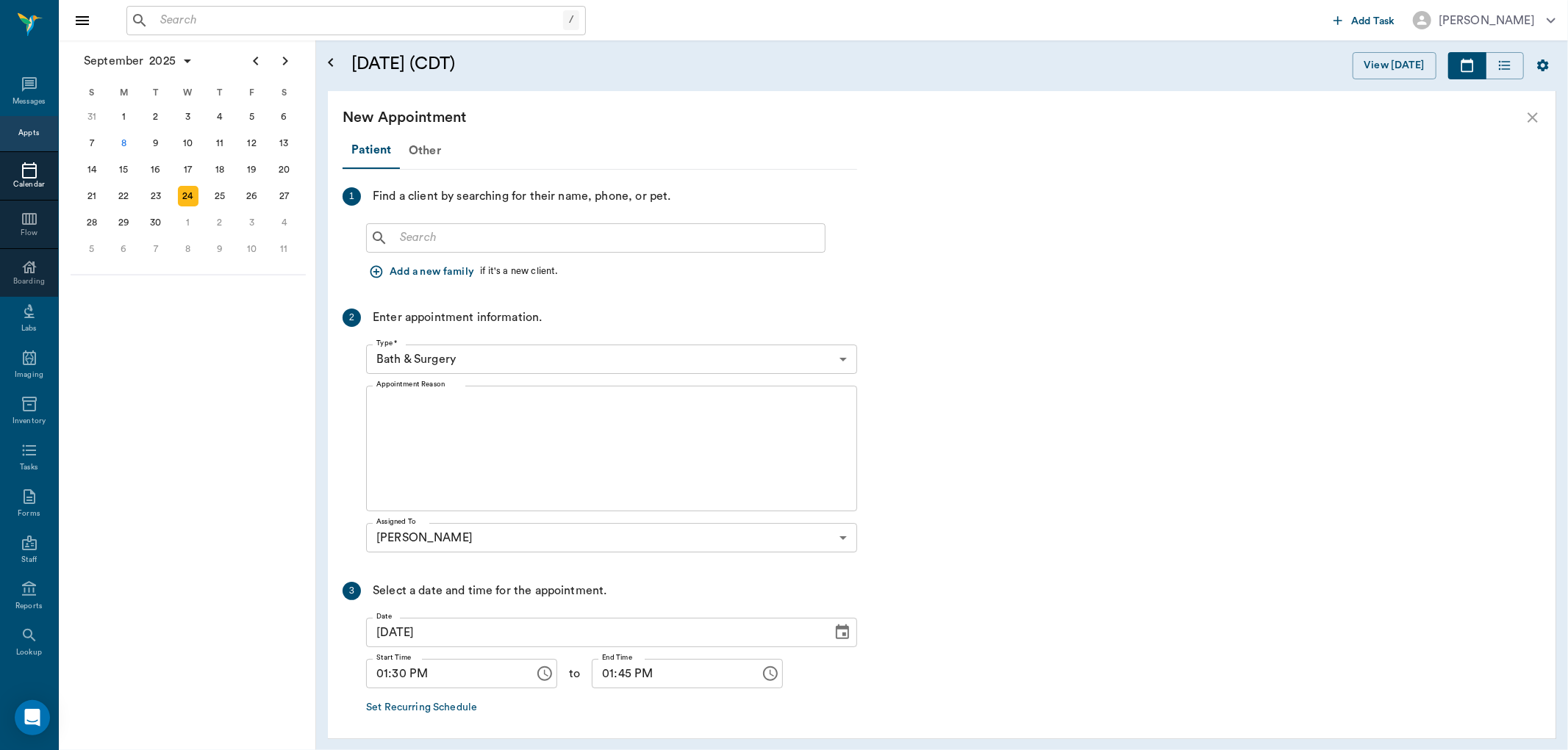
click at [429, 247] on div "​" at bounding box center [596, 238] width 459 height 29
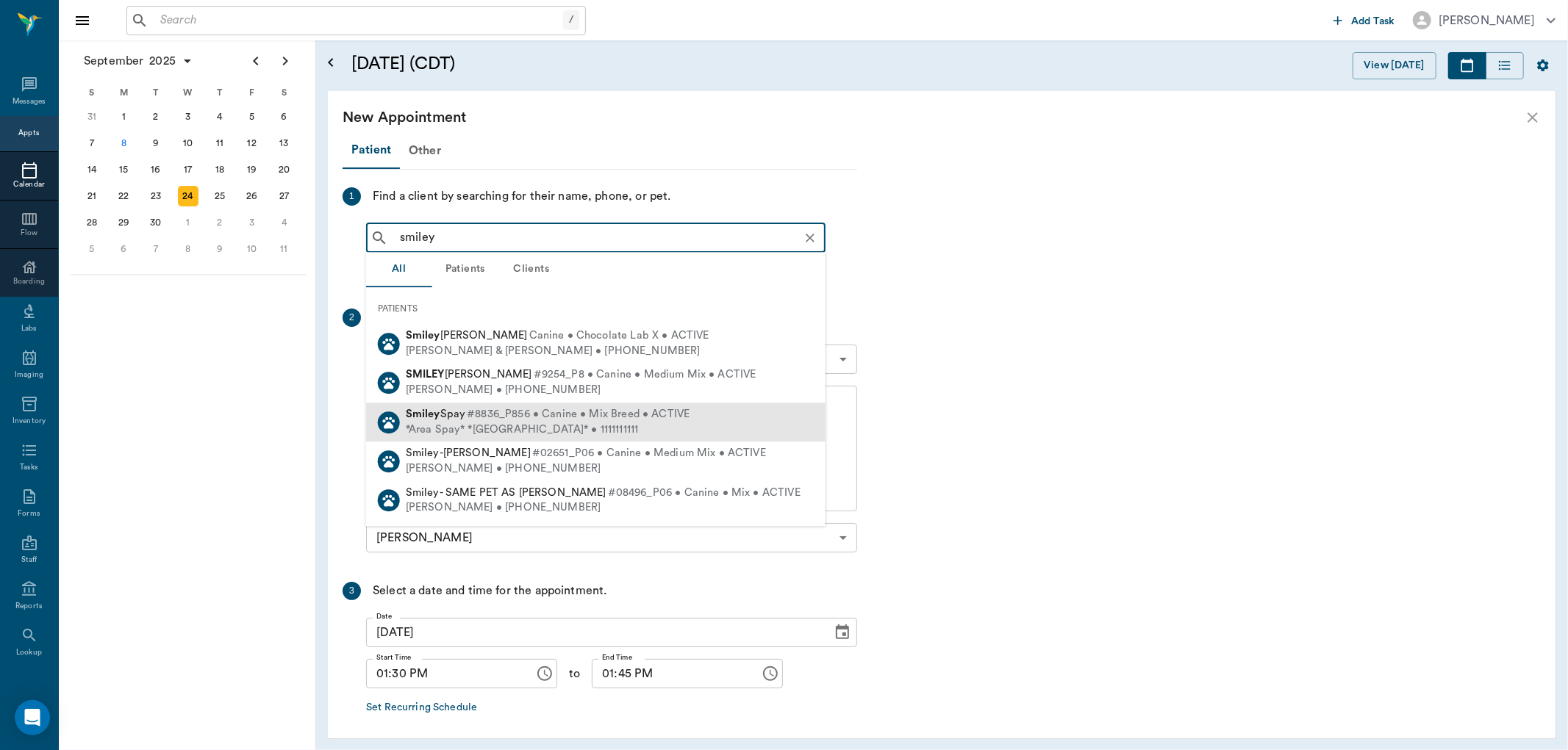
click at [487, 426] on div "*Area Spay* *Atlanta* • 1111111111" at bounding box center [547, 429] width 285 height 15
type input "smiley"
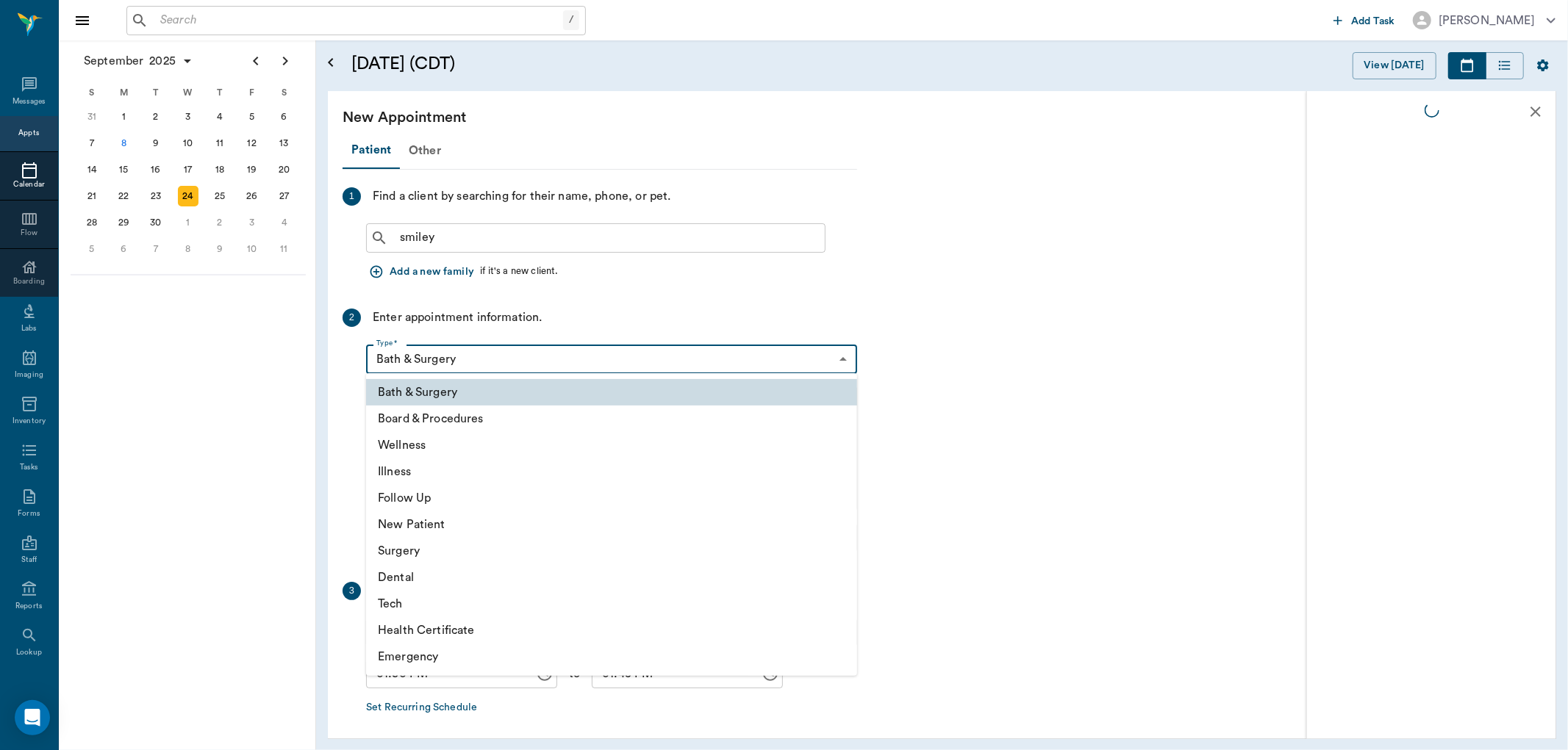
click at [429, 349] on body "/ ​ Add Task Dr. Bert Ellsworth Nectar Messages Appts Calendar Flow Boarding La…" at bounding box center [784, 375] width 1568 height 750
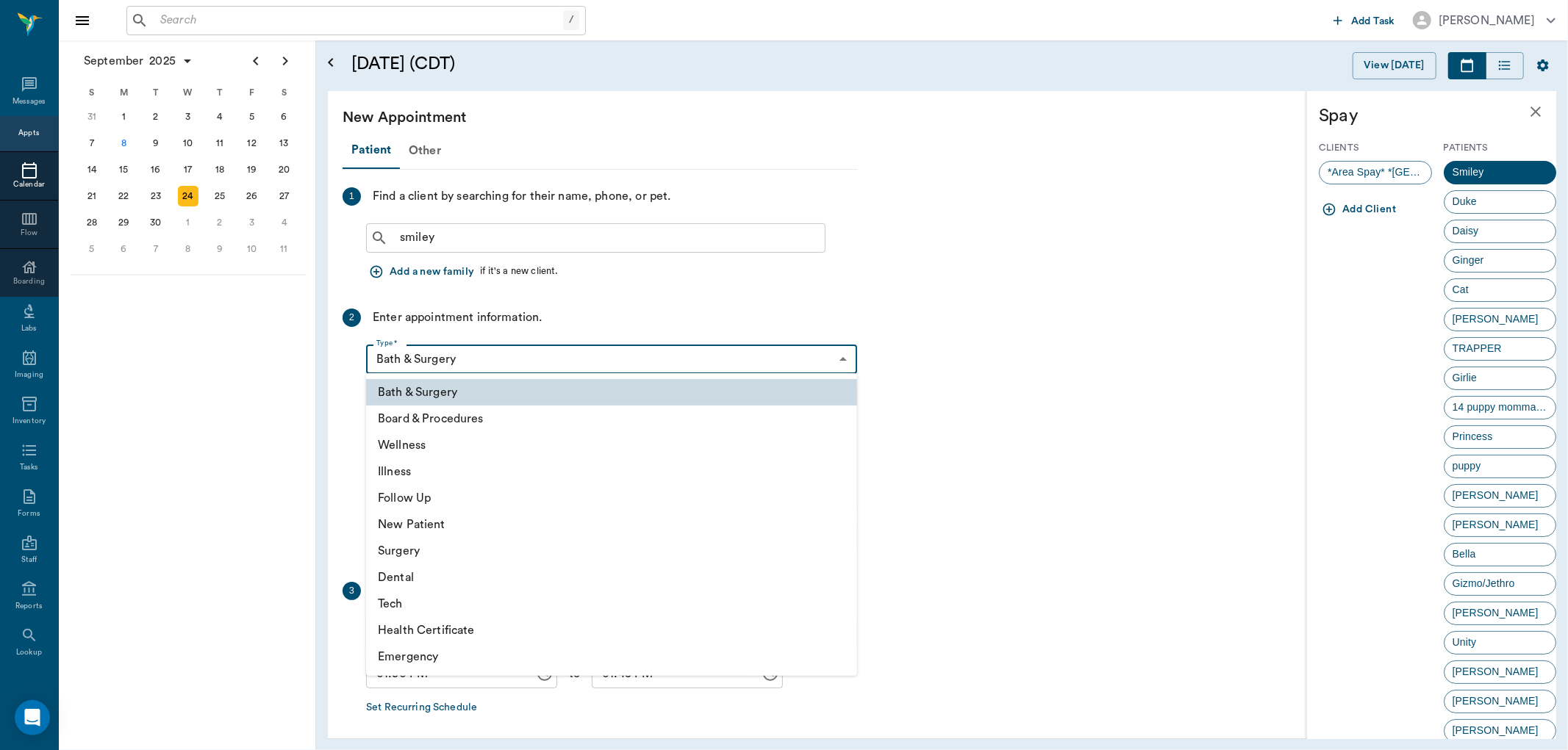
click at [410, 550] on li "Surgery" at bounding box center [612, 552] width 491 height 27
type input "65d2be4f46e3a538d89b8c18"
type input "02:00 PM"
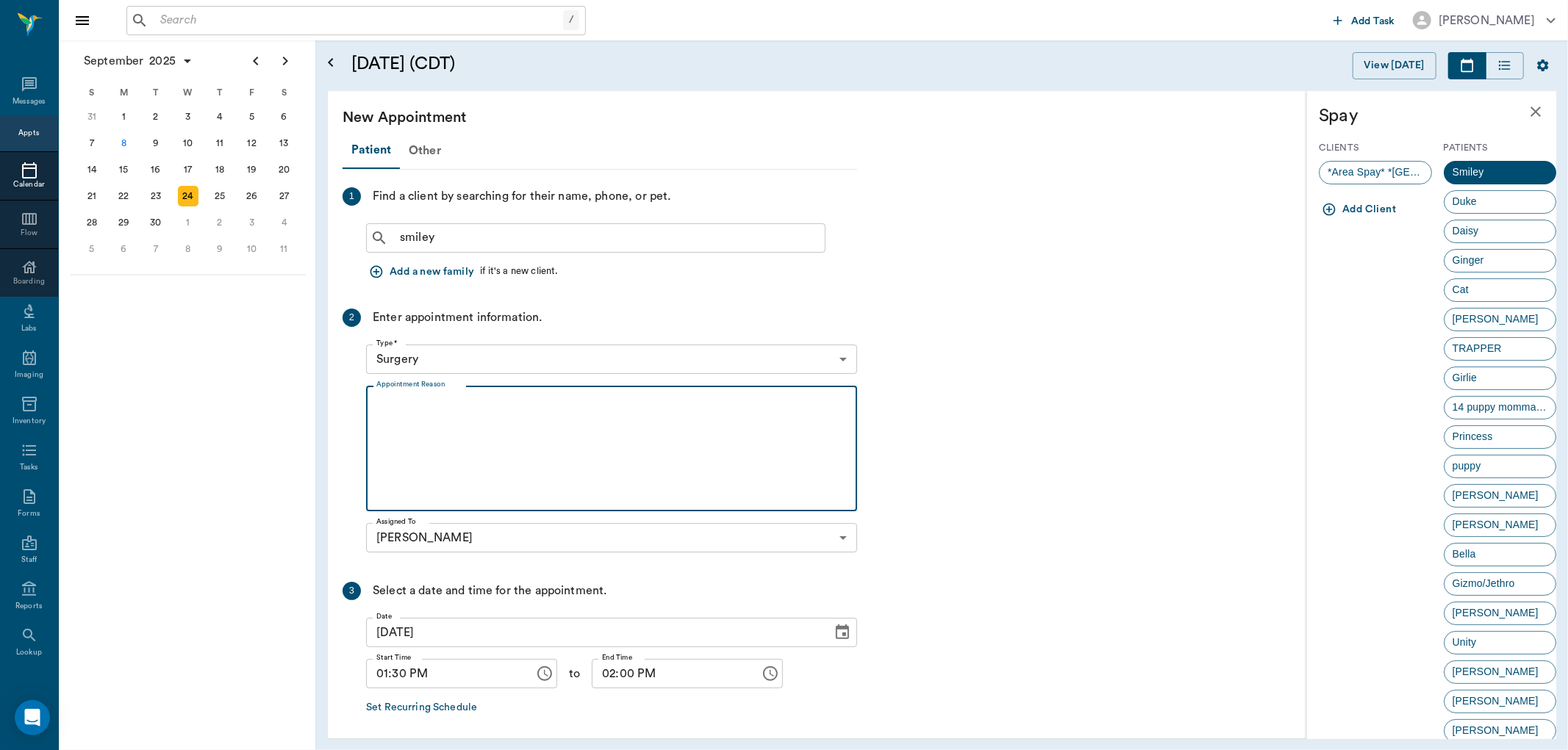
click at [390, 402] on textarea "Appointment Reason" at bounding box center [611, 449] width 471 height 102
type textarea "orch, hwt test done already , rv ?/Lisa"
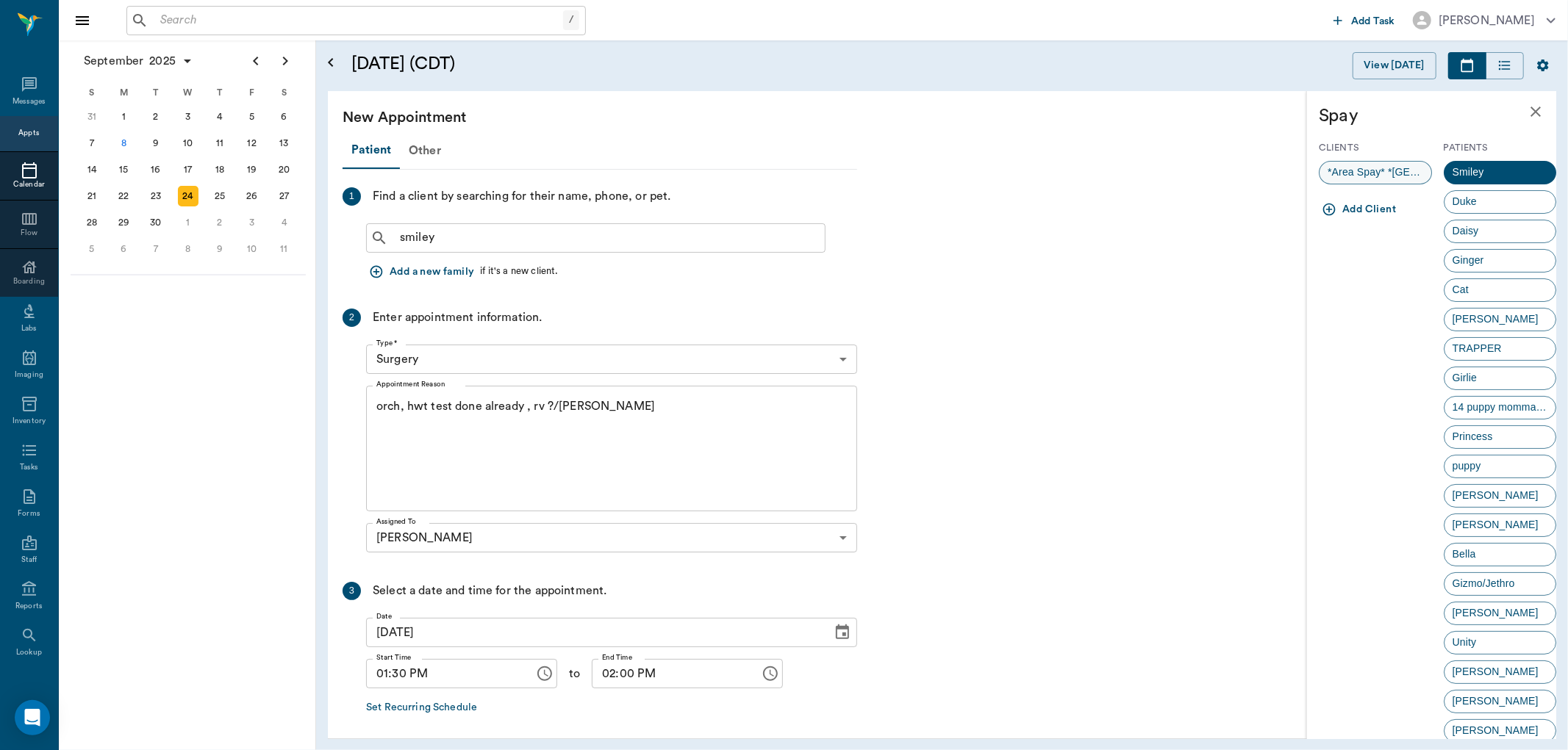
click at [1371, 174] on span "*Area Spay* *Atlanta*" at bounding box center [1374, 171] width 112 height 15
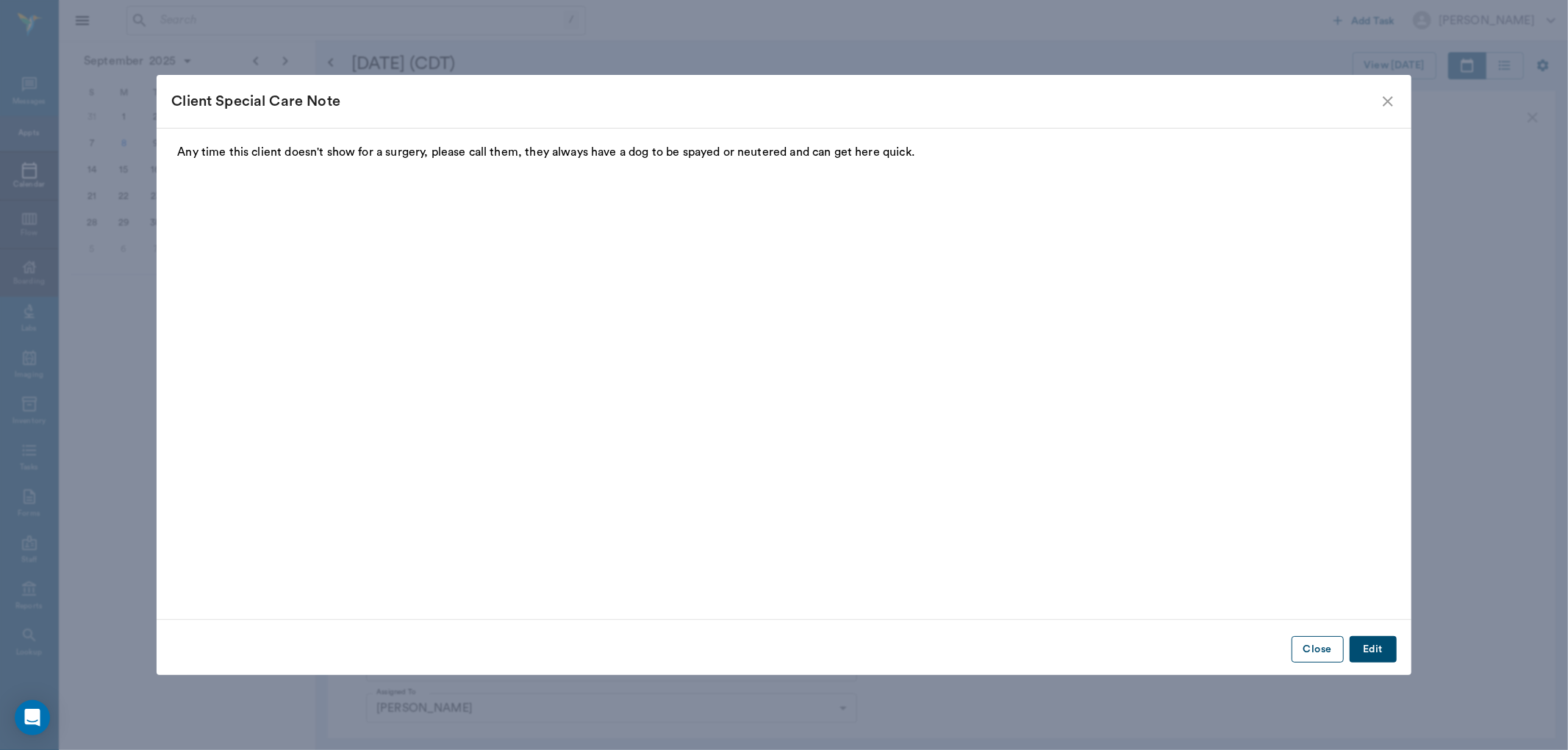
click at [1314, 650] on button "Close" at bounding box center [1317, 650] width 52 height 27
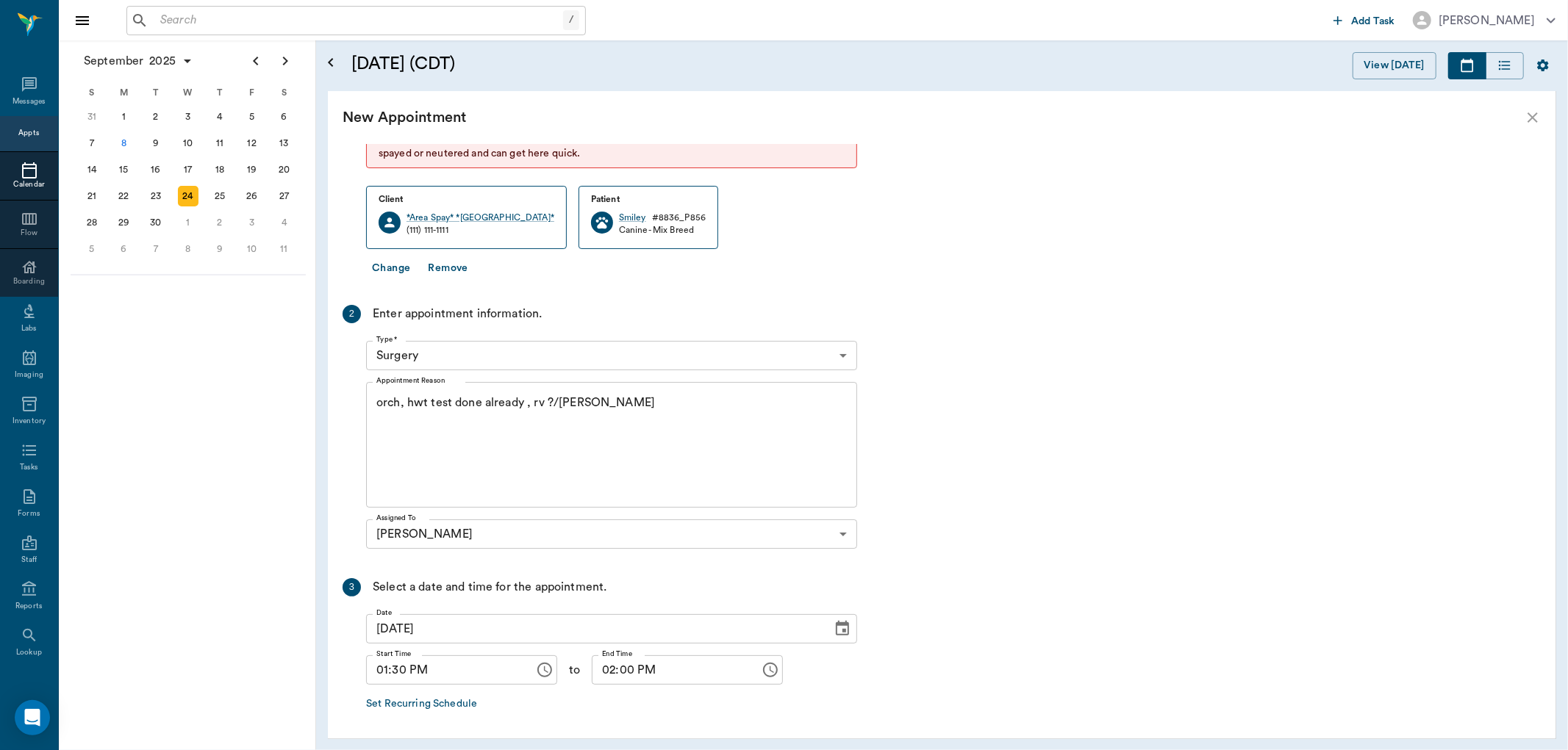
scroll to position [230, 0]
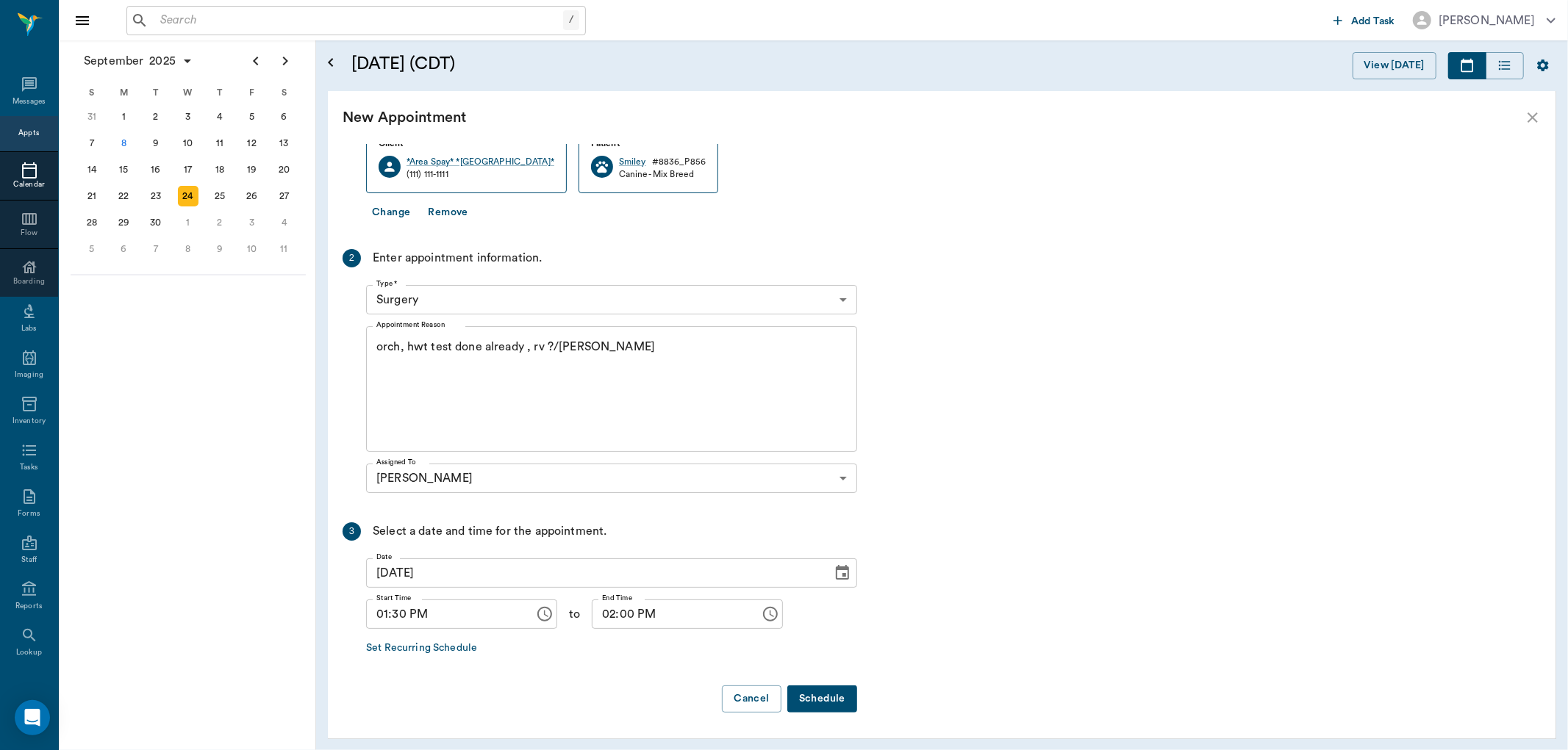
click at [827, 696] on button "Schedule" at bounding box center [822, 699] width 70 height 27
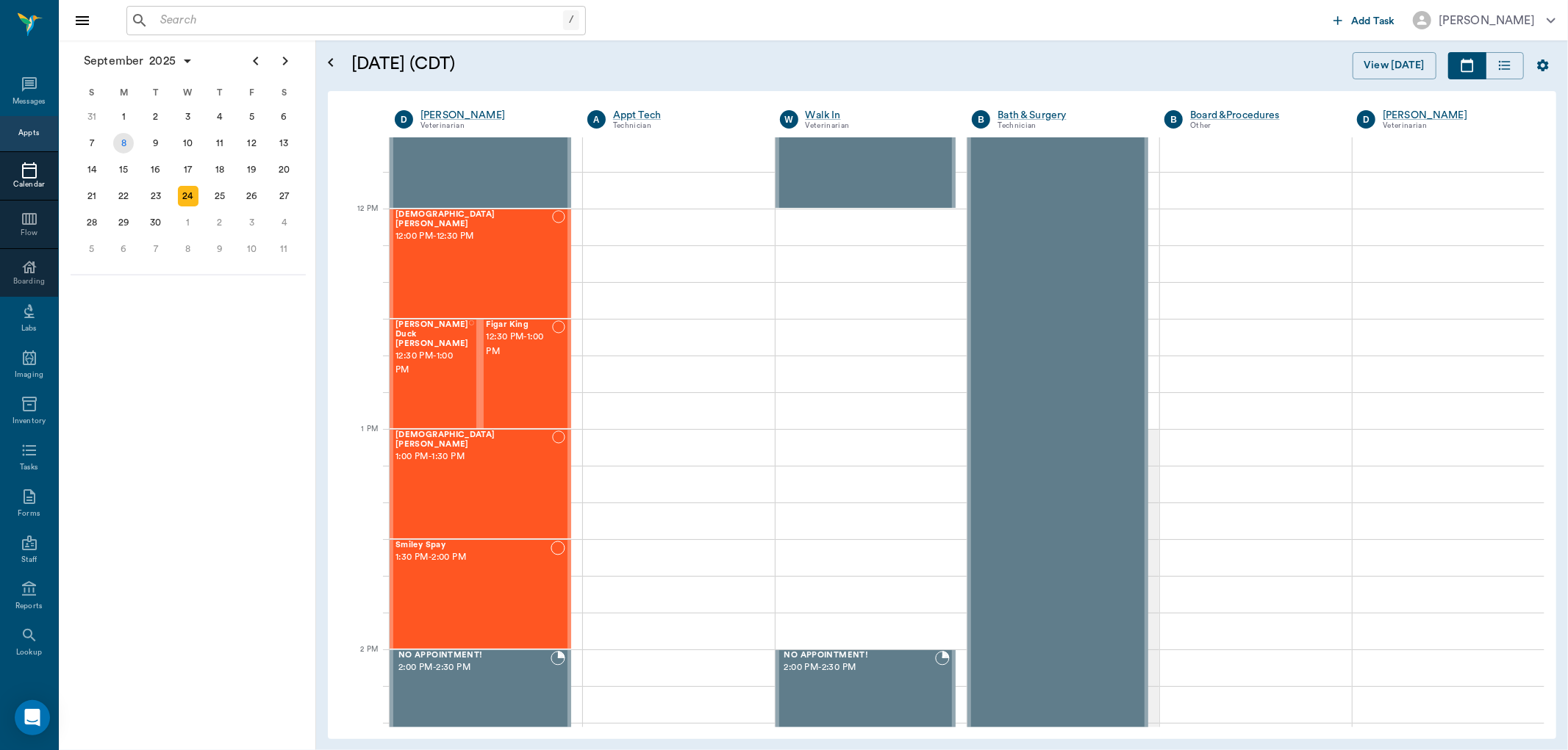
click at [119, 145] on div "8" at bounding box center [123, 143] width 21 height 21
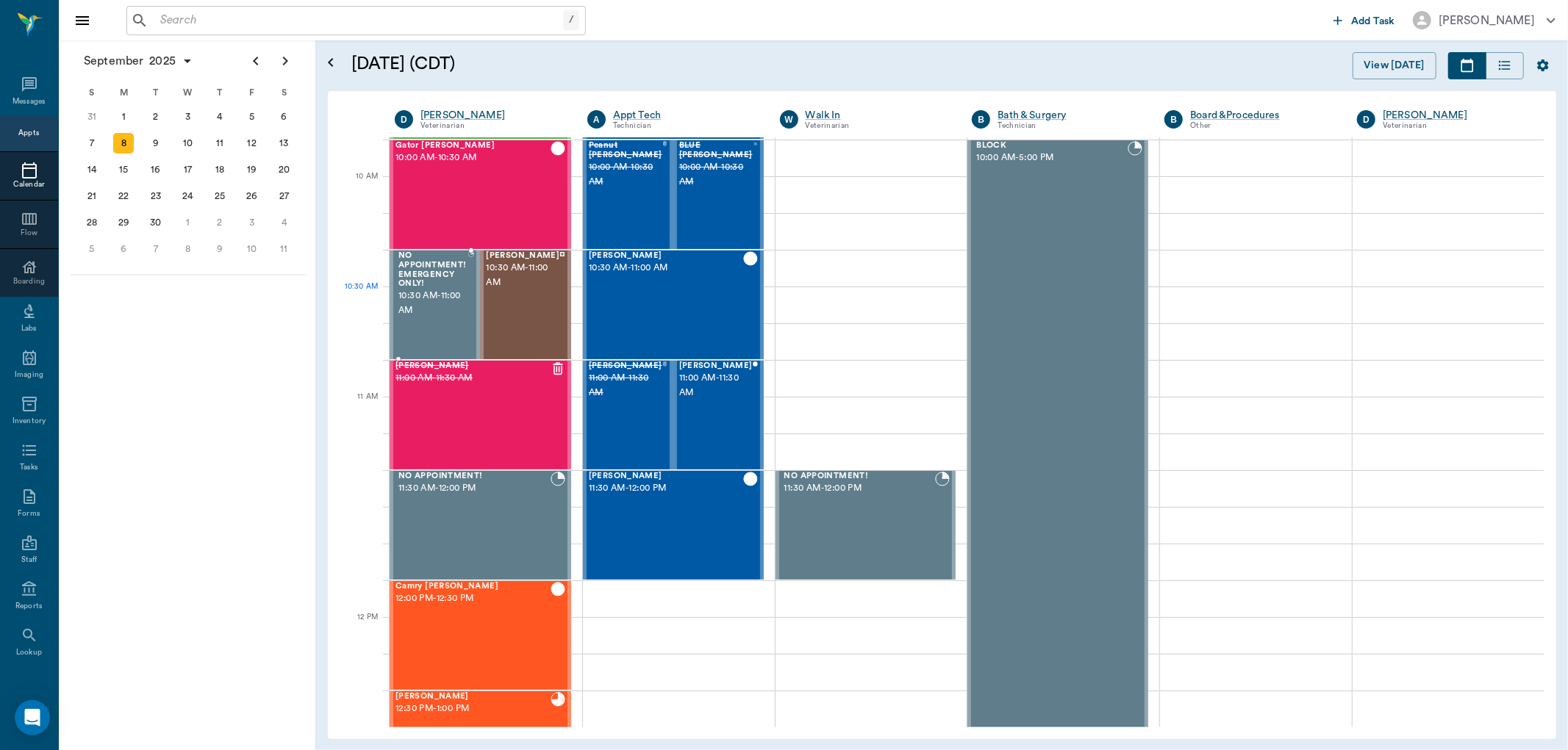
scroll to position [408, 0]
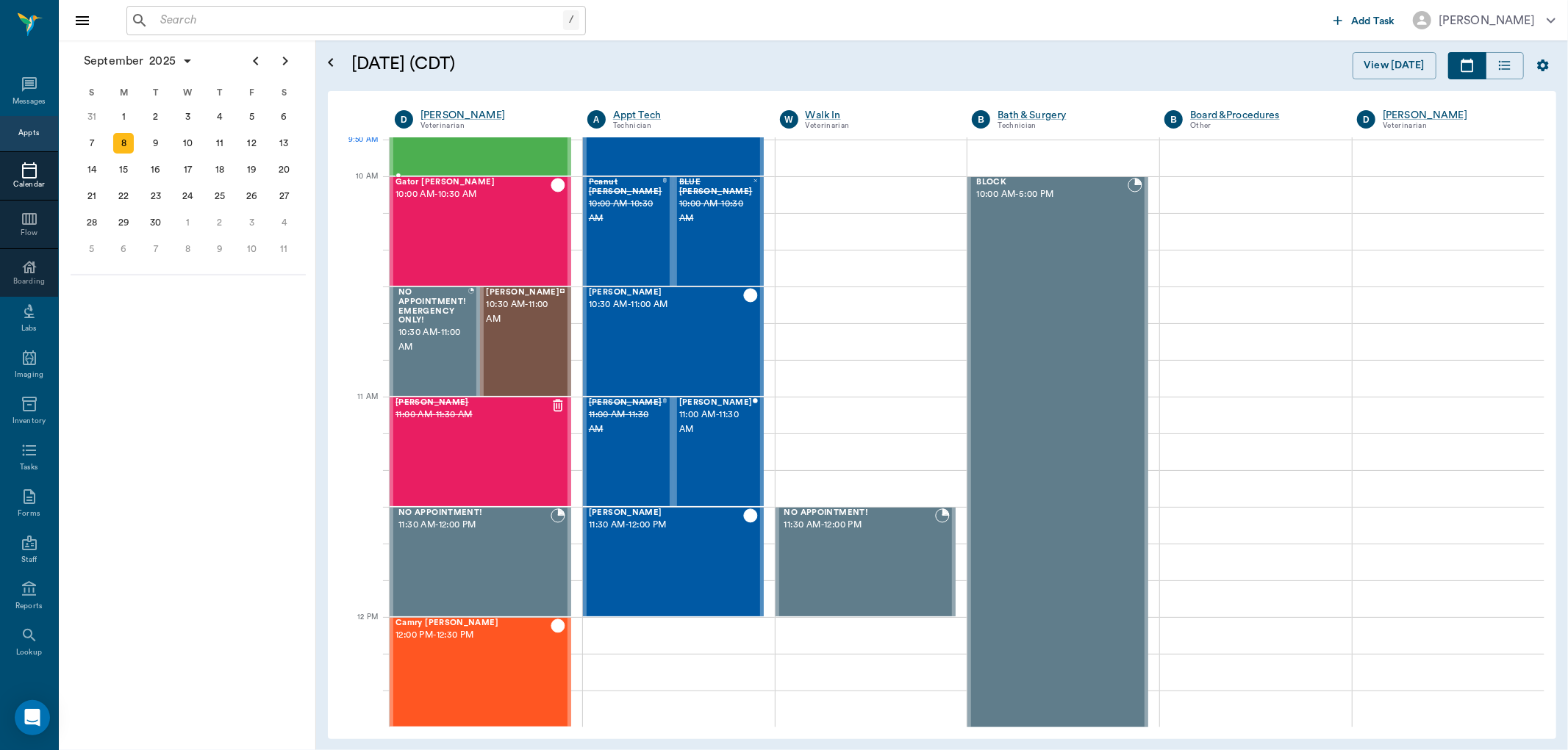
click at [497, 154] on div "Horse Eldridge 9:30 AM - 10:00 AM" at bounding box center [473, 121] width 155 height 107
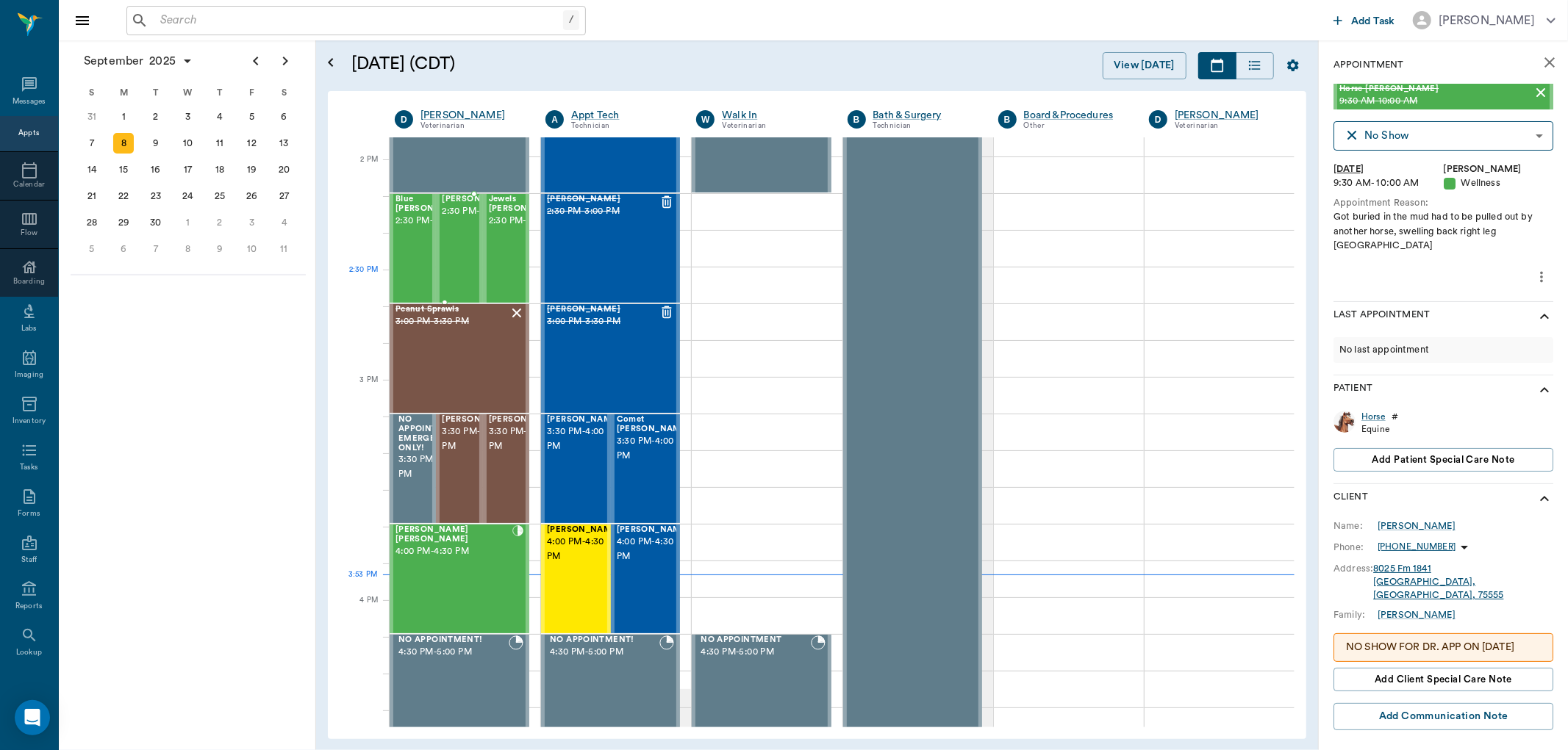
scroll to position [1306, 0]
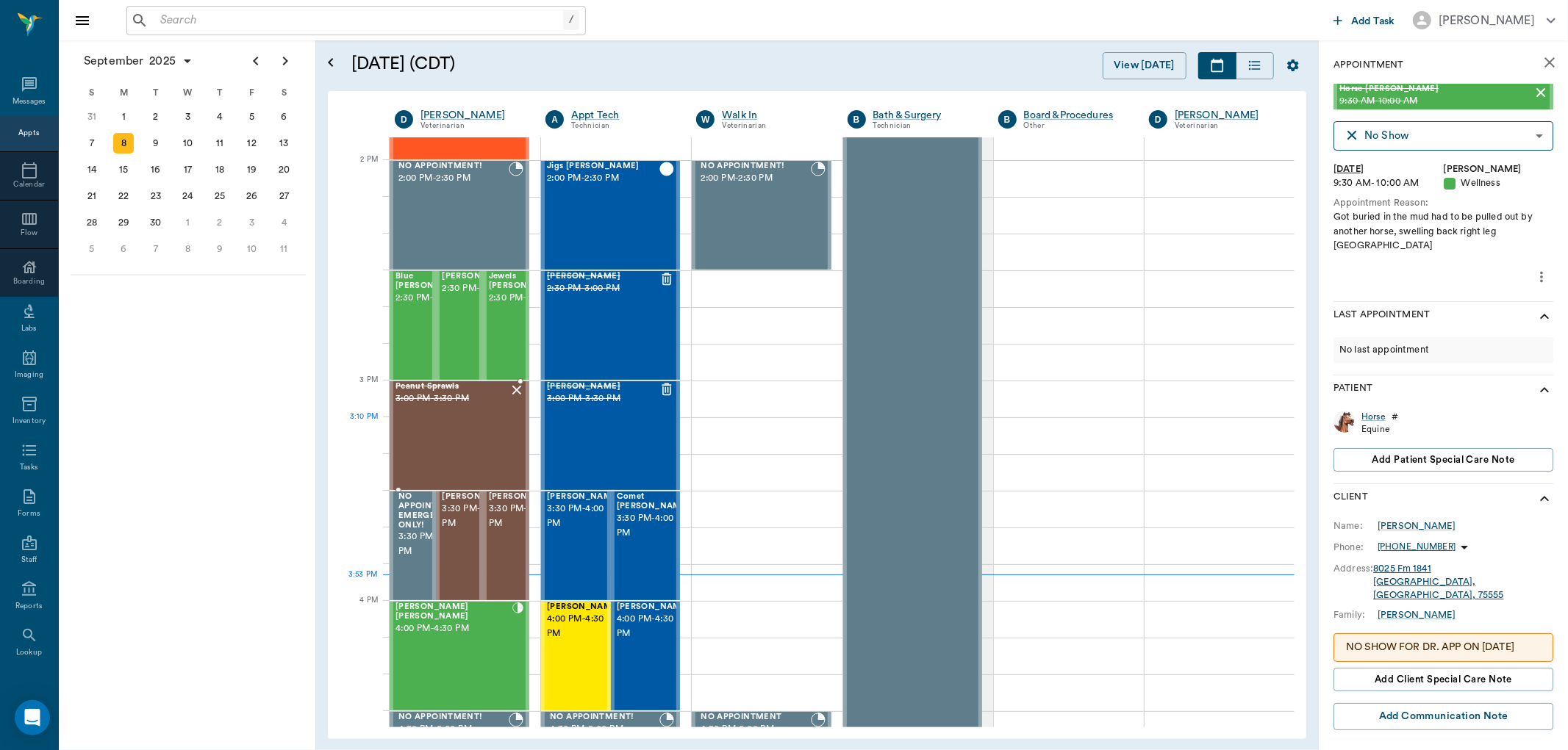
click at [481, 442] on div "Peanut Sprawls 3:00 PM - 3:30 PM" at bounding box center [452, 436] width 113 height 107
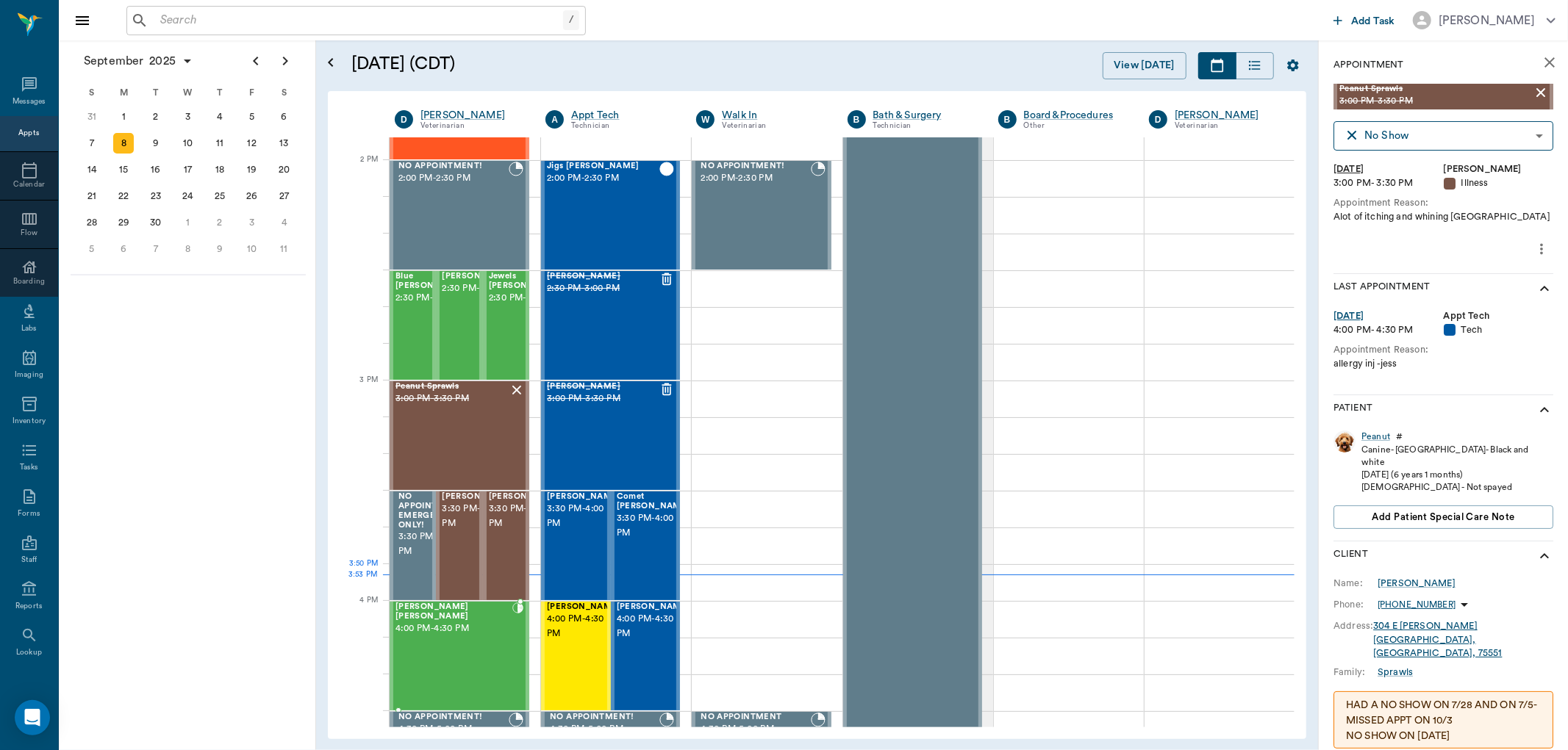
scroll to position [1388, 0]
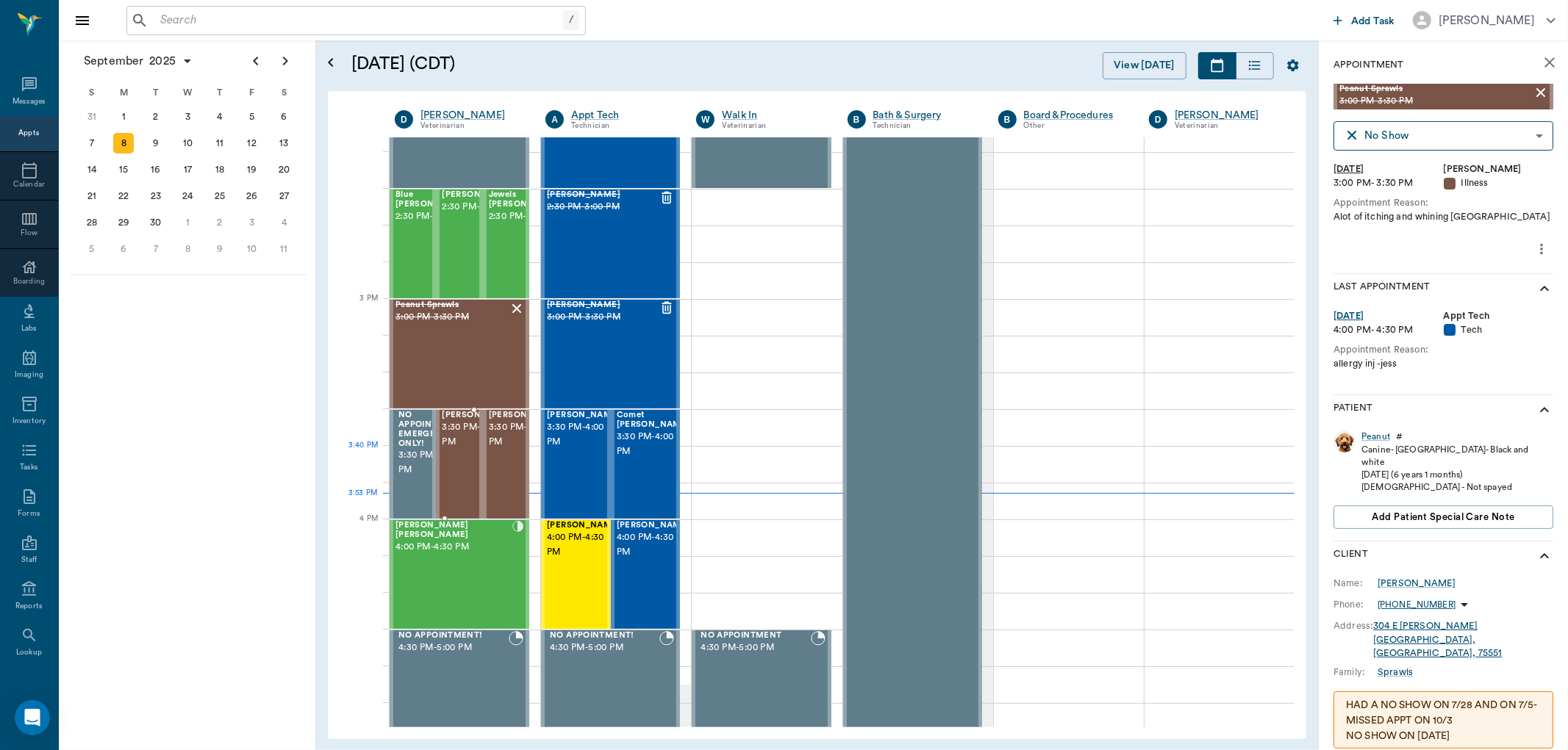
click at [455, 450] on span "3:30 PM - 4:00 PM" at bounding box center [479, 435] width 73 height 29
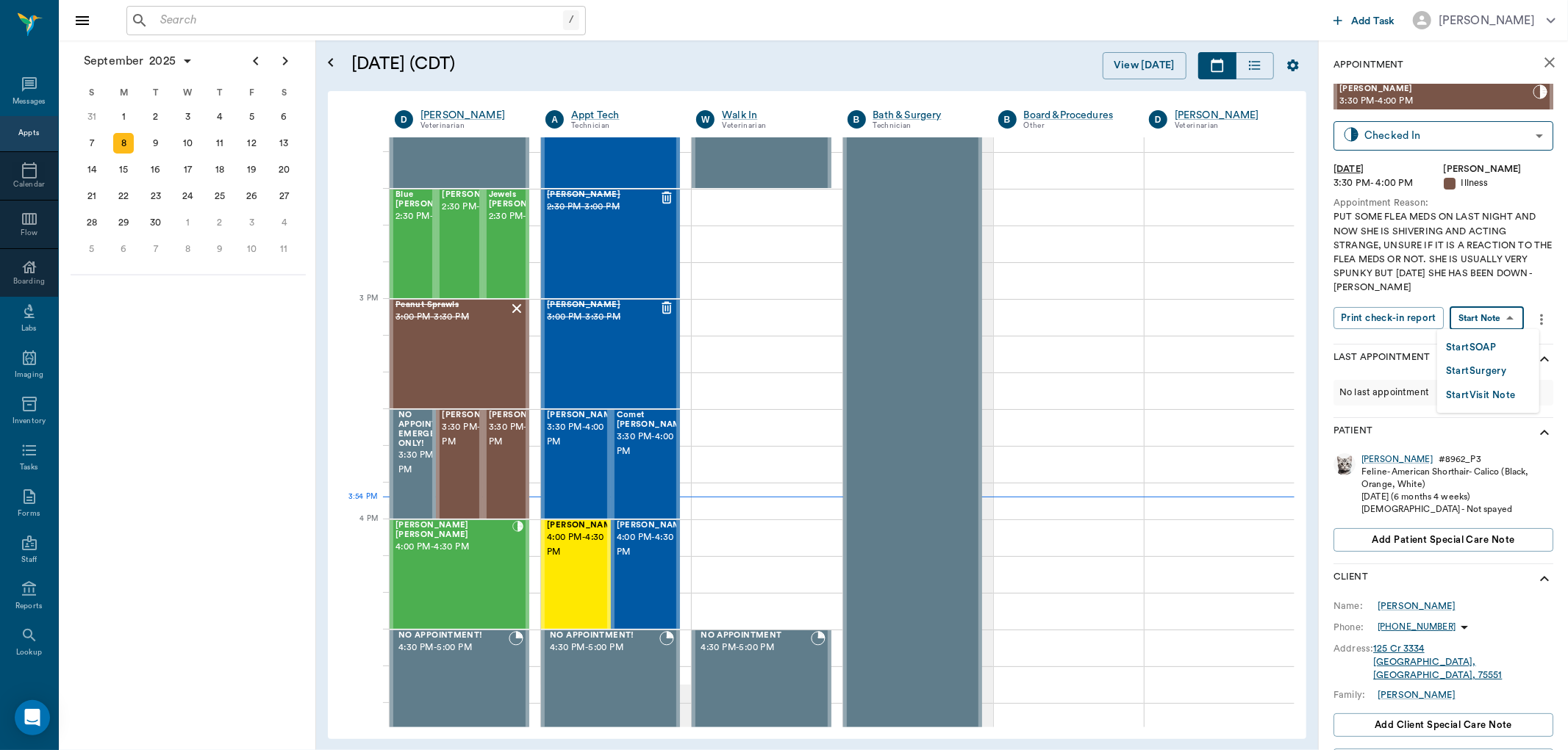
click at [1483, 313] on body "/ ​ Add Task Dr. Bert Ellsworth Nectar Messages Appts Calendar Flow Boarding La…" at bounding box center [784, 375] width 1568 height 750
click at [1473, 338] on div "Start SOAP" at bounding box center [1471, 347] width 50 height 19
click at [1481, 319] on body "/ ​ Add Task Dr. Bert Ellsworth Nectar Messages Appts Calendar Flow Boarding La…" at bounding box center [784, 375] width 1568 height 750
click at [1466, 343] on button "Start SOAP" at bounding box center [1471, 347] width 50 height 17
click at [1511, 312] on body "/ ​ Add Task Dr. Bert Ellsworth Nectar Messages Appts Calendar Flow Boarding La…" at bounding box center [784, 375] width 1568 height 750
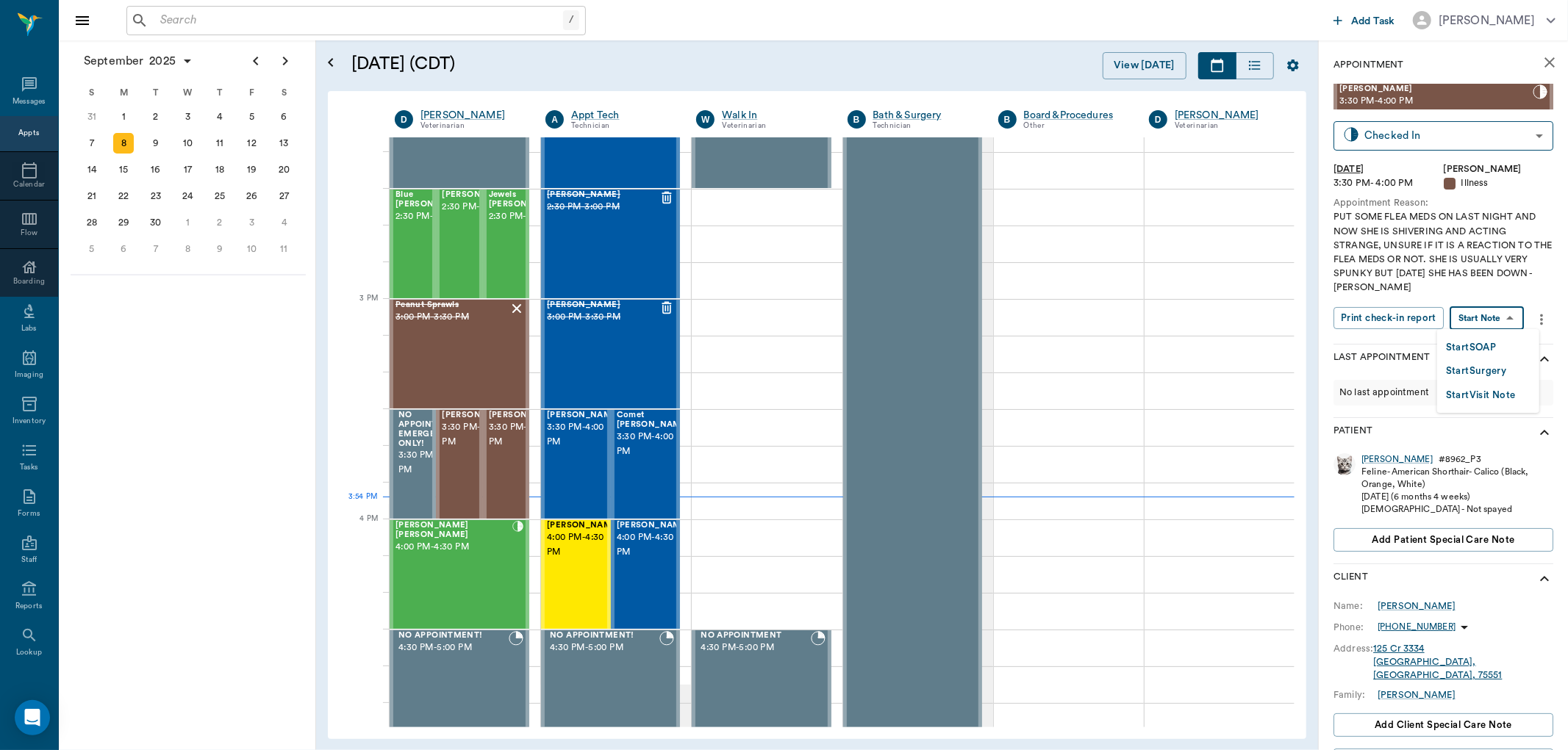
click at [1486, 342] on button "Start SOAP" at bounding box center [1471, 347] width 50 height 17
click at [1371, 458] on div "Mitzi" at bounding box center [1397, 460] width 71 height 12
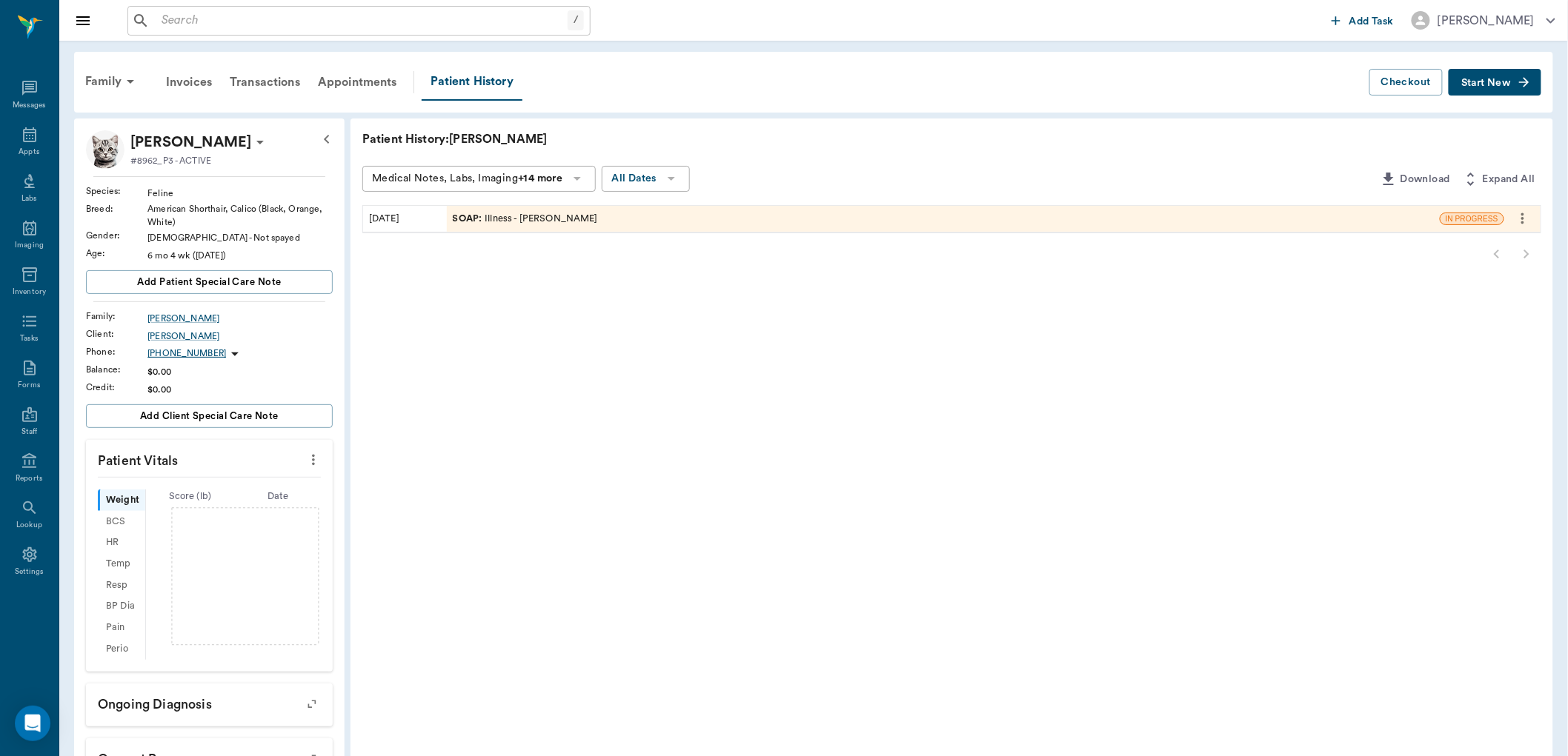
click at [546, 209] on div "SOAP : Illness - Dr. Bert Ellsworth" at bounding box center [942, 219] width 993 height 26
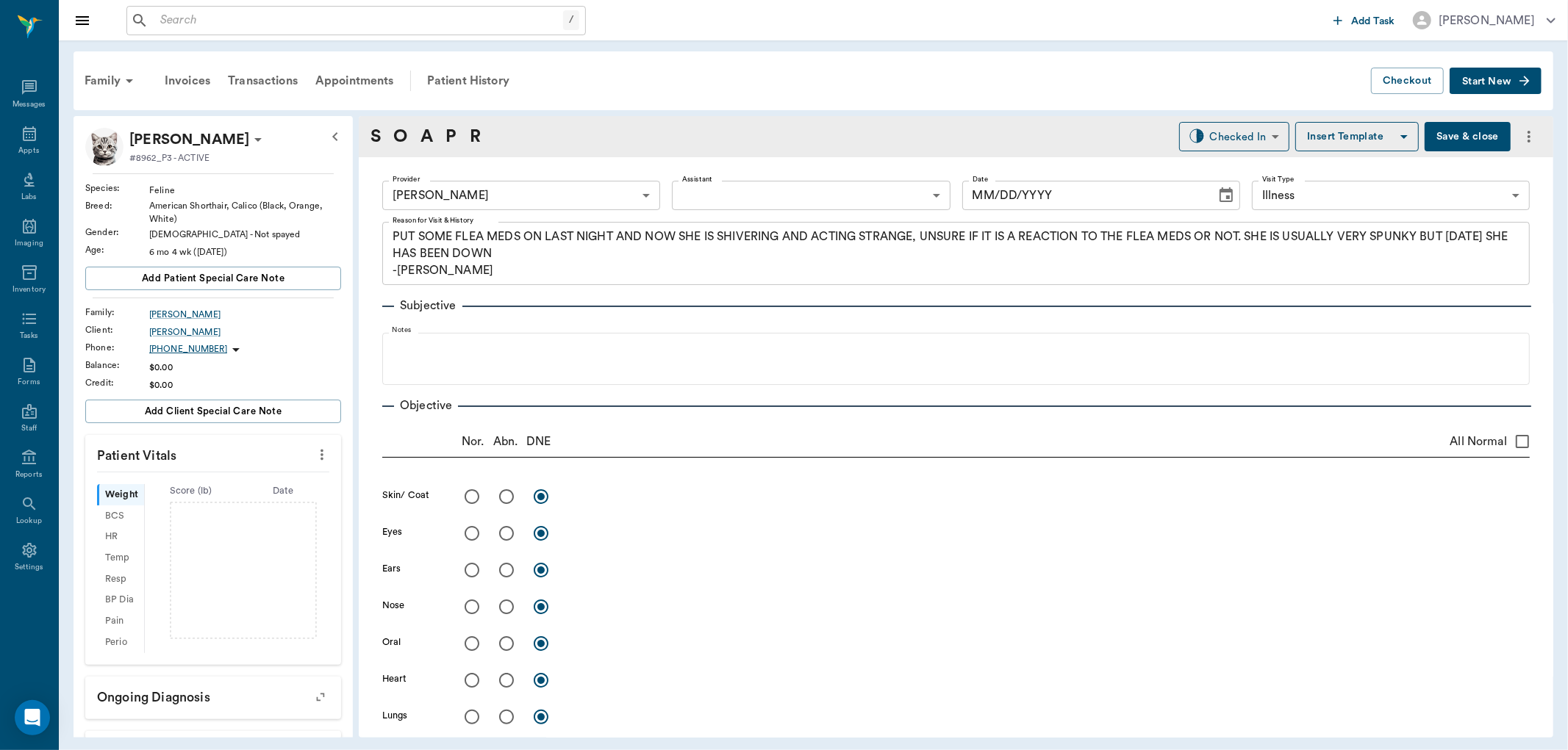
type input "63ec2f075fda476ae8351a4d"
type input "65d2be4f46e3a538d89b8c15"
type textarea "PUT SOME FLEA MEDS ON LAST NIGHT AND NOW SHE IS SHIVERING AND ACTING STRANGE, U…"
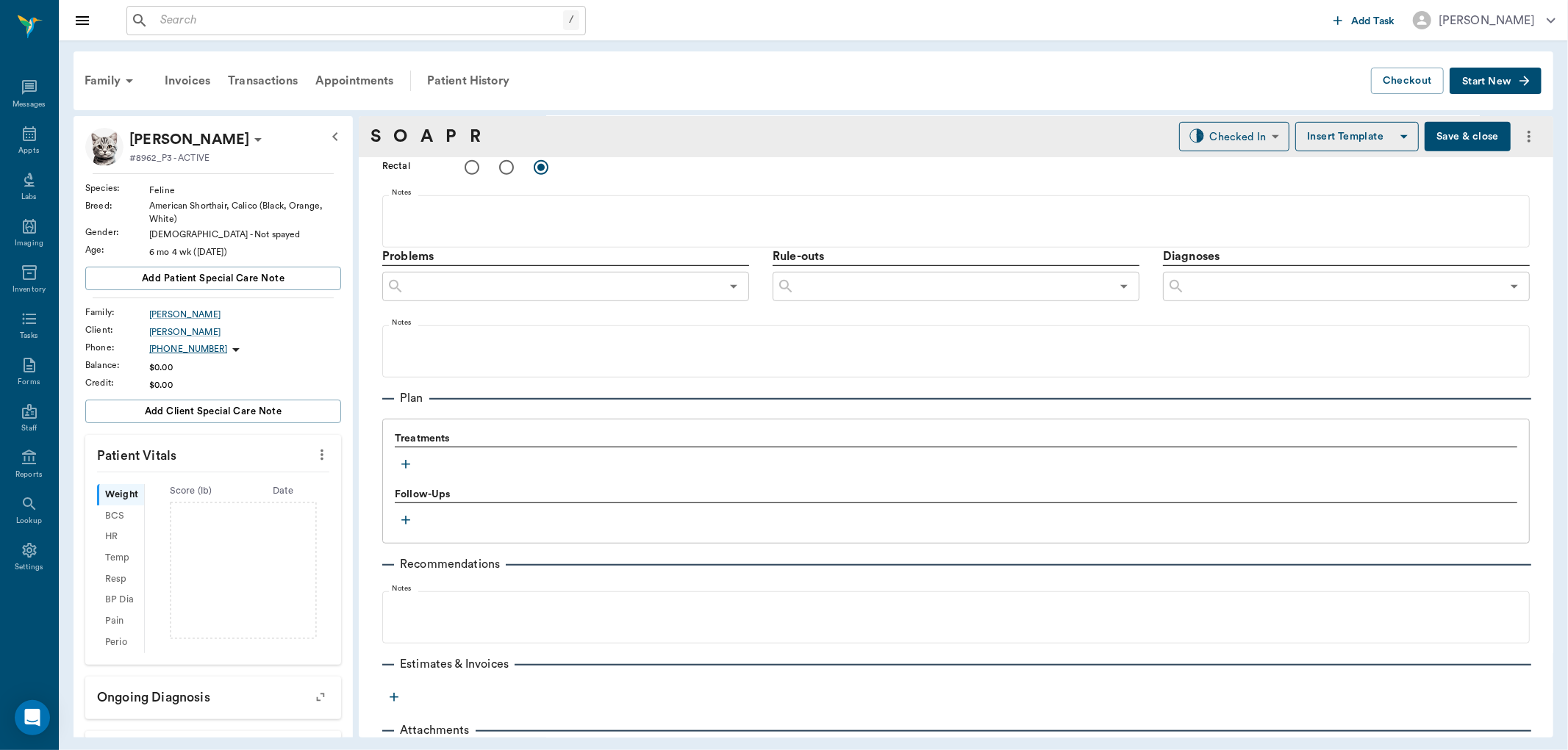
type input "[DATE]"
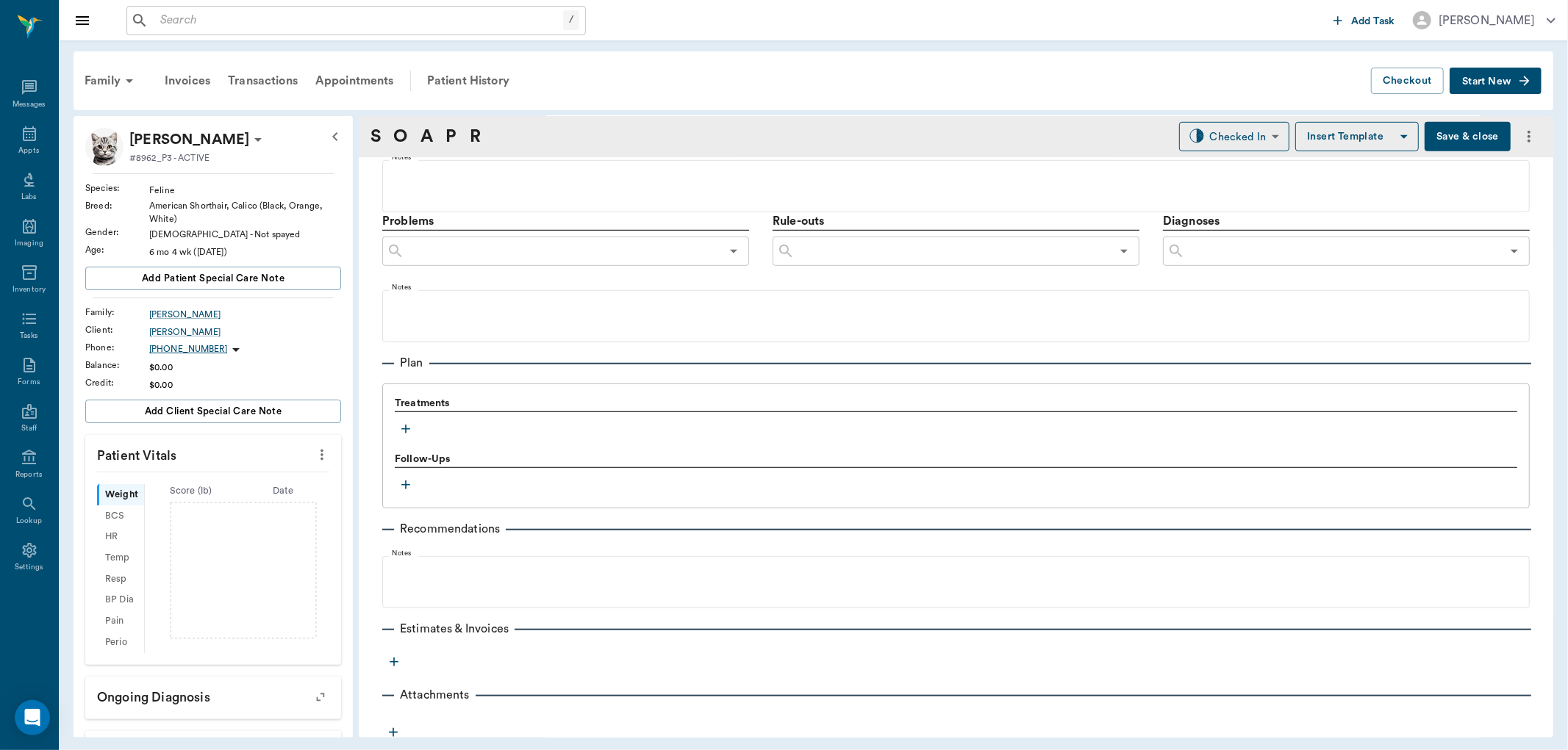
scroll to position [811, 0]
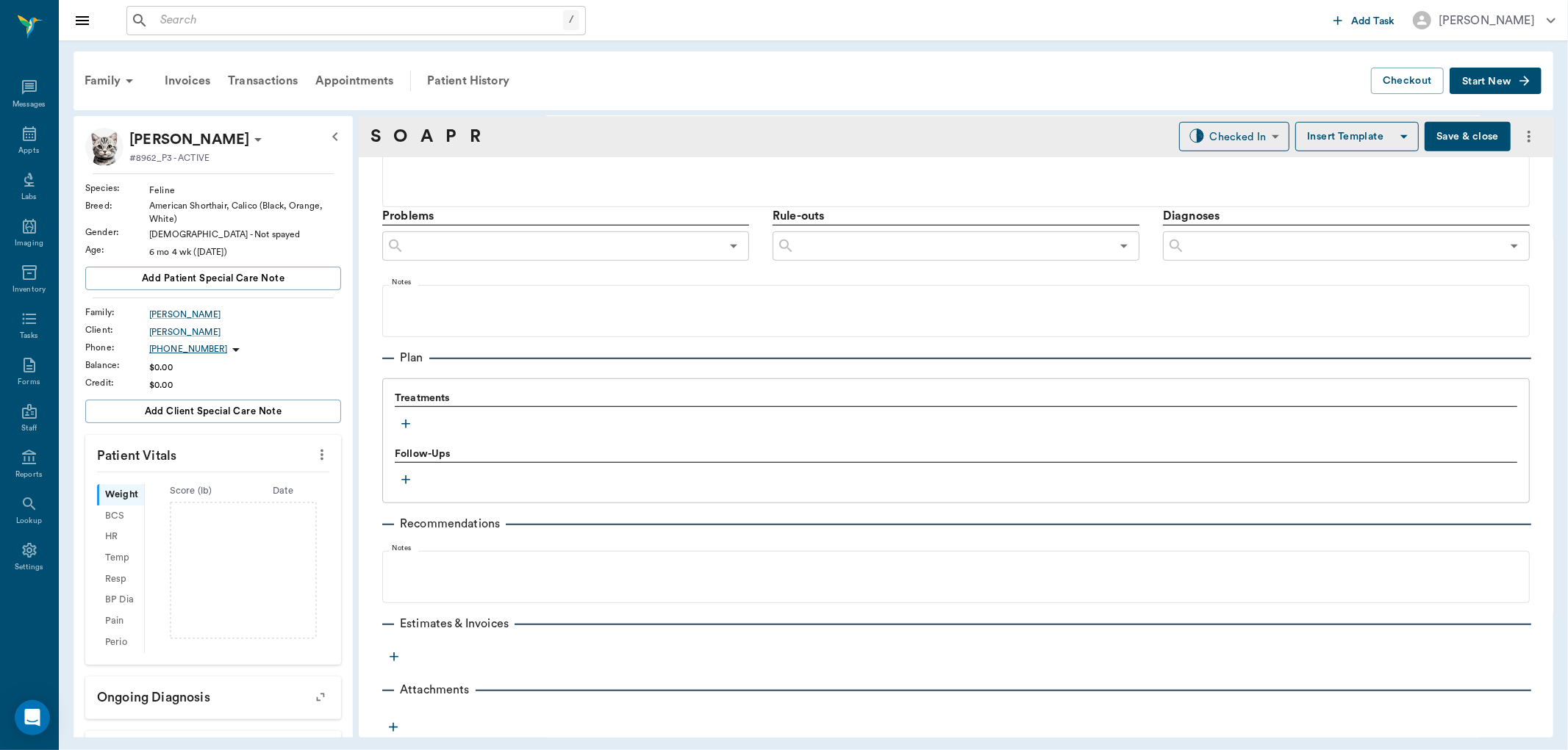
click at [401, 421] on icon "button" at bounding box center [405, 424] width 14 height 14
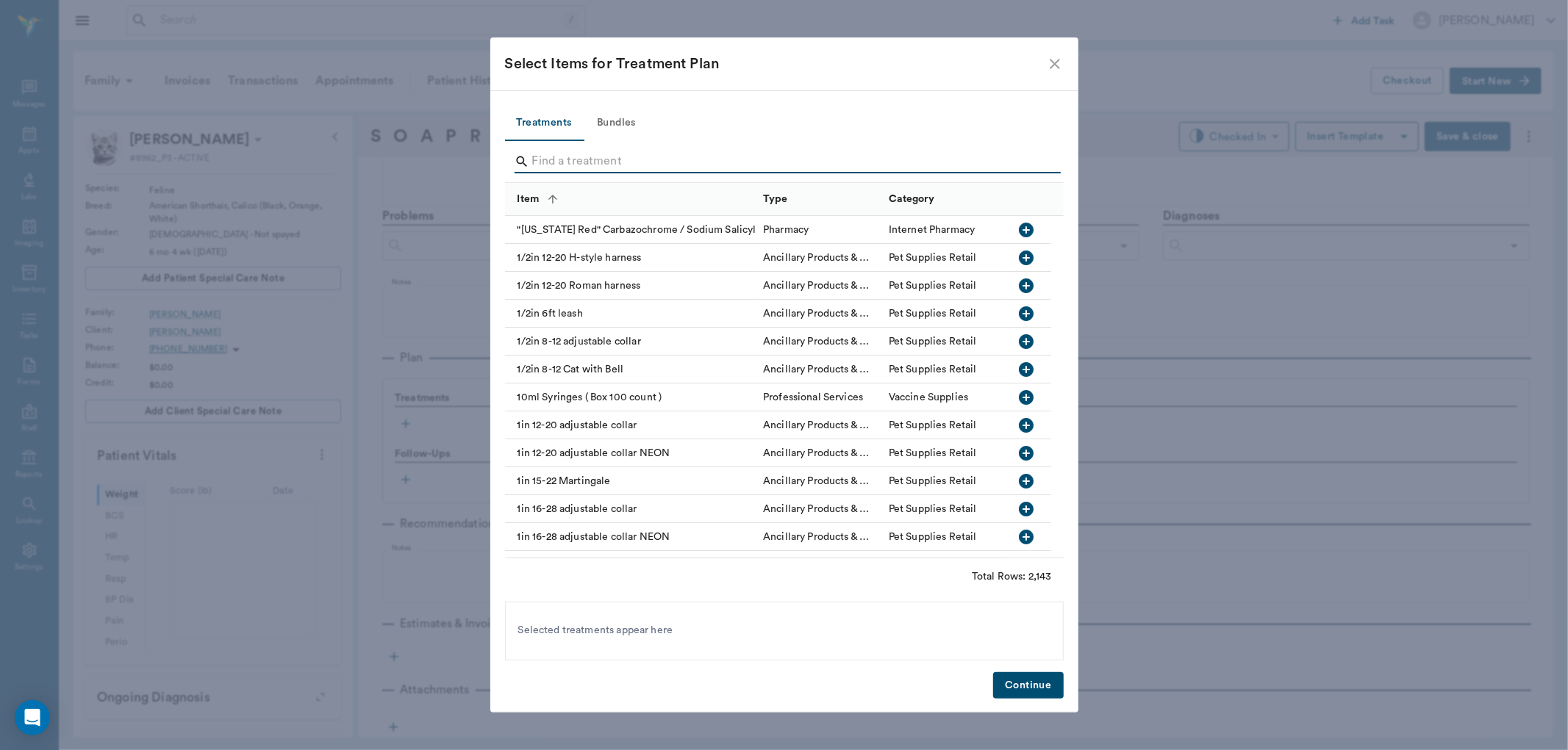
click at [625, 164] on input "Search" at bounding box center [785, 162] width 506 height 23
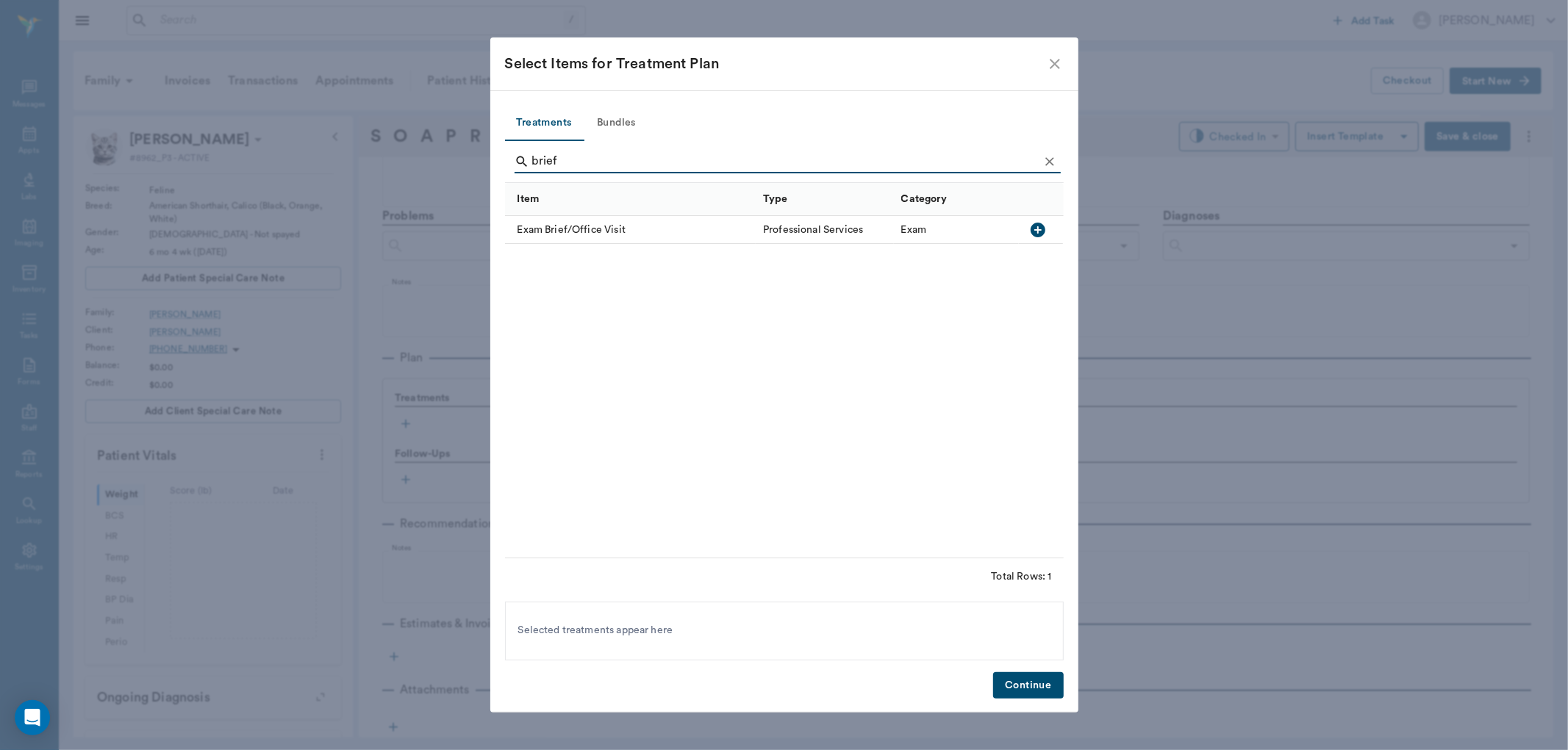
click at [1041, 233] on icon "button" at bounding box center [1038, 229] width 14 height 14
type input "b"
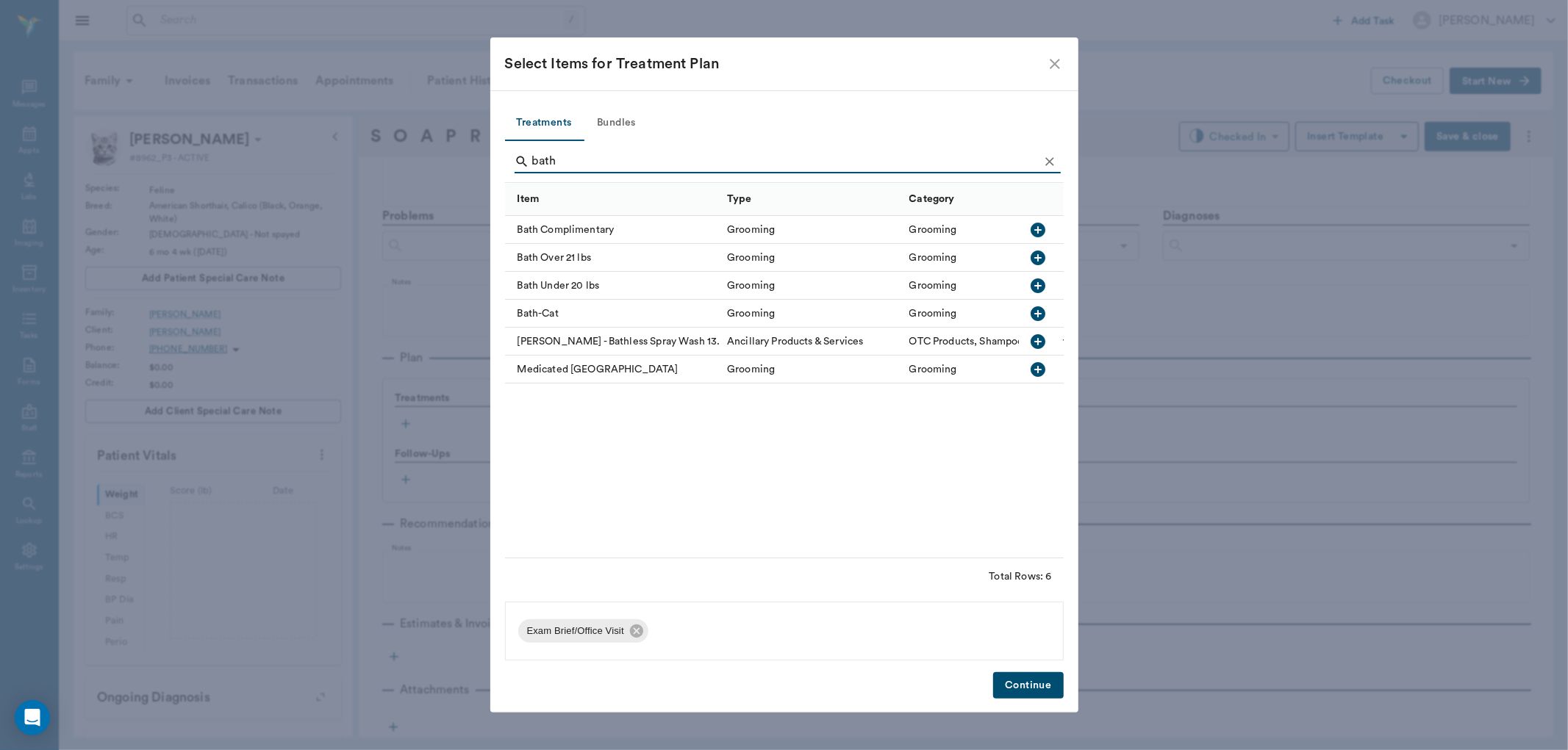
click at [1037, 309] on icon "button" at bounding box center [1038, 313] width 14 height 14
type input "b"
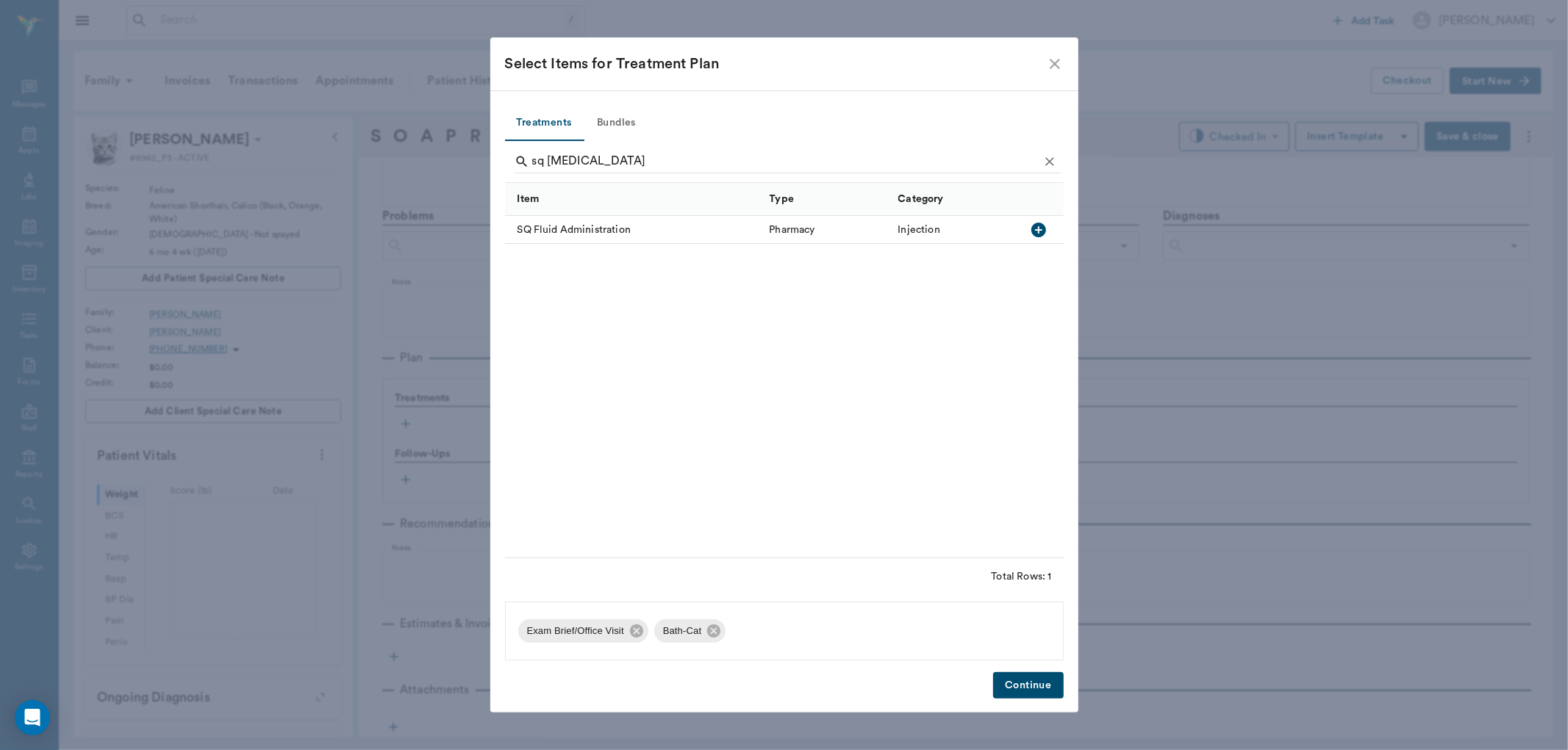
click at [1034, 222] on icon "button" at bounding box center [1038, 230] width 18 height 18
type input "s"
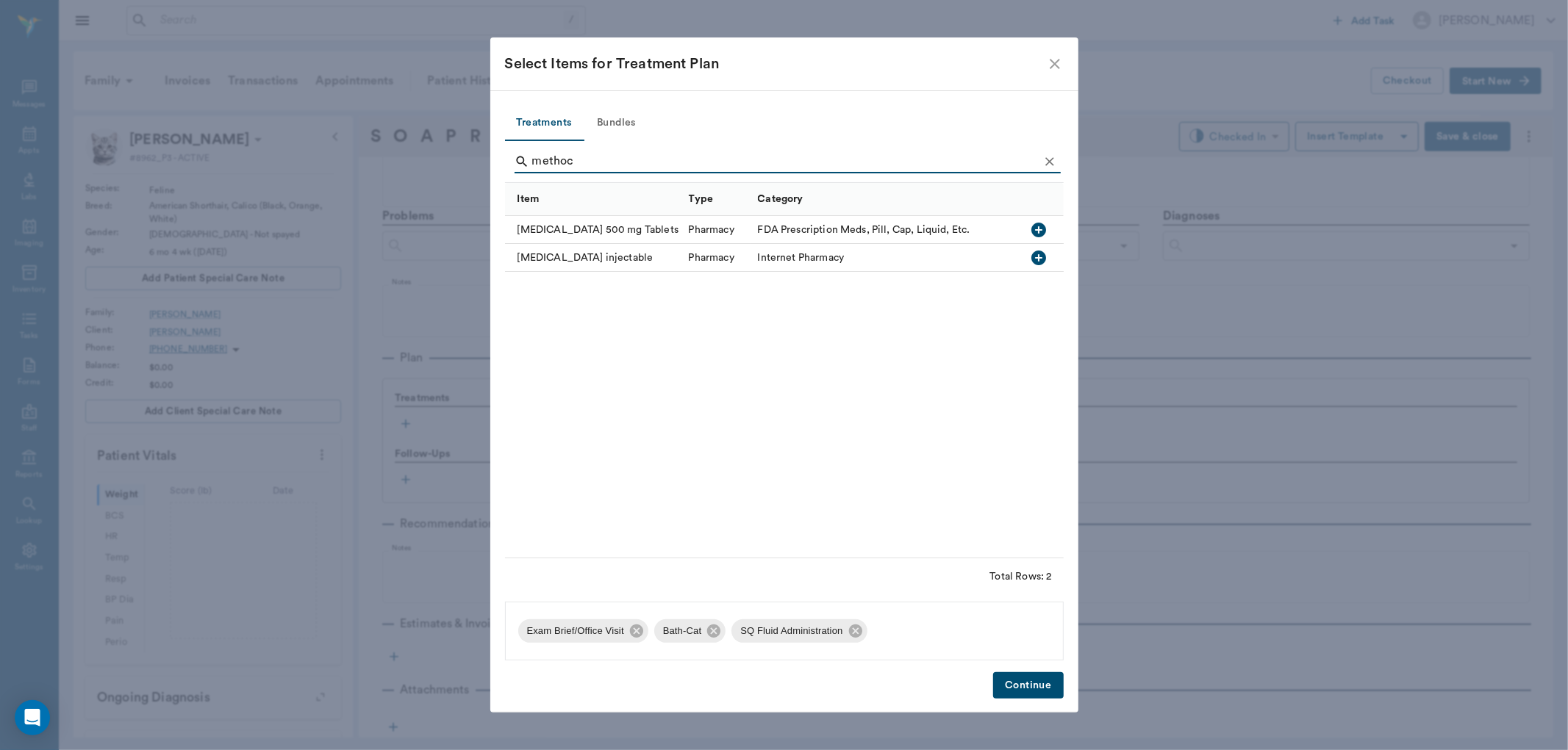
type input "methoc"
click at [1038, 224] on icon "button" at bounding box center [1038, 229] width 14 height 14
click at [1033, 691] on button "Continue" at bounding box center [1028, 686] width 70 height 27
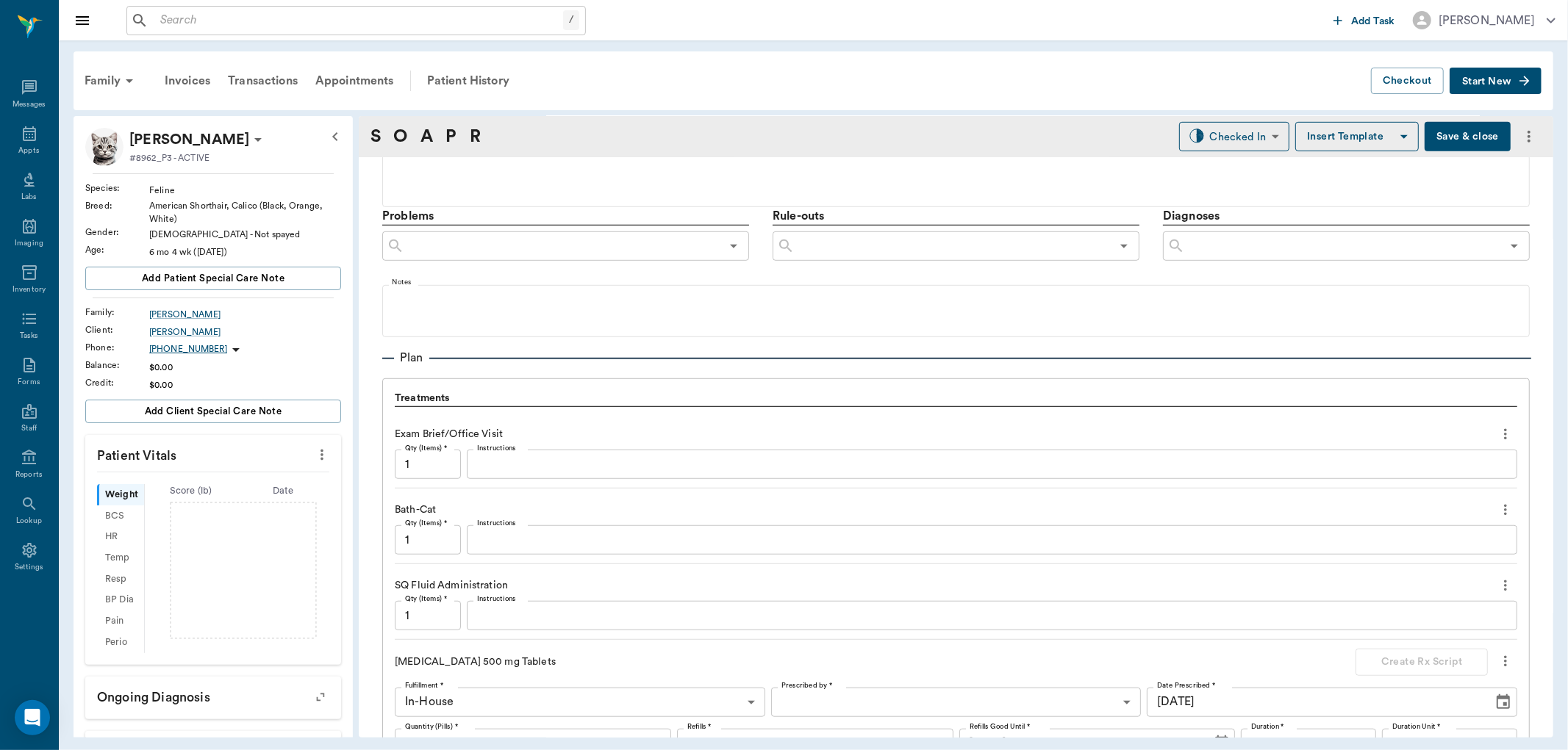
scroll to position [974, 0]
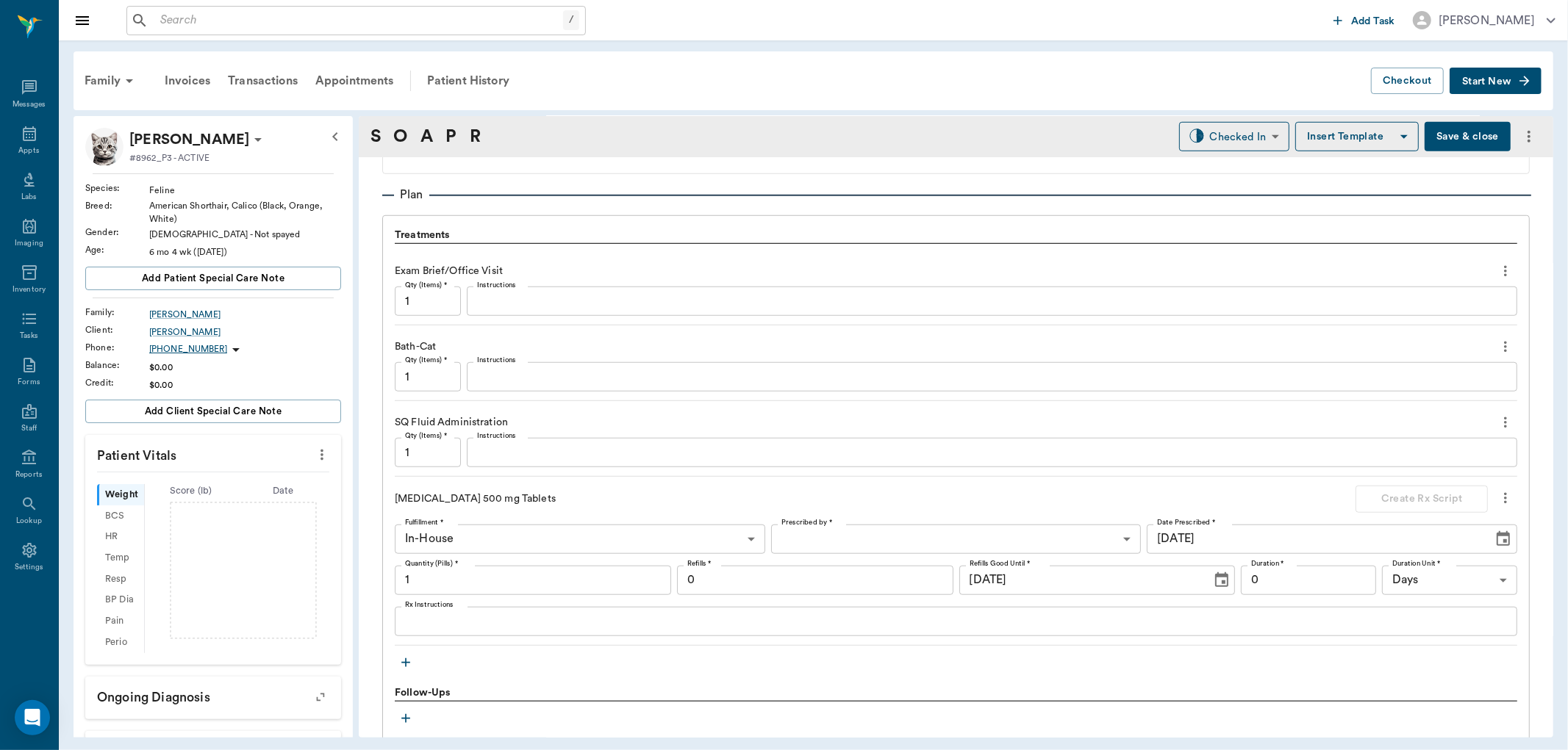
click at [488, 579] on input "1" at bounding box center [532, 580] width 276 height 29
type input ".5"
click at [502, 446] on textarea "Instructions" at bounding box center [991, 453] width 1030 height 17
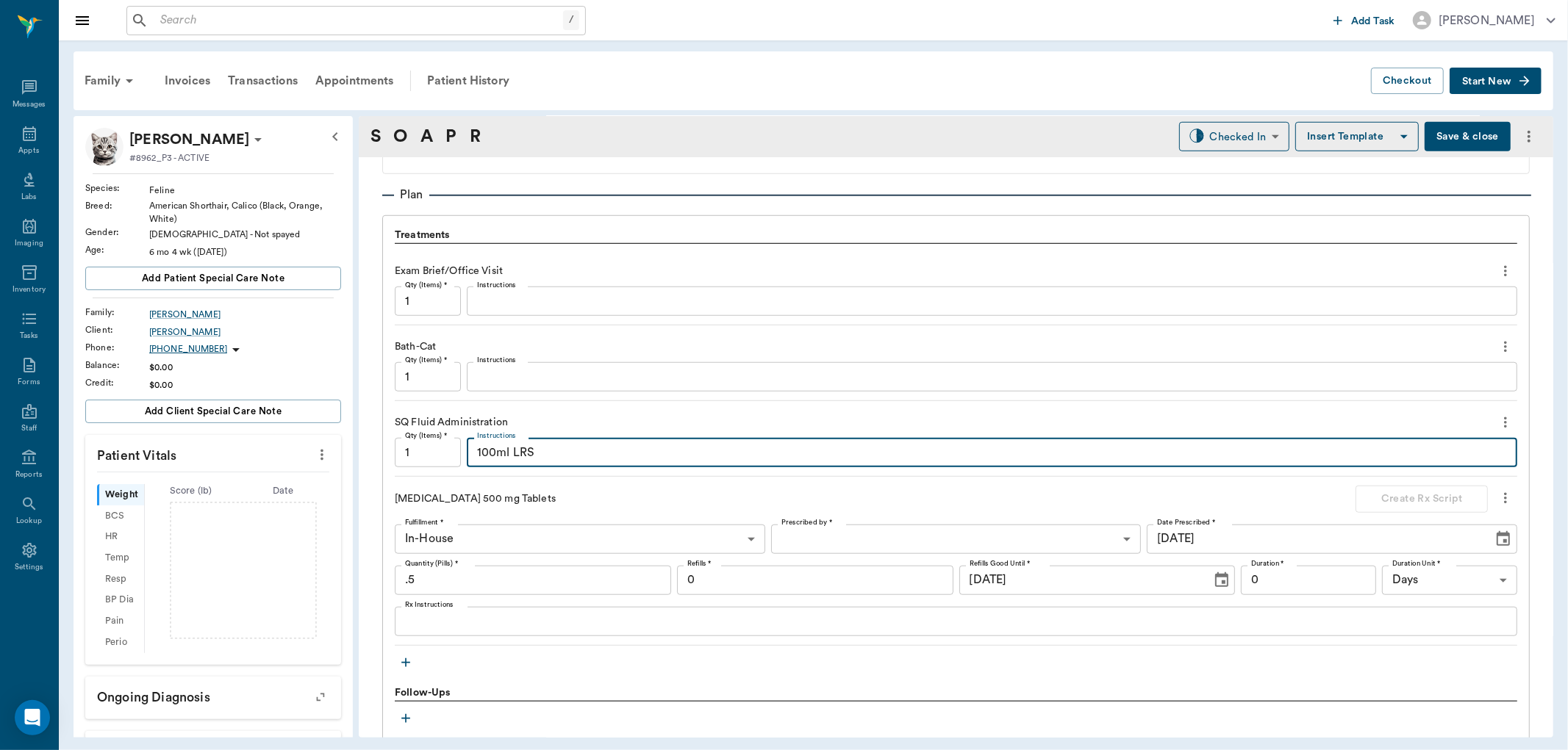
type textarea "100ml LRS"
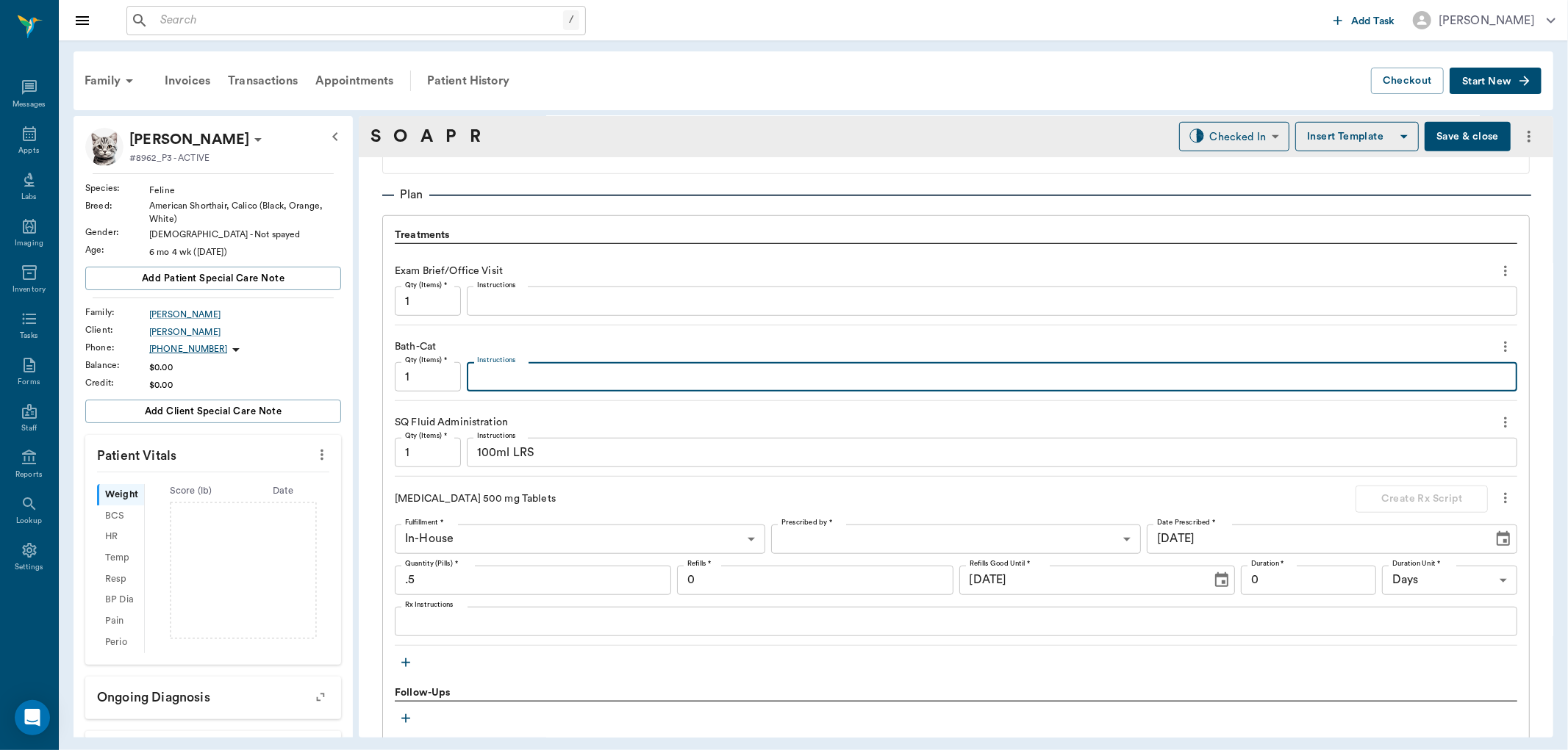
click at [524, 369] on textarea "Instructions" at bounding box center [991, 377] width 1030 height 17
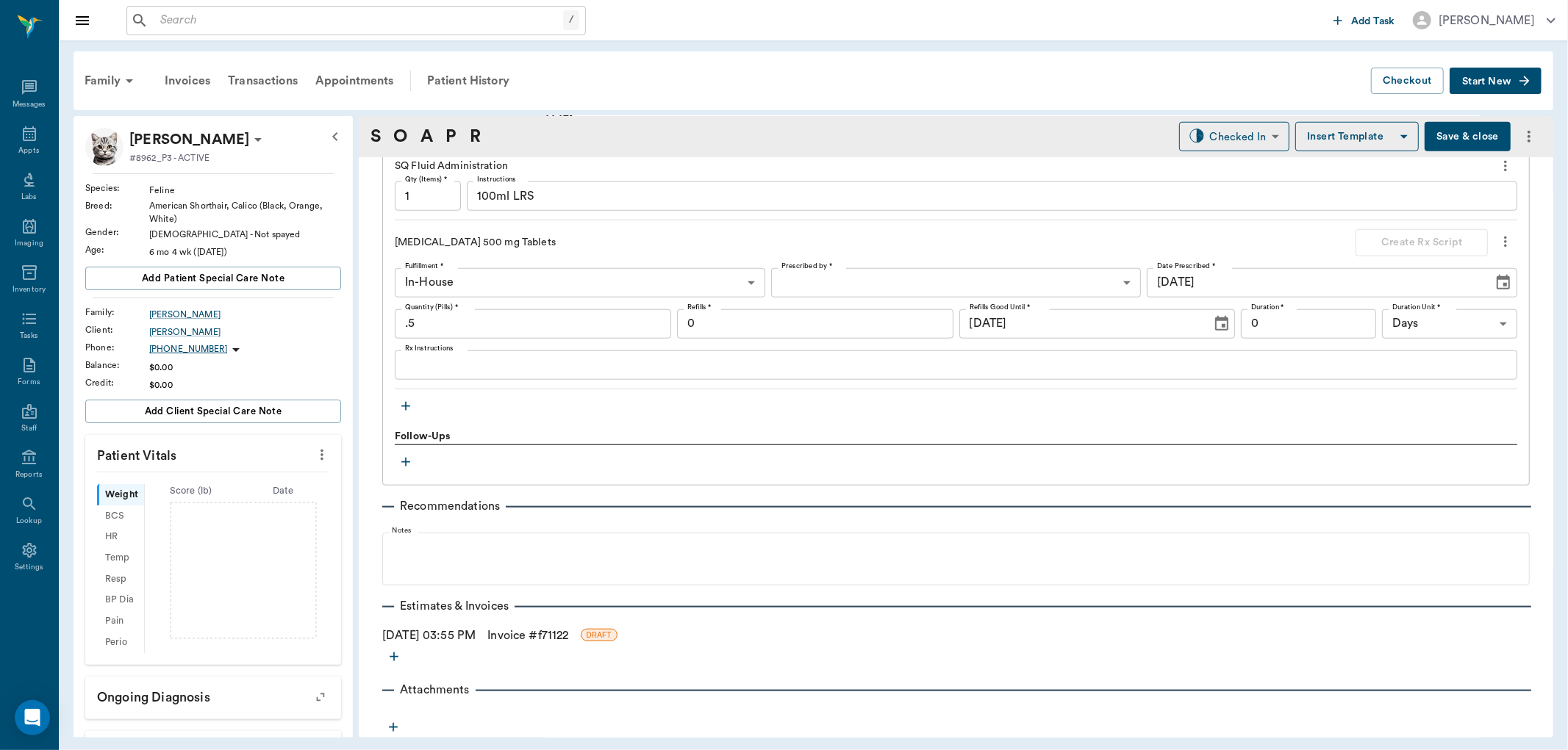
type textarea "[PERSON_NAME]"
click at [525, 635] on link "Invoice # f71122" at bounding box center [528, 636] width 81 height 18
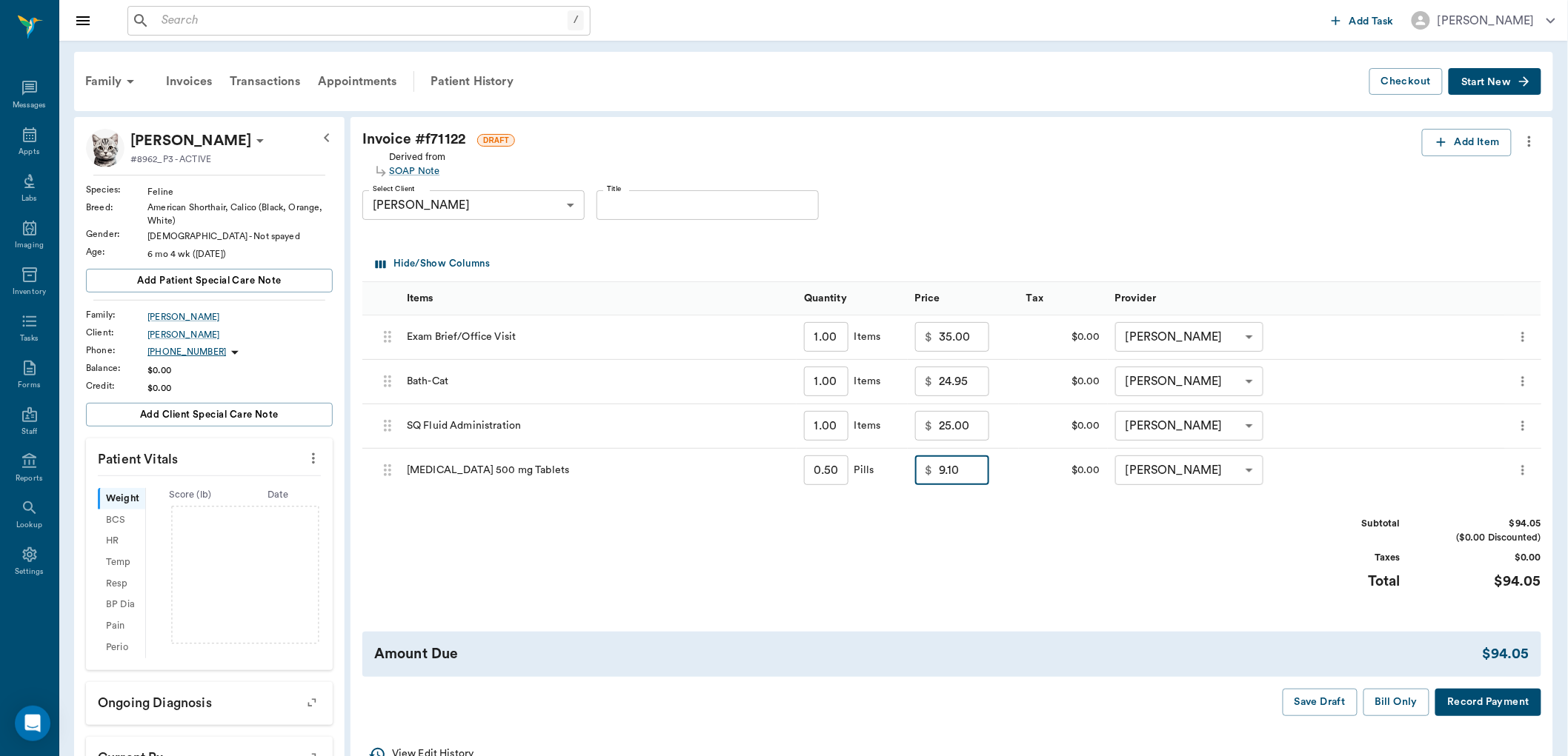
click at [979, 477] on input "9.10" at bounding box center [964, 470] width 50 height 30
click at [987, 542] on div "Subtotal $89.95 ($0.00 Discounted) Taxes $0.00 Total $89.95" at bounding box center [952, 562] width 1179 height 91
type input "5.00"
click at [1401, 700] on button "Bill Only" at bounding box center [1397, 702] width 67 height 27
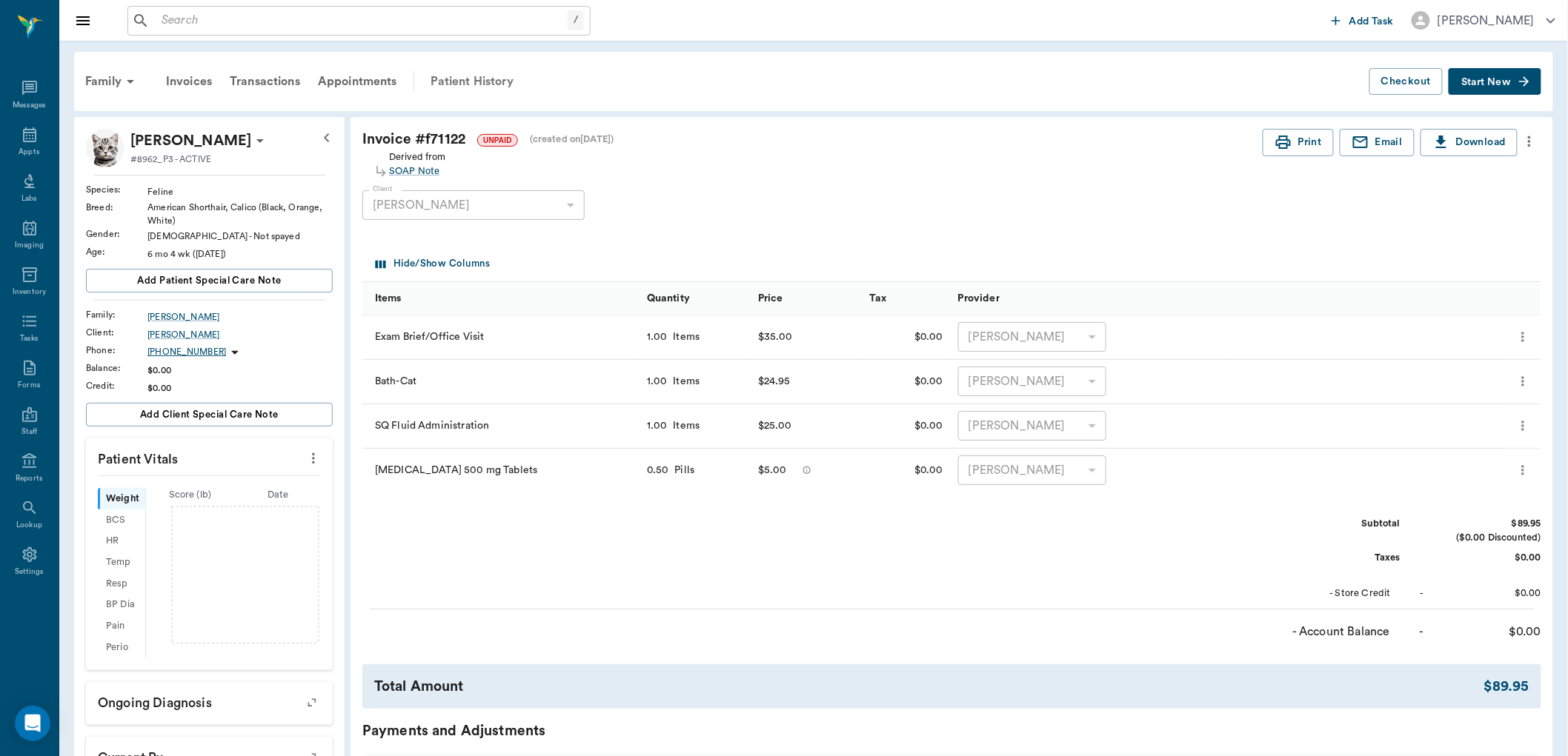
click at [463, 76] on div "Patient History" at bounding box center [472, 82] width 101 height 36
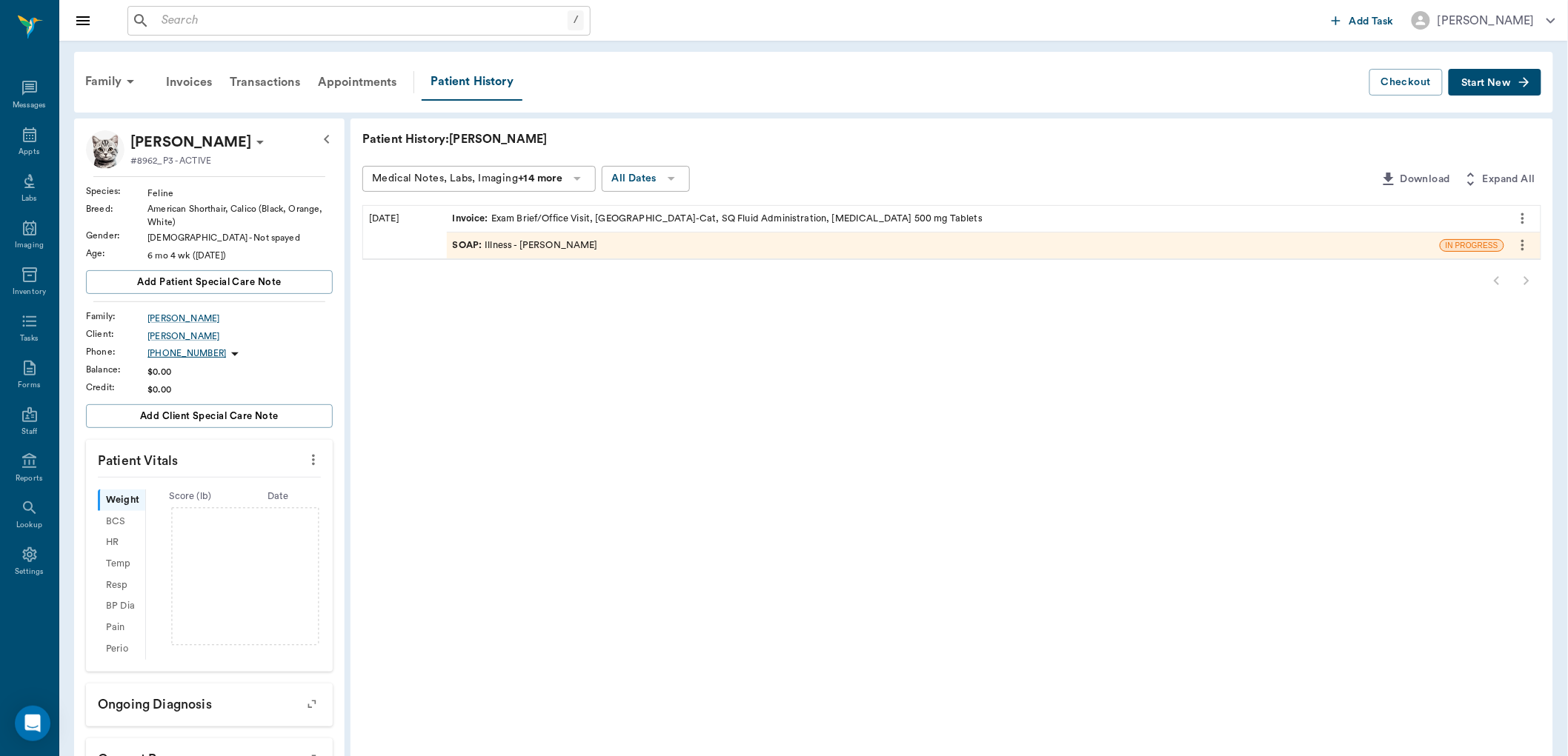
click at [676, 238] on div "SOAP : Illness - Dr. Bert Ellsworth" at bounding box center [942, 245] width 993 height 26
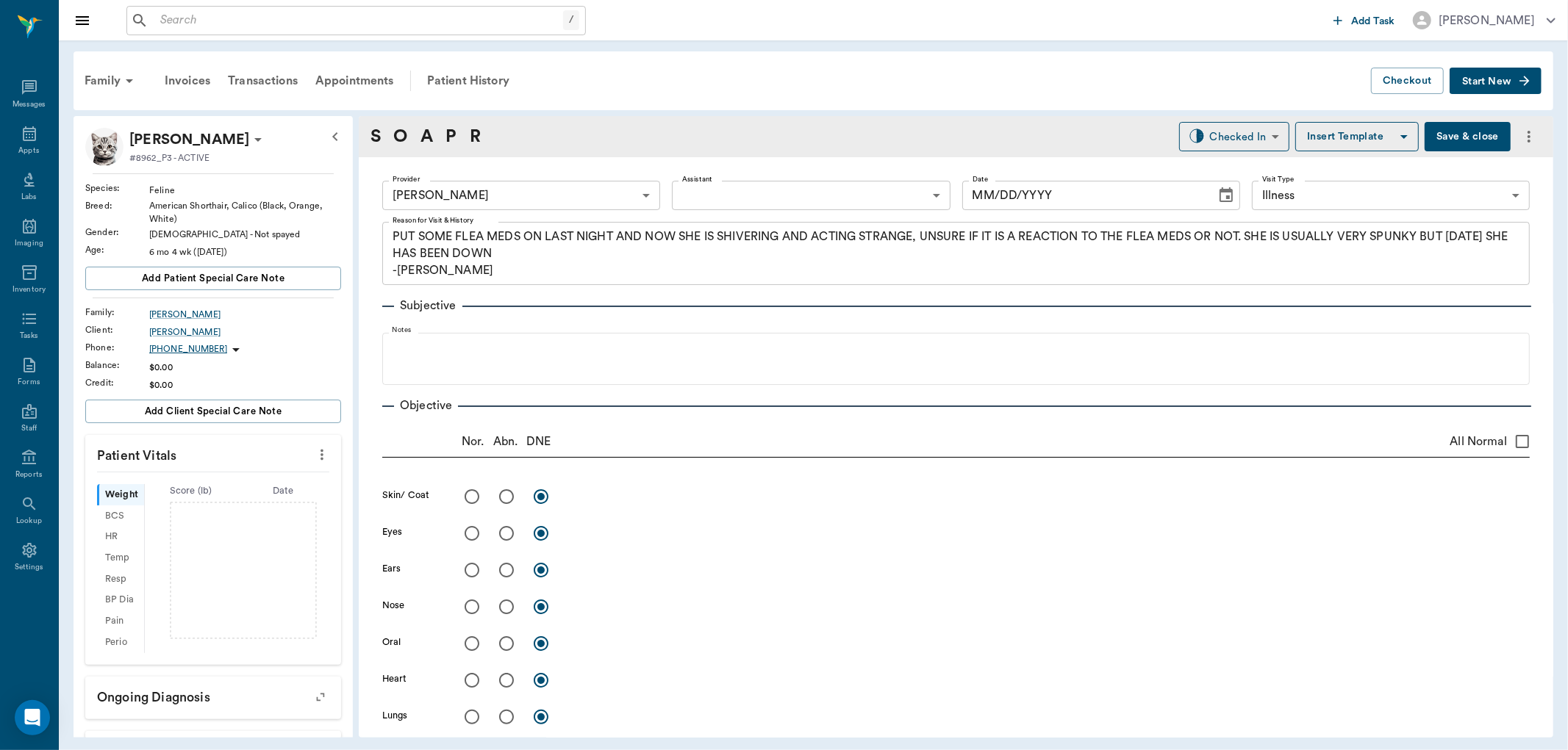
type input "63ec2f075fda476ae8351a4d"
type input "65d2be4f46e3a538d89b8c15"
type textarea "PUT SOME FLEA MEDS ON LAST NIGHT AND NOW SHE IS SHIVERING AND ACTING STRANGE, U…"
click at [1255, 133] on body "/ ​ Add Task Dr. Bert Ellsworth Nectar Messages Appts Labs Imaging Inventory Ta…" at bounding box center [784, 375] width 1568 height 750
type input "[DATE]"
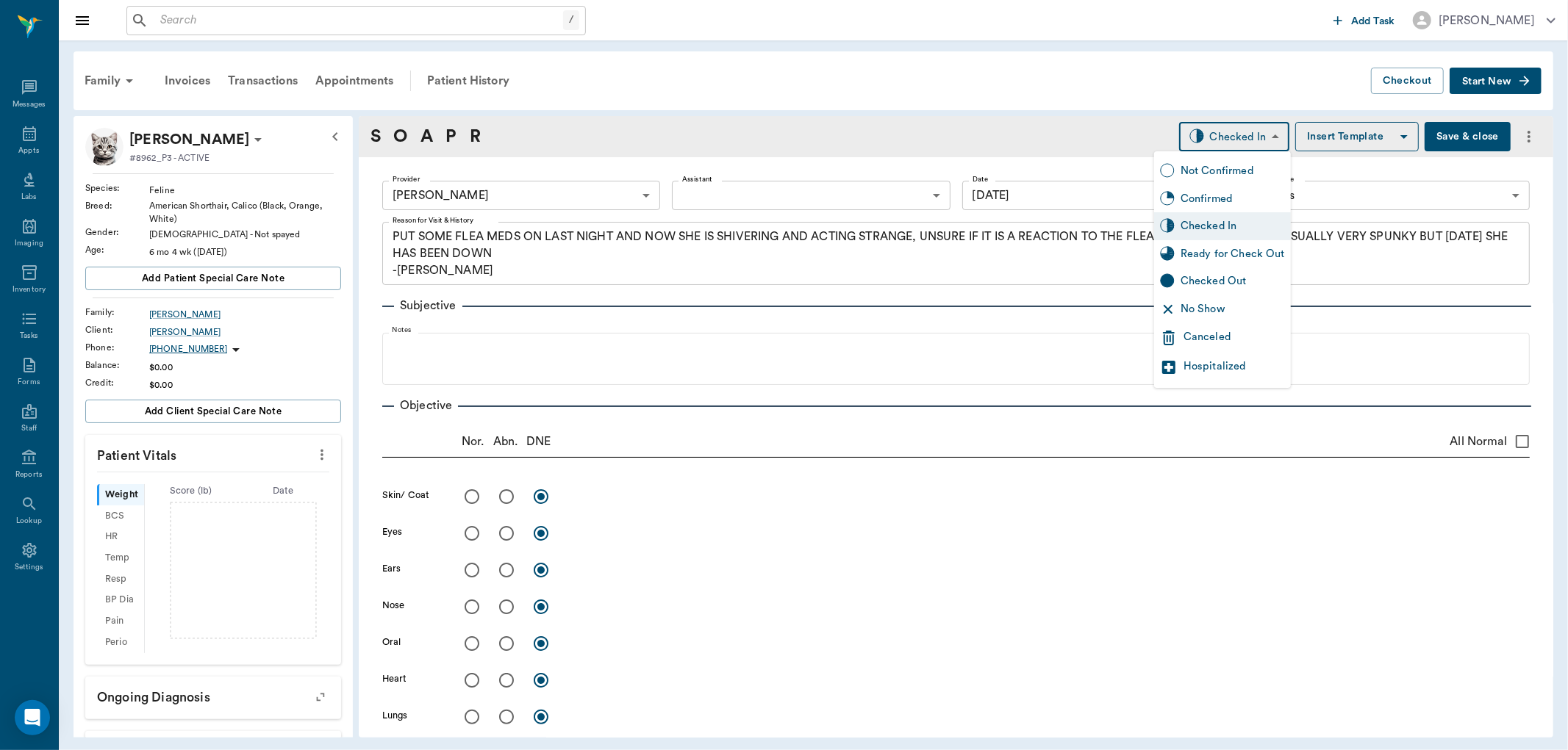
click at [1228, 252] on div "Ready for Check Out" at bounding box center [1232, 254] width 104 height 16
type input "READY_TO_CHECKOUT"
